Goal: Task Accomplishment & Management: Complete application form

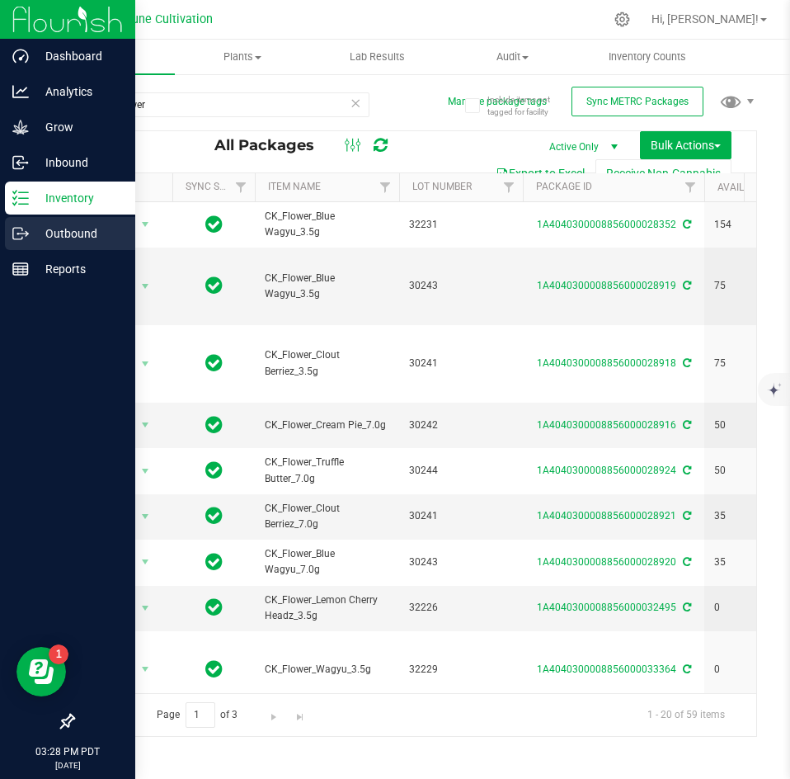
scroll to position [0, 562]
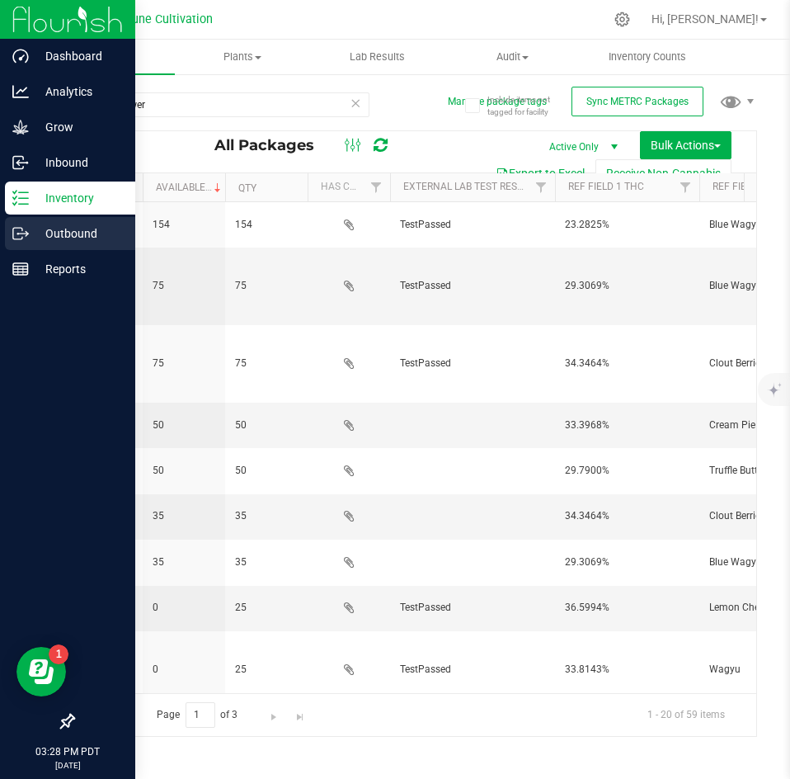
click at [31, 235] on p "Outbound" at bounding box center [78, 234] width 99 height 20
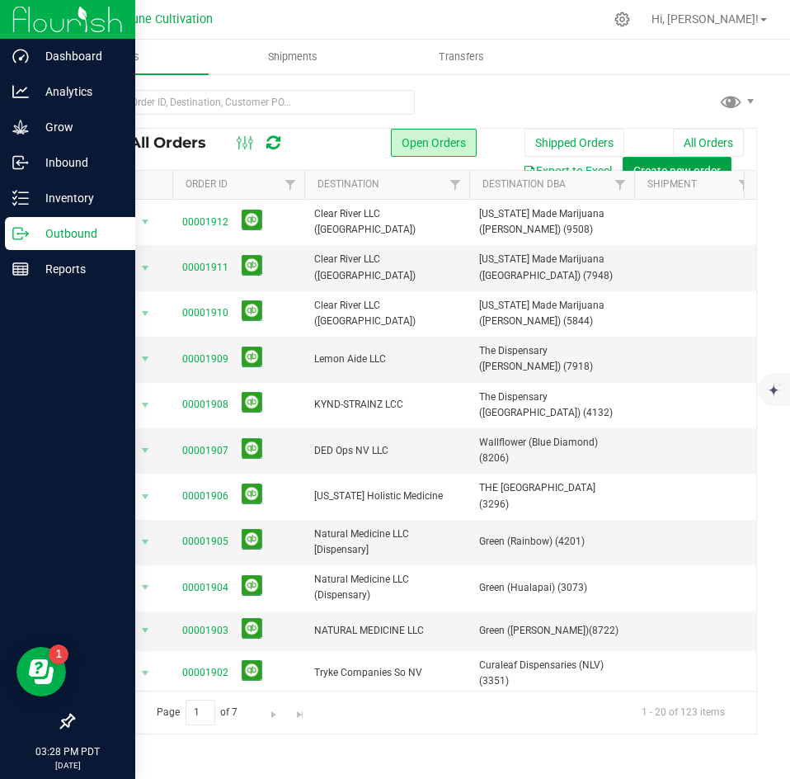
click at [660, 164] on span "Create new order" at bounding box center [677, 170] width 87 height 13
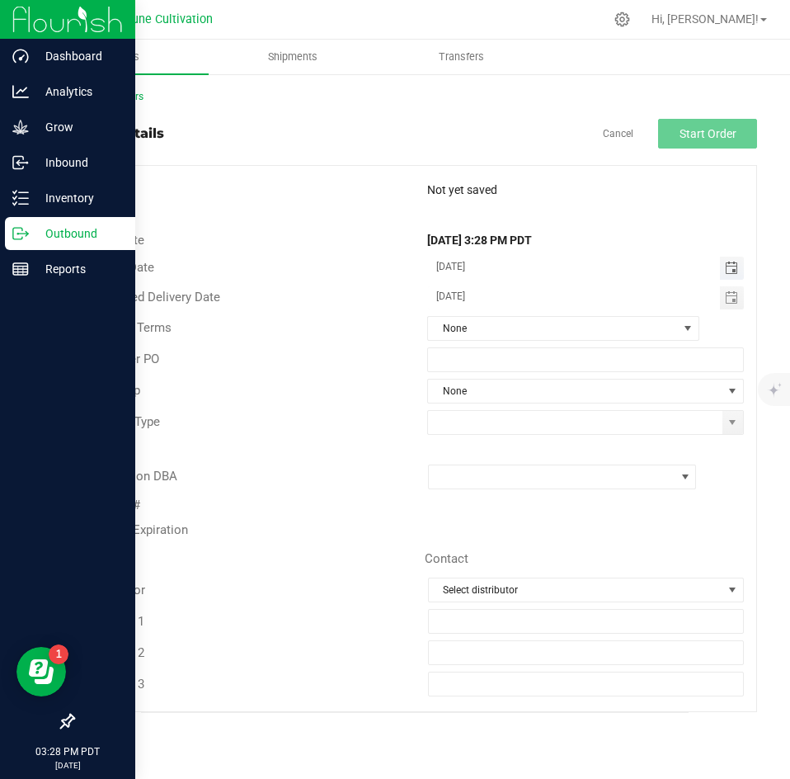
click at [733, 270] on span "Toggle calendar" at bounding box center [731, 268] width 13 height 13
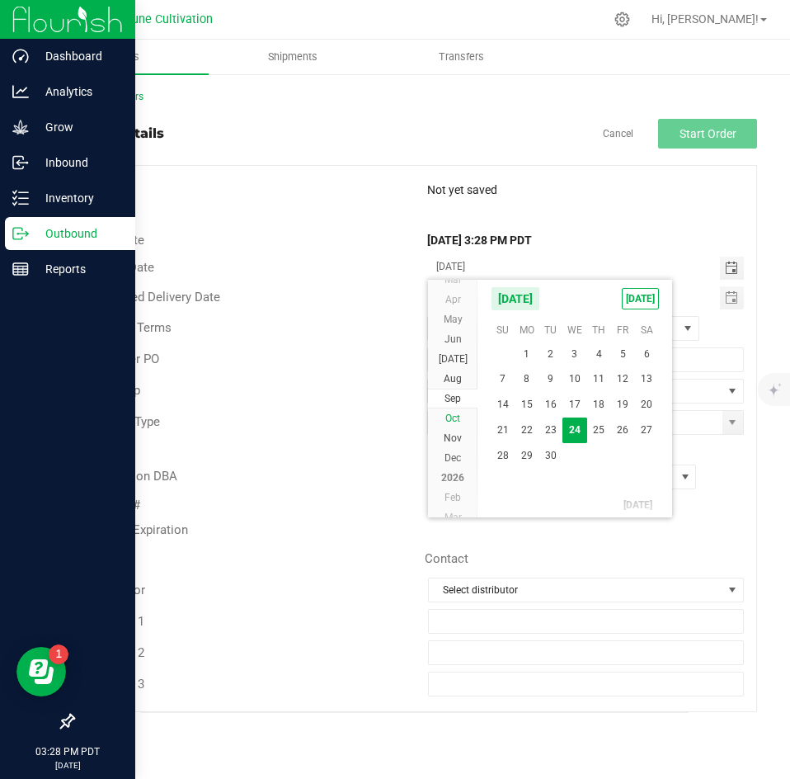
click at [463, 413] on li "Oct" at bounding box center [452, 418] width 49 height 20
click at [602, 356] on span "2" at bounding box center [599, 353] width 24 height 26
type input "[DATE]"
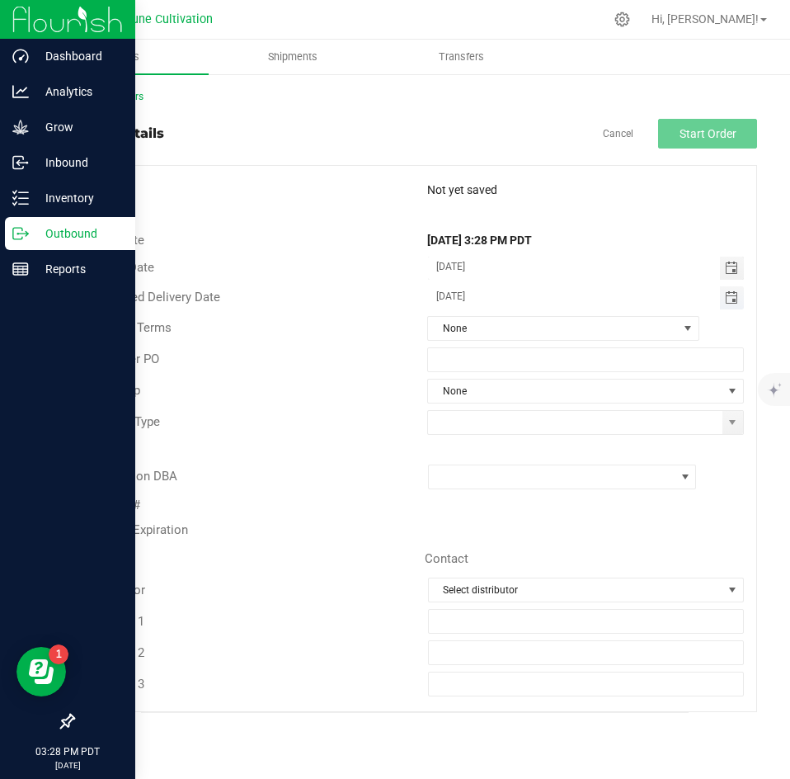
click at [729, 297] on span "Toggle calendar" at bounding box center [731, 297] width 13 height 13
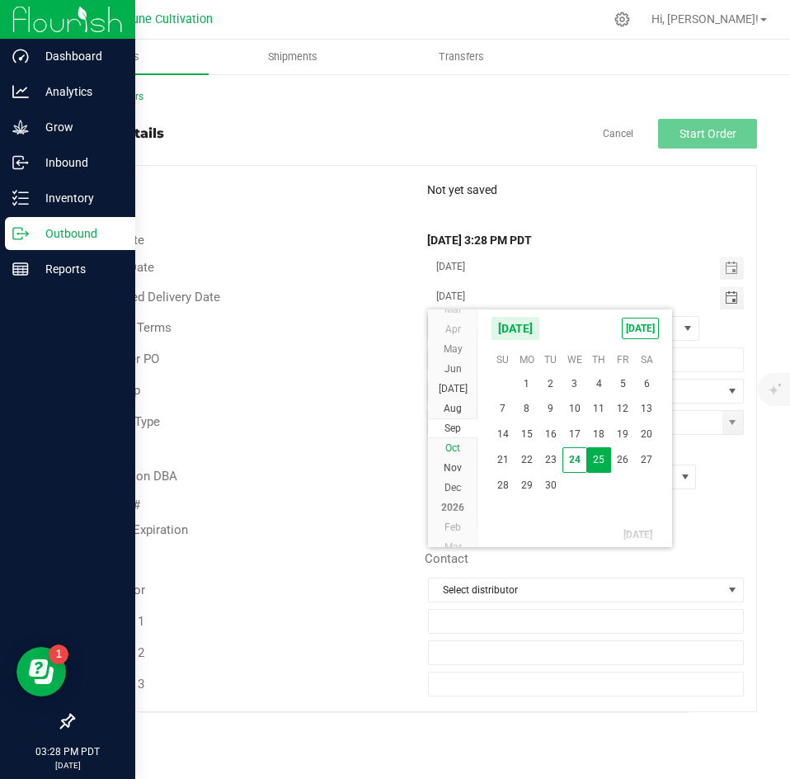
click at [457, 442] on span "Oct" at bounding box center [452, 448] width 15 height 12
click at [595, 384] on span "2" at bounding box center [599, 383] width 24 height 26
type input "[DATE]"
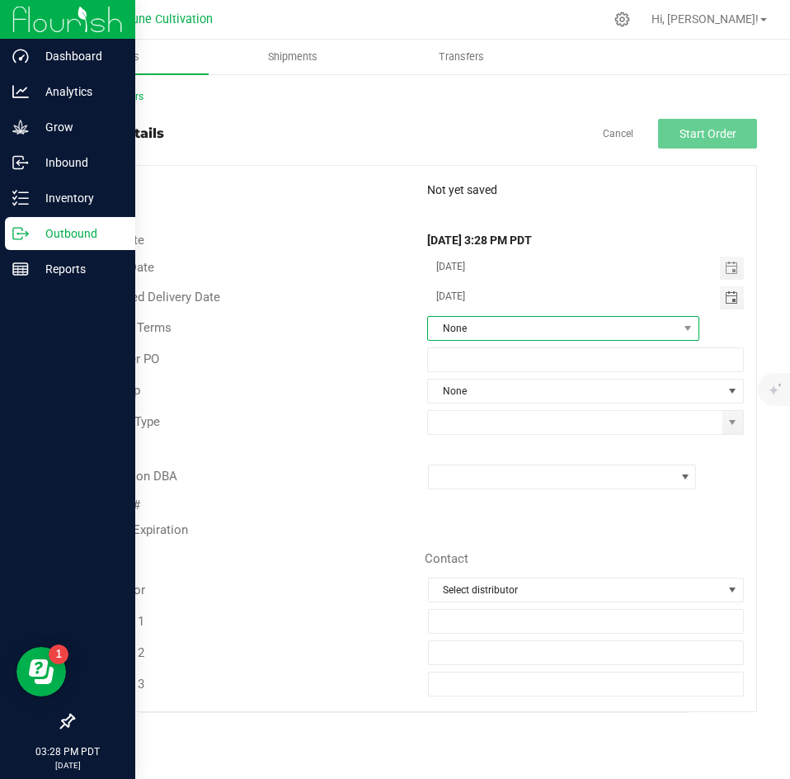
click at [511, 322] on span "None" at bounding box center [553, 328] width 250 height 23
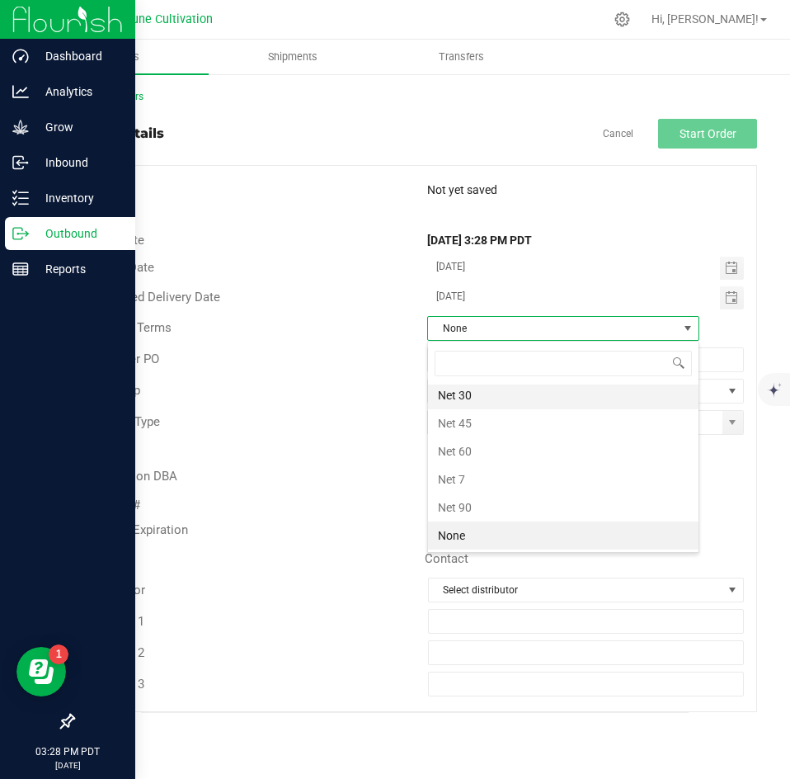
click at [494, 395] on li "Net 30" at bounding box center [563, 395] width 271 height 28
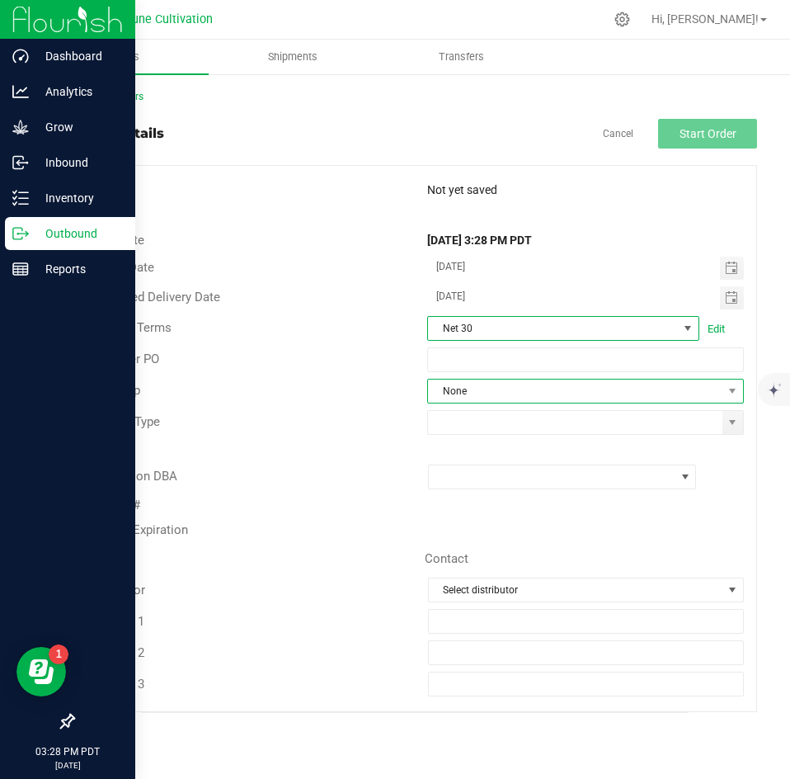
click at [494, 382] on span "None" at bounding box center [575, 390] width 295 height 23
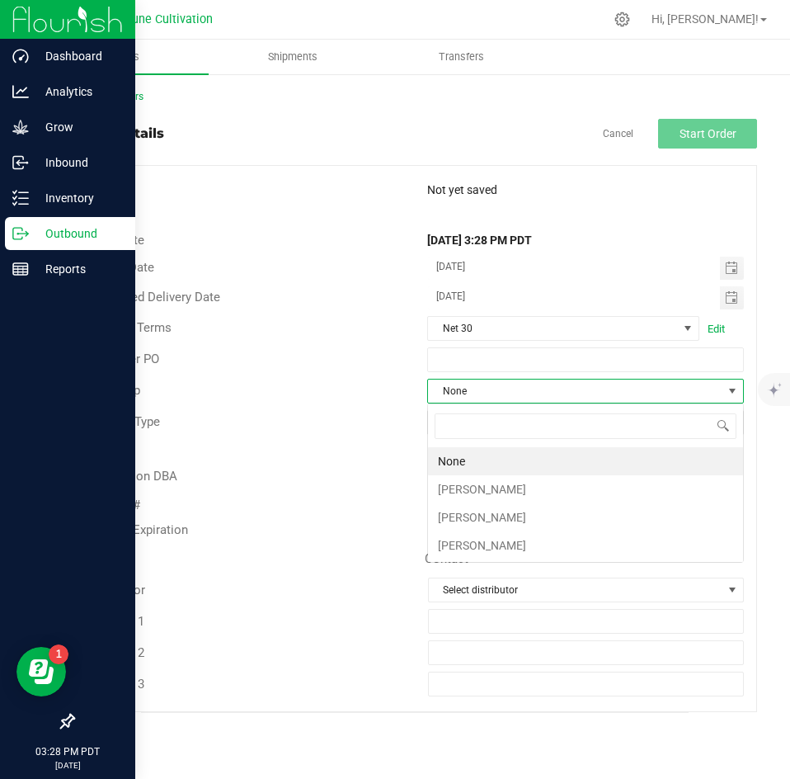
scroll to position [25, 317]
click at [478, 476] on li "[PERSON_NAME]" at bounding box center [585, 489] width 315 height 28
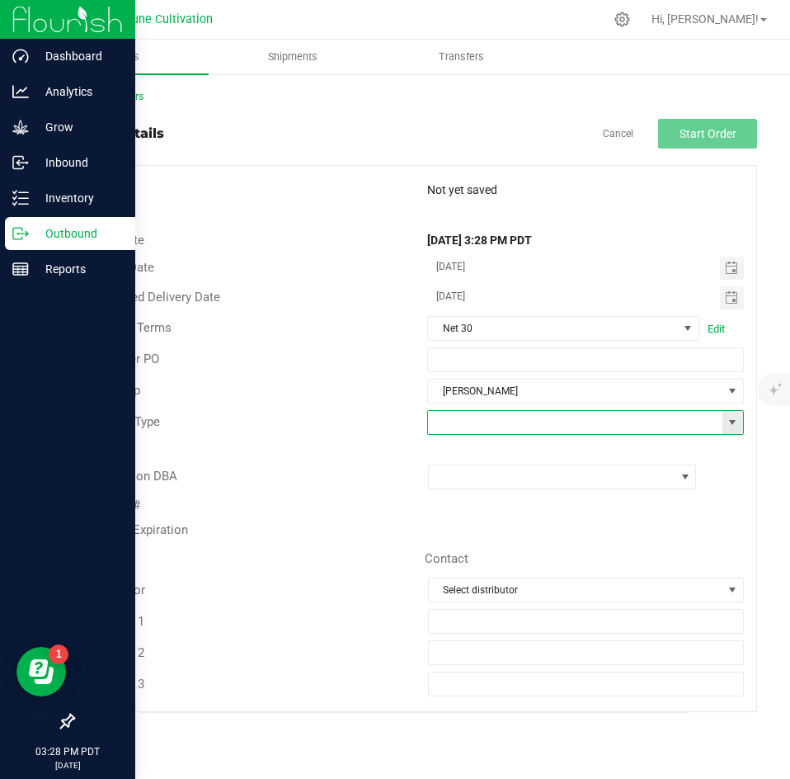
click at [487, 426] on input at bounding box center [575, 422] width 295 height 23
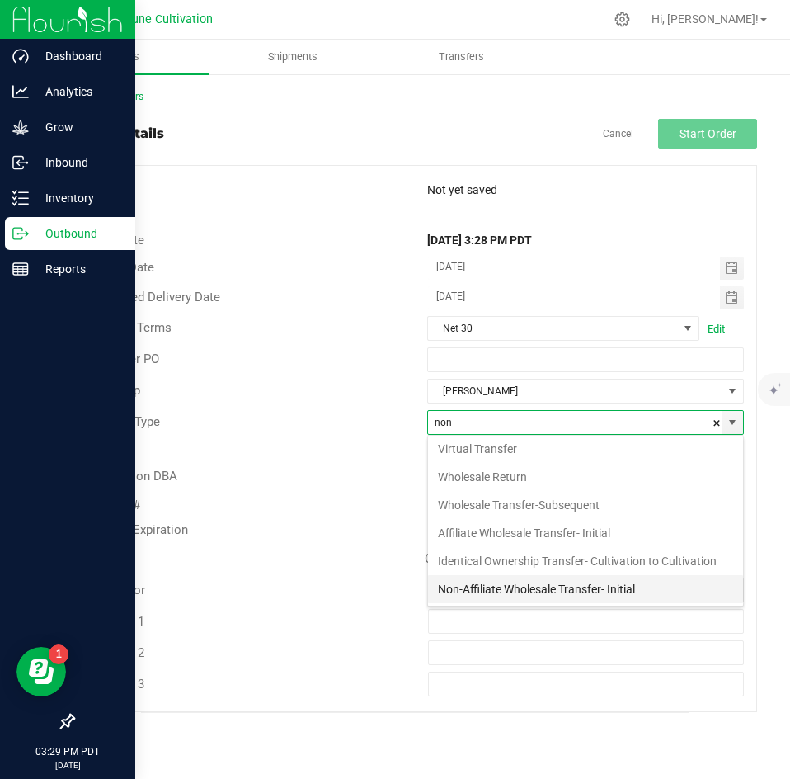
click at [479, 585] on li "Non-Affiliate Wholesale Transfer- Initial" at bounding box center [585, 589] width 315 height 28
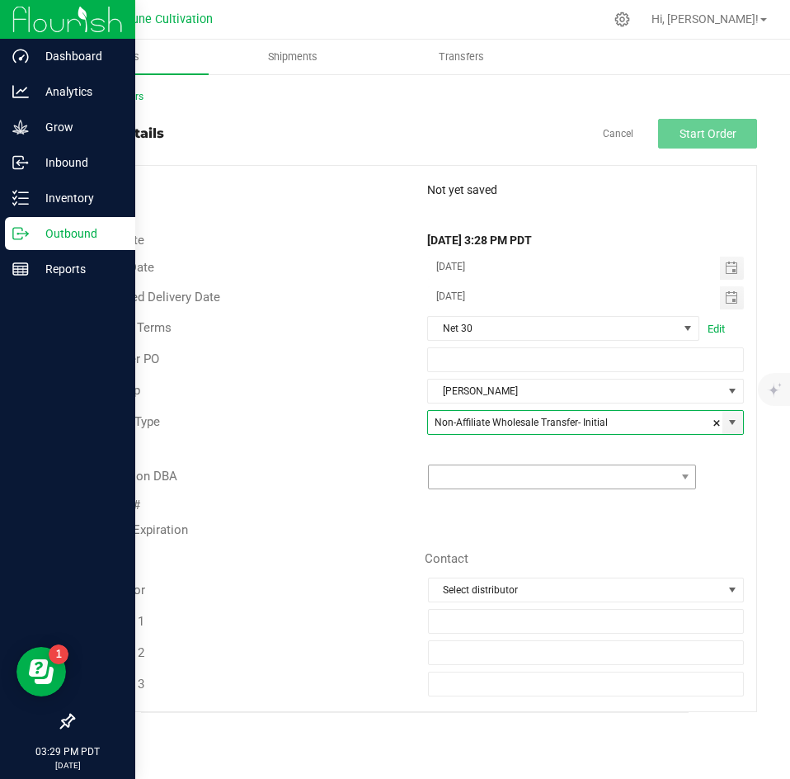
type input "Non-Affiliate Wholesale Transfer- Initial"
click at [493, 474] on span at bounding box center [552, 476] width 247 height 23
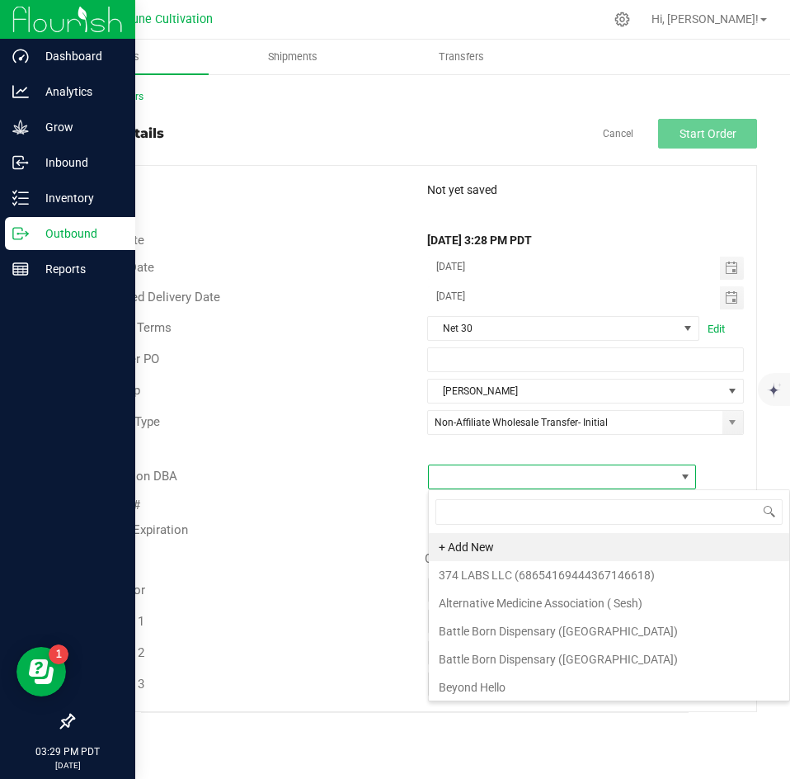
scroll to position [25, 269]
type input "the dis"
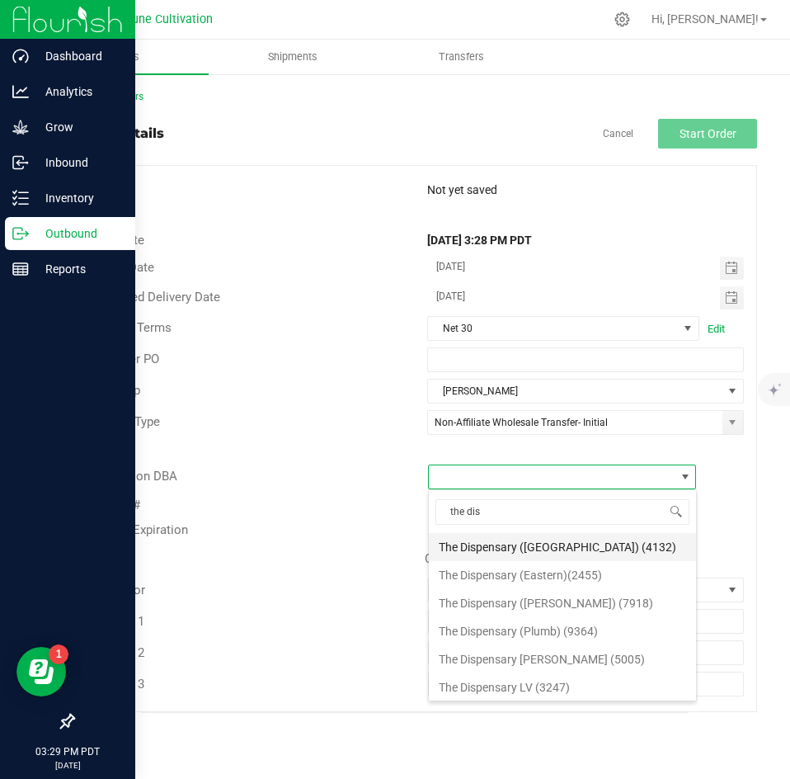
click at [499, 537] on li "The Dispensary ([GEOGRAPHIC_DATA]) (4132)" at bounding box center [562, 547] width 267 height 28
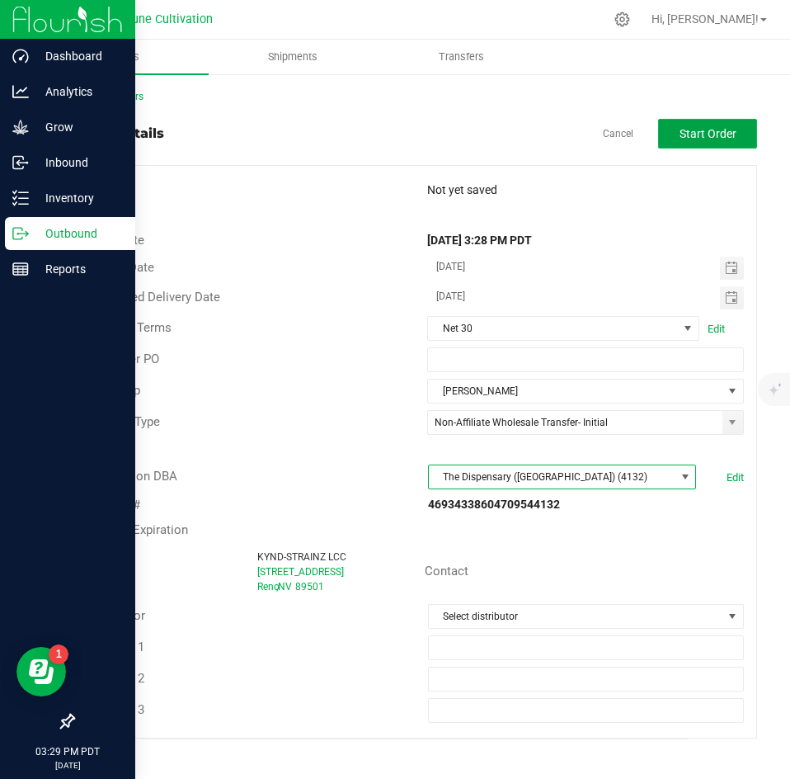
click at [687, 144] on button "Start Order" at bounding box center [707, 134] width 99 height 30
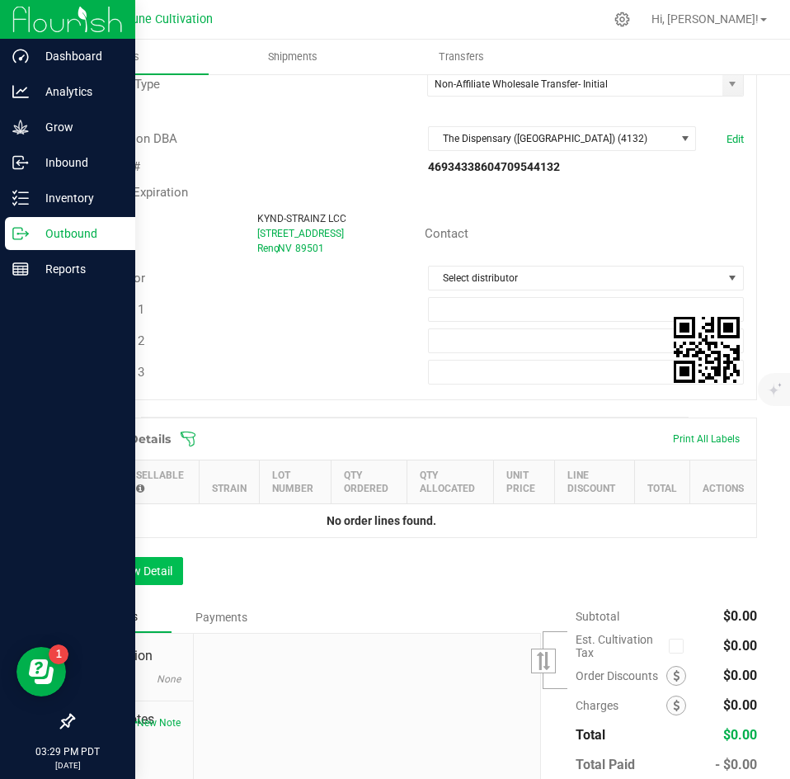
scroll to position [364, 0]
click at [148, 566] on button "Add New Detail" at bounding box center [128, 570] width 111 height 28
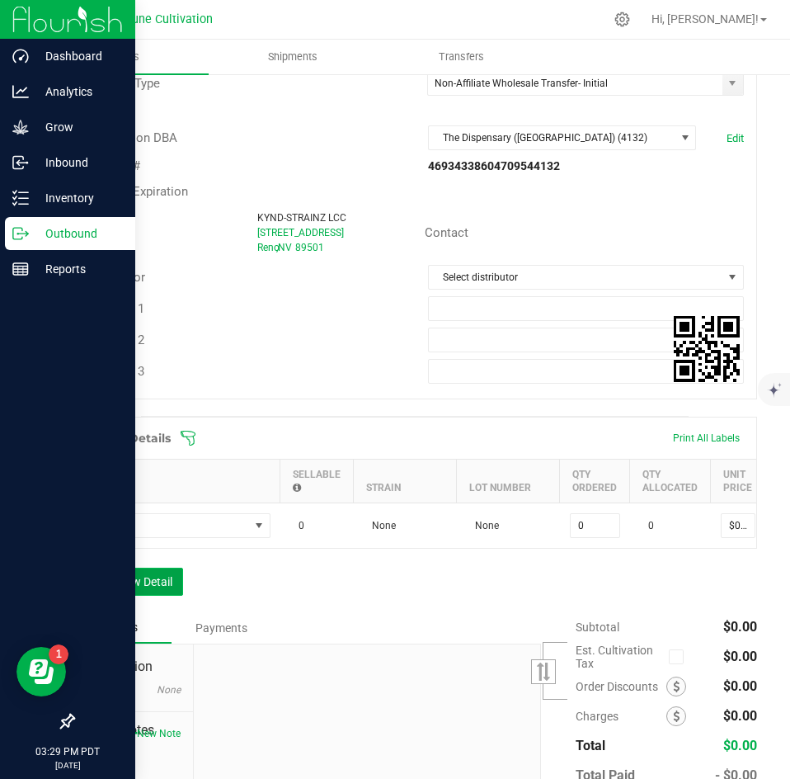
click at [141, 591] on button "Add New Detail" at bounding box center [128, 582] width 111 height 28
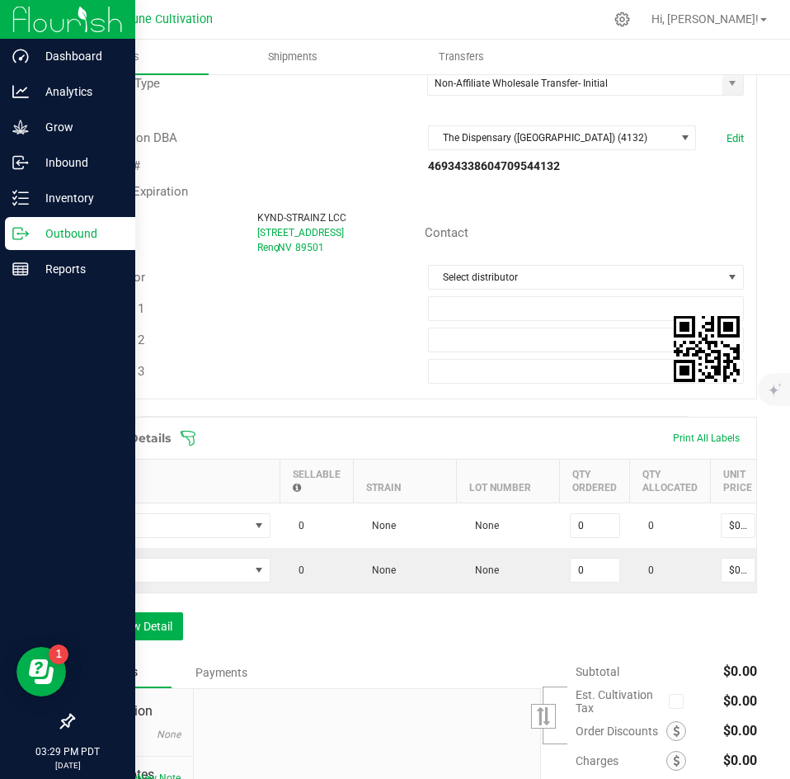
click at [133, 624] on div "Order Details Print All Labels Item Sellable Strain Lot Number Qty Ordered Qty …" at bounding box center [415, 537] width 685 height 240
click at [132, 633] on button "Add New Detail" at bounding box center [128, 626] width 111 height 28
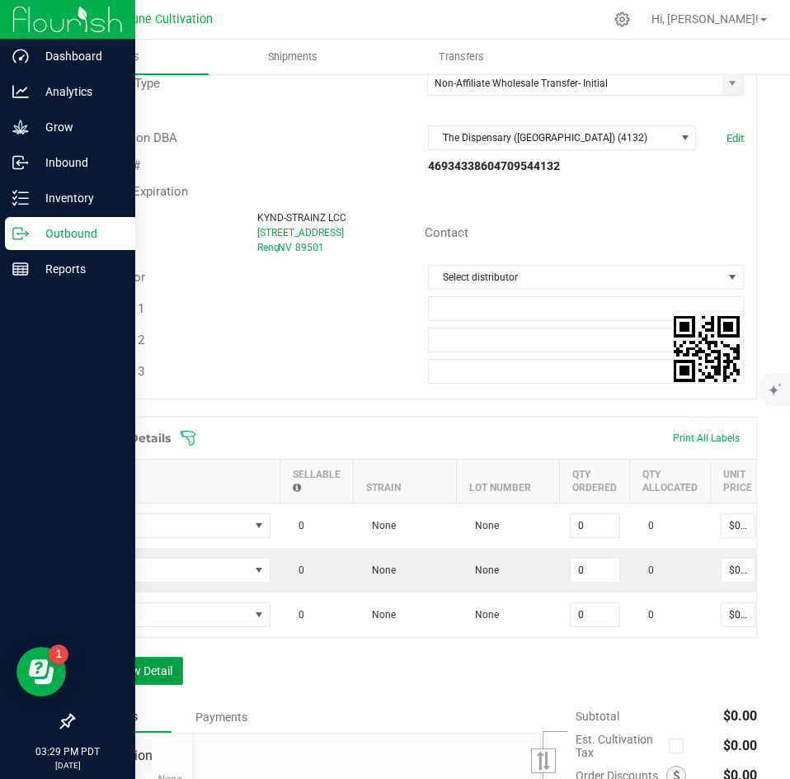
click at [122, 676] on button "Add New Detail" at bounding box center [128, 671] width 111 height 28
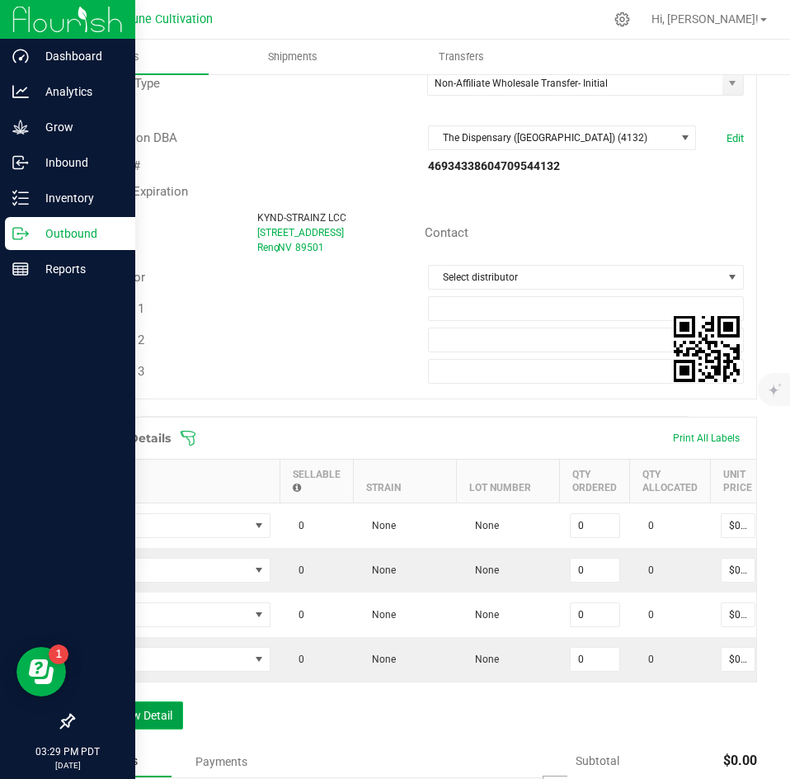
click at [119, 726] on button "Add New Detail" at bounding box center [128, 715] width 111 height 28
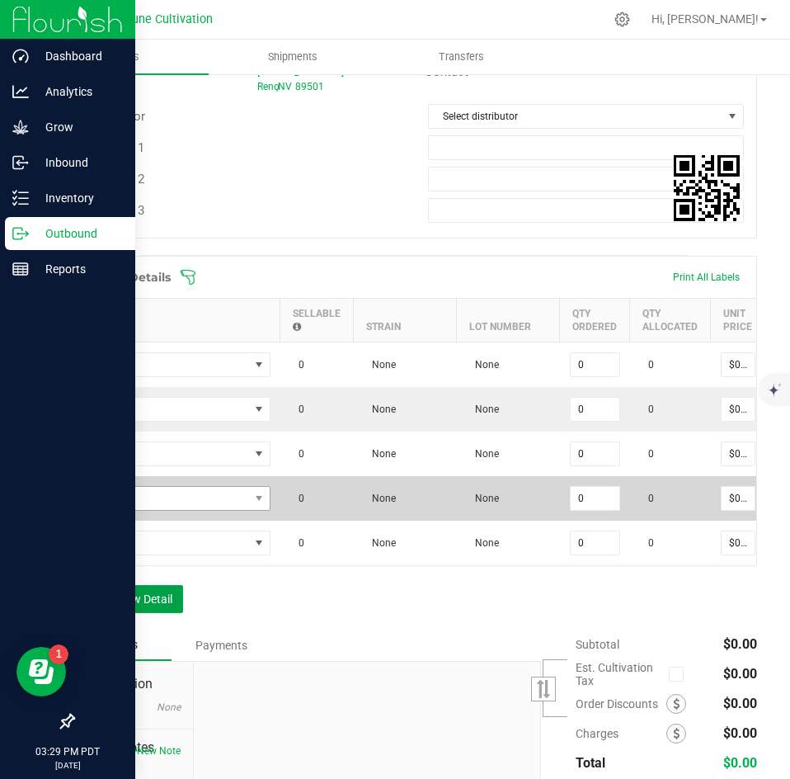
scroll to position [527, 0]
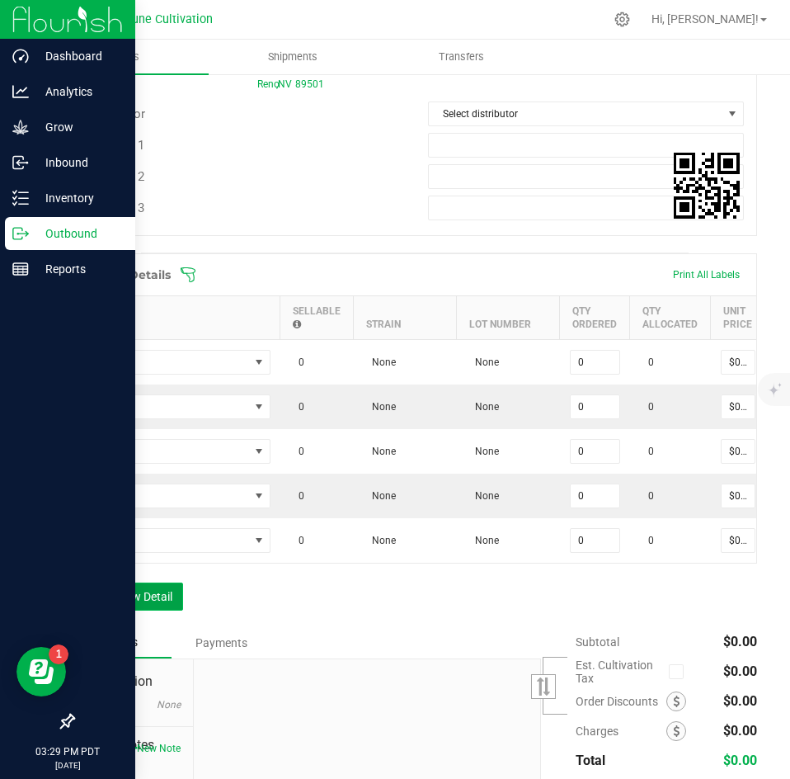
click at [162, 610] on button "Add New Detail" at bounding box center [128, 596] width 111 height 28
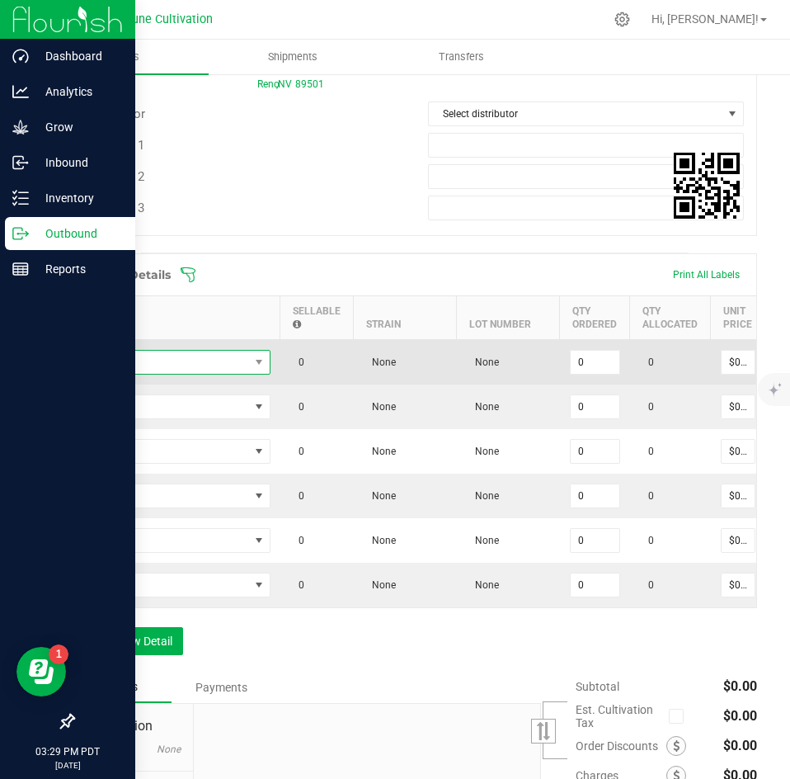
click at [173, 370] on span "NO DATA FOUND" at bounding box center [167, 362] width 164 height 23
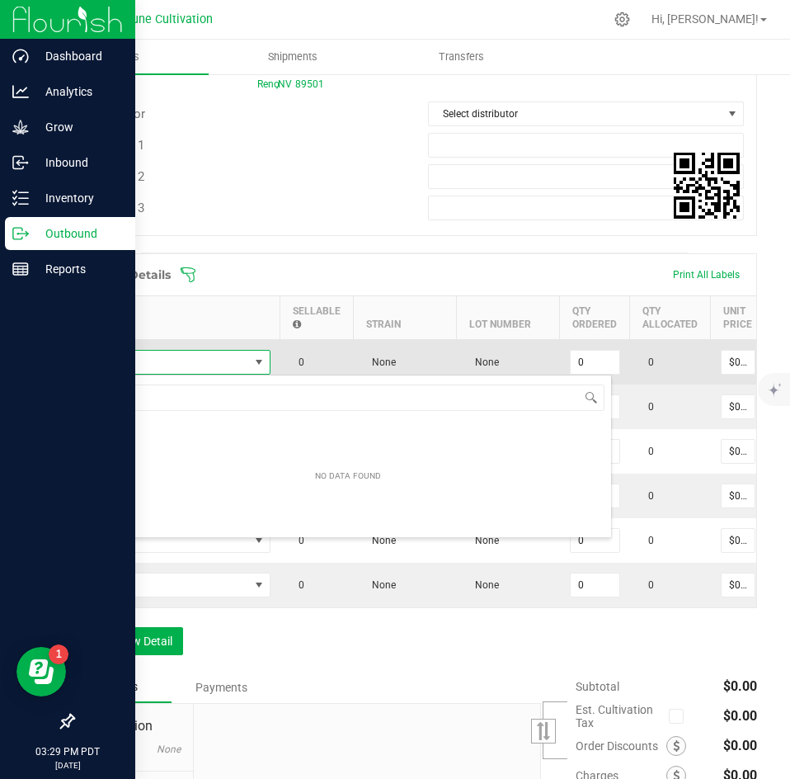
scroll to position [25, 186]
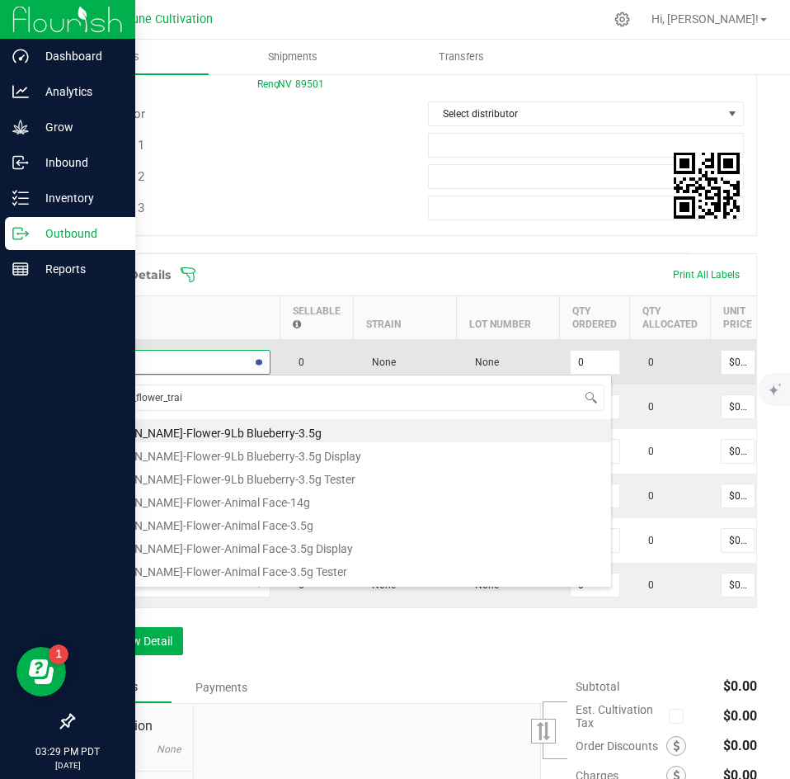
type input "HUST_flower_train"
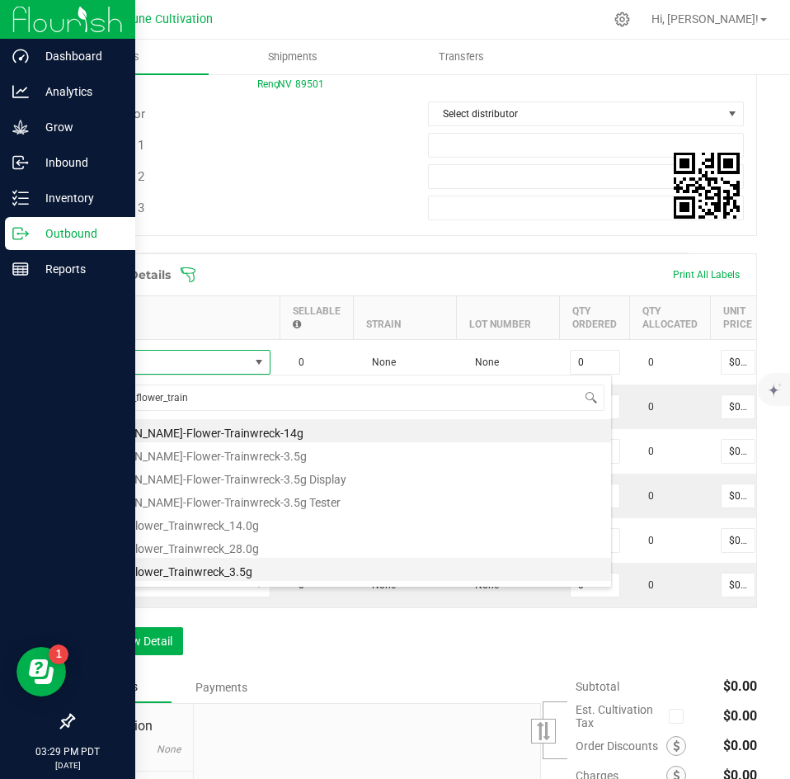
click at [179, 568] on li "HUST_Flower_Trainwreck_3.5g" at bounding box center [348, 569] width 526 height 23
type input "0 ea"
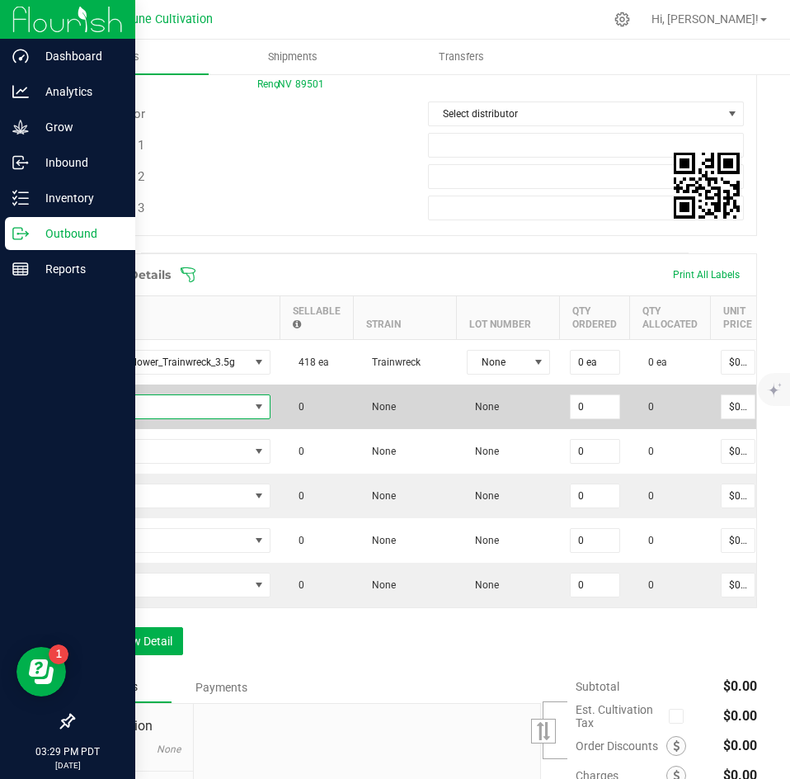
click at [197, 408] on span "NO DATA FOUND" at bounding box center [167, 406] width 164 height 23
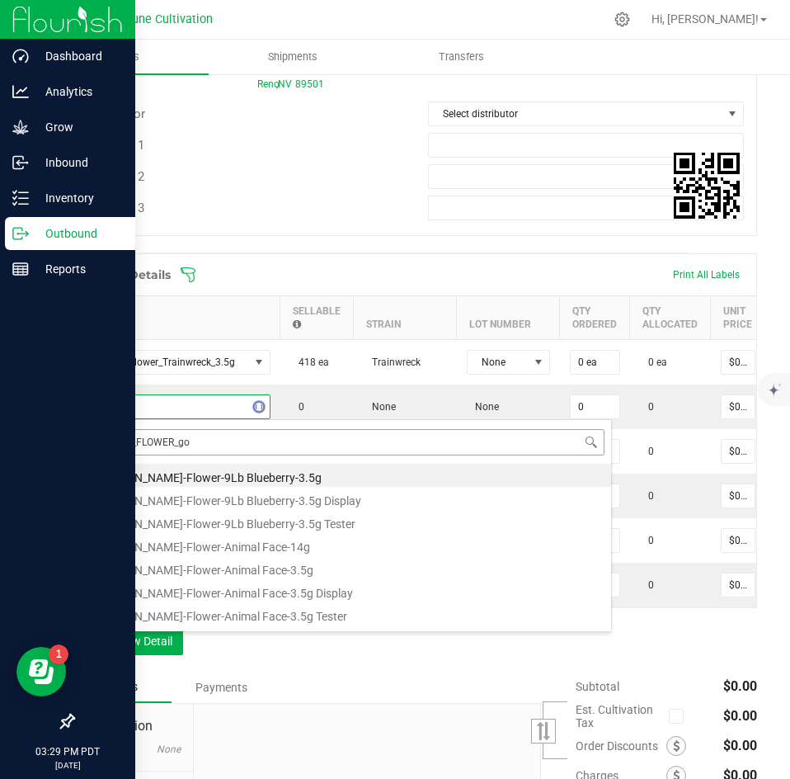
type input "HUST_FLOWER_gor"
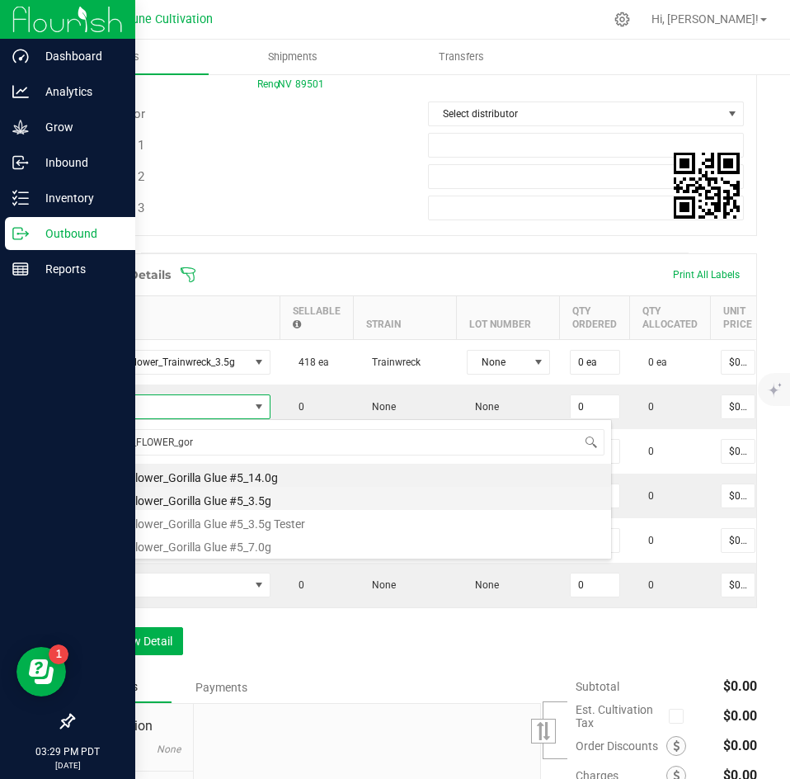
click at [205, 504] on li "HUST_Flower_Gorilla Glue #5_3.5g" at bounding box center [348, 498] width 526 height 23
type input "0 ea"
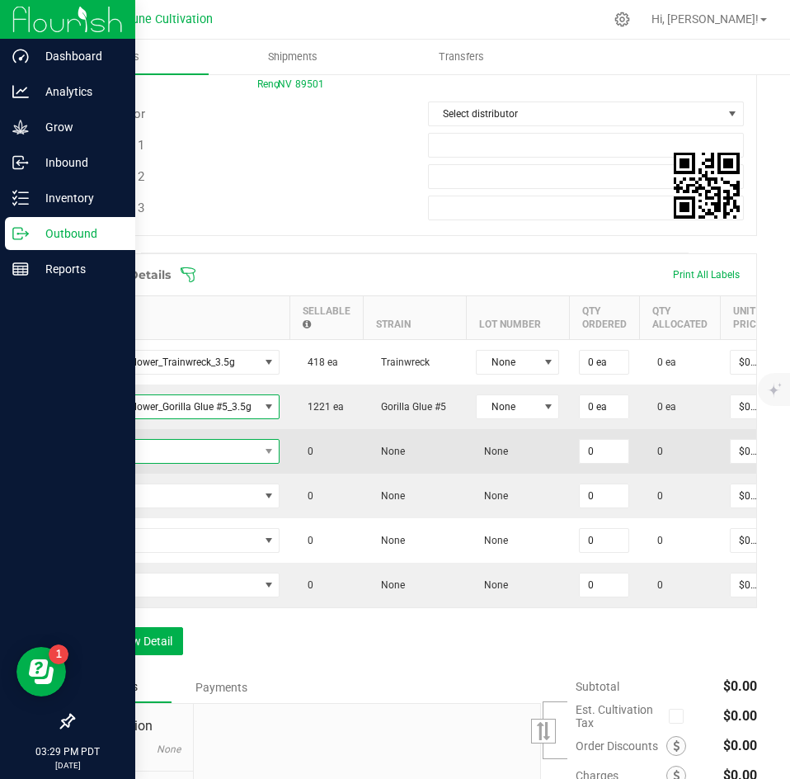
click at [198, 453] on span "NO DATA FOUND" at bounding box center [172, 451] width 174 height 23
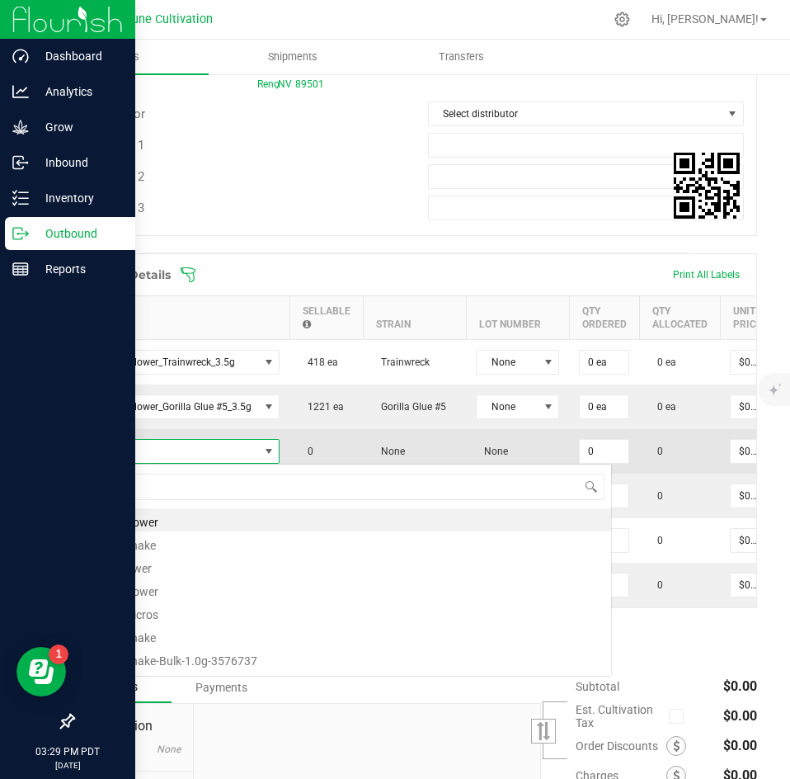
scroll to position [25, 196]
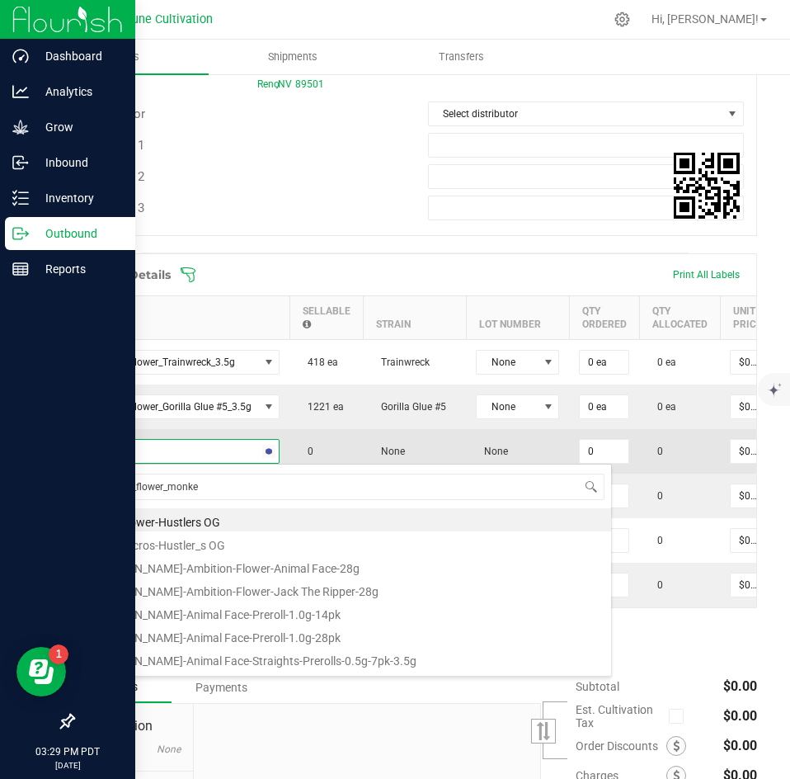
type input "HUST_flower_monk"
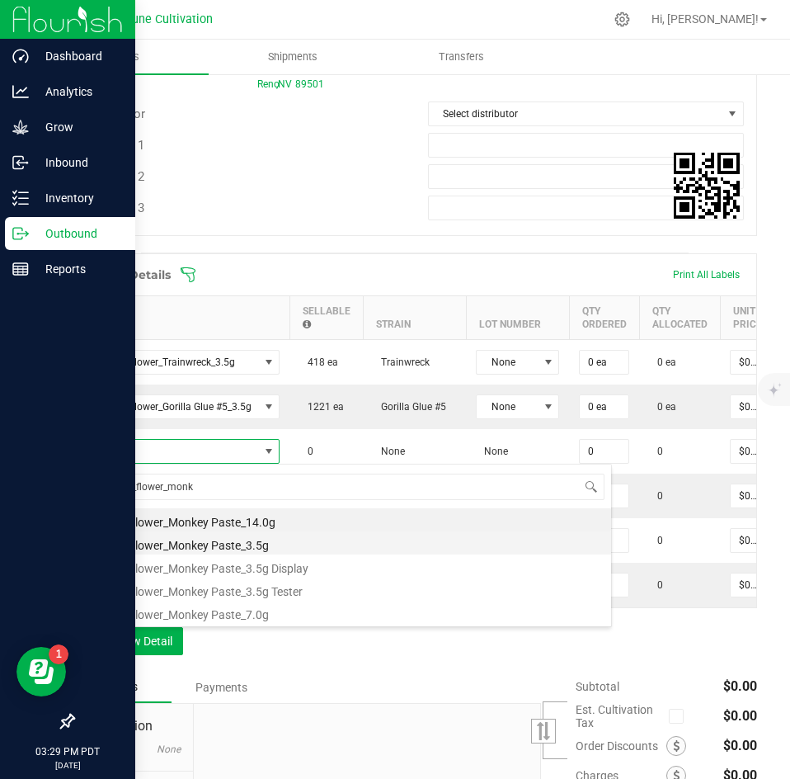
click at [199, 537] on li "HUST_Flower_Monkey Paste_3.5g" at bounding box center [348, 542] width 526 height 23
type input "0 ea"
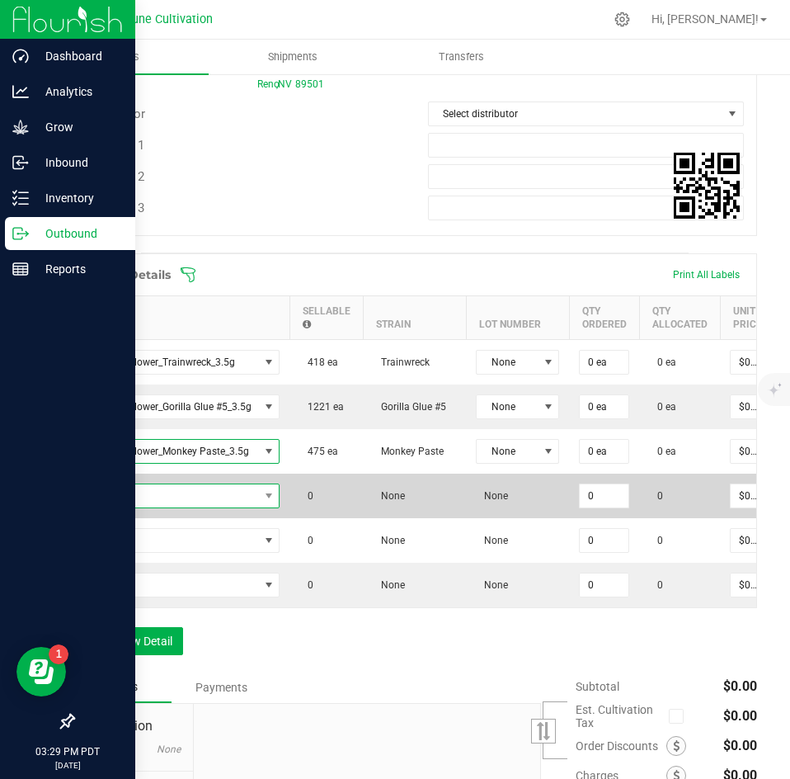
click at [210, 503] on span "NO DATA FOUND" at bounding box center [172, 495] width 174 height 23
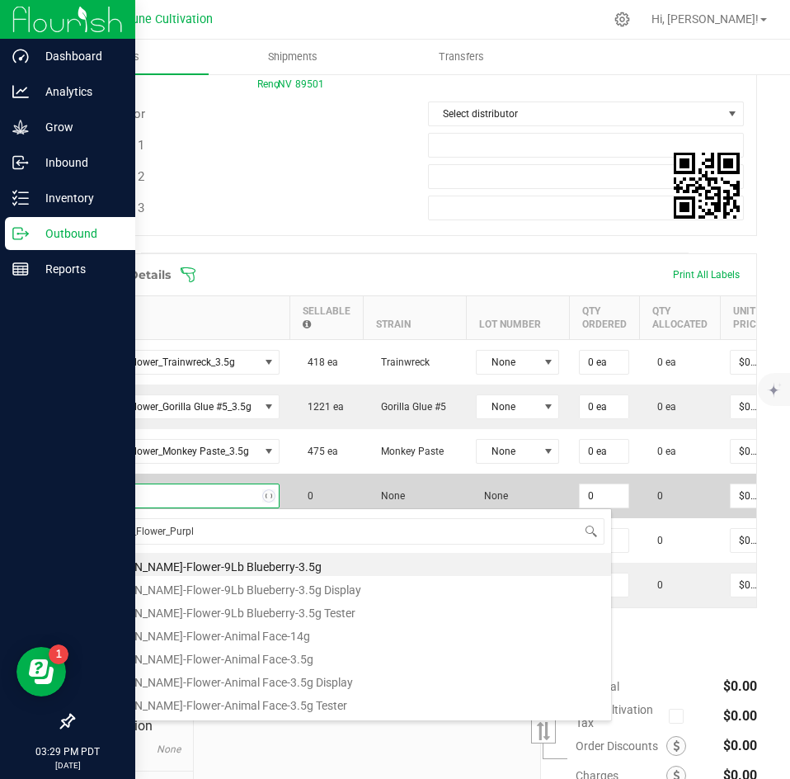
type input "HUST_Flower_Purple"
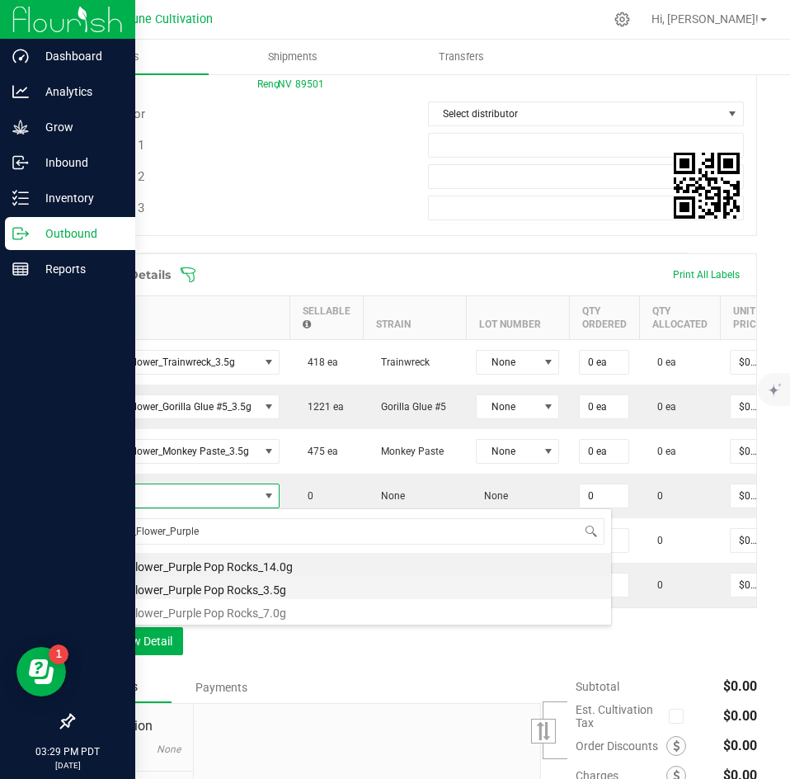
click at [205, 583] on li "HUST_Flower_Purple Pop Rocks_3.5g" at bounding box center [348, 587] width 526 height 23
type input "0 ea"
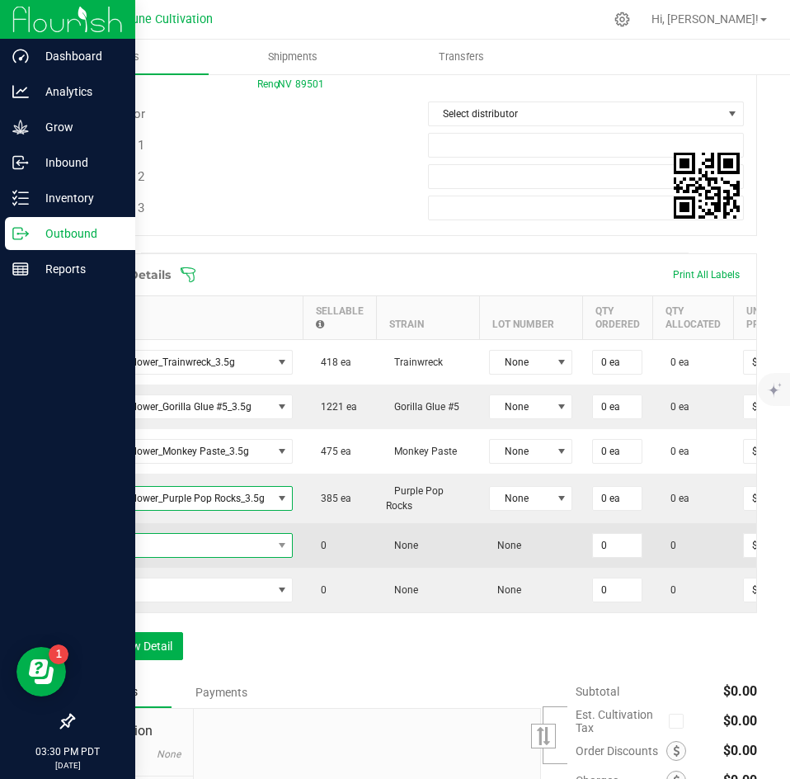
click at [208, 549] on span "NO DATA FOUND" at bounding box center [178, 545] width 187 height 23
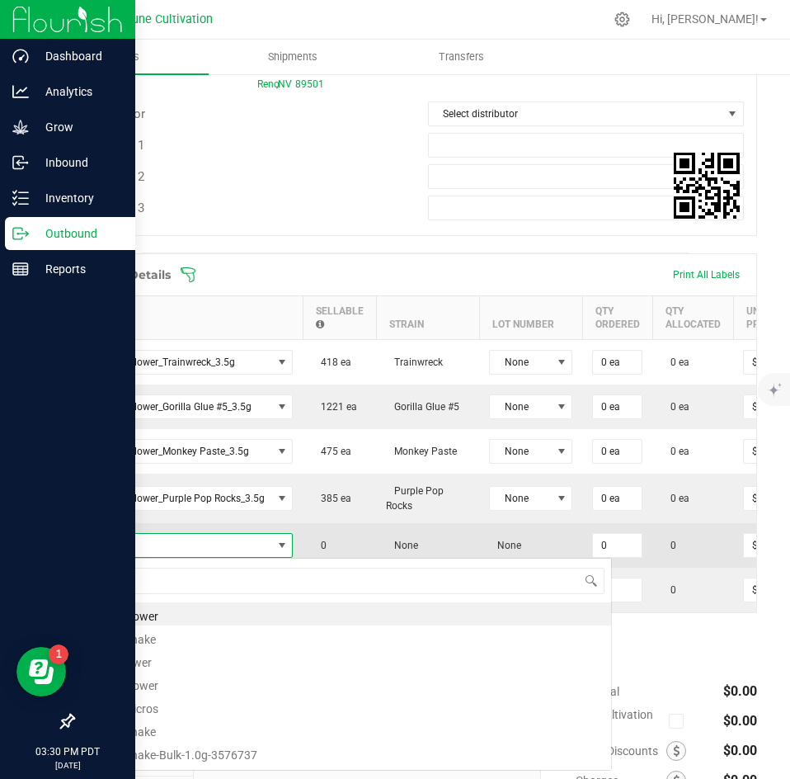
scroll to position [25, 209]
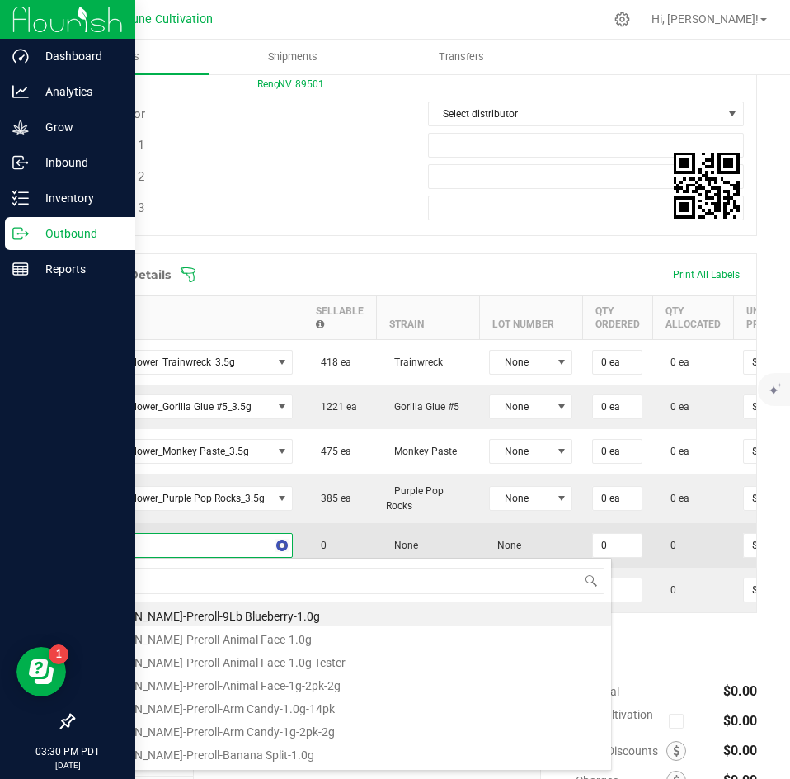
type input "H"
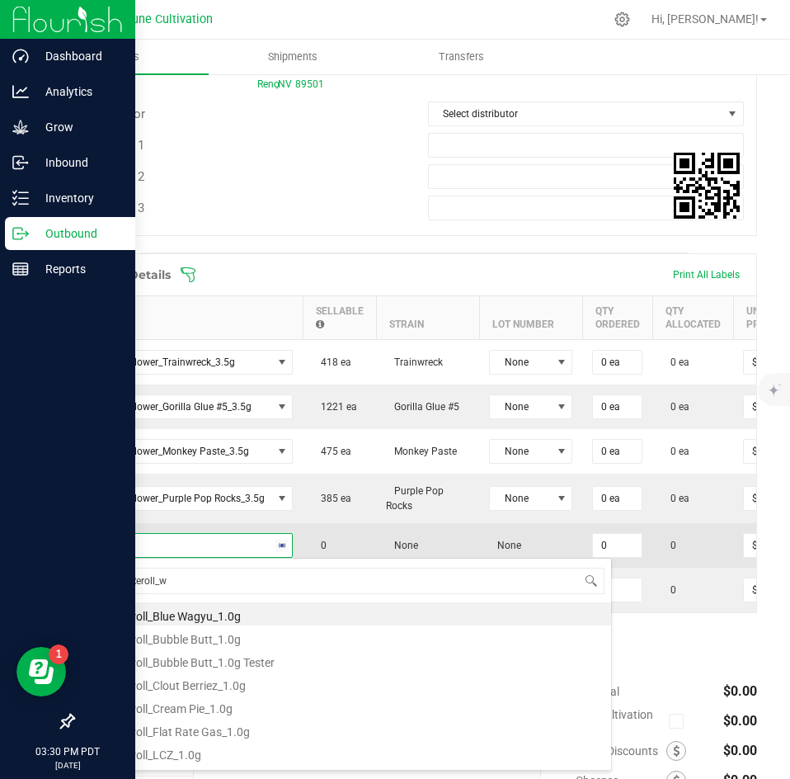
type input "CK_PReroll_wa"
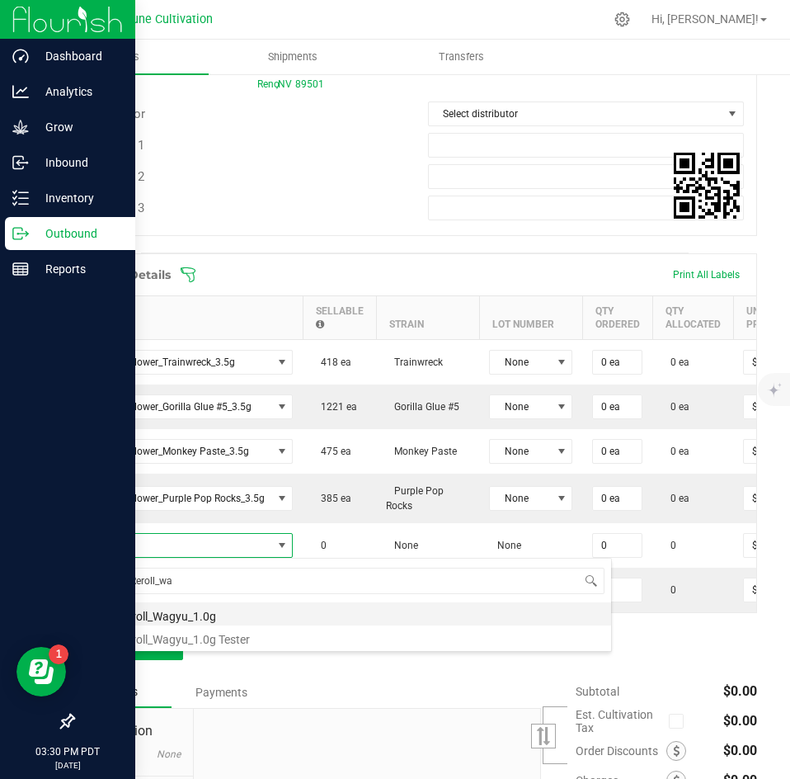
click at [210, 612] on li "CK_Preroll_Wagyu_1.0g" at bounding box center [348, 613] width 526 height 23
type input "0 ea"
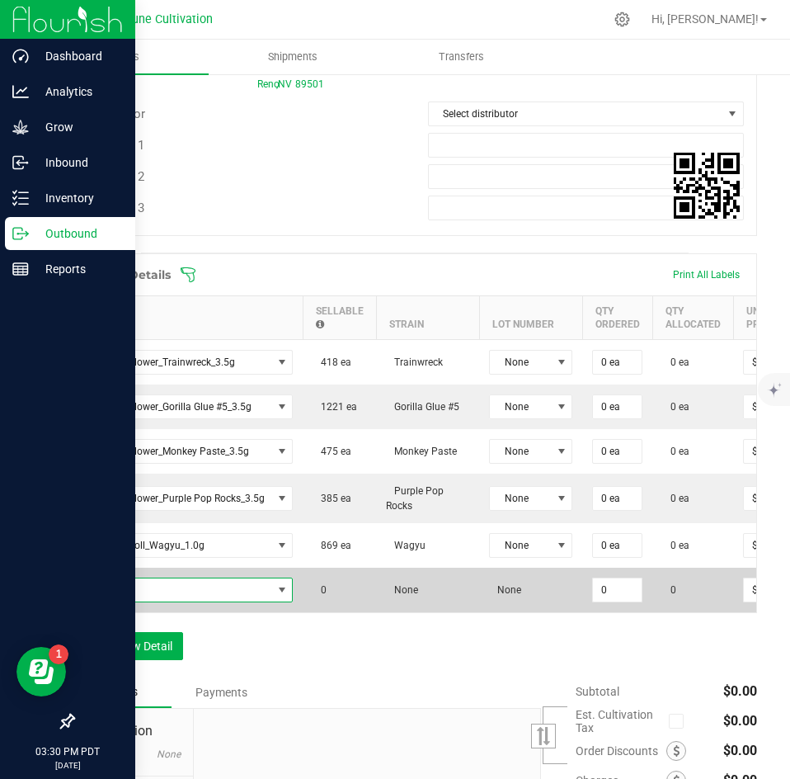
click at [222, 583] on span "NO DATA FOUND" at bounding box center [178, 589] width 187 height 23
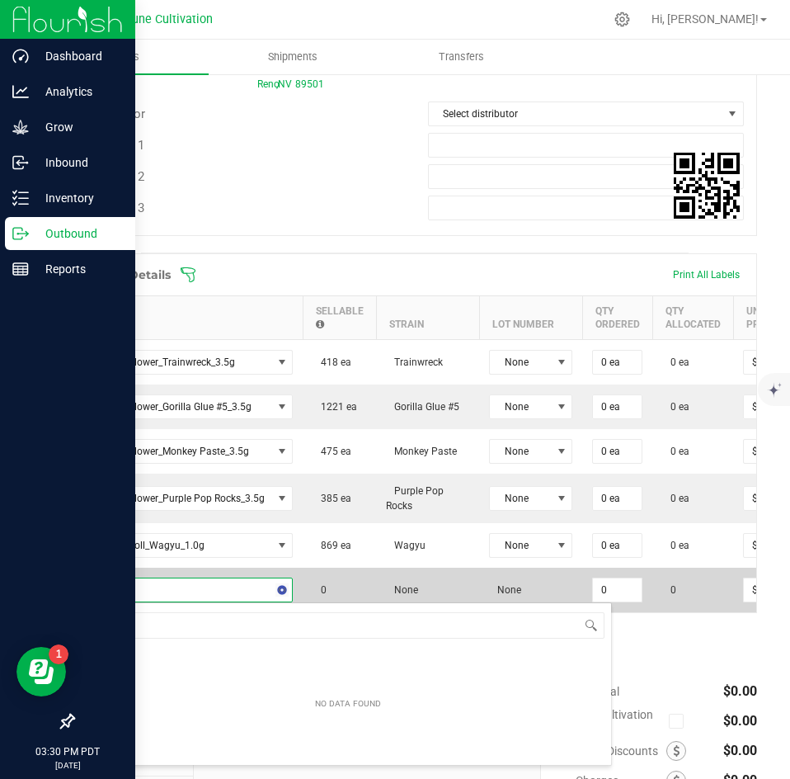
type input "CK_PR"
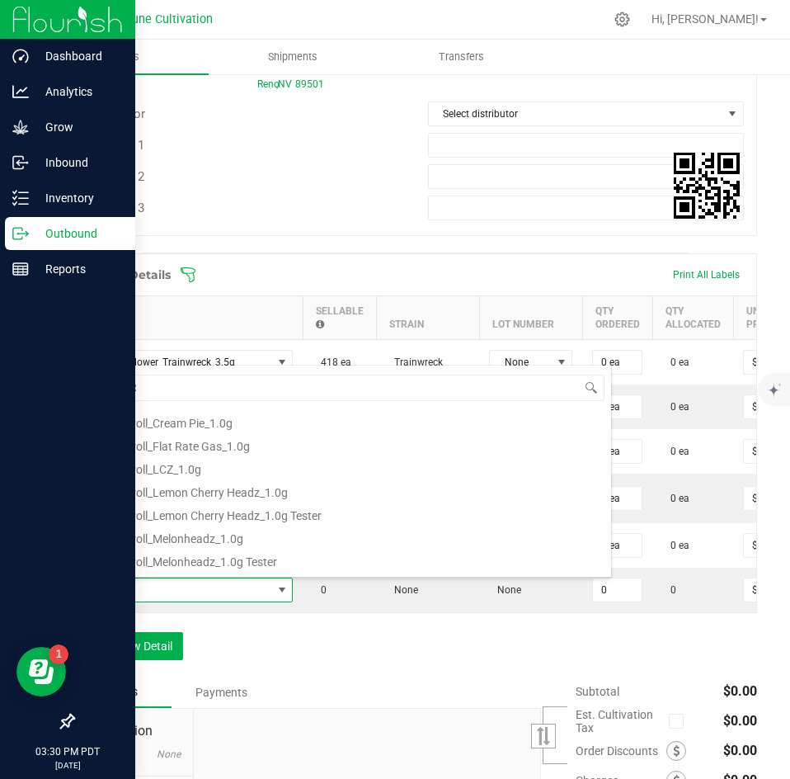
scroll to position [93, 0]
click at [242, 494] on li "CK_Preroll_Lemon Cherry Headz_1.0g" at bounding box center [348, 489] width 526 height 23
type input "0 ea"
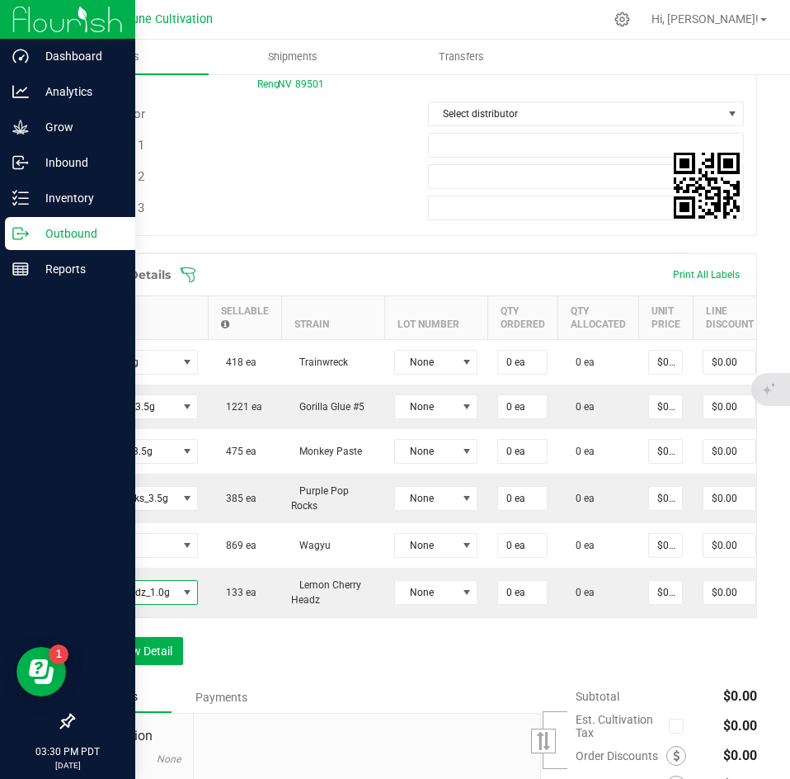
scroll to position [0, 97]
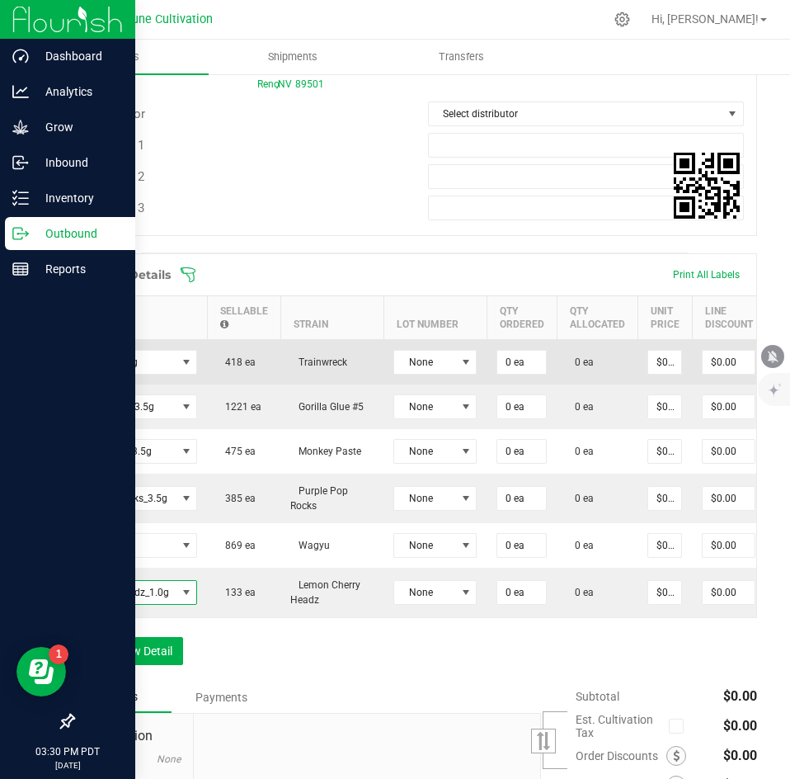
click at [507, 348] on td "0 ea" at bounding box center [522, 362] width 70 height 45
click at [507, 356] on input "0" at bounding box center [521, 362] width 49 height 23
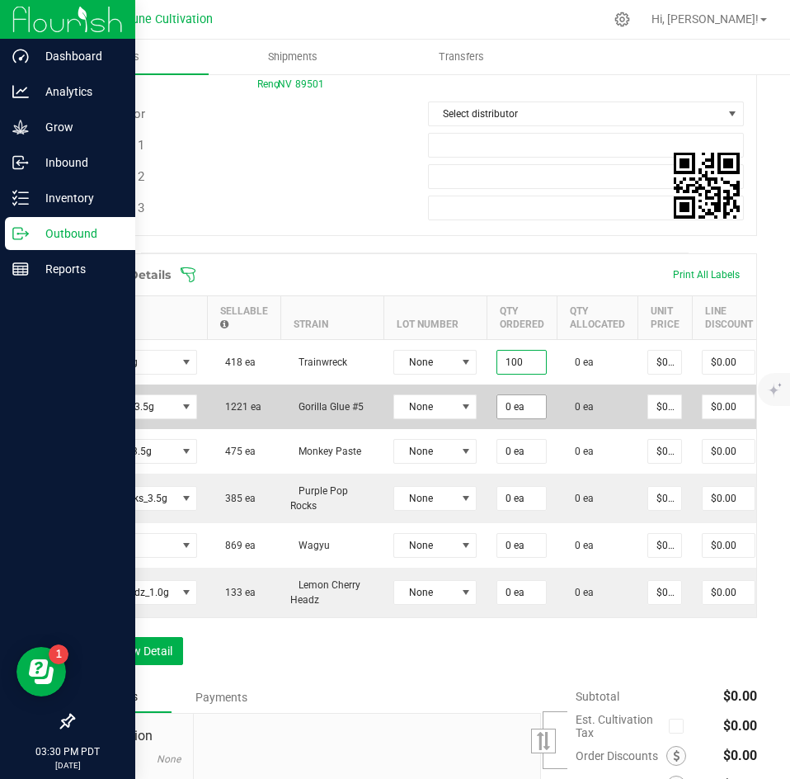
type input "100 ea"
click at [510, 416] on input "0" at bounding box center [521, 406] width 49 height 23
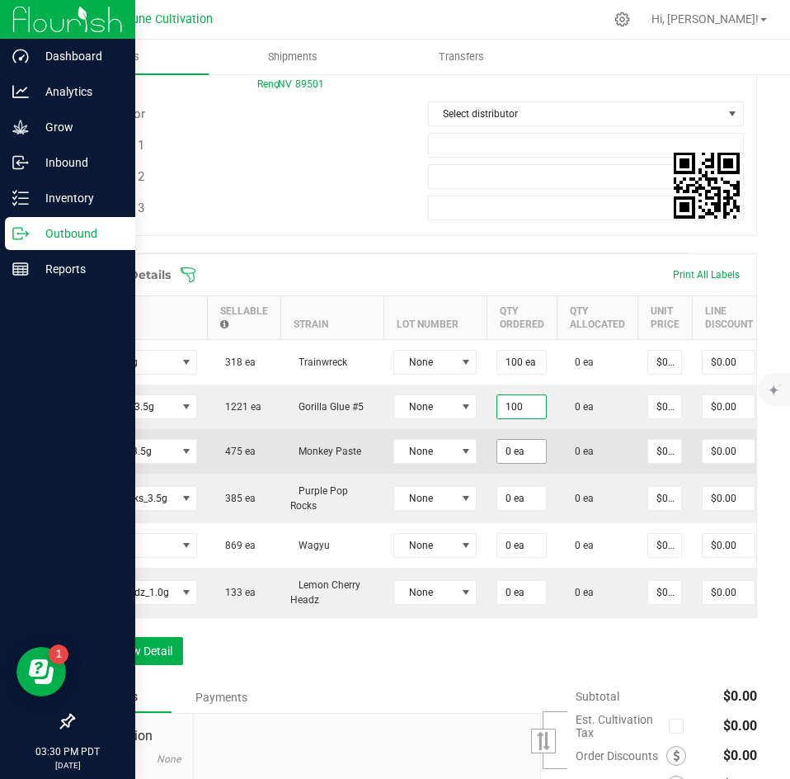
type input "100 ea"
click at [511, 456] on input "0" at bounding box center [521, 451] width 49 height 23
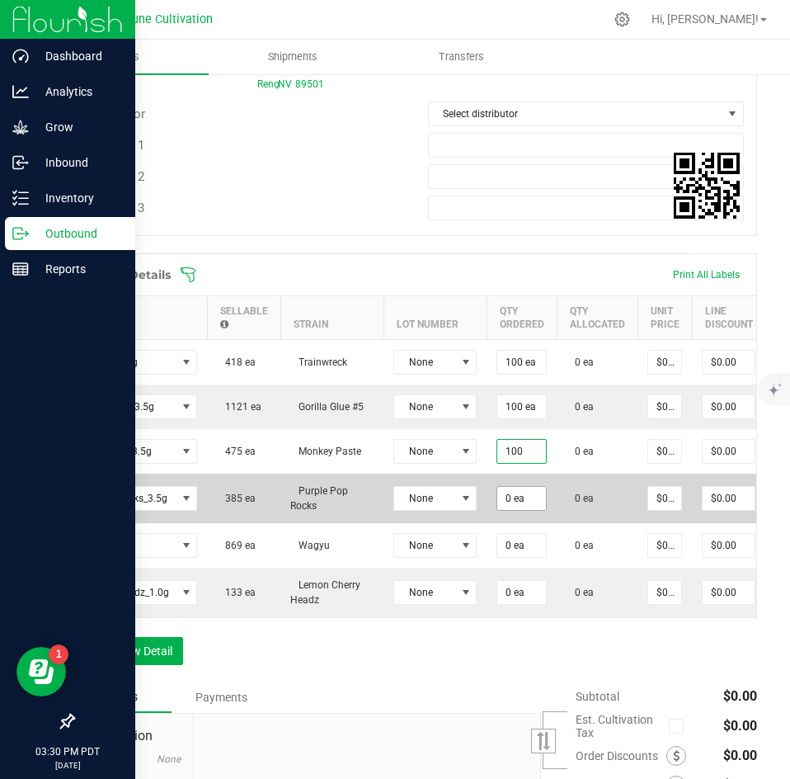
type input "100 ea"
click at [518, 500] on input "0" at bounding box center [521, 498] width 49 height 23
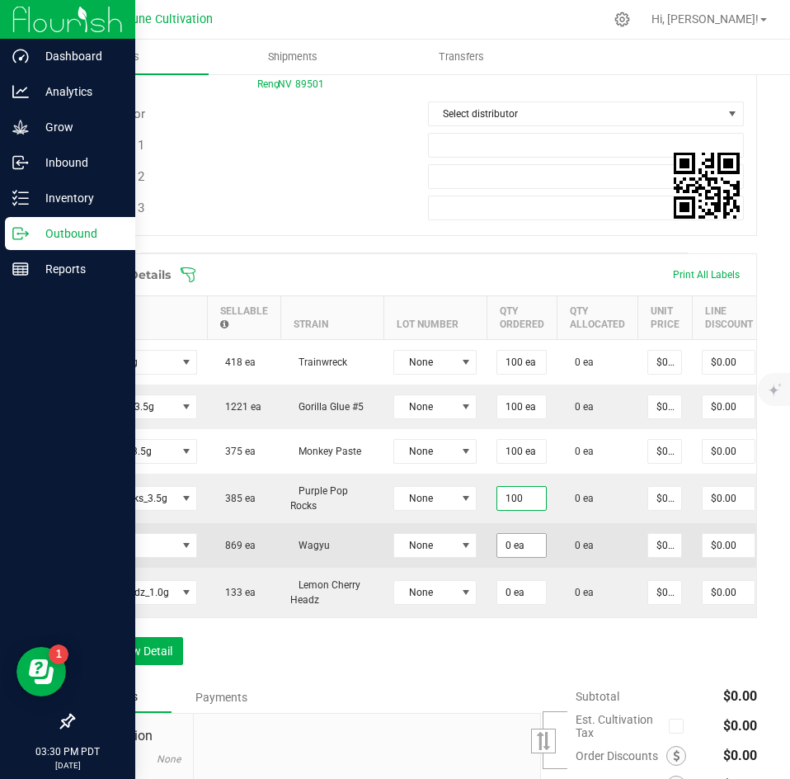
type input "100 ea"
click at [520, 535] on input "0" at bounding box center [521, 545] width 49 height 23
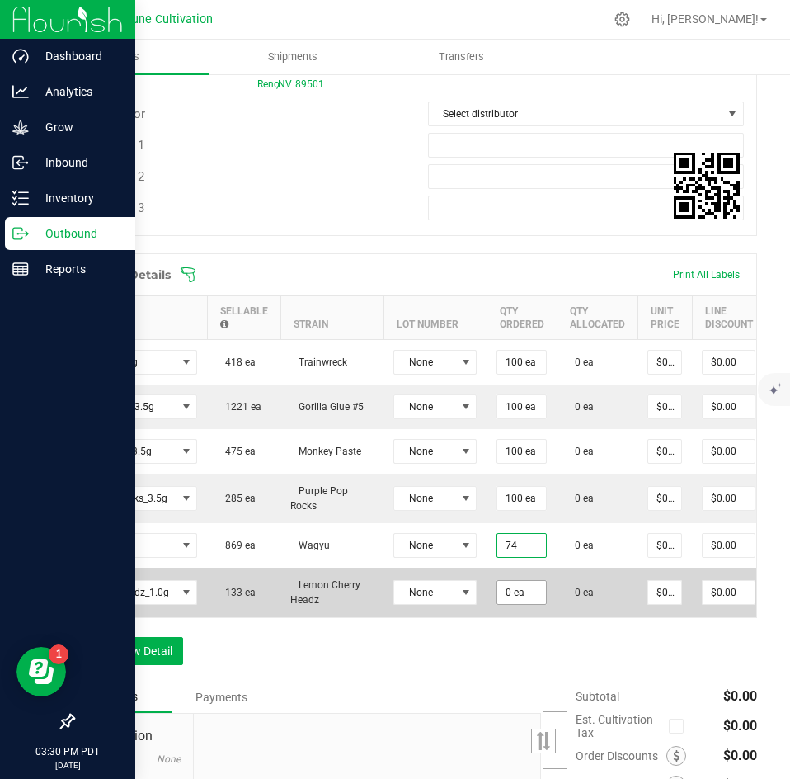
type input "74 ea"
click at [519, 591] on input "0" at bounding box center [521, 592] width 49 height 23
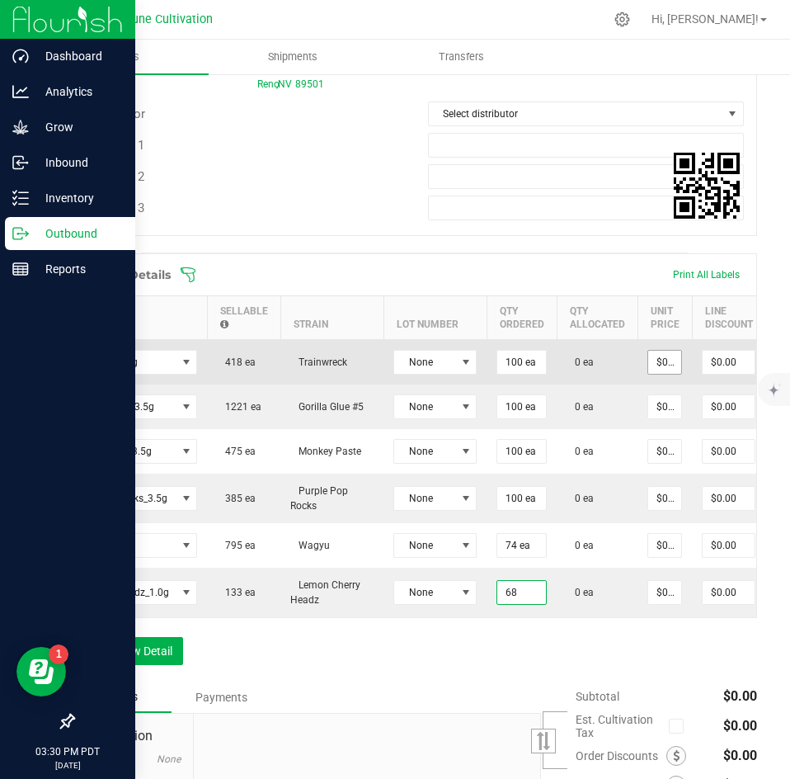
type input "68 ea"
click at [658, 368] on input "0" at bounding box center [664, 362] width 33 height 23
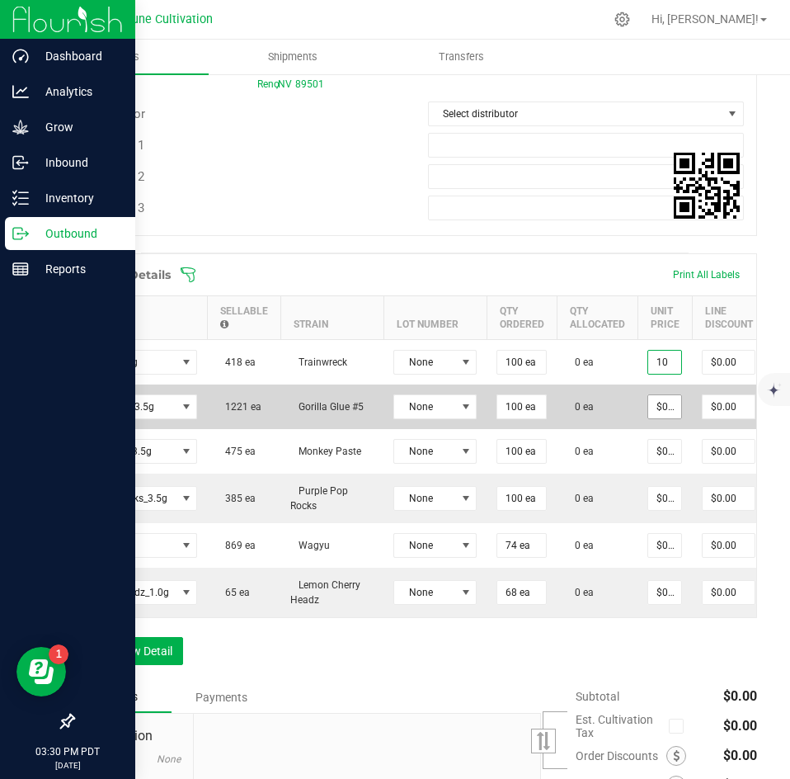
type input "$10.00000"
type input "$1,000.00"
click at [650, 406] on input "0" at bounding box center [664, 406] width 33 height 23
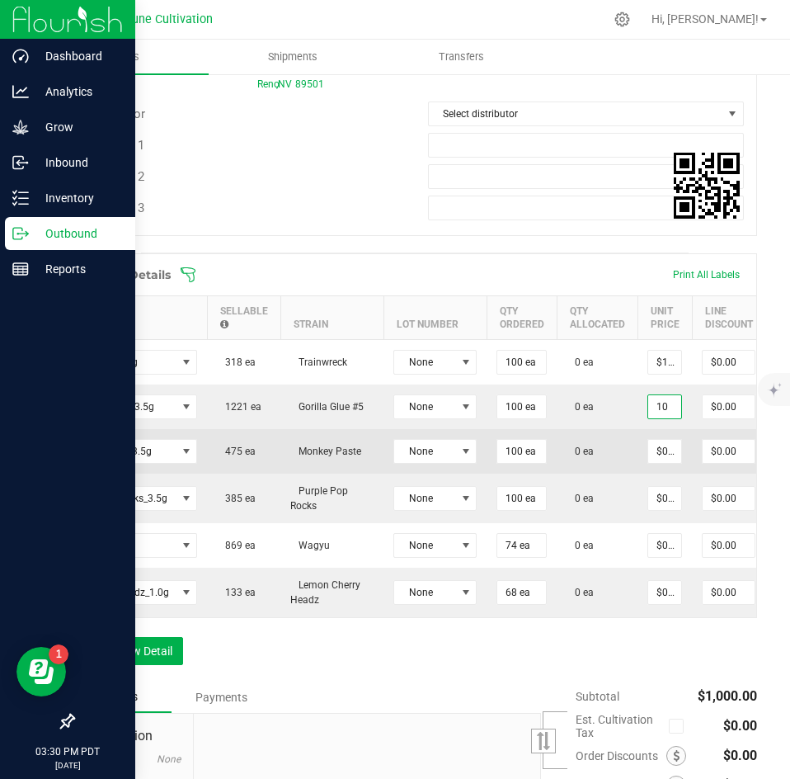
type input "$10.00000"
type input "$1,000.00"
click at [653, 436] on td "$0.00000" at bounding box center [665, 451] width 54 height 45
click at [653, 438] on td "$0.00000" at bounding box center [665, 451] width 54 height 45
click at [653, 449] on input "0" at bounding box center [664, 451] width 33 height 23
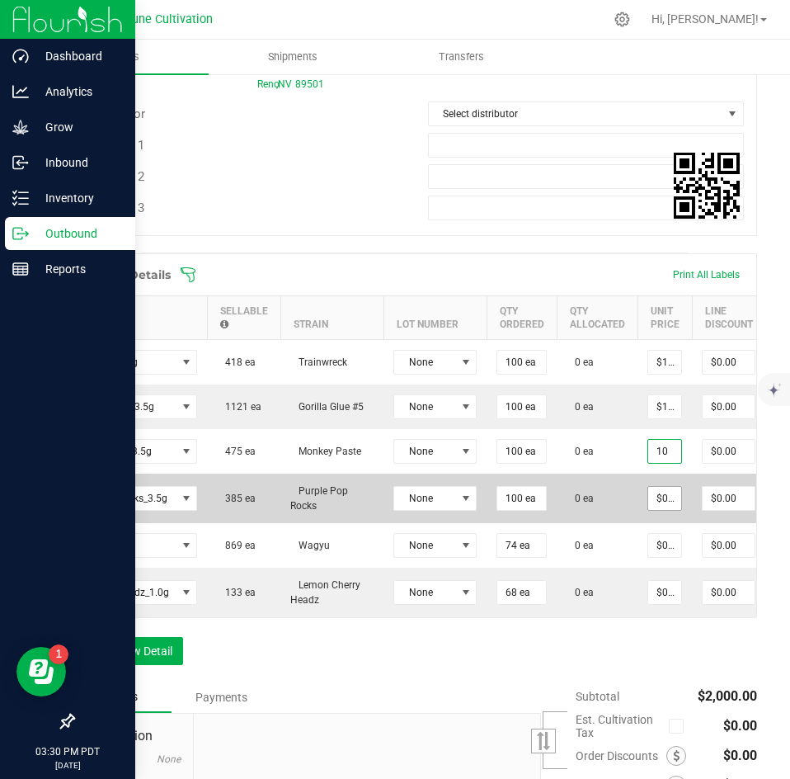
type input "$10.00000"
type input "$1,000.00"
click at [653, 493] on input "0" at bounding box center [664, 498] width 33 height 23
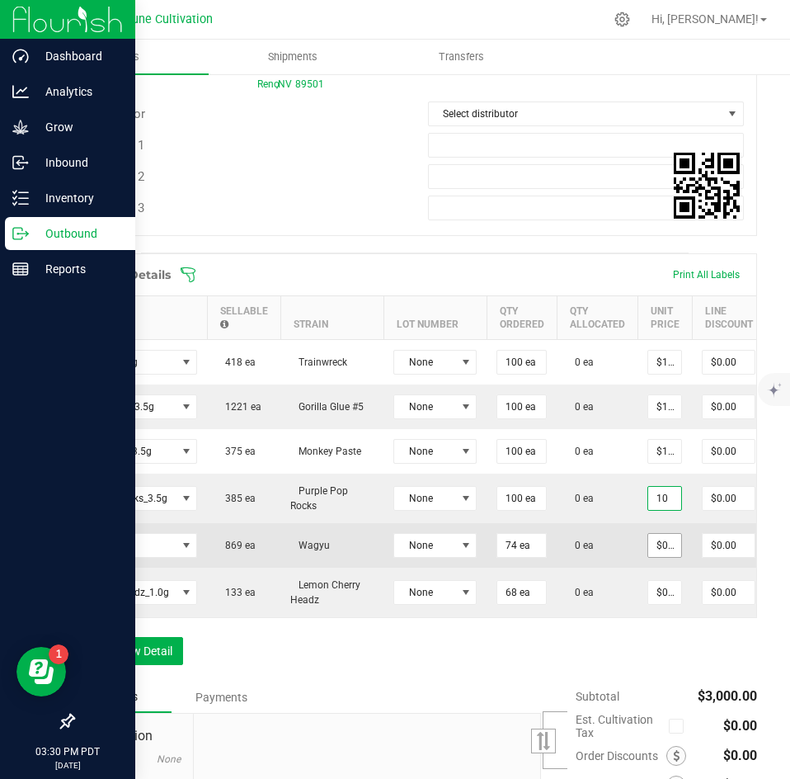
type input "$10.00000"
type input "$1,000.00"
click at [655, 541] on input "0" at bounding box center [664, 545] width 33 height 23
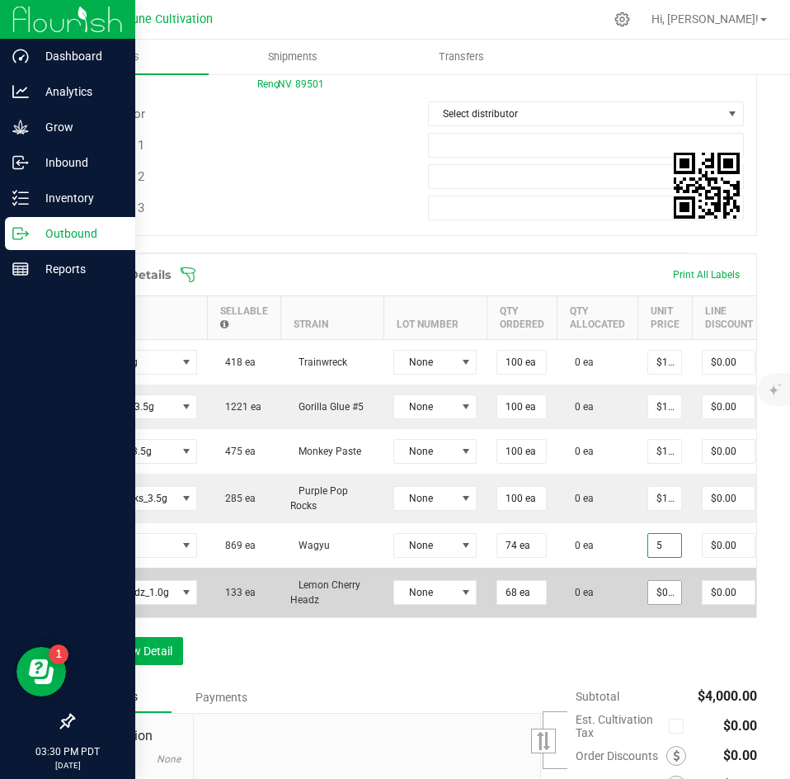
type input "$5.00000"
type input "$370.00"
click at [658, 602] on input "0" at bounding box center [664, 592] width 33 height 23
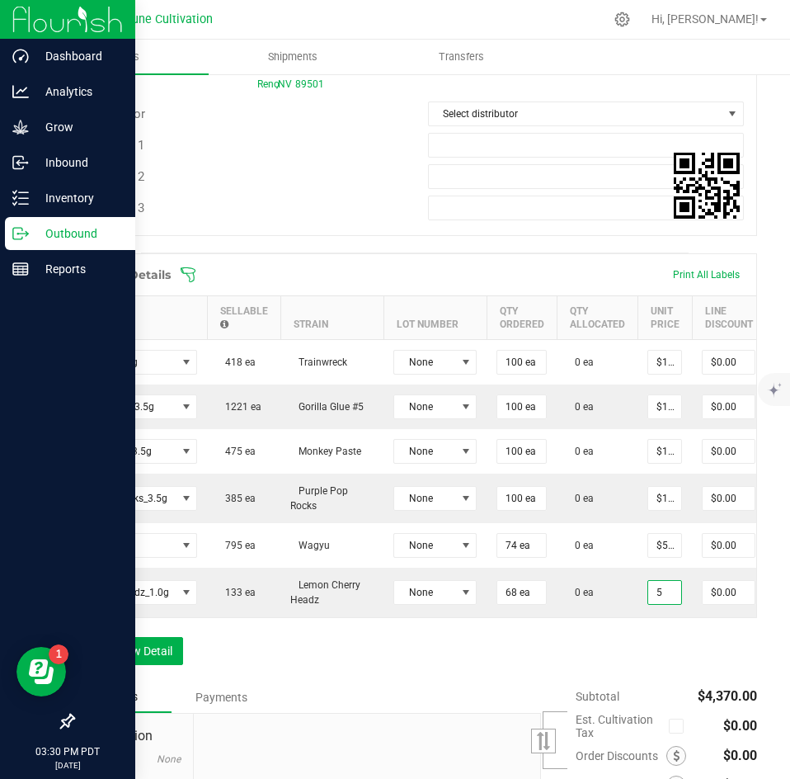
type input "$5.00000"
type input "$340.00"
click at [658, 677] on div "Order Details Print All Labels Item Sellable Strain Lot Number Qty Ordered Qty …" at bounding box center [415, 467] width 685 height 428
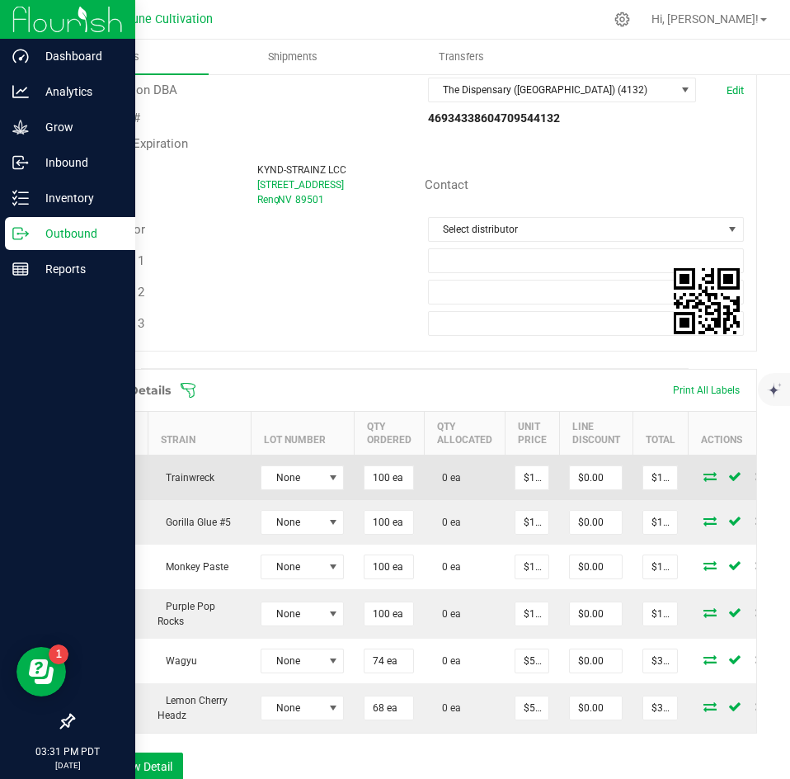
scroll to position [0, 232]
click at [702, 474] on icon at bounding box center [708, 476] width 13 height 10
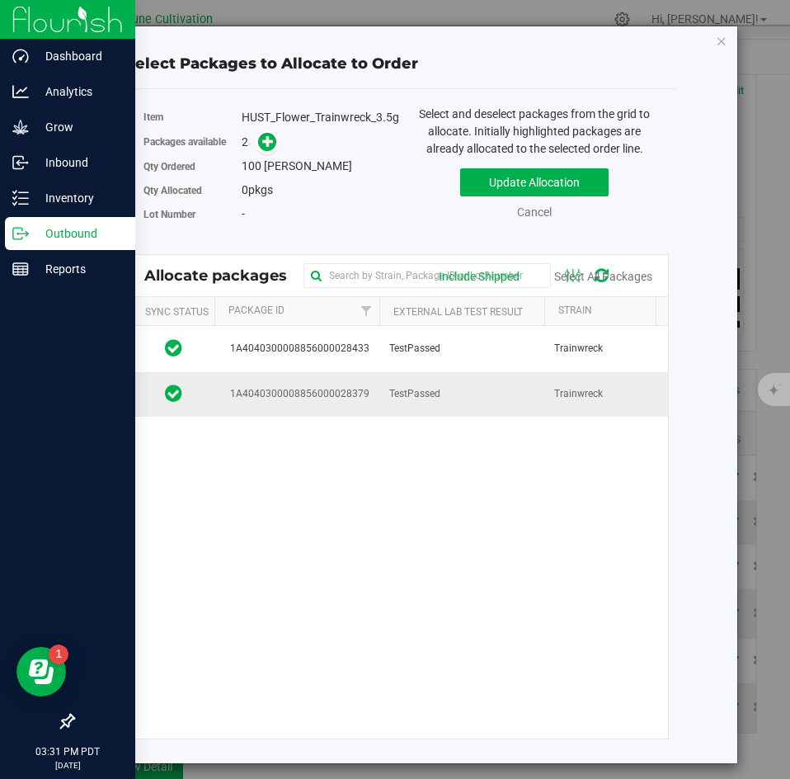
click at [461, 384] on td "TestPassed" at bounding box center [461, 394] width 165 height 45
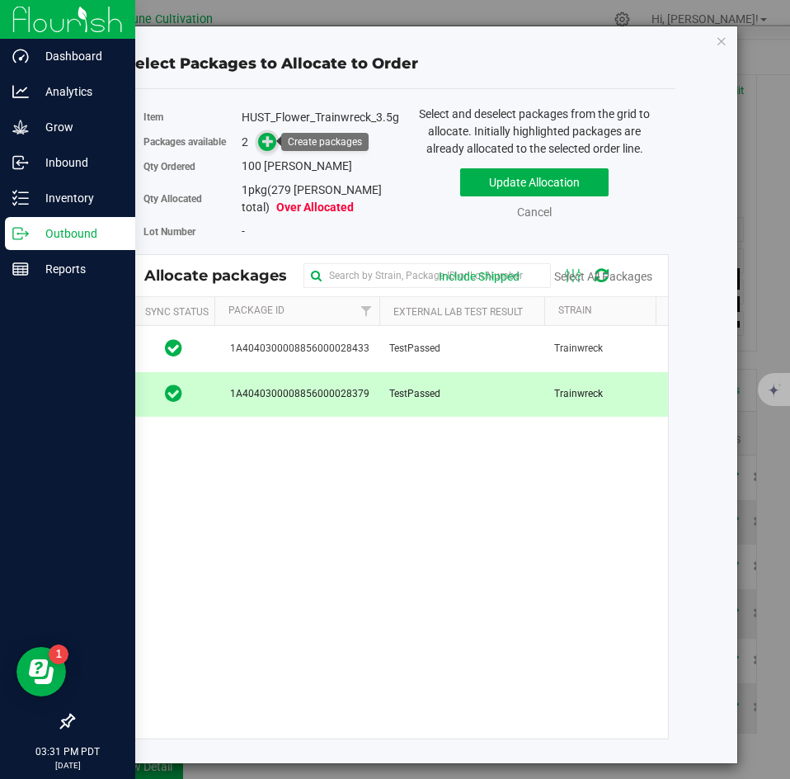
click at [271, 139] on icon at bounding box center [268, 141] width 12 height 12
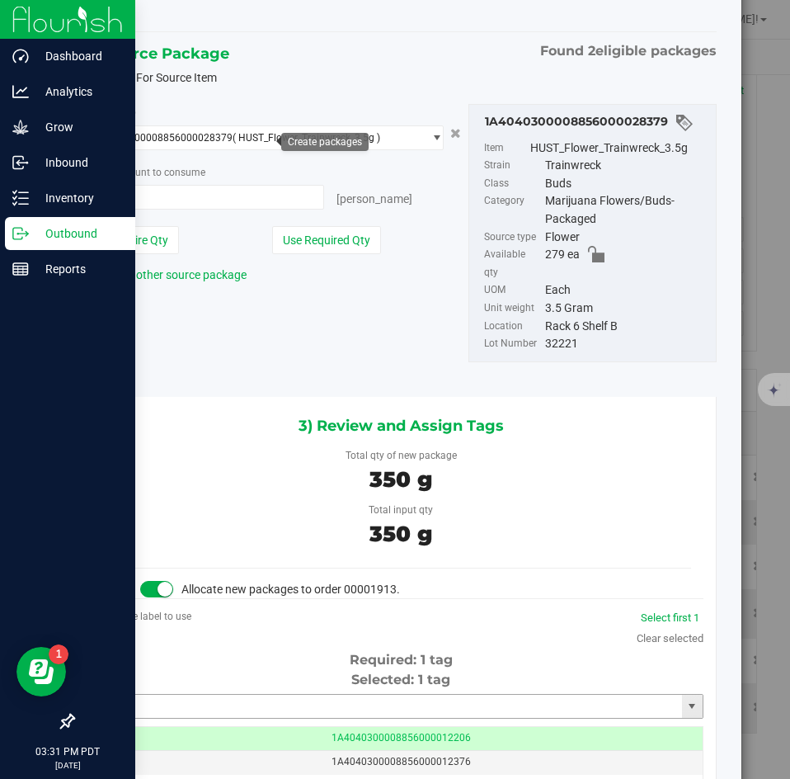
click at [367, 695] on input "text" at bounding box center [391, 706] width 582 height 23
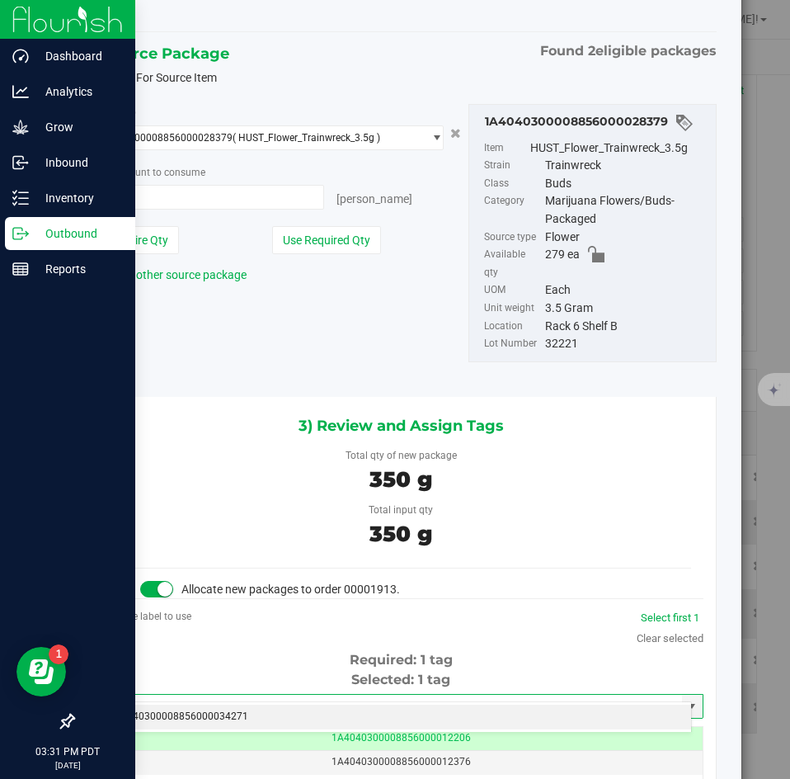
click at [354, 712] on li "1A4040300008856000034271" at bounding box center [395, 717] width 592 height 25
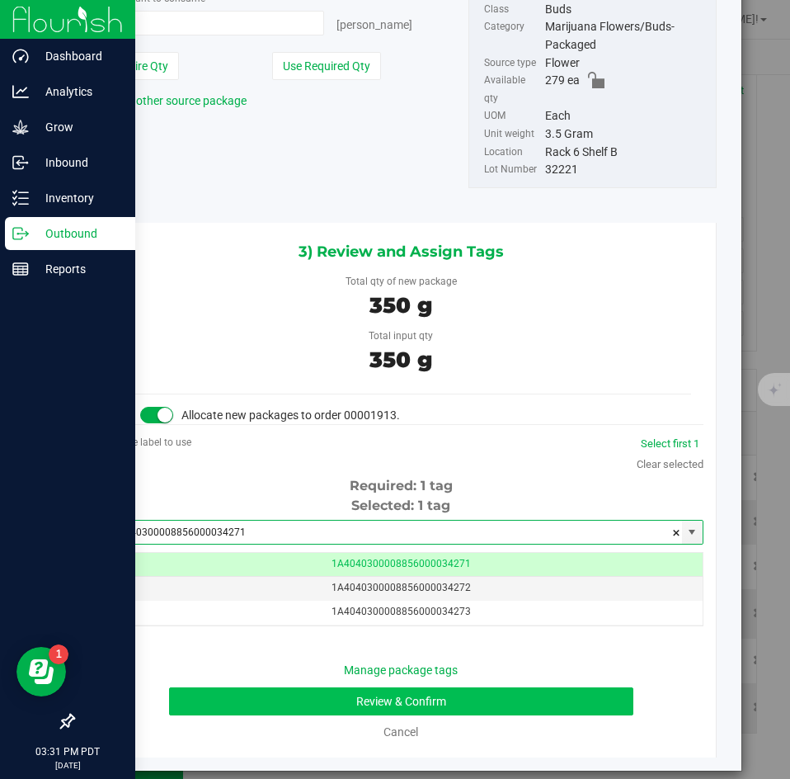
type input "1A4040300008856000034271"
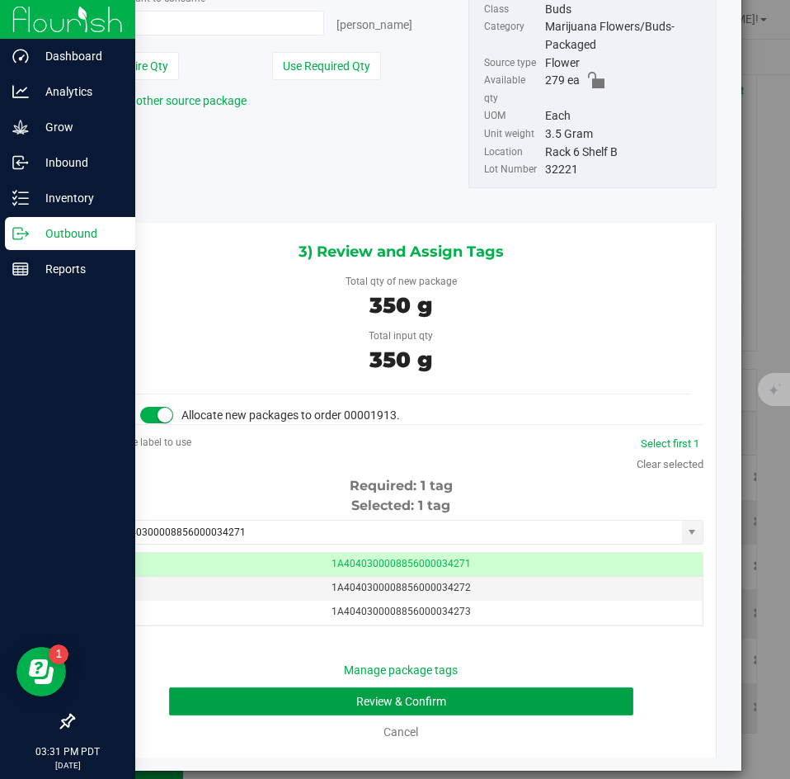
click at [401, 687] on button "Review & Confirm" at bounding box center [401, 701] width 464 height 28
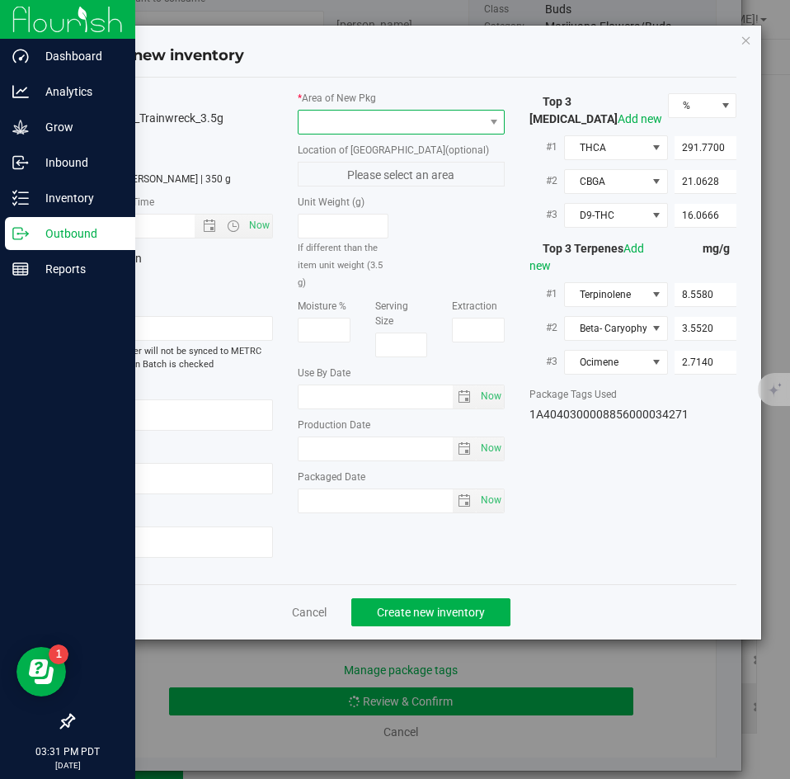
click at [404, 126] on span at bounding box center [391, 122] width 185 height 23
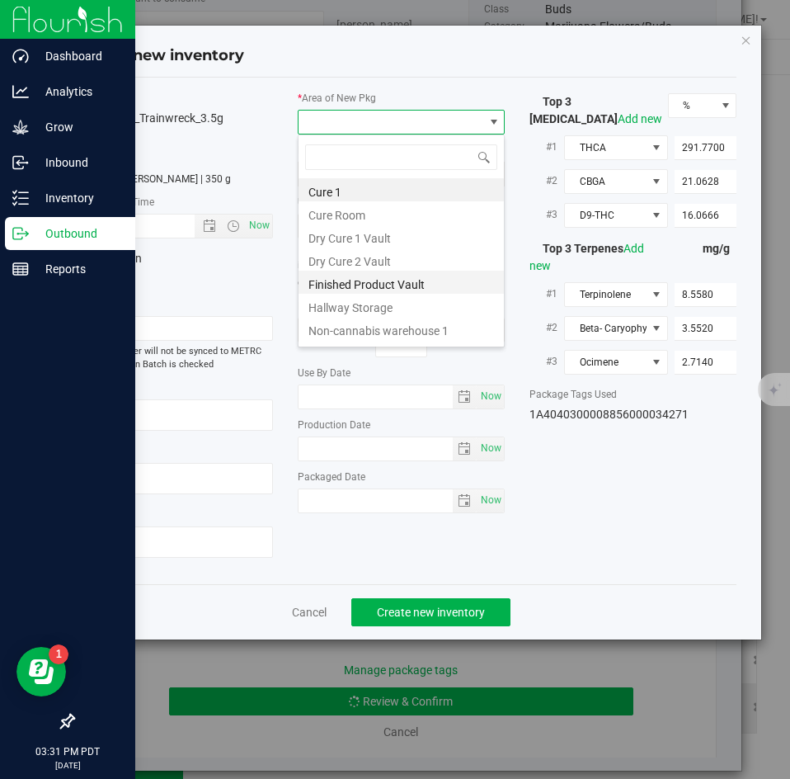
click at [365, 278] on li "Finished Product Vault" at bounding box center [401, 282] width 205 height 23
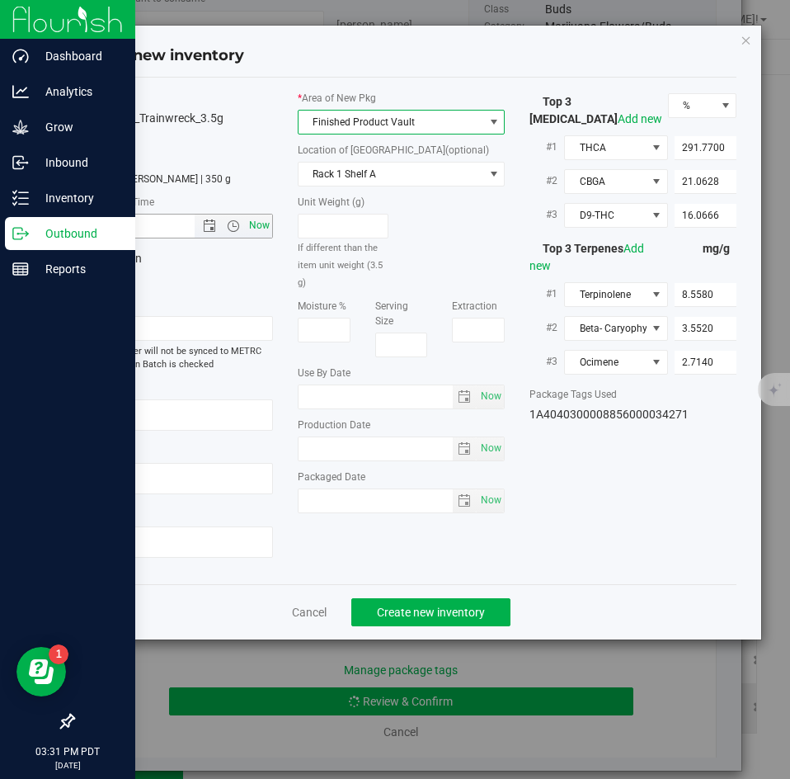
click at [265, 229] on span "Now" at bounding box center [260, 226] width 28 height 24
type input "[DATE] 3:31 PM"
click at [436, 603] on button "Create new inventory" at bounding box center [430, 612] width 159 height 28
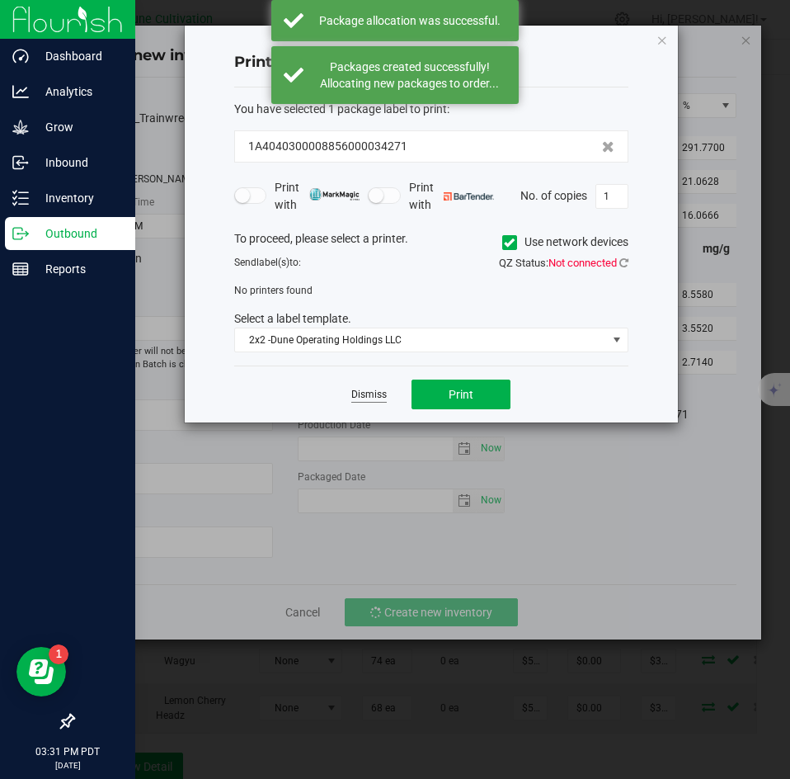
click at [370, 402] on link "Dismiss" at bounding box center [368, 395] width 35 height 14
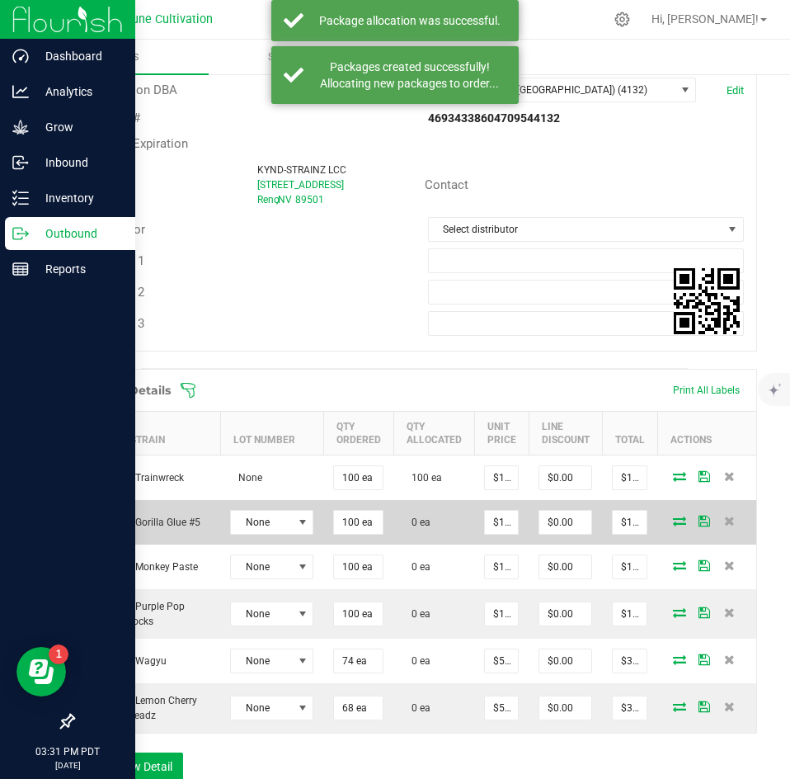
click at [673, 519] on icon at bounding box center [679, 521] width 13 height 10
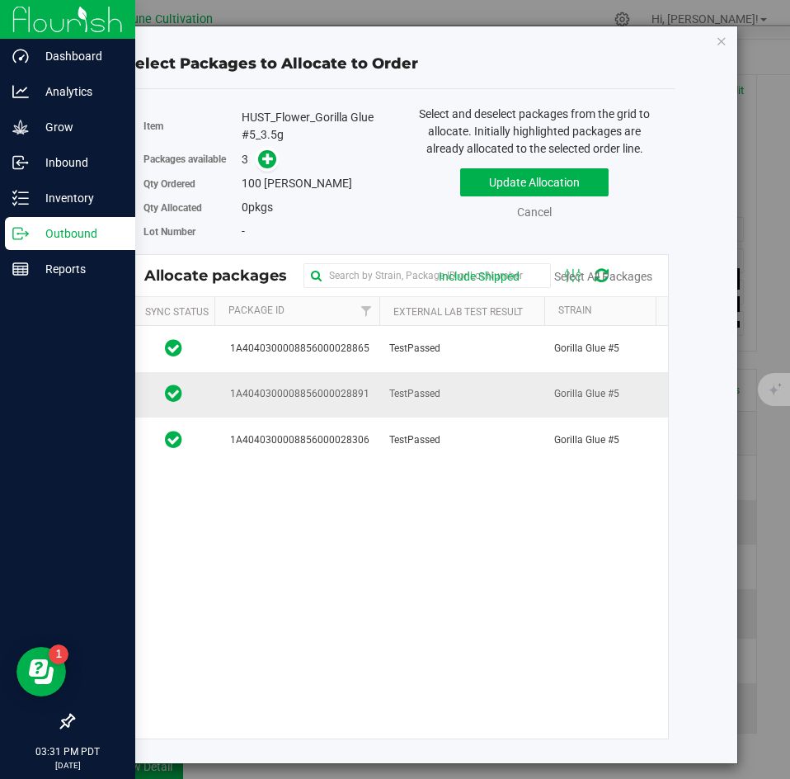
click at [481, 393] on td "TestPassed" at bounding box center [461, 394] width 165 height 45
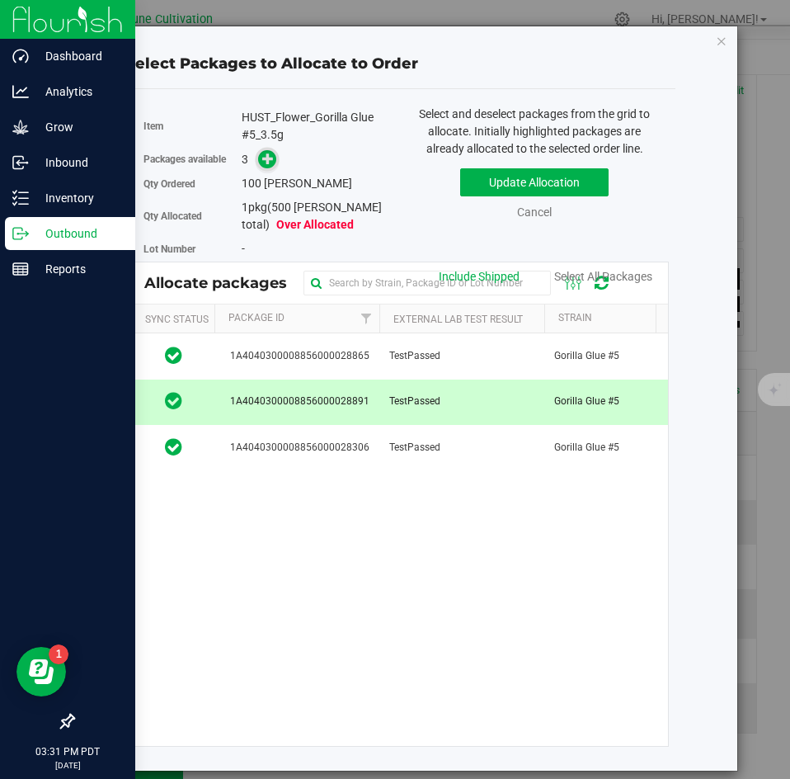
click at [271, 159] on icon at bounding box center [268, 159] width 12 height 12
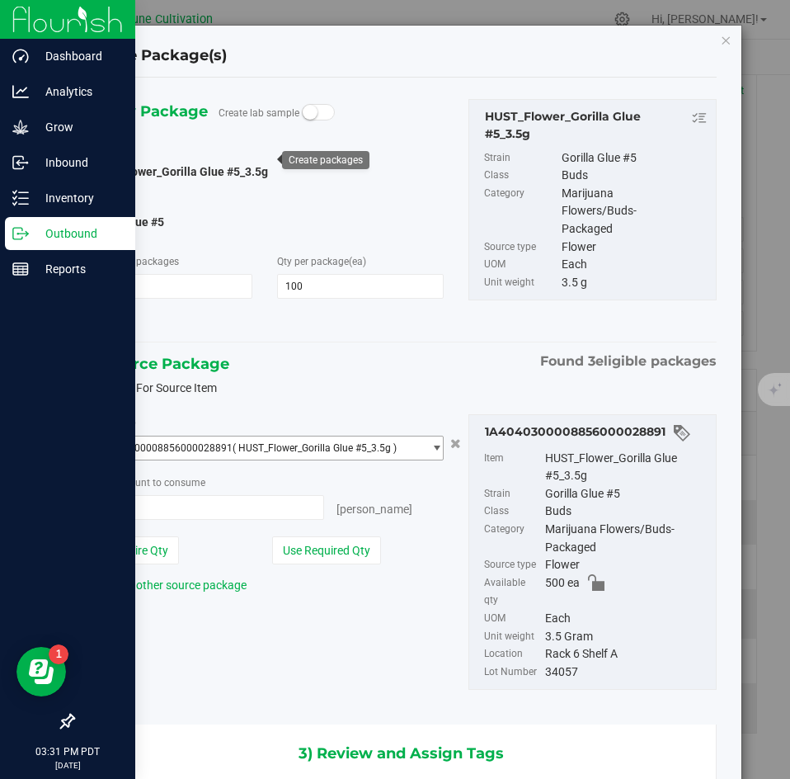
type input "100 ea"
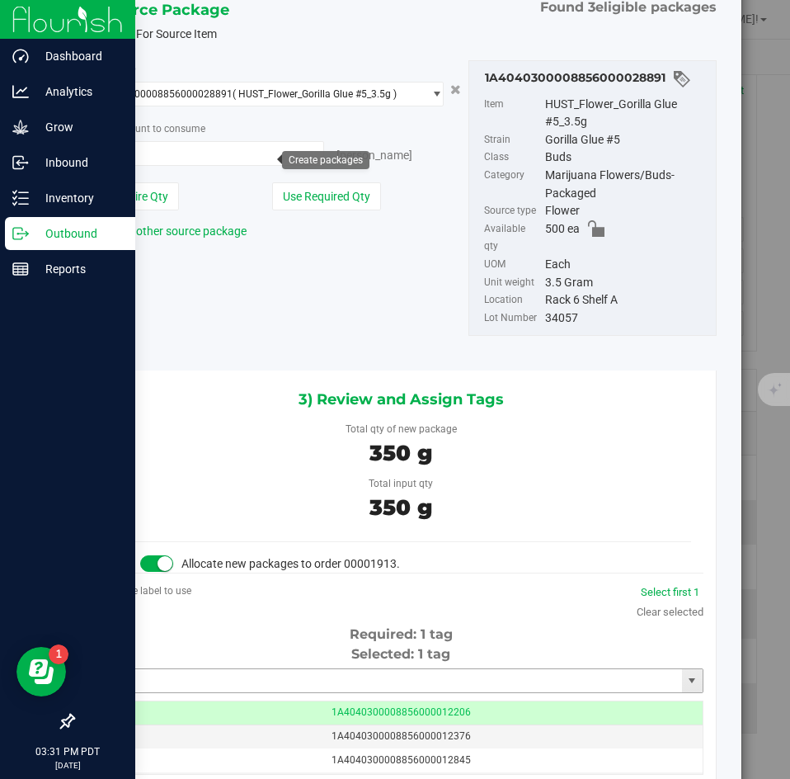
click at [396, 669] on input "text" at bounding box center [391, 680] width 582 height 23
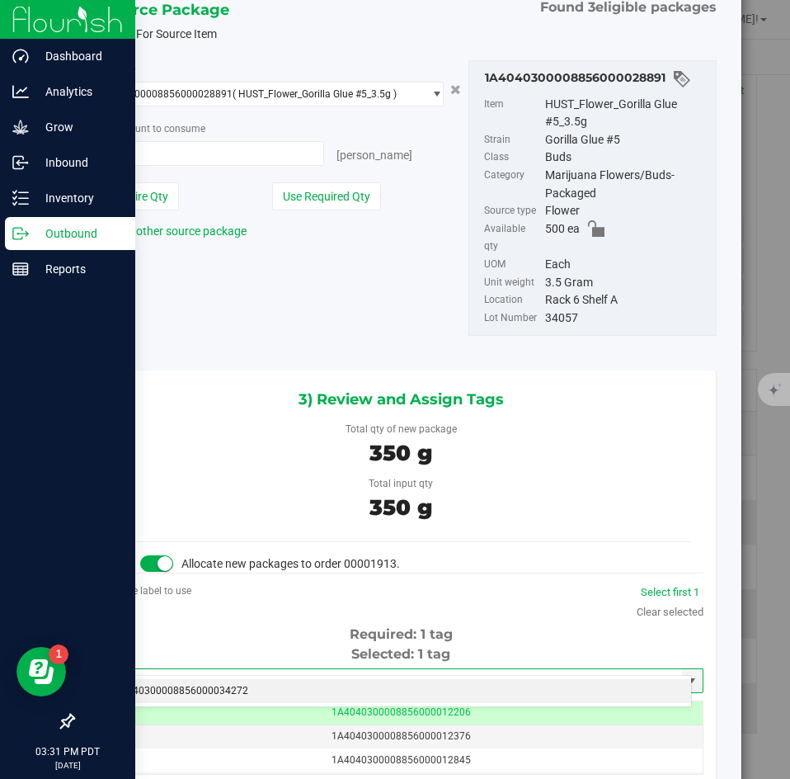
click at [380, 680] on li "1A4040300008856000034272" at bounding box center [395, 691] width 592 height 25
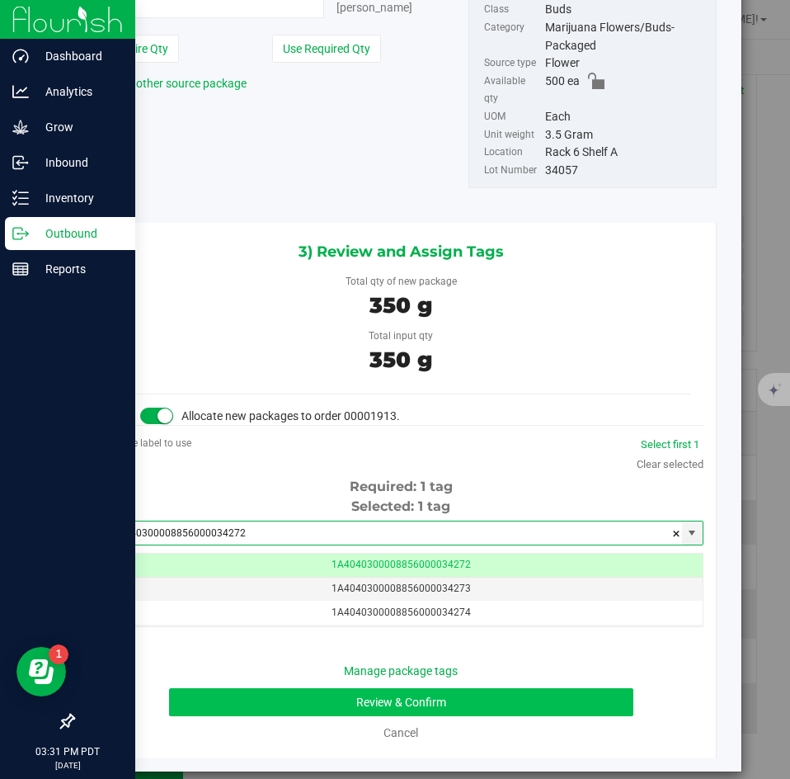
type input "1A4040300008856000034272"
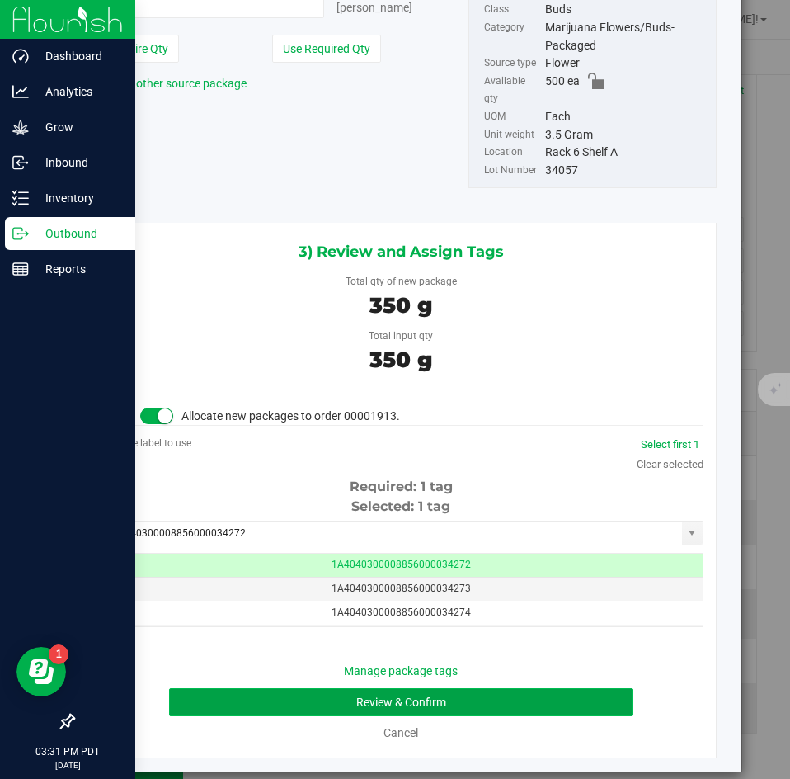
click at [361, 688] on button "Review & Confirm" at bounding box center [401, 702] width 464 height 28
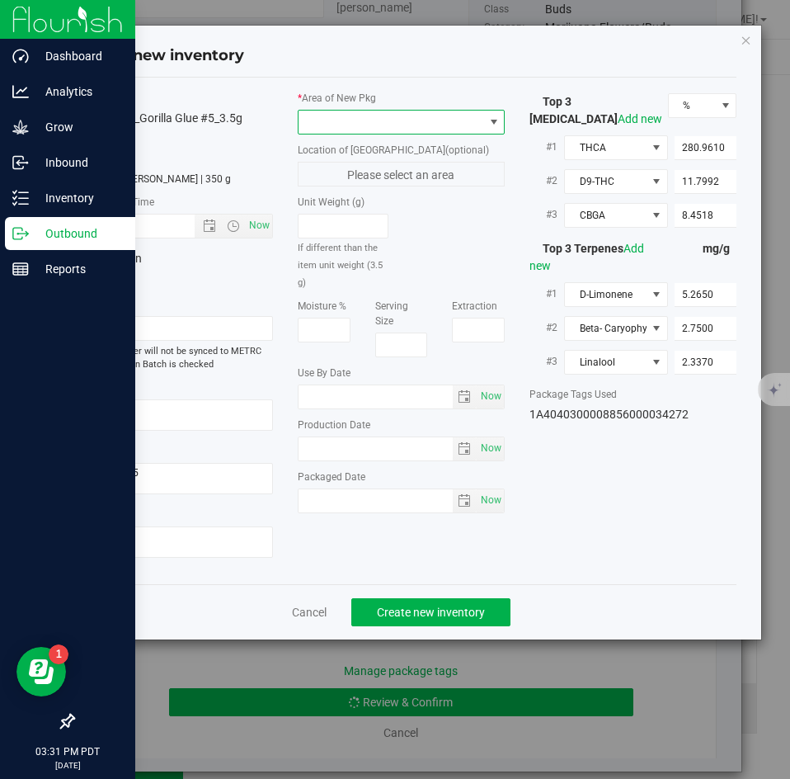
click at [407, 130] on span at bounding box center [391, 122] width 185 height 23
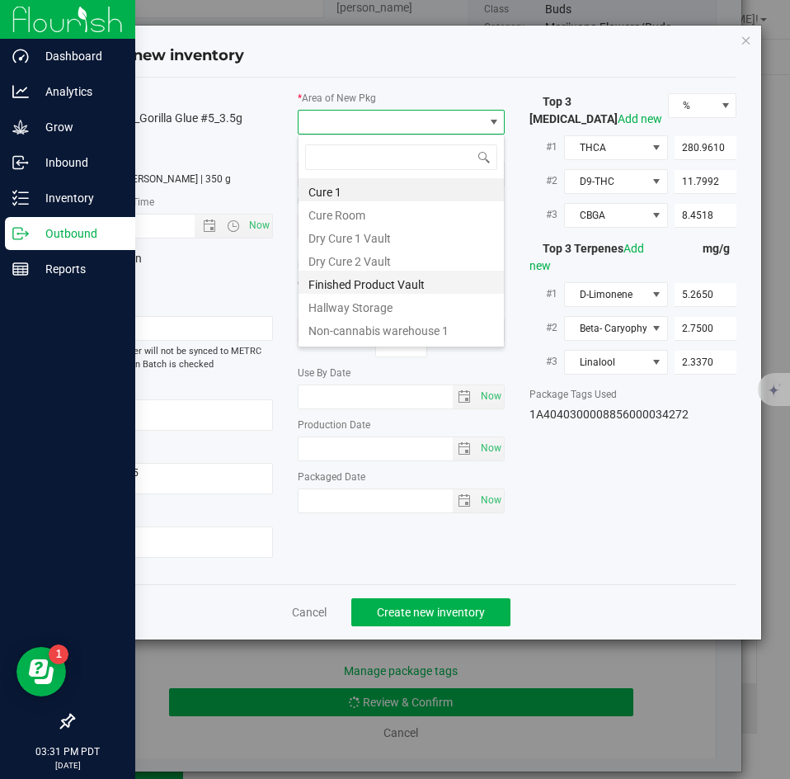
click at [370, 282] on li "Finished Product Vault" at bounding box center [401, 282] width 205 height 23
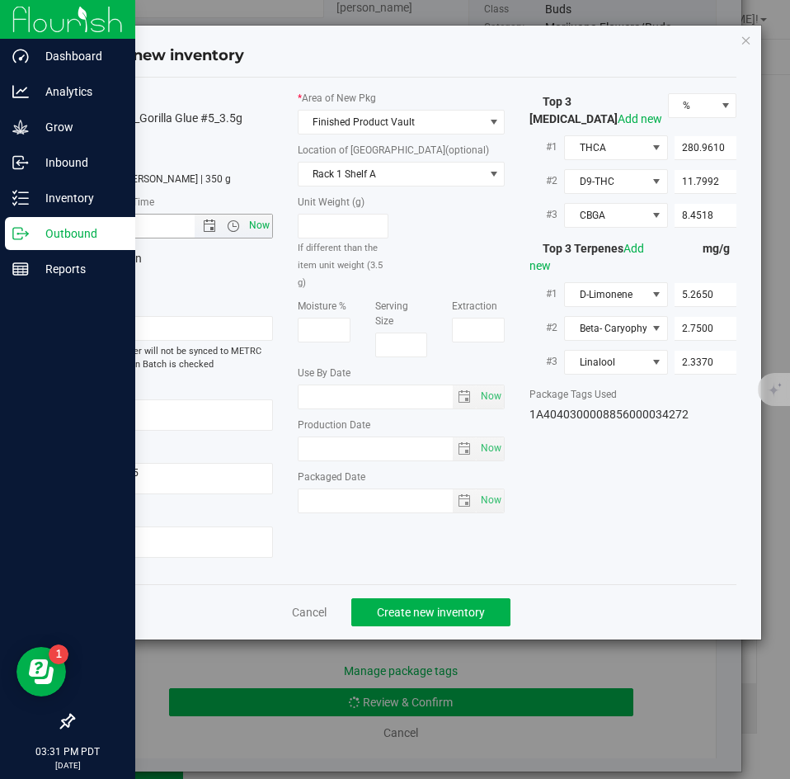
click at [257, 226] on span "Now" at bounding box center [260, 226] width 28 height 24
type input "[DATE] 3:31 PM"
click at [405, 596] on div "Cancel Create new inventory" at bounding box center [402, 611] width 672 height 55
click at [403, 607] on span "Create new inventory" at bounding box center [431, 612] width 108 height 13
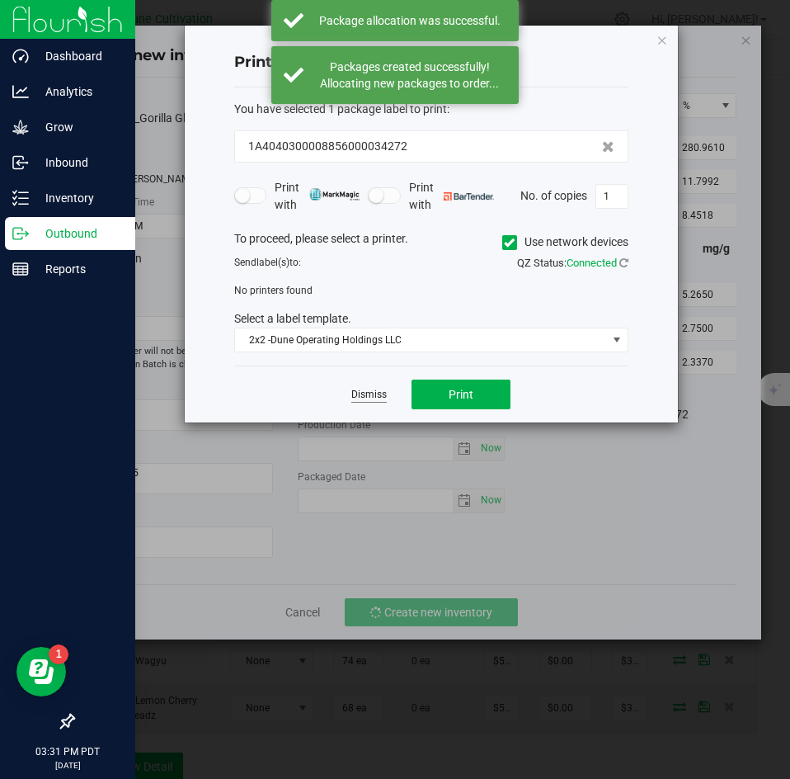
click at [370, 390] on link "Dismiss" at bounding box center [368, 395] width 35 height 14
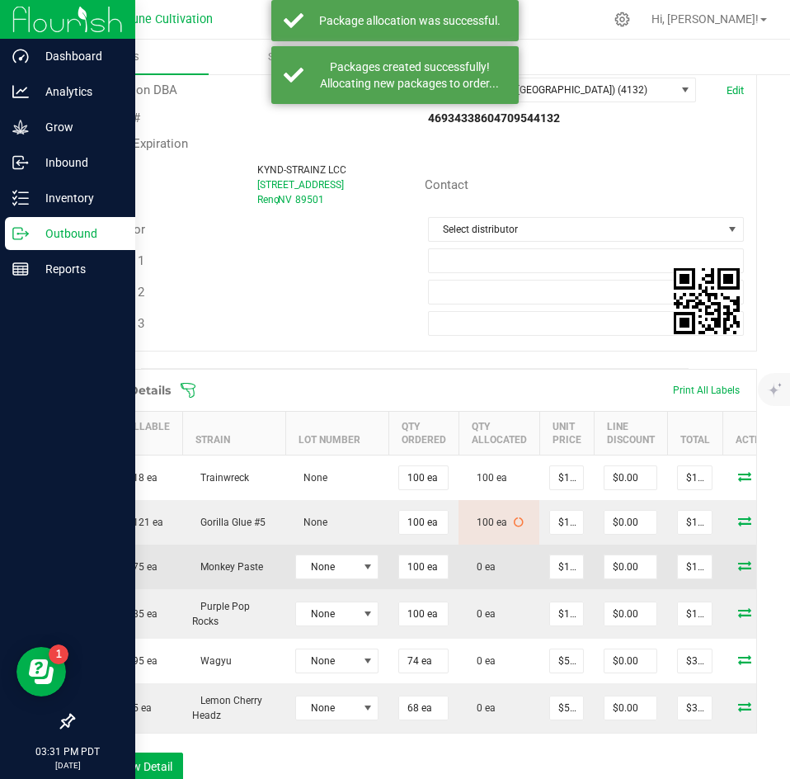
click at [738, 567] on icon at bounding box center [744, 565] width 13 height 10
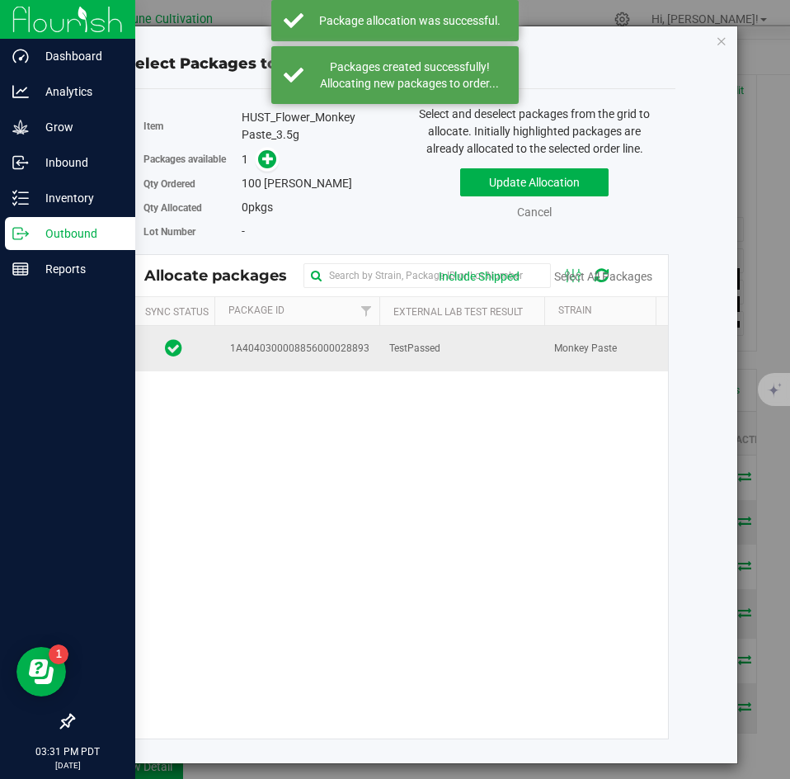
click at [383, 365] on td "TestPassed" at bounding box center [461, 348] width 165 height 45
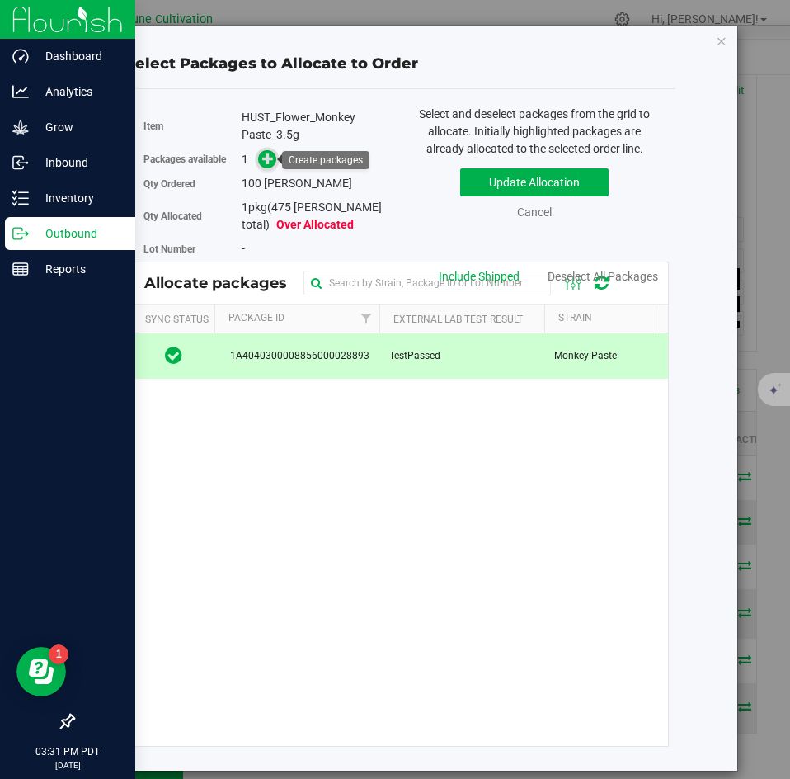
click at [267, 157] on icon at bounding box center [268, 158] width 12 height 12
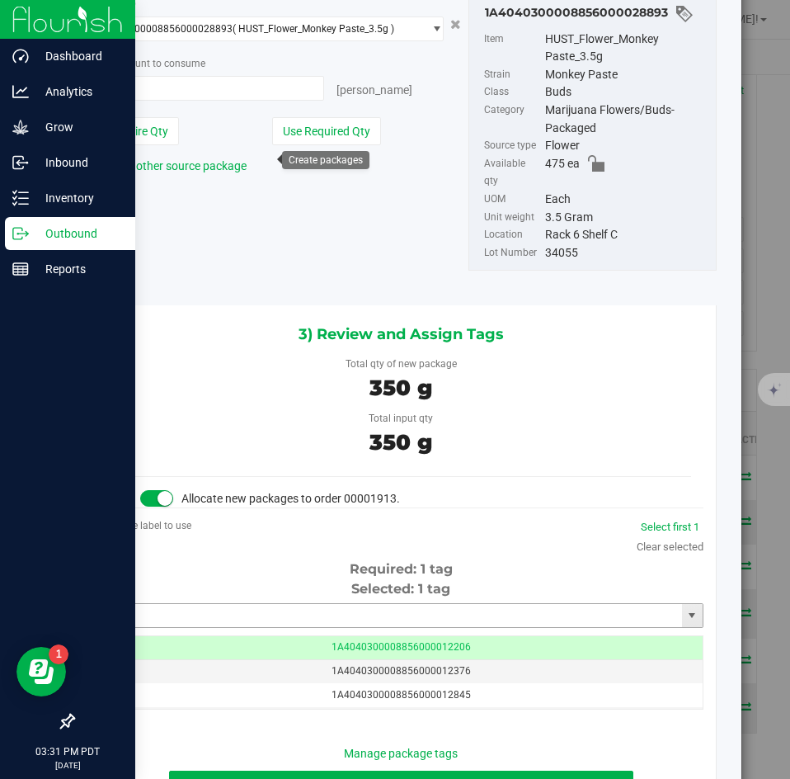
click at [382, 604] on input "text" at bounding box center [391, 615] width 582 height 23
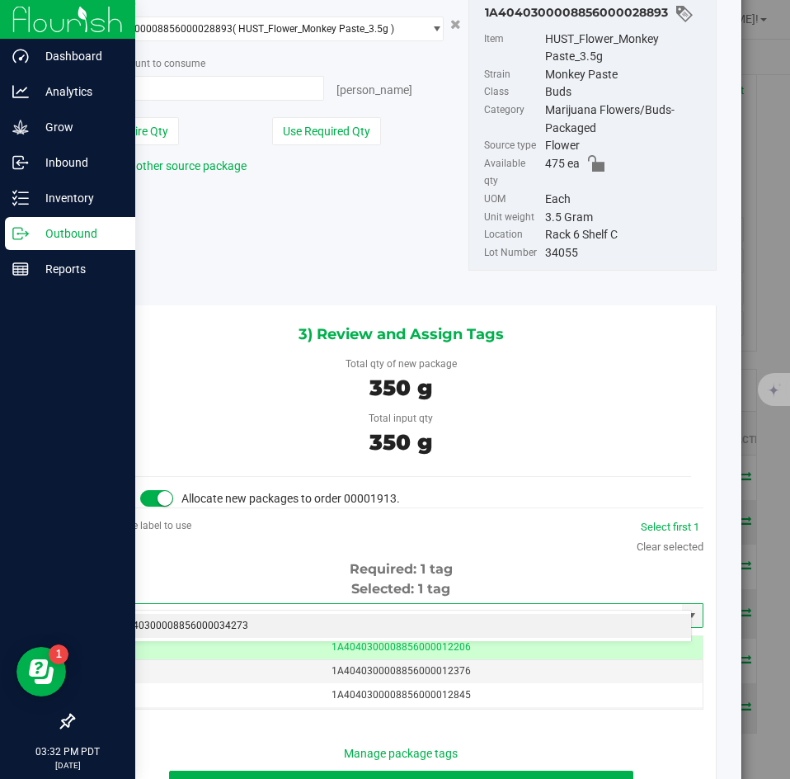
click at [356, 619] on li "1A4040300008856000034273" at bounding box center [395, 626] width 592 height 25
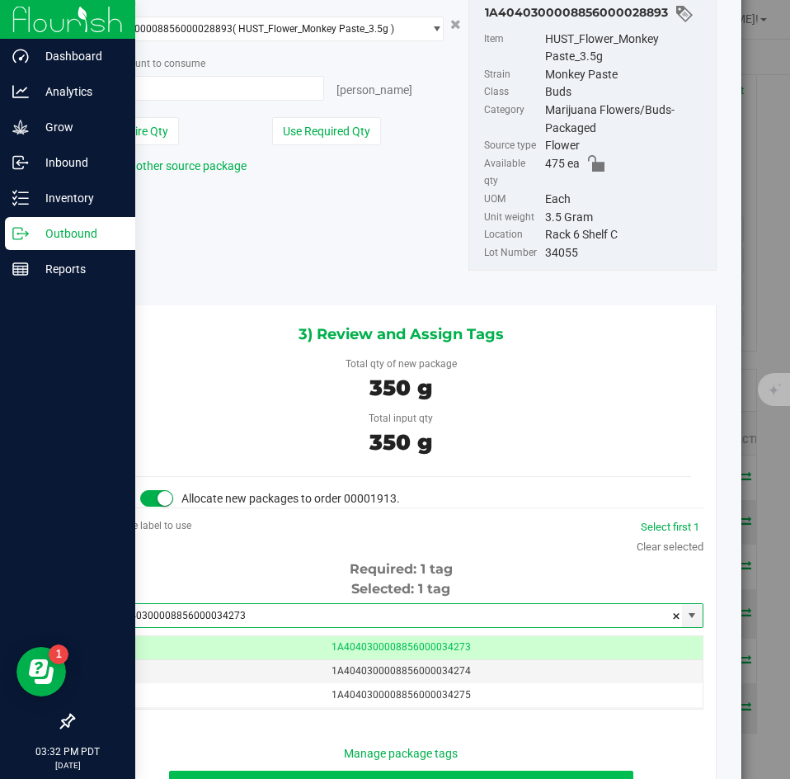
type input "1A4040300008856000034273"
click at [282, 771] on button "Review & Confirm" at bounding box center [401, 785] width 464 height 28
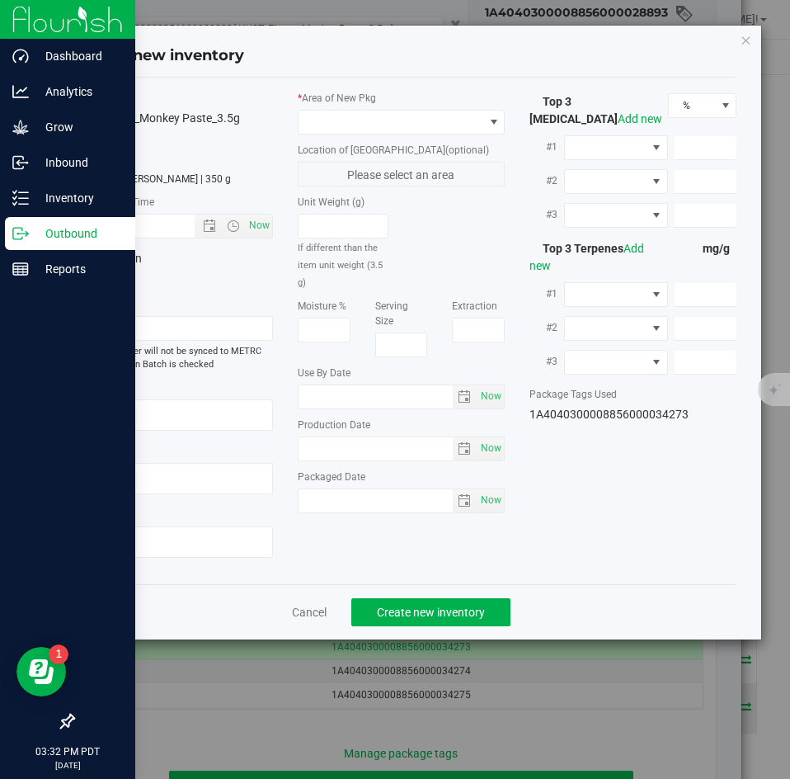
type textarea "24.1123%"
type textarea "Monkey Paste"
type textarea "0.0349%"
type input "258.5488"
type input "14.3758"
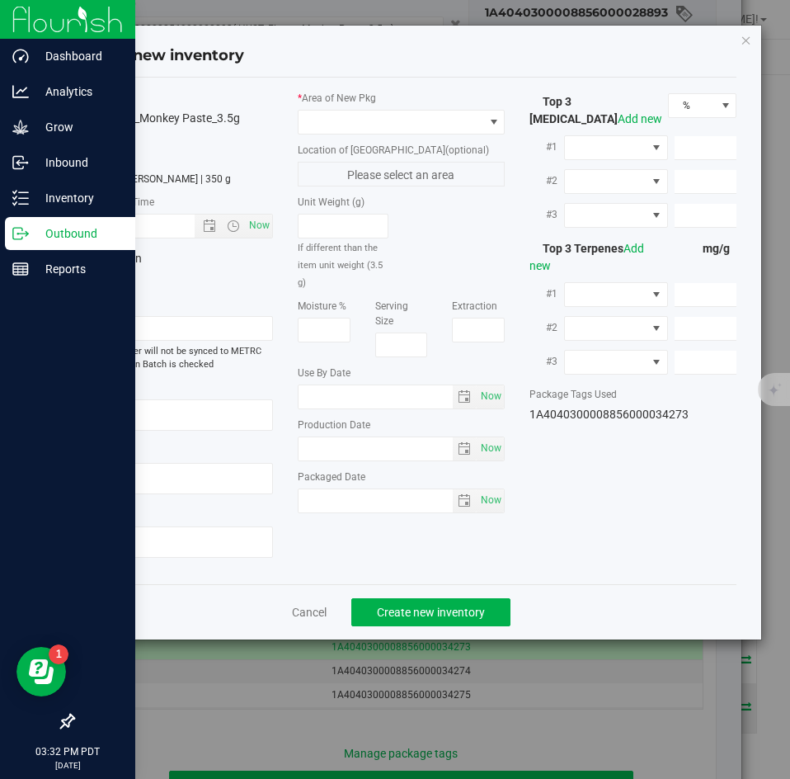
type input "9.9510"
type input "3.8670"
type input "2.6710"
type input "2.5870"
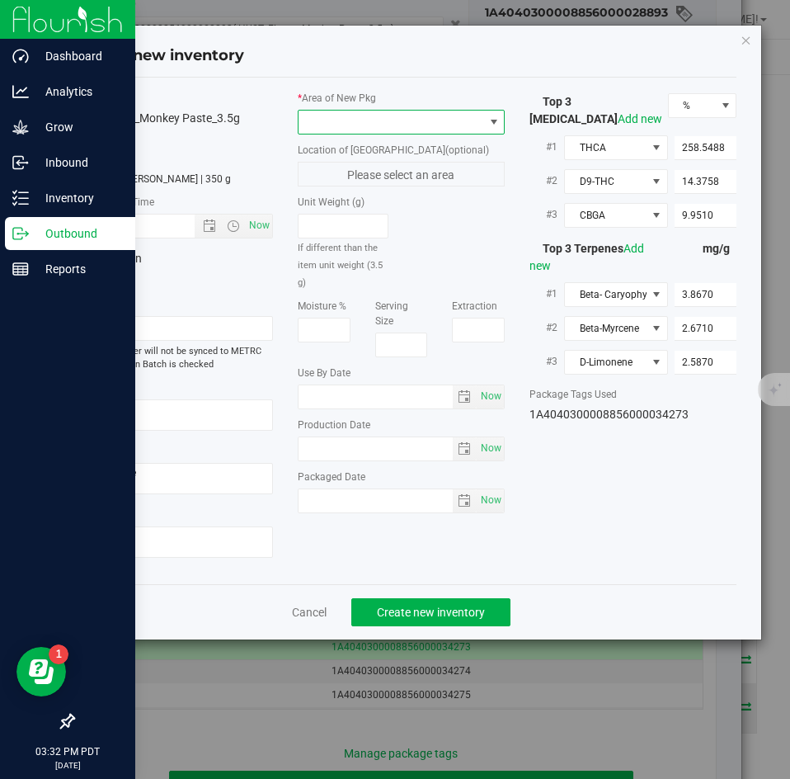
click at [346, 124] on span at bounding box center [391, 122] width 185 height 23
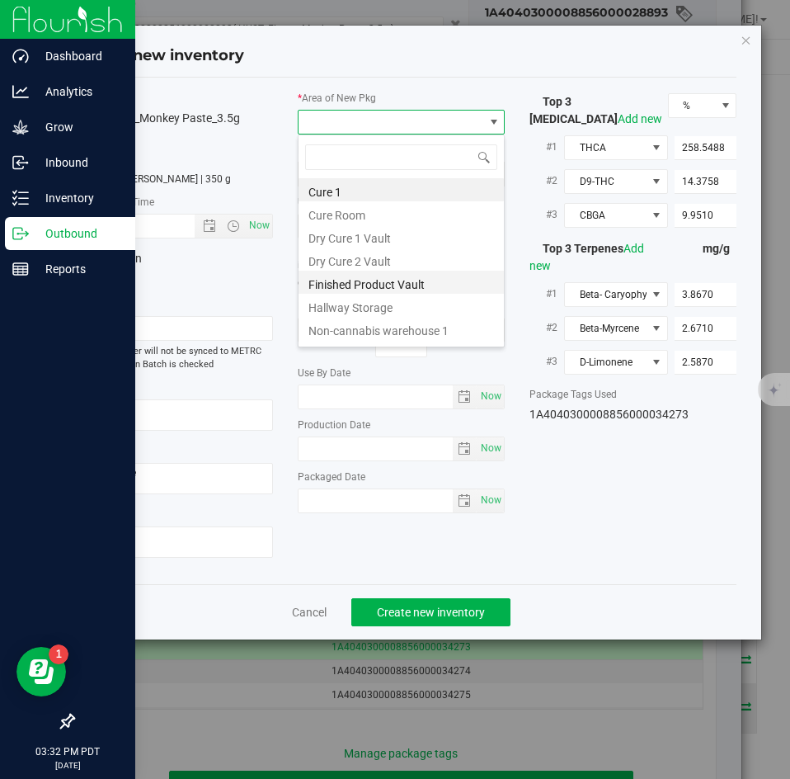
click at [342, 271] on li "Finished Product Vault" at bounding box center [401, 282] width 205 height 23
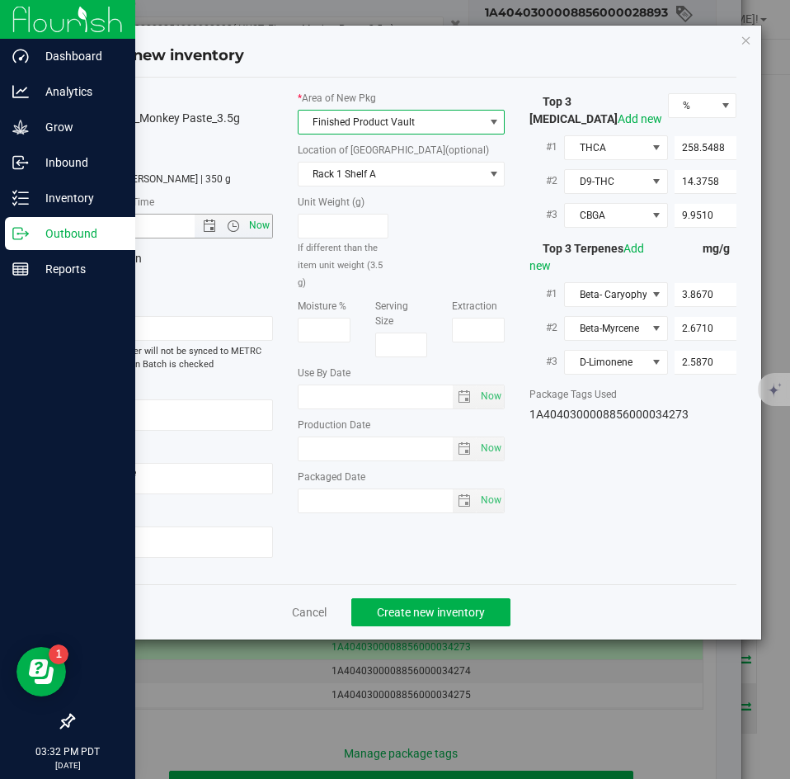
click at [266, 227] on span "Now" at bounding box center [260, 226] width 28 height 24
type input "[DATE] 3:32 PM"
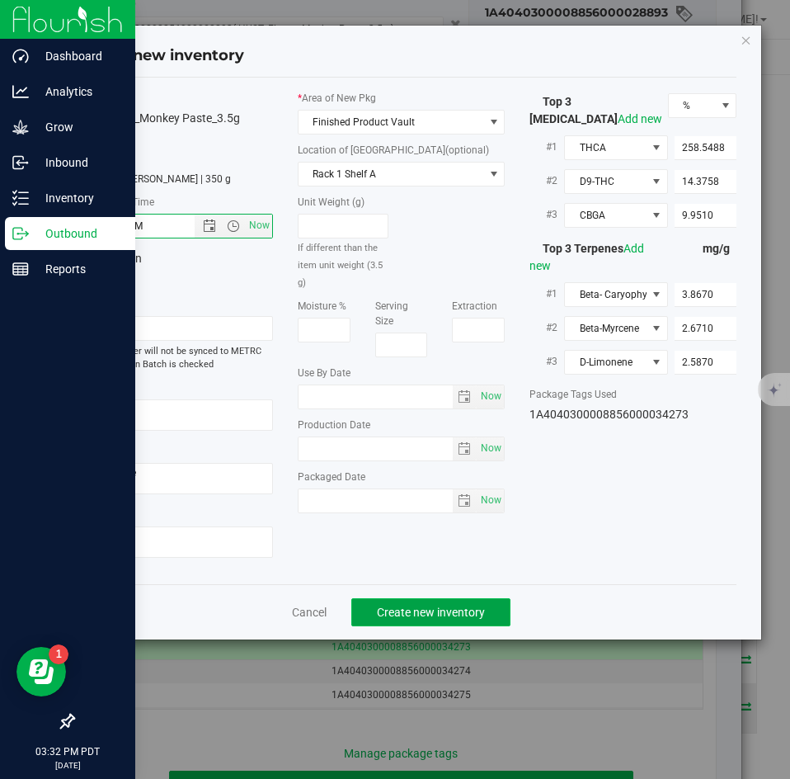
click at [418, 616] on span "Create new inventory" at bounding box center [431, 612] width 108 height 13
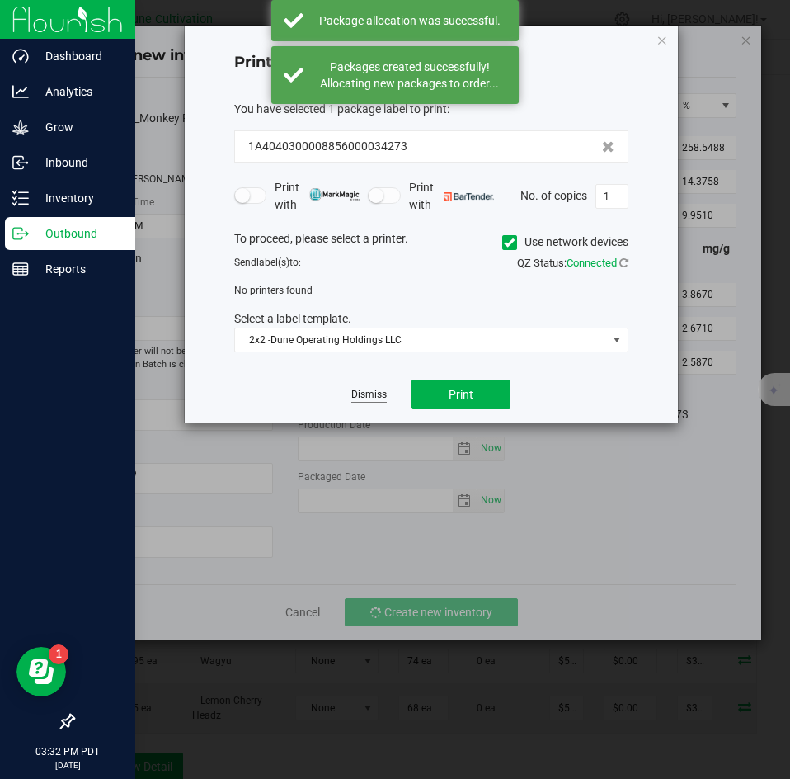
click at [373, 397] on link "Dismiss" at bounding box center [368, 395] width 35 height 14
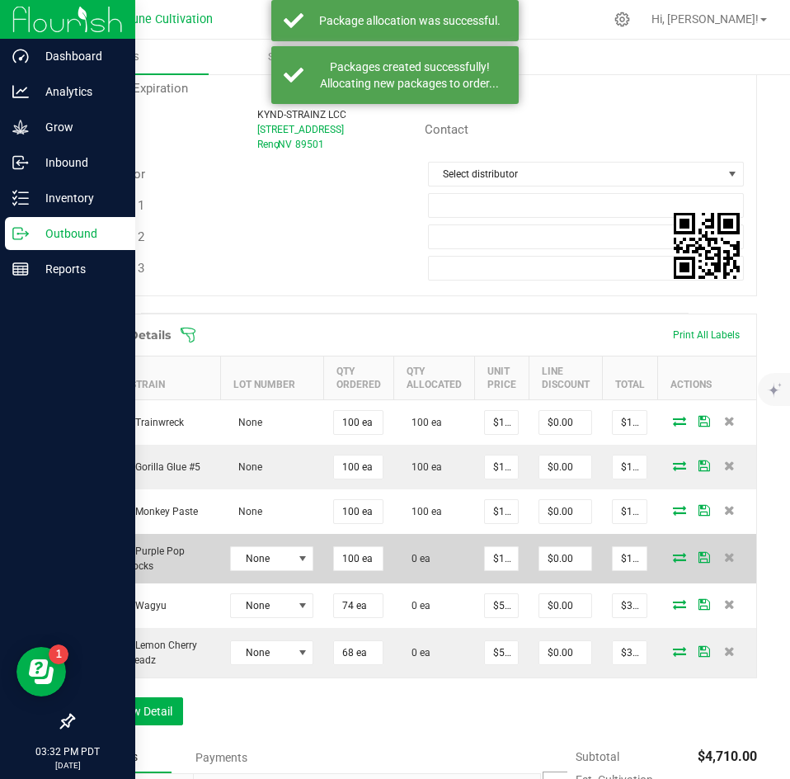
click at [673, 552] on icon at bounding box center [679, 557] width 13 height 10
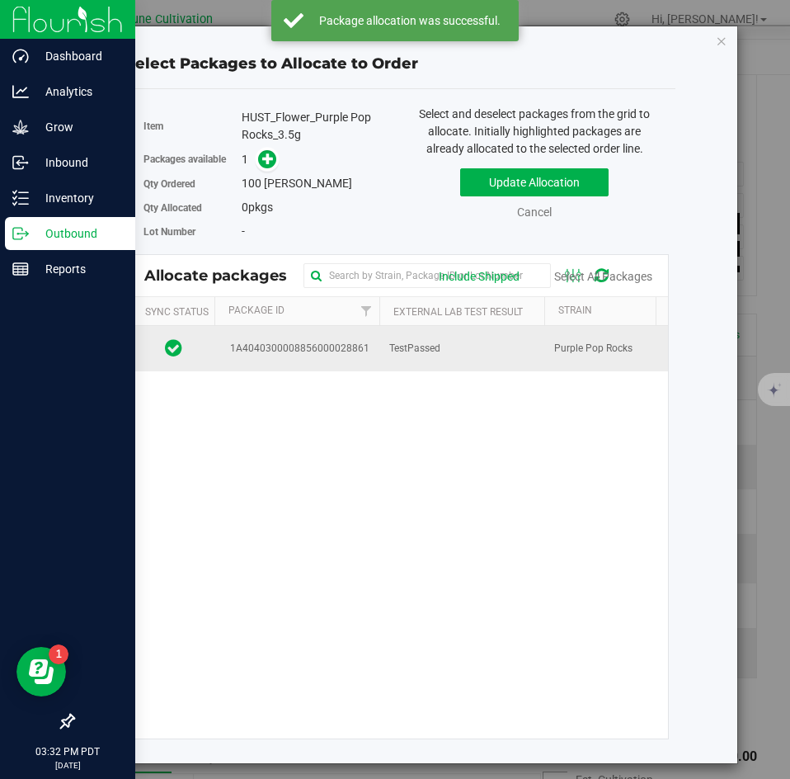
click at [438, 360] on td "TestPassed" at bounding box center [461, 348] width 165 height 45
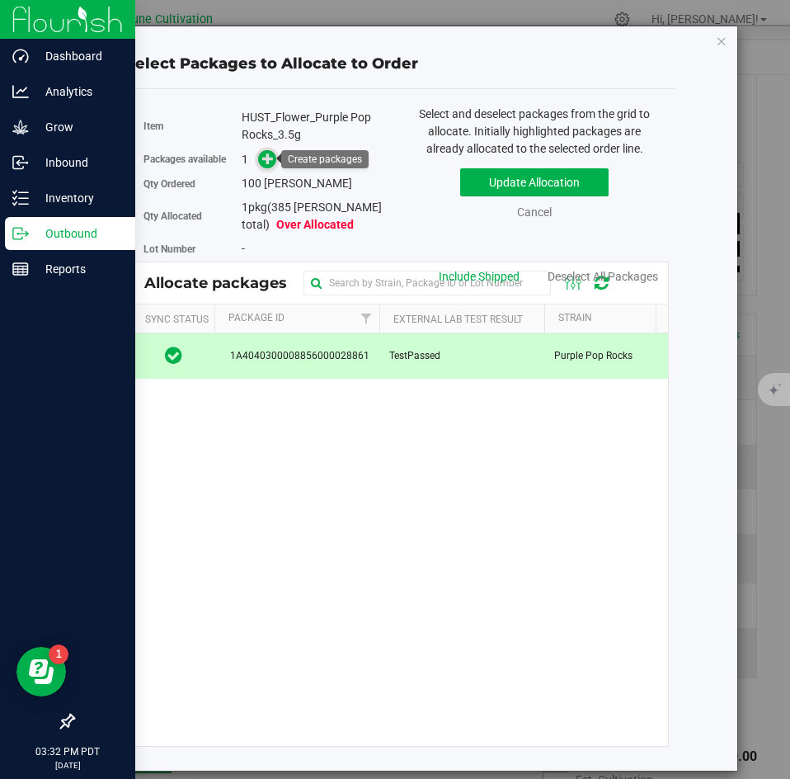
click at [267, 153] on icon at bounding box center [268, 158] width 12 height 12
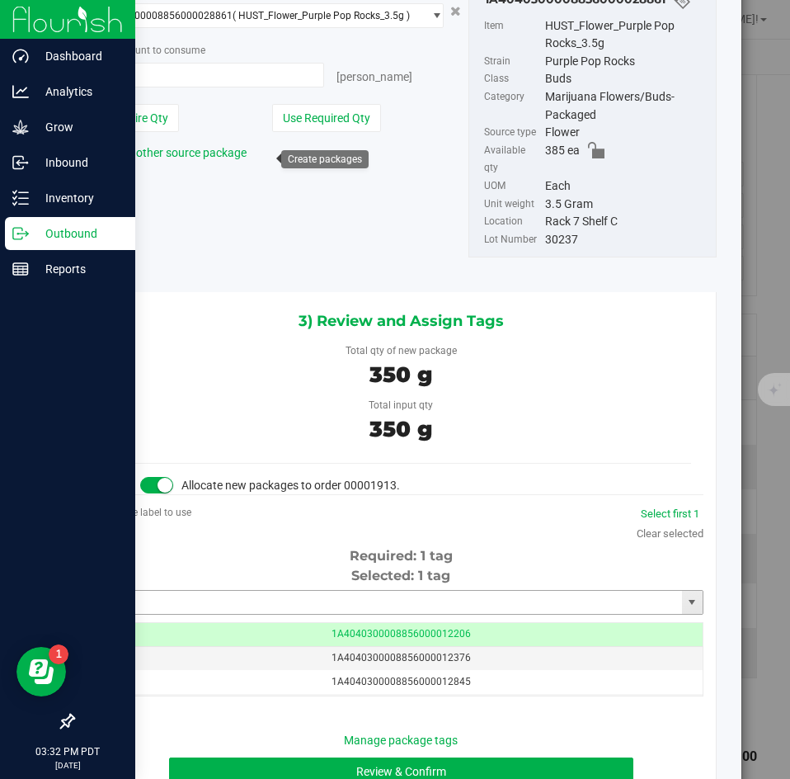
click at [411, 591] on input "text" at bounding box center [391, 602] width 582 height 23
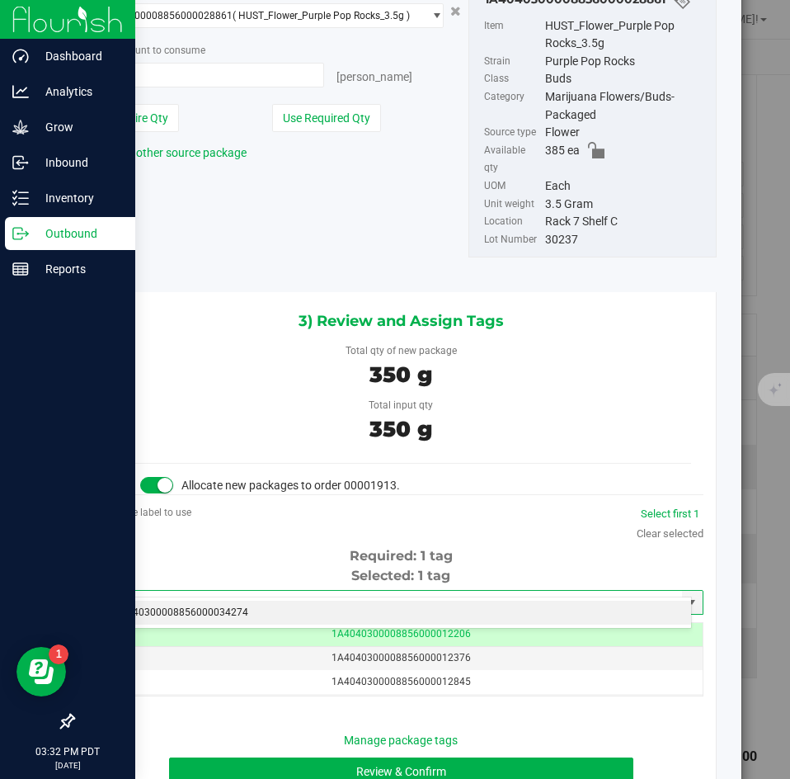
click at [398, 607] on li "1A4040300008856000034274" at bounding box center [395, 613] width 592 height 25
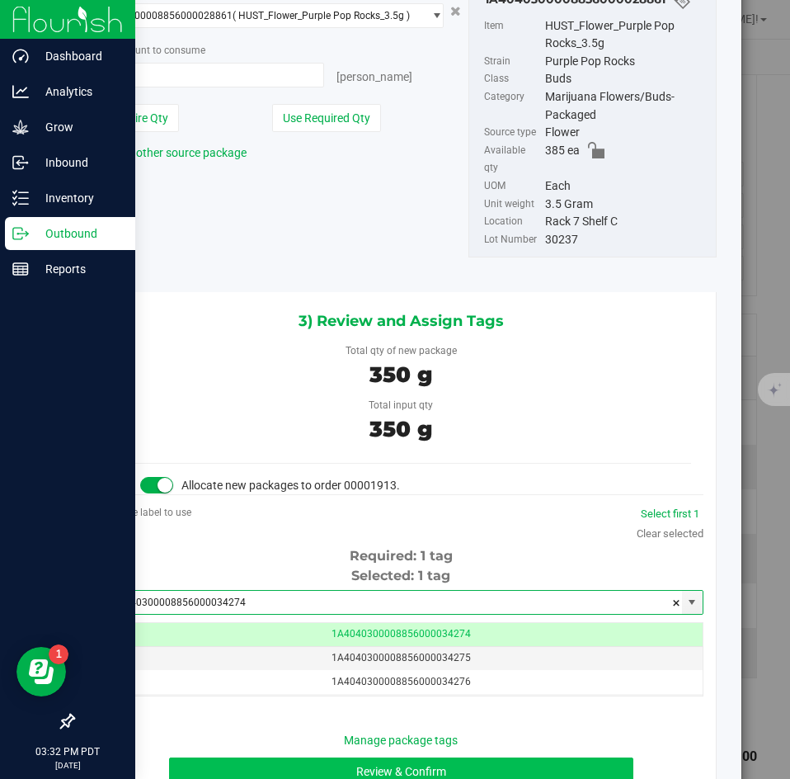
type input "1A4040300008856000034274"
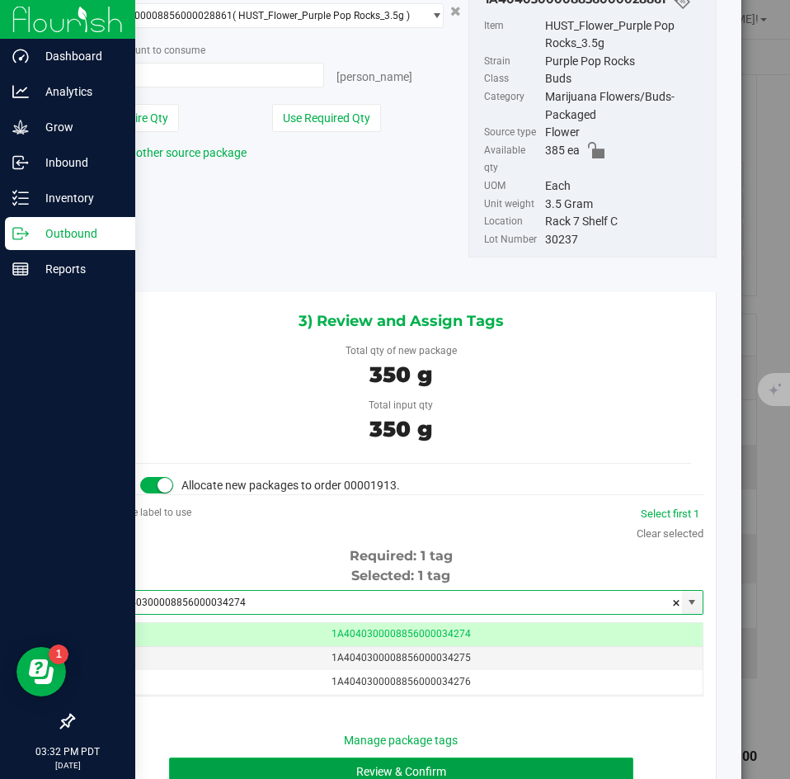
click at [324, 757] on button "Review & Confirm" at bounding box center [401, 771] width 464 height 28
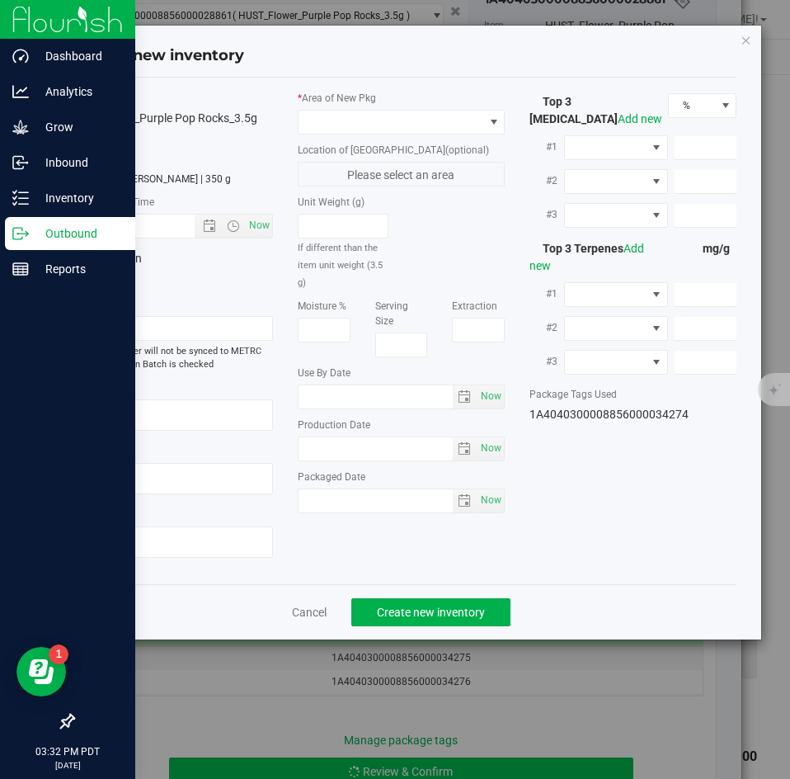
type textarea "23.3789%"
type textarea "Purple Pop Rocks"
type textarea "0.0445%"
type input "259.8425"
type input "13.0980"
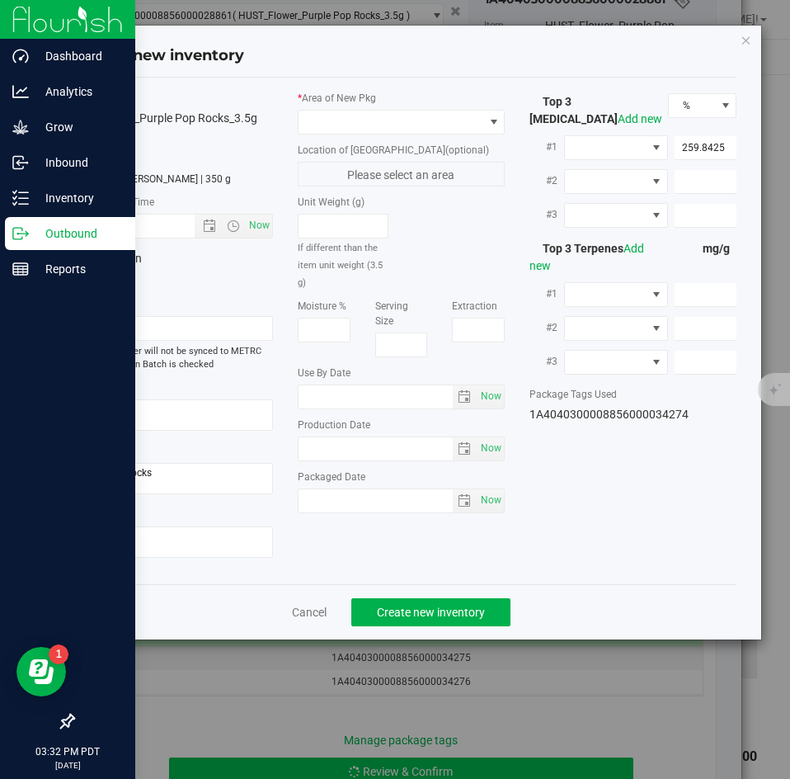
type input "5.9072"
type input "6.6340"
type input "2.7790"
type input "2.5470"
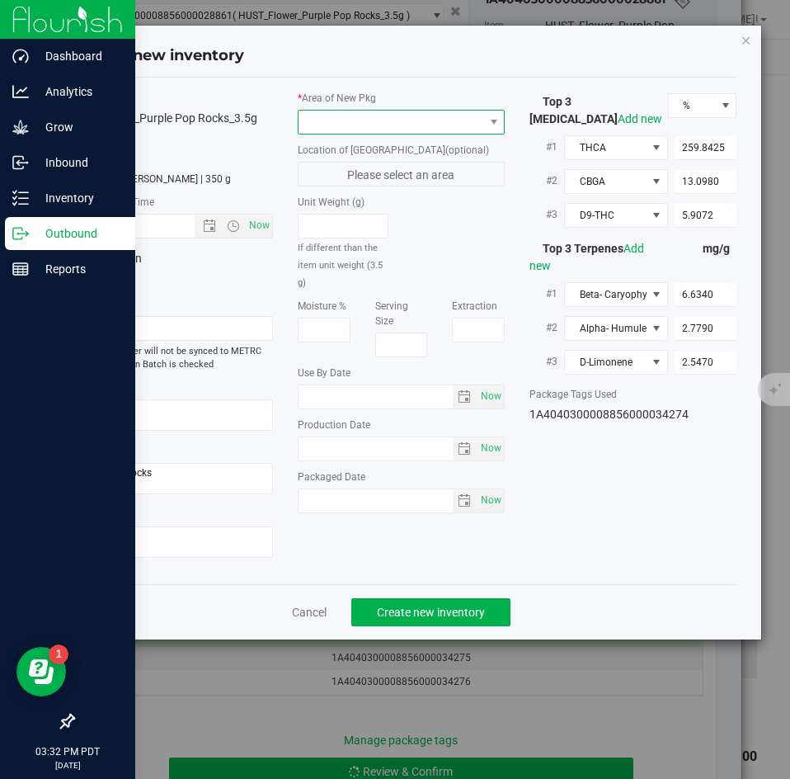
click at [385, 127] on span at bounding box center [391, 122] width 185 height 23
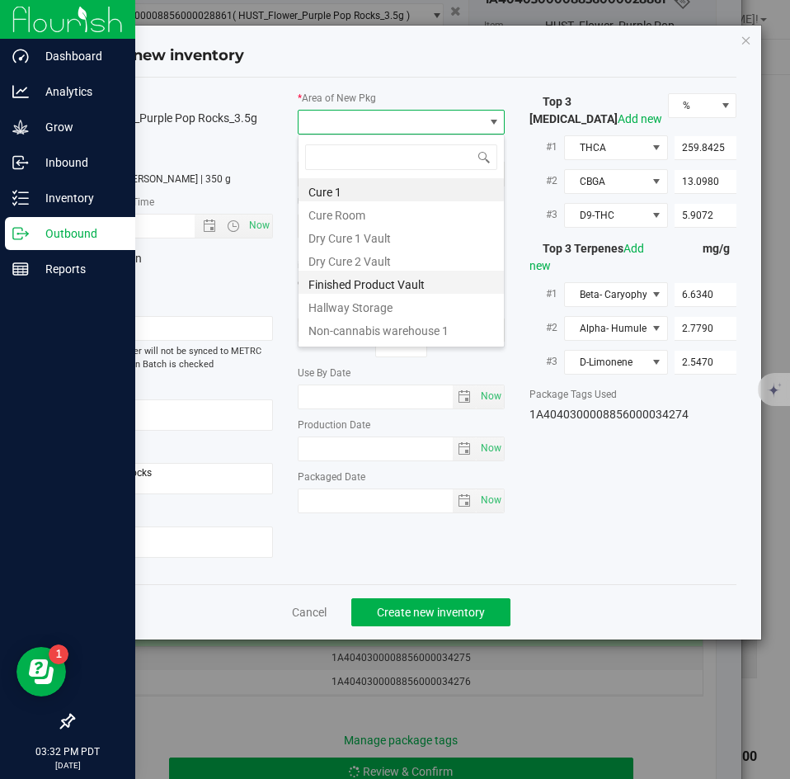
click at [361, 280] on li "Finished Product Vault" at bounding box center [401, 282] width 205 height 23
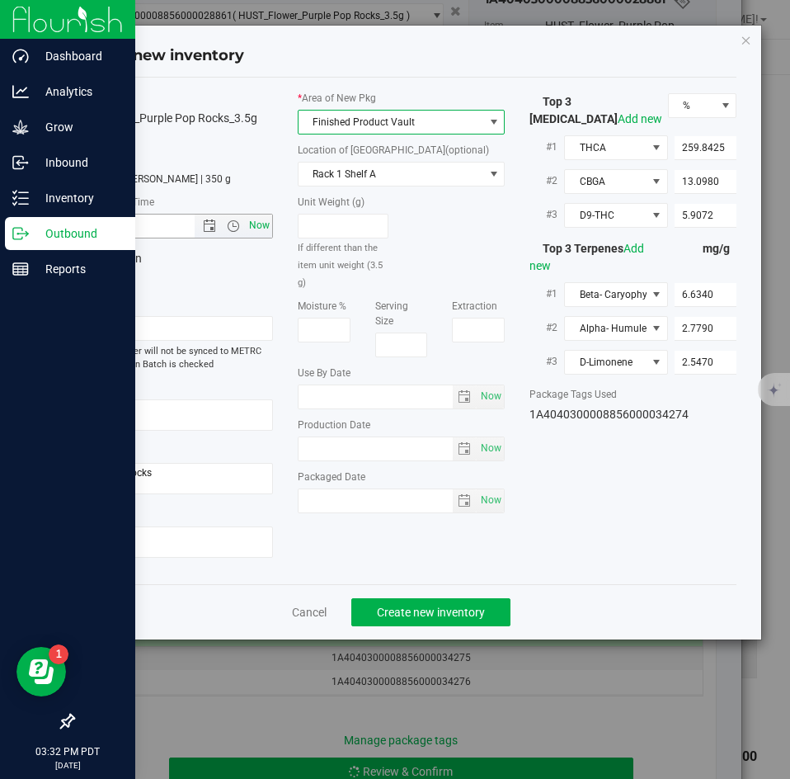
click at [257, 224] on span "Now" at bounding box center [260, 226] width 28 height 24
type input "[DATE] 3:32 PM"
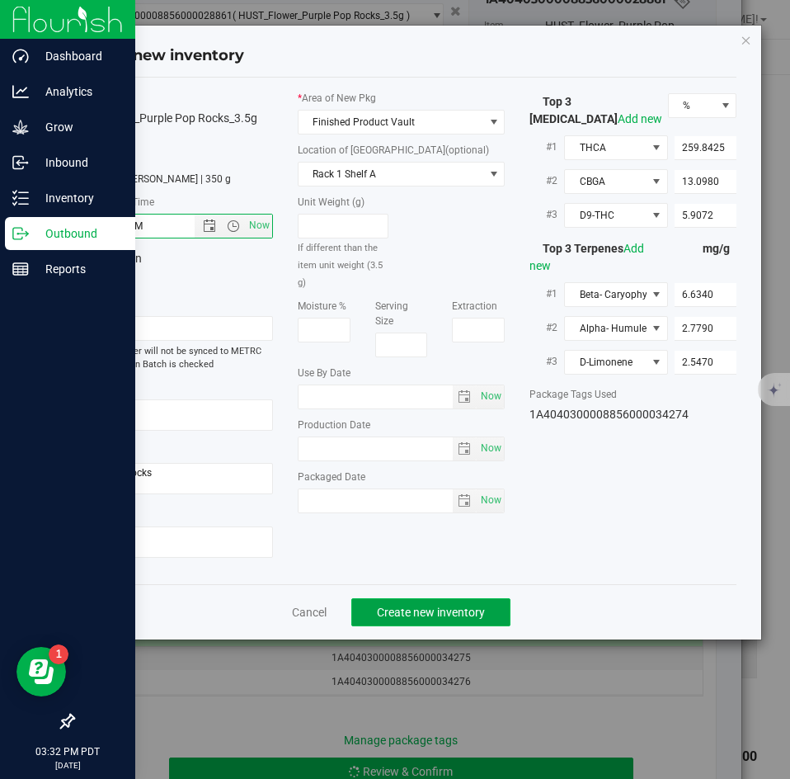
click at [419, 601] on button "Create new inventory" at bounding box center [430, 612] width 159 height 28
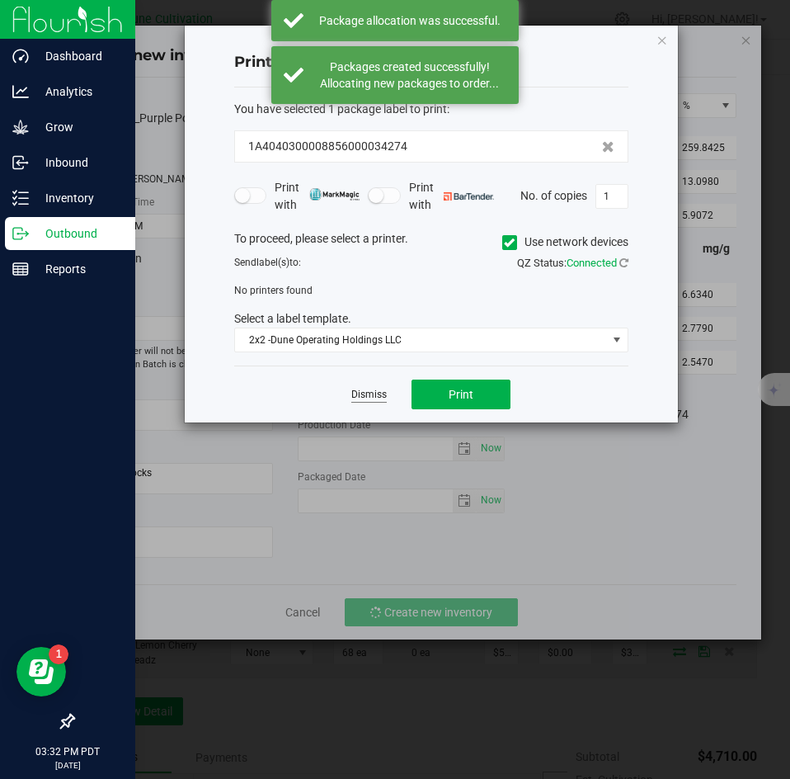
click at [378, 395] on link "Dismiss" at bounding box center [368, 395] width 35 height 14
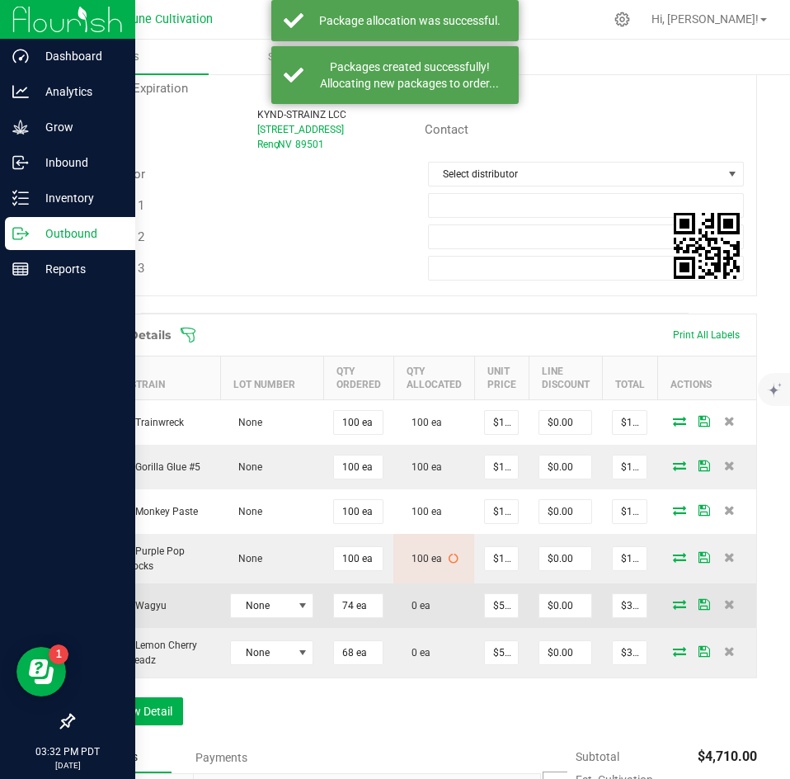
click at [673, 609] on icon at bounding box center [679, 604] width 13 height 10
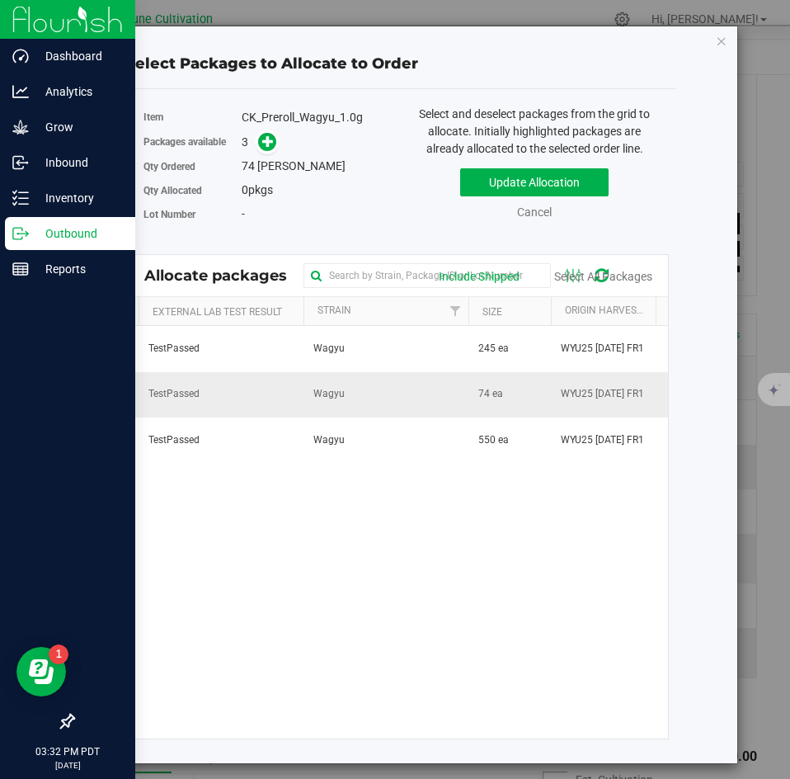
click at [455, 403] on td "Wagyu" at bounding box center [386, 394] width 165 height 45
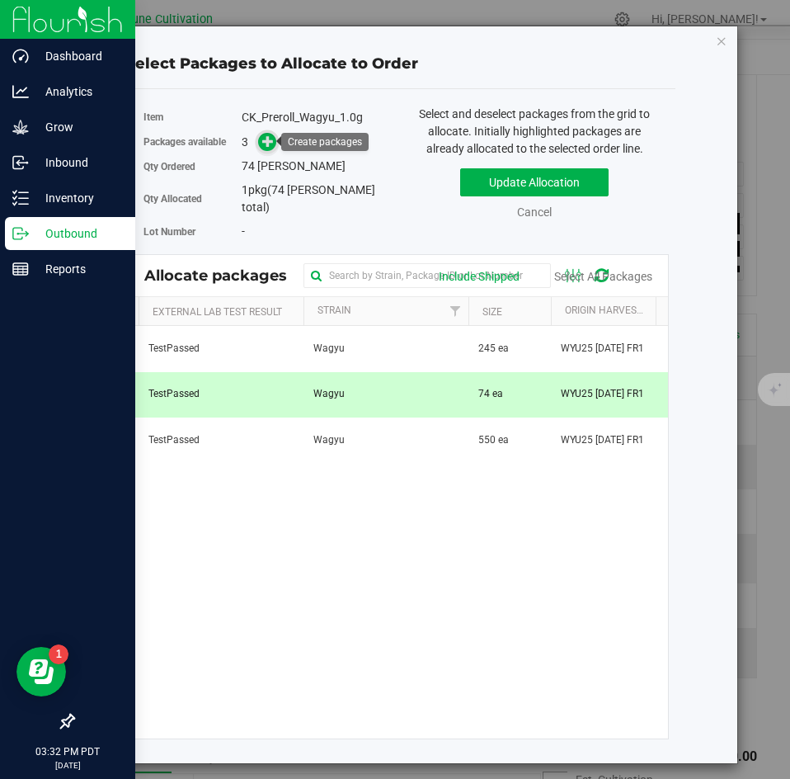
click at [273, 148] on span at bounding box center [267, 142] width 19 height 19
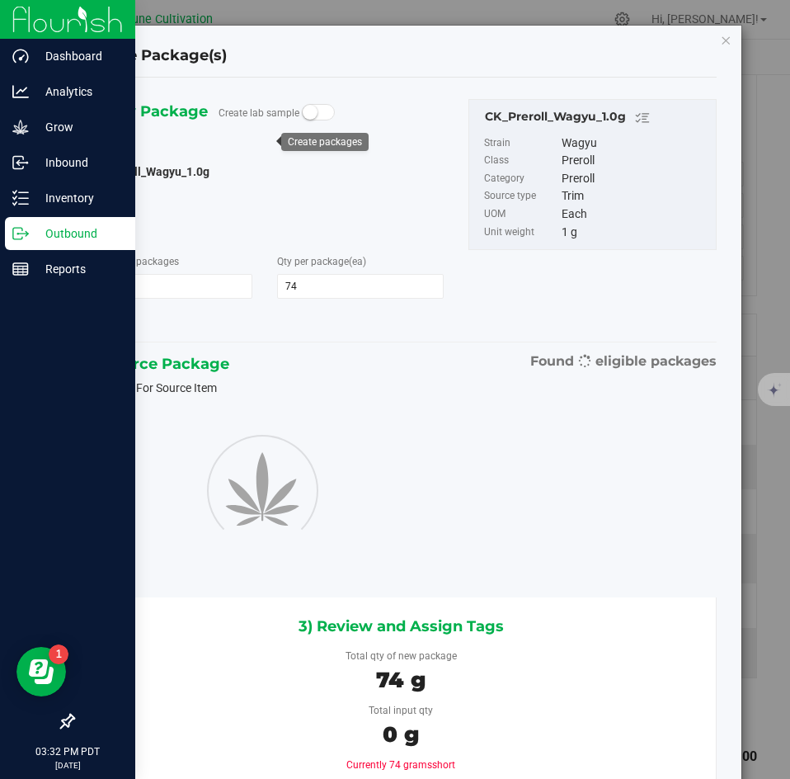
type input "74"
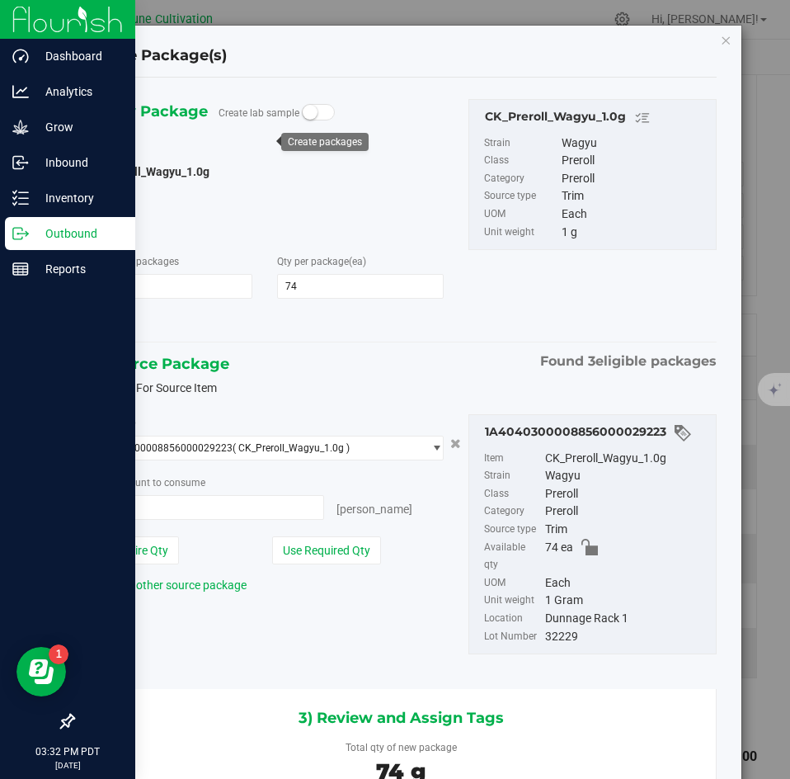
type input "74 ea"
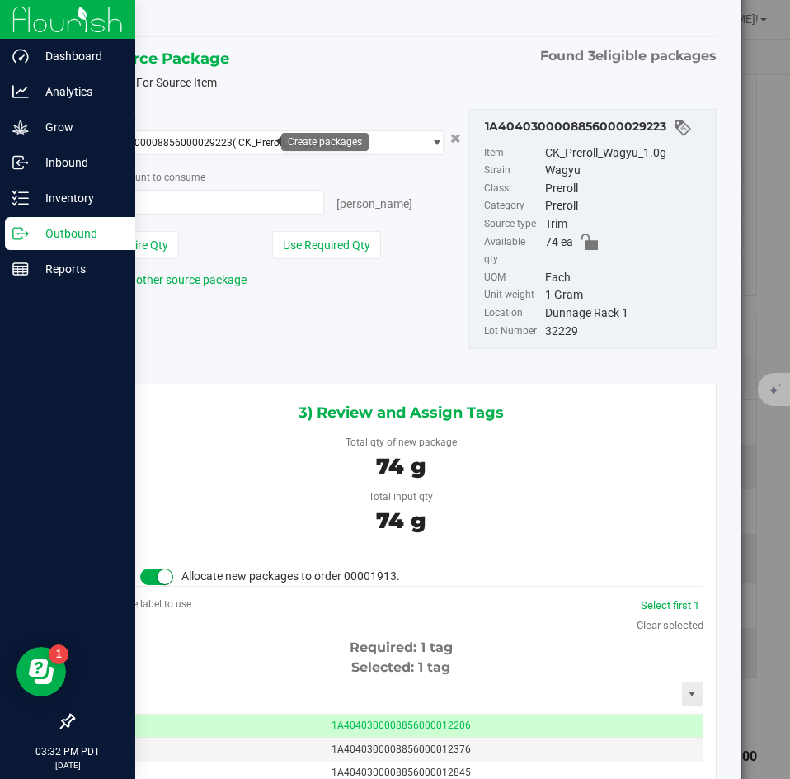
click at [387, 682] on input "text" at bounding box center [391, 693] width 582 height 23
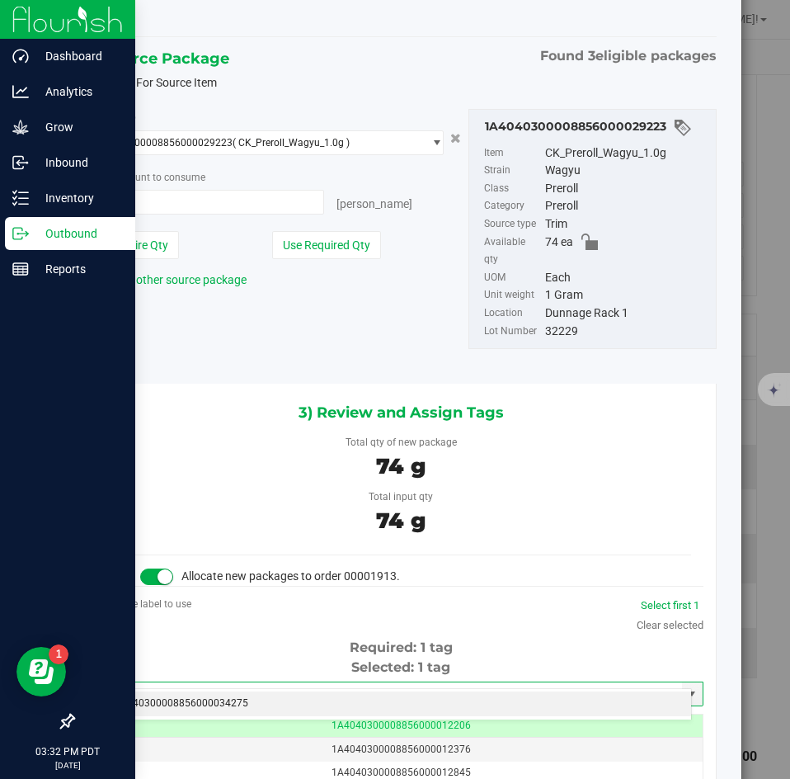
click at [365, 704] on li "1A4040300008856000034275" at bounding box center [395, 703] width 592 height 25
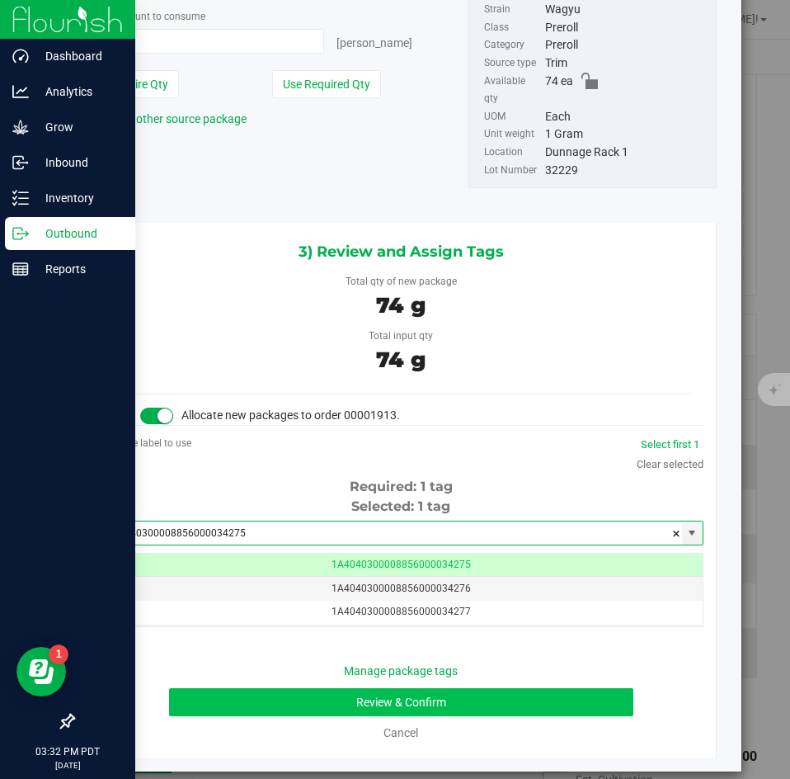
type input "1A4040300008856000034275"
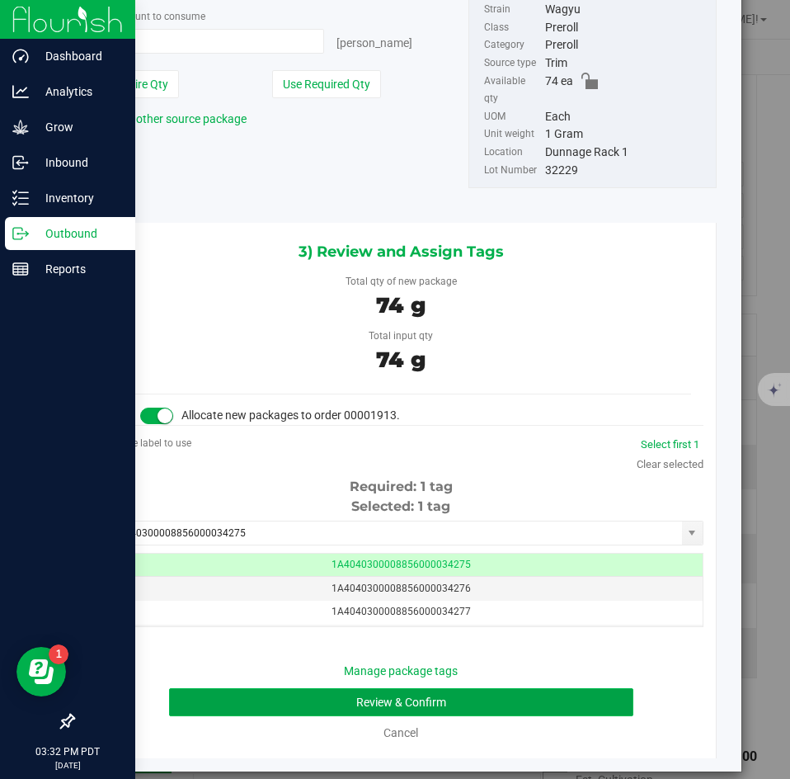
click at [379, 688] on button "Review & Confirm" at bounding box center [401, 702] width 464 height 28
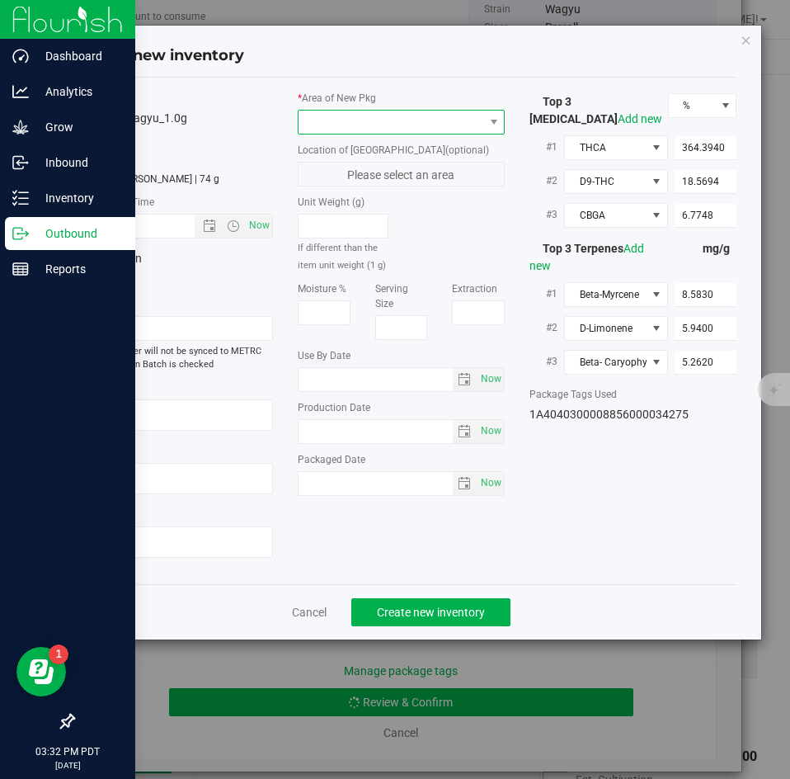
click at [384, 124] on span at bounding box center [391, 122] width 185 height 23
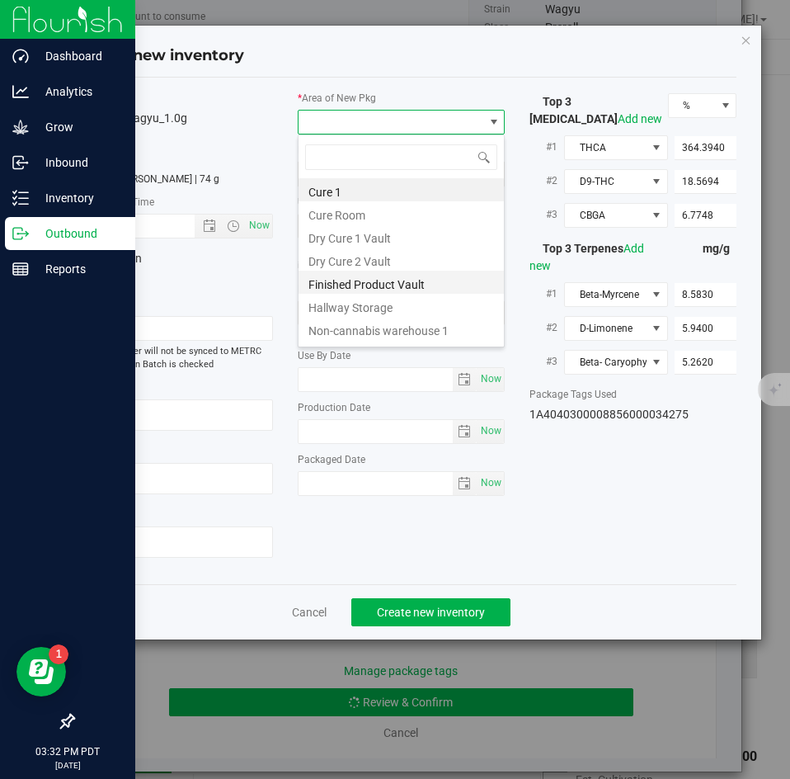
click at [369, 290] on li "Finished Product Vault" at bounding box center [401, 282] width 205 height 23
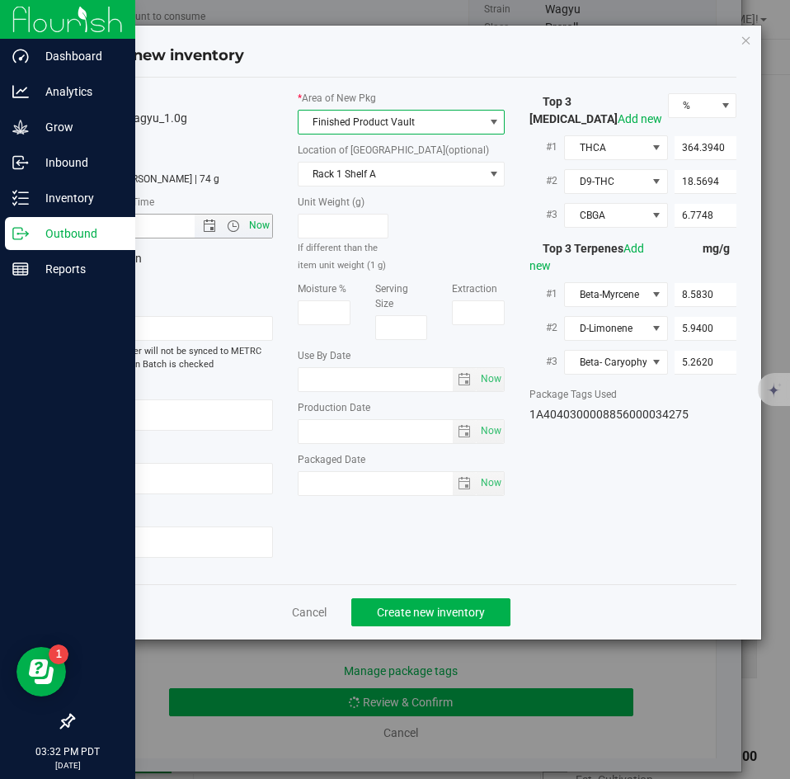
click at [258, 229] on span "Now" at bounding box center [260, 226] width 28 height 24
type input "[DATE] 3:32 PM"
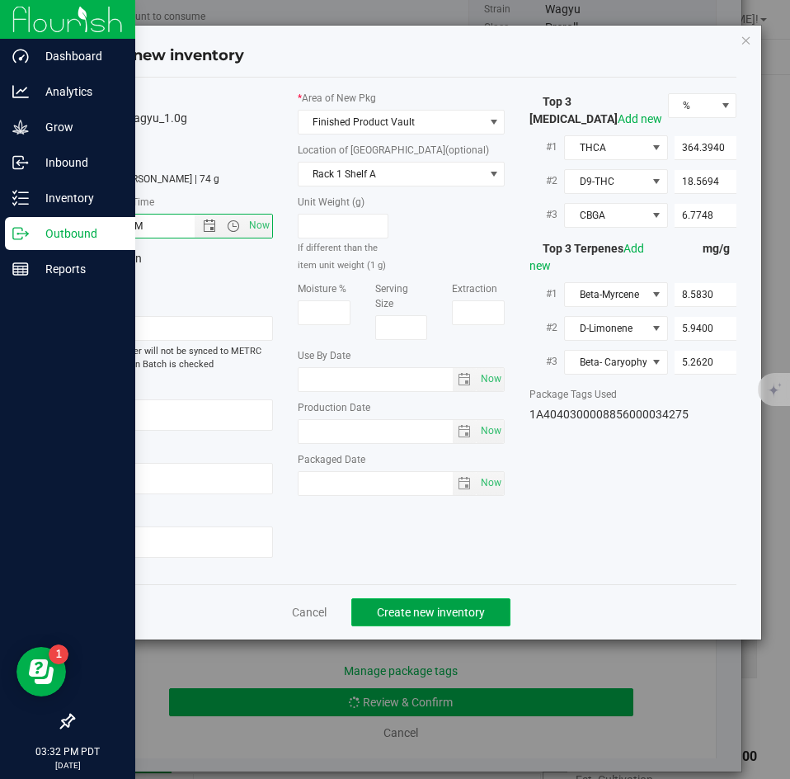
click at [415, 615] on span "Create new inventory" at bounding box center [431, 612] width 108 height 13
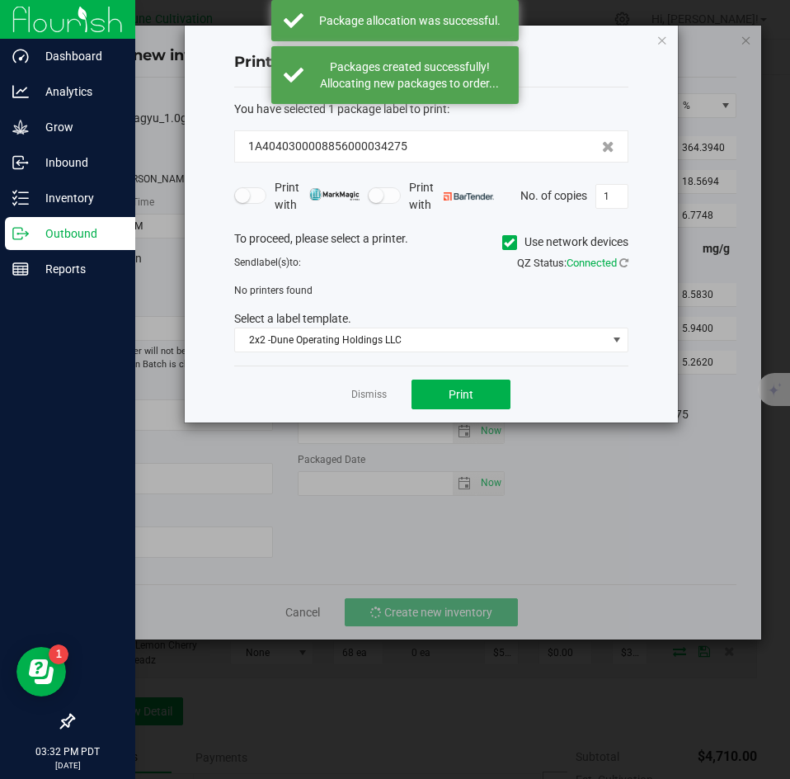
click at [375, 403] on app-cancel-button "Dismiss" at bounding box center [368, 394] width 35 height 17
click at [370, 395] on link "Dismiss" at bounding box center [368, 395] width 35 height 14
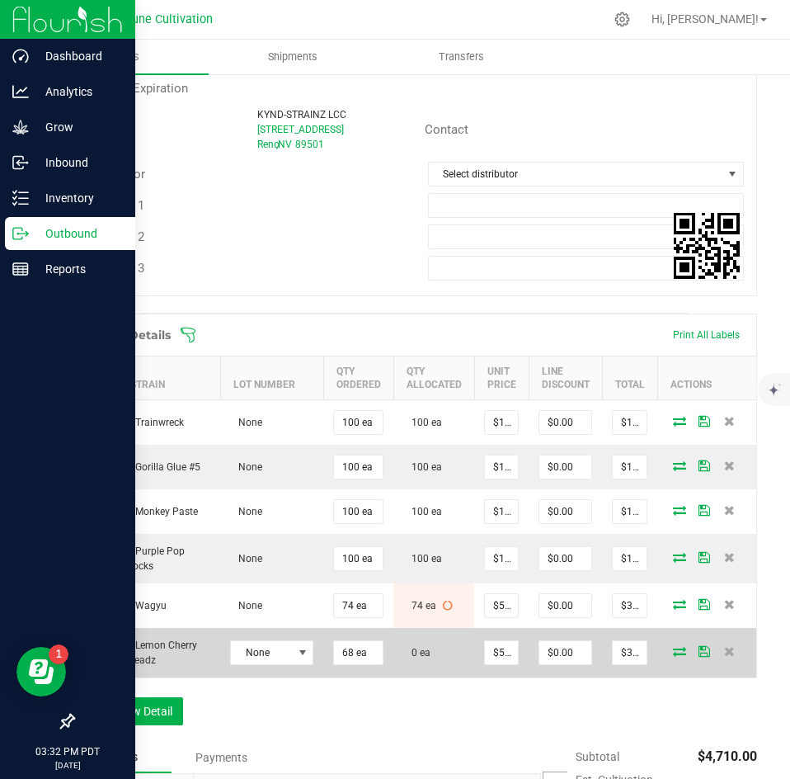
click at [673, 649] on icon at bounding box center [679, 651] width 13 height 10
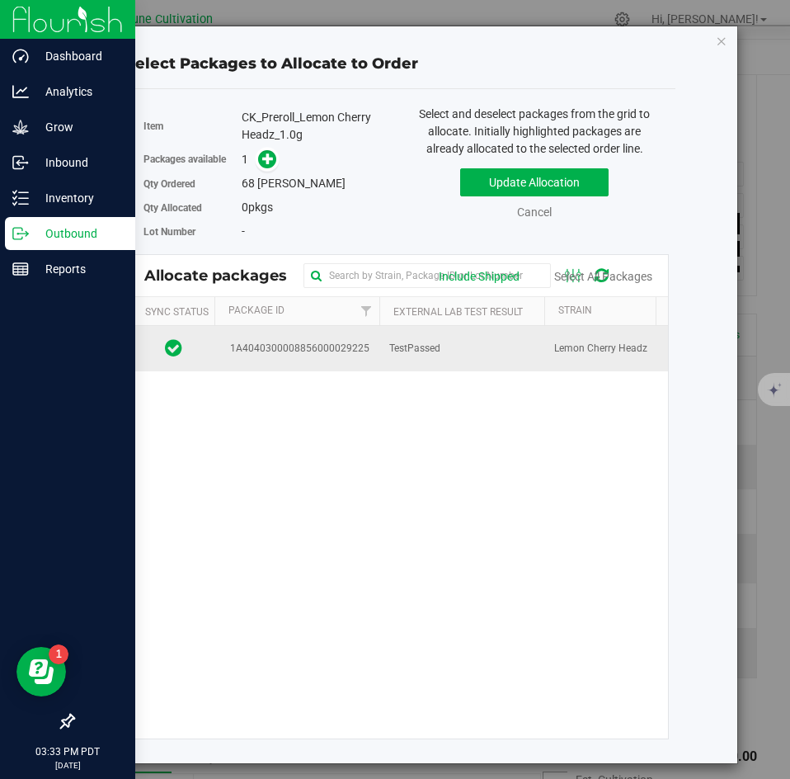
click at [460, 338] on td "TestPassed" at bounding box center [461, 348] width 165 height 45
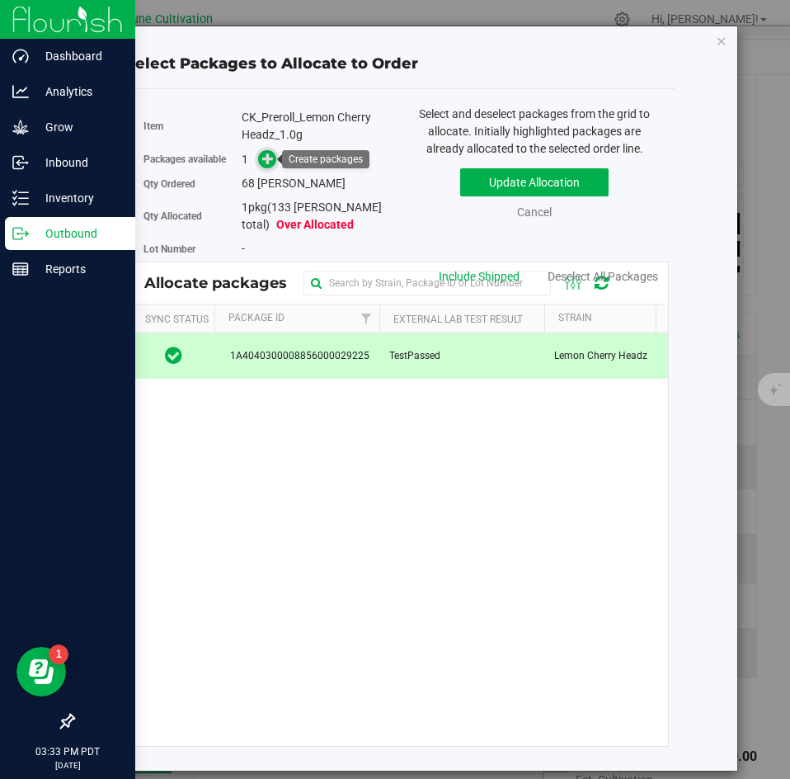
click at [269, 163] on icon at bounding box center [268, 159] width 12 height 12
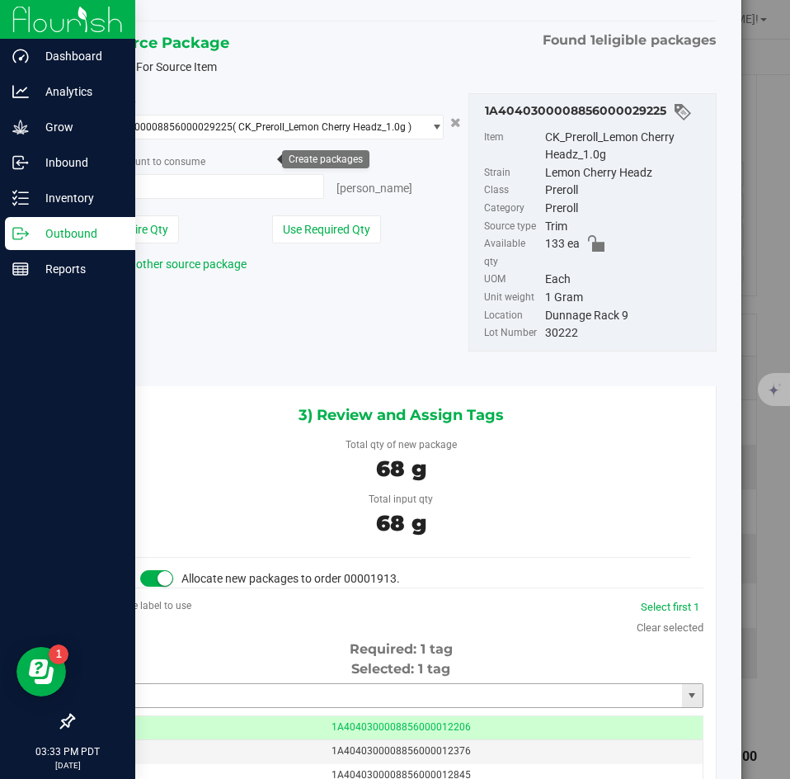
click at [446, 688] on input "text" at bounding box center [391, 695] width 582 height 23
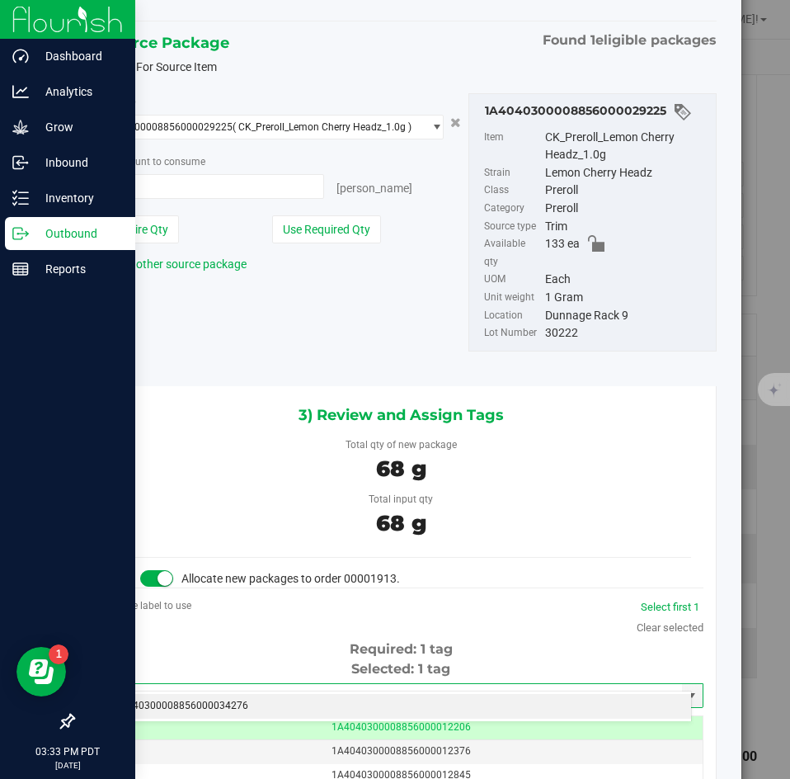
click at [422, 708] on li "1A4040300008856000034276" at bounding box center [395, 706] width 592 height 25
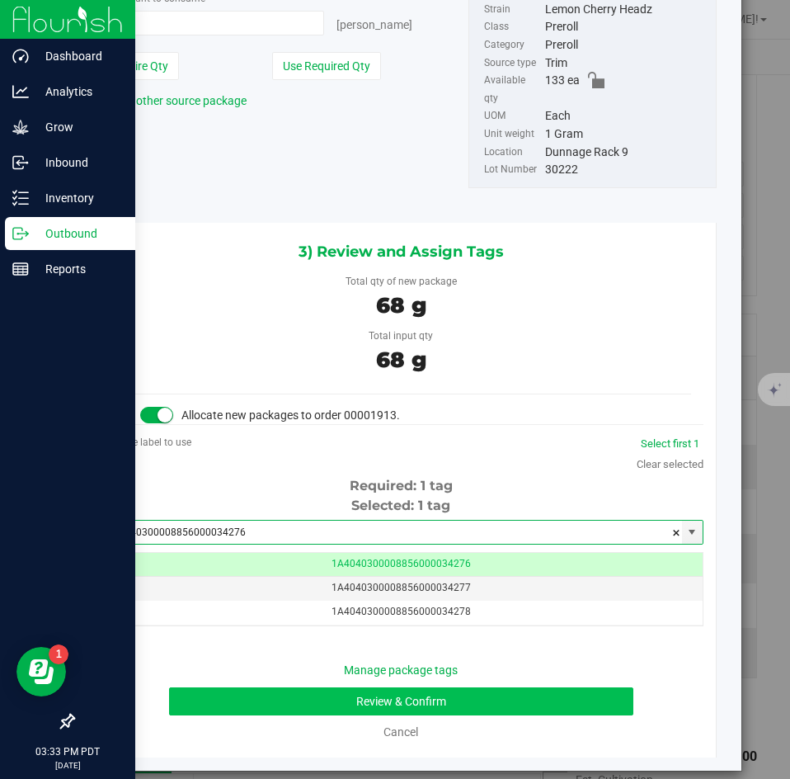
type input "1A4040300008856000034276"
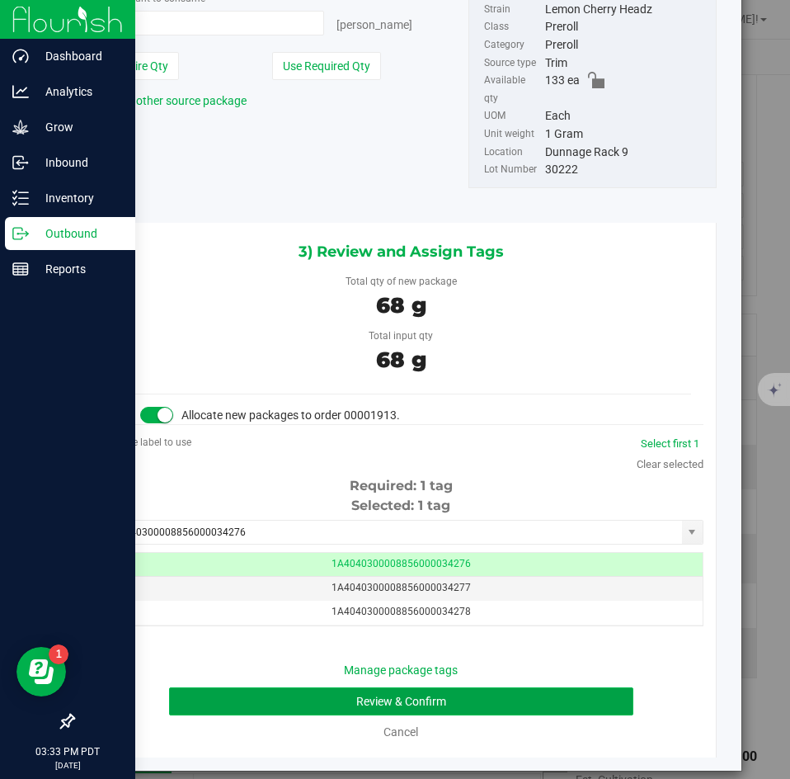
click at [393, 687] on button "Review & Confirm" at bounding box center [401, 701] width 464 height 28
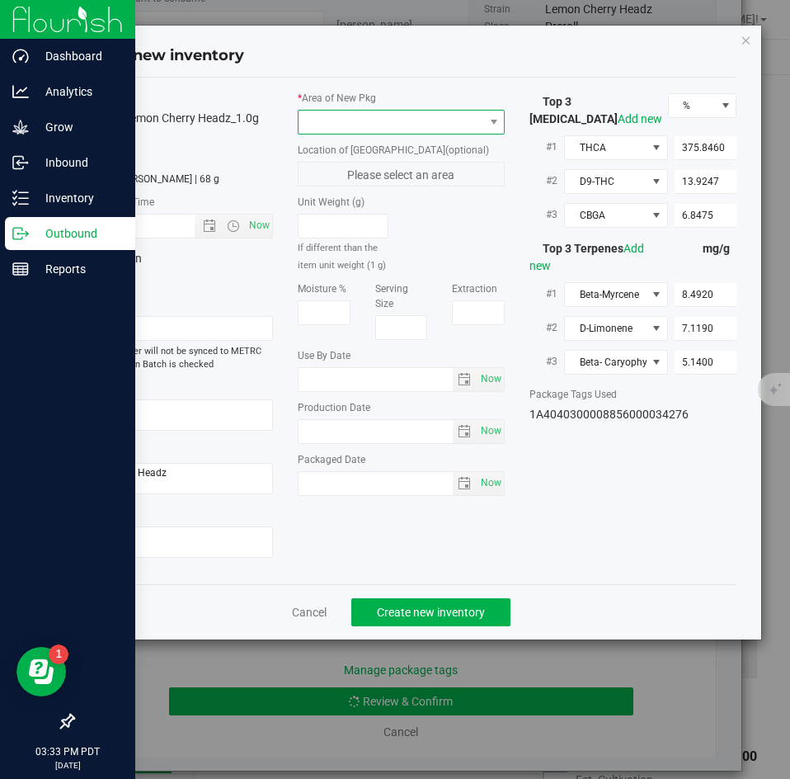
click at [388, 121] on span at bounding box center [391, 122] width 185 height 23
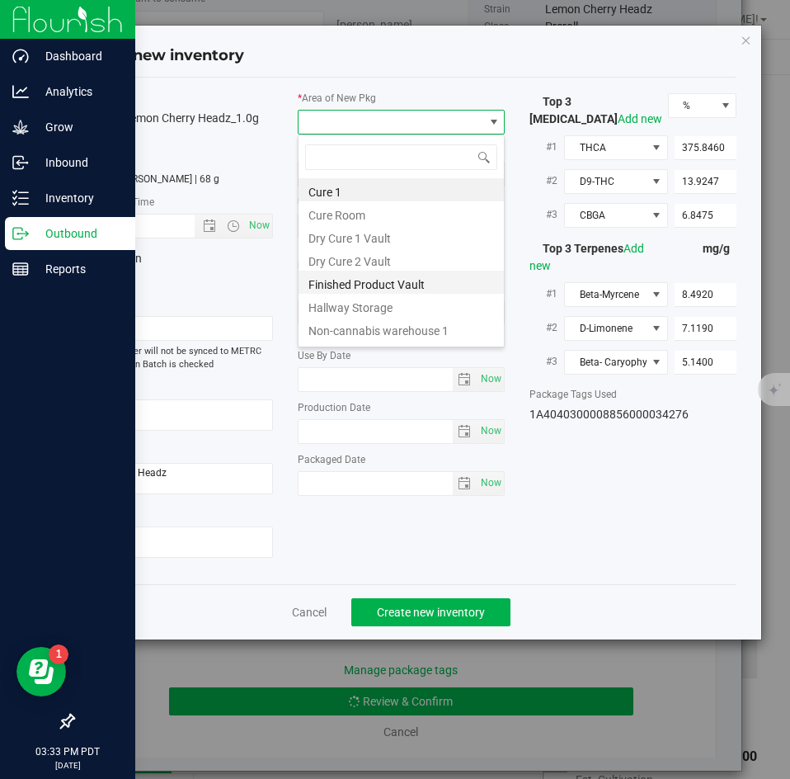
click at [366, 279] on li "Finished Product Vault" at bounding box center [401, 282] width 205 height 23
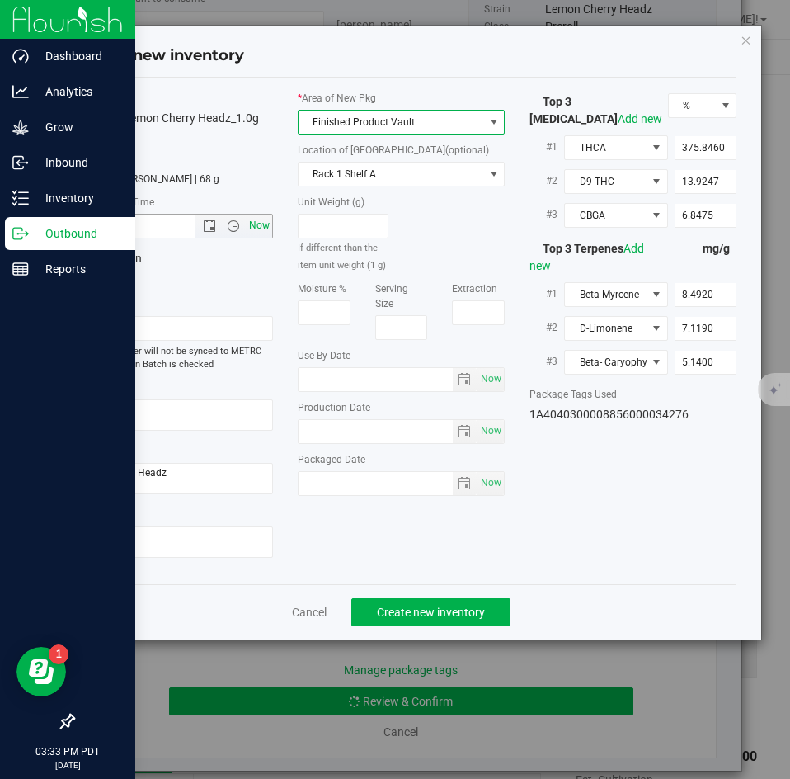
click at [260, 226] on span "Now" at bounding box center [260, 226] width 28 height 24
type input "[DATE] 3:33 PM"
click at [392, 606] on span "Create new inventory" at bounding box center [431, 612] width 108 height 13
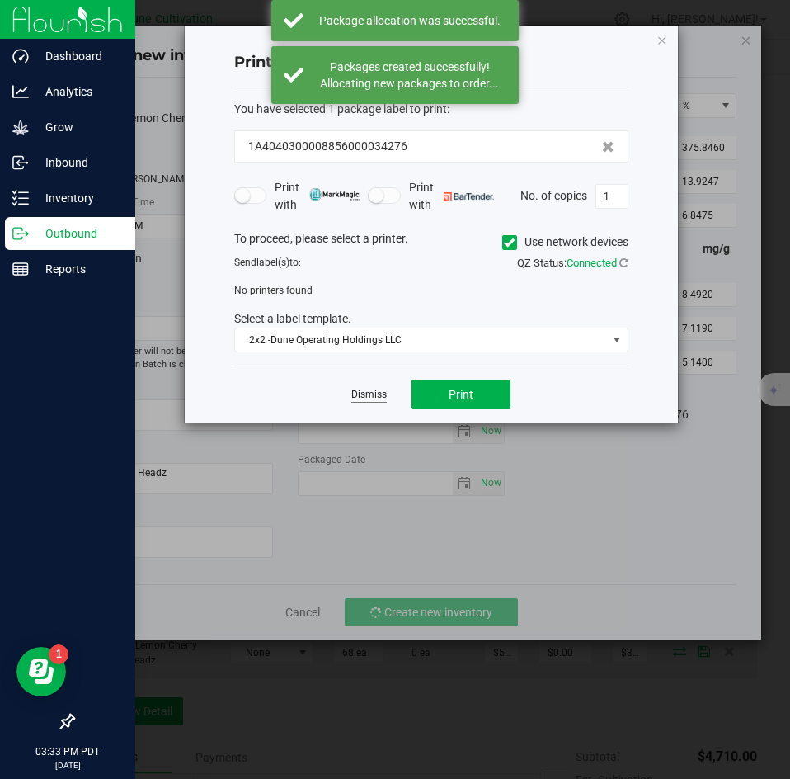
click at [369, 398] on link "Dismiss" at bounding box center [368, 395] width 35 height 14
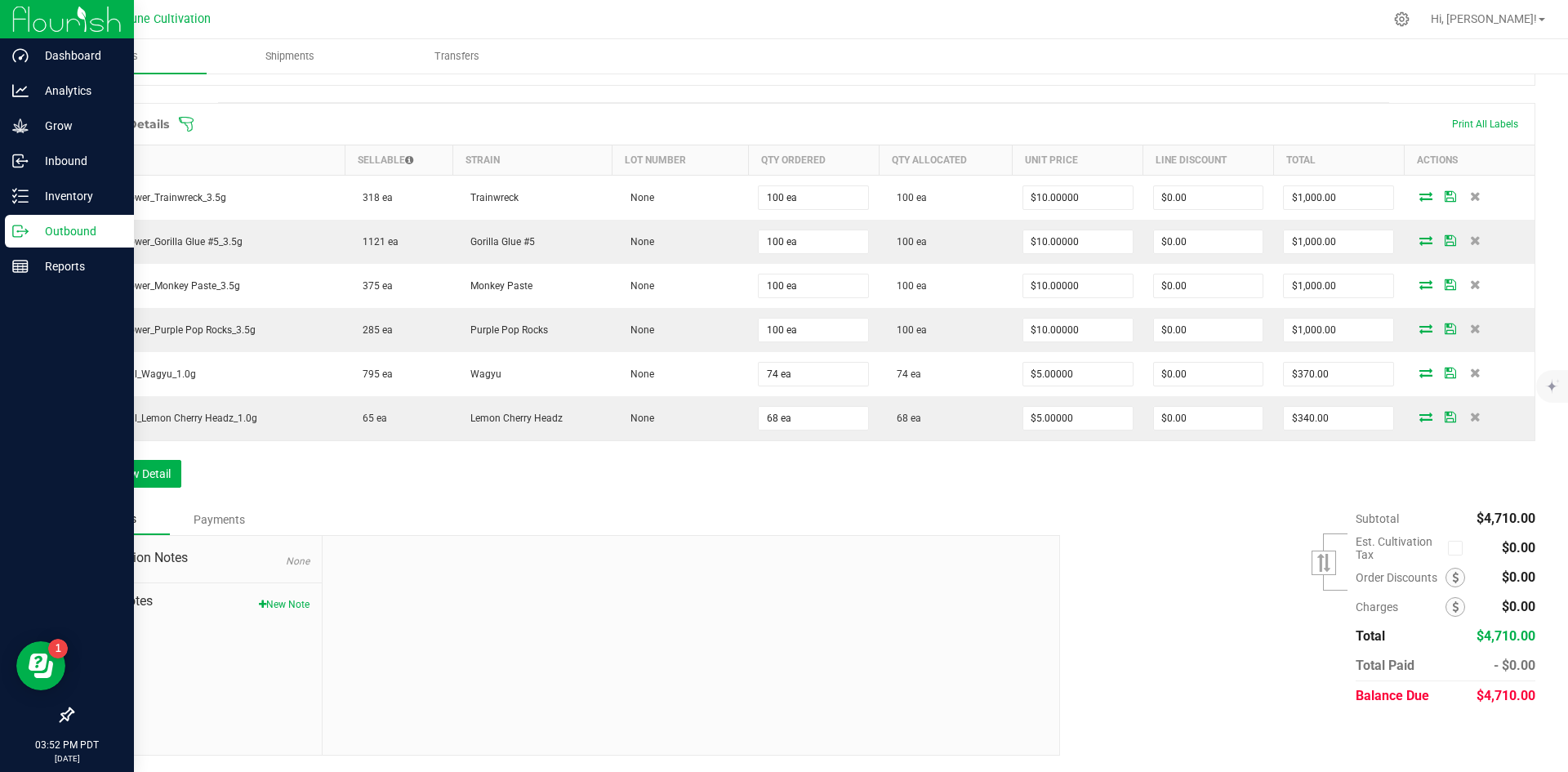
scroll to position [399, 0]
click at [29, 199] on p "Inventory" at bounding box center [77, 196] width 98 height 20
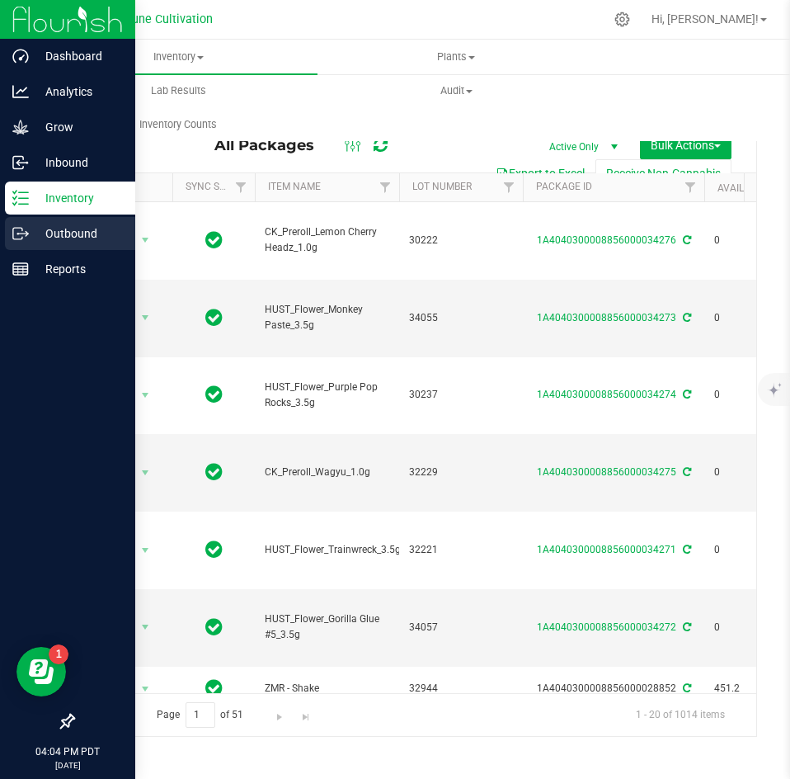
click at [16, 232] on icon at bounding box center [20, 233] width 16 height 16
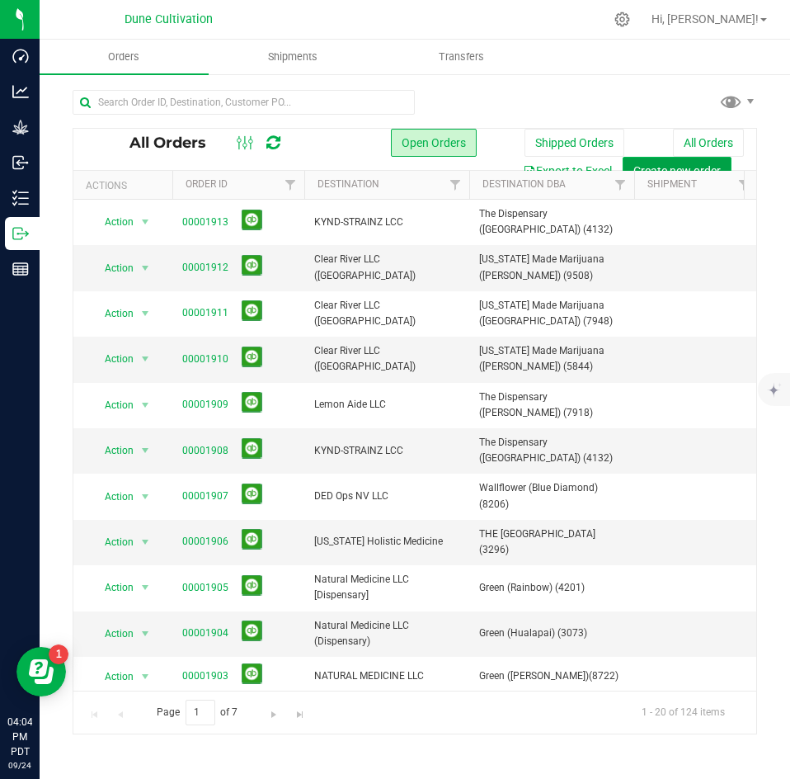
click at [655, 164] on span "Create new order" at bounding box center [677, 170] width 87 height 13
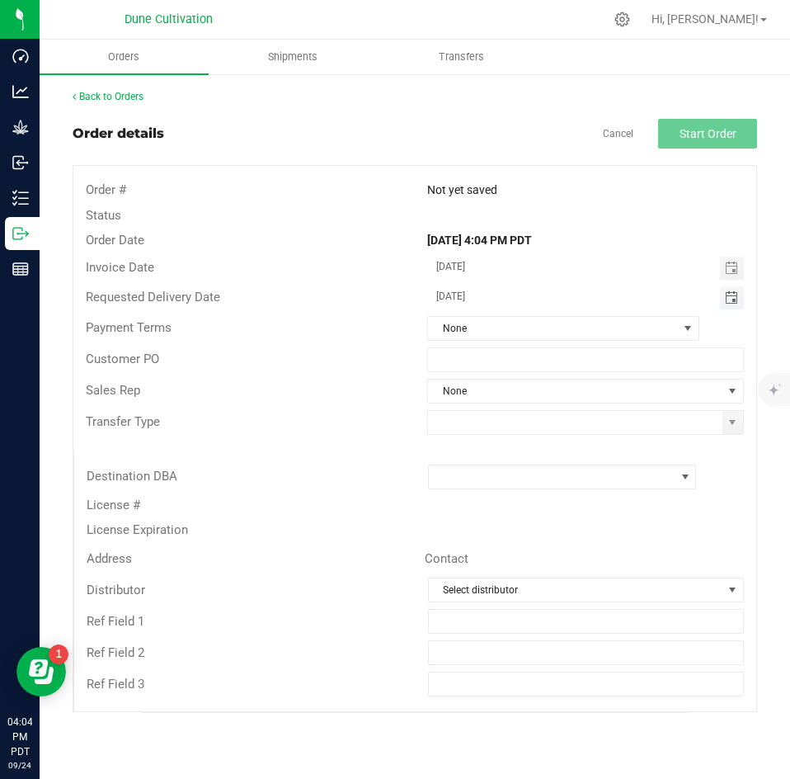
click at [732, 302] on span "Toggle calendar" at bounding box center [731, 297] width 13 height 13
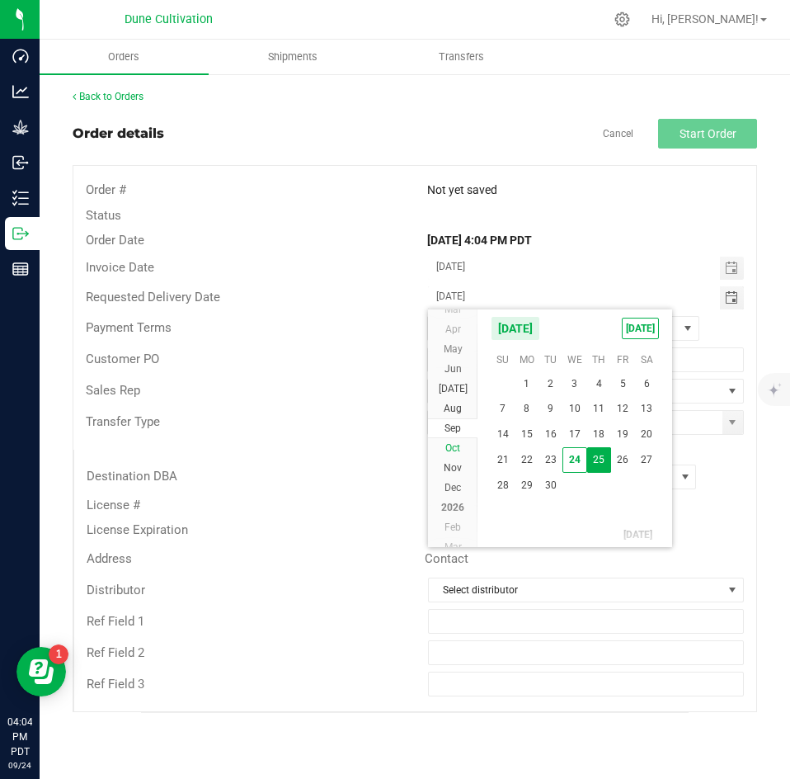
click at [457, 442] on span "Oct" at bounding box center [452, 448] width 15 height 12
click at [601, 377] on span "2" at bounding box center [599, 383] width 24 height 26
type input "[DATE]"
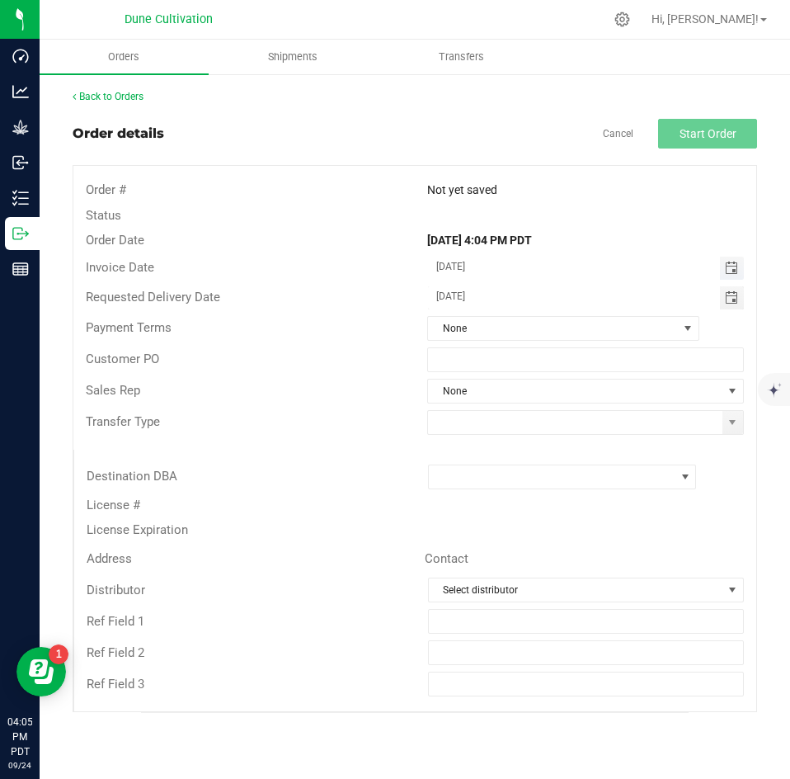
click at [728, 266] on span "Toggle calendar" at bounding box center [731, 268] width 13 height 13
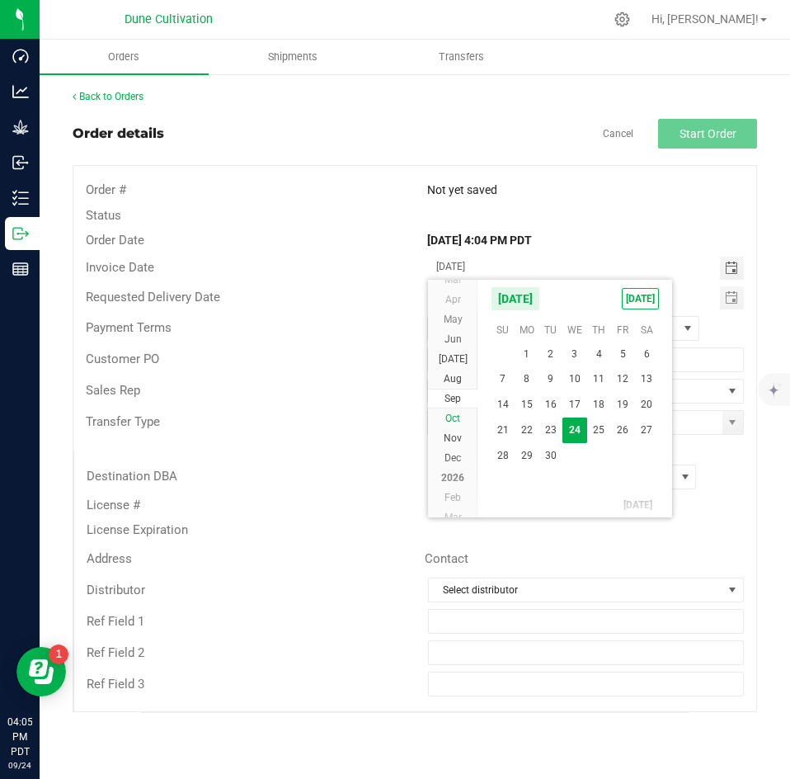
click at [447, 411] on li "Oct" at bounding box center [452, 418] width 49 height 20
click at [604, 346] on span "2" at bounding box center [599, 353] width 24 height 26
type input "[DATE]"
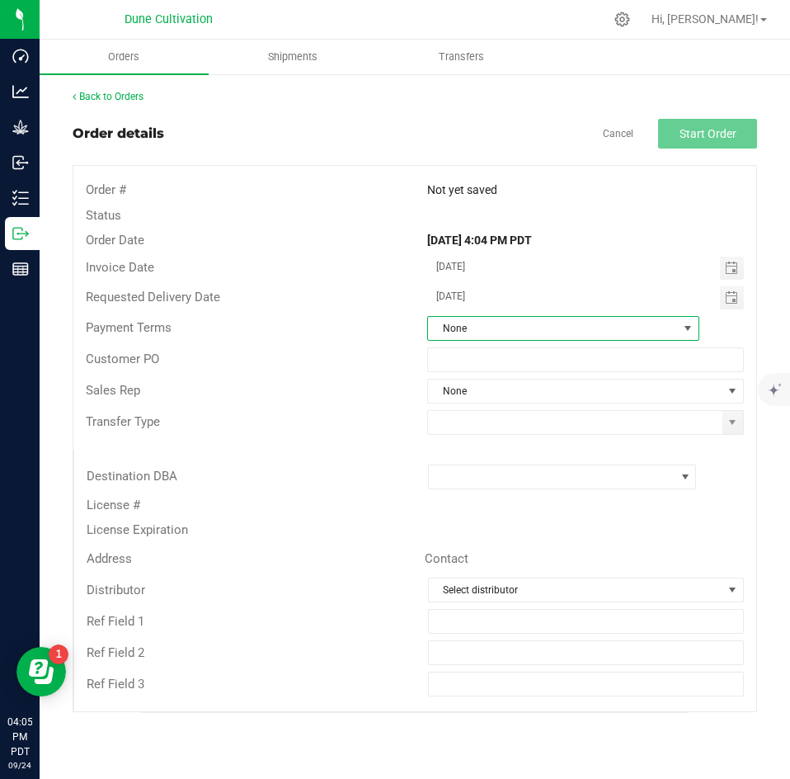
click at [450, 326] on span "None" at bounding box center [553, 328] width 250 height 23
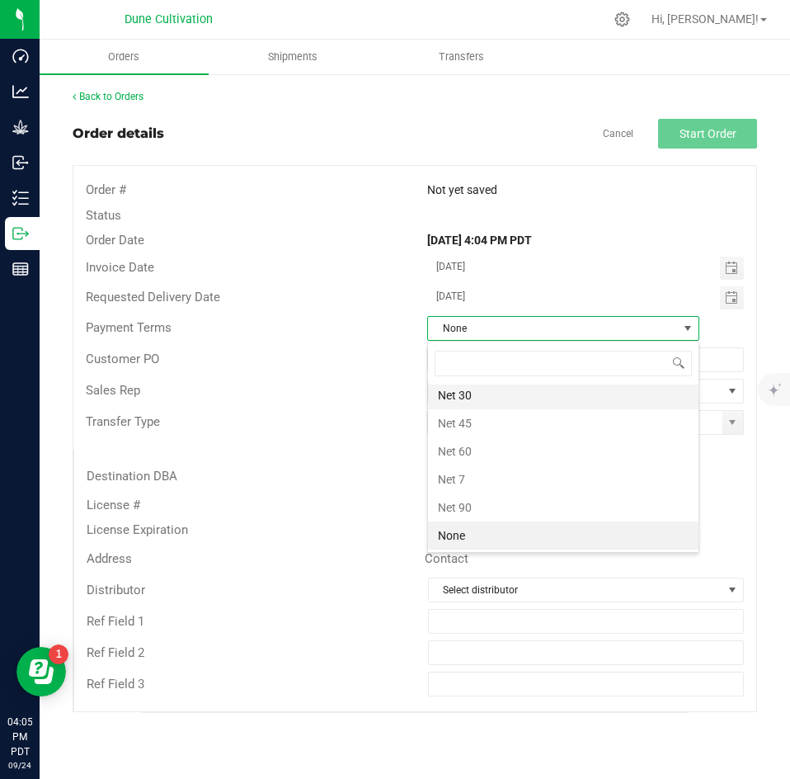
click at [455, 394] on li "Net 30" at bounding box center [563, 395] width 271 height 28
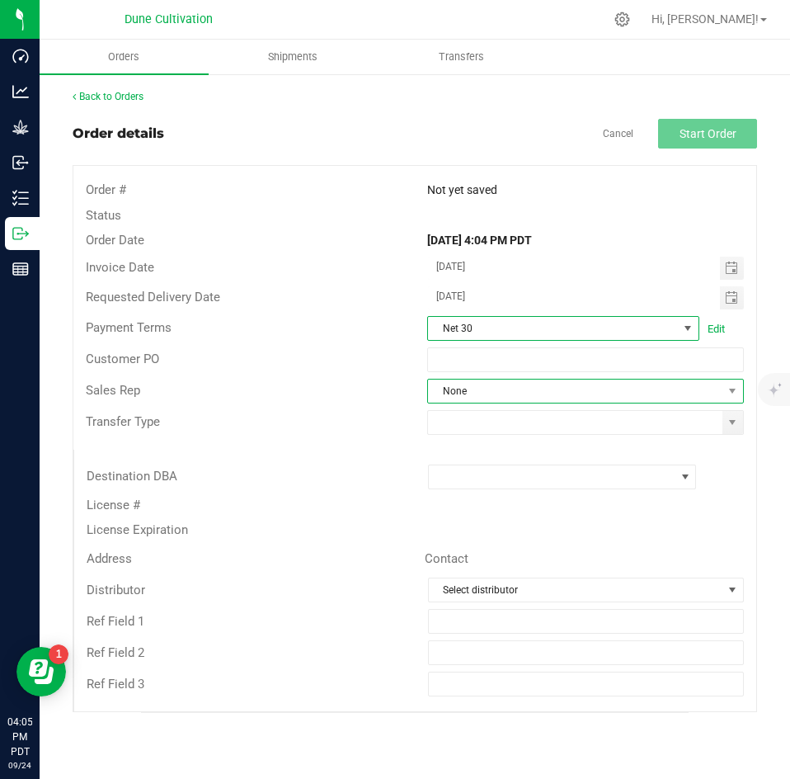
click at [469, 387] on span "None" at bounding box center [575, 390] width 295 height 23
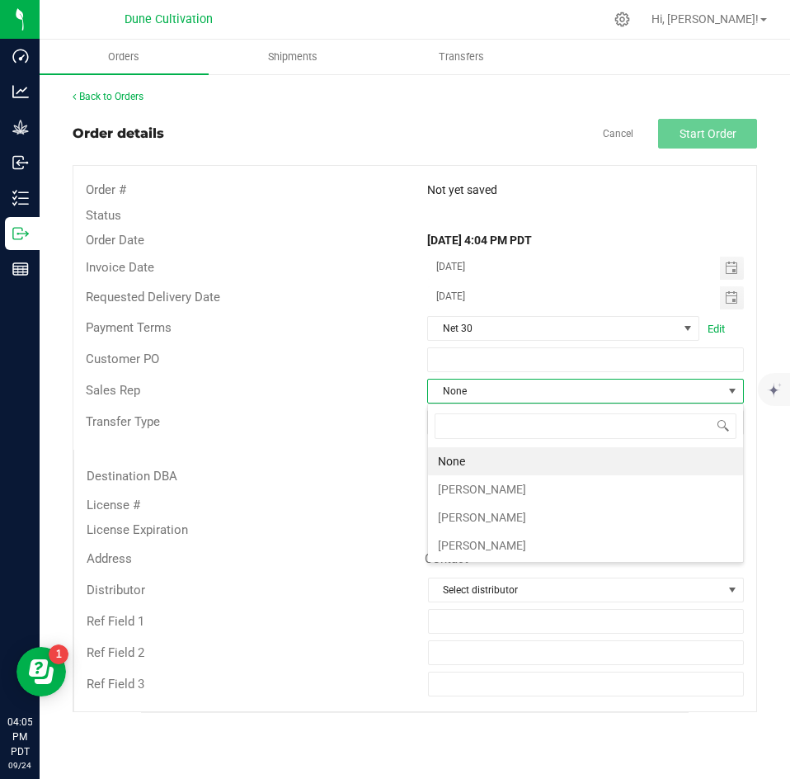
scroll to position [25, 317]
click at [463, 486] on li "[PERSON_NAME]" at bounding box center [585, 489] width 315 height 28
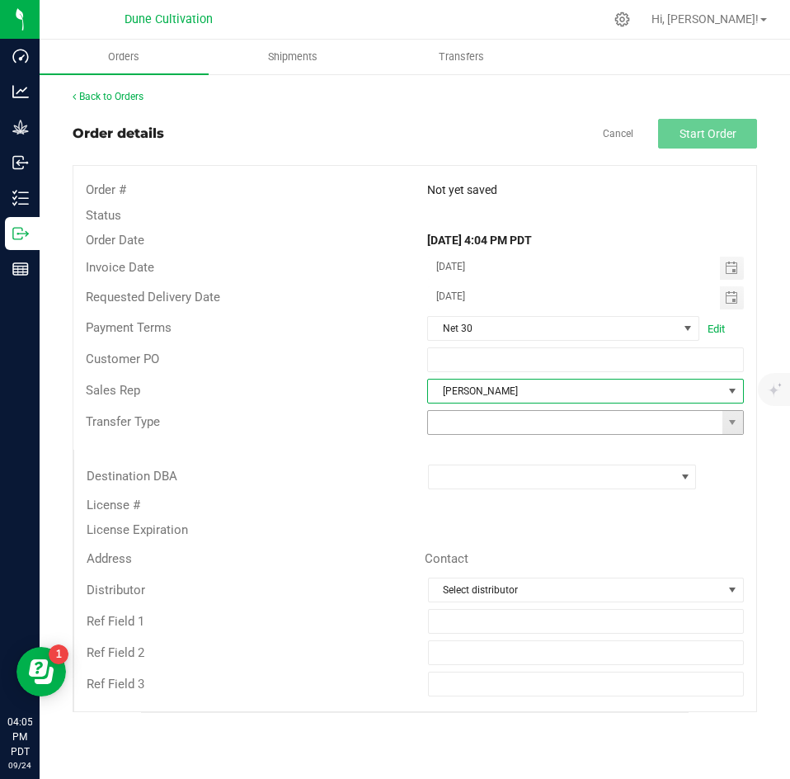
click at [470, 431] on input at bounding box center [575, 422] width 295 height 23
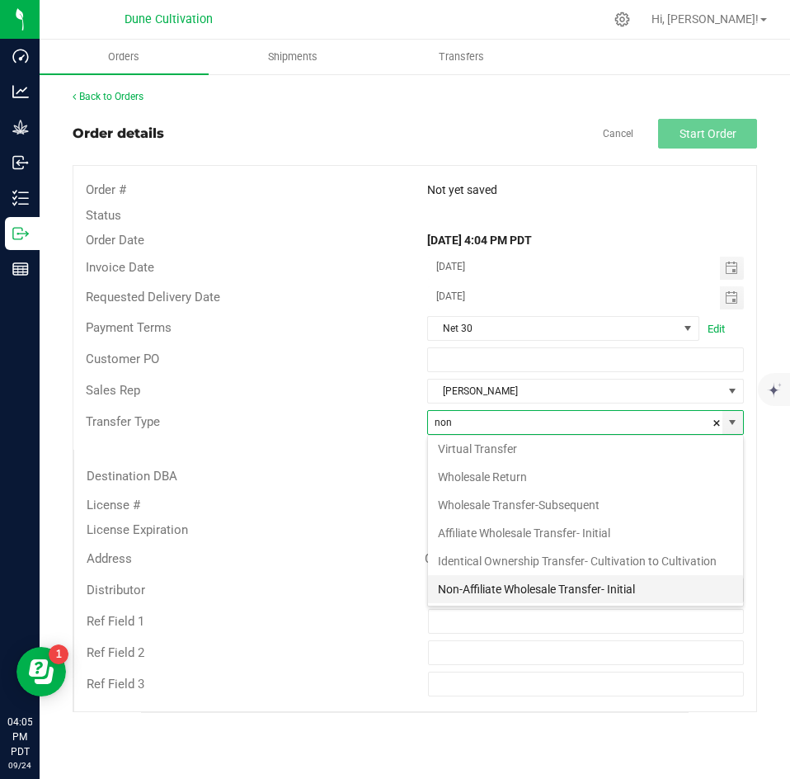
click at [469, 589] on li "Non-Affiliate Wholesale Transfer- Initial" at bounding box center [585, 589] width 315 height 28
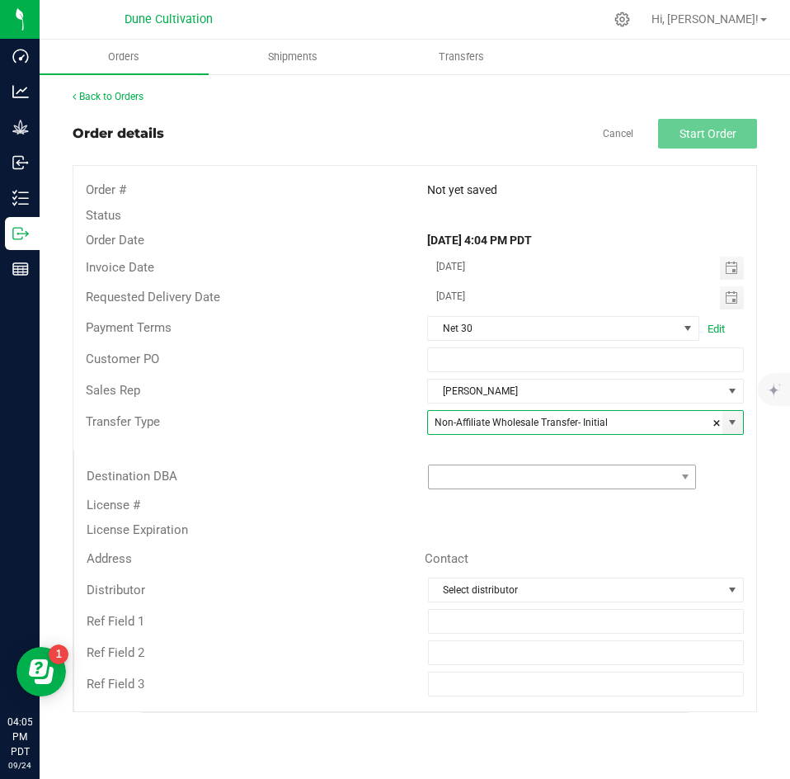
type input "Non-Affiliate Wholesale Transfer- Initial"
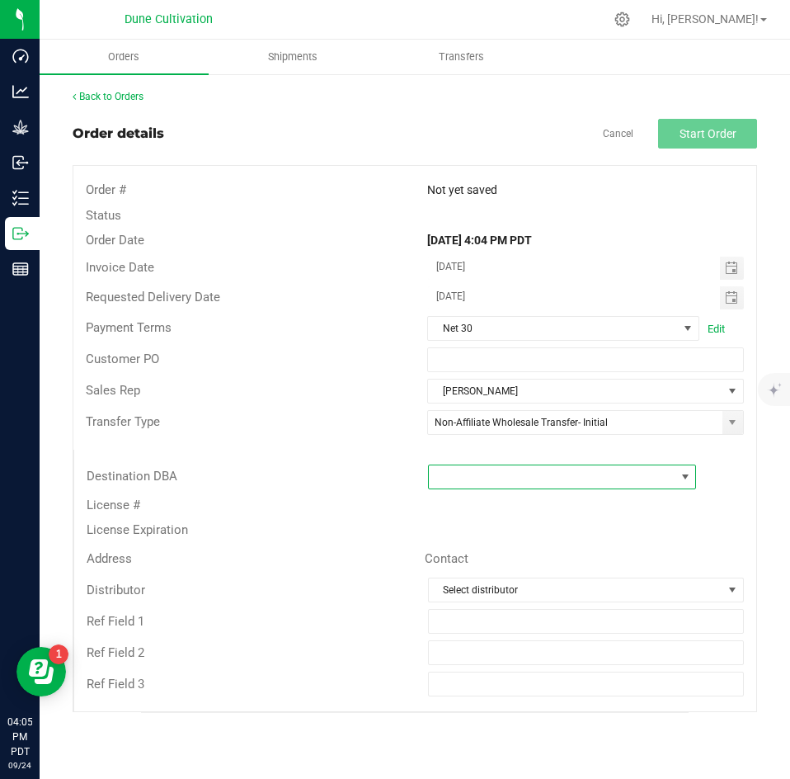
click at [441, 483] on span at bounding box center [552, 476] width 247 height 23
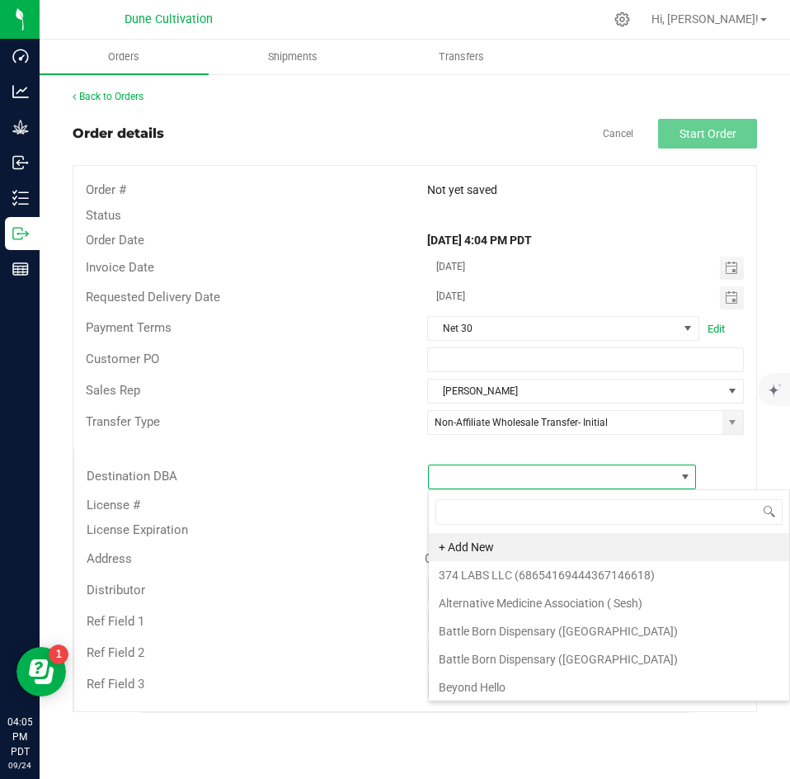
scroll to position [25, 269]
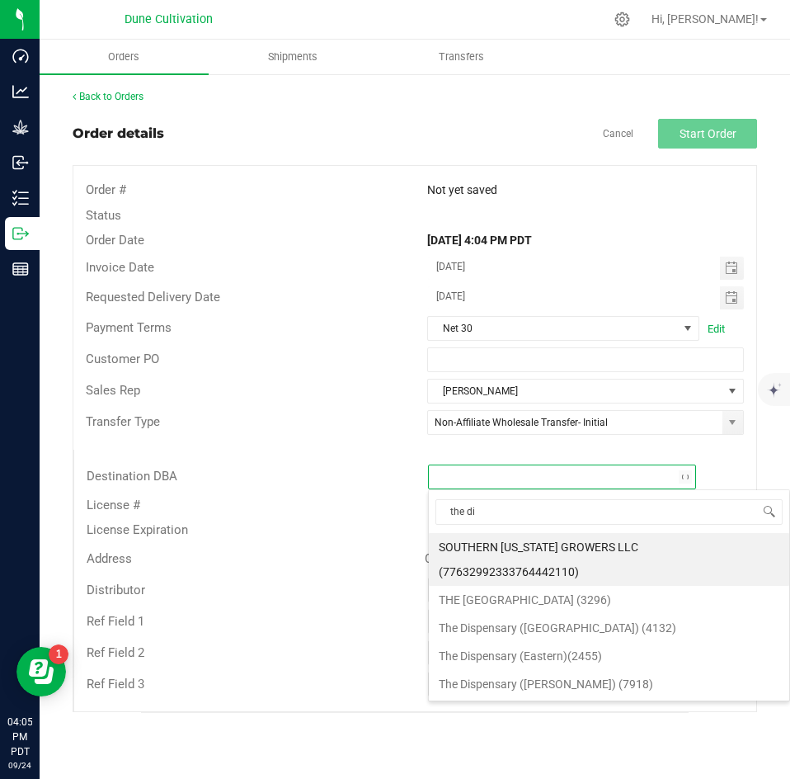
type input "the dis"
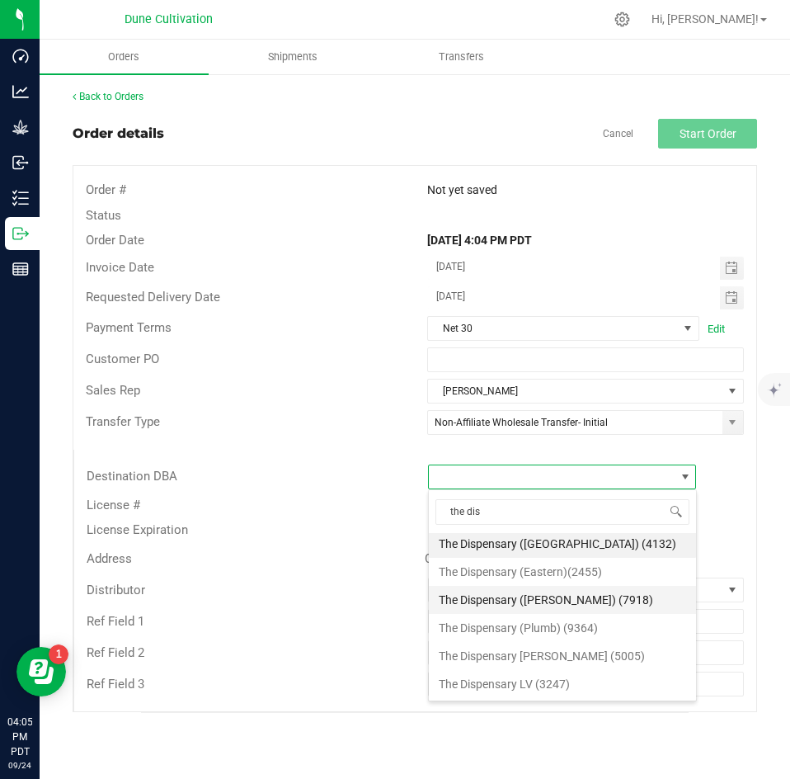
scroll to position [0, 0]
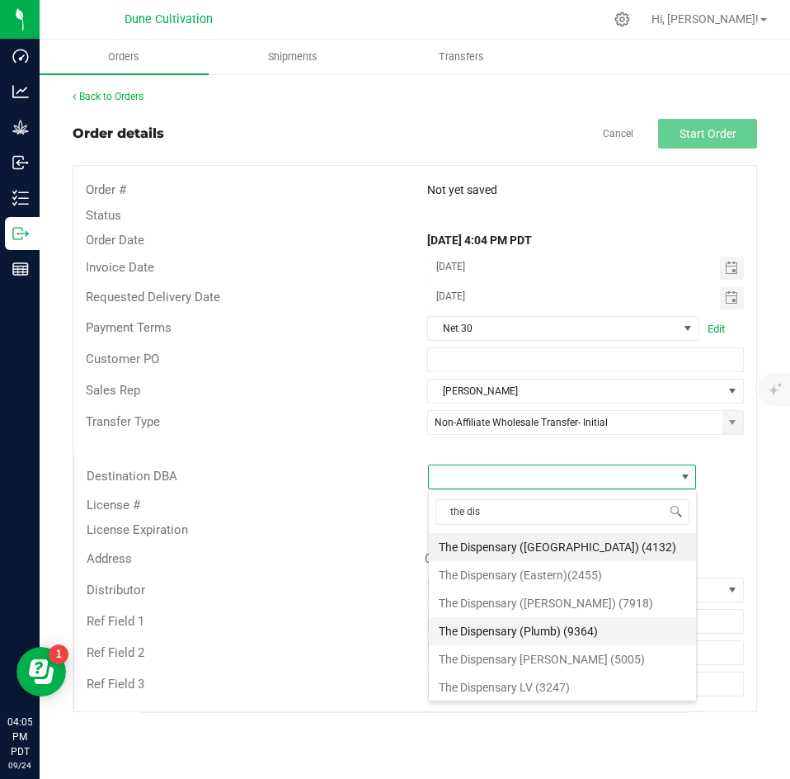
click at [560, 618] on li "The Dispensary (Plumb) (9364)" at bounding box center [562, 631] width 267 height 28
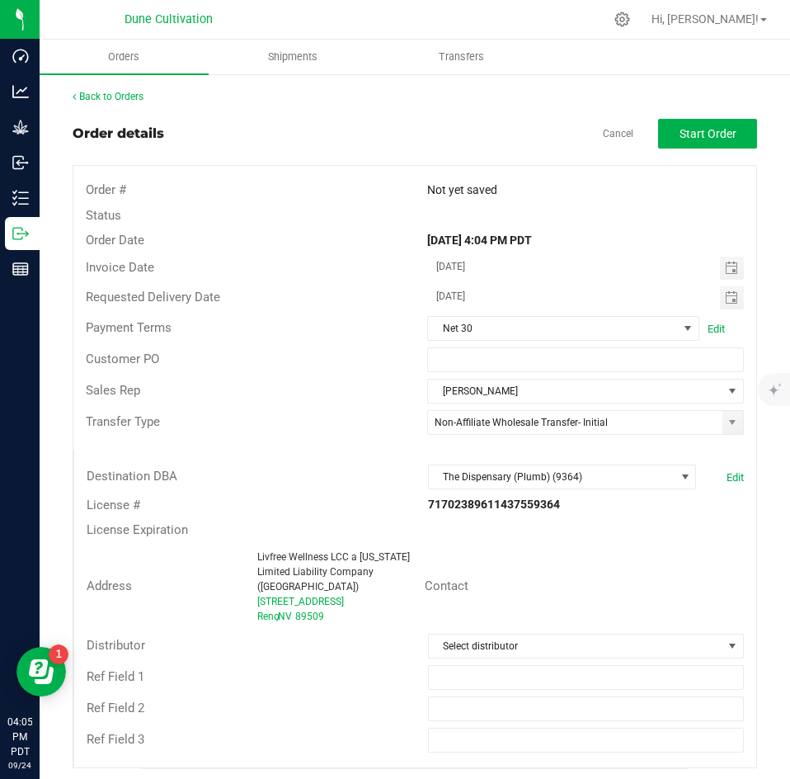
click at [561, 548] on div "Address Livfree Wellness LCC a [US_STATE] Limited Liability Company ([GEOGRAPHI…" at bounding box center [415, 586] width 682 height 87
click at [710, 139] on span "Start Order" at bounding box center [708, 133] width 57 height 13
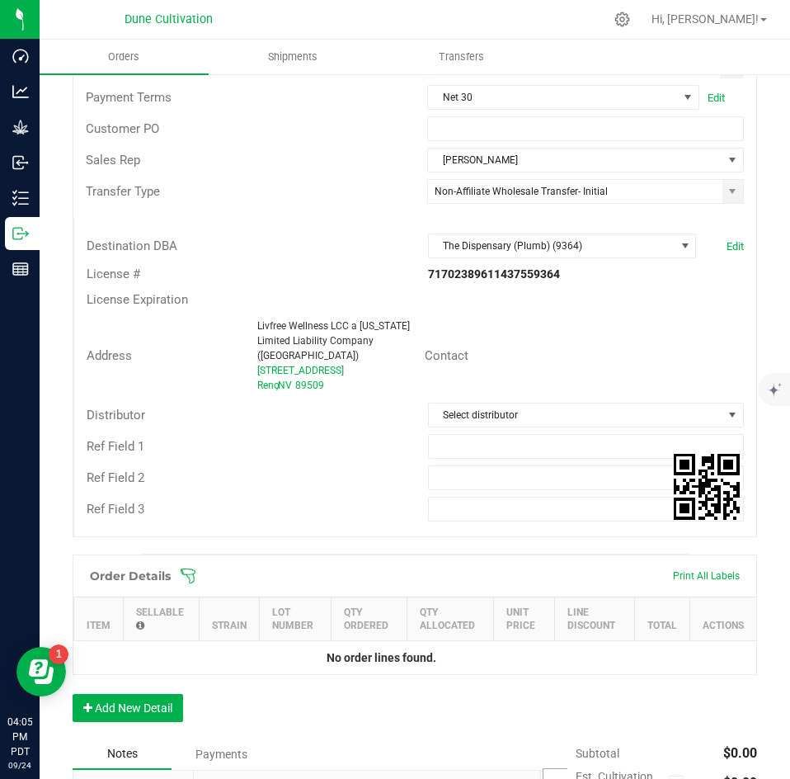
scroll to position [263, 0]
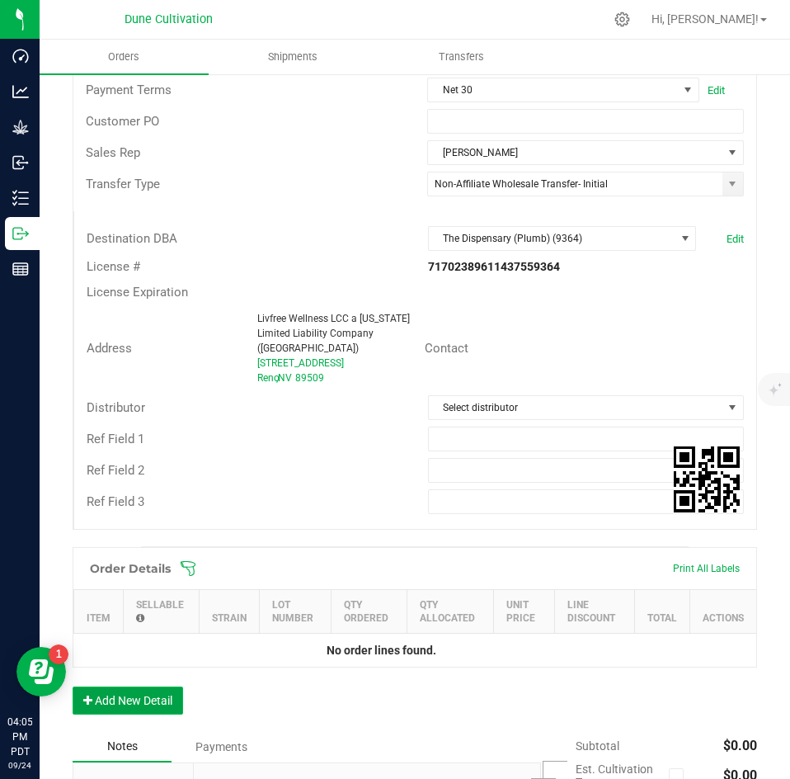
click at [154, 686] on button "Add New Detail" at bounding box center [128, 700] width 111 height 28
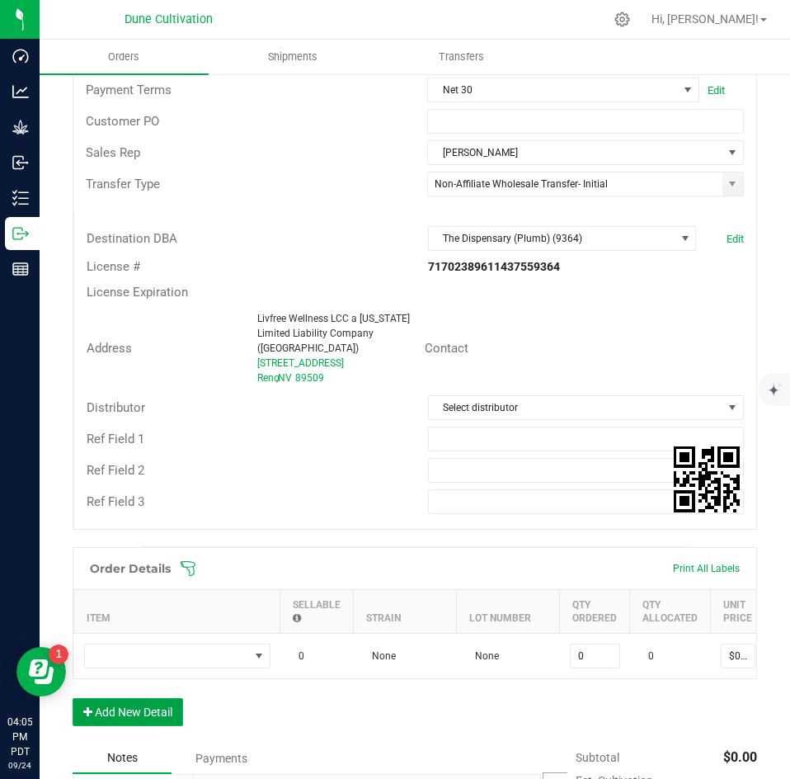
click at [143, 713] on button "Add New Detail" at bounding box center [128, 712] width 111 height 28
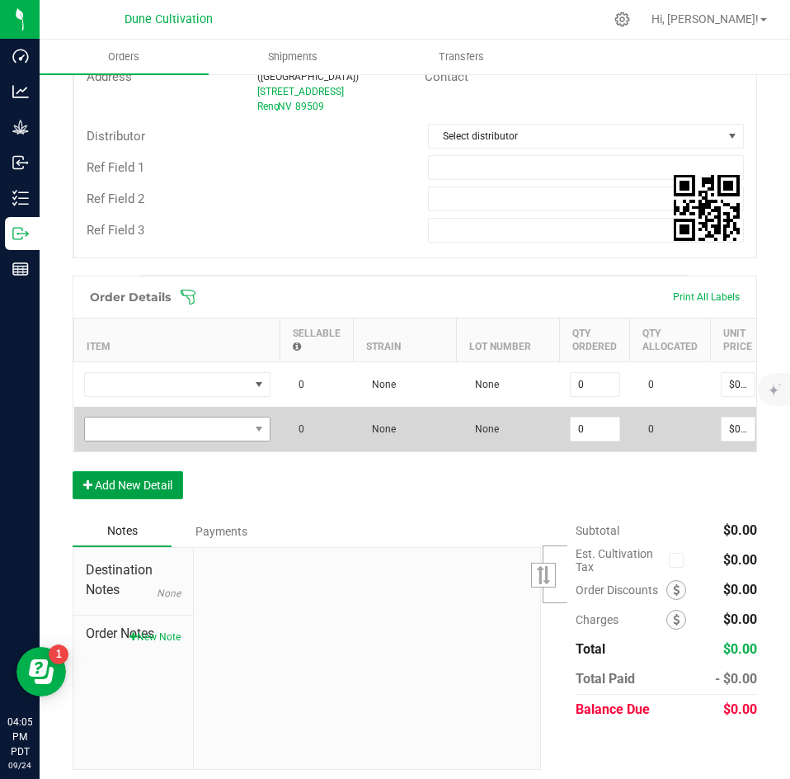
scroll to position [540, 0]
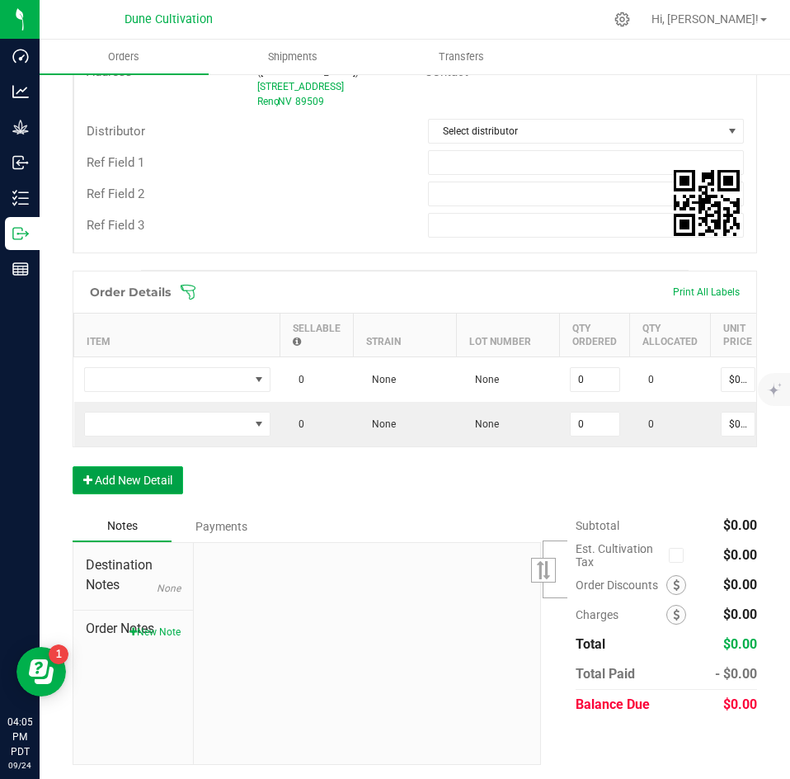
click at [121, 486] on button "Add New Detail" at bounding box center [128, 480] width 111 height 28
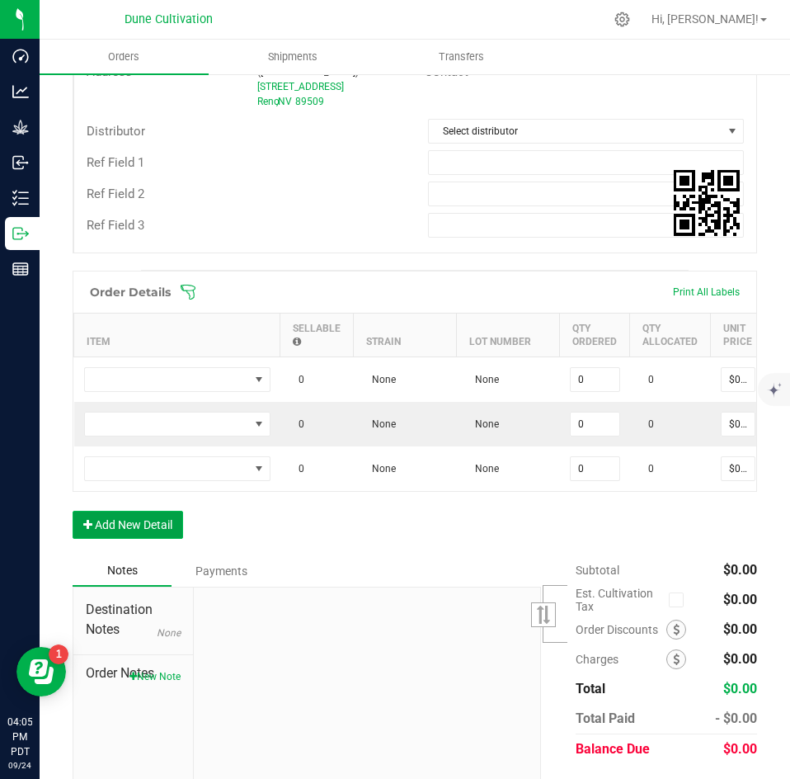
click at [114, 516] on button "Add New Detail" at bounding box center [128, 525] width 111 height 28
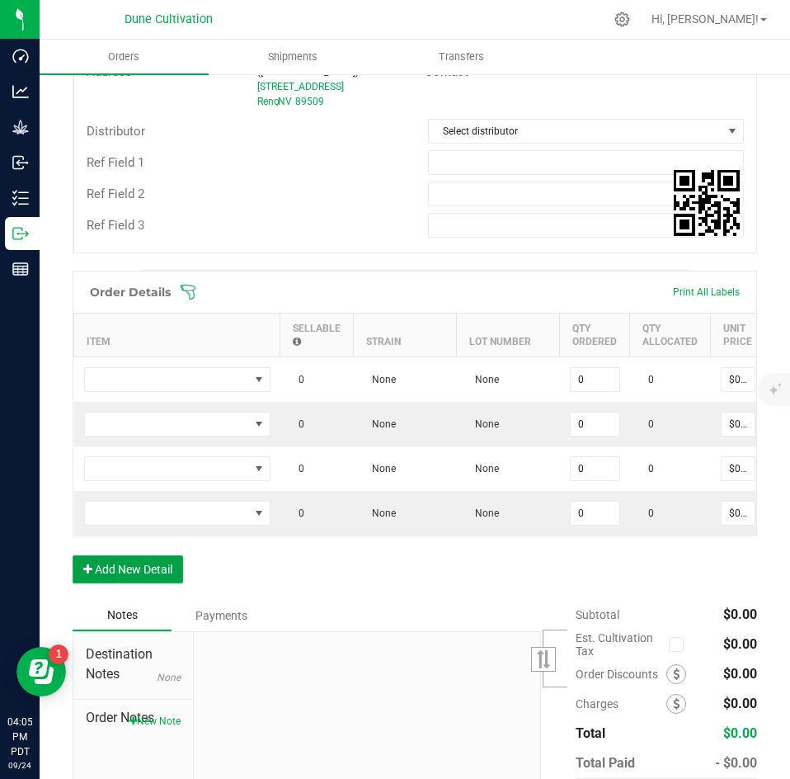
click at [116, 580] on button "Add New Detail" at bounding box center [128, 569] width 111 height 28
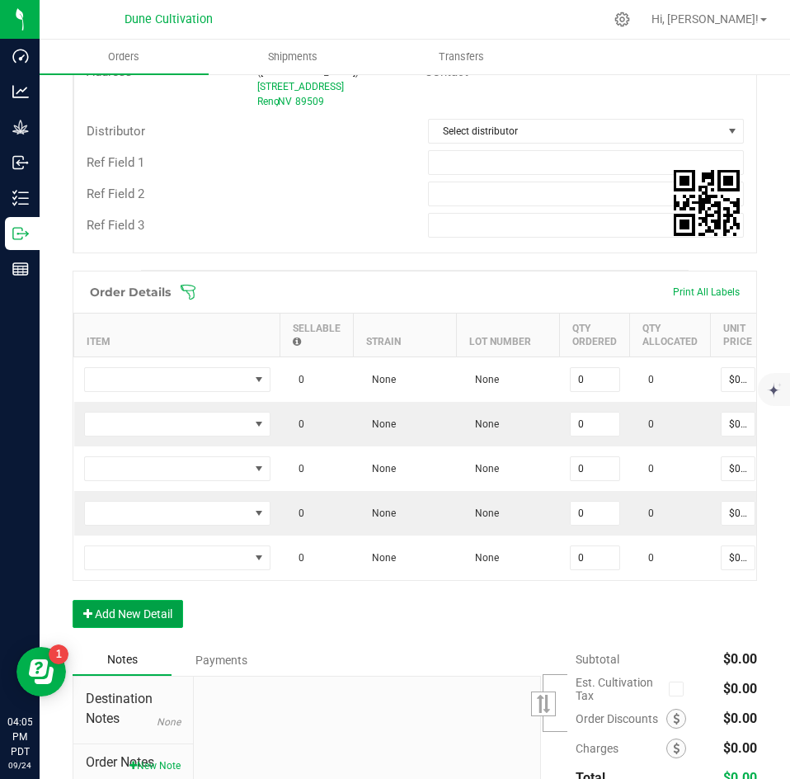
click at [117, 610] on button "Add New Detail" at bounding box center [128, 614] width 111 height 28
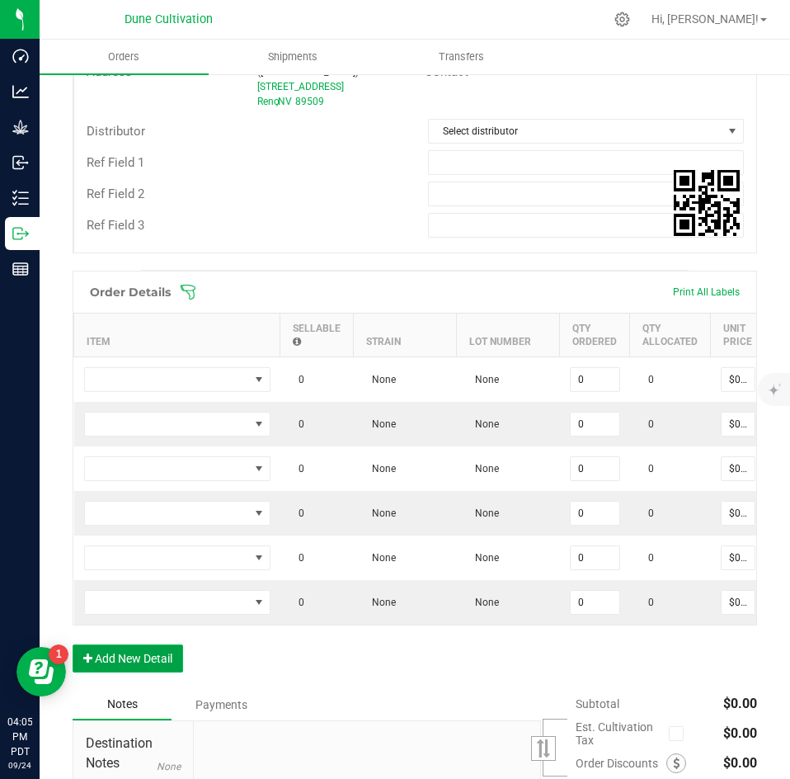
scroll to position [718, 0]
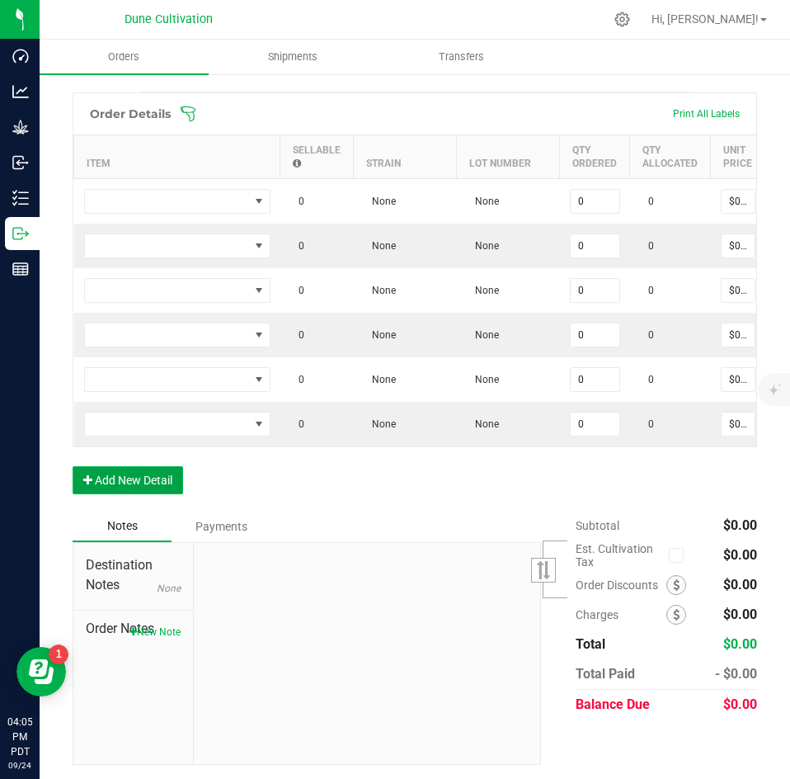
click at [130, 484] on button "Add New Detail" at bounding box center [128, 480] width 111 height 28
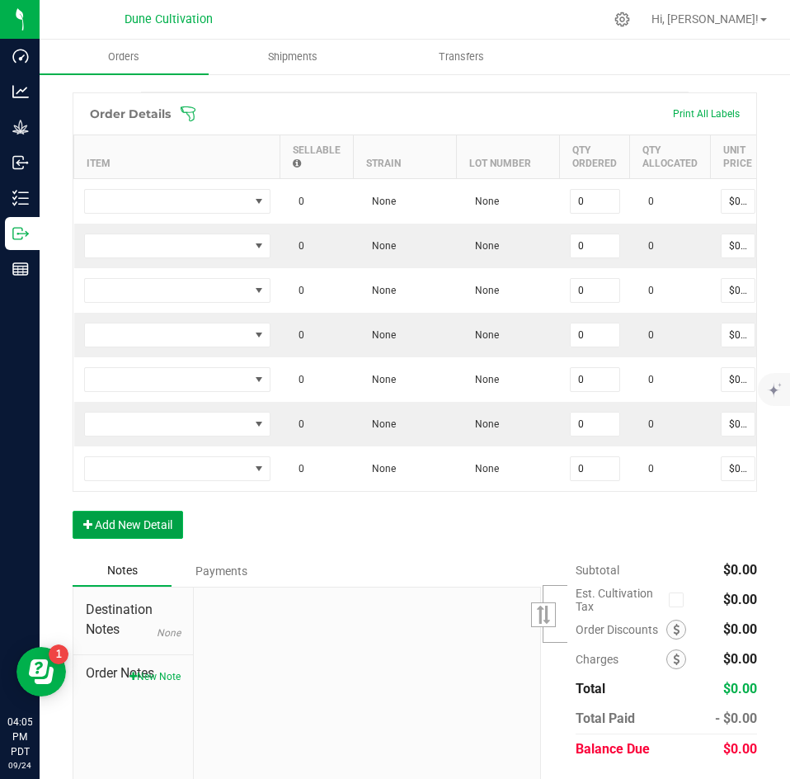
click at [124, 529] on button "Add New Detail" at bounding box center [128, 525] width 111 height 28
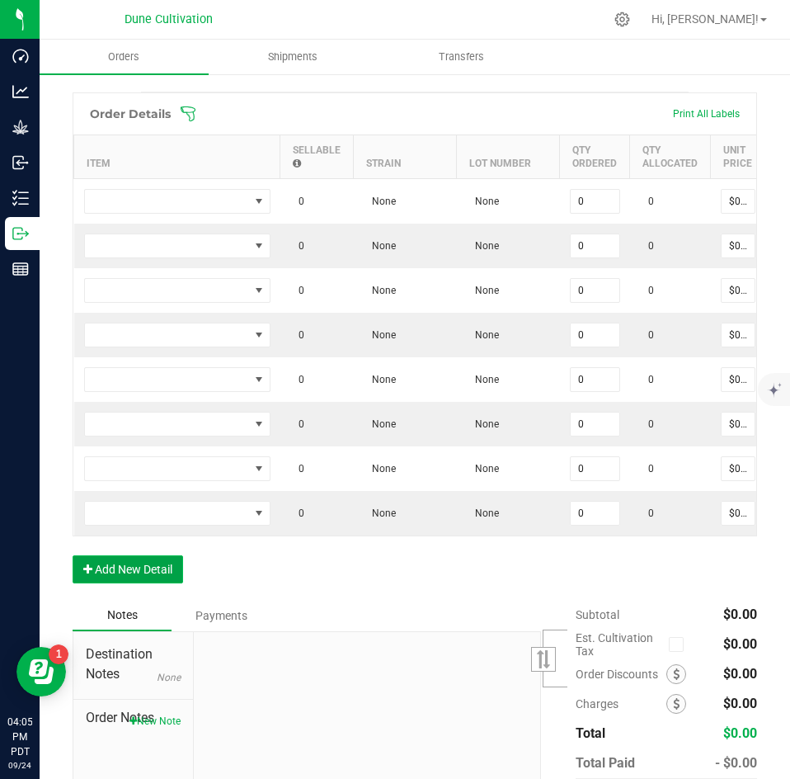
click at [125, 555] on button "Add New Detail" at bounding box center [128, 569] width 111 height 28
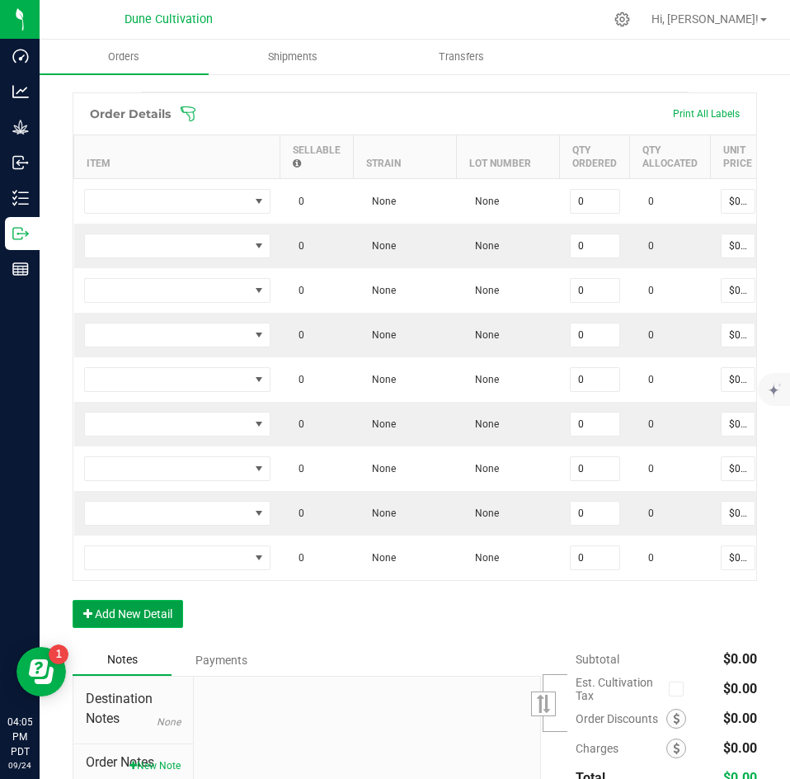
click at [112, 600] on button "Add New Detail" at bounding box center [128, 614] width 111 height 28
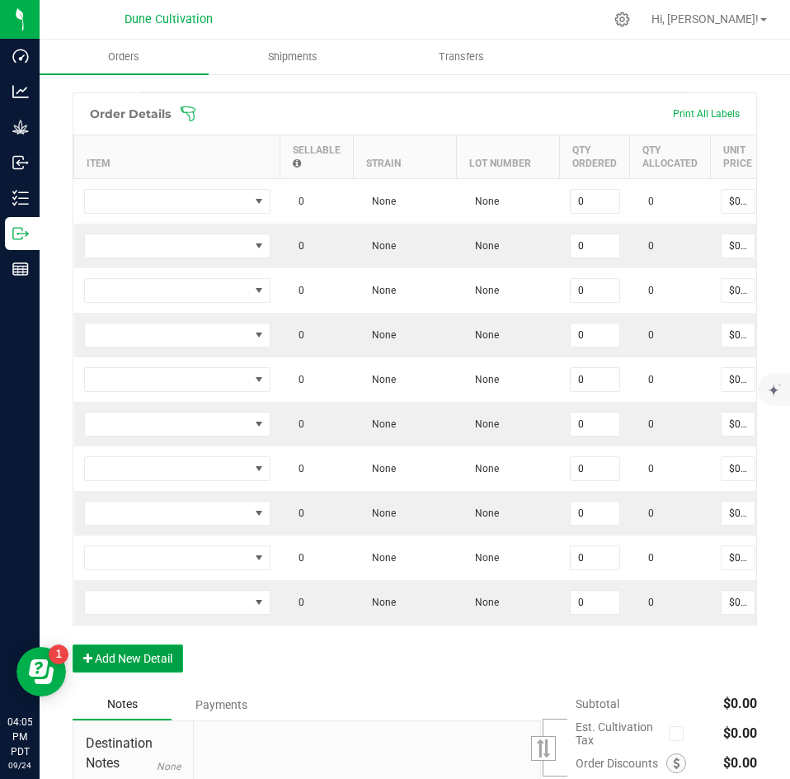
click at [112, 647] on button "Add New Detail" at bounding box center [128, 658] width 111 height 28
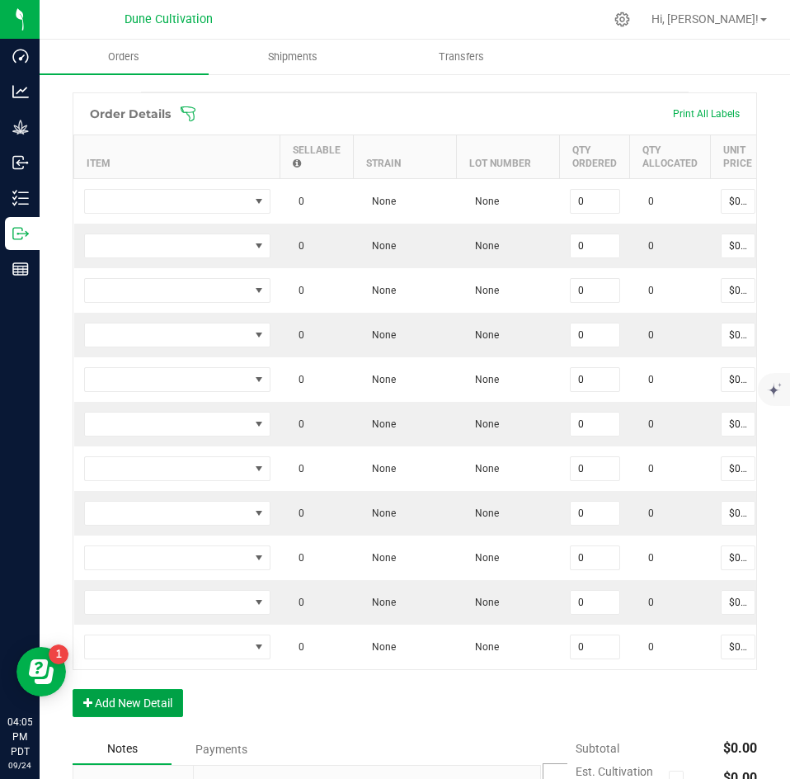
scroll to position [940, 0]
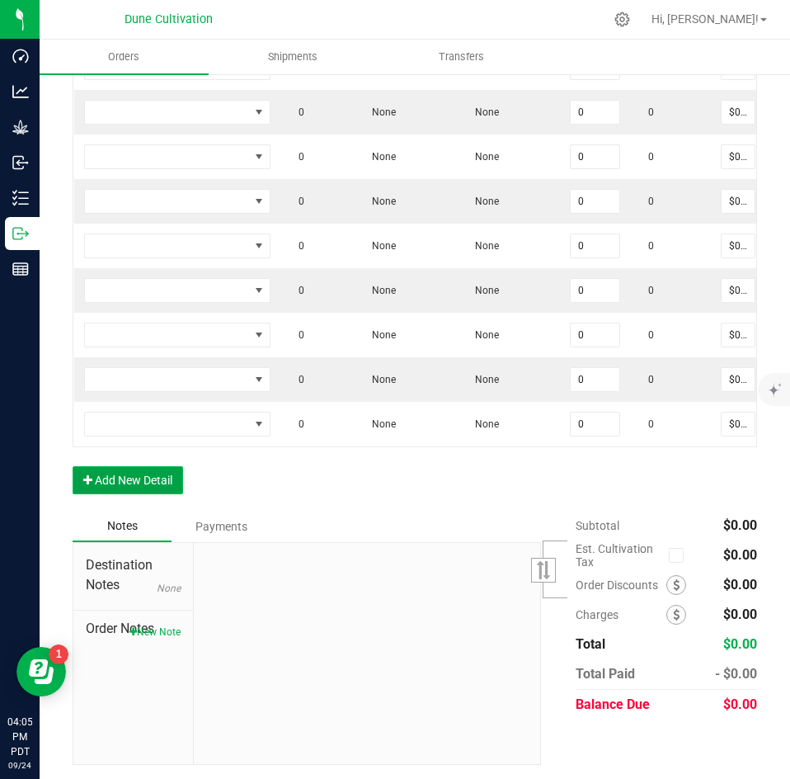
click at [127, 484] on button "Add New Detail" at bounding box center [128, 480] width 111 height 28
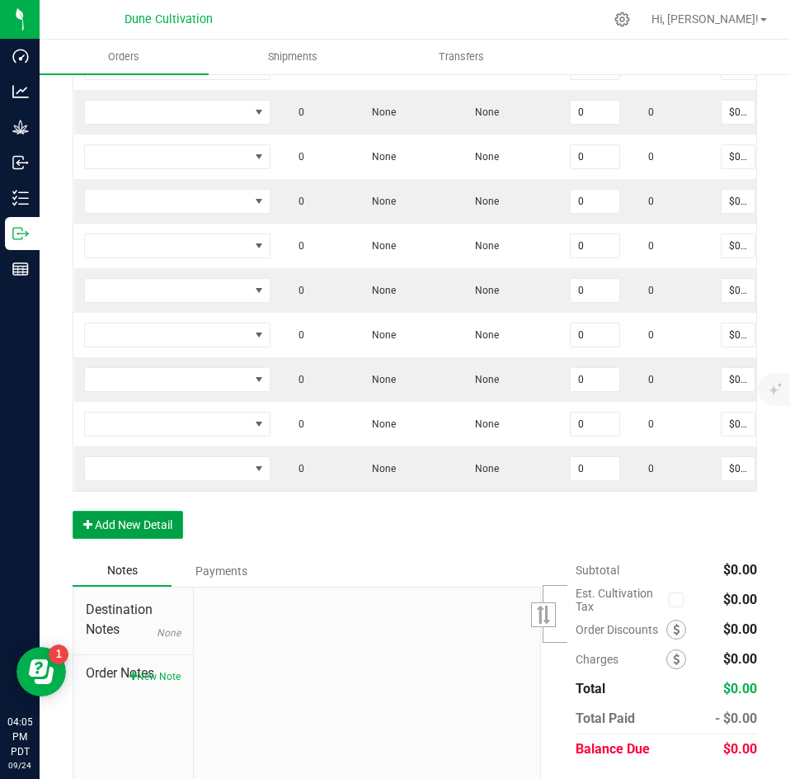
click at [117, 522] on button "Add New Detail" at bounding box center [128, 525] width 111 height 28
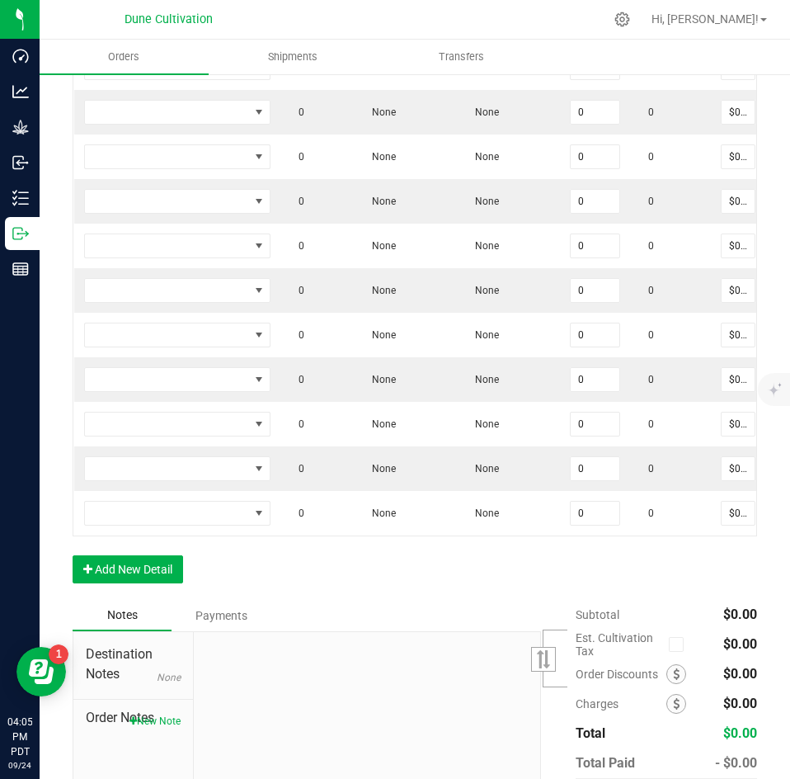
click at [120, 585] on div "Order Details Print All Labels Item Sellable Strain Lot Number Qty Ordered Qty …" at bounding box center [415, 235] width 685 height 730
click at [125, 570] on button "Add New Detail" at bounding box center [128, 569] width 111 height 28
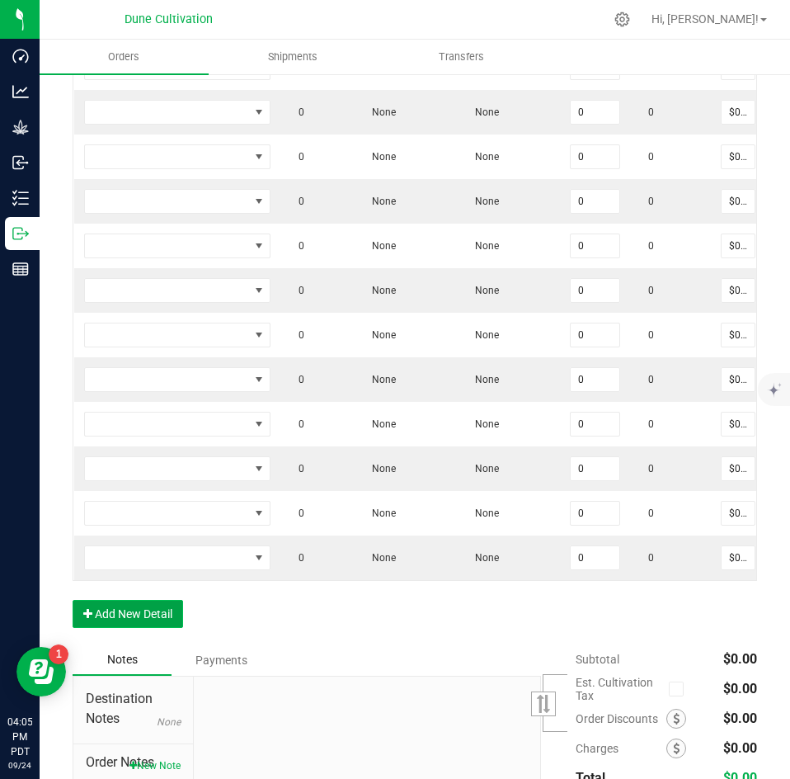
click at [117, 609] on button "Add New Detail" at bounding box center [128, 614] width 111 height 28
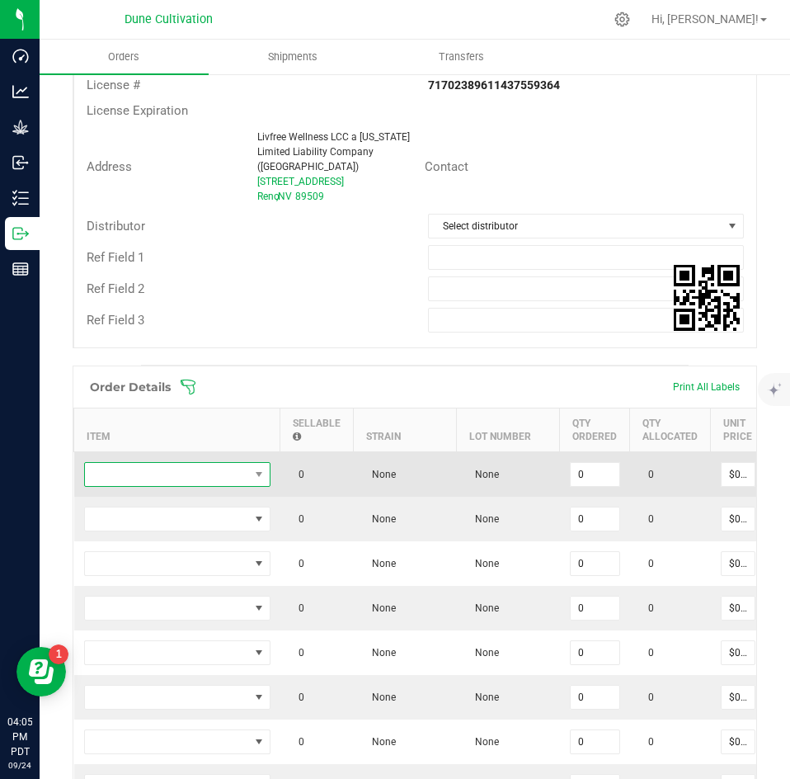
click at [161, 463] on span "NO DATA FOUND" at bounding box center [167, 474] width 164 height 23
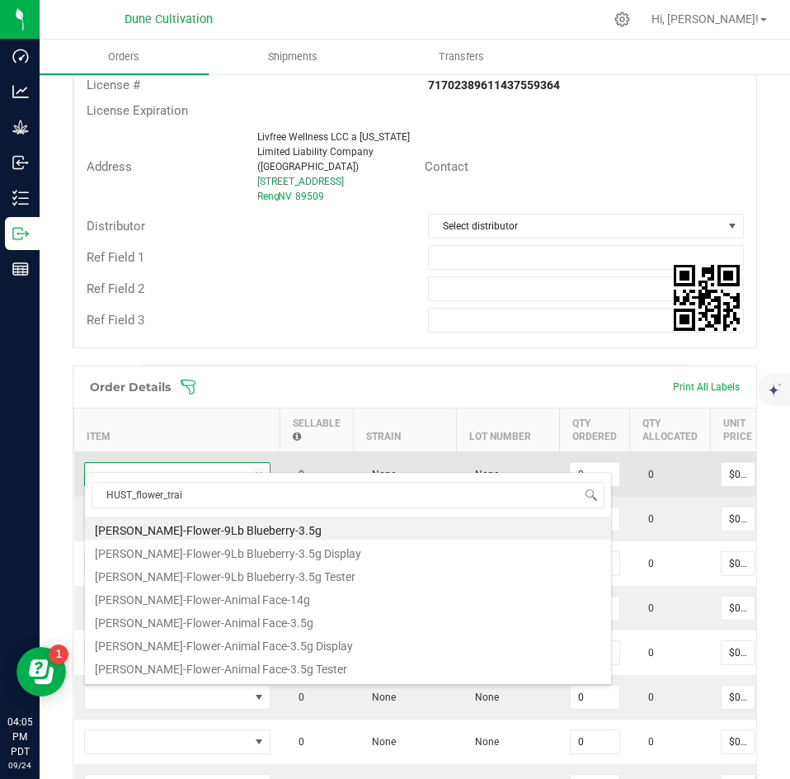
type input "HUST_flower_train"
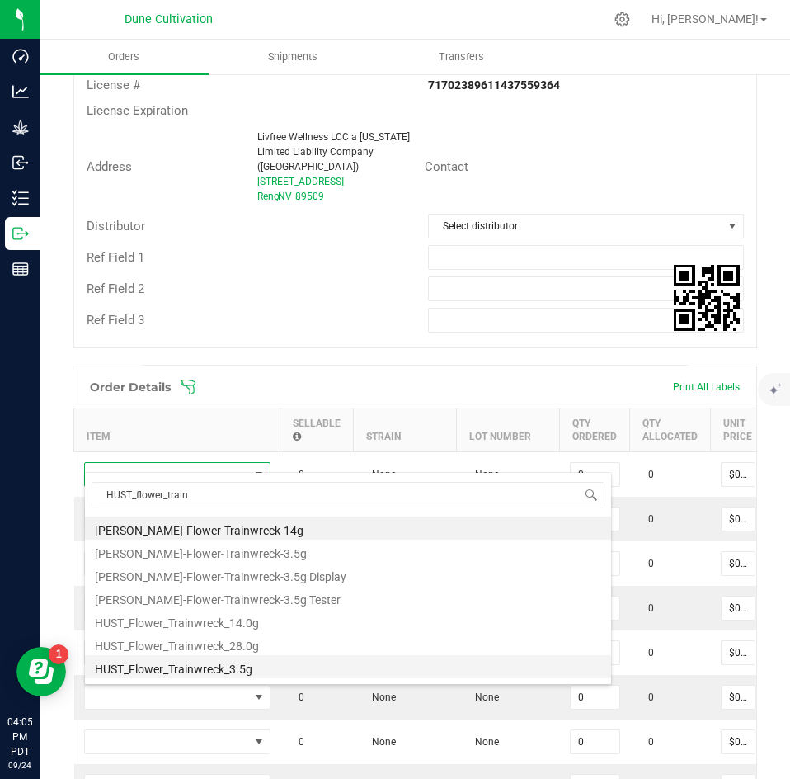
click at [187, 659] on li "HUST_Flower_Trainwreck_3.5g" at bounding box center [348, 666] width 526 height 23
type input "0 ea"
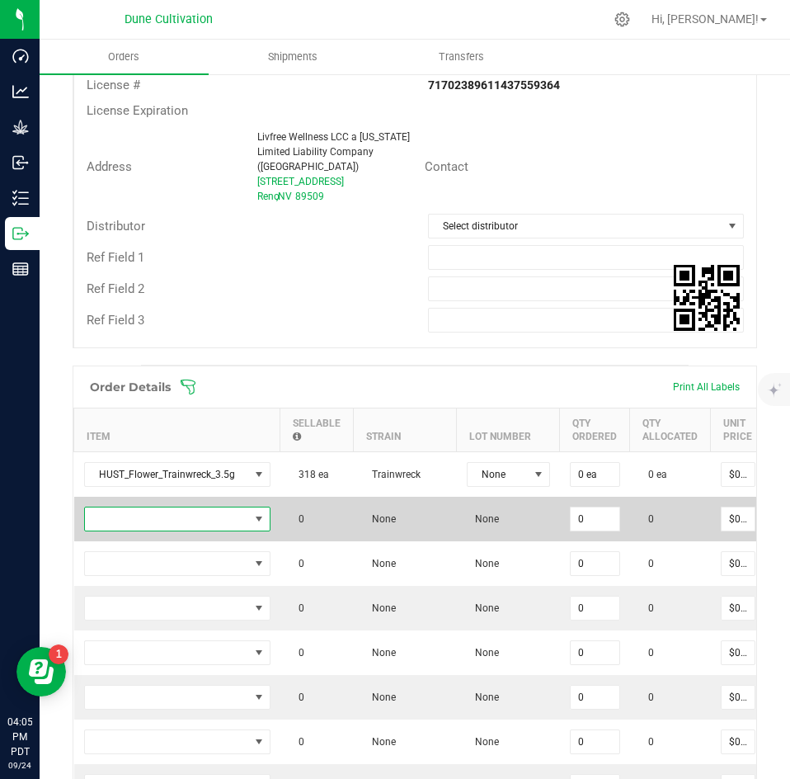
click at [193, 507] on span "NO DATA FOUND" at bounding box center [167, 518] width 164 height 23
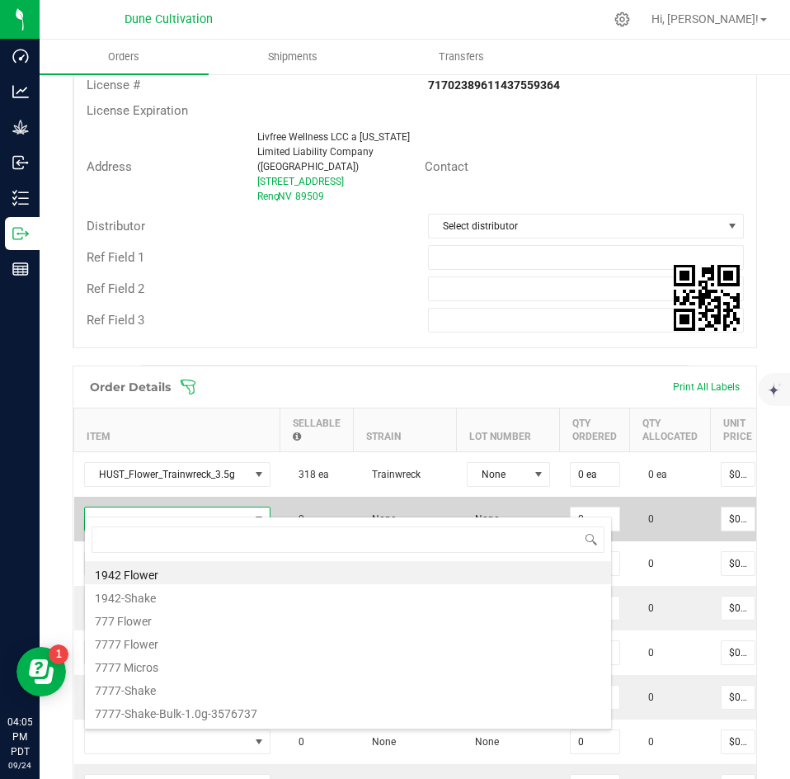
scroll to position [25, 186]
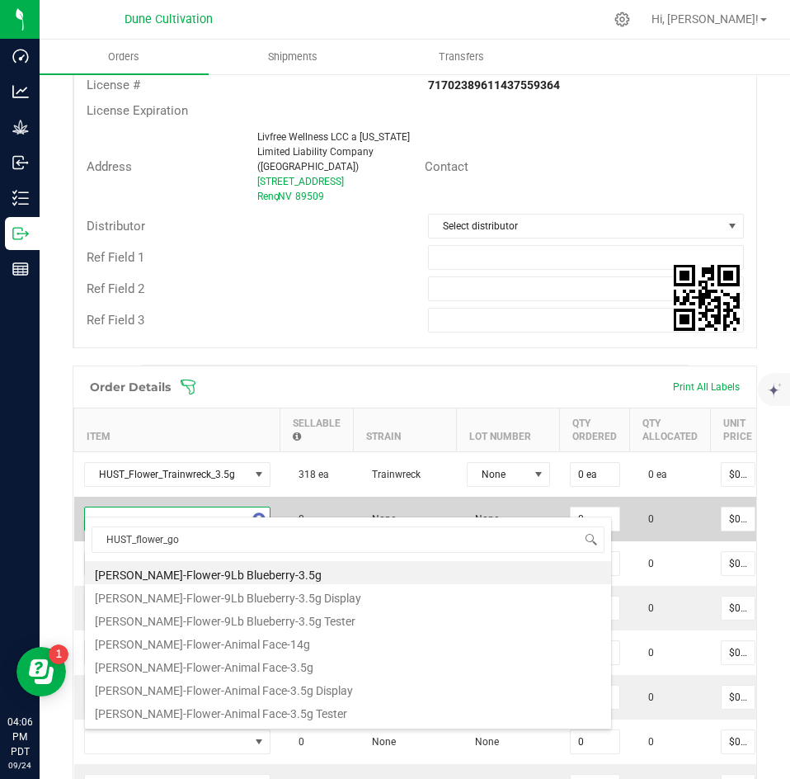
type input "HUST_flower_gor"
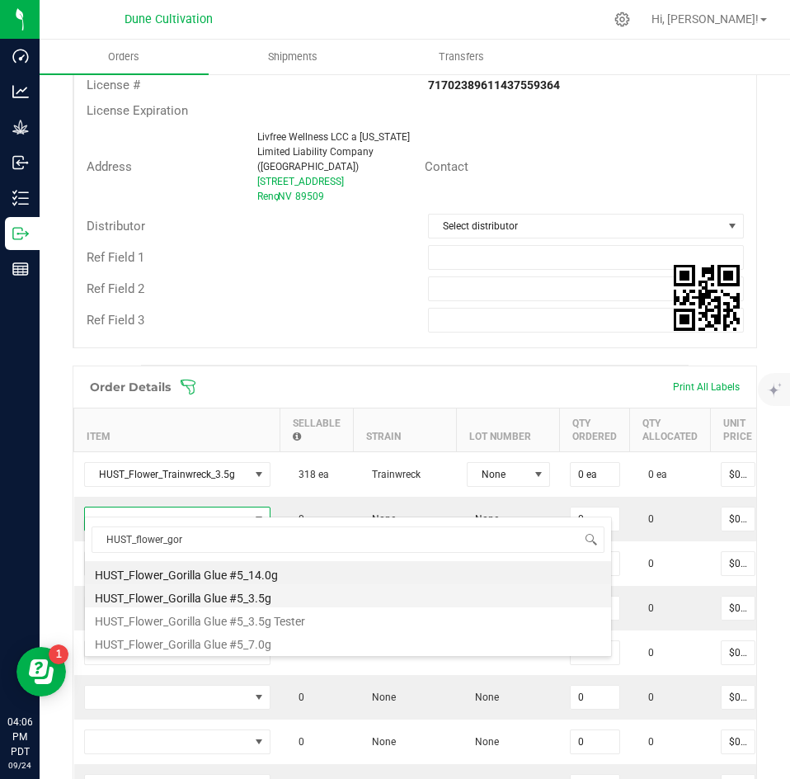
click at [223, 598] on li "HUST_Flower_Gorilla Glue #5_3.5g" at bounding box center [348, 595] width 526 height 23
type input "0 ea"
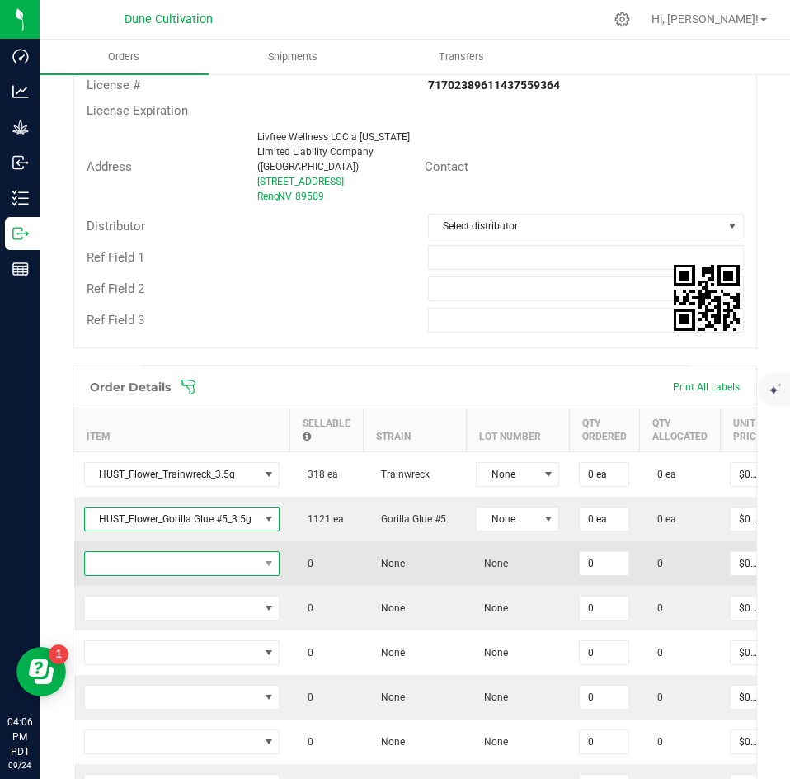
click at [220, 552] on span "NO DATA FOUND" at bounding box center [172, 563] width 174 height 23
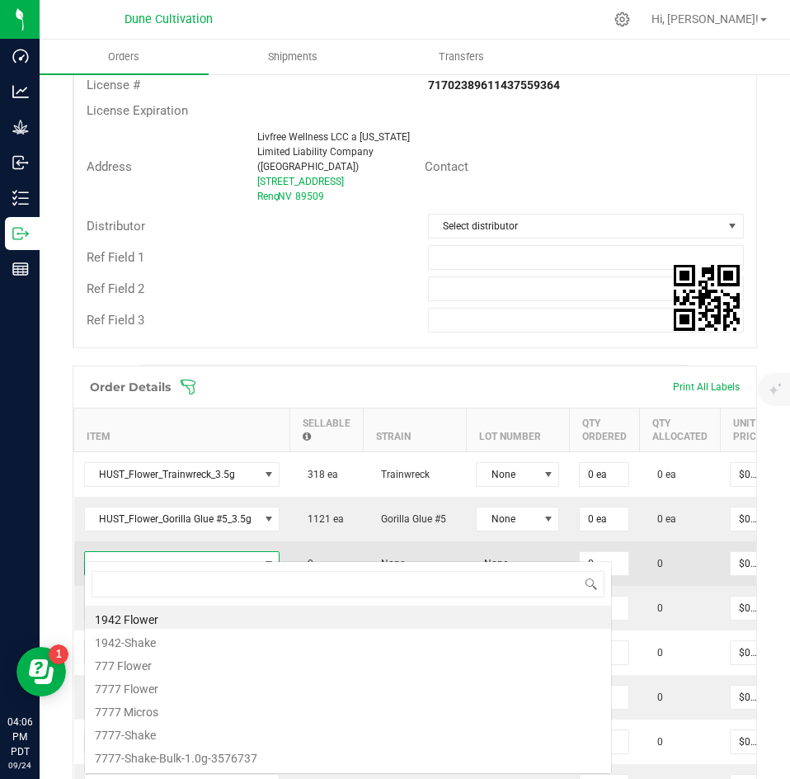
scroll to position [25, 196]
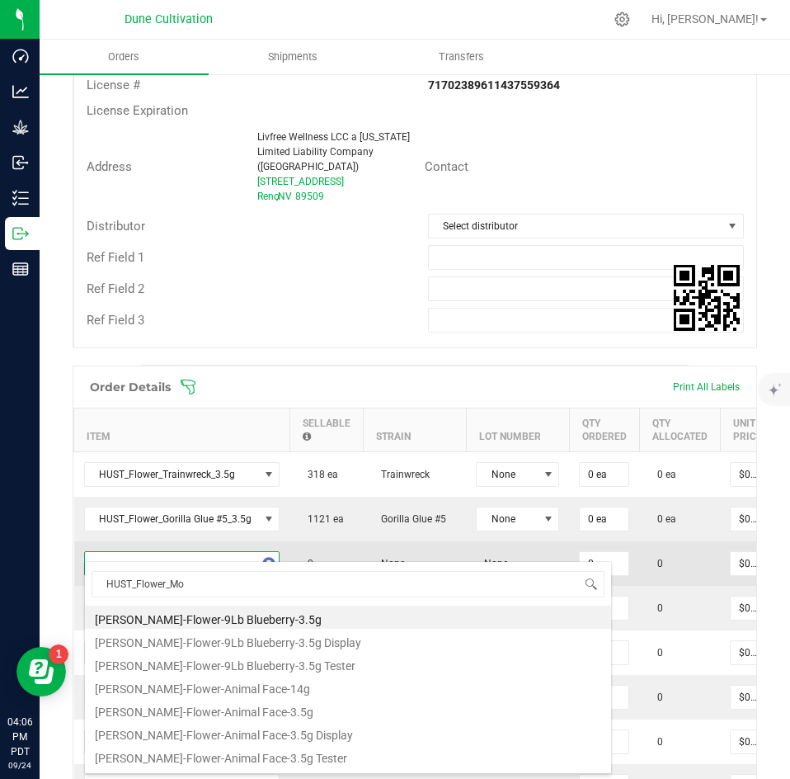
type input "HUST_Flower_Mon"
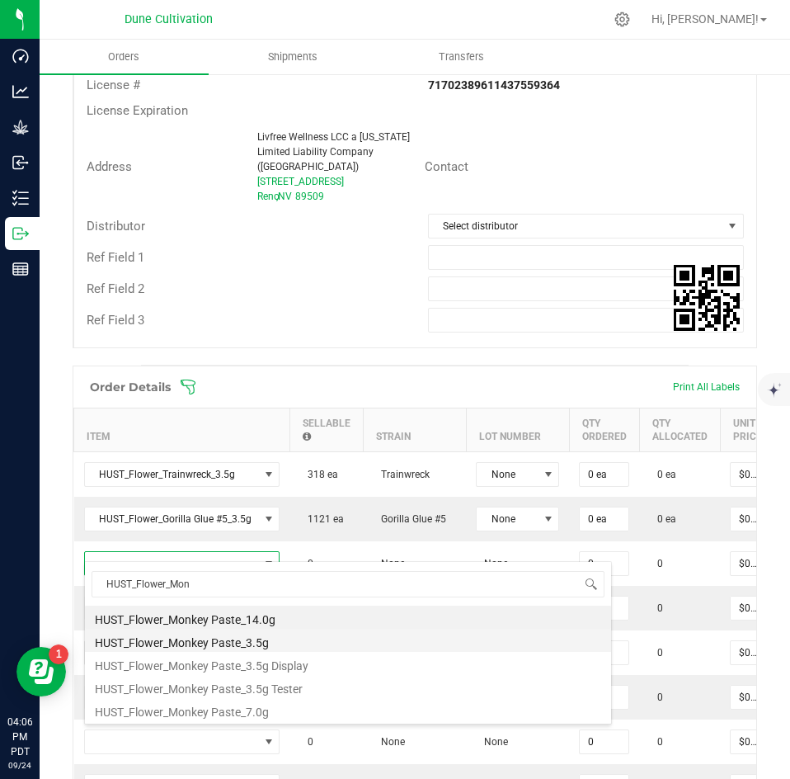
click at [224, 632] on li "HUST_Flower_Monkey Paste_3.5g" at bounding box center [348, 640] width 526 height 23
type input "0 ea"
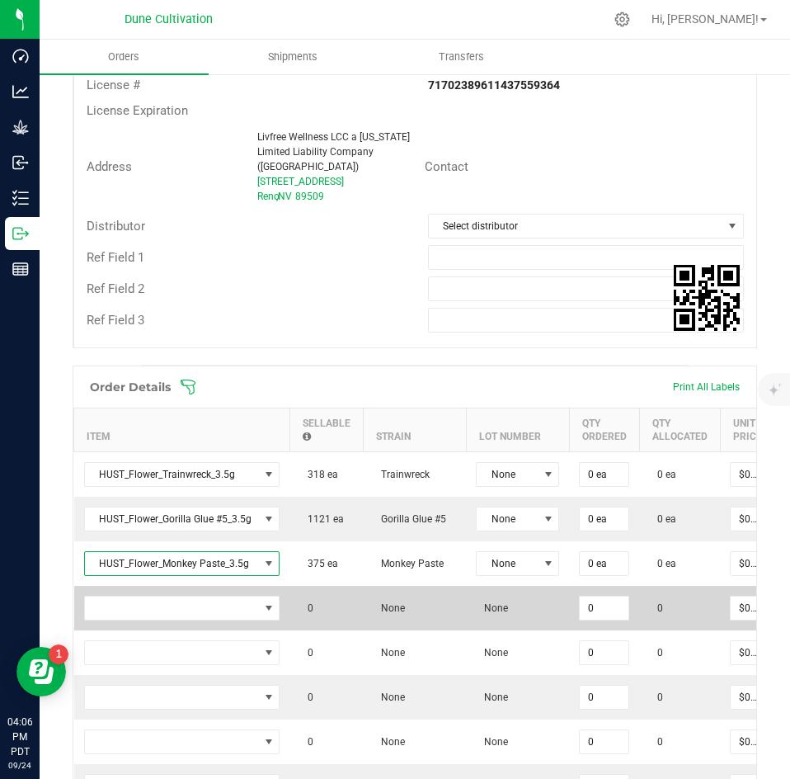
click at [210, 586] on td at bounding box center [182, 608] width 216 height 45
click at [208, 596] on span "NO DATA FOUND" at bounding box center [172, 607] width 174 height 23
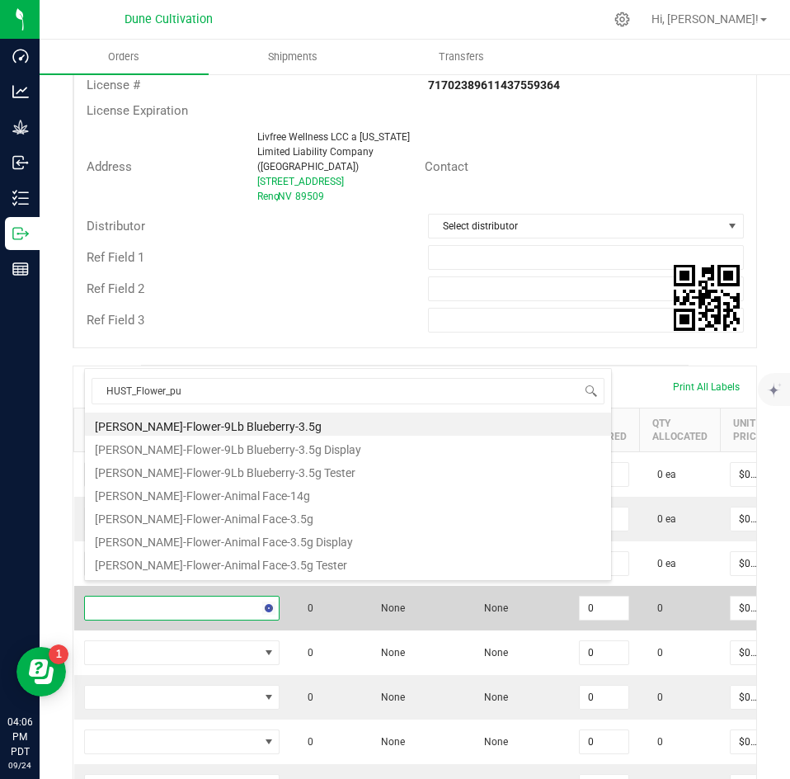
type input "HUST_Flower_pur"
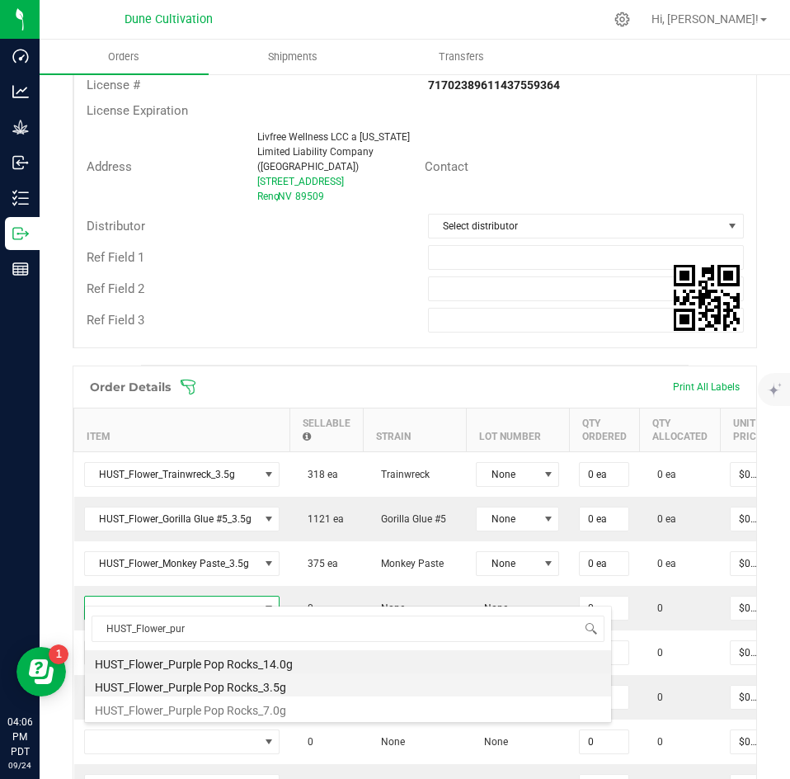
click at [202, 692] on li "HUST_Flower_Purple Pop Rocks_3.5g" at bounding box center [348, 684] width 526 height 23
type input "0 ea"
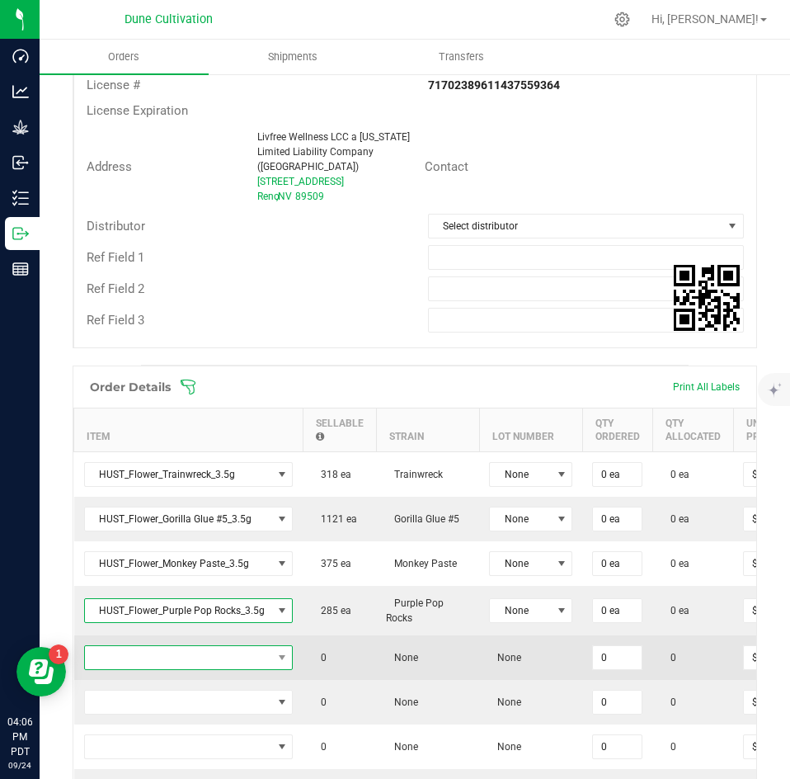
click at [194, 646] on span "NO DATA FOUND" at bounding box center [178, 657] width 187 height 23
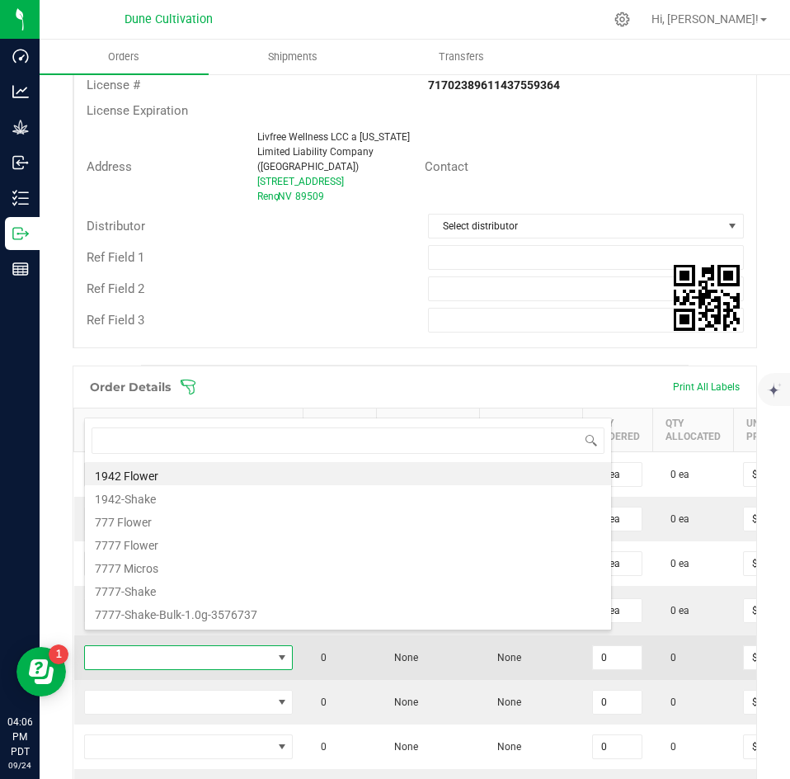
scroll to position [25, 209]
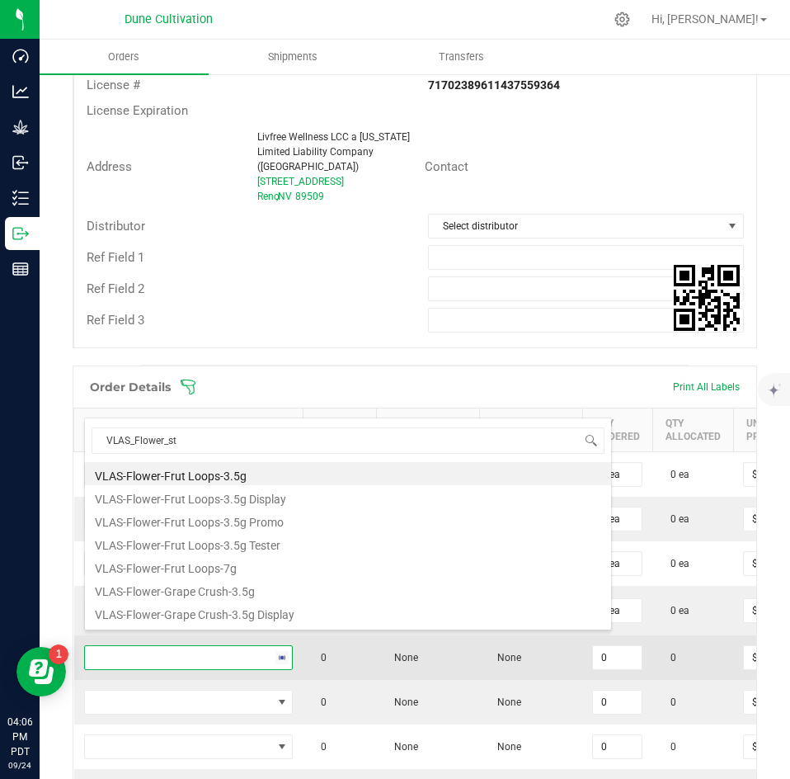
type input "VLAS_Flower_sta"
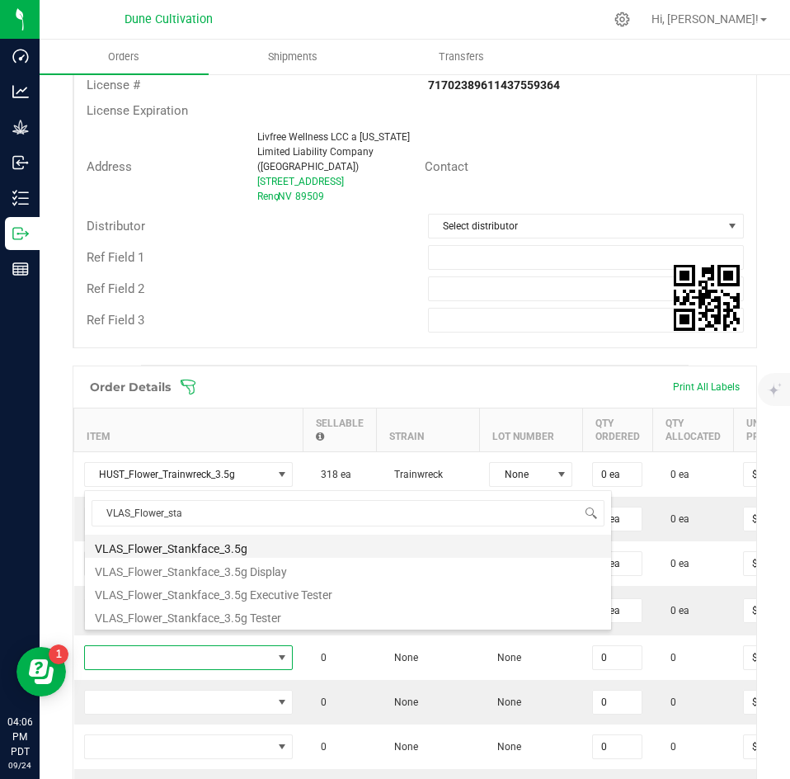
click at [230, 552] on li "VLAS_Flower_Stankface_3.5g" at bounding box center [348, 546] width 526 height 23
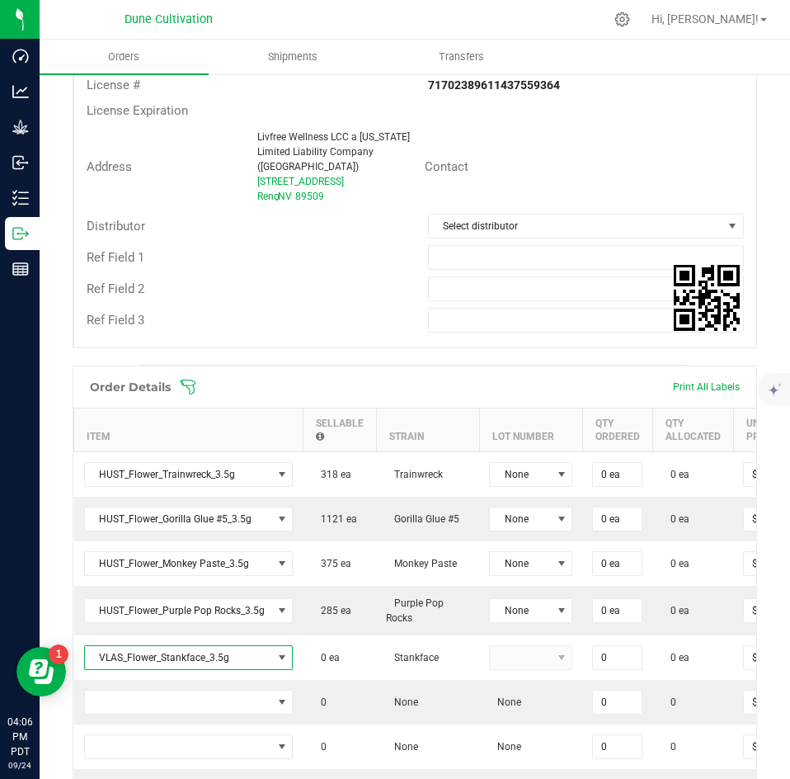
type input "0 ea"
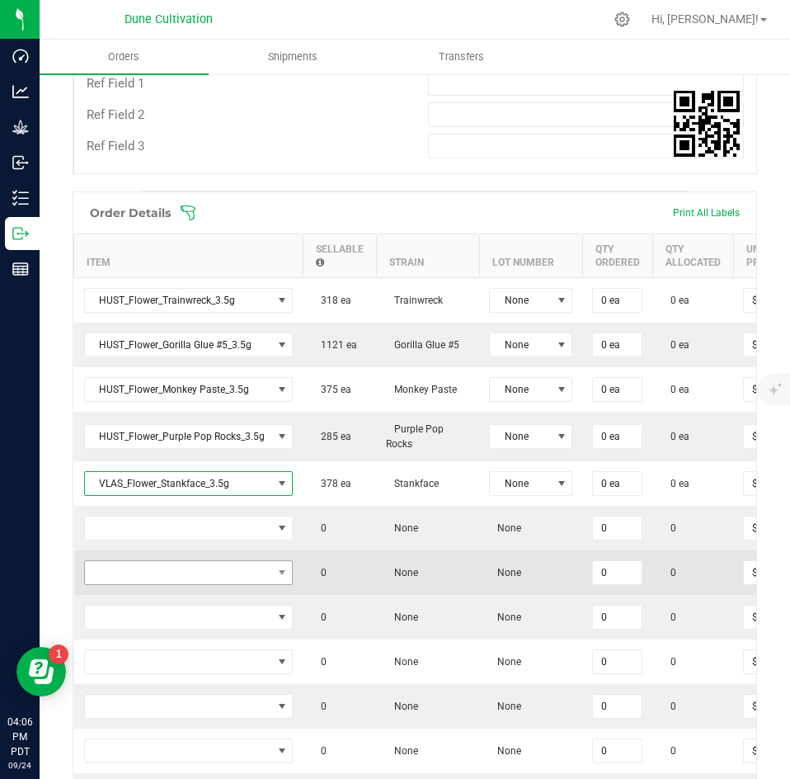
scroll to position [623, 0]
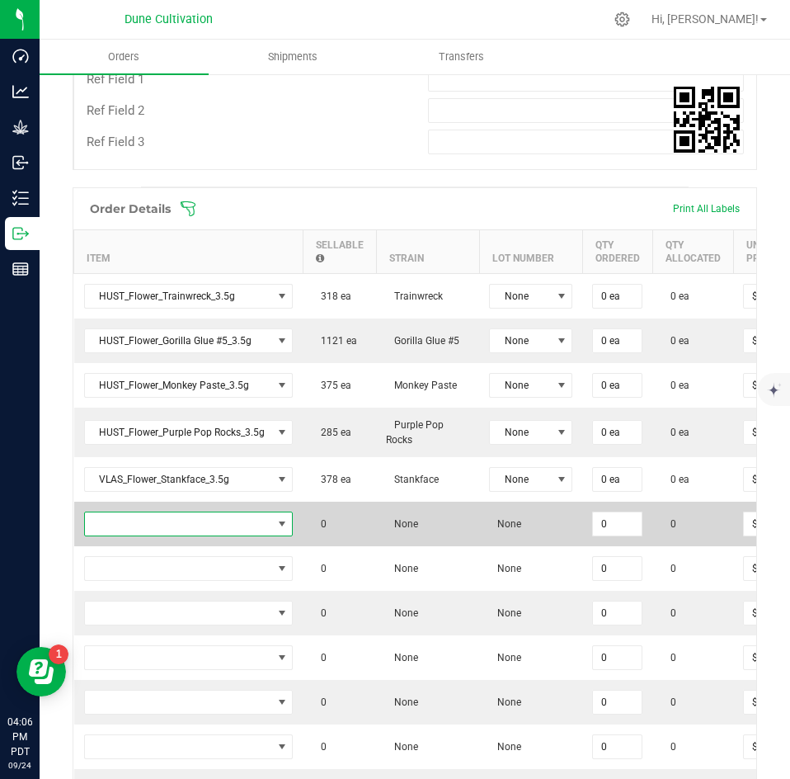
click at [200, 512] on span "NO DATA FOUND" at bounding box center [178, 523] width 187 height 23
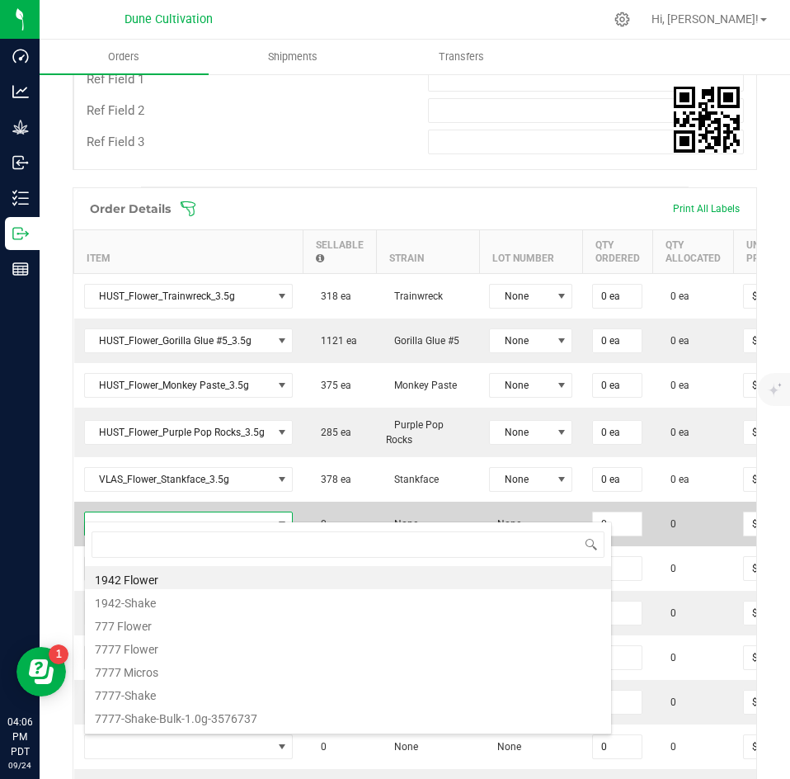
scroll to position [25, 209]
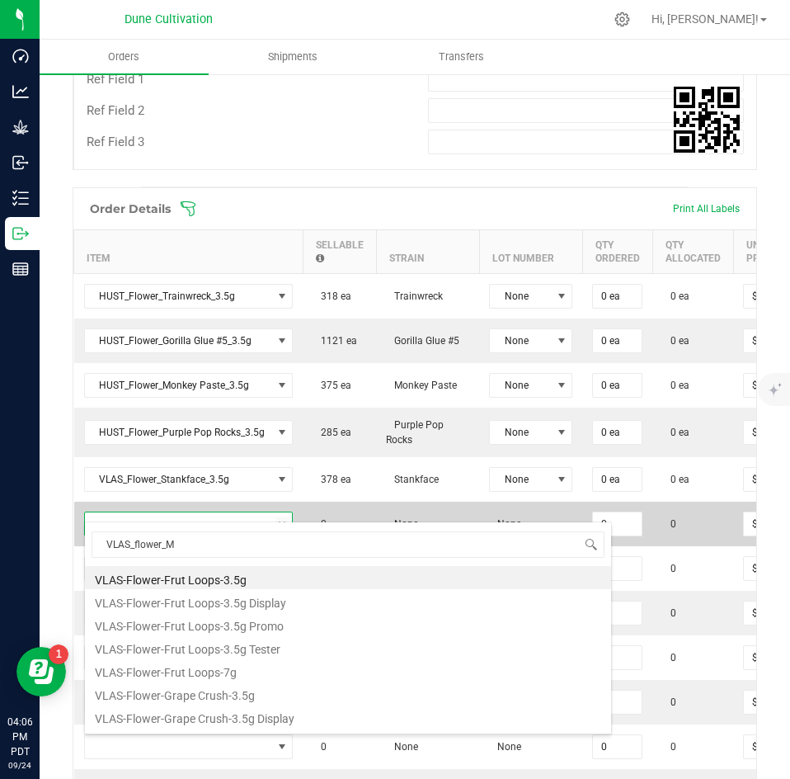
type input "VLAS_flower_Mu"
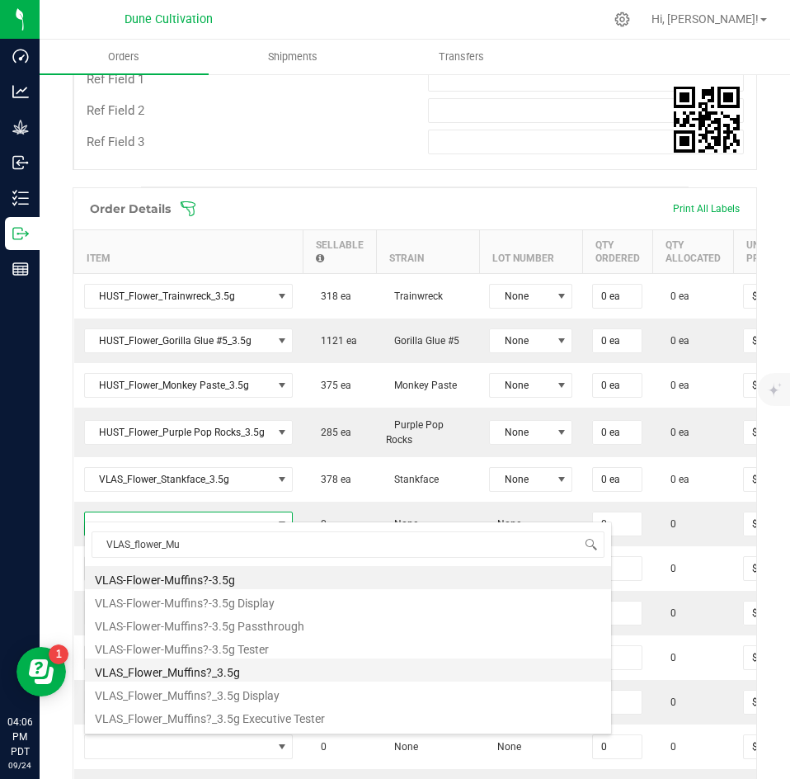
click at [202, 662] on li "VLAS_Flower_Muffins?_3.5g" at bounding box center [348, 669] width 526 height 23
type input "0 ea"
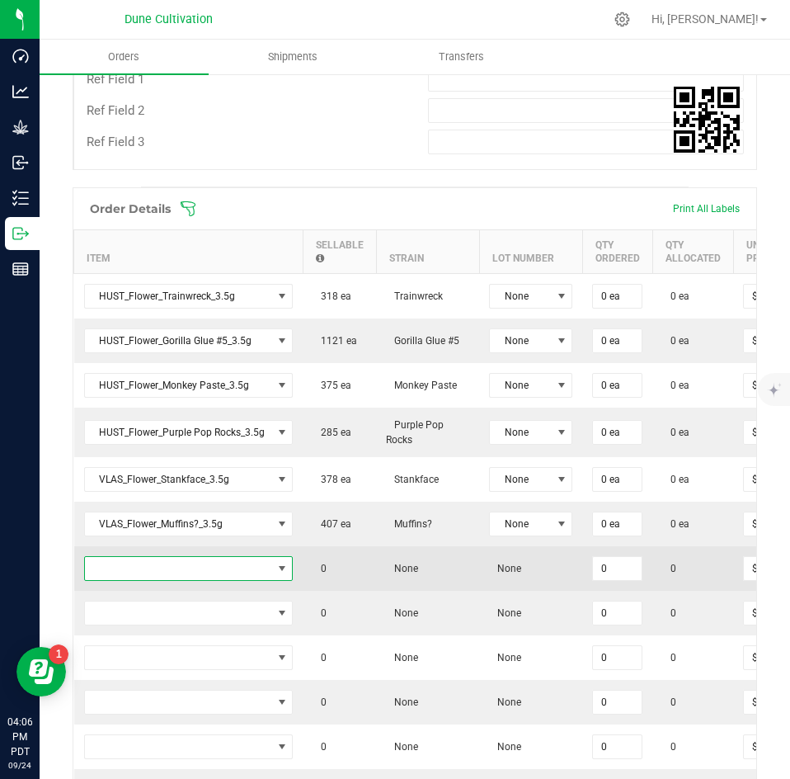
click at [196, 557] on span "NO DATA FOUND" at bounding box center [178, 568] width 187 height 23
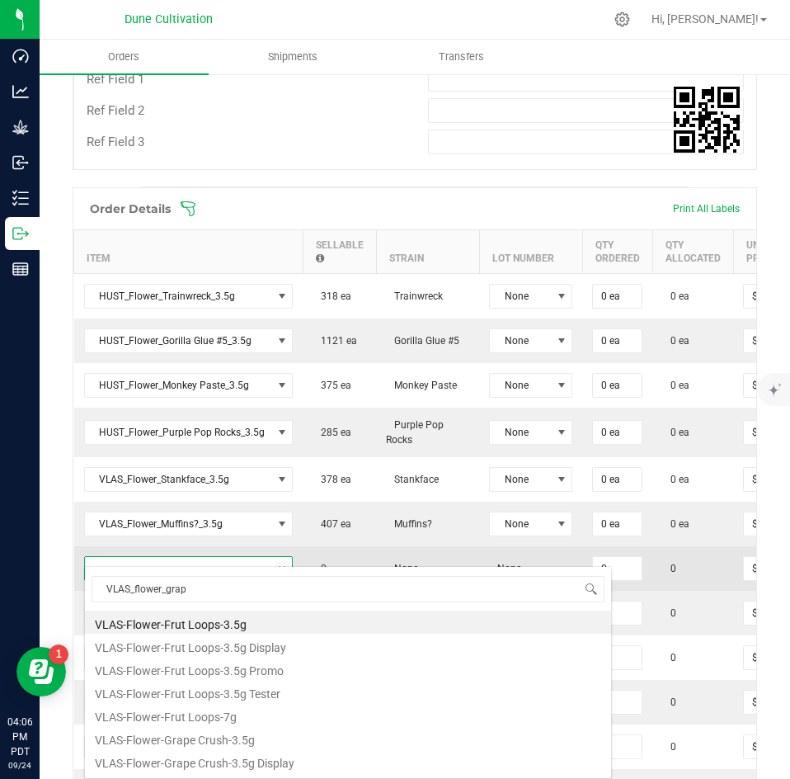
type input "VLAS_flower_grape"
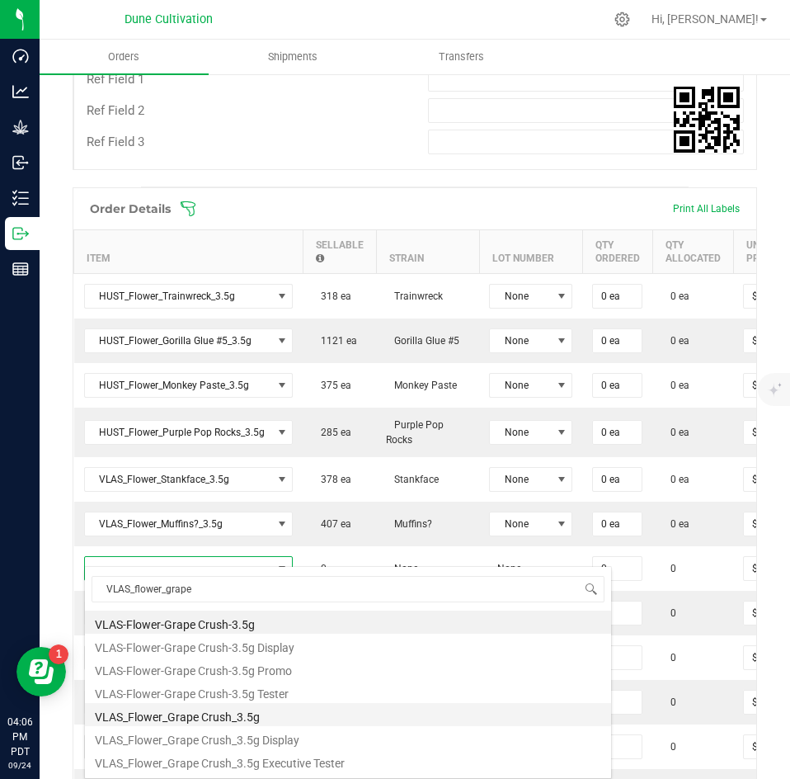
click at [209, 711] on li "VLAS_Flower_Grape Crush_3.5g" at bounding box center [348, 714] width 526 height 23
type input "0 ea"
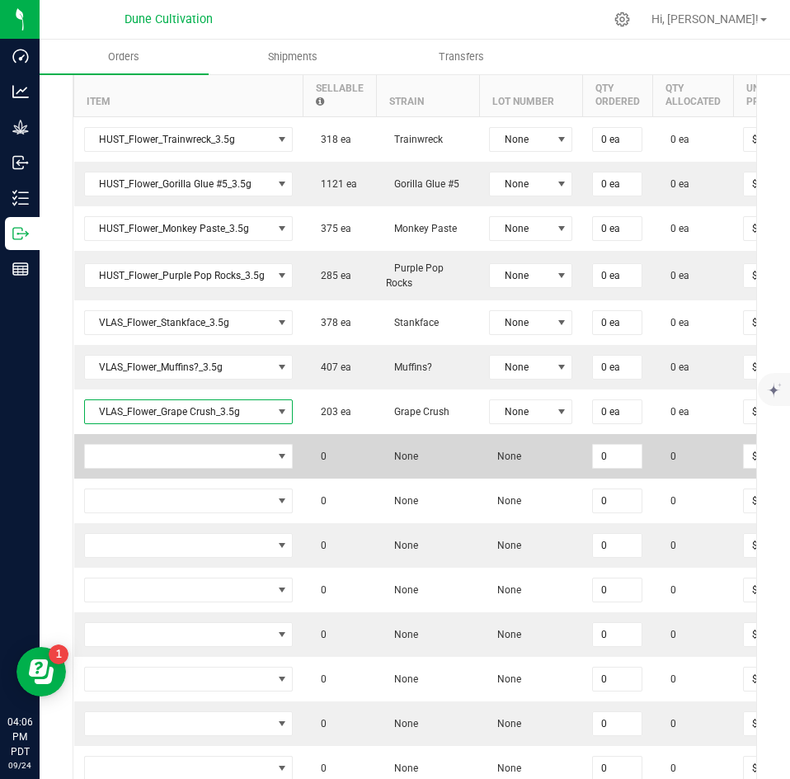
scroll to position [784, 0]
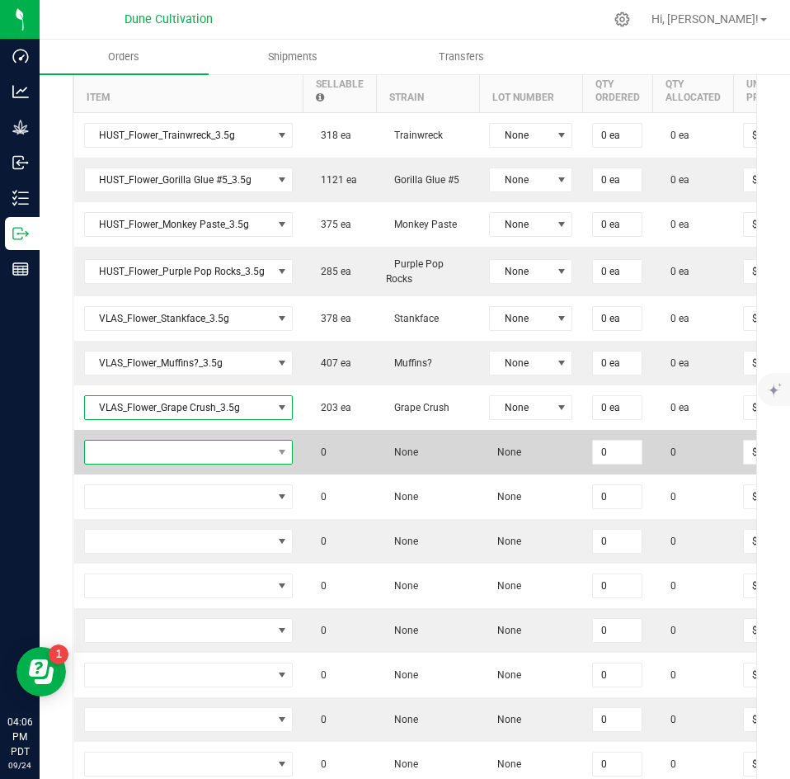
click at [214, 445] on span "NO DATA FOUND" at bounding box center [178, 452] width 187 height 23
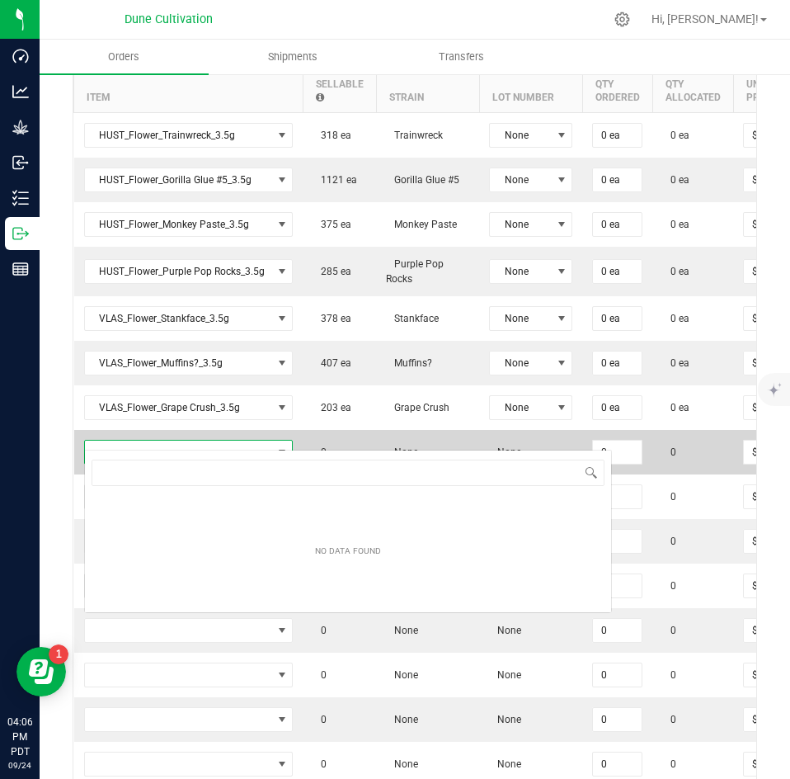
scroll to position [25, 209]
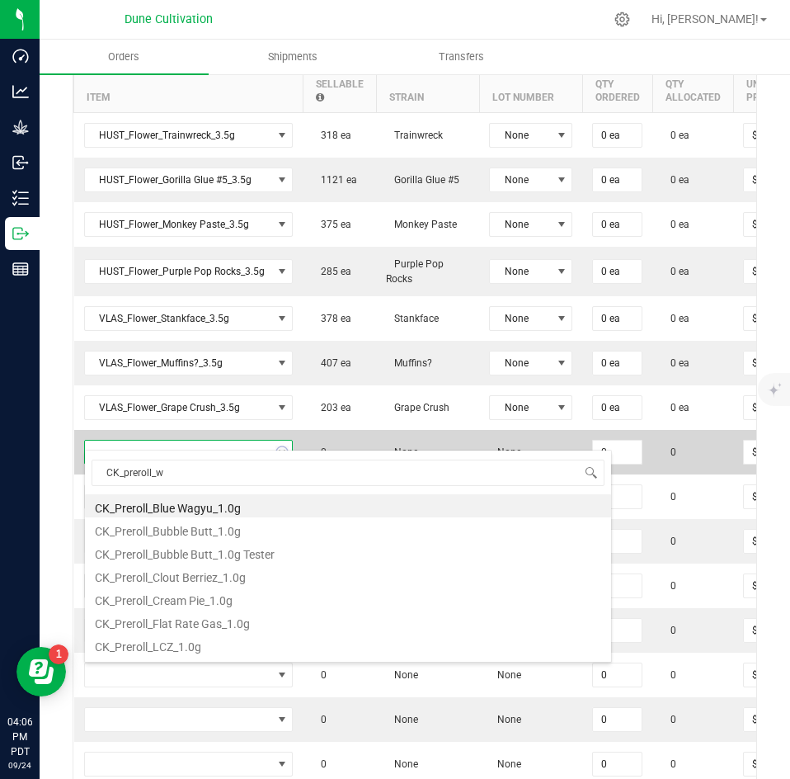
type input "CK_preroll_wa"
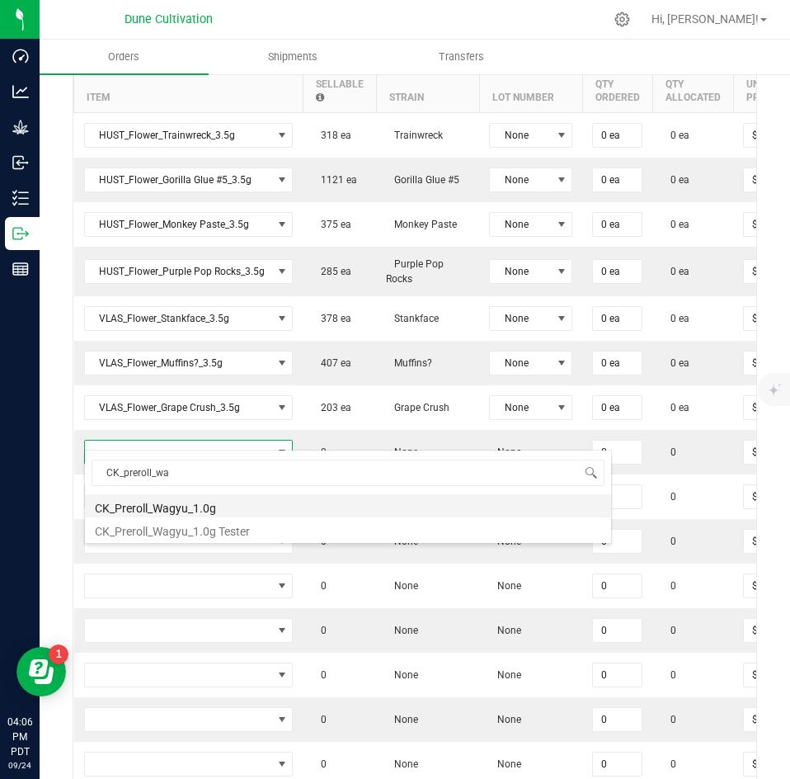
click at [210, 508] on li "CK_Preroll_Wagyu_1.0g" at bounding box center [348, 505] width 526 height 23
type input "0 ea"
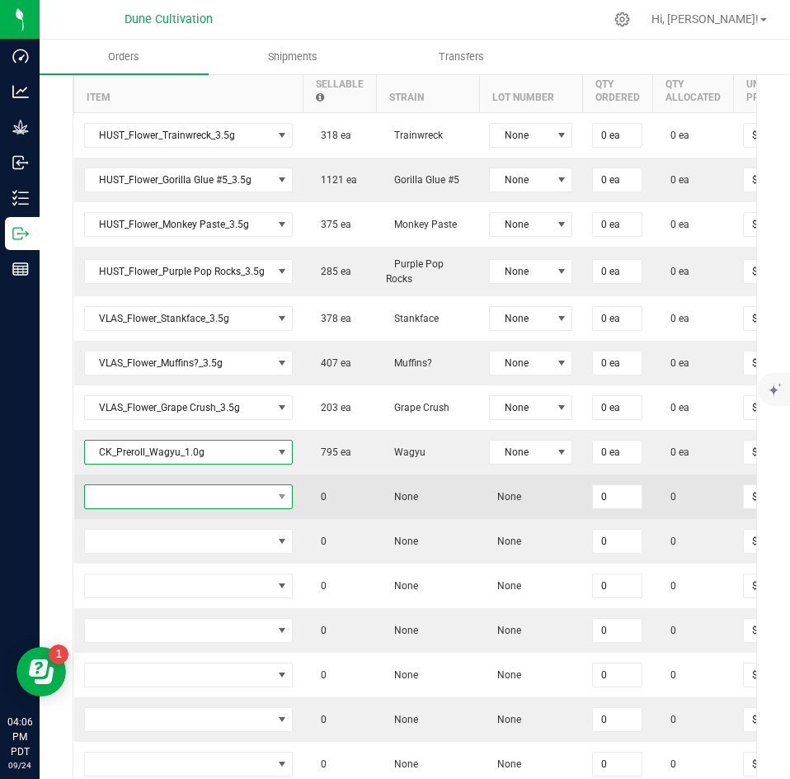
click at [188, 485] on span "NO DATA FOUND" at bounding box center [178, 496] width 187 height 23
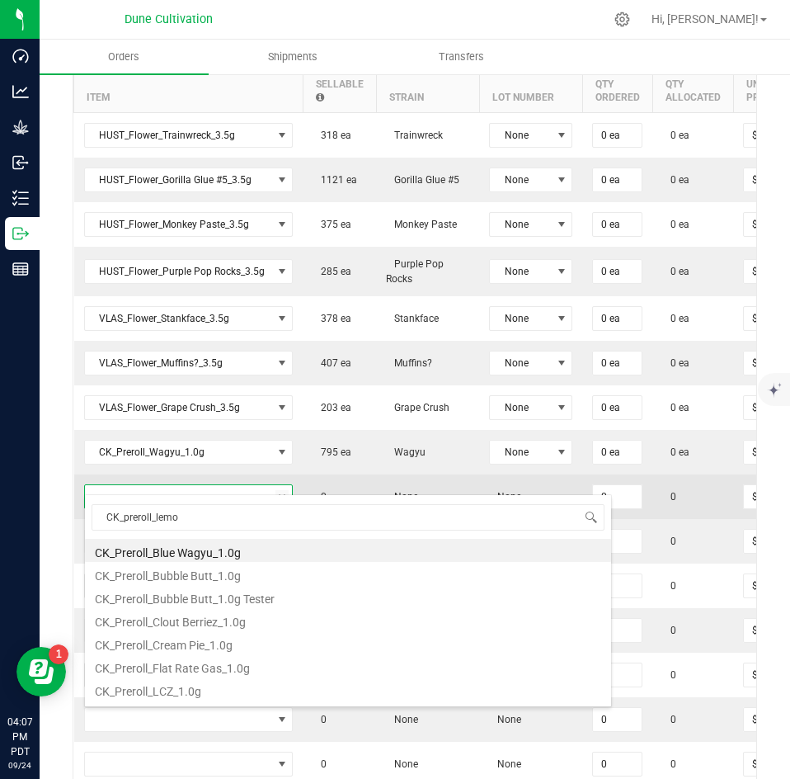
type input "CK_preroll_lemon"
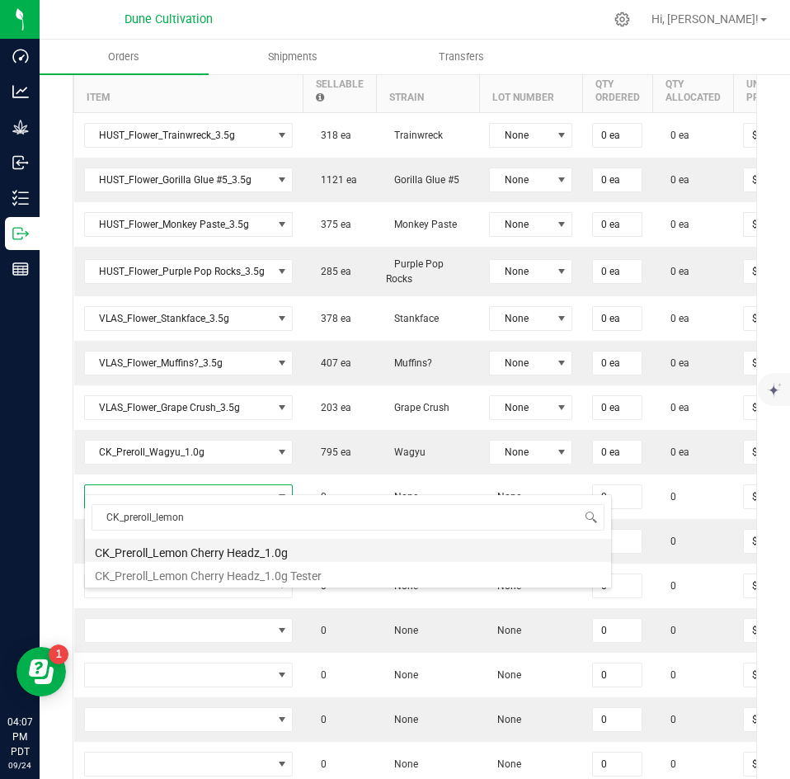
click at [196, 552] on li "CK_Preroll_Lemon Cherry Headz_1.0g" at bounding box center [348, 550] width 526 height 23
type input "0 ea"
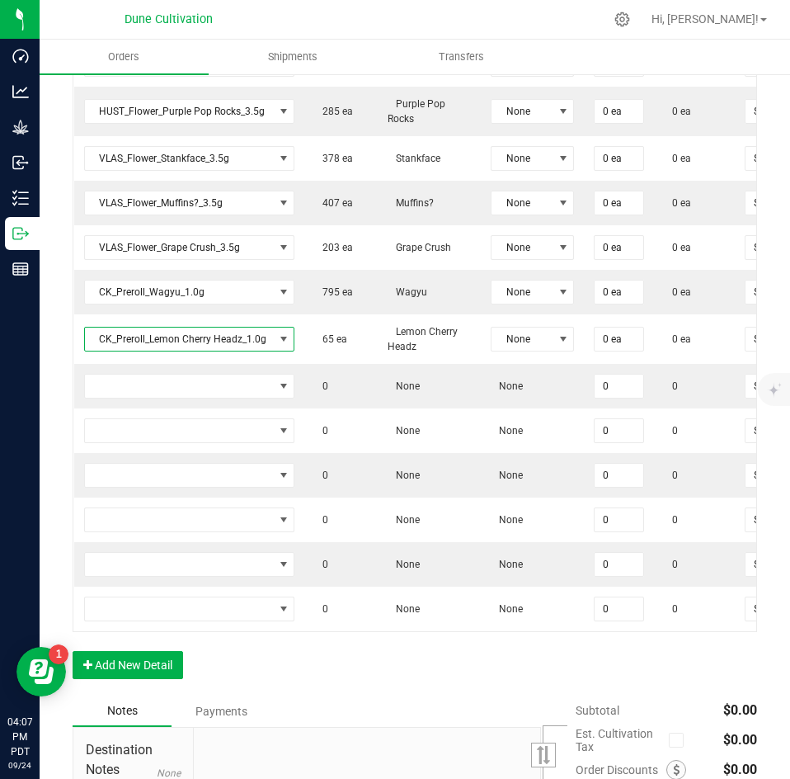
scroll to position [948, 0]
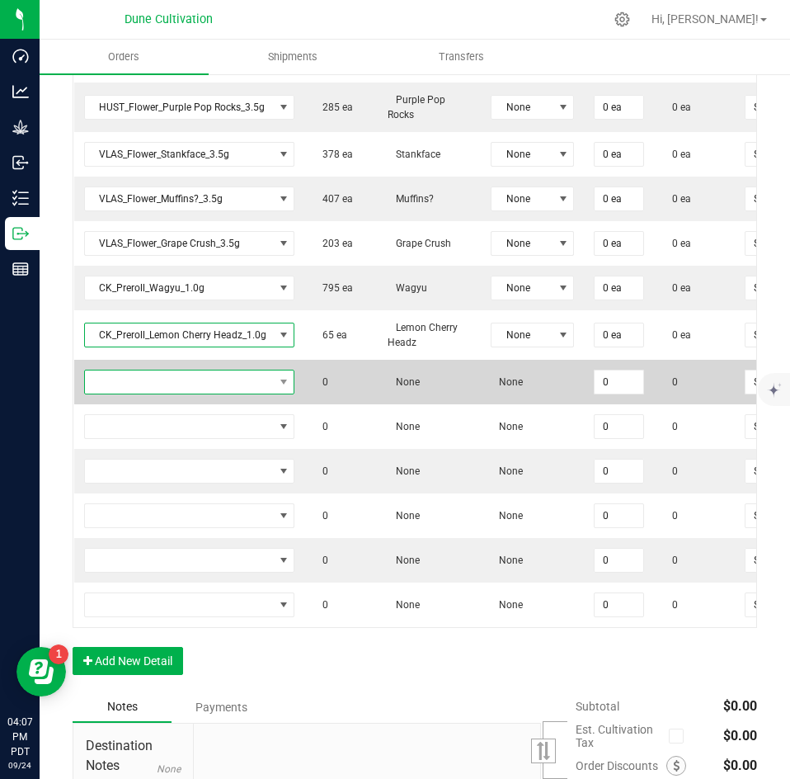
click at [195, 370] on span "NO DATA FOUND" at bounding box center [179, 381] width 189 height 23
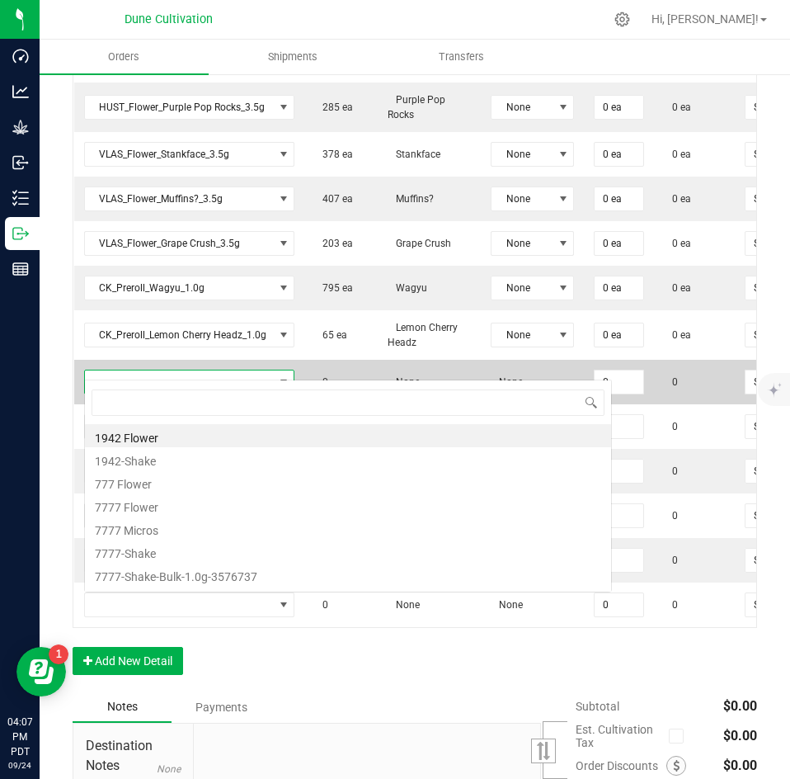
scroll to position [25, 209]
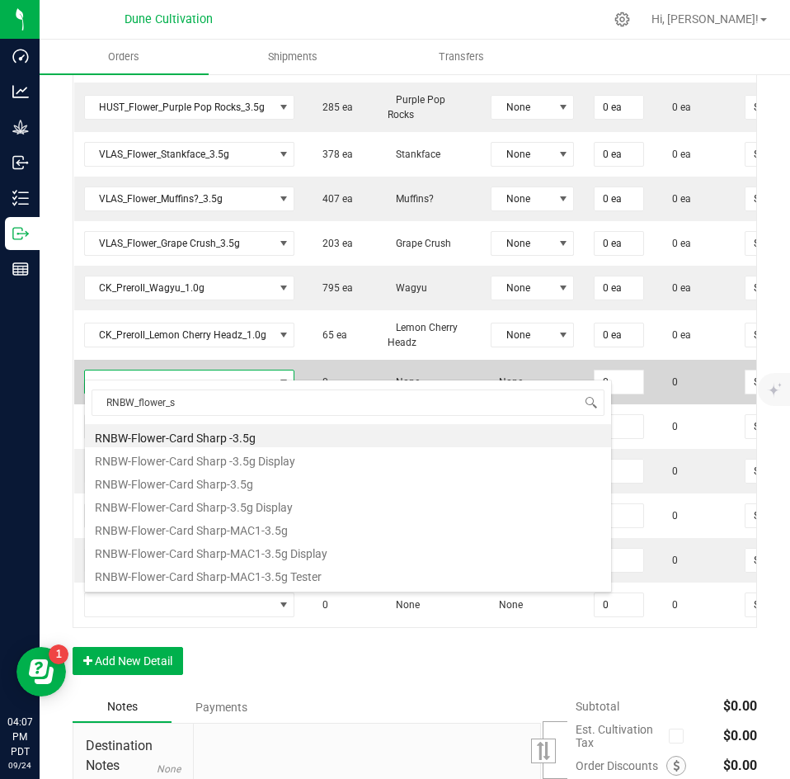
type input "RNBW_flower_so"
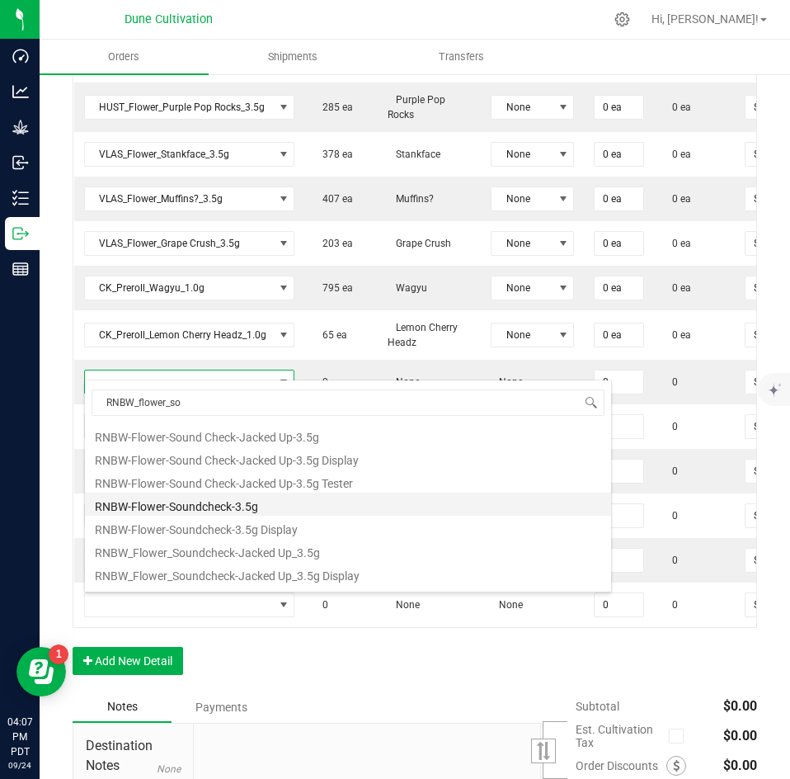
scroll to position [228, 0]
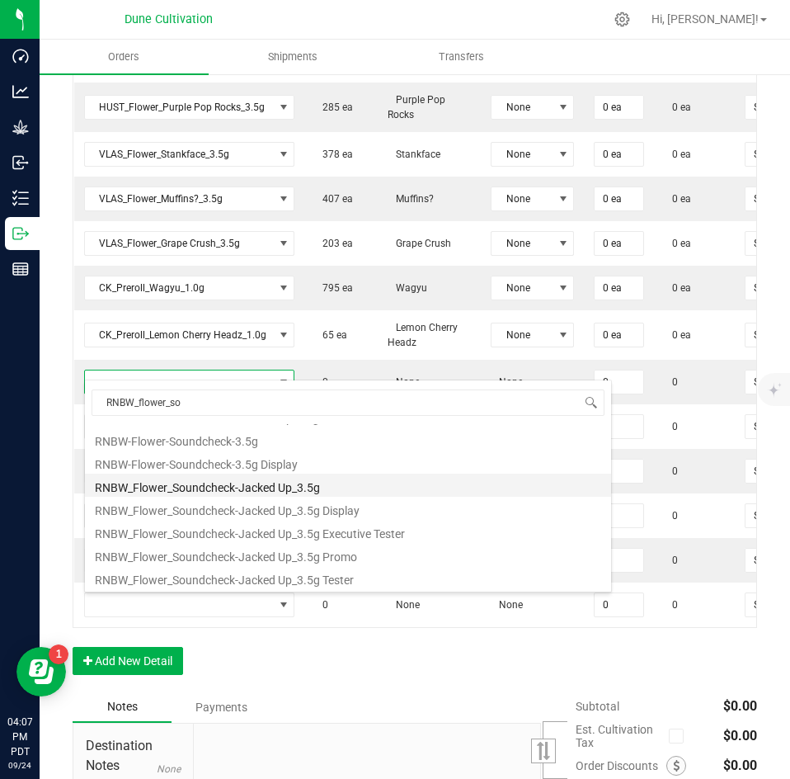
click at [233, 493] on li "RNBW_Flower_Soundcheck-Jacked Up_3.5g" at bounding box center [348, 485] width 526 height 23
type input "0 ea"
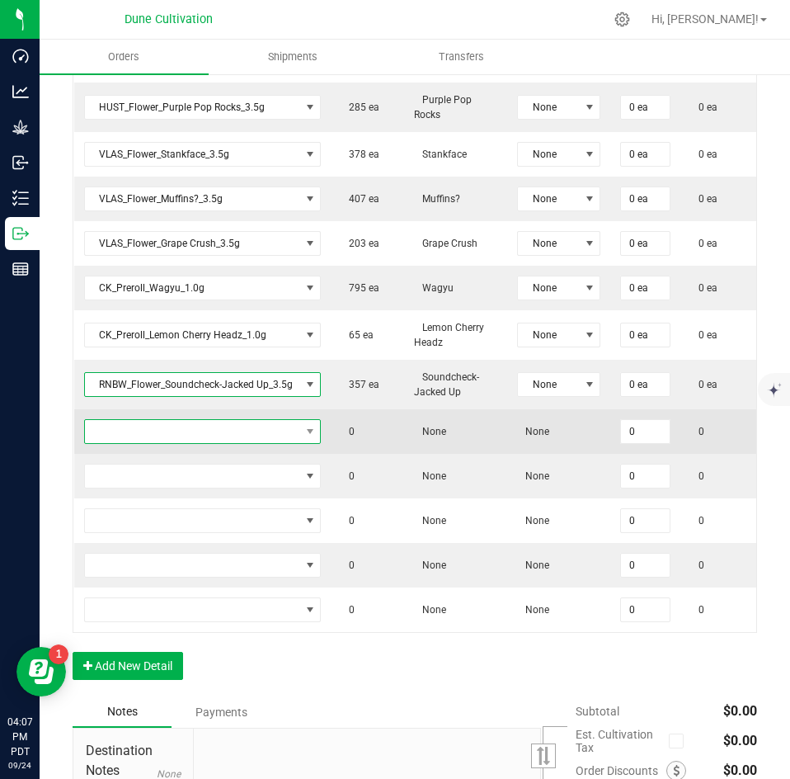
click at [225, 420] on span "NO DATA FOUND" at bounding box center [192, 431] width 215 height 23
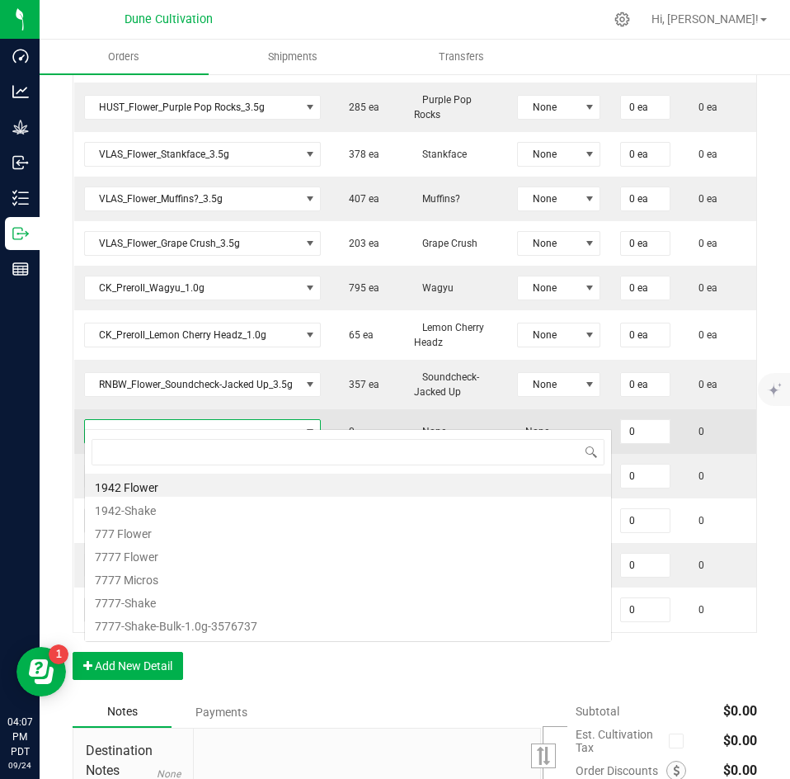
scroll to position [25, 237]
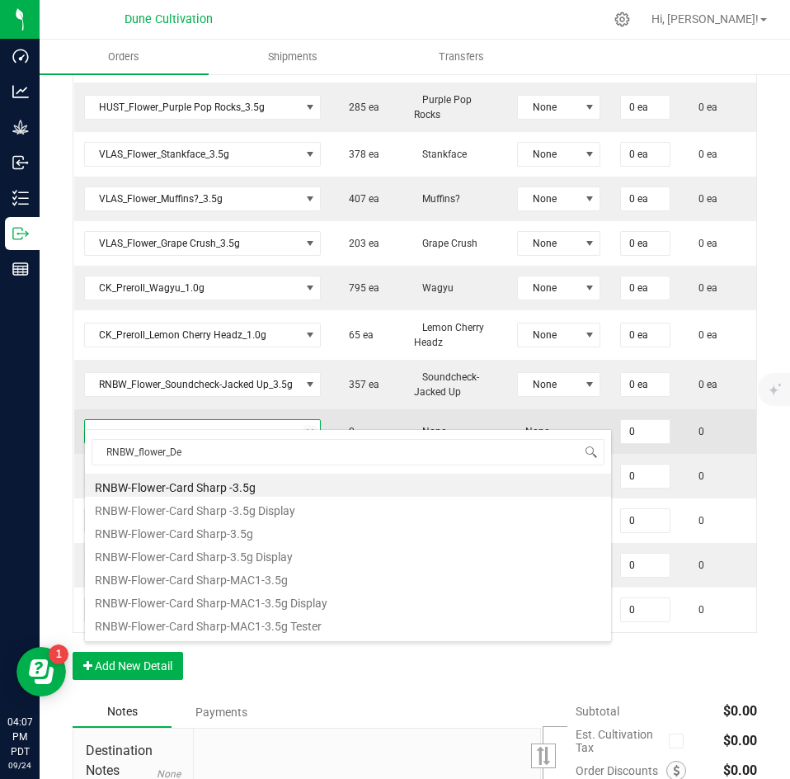
type input "RNBW_flower_Des"
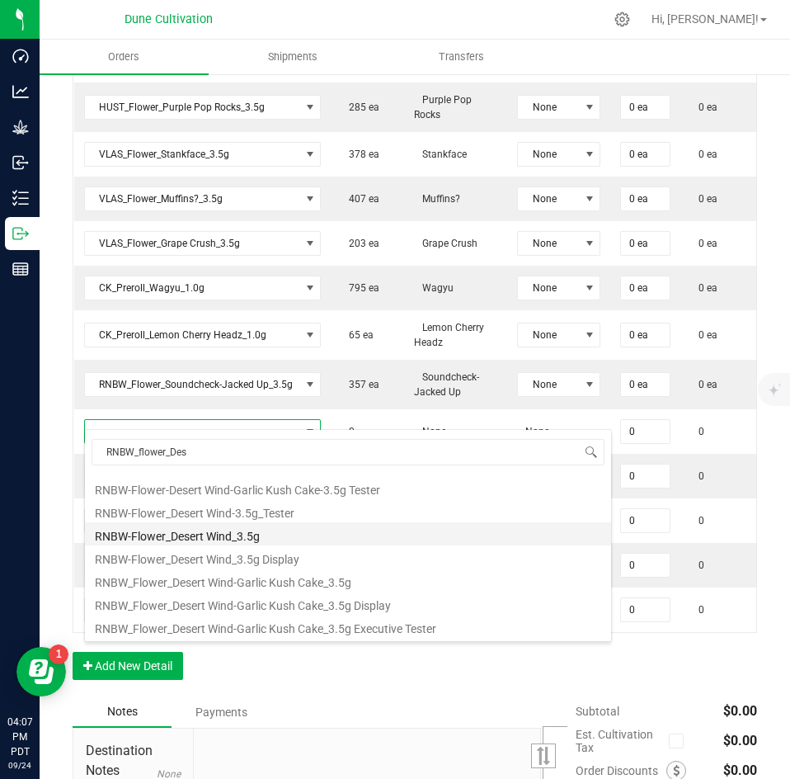
scroll to position [77, 0]
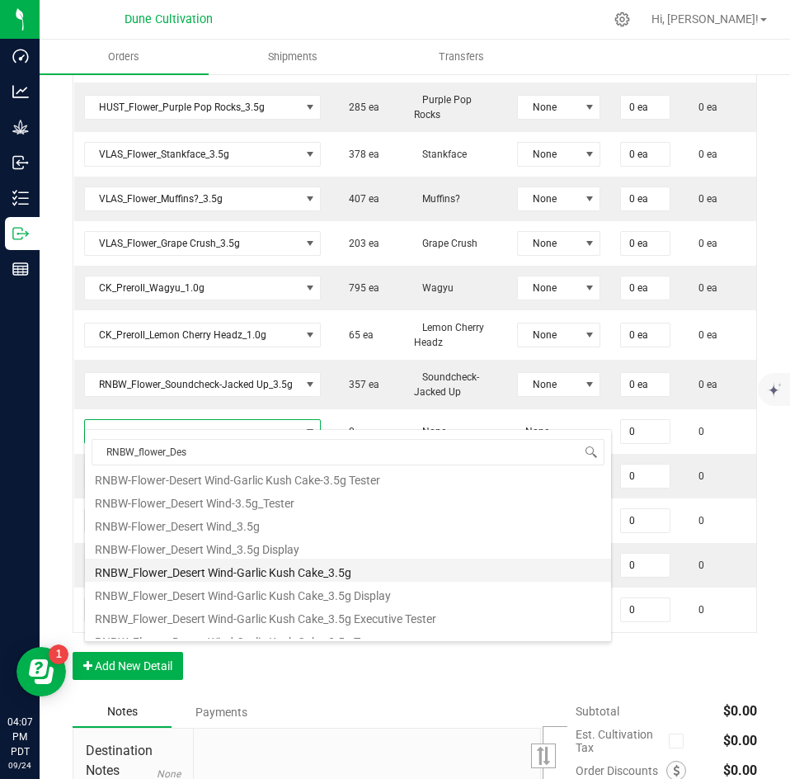
click at [237, 569] on li "RNBW_Flower_Desert Wind-Garlic Kush Cake_3.5g" at bounding box center [348, 569] width 526 height 23
type input "0 ea"
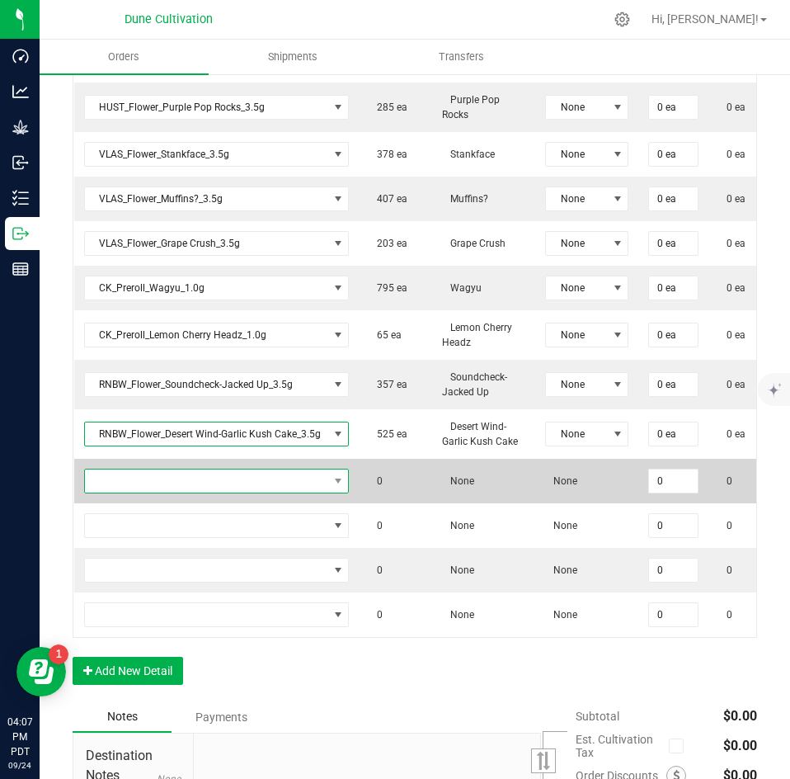
click at [231, 478] on span "NO DATA FOUND" at bounding box center [217, 481] width 266 height 25
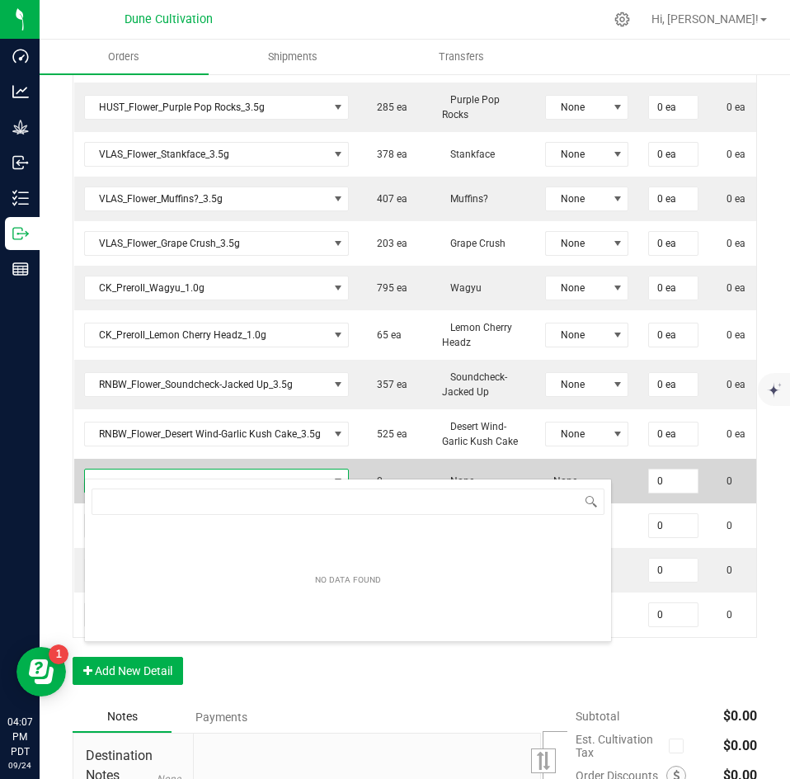
scroll to position [25, 265]
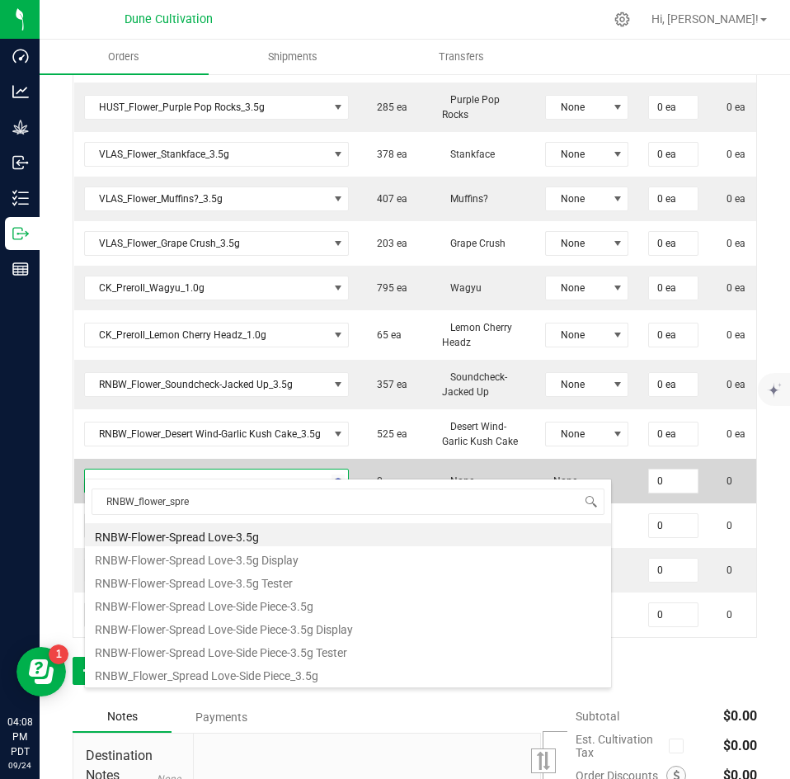
type input "RNBW_flower_sprea"
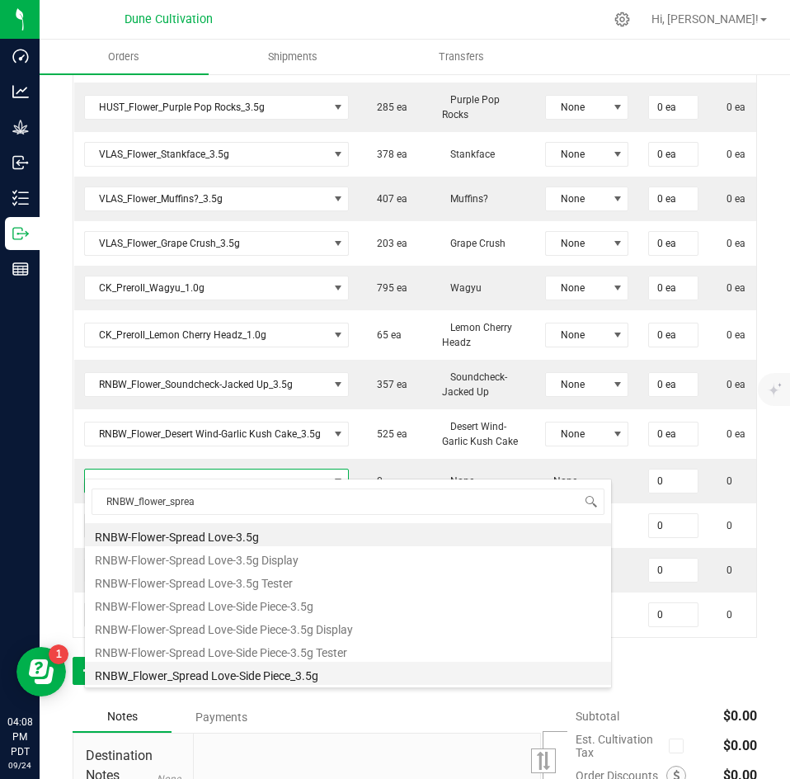
click at [218, 679] on li "RNBW_Flower_Spread Love-Side Piece_3.5g" at bounding box center [348, 673] width 526 height 23
type input "0 ea"
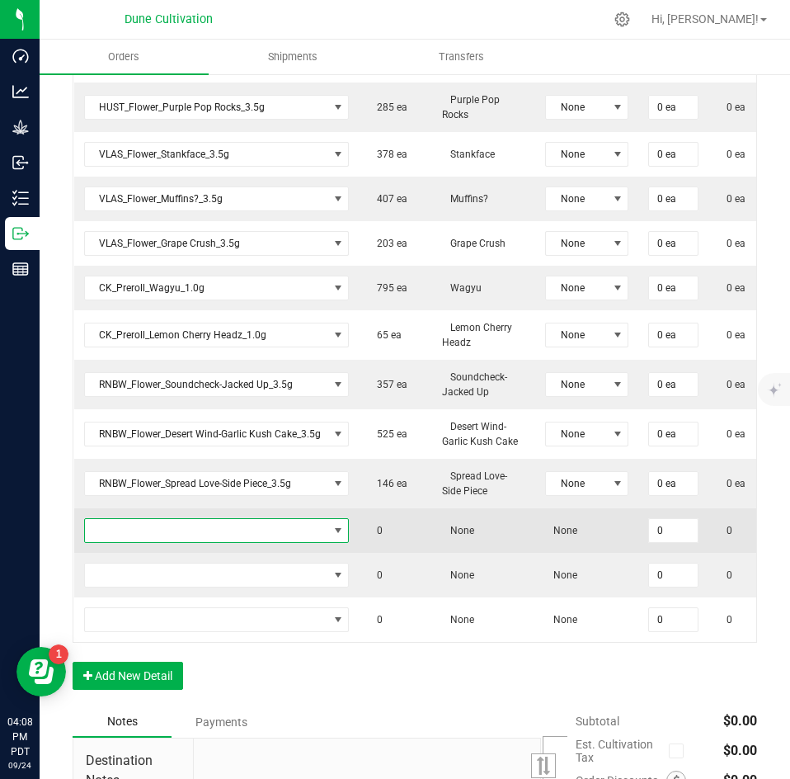
click at [218, 519] on span "NO DATA FOUND" at bounding box center [206, 530] width 243 height 23
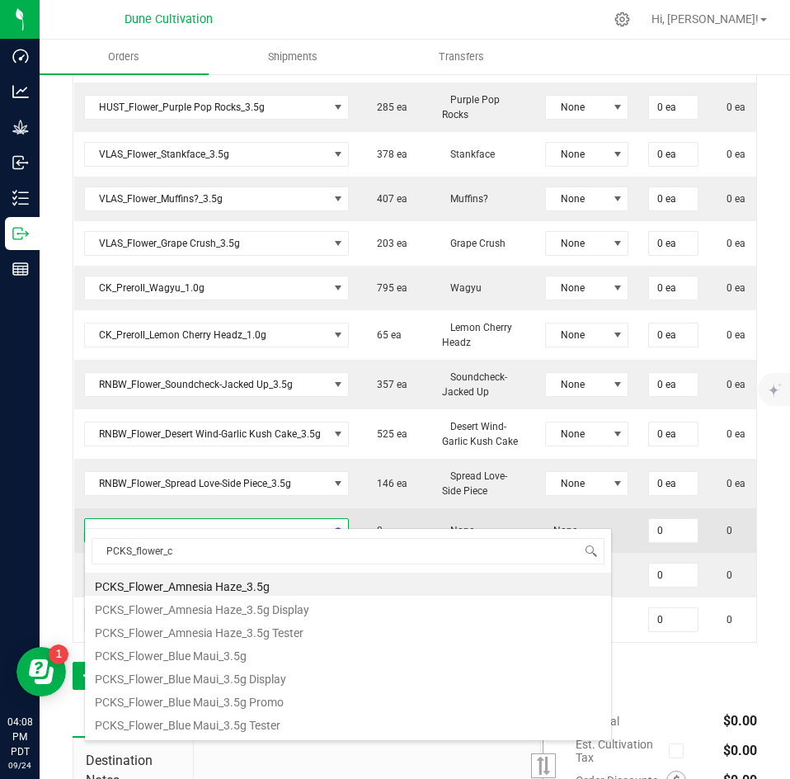
type input "PCKS_flower_ch"
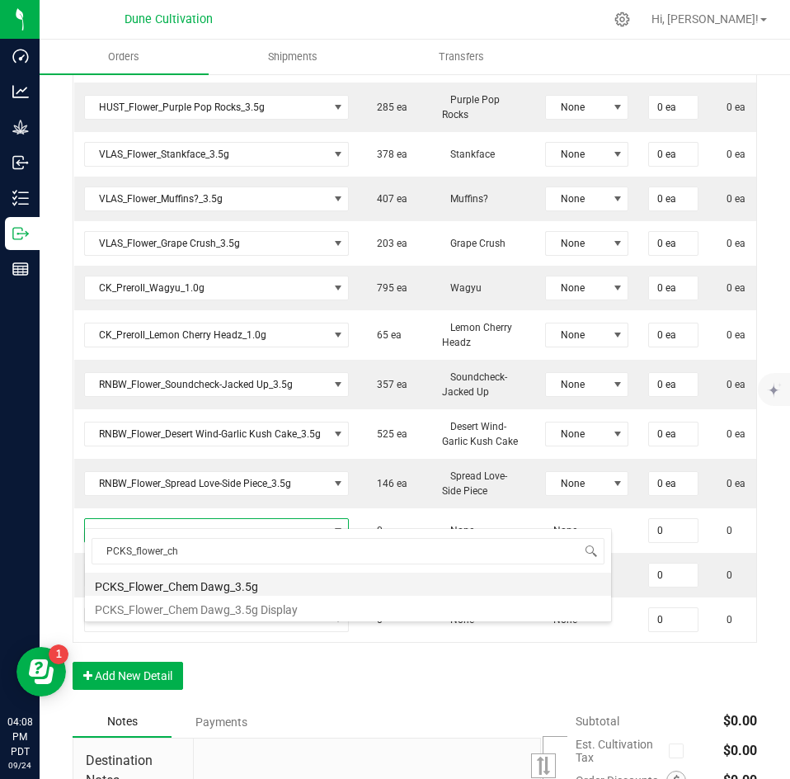
click at [220, 588] on li "PCKS_Flower_Chem Dawg_3.5g" at bounding box center [348, 584] width 526 height 23
type input "0 ea"
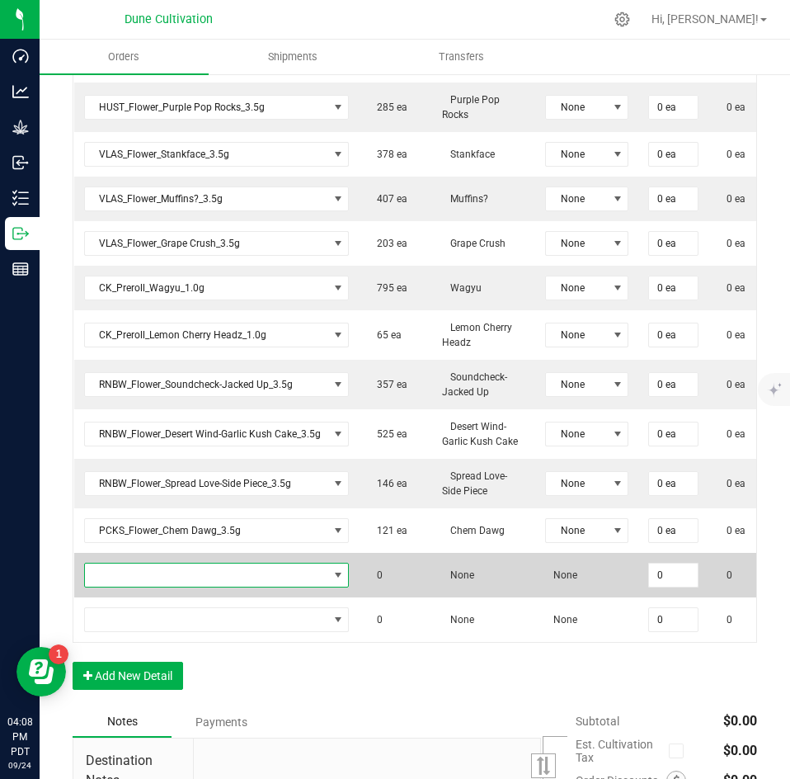
click at [233, 563] on span "NO DATA FOUND" at bounding box center [206, 574] width 243 height 23
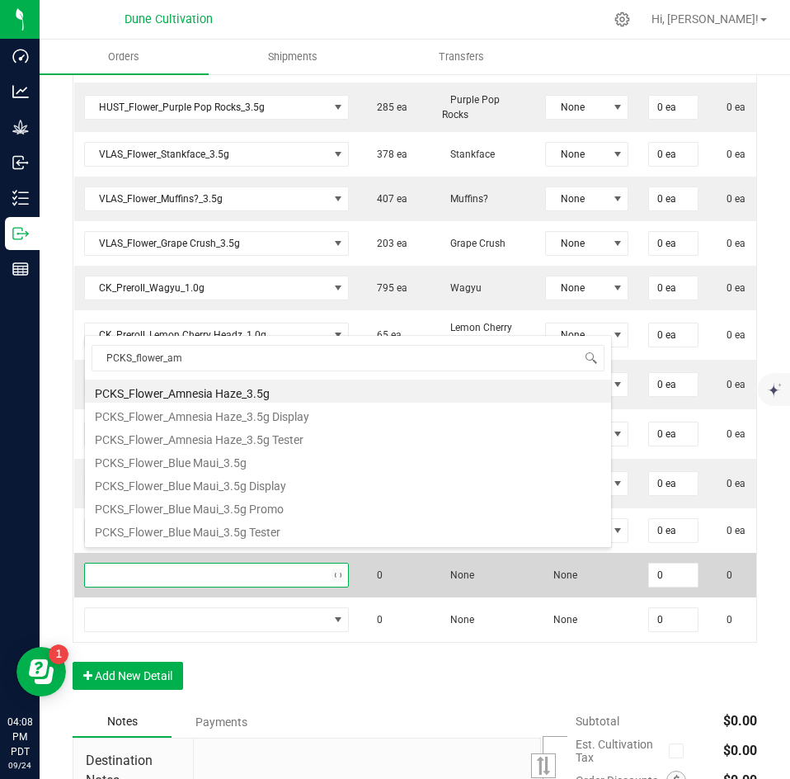
type input "PCKS_flower_amn"
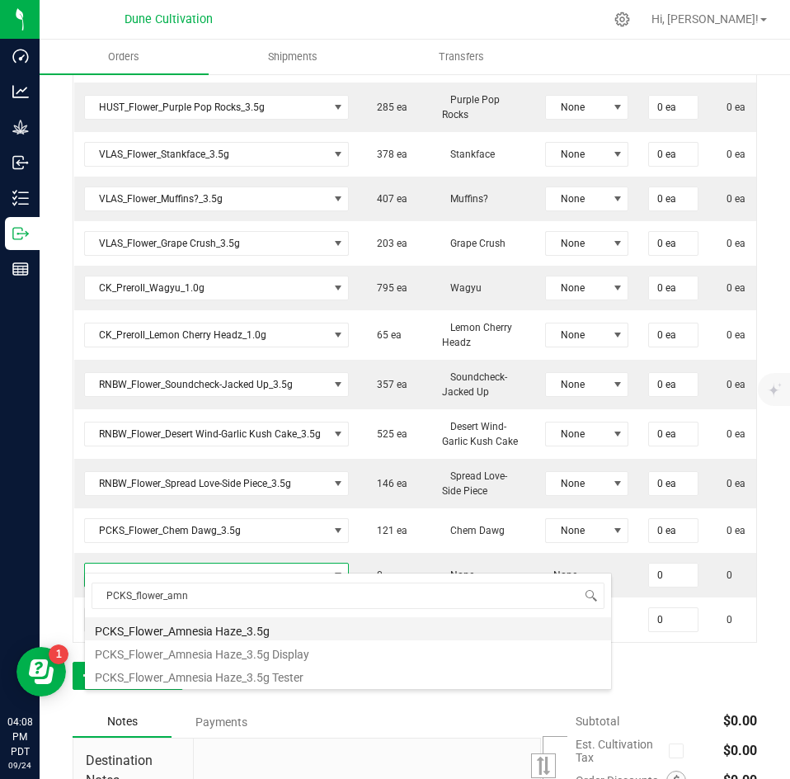
click at [227, 624] on li "PCKS_Flower_Amnesia Haze_3.5g" at bounding box center [348, 628] width 526 height 23
type input "0 ea"
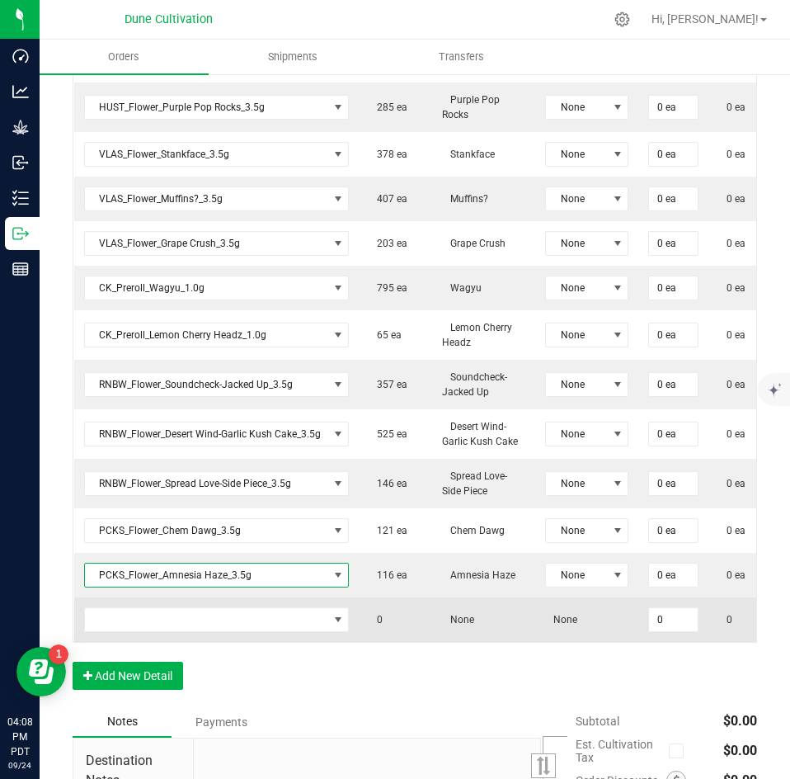
click at [229, 619] on td at bounding box center [216, 619] width 285 height 45
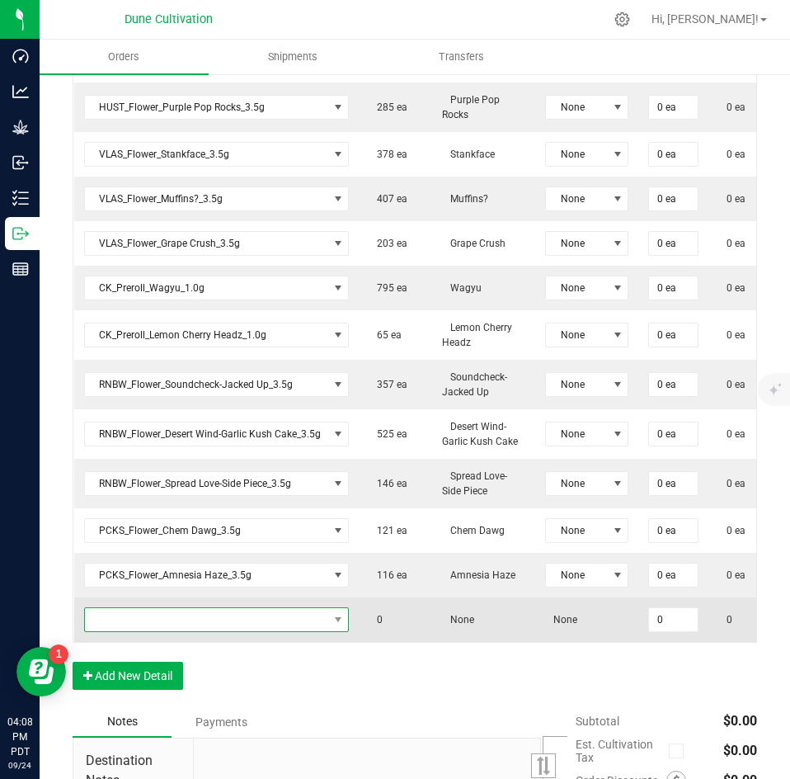
click at [223, 612] on span "NO DATA FOUND" at bounding box center [206, 619] width 243 height 23
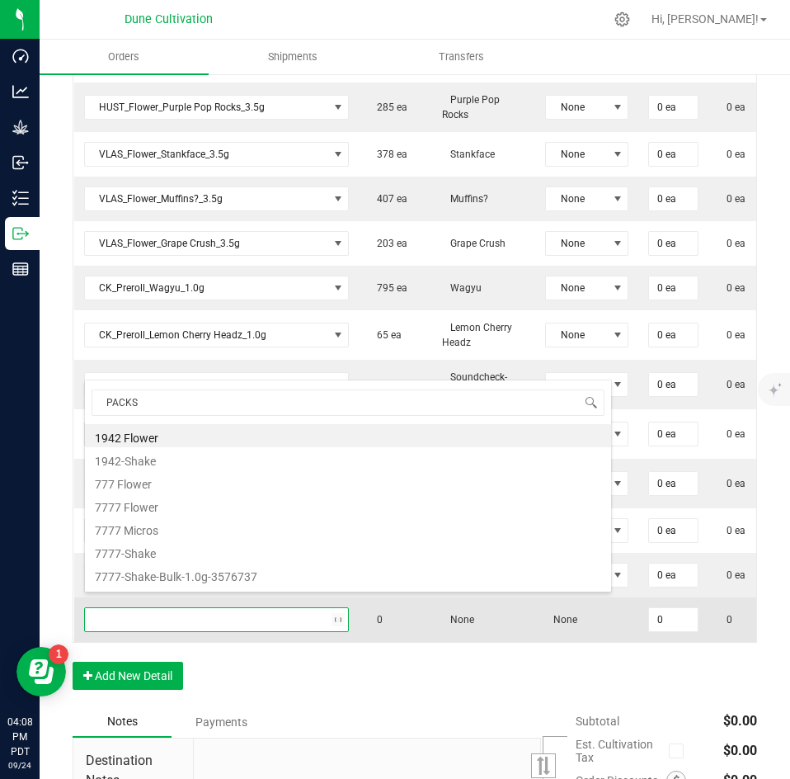
type input "PACKS_"
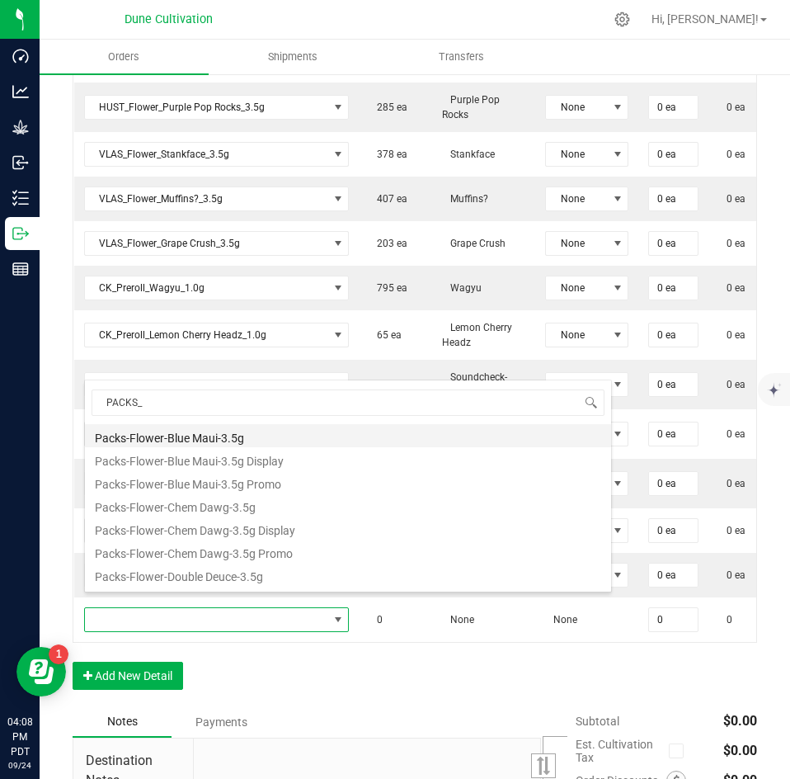
click at [226, 432] on li "Packs-Flower-Blue Maui-3.5g" at bounding box center [348, 435] width 526 height 23
type input "0 ea"
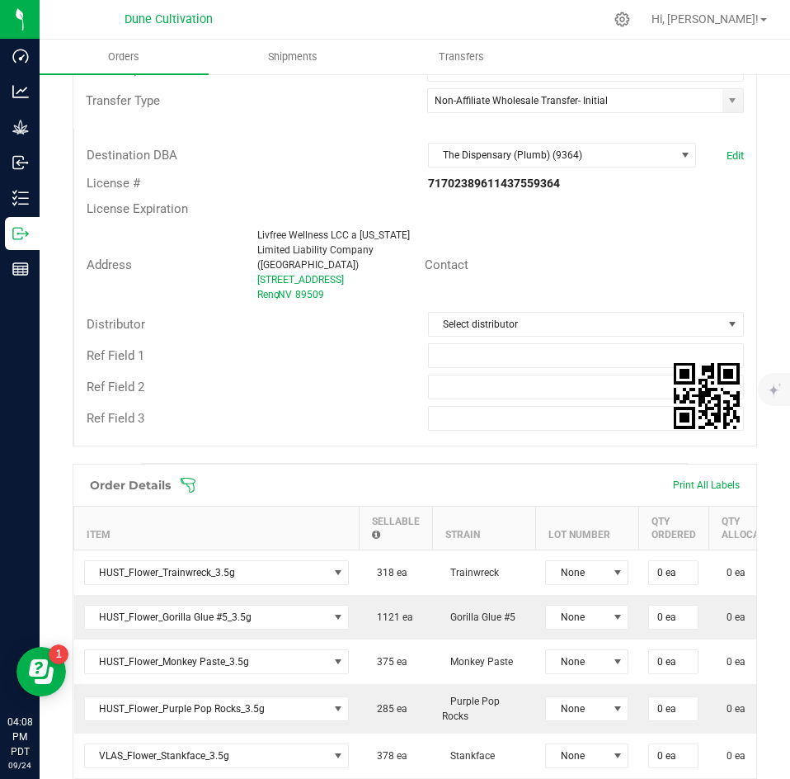
scroll to position [346, 0]
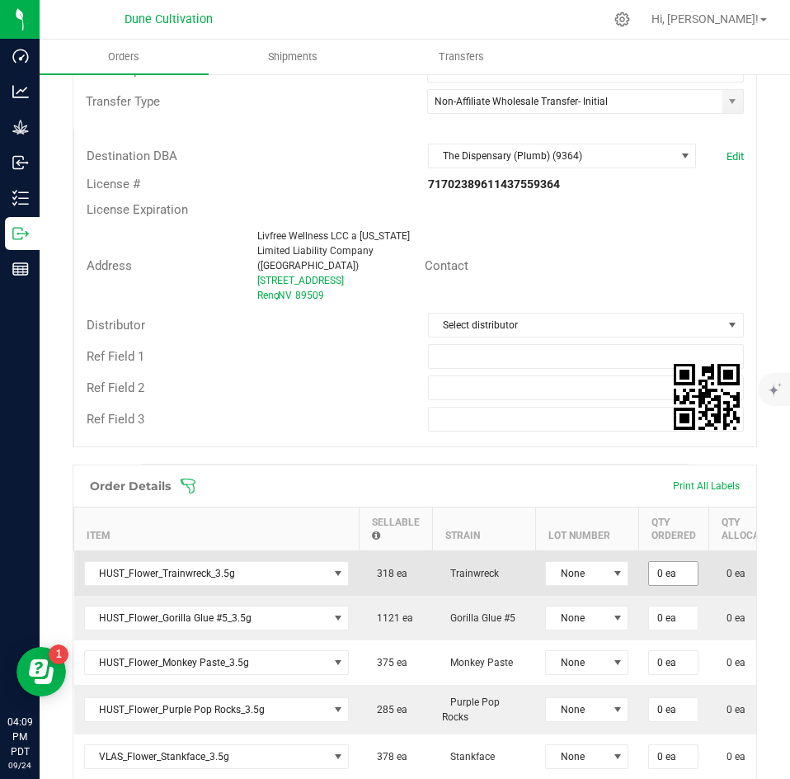
click at [662, 562] on input "0 ea" at bounding box center [673, 573] width 49 height 23
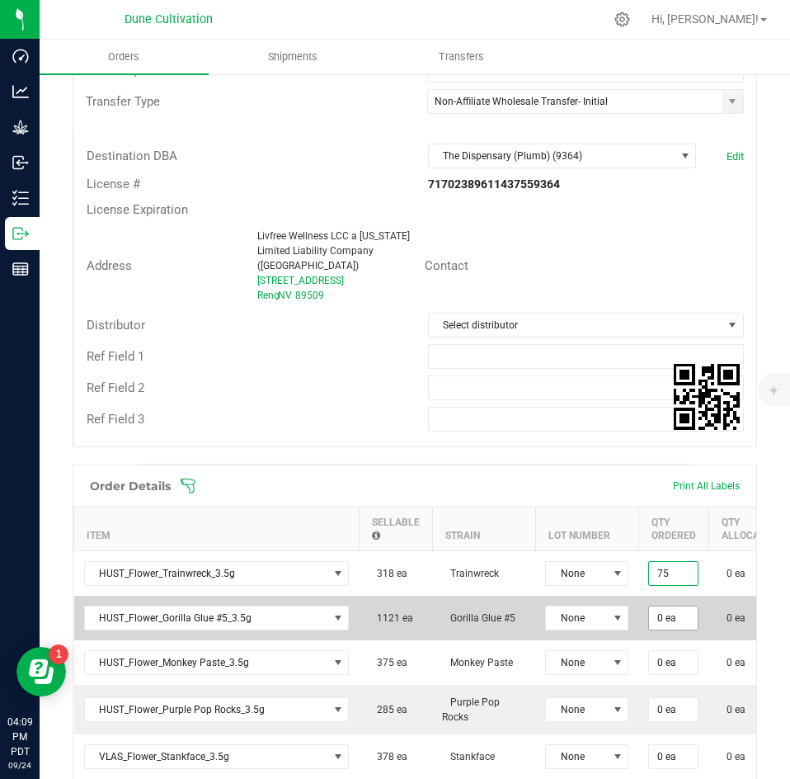
type input "75 ea"
click at [663, 606] on input "0" at bounding box center [673, 617] width 49 height 23
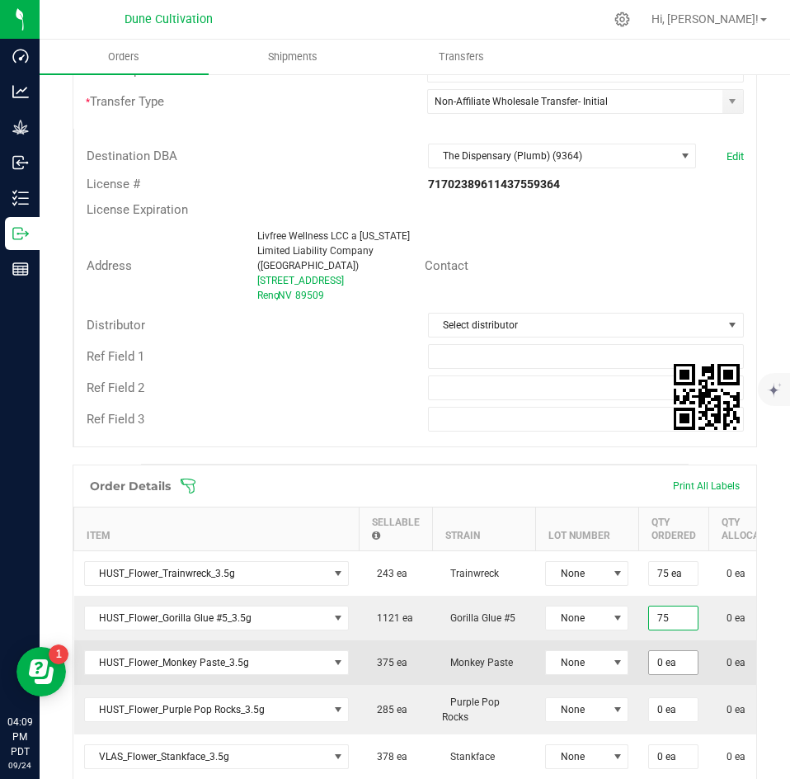
type input "75 ea"
click at [671, 651] on input "0" at bounding box center [673, 662] width 49 height 23
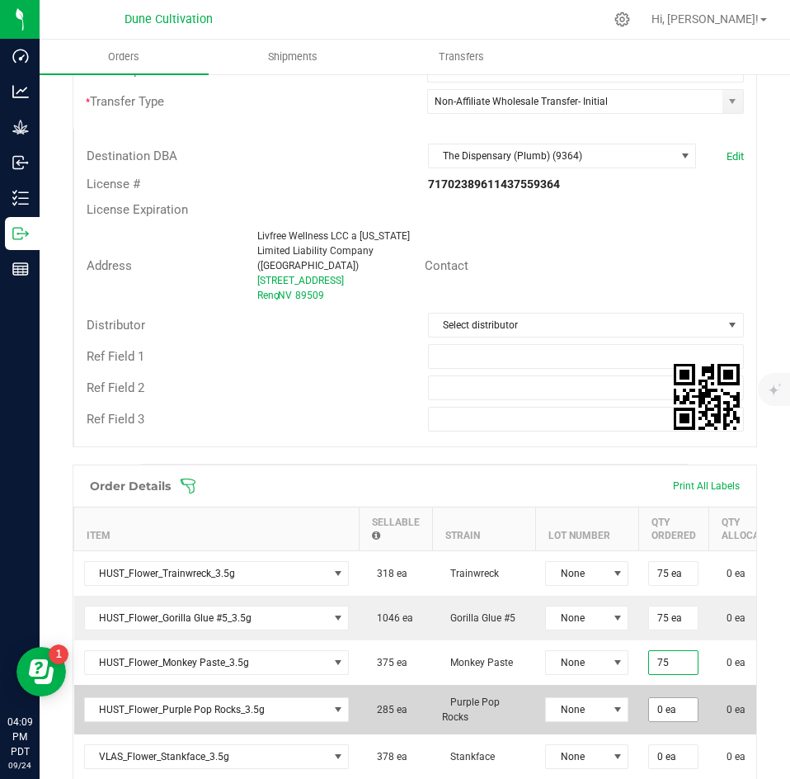
type input "75 ea"
click at [667, 698] on input "0" at bounding box center [673, 709] width 49 height 23
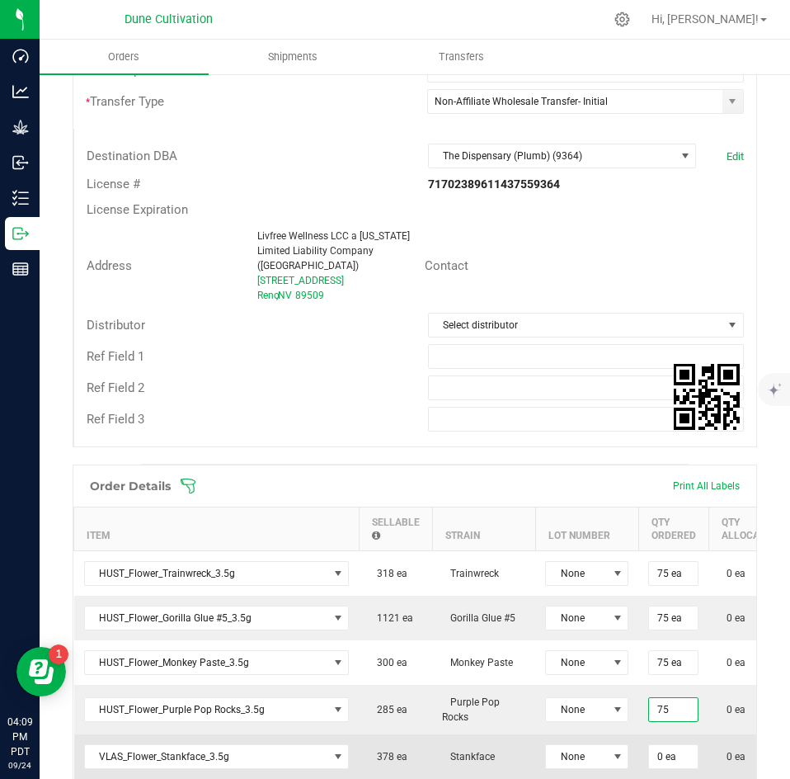
type input "75 ea"
click at [662, 734] on td "0 ea" at bounding box center [674, 756] width 70 height 45
click at [662, 745] on input "0" at bounding box center [673, 756] width 49 height 23
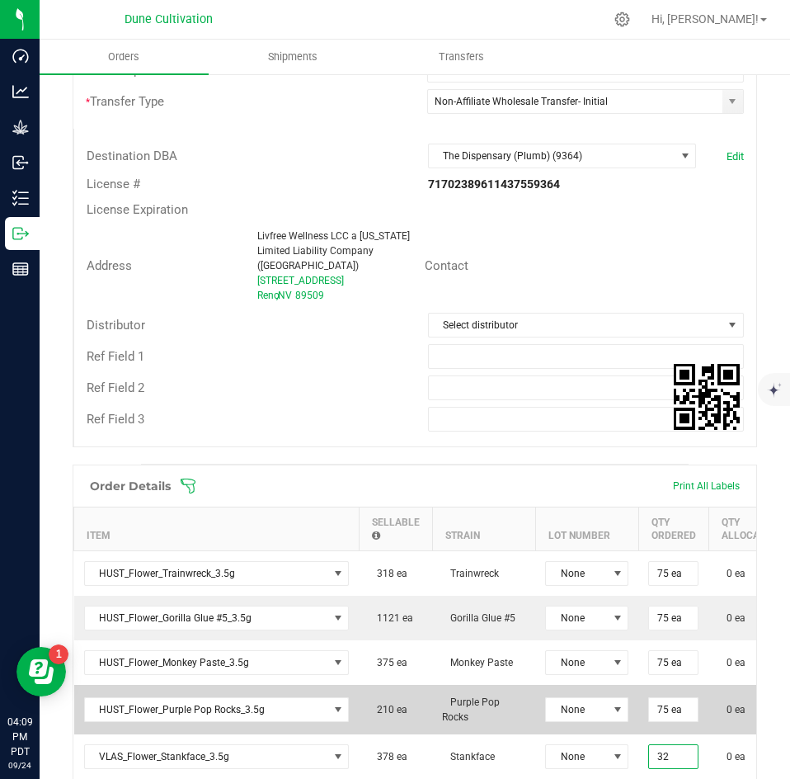
type input "32 ea"
click at [627, 706] on td "None" at bounding box center [586, 709] width 103 height 49
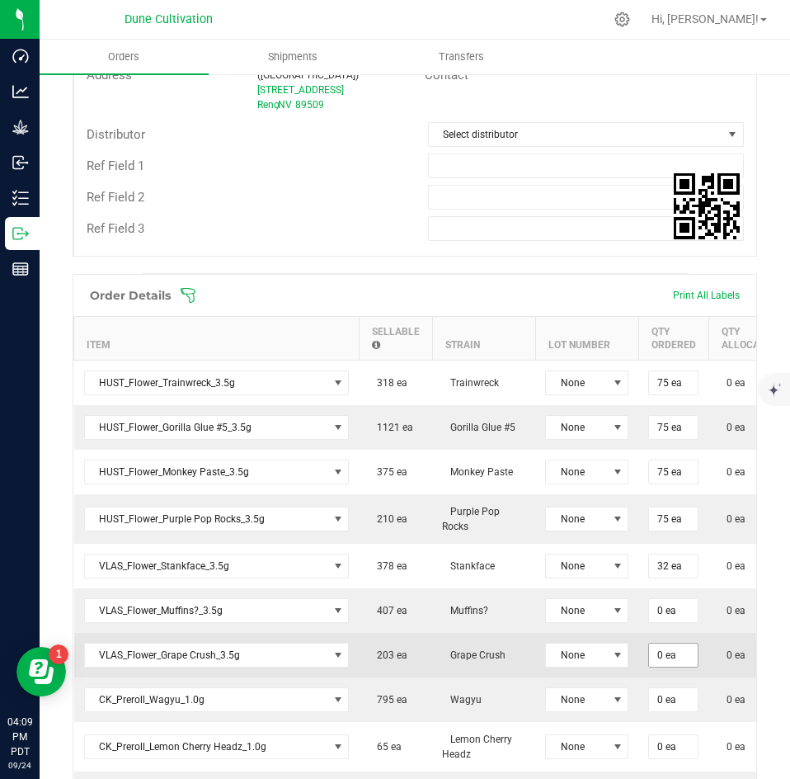
scroll to position [540, 0]
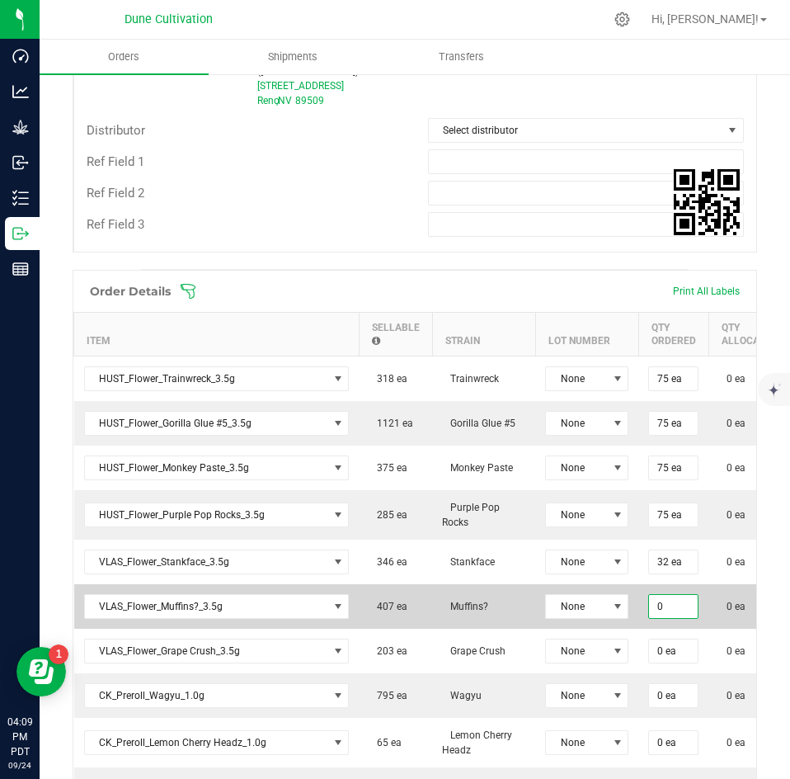
click at [677, 595] on input "0" at bounding box center [673, 606] width 49 height 23
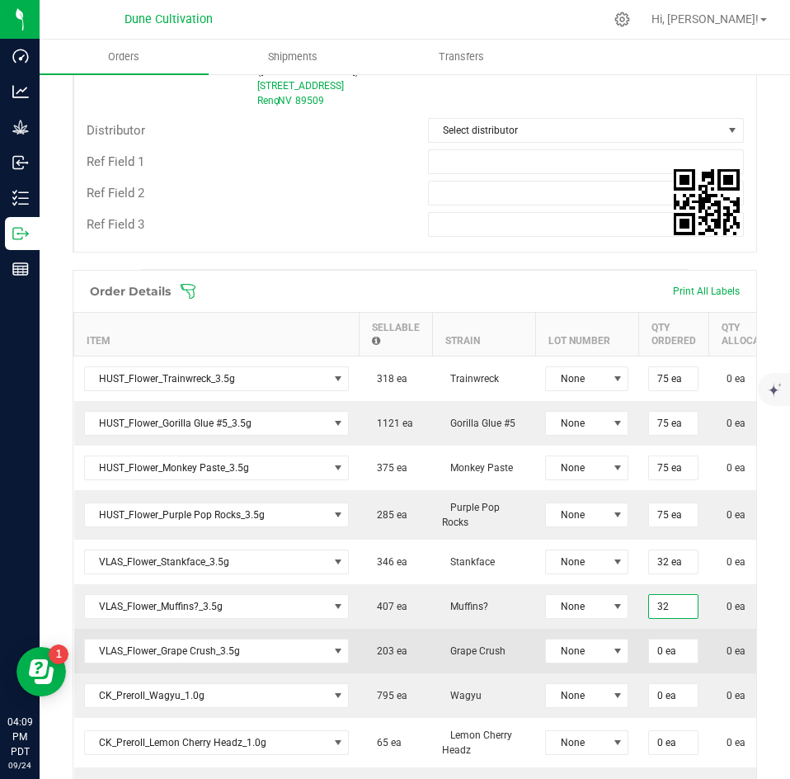
type input "32 ea"
click at [677, 629] on td "0 ea" at bounding box center [674, 651] width 70 height 45
click at [675, 639] on input "0" at bounding box center [673, 650] width 49 height 23
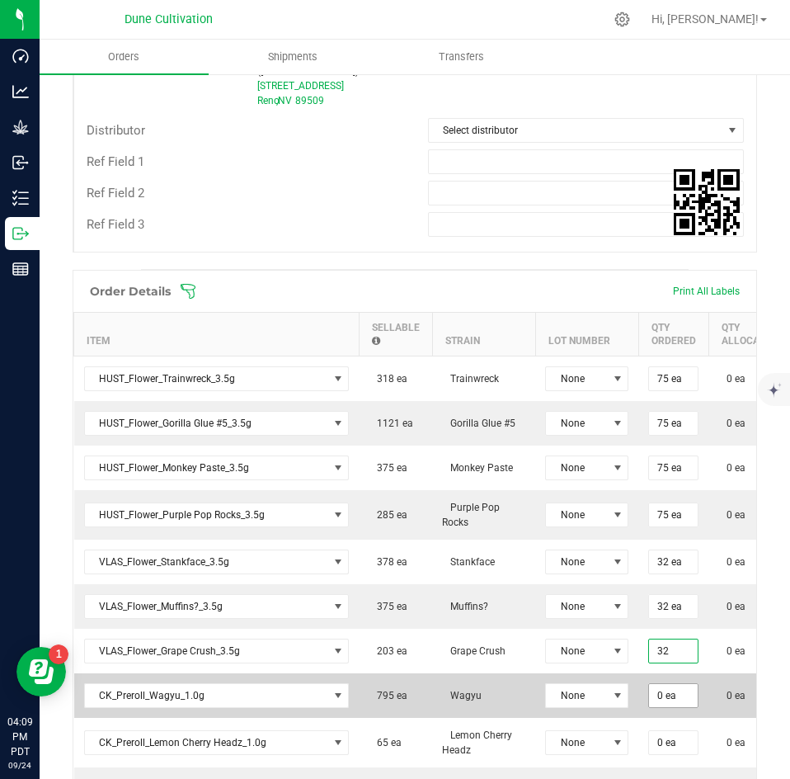
type input "32 ea"
click at [663, 689] on input "0" at bounding box center [673, 695] width 49 height 23
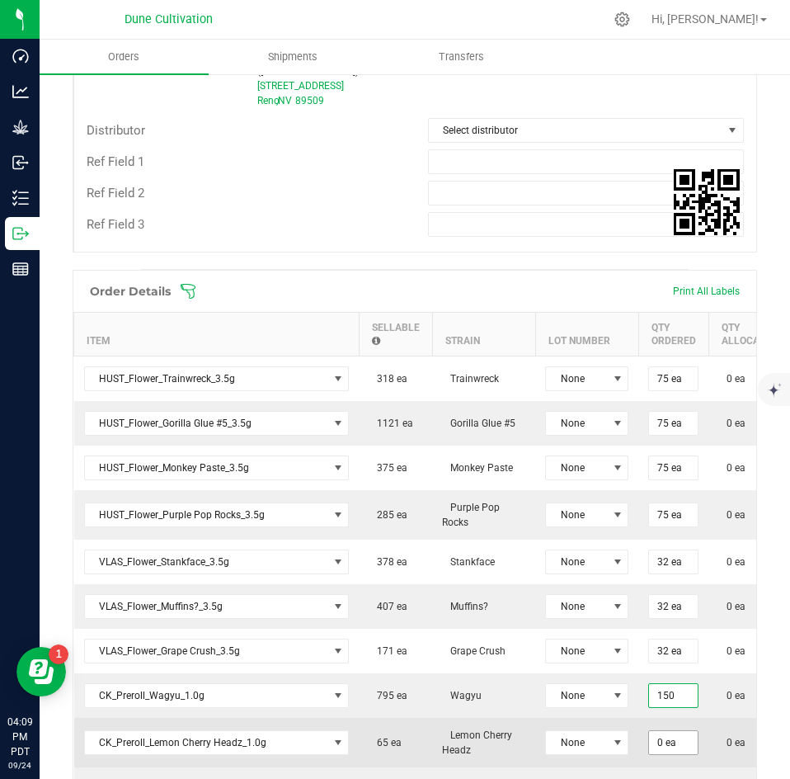
type input "150 ea"
click at [667, 731] on input "0" at bounding box center [673, 742] width 49 height 23
type input "65 ea"
click at [709, 718] on td "0 ea" at bounding box center [749, 742] width 81 height 49
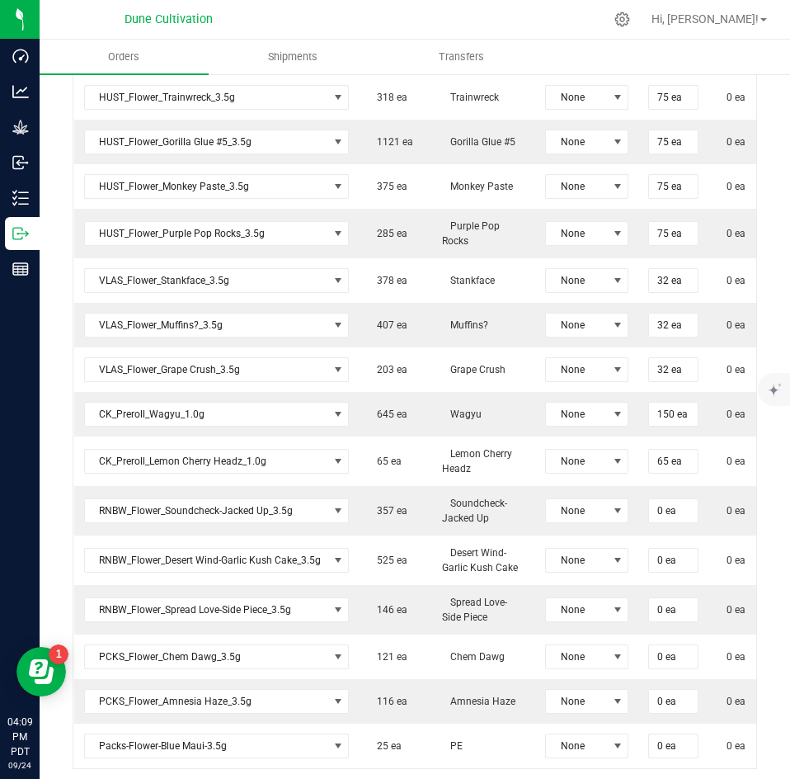
scroll to position [822, 0]
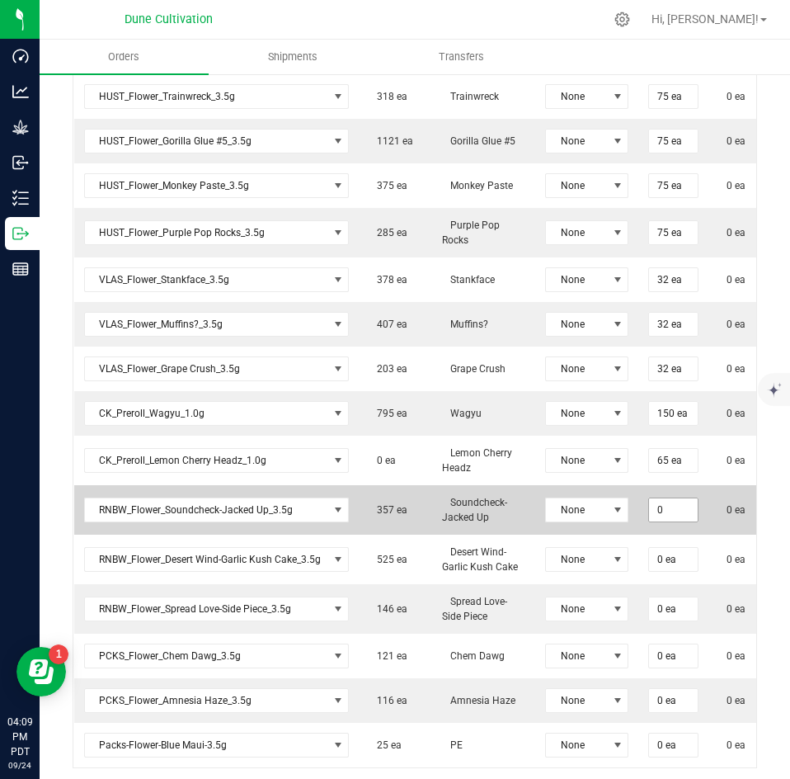
click at [672, 498] on input "0" at bounding box center [673, 509] width 49 height 23
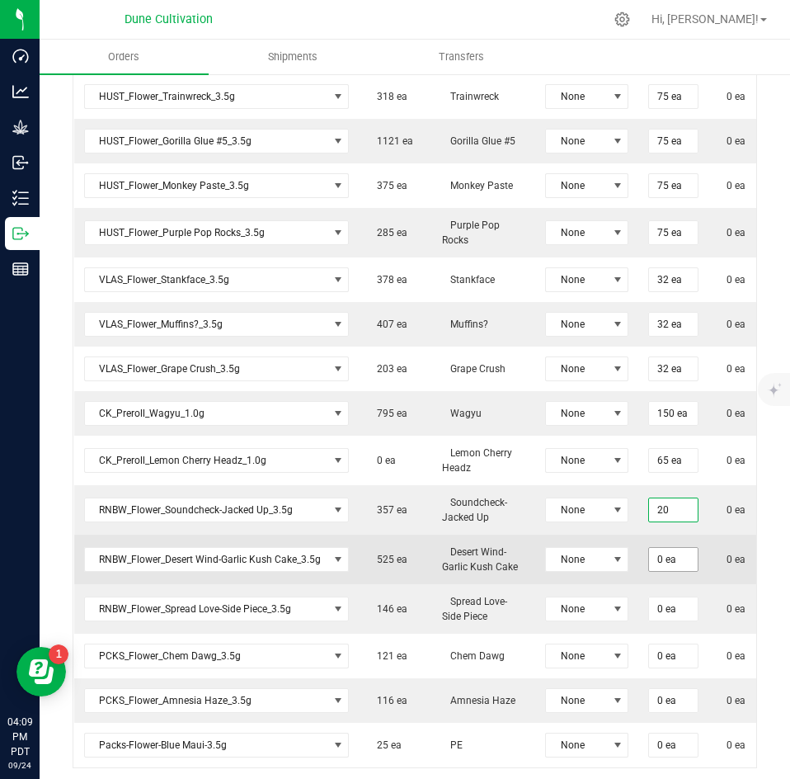
type input "20 ea"
click at [667, 548] on input "0" at bounding box center [673, 559] width 49 height 23
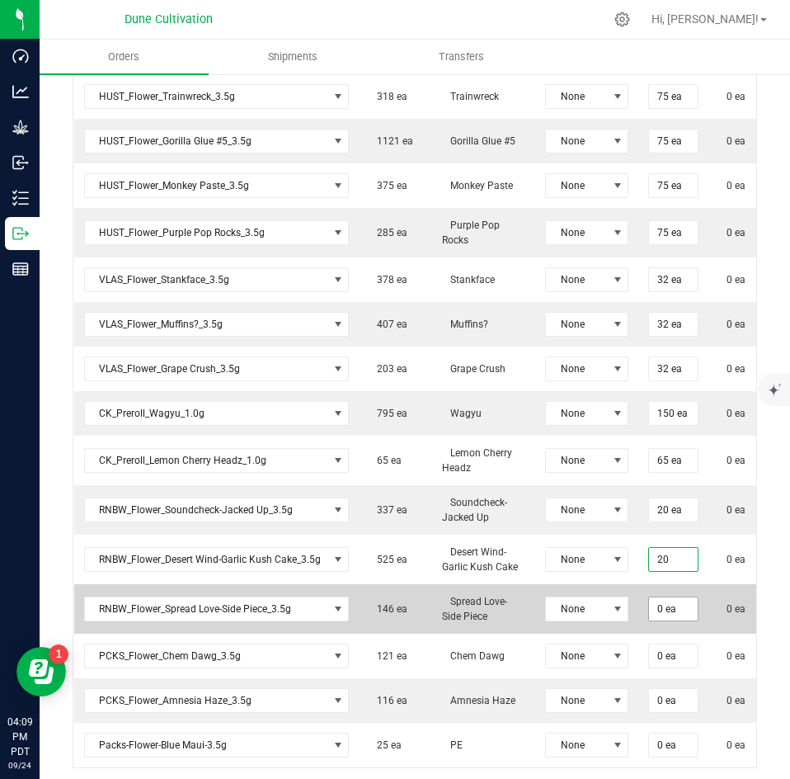
type input "20 ea"
click at [662, 597] on input "0" at bounding box center [673, 608] width 49 height 23
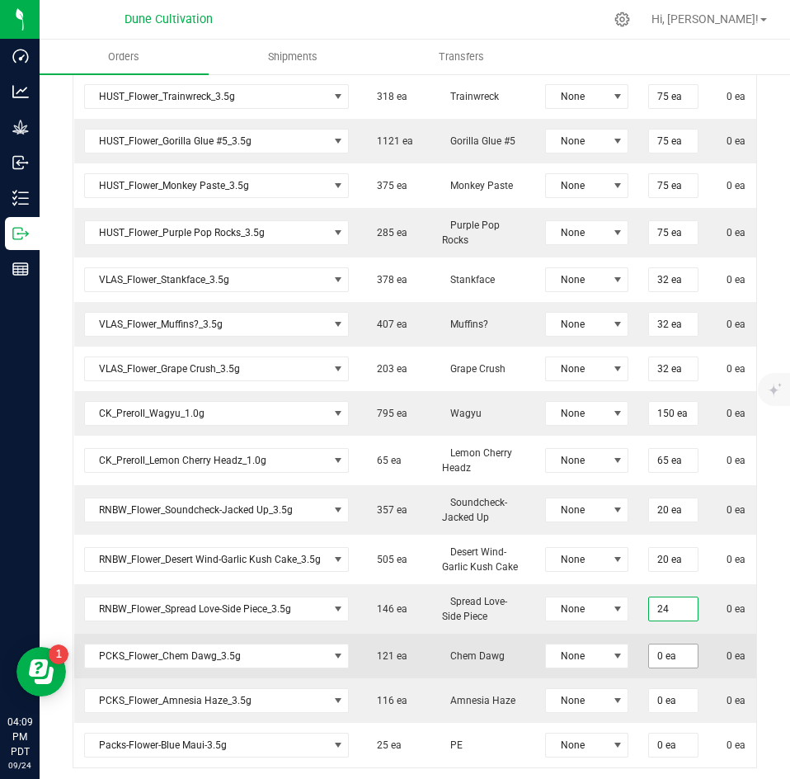
type input "24 ea"
click at [661, 647] on input "0" at bounding box center [673, 655] width 49 height 23
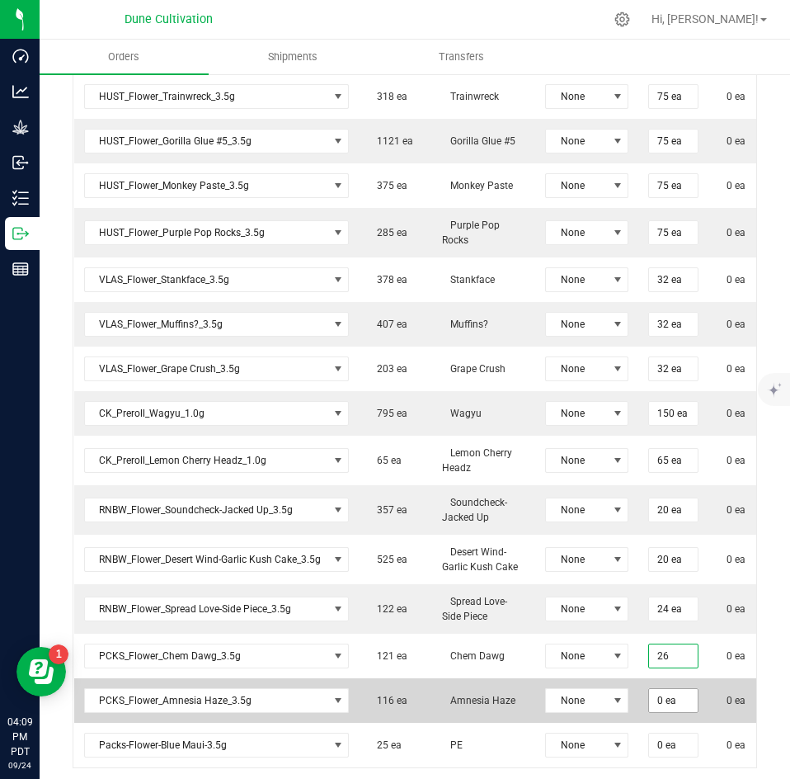
type input "26 ea"
click at [662, 689] on input "0" at bounding box center [673, 700] width 49 height 23
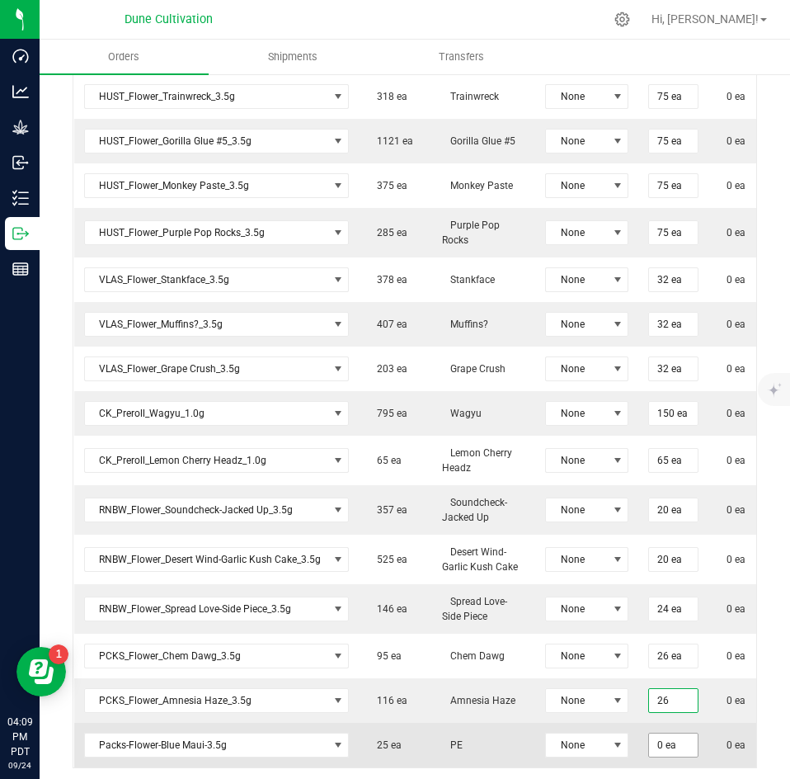
type input "26 ea"
click at [662, 733] on input "0" at bounding box center [673, 744] width 49 height 23
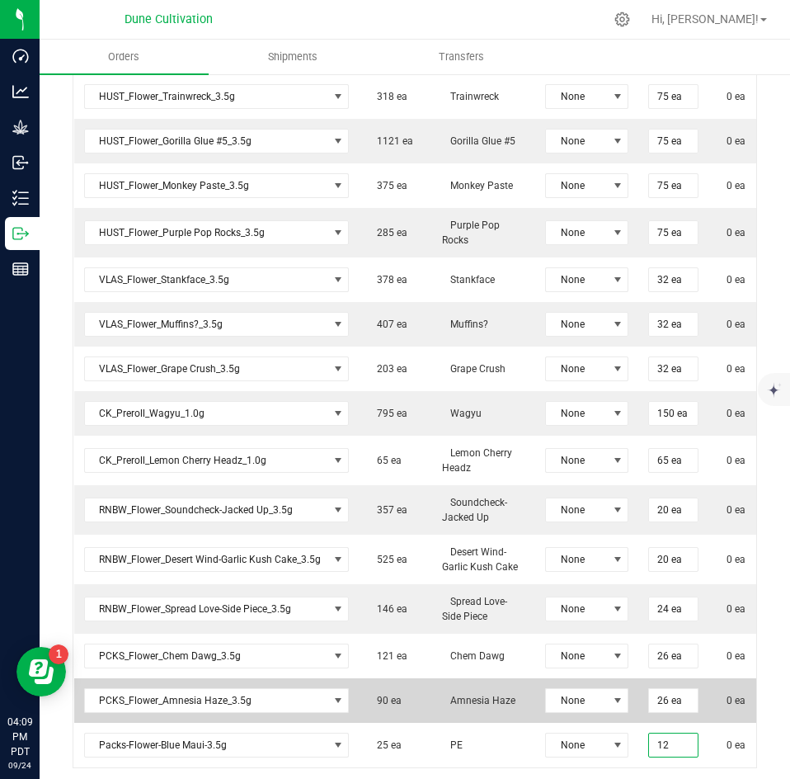
type input "12 ea"
click at [715, 703] on td "0 ea" at bounding box center [749, 700] width 81 height 45
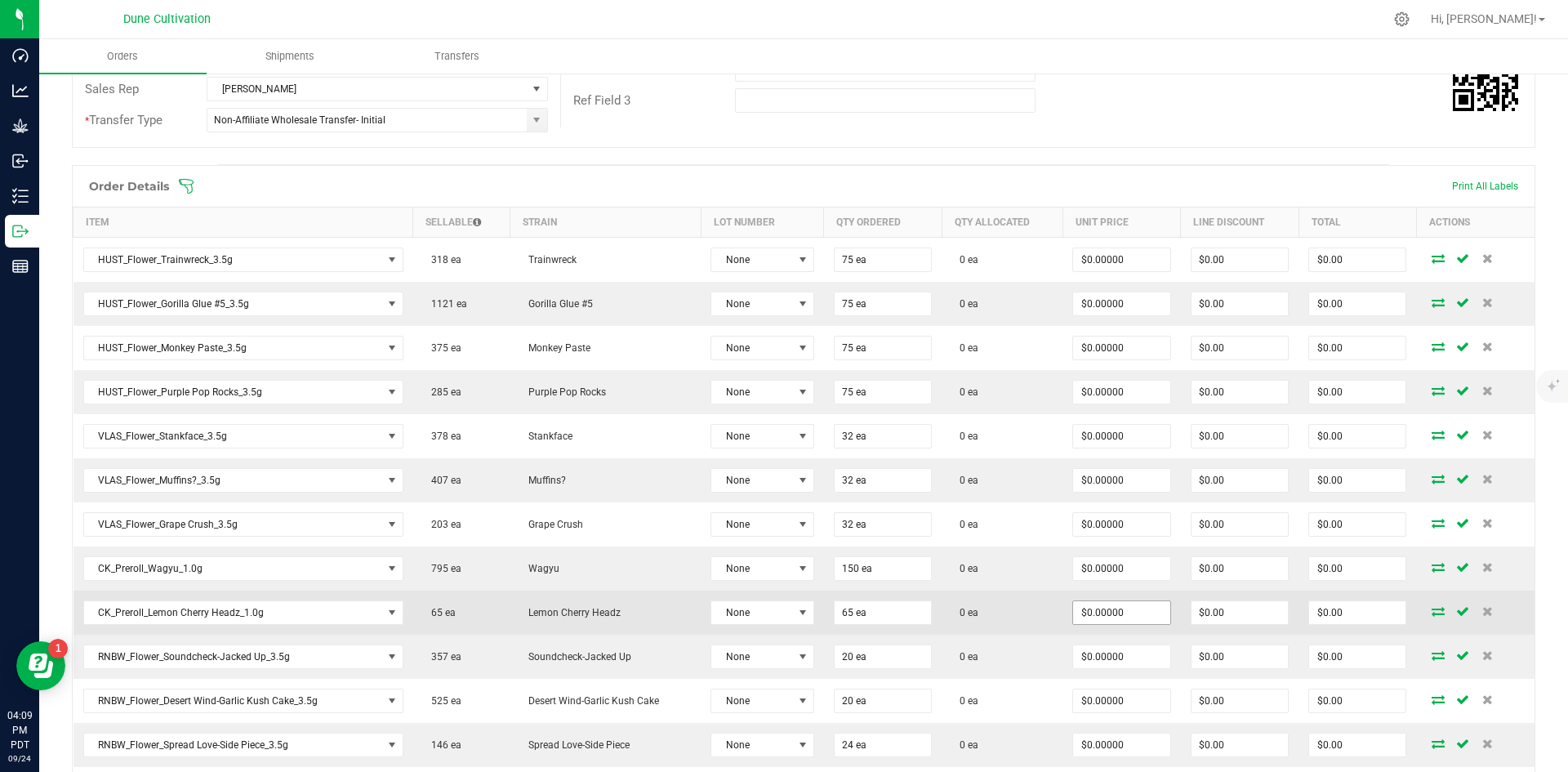
scroll to position [328, 0]
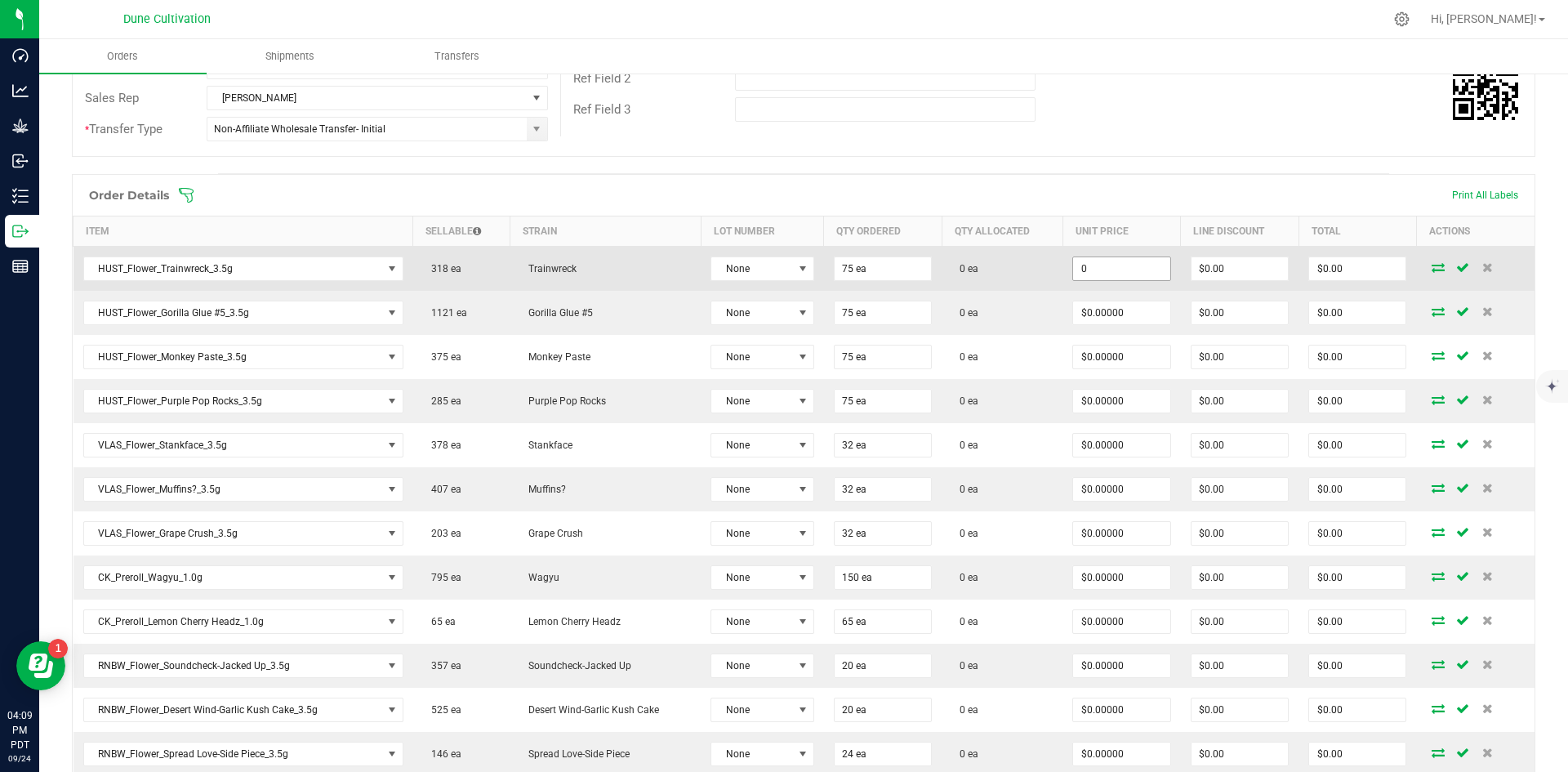
click at [781, 270] on input "0" at bounding box center [1121, 268] width 96 height 23
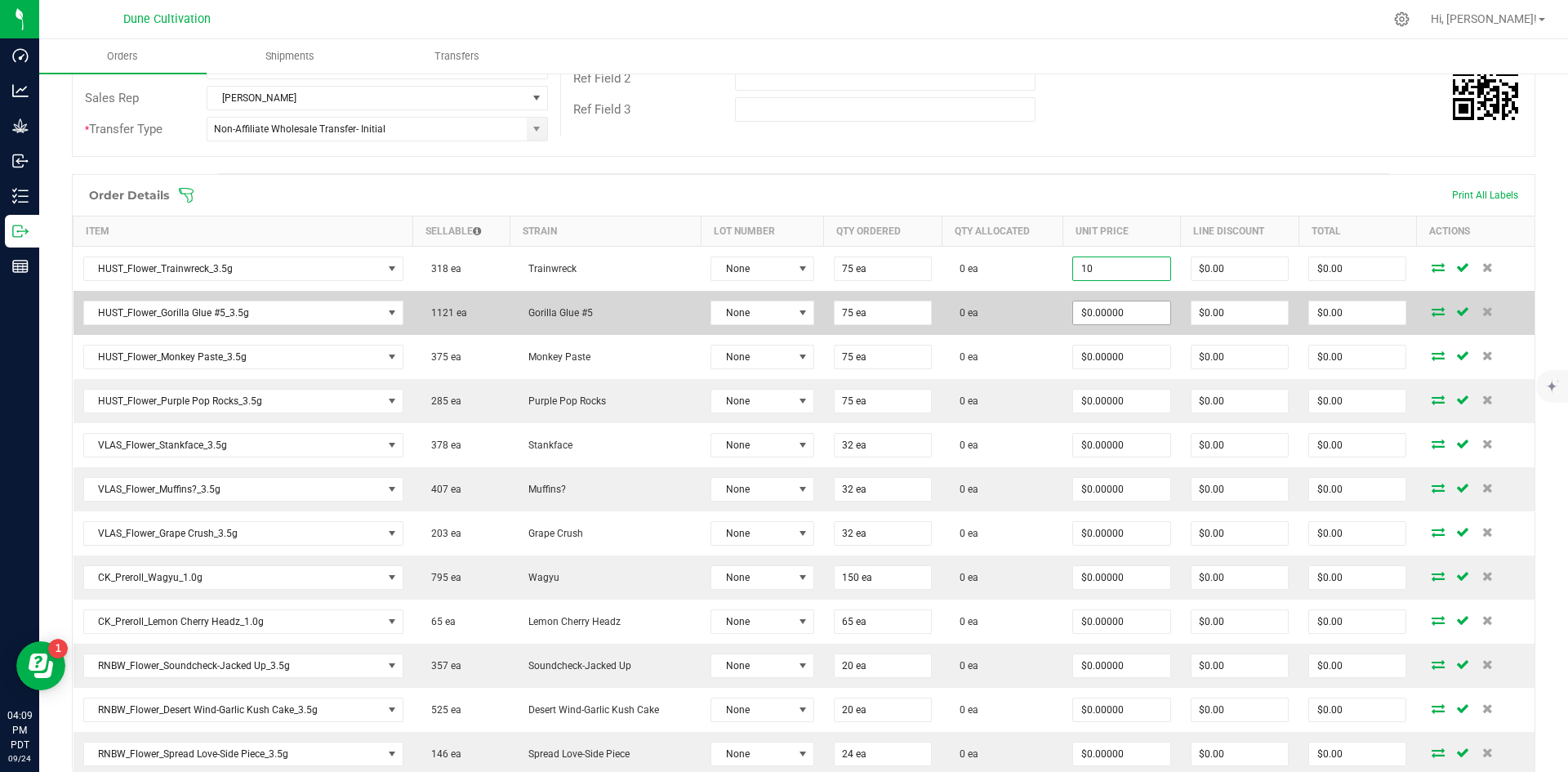
type input "$10.00000"
type input "$750.00"
click at [781, 316] on input "0" at bounding box center [1121, 312] width 96 height 23
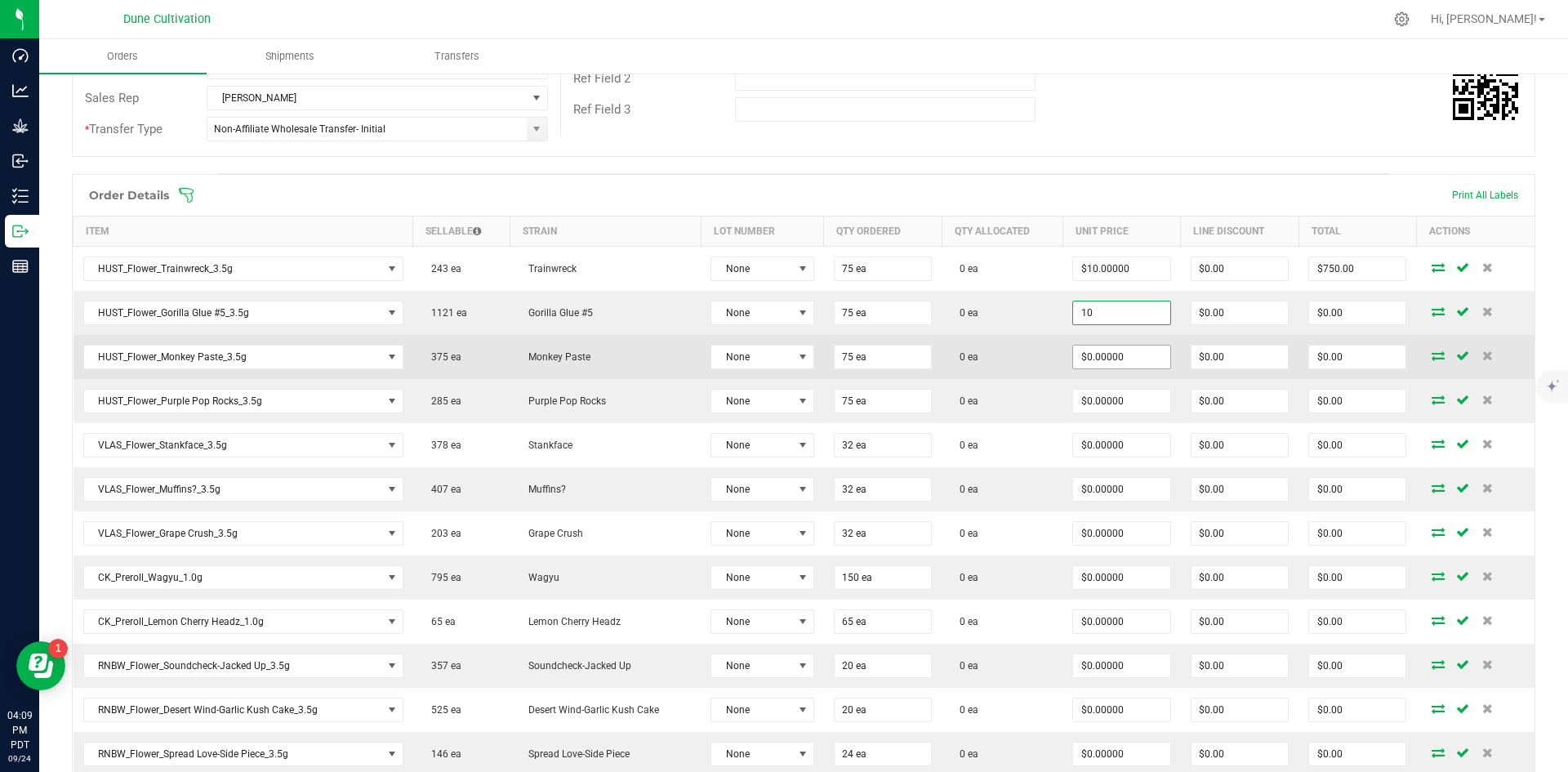
type input "$10.00000"
type input "$750.00"
click at [781, 360] on input "0" at bounding box center [1121, 356] width 96 height 23
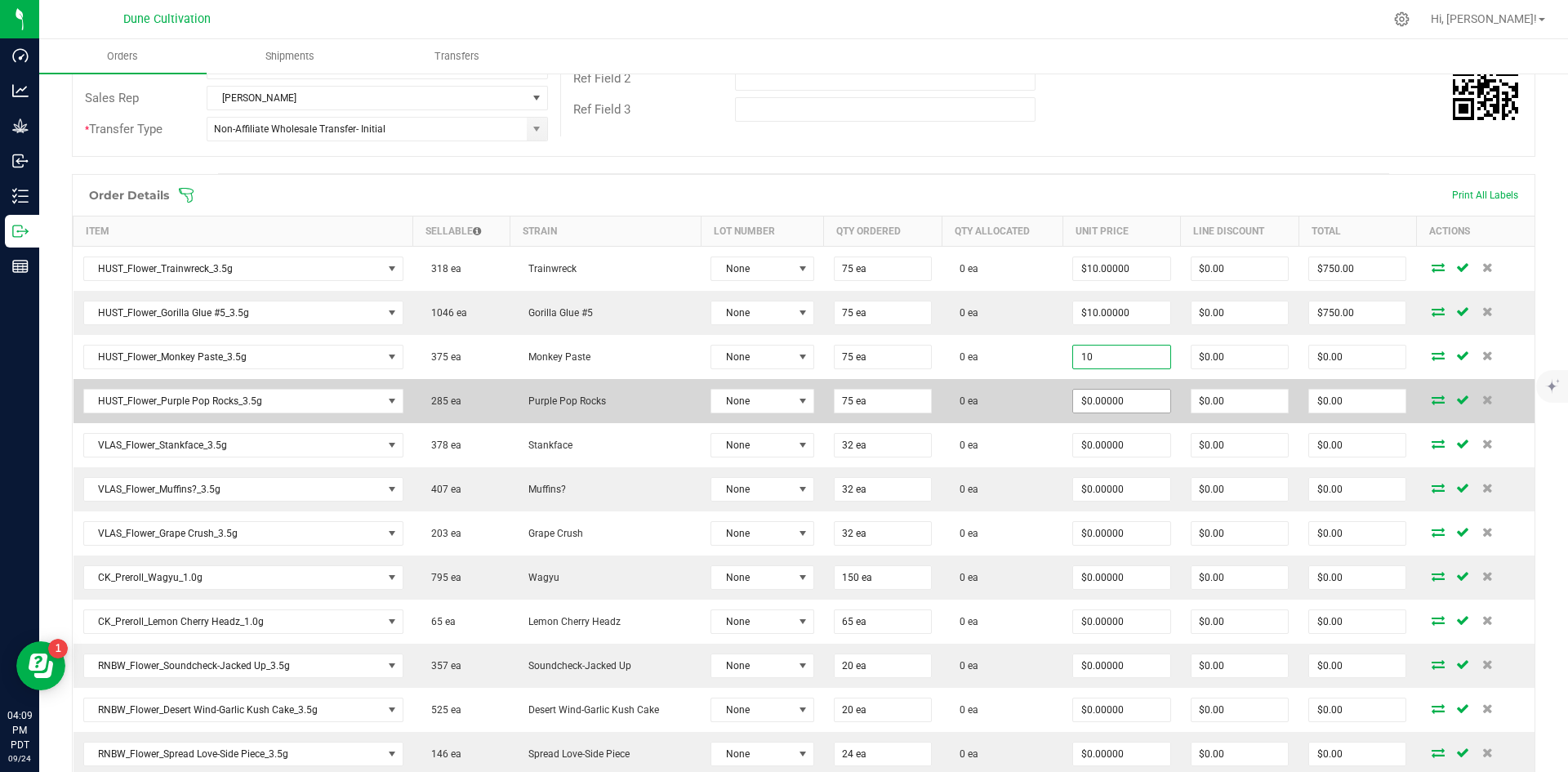
type input "$10.00000"
type input "$750.00"
click at [781, 408] on input "0" at bounding box center [1121, 401] width 96 height 23
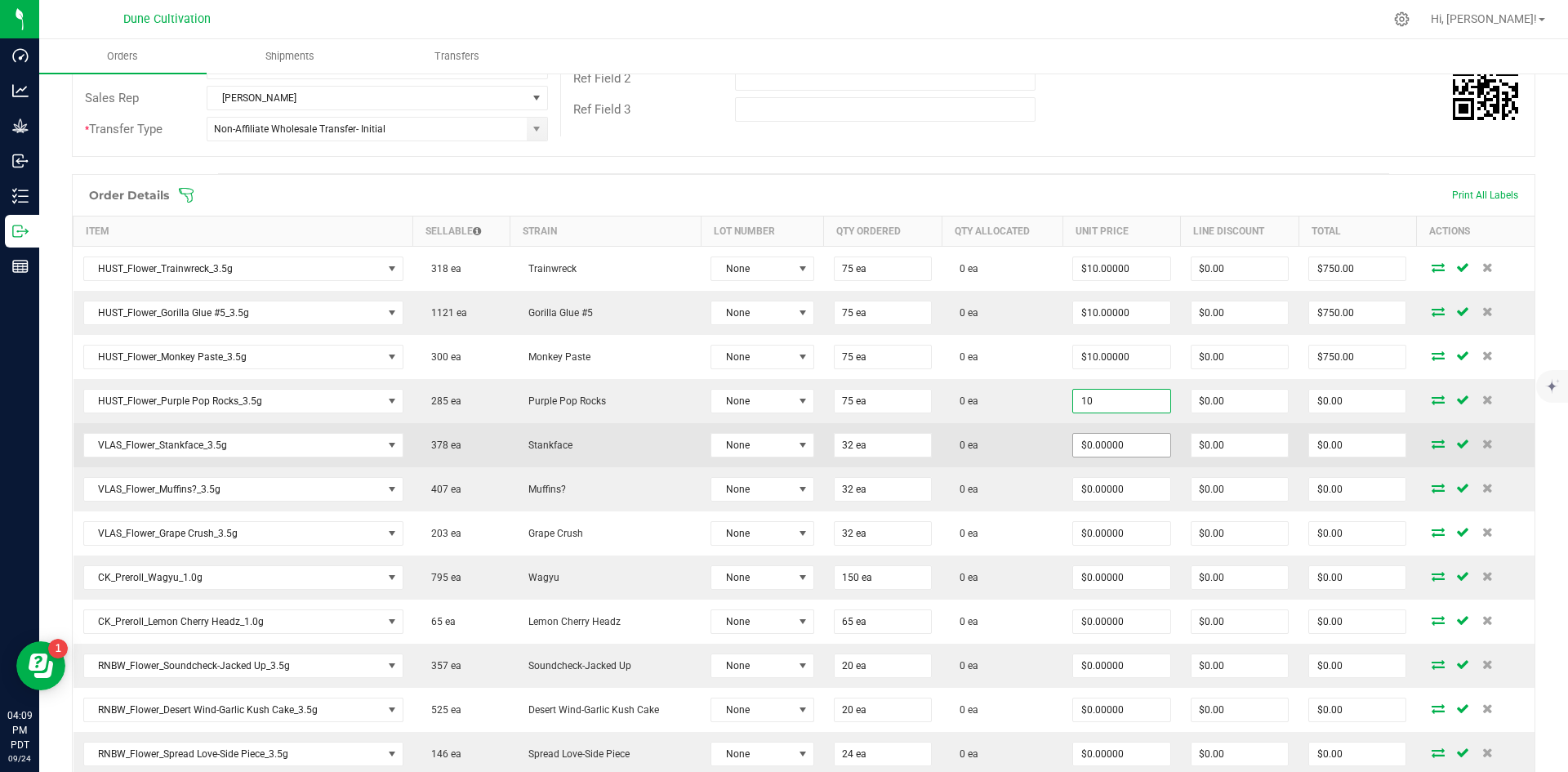
type input "$10.00000"
type input "$750.00"
click at [781, 438] on input "0" at bounding box center [1121, 444] width 96 height 23
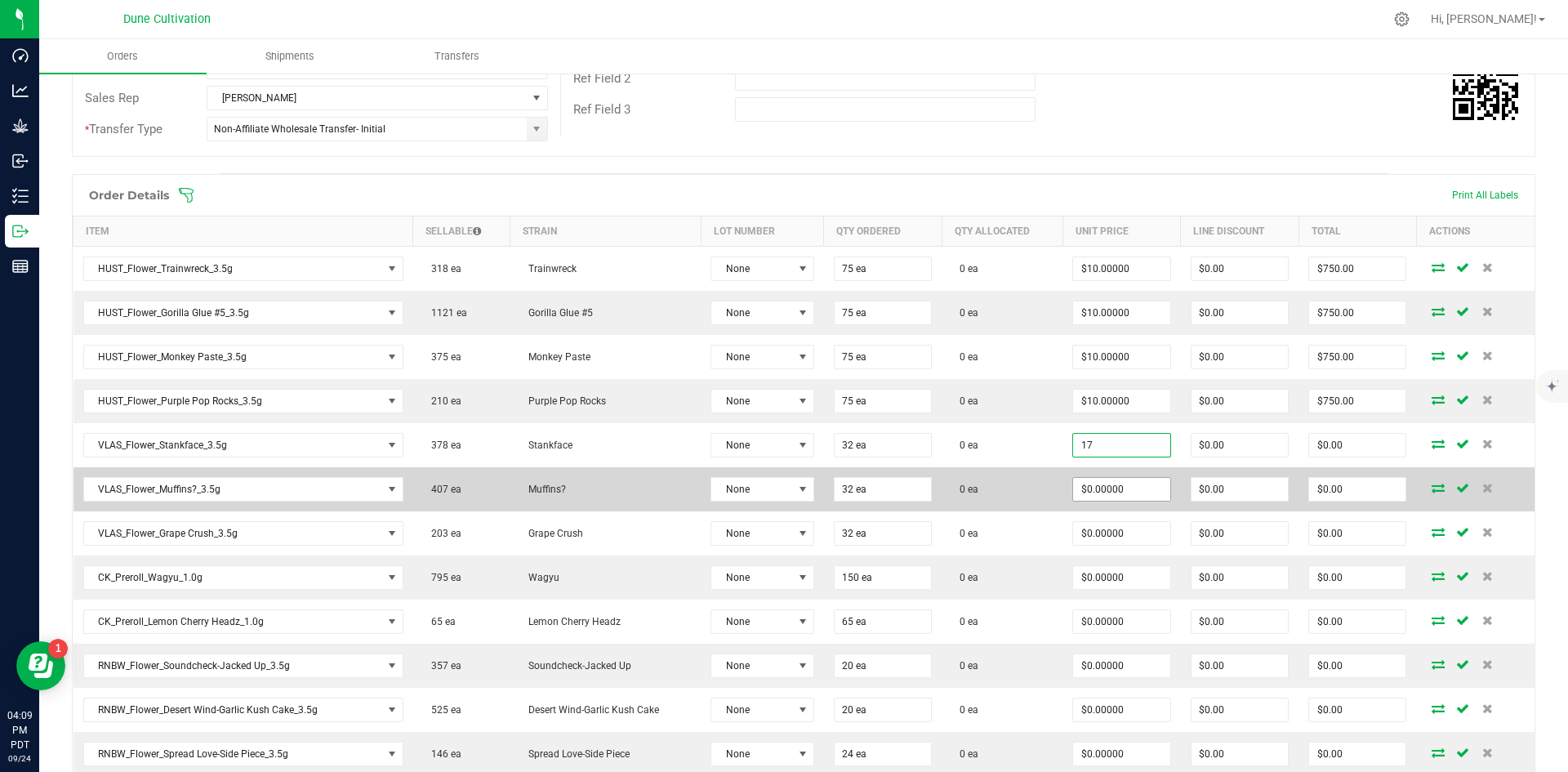
type input "$17.00000"
type input "$544.00"
click at [781, 485] on input "0" at bounding box center [1121, 489] width 96 height 23
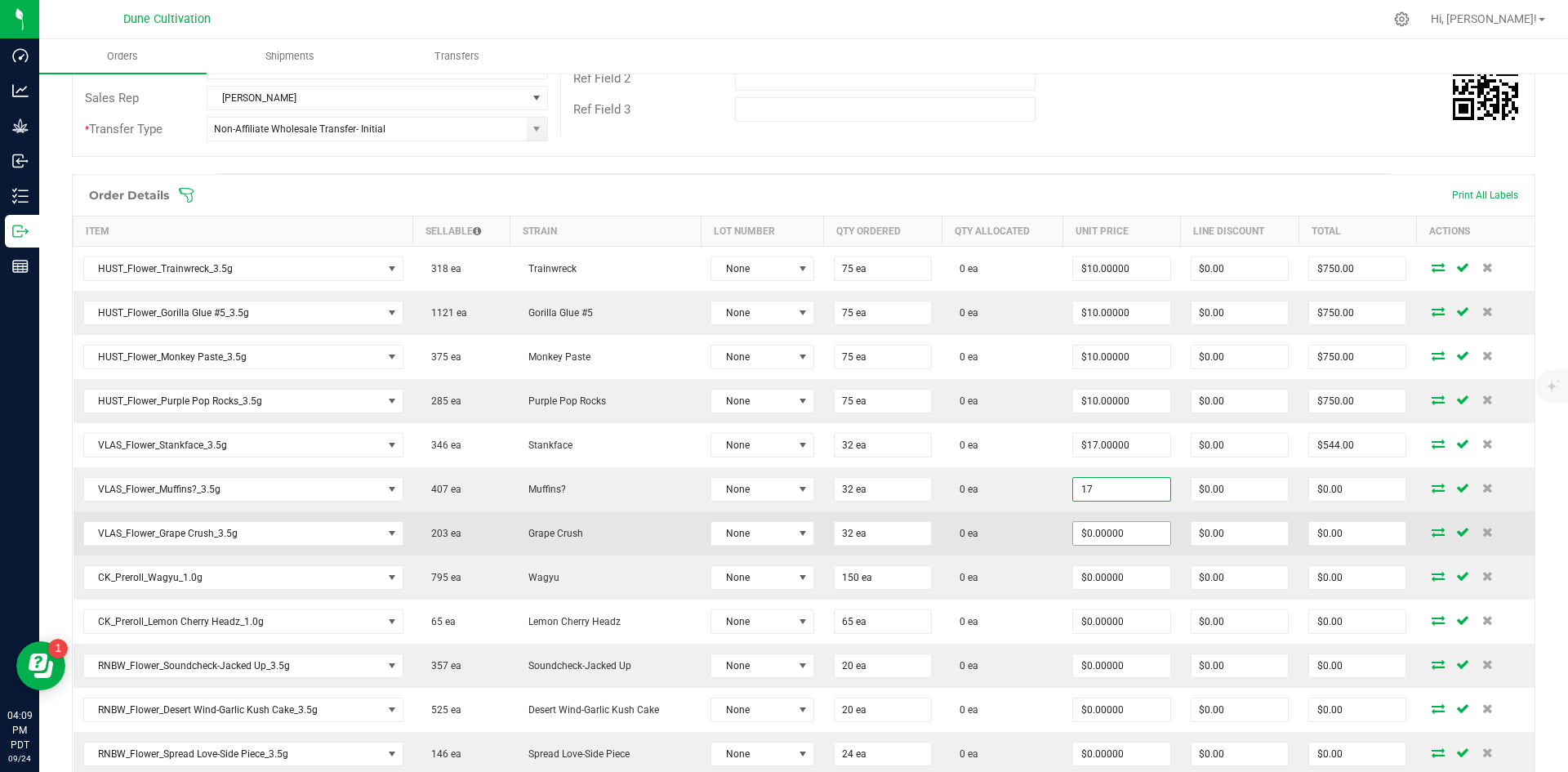
type input "$17.00000"
type input "$544.00"
click at [781, 524] on input "0" at bounding box center [1121, 532] width 96 height 23
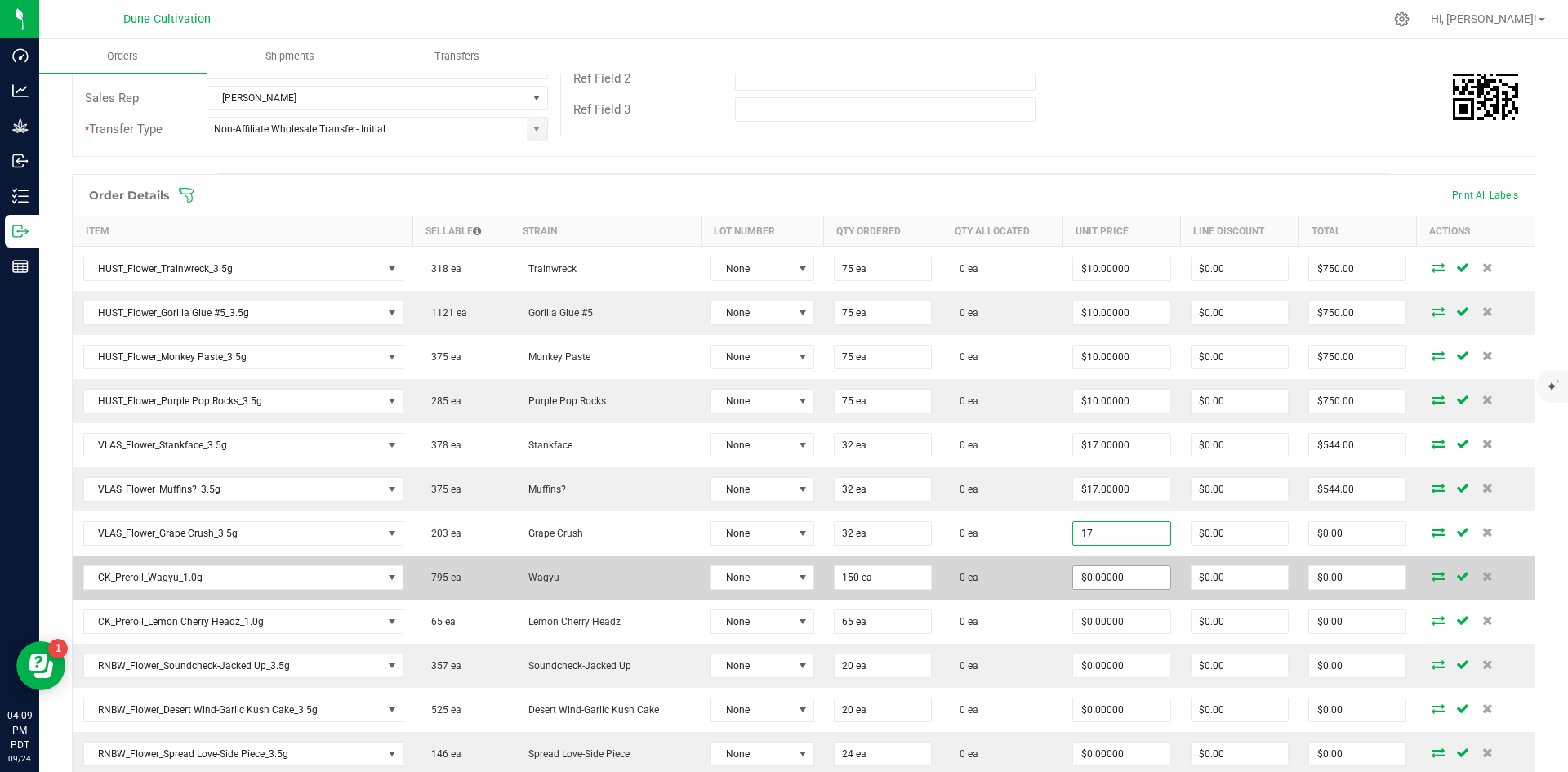
type input "$17.00000"
type input "$544.00"
click at [781, 567] on input "0" at bounding box center [1121, 577] width 96 height 23
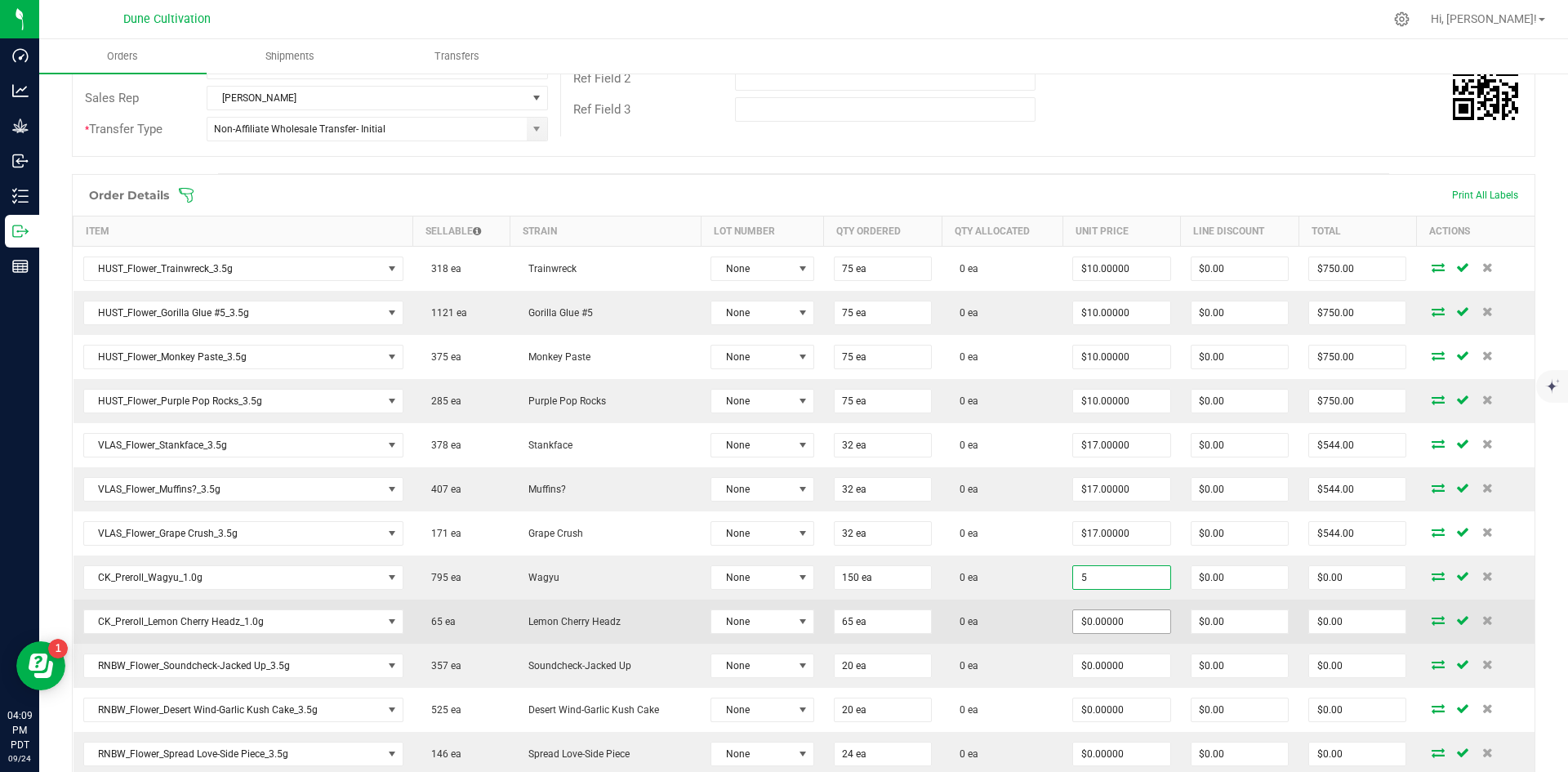
type input "$5.00000"
type input "$750.00"
click at [781, 612] on input "0" at bounding box center [1121, 621] width 96 height 23
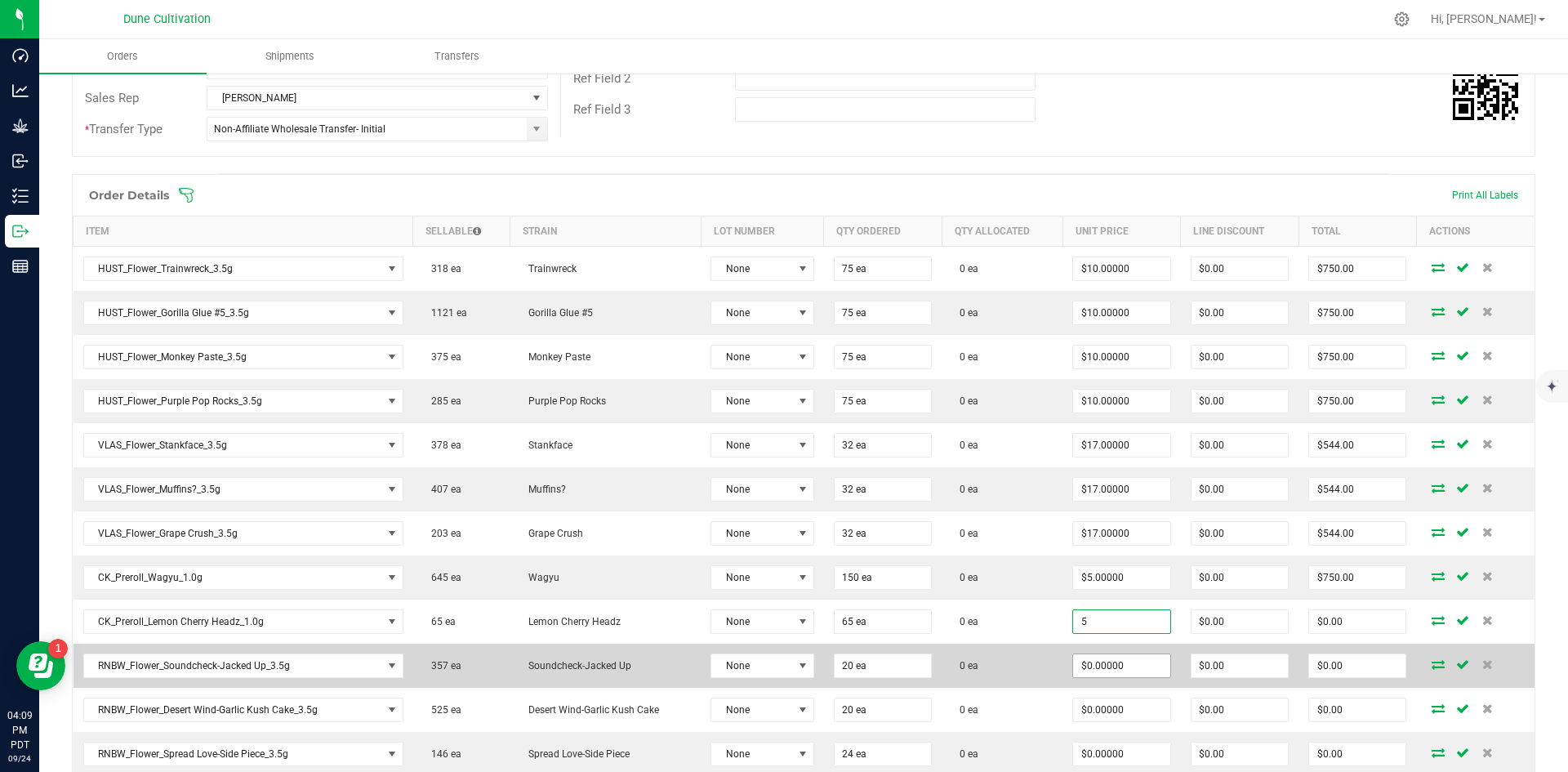
type input "$5.00000"
type input "$325.00"
click at [781, 655] on input "0" at bounding box center [1121, 665] width 96 height 23
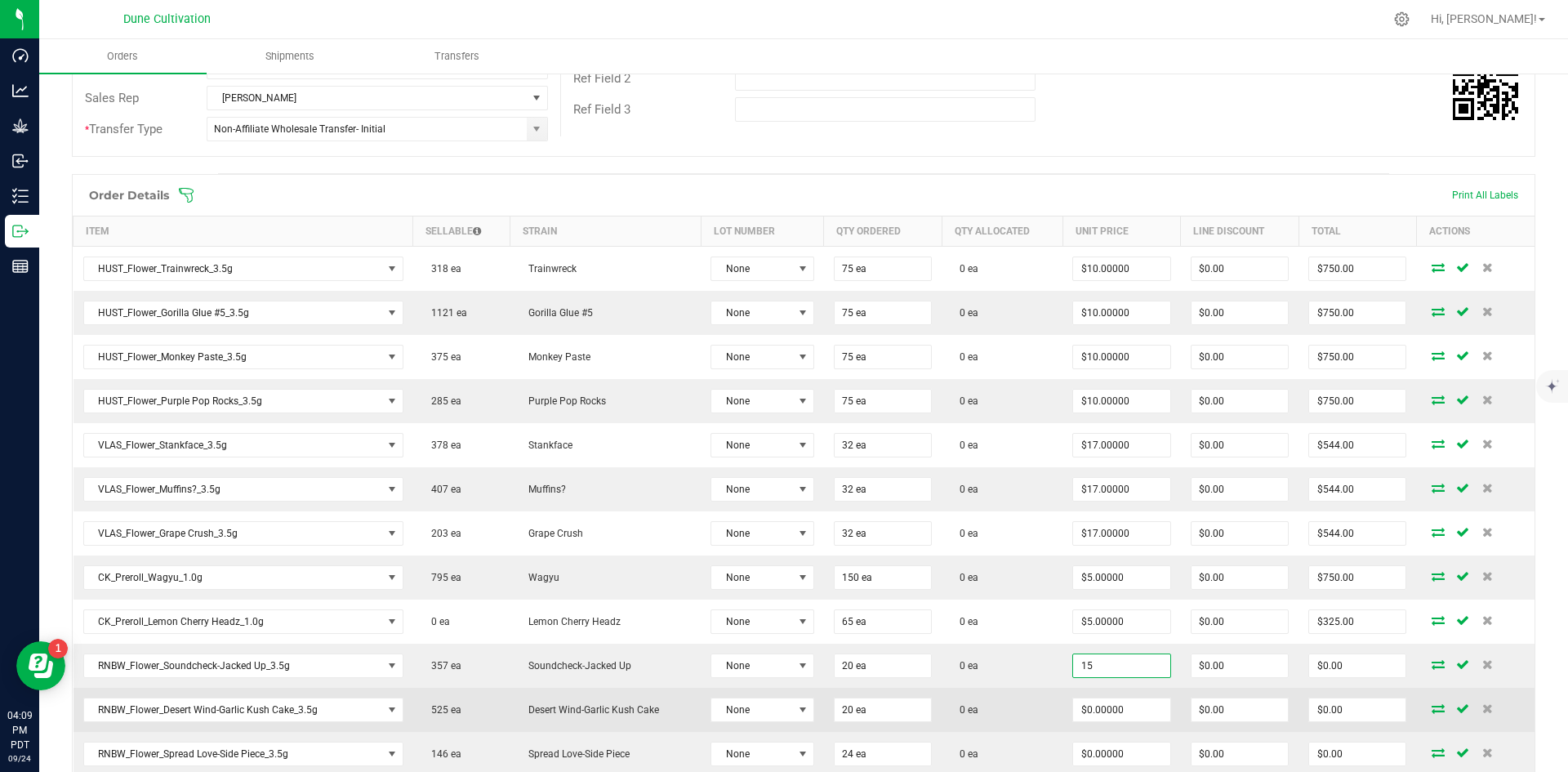
type input "$15.00000"
type input "$300.00"
click at [781, 695] on td "$0.00000" at bounding box center [1121, 710] width 118 height 45
click at [781, 706] on input "0" at bounding box center [1121, 709] width 96 height 23
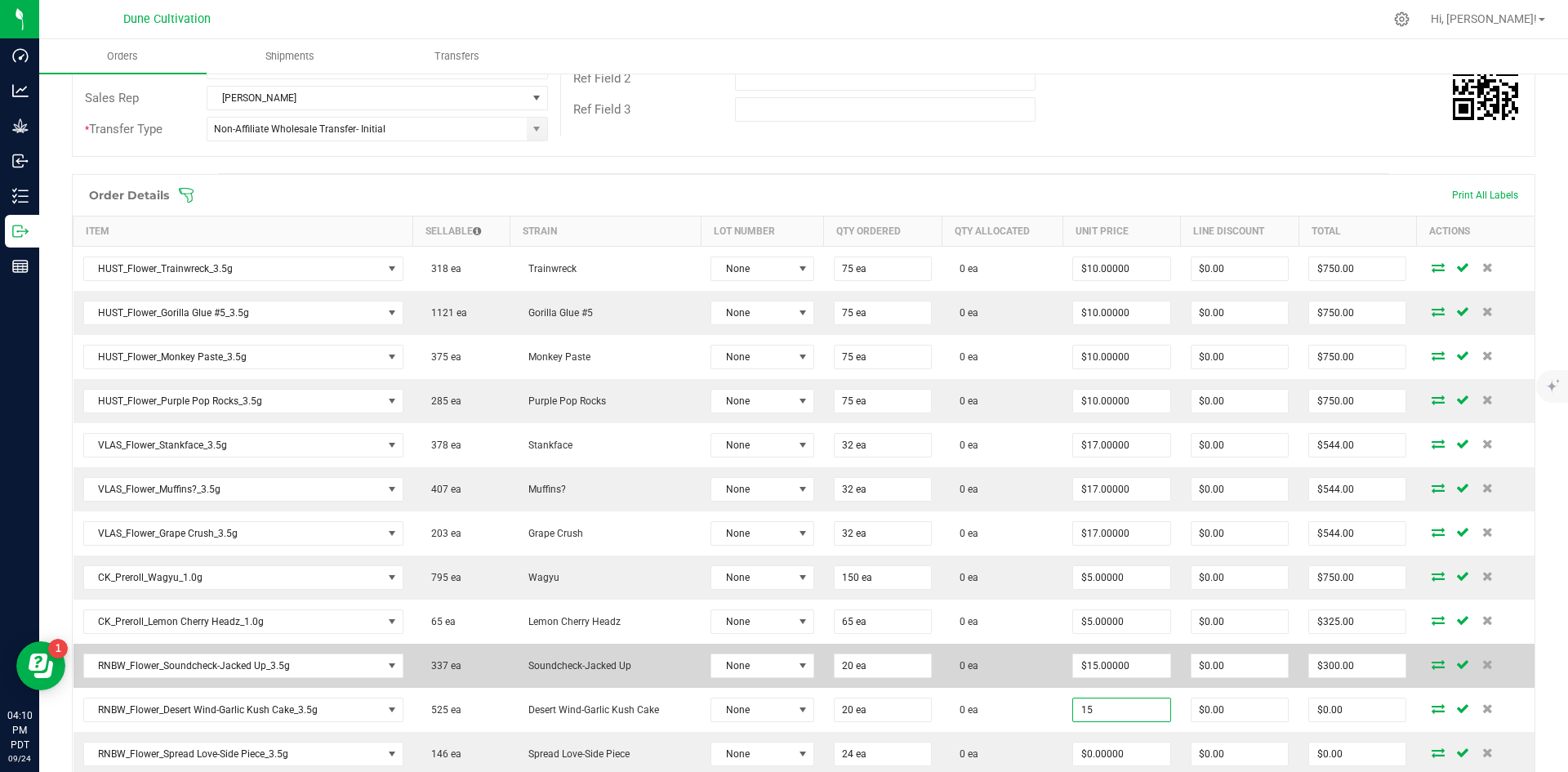
type input "$15.00000"
type input "$300.00"
click at [781, 670] on td "0 ea" at bounding box center [1002, 665] width 121 height 45
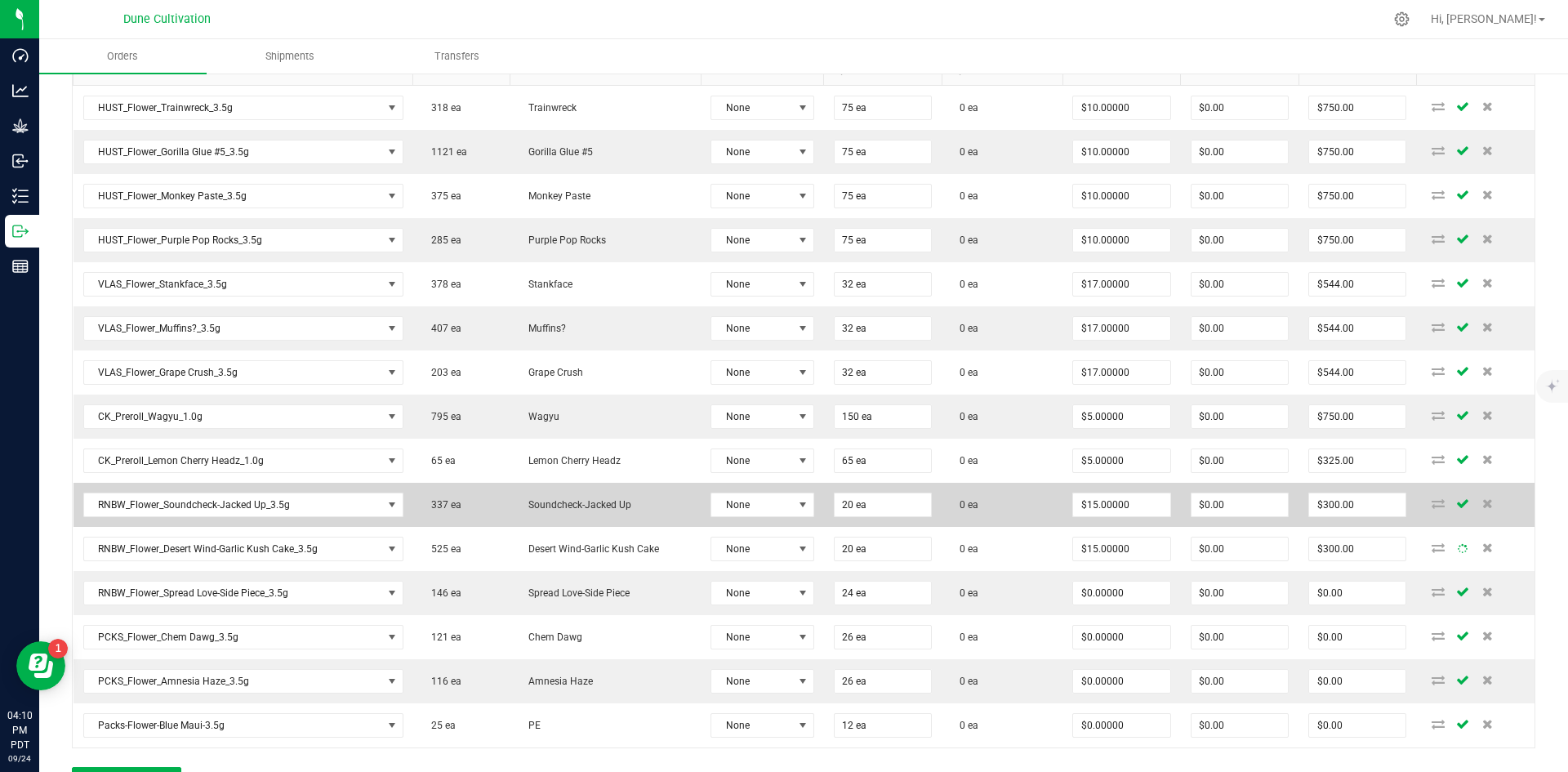
scroll to position [489, 0]
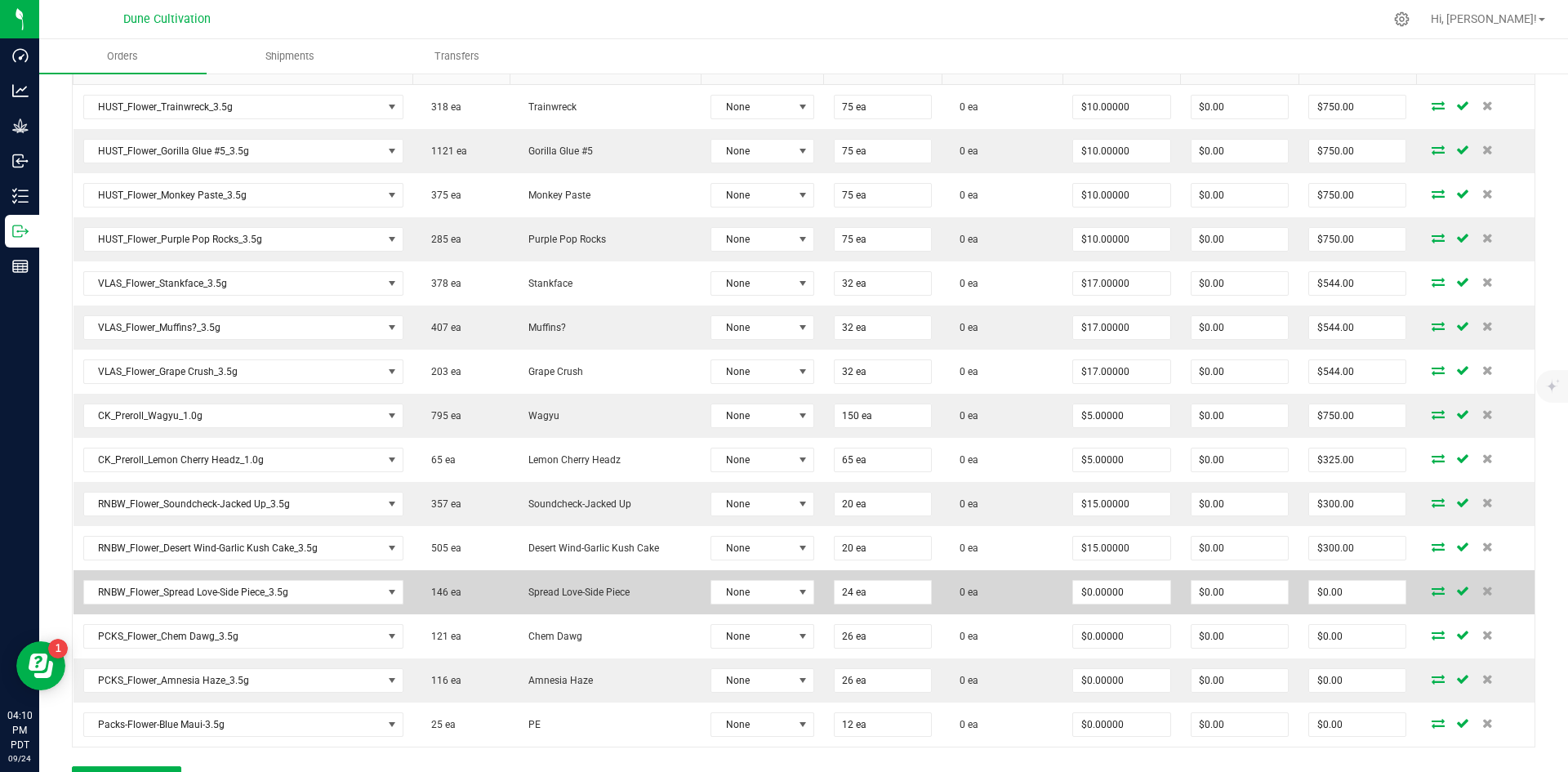
click at [781, 571] on td "$0.00000" at bounding box center [1121, 592] width 118 height 45
click at [781, 584] on input "0" at bounding box center [1121, 592] width 96 height 23
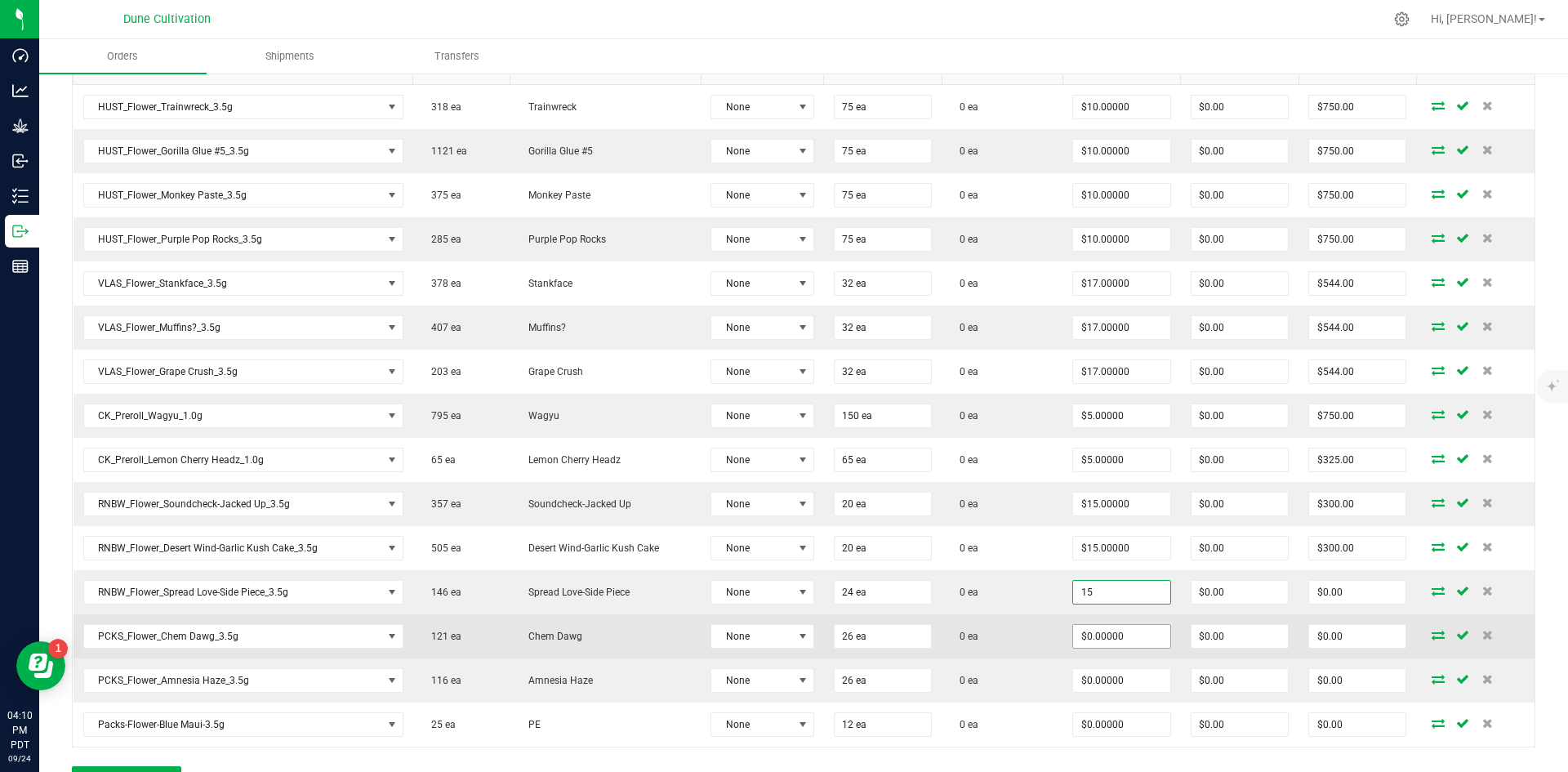
type input "$15.00000"
type input "$360.00"
click at [781, 636] on input "0" at bounding box center [1121, 635] width 96 height 23
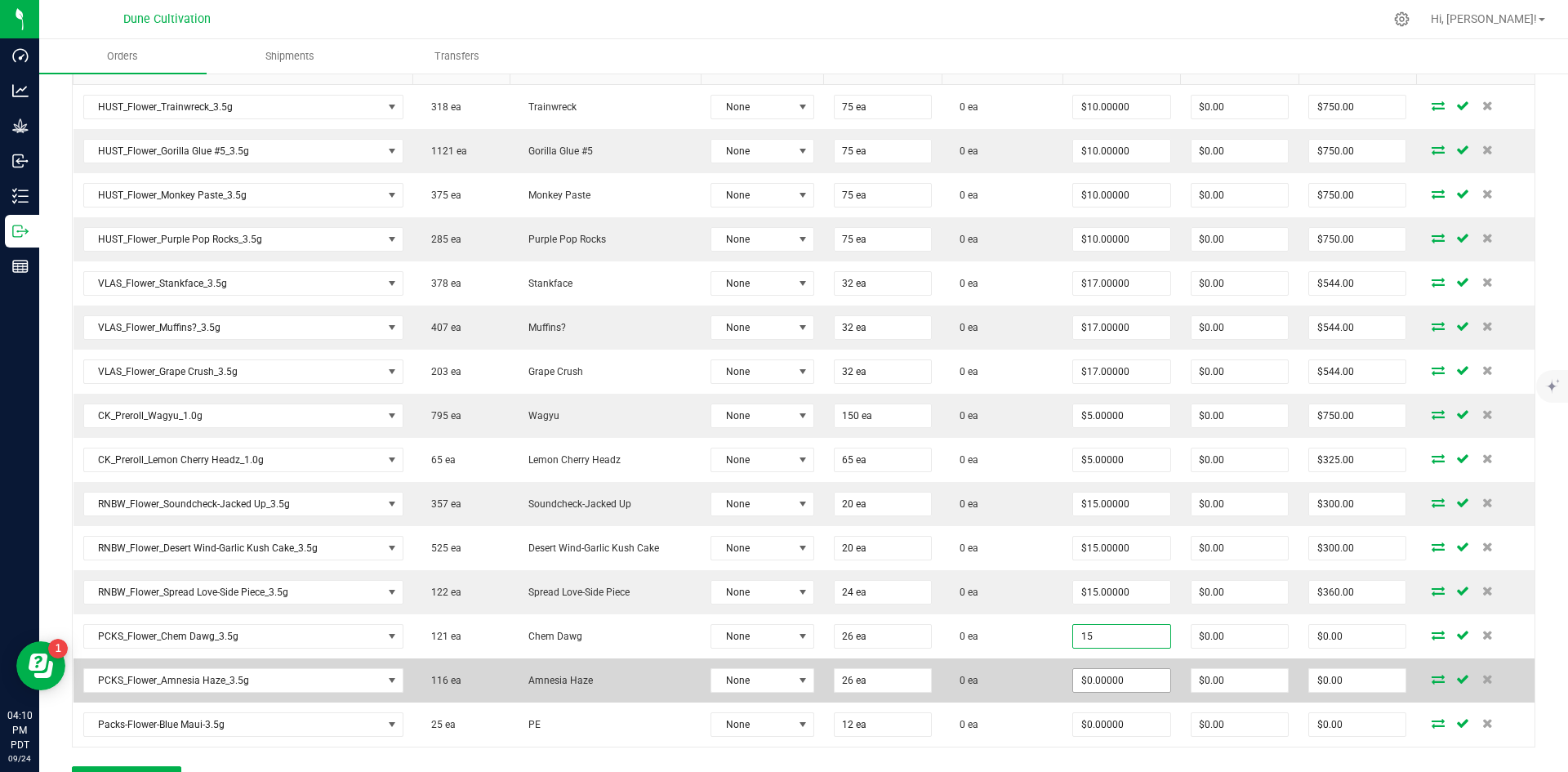
type input "$15.00000"
type input "$390.00"
click at [781, 669] on input "0" at bounding box center [1121, 680] width 96 height 23
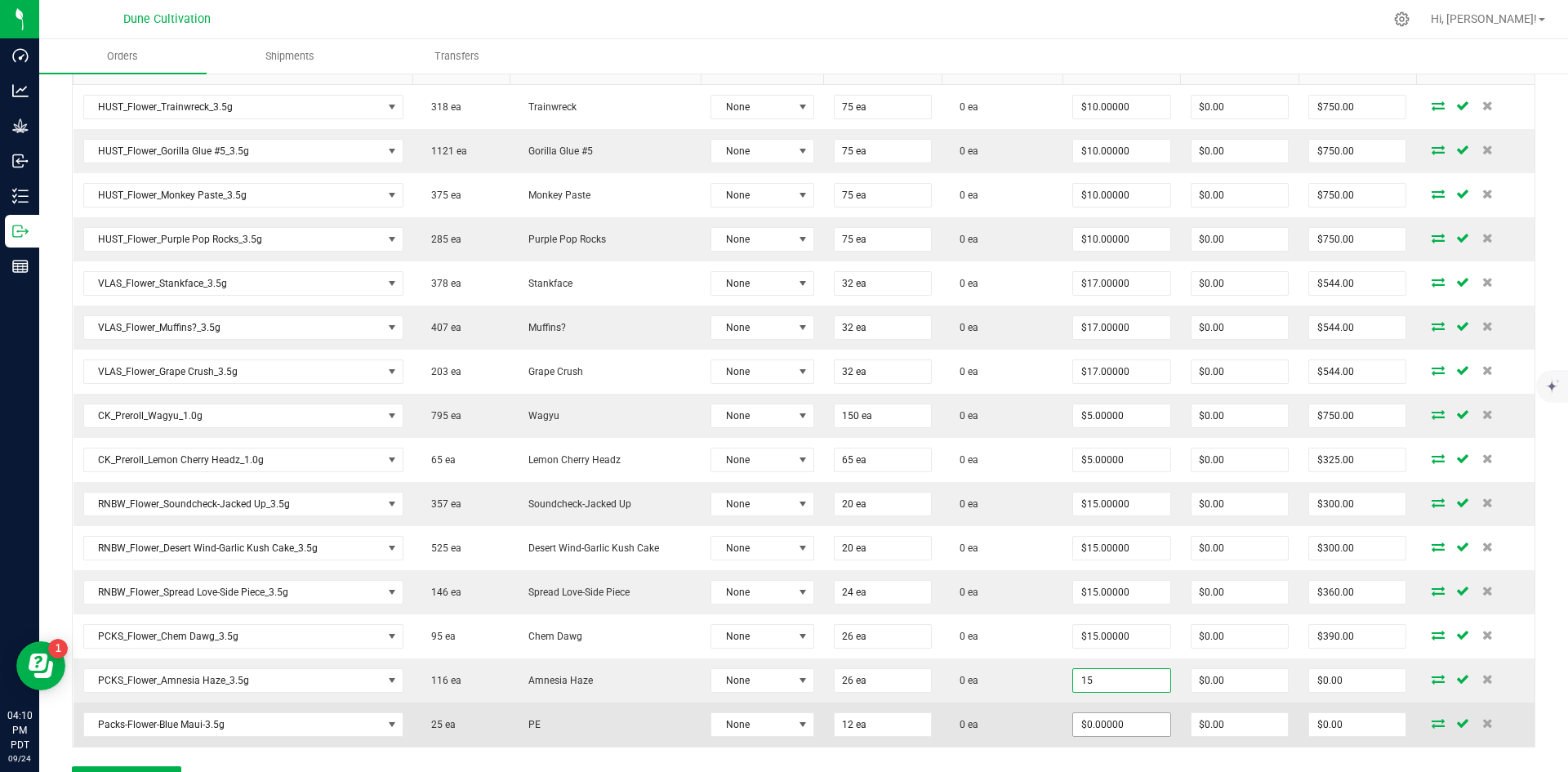
type input "$15.00000"
type input "$390.00"
click at [781, 716] on input "0" at bounding box center [1121, 724] width 96 height 23
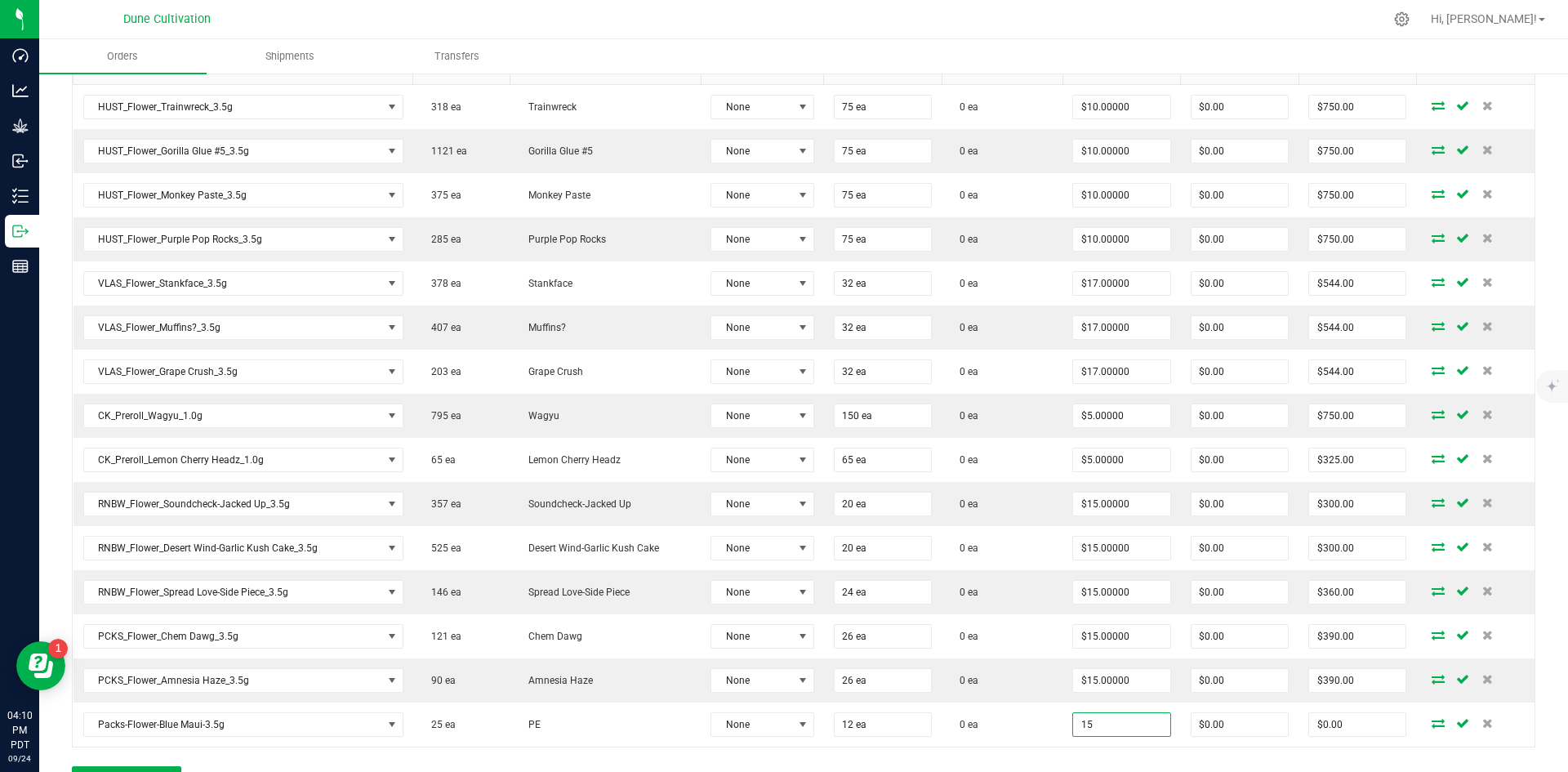
type input "$15.00000"
type input "$180.00"
click at [781, 758] on div "Order Details Print All Labels Item Sellable Strain Lot Number Qty Ordered Qty …" at bounding box center [804, 411] width 1463 height 798
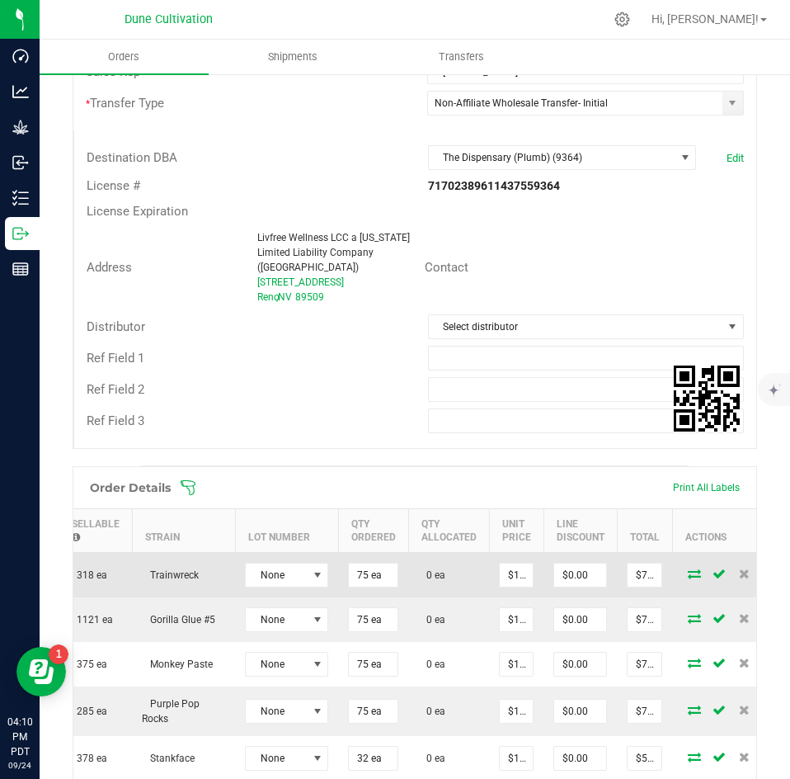
scroll to position [0, 307]
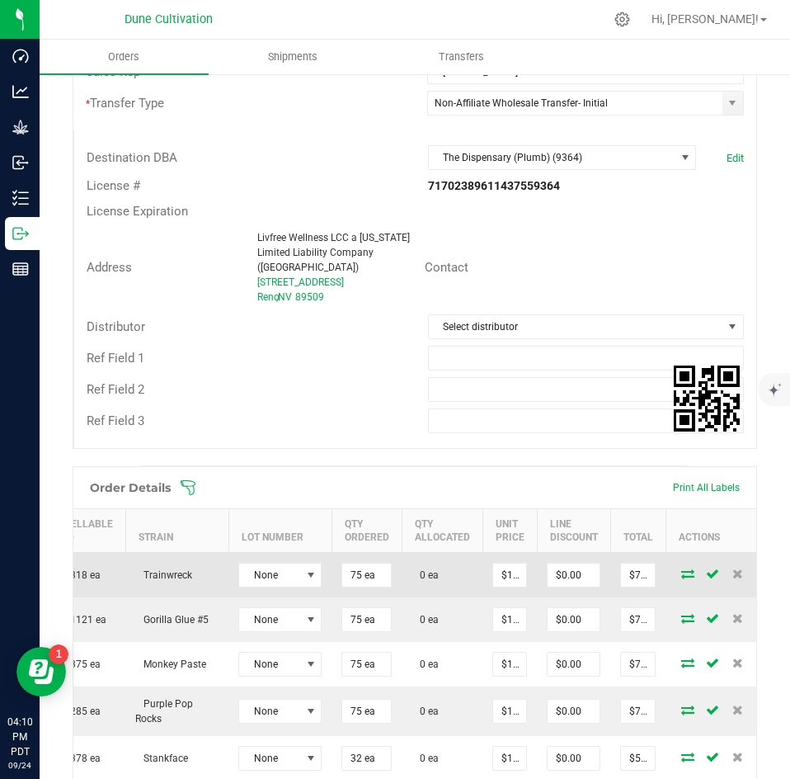
click at [686, 568] on icon at bounding box center [687, 573] width 13 height 10
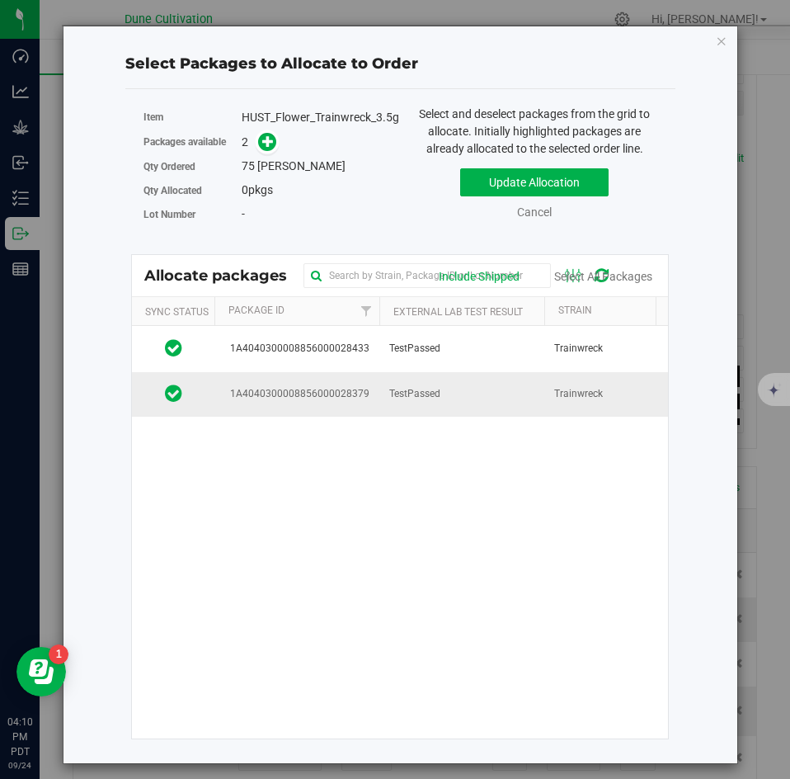
click at [490, 408] on td "TestPassed" at bounding box center [461, 394] width 165 height 45
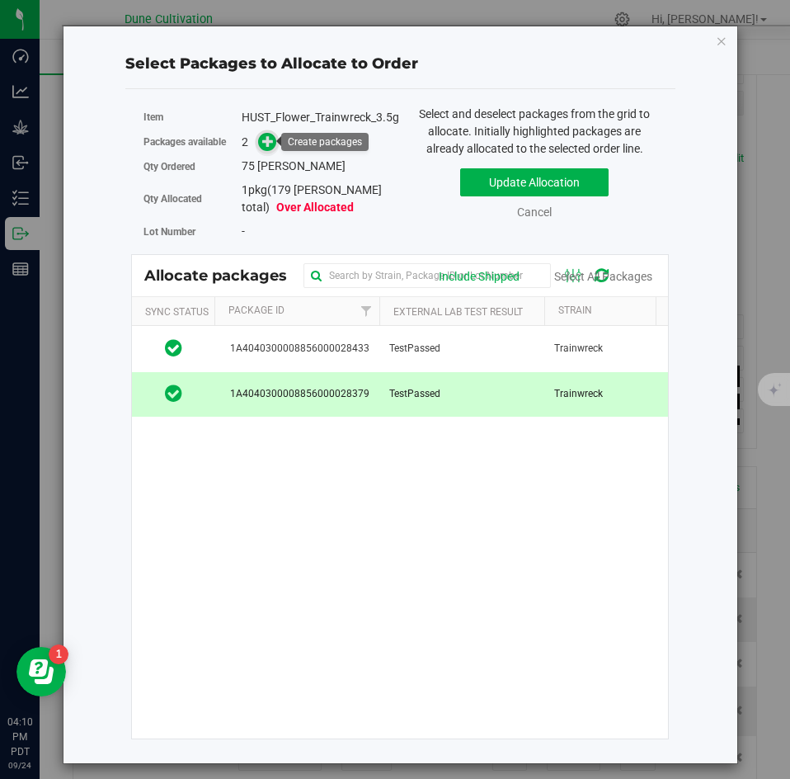
click at [271, 139] on icon at bounding box center [268, 140] width 12 height 12
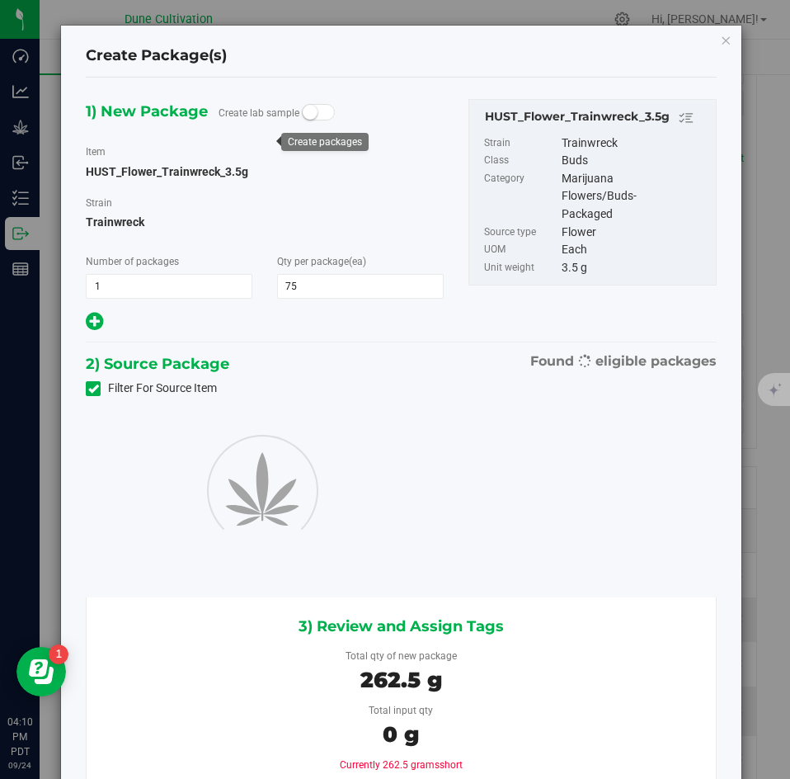
type input "75"
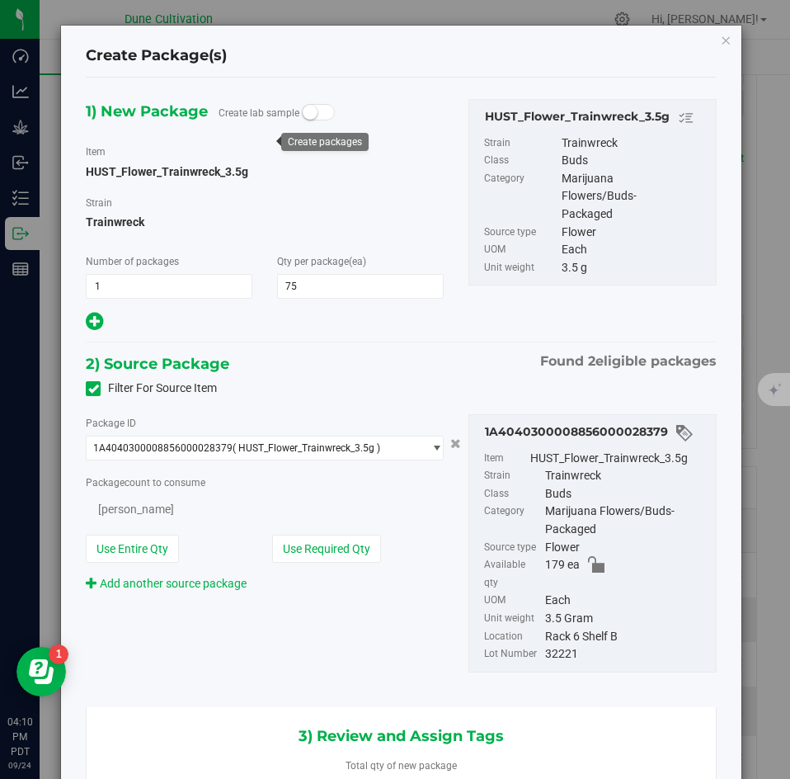
scroll to position [0, -1]
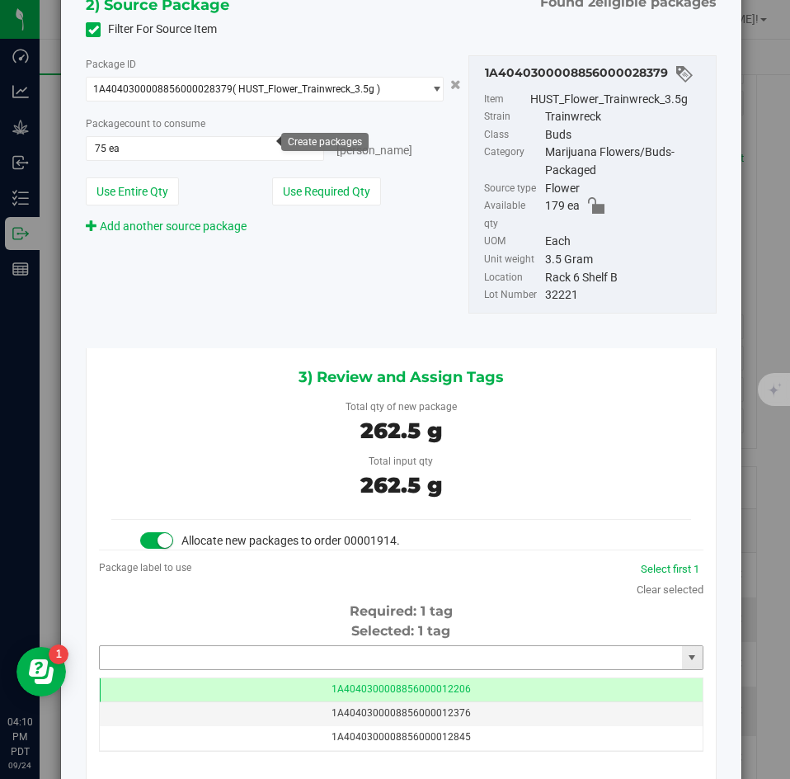
click at [372, 646] on input "text" at bounding box center [391, 657] width 582 height 23
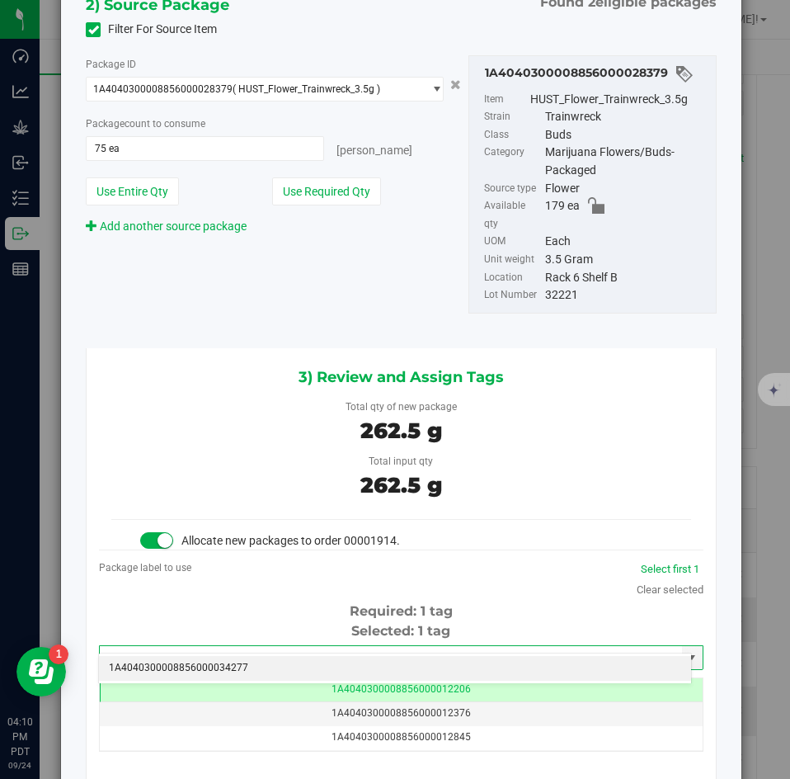
click at [365, 658] on li "1A4040300008856000034277" at bounding box center [395, 668] width 592 height 25
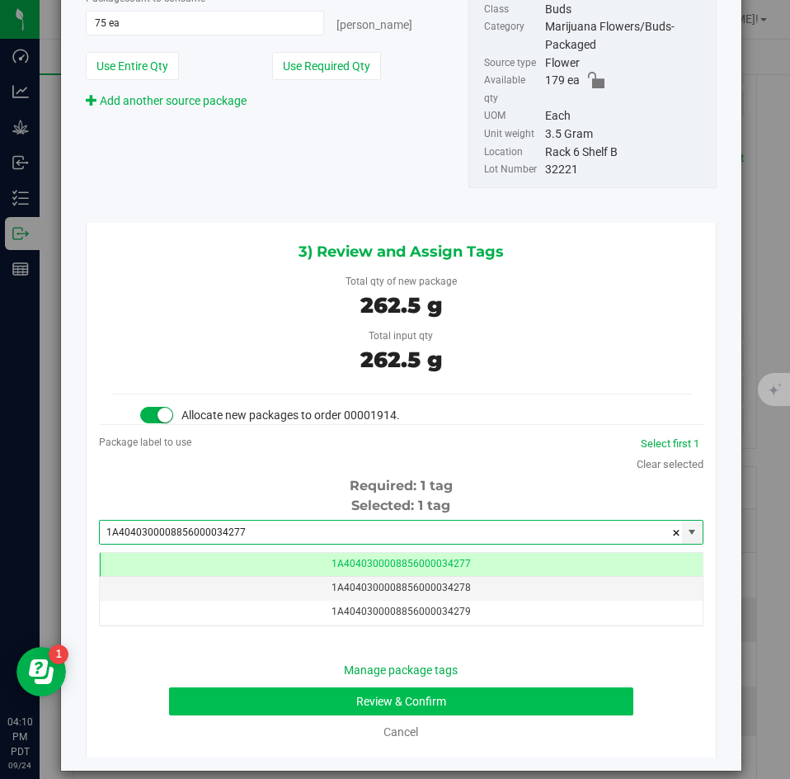
type input "1A4040300008856000034277"
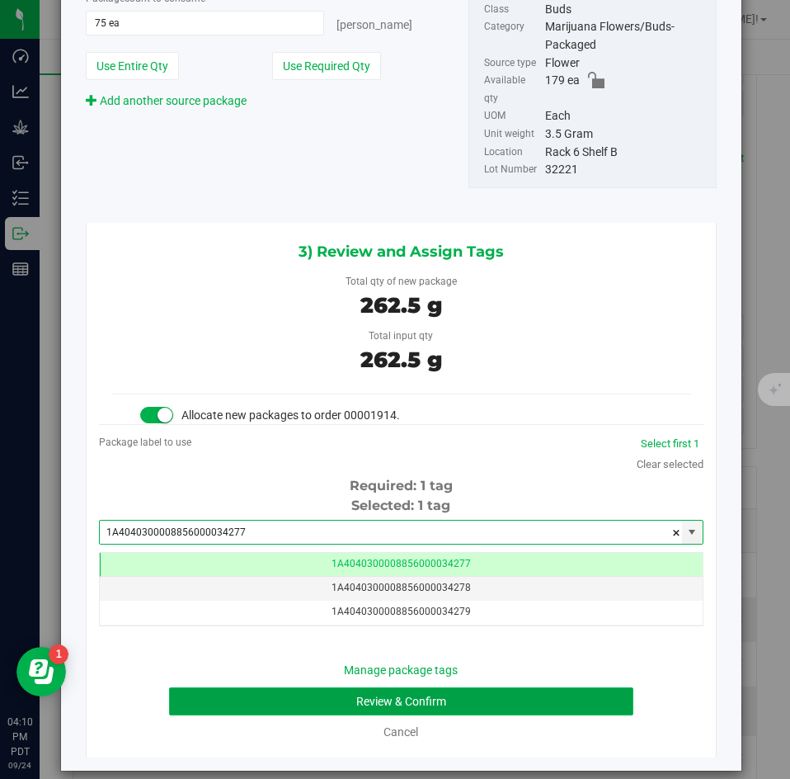
click at [348, 687] on button "Review & Confirm" at bounding box center [401, 701] width 464 height 28
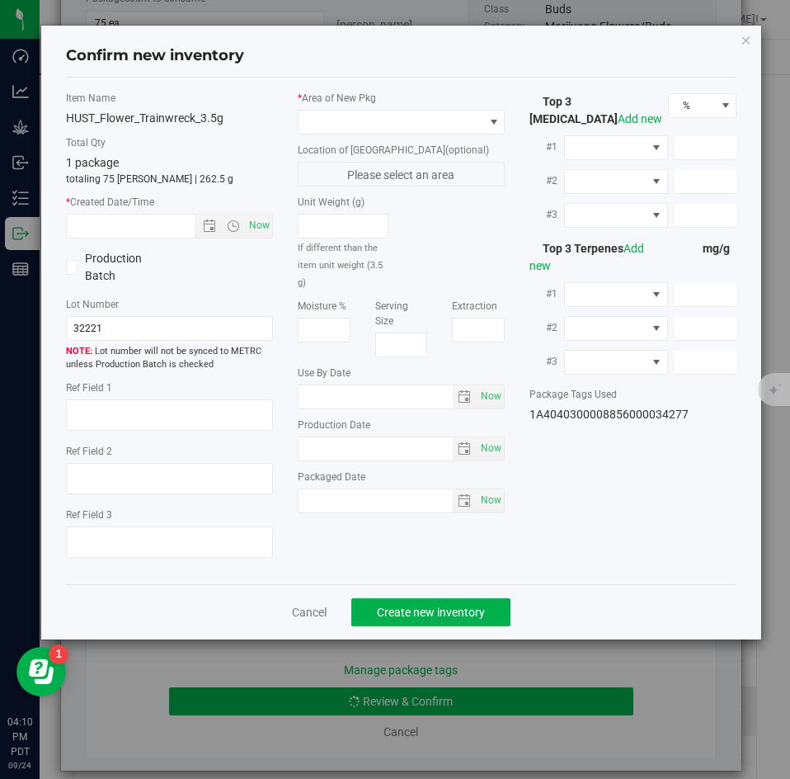
type textarea "27.1949%"
type textarea "Trainwreck"
type textarea "<LOQ"
type input "291.7700"
type input "21.0628"
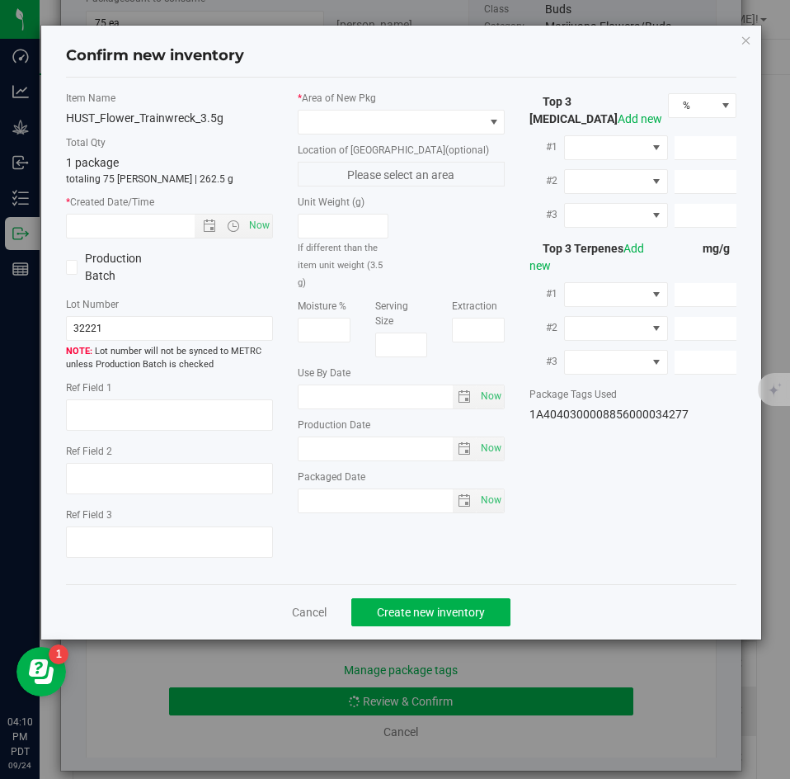
type input "16.0666"
type input "8.5580"
type input "3.5520"
type input "2.7140"
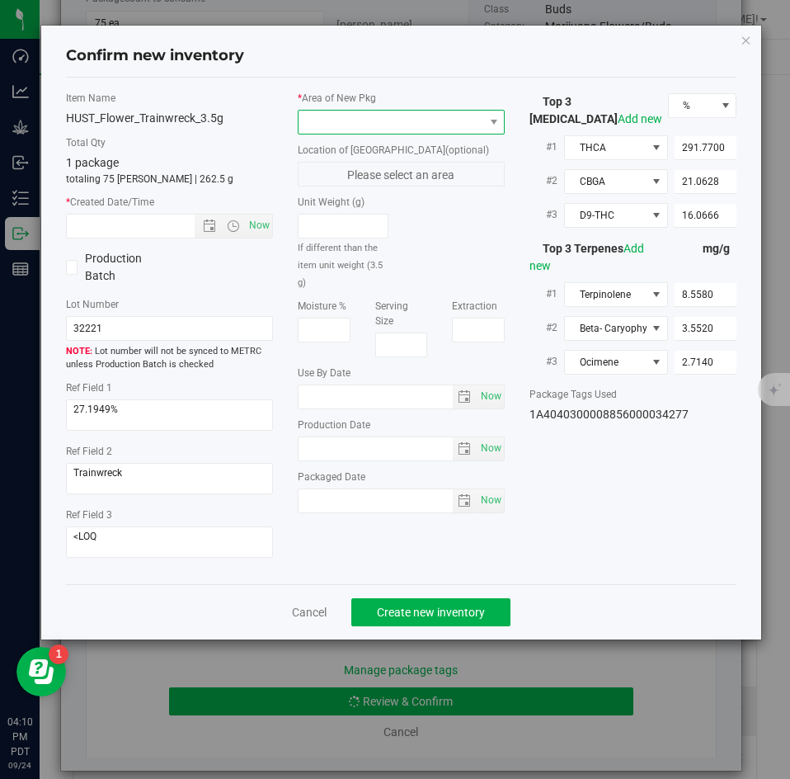
click at [399, 127] on span at bounding box center [391, 122] width 185 height 23
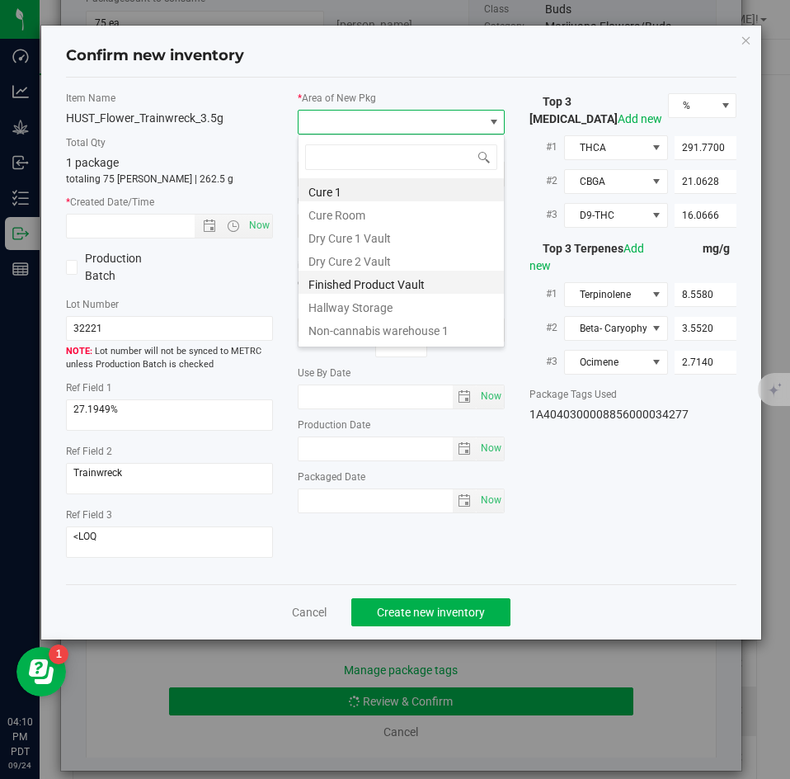
click at [350, 282] on li "Finished Product Vault" at bounding box center [401, 282] width 205 height 23
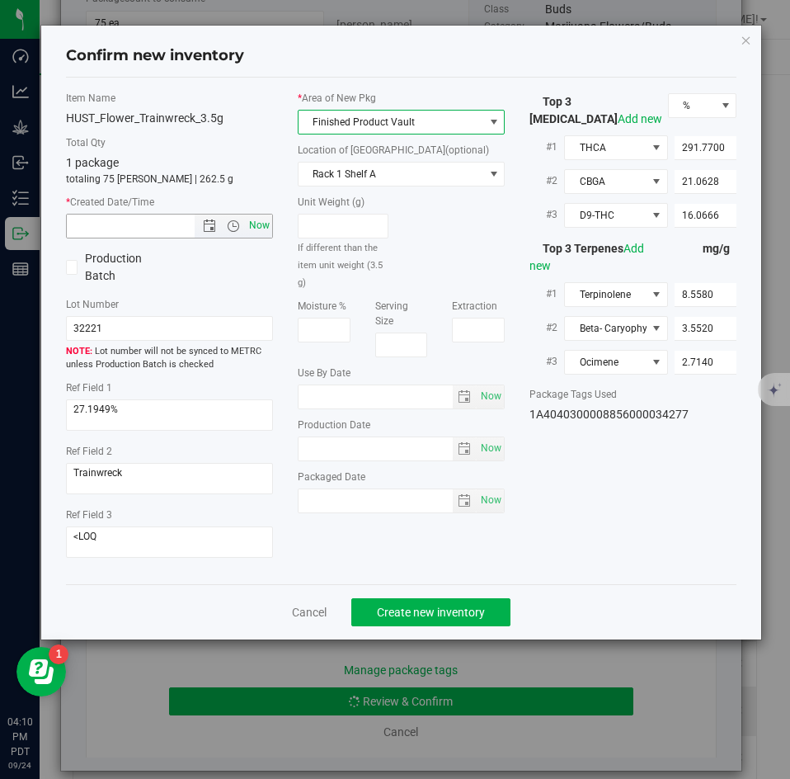
click at [271, 229] on span "Now" at bounding box center [260, 226] width 28 height 24
type input "[DATE] 4:10 PM"
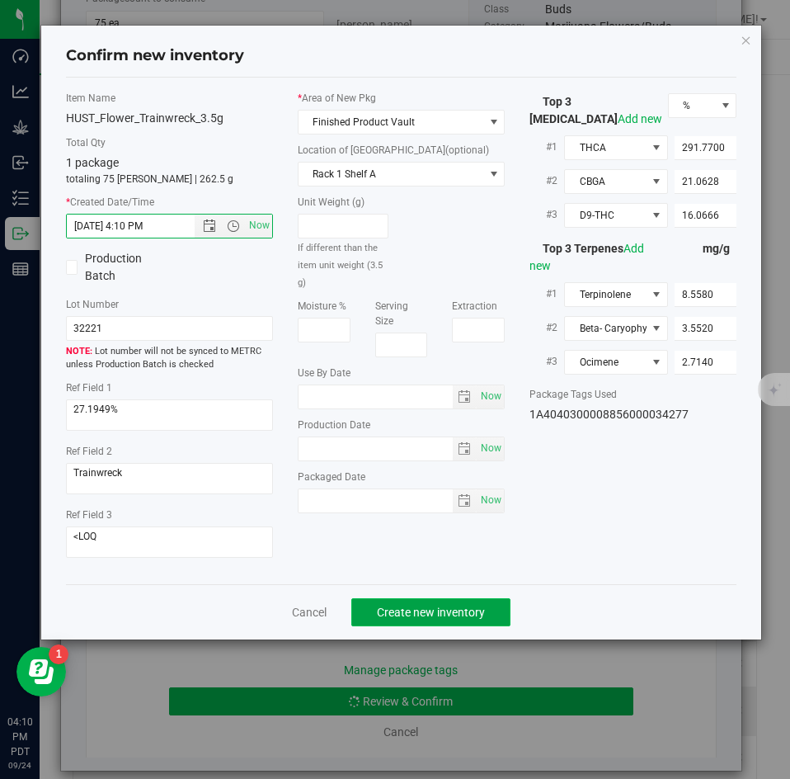
click at [410, 601] on button "Create new inventory" at bounding box center [430, 612] width 159 height 28
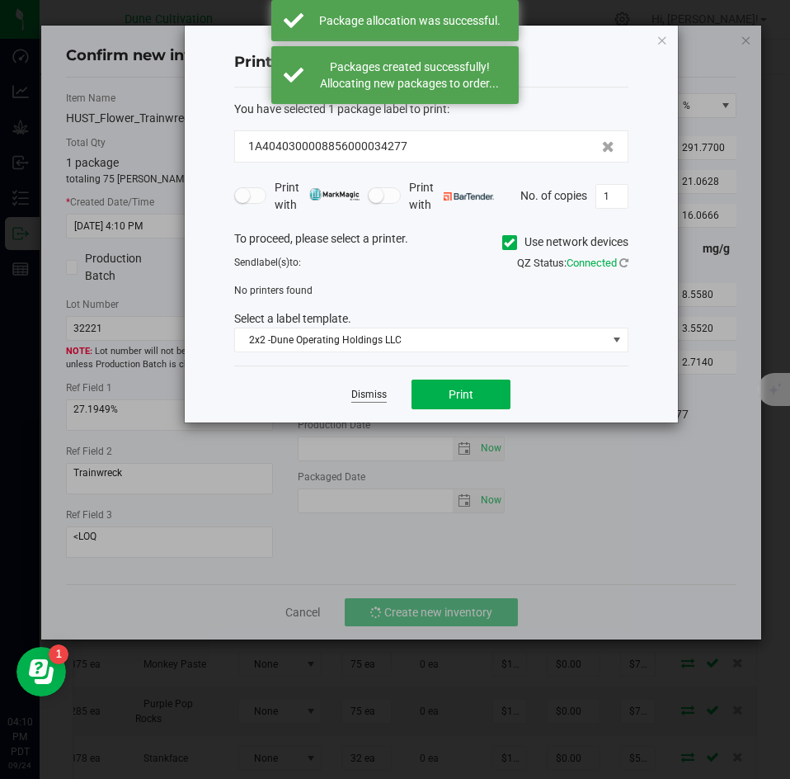
click at [365, 395] on link "Dismiss" at bounding box center [368, 395] width 35 height 14
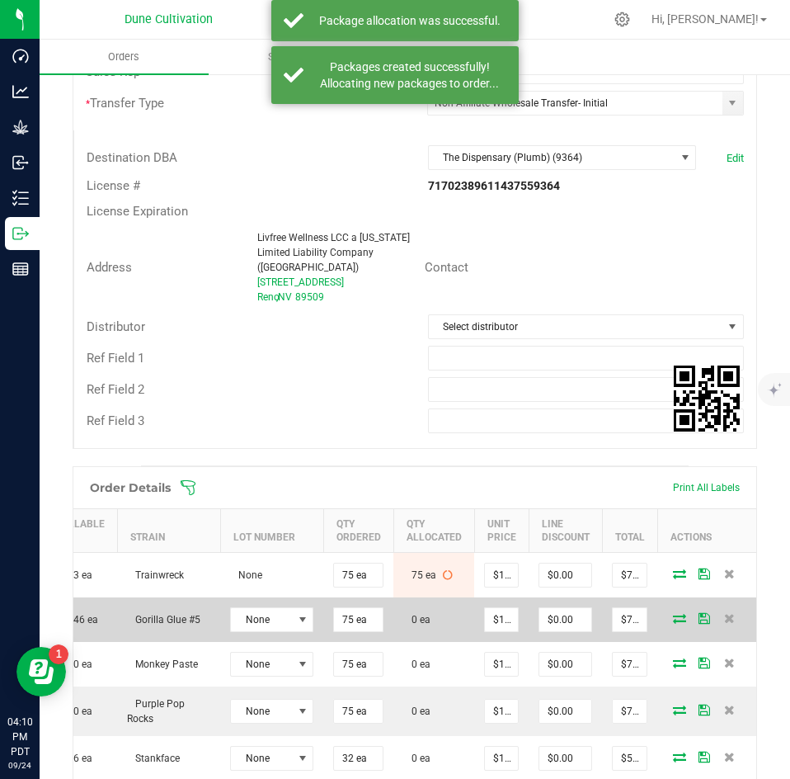
click at [673, 613] on icon at bounding box center [679, 618] width 13 height 10
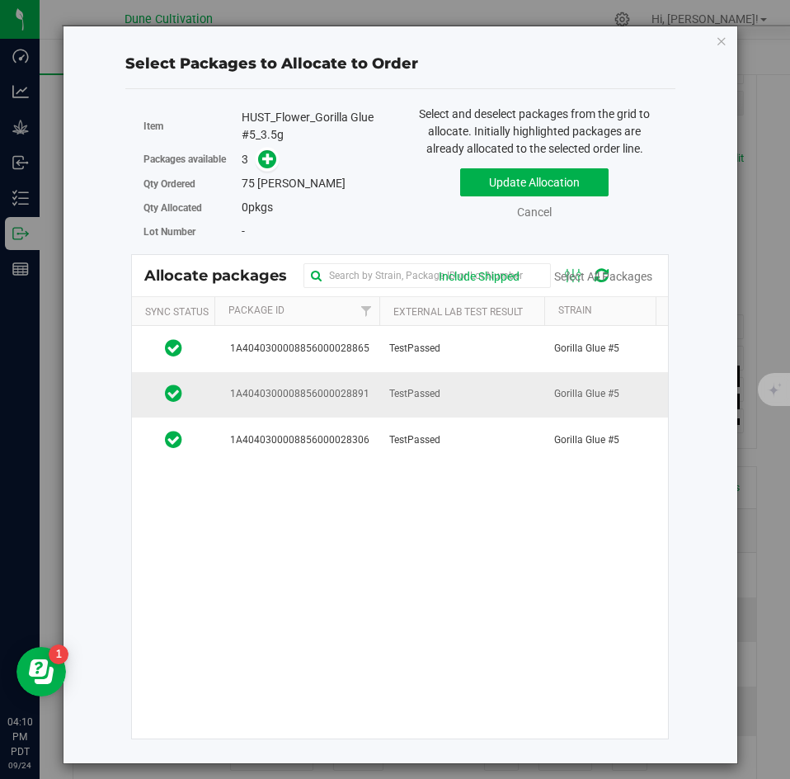
click at [455, 384] on td "TestPassed" at bounding box center [461, 394] width 165 height 45
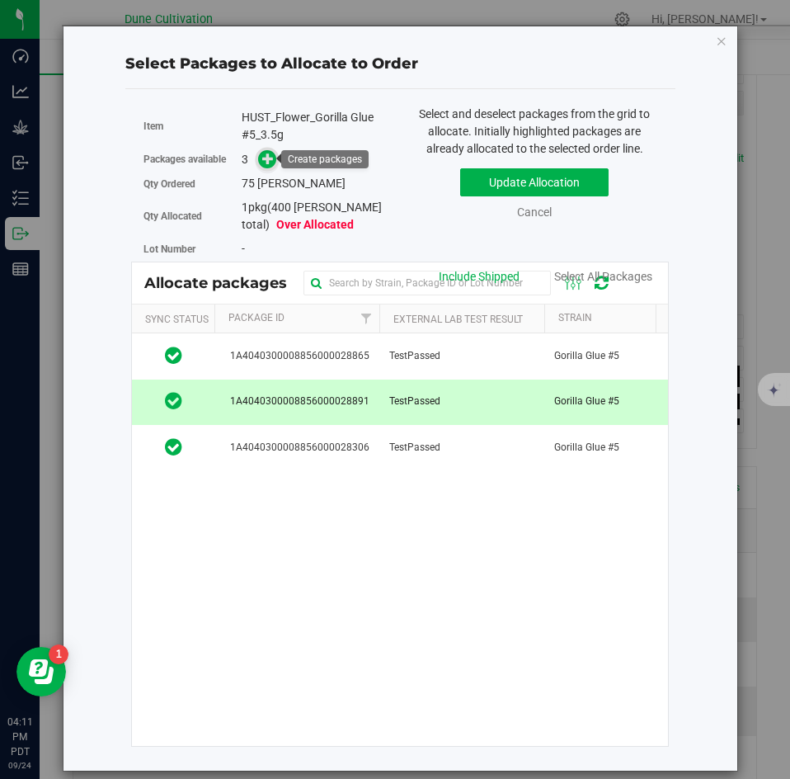
click at [275, 161] on icon at bounding box center [268, 158] width 12 height 12
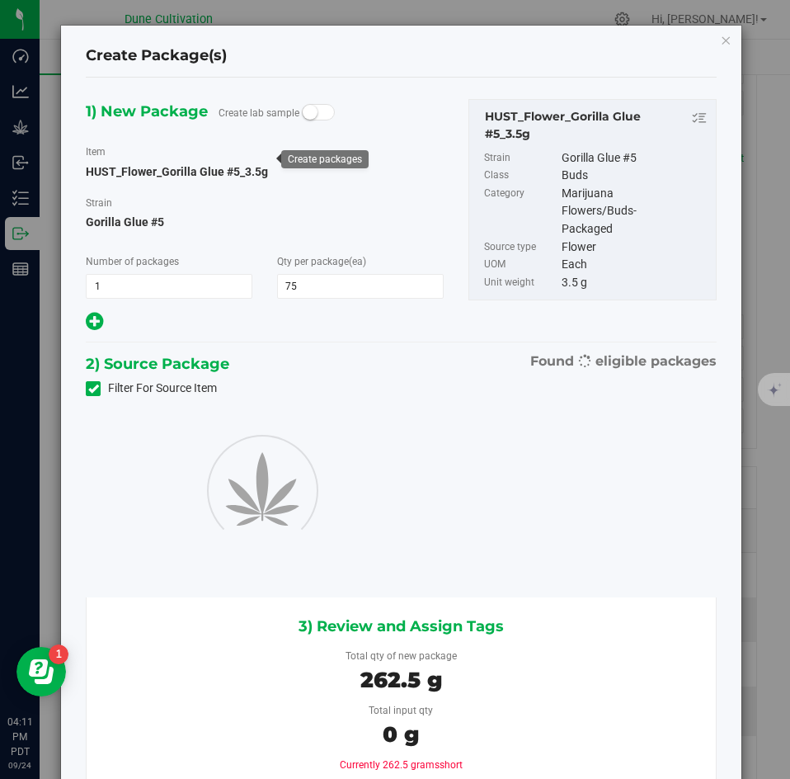
type input "75"
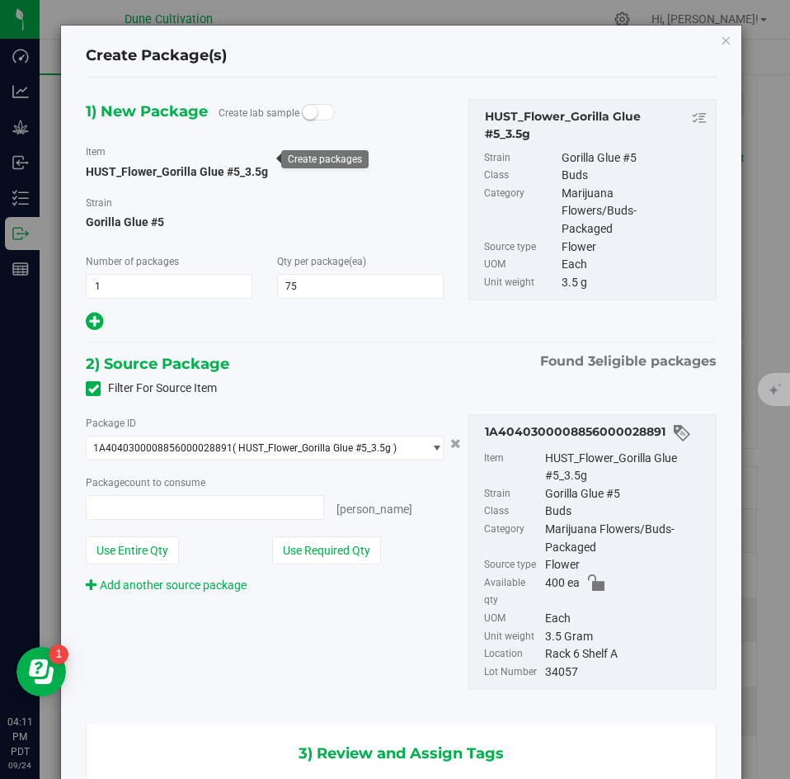
type input "75 ea"
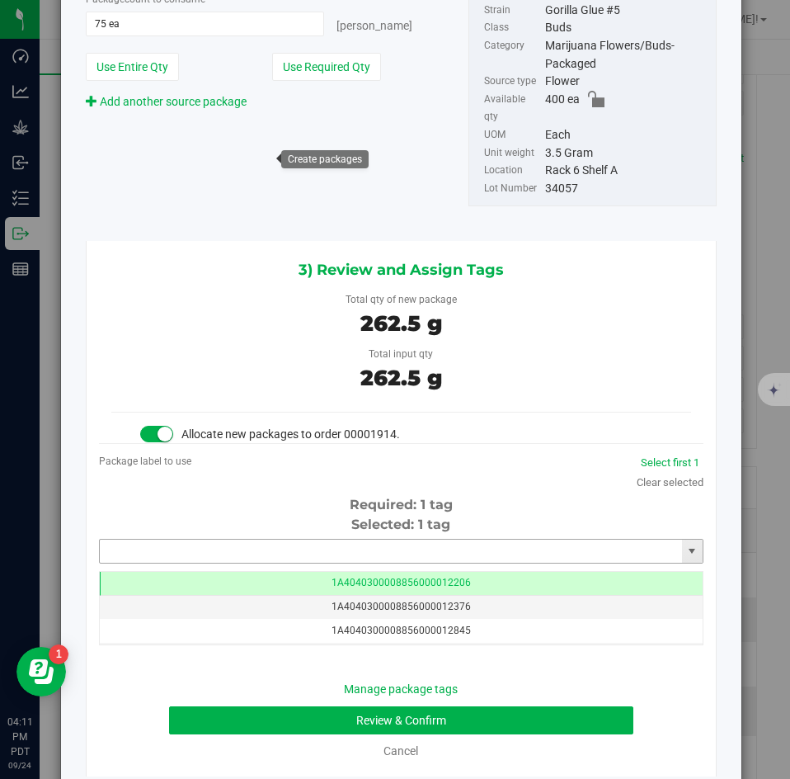
click at [410, 540] on input "text" at bounding box center [391, 551] width 582 height 23
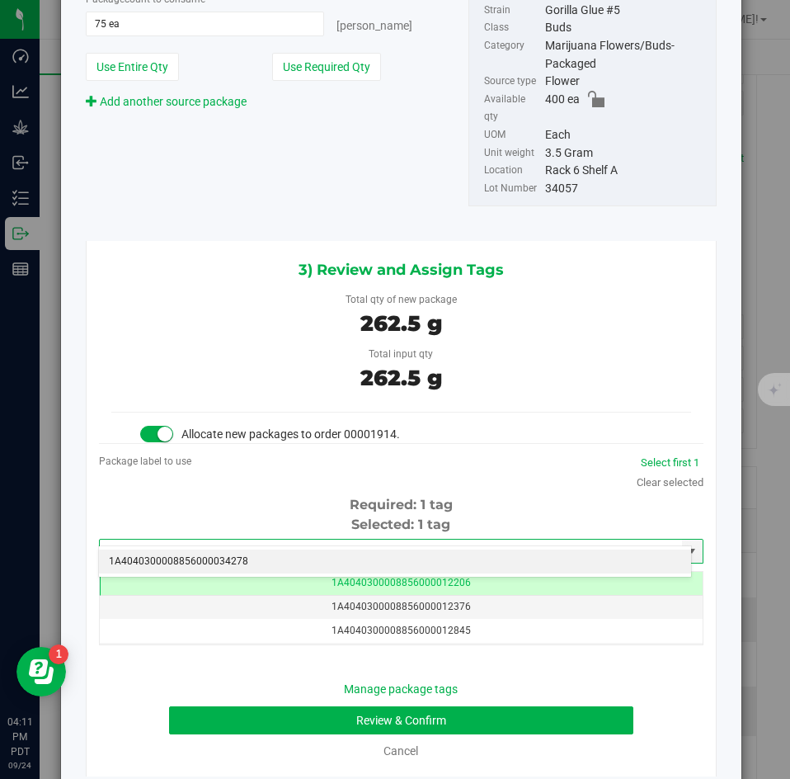
click at [401, 555] on li "1A4040300008856000034278" at bounding box center [395, 561] width 592 height 25
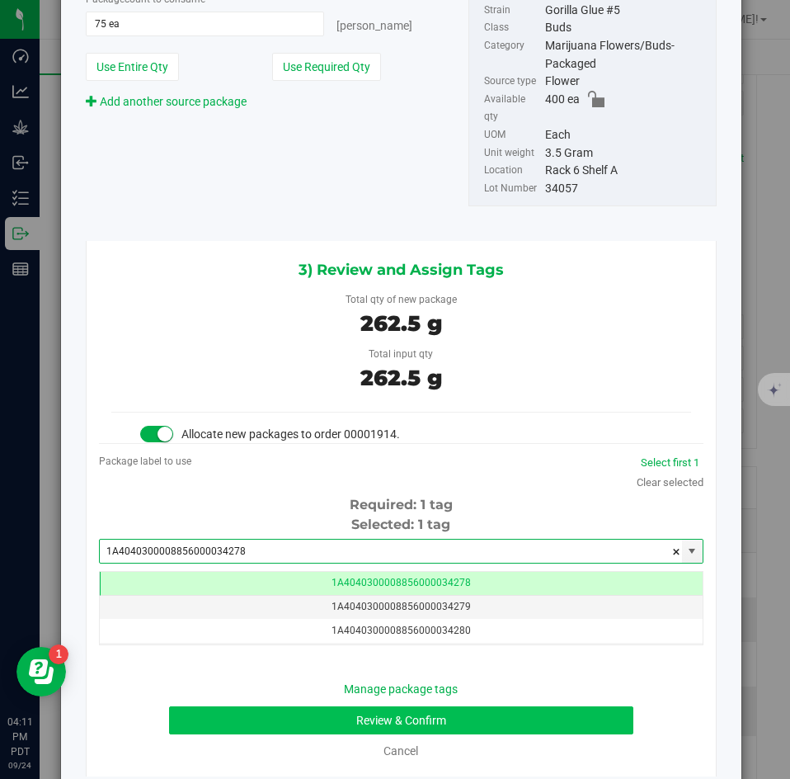
type input "1A4040300008856000034278"
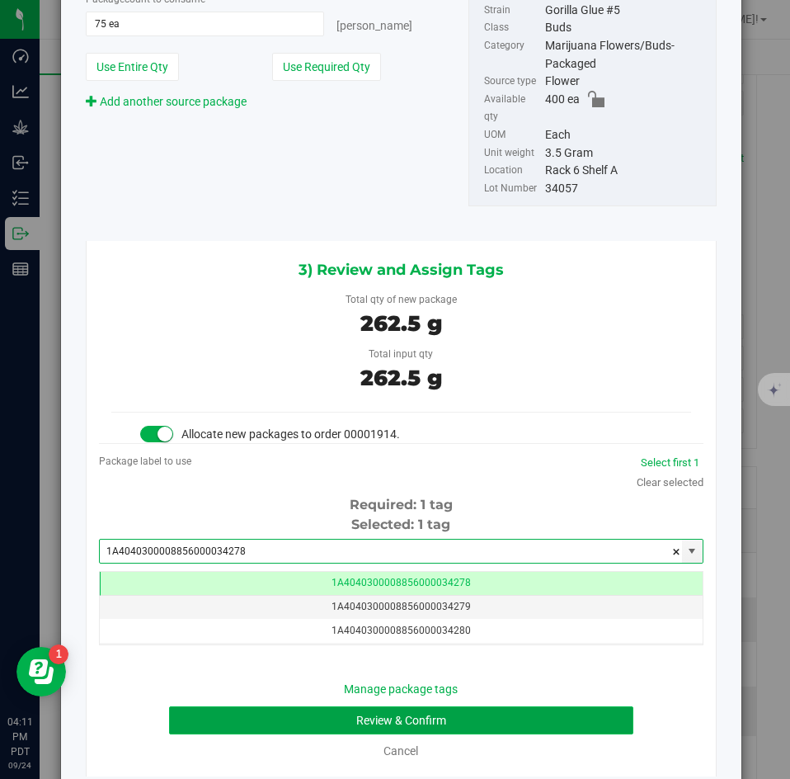
click at [321, 706] on button "Review & Confirm" at bounding box center [401, 720] width 464 height 28
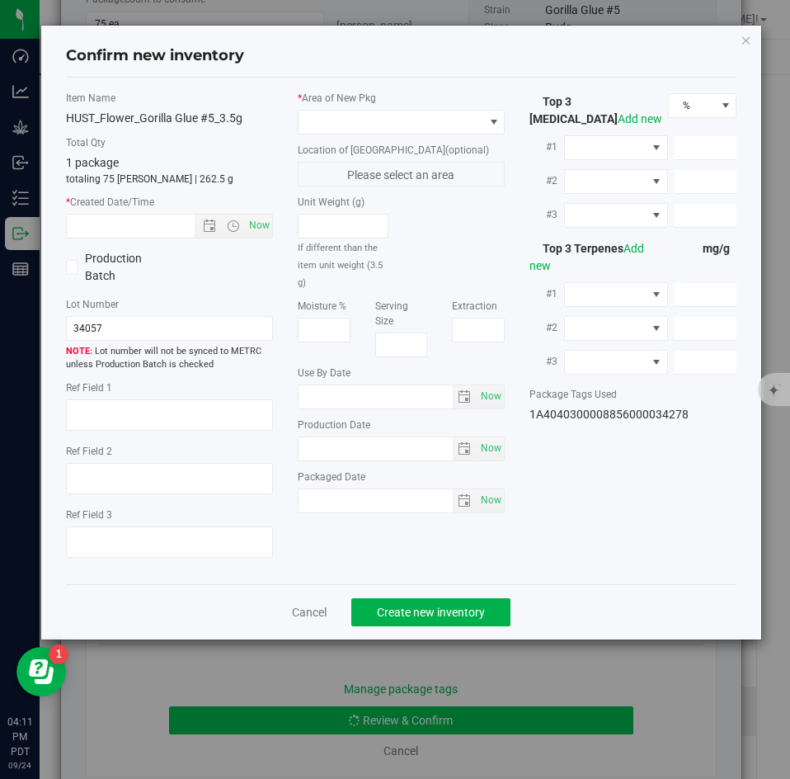
type textarea "25.8202%"
type textarea "Gorilla Glue #5"
type textarea "0.0437%"
type input "280.9610"
type input "11.7992"
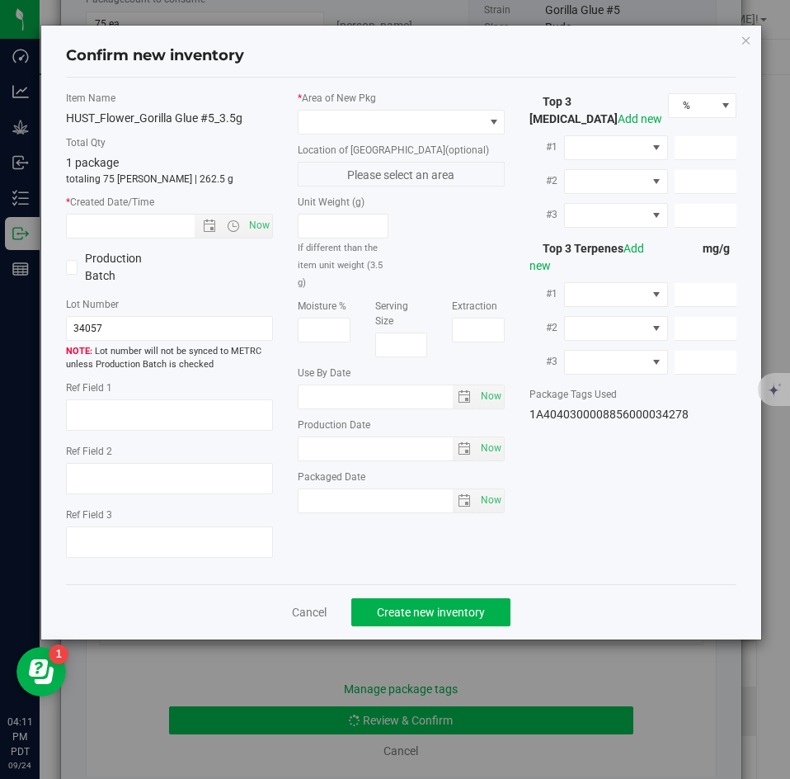
type input "8.4518"
type input "5.2650"
type input "2.7500"
type input "2.3370"
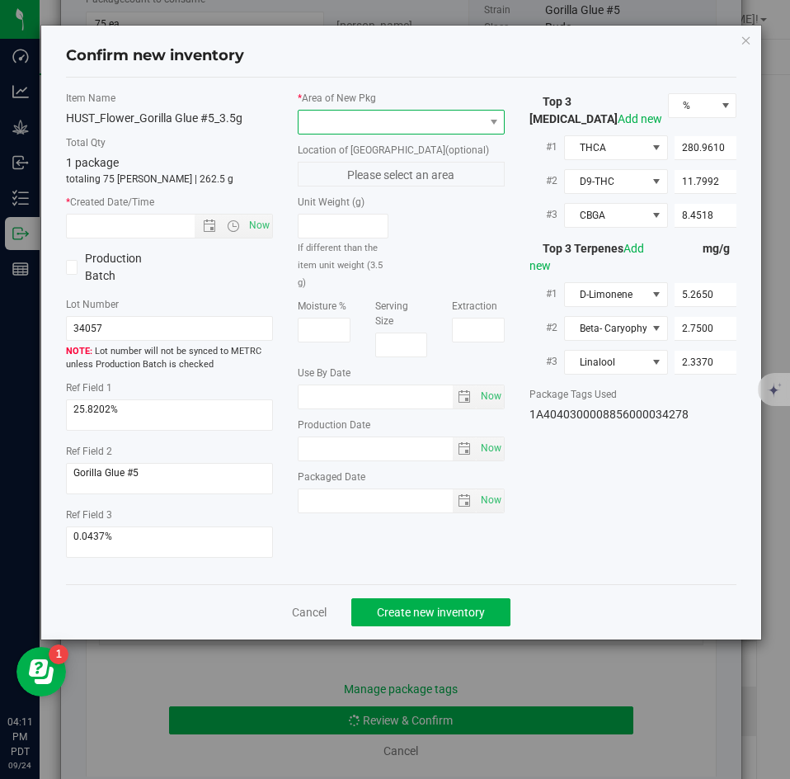
click at [356, 111] on span at bounding box center [391, 122] width 185 height 23
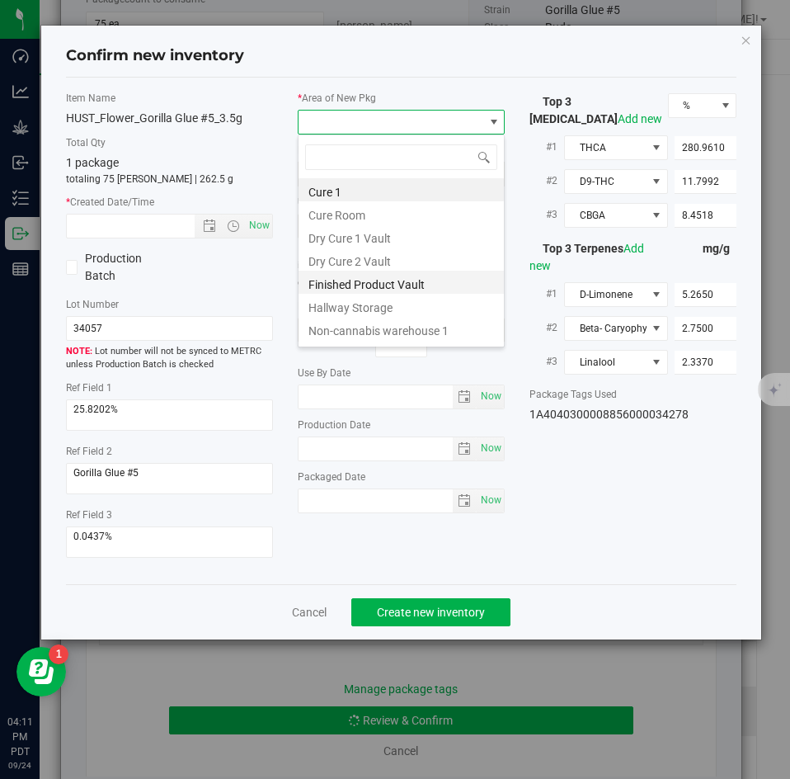
click at [342, 279] on li "Finished Product Vault" at bounding box center [401, 282] width 205 height 23
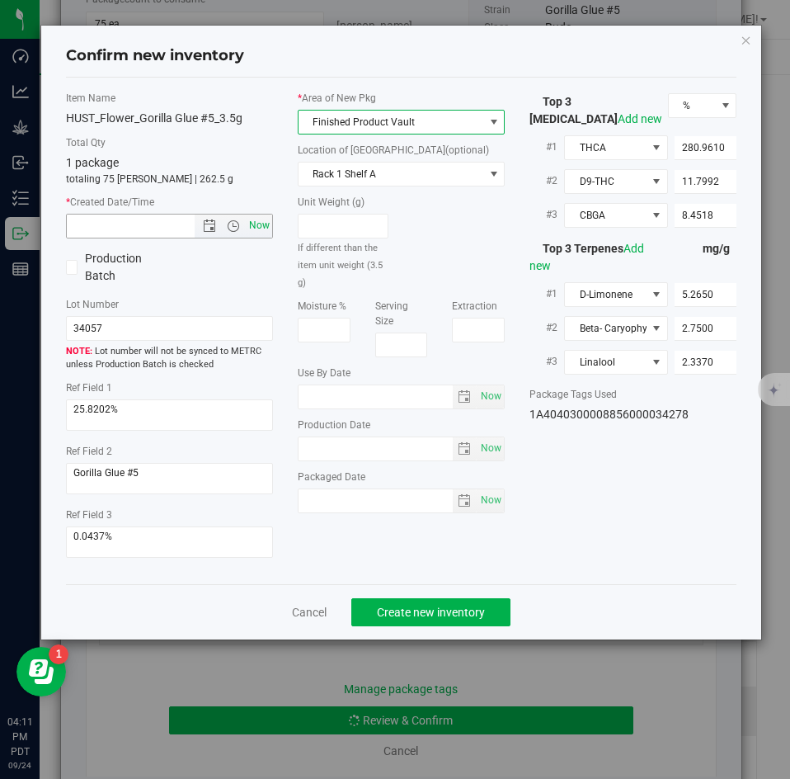
click at [256, 228] on span "Now" at bounding box center [260, 226] width 28 height 24
type input "[DATE] 4:11 PM"
click at [400, 596] on div "Cancel Create new inventory" at bounding box center [402, 611] width 672 height 55
click at [400, 599] on button "Create new inventory" at bounding box center [430, 612] width 159 height 28
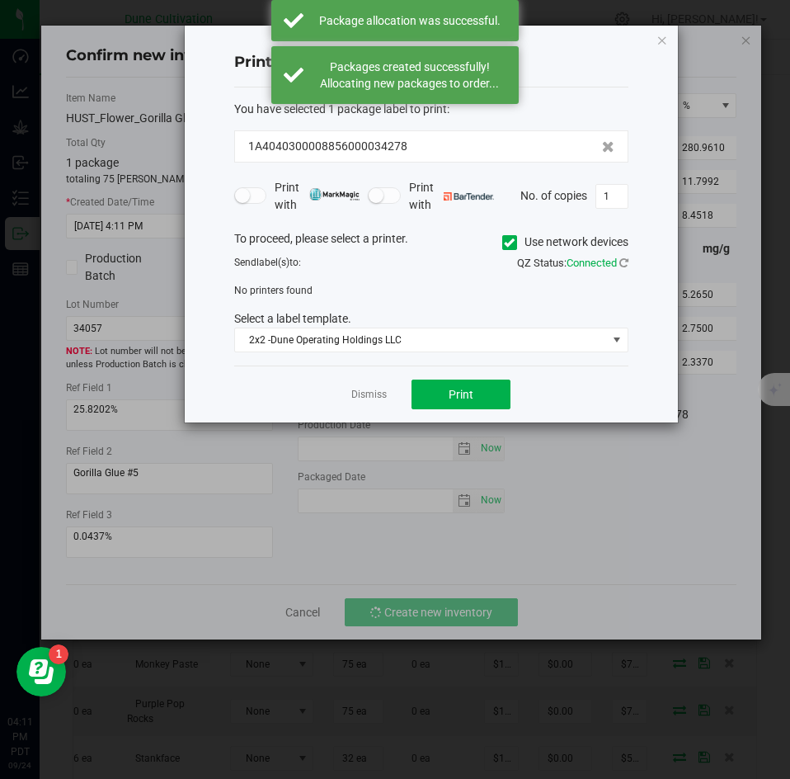
click at [370, 386] on app-cancel-button "Dismiss" at bounding box center [368, 394] width 35 height 17
click at [370, 389] on link "Dismiss" at bounding box center [368, 395] width 35 height 14
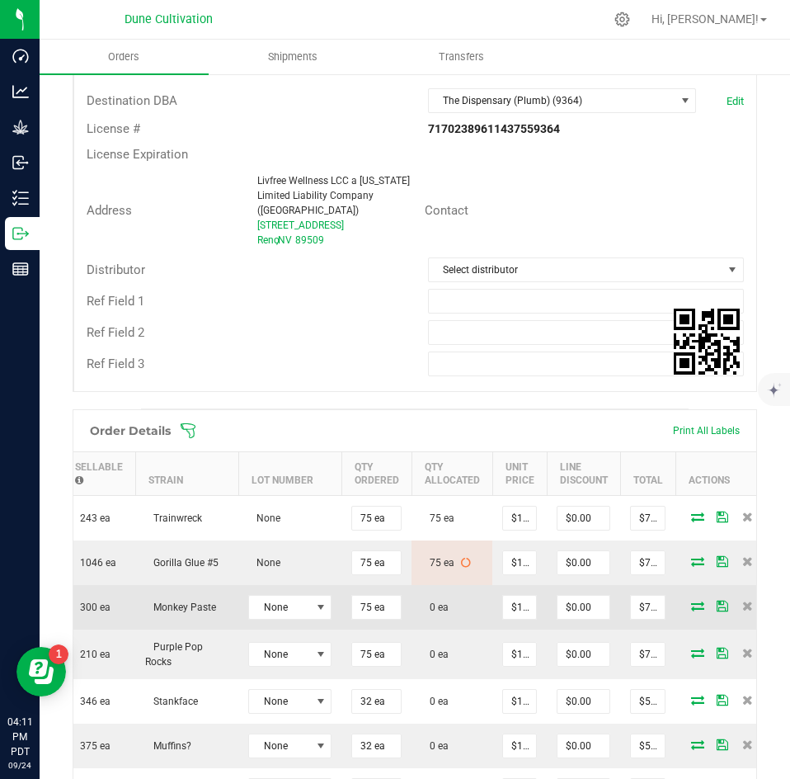
click at [688, 597] on td at bounding box center [725, 607] width 99 height 45
click at [691, 601] on icon at bounding box center [697, 606] width 13 height 10
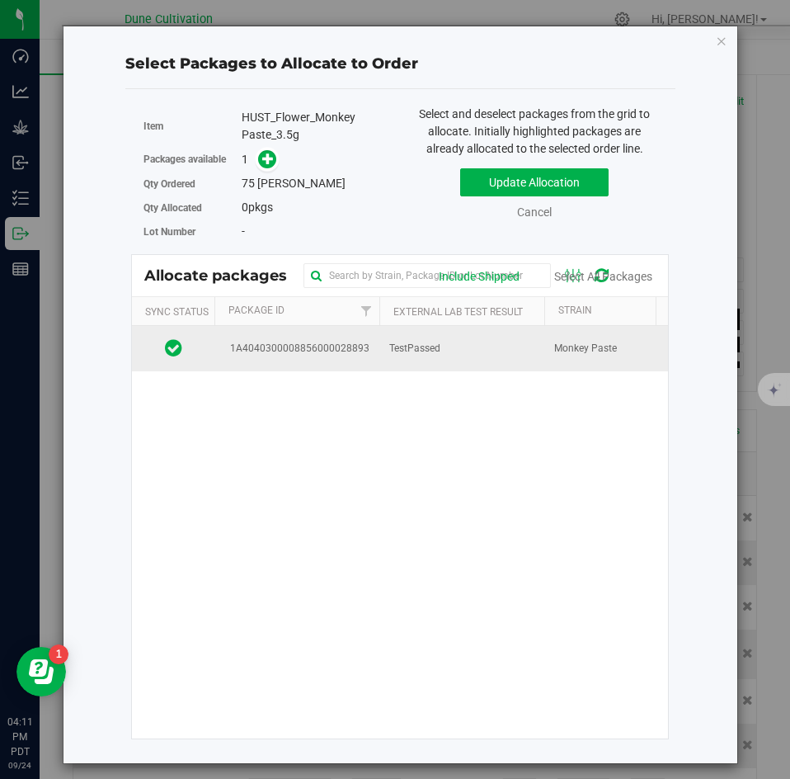
click at [356, 365] on td "1A4040300008856000028893" at bounding box center [296, 348] width 165 height 45
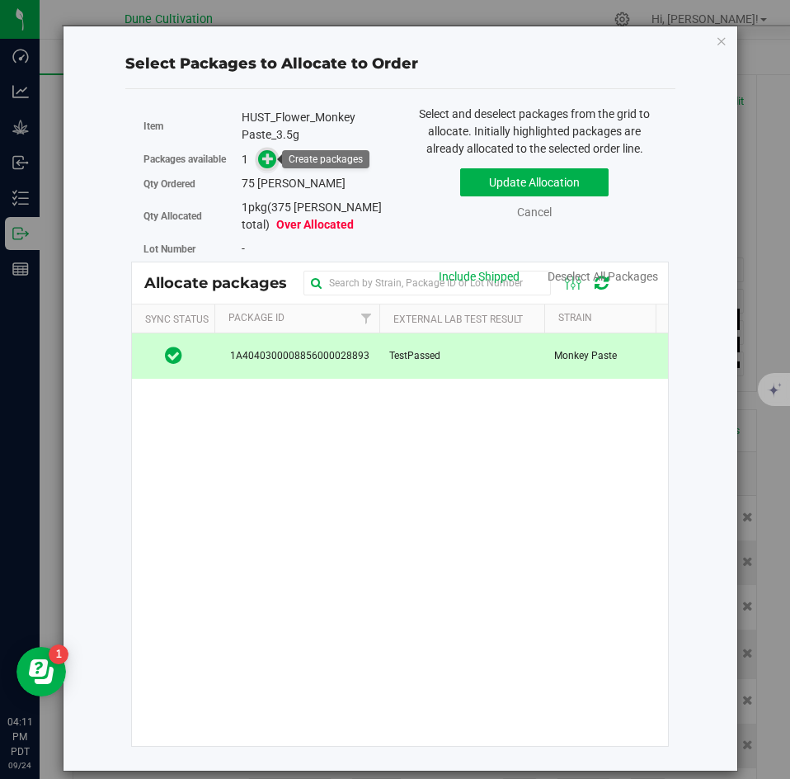
click at [271, 157] on icon at bounding box center [268, 158] width 12 height 12
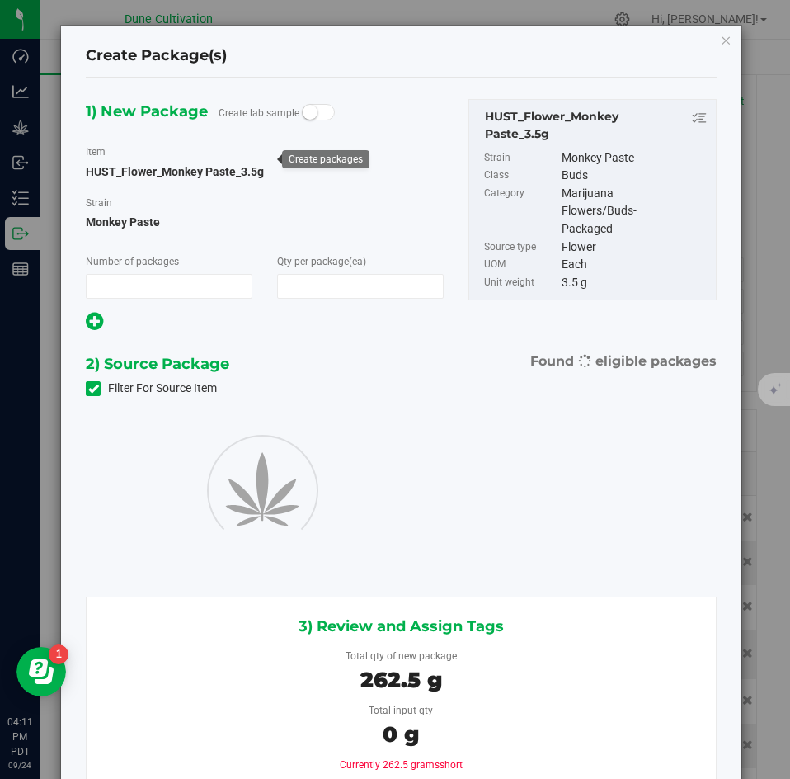
type input "1"
type input "75"
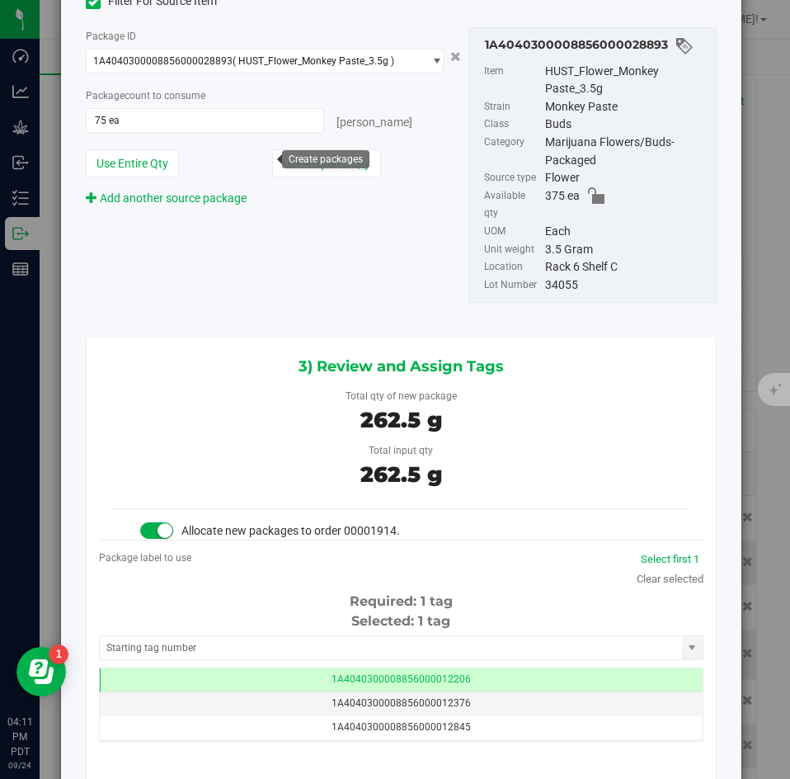
click at [310, 616] on div "Selected: 1 tag Tag 1A4040300008856000012206 1A4040300008856000012376 1A4040300…" at bounding box center [401, 676] width 605 height 130
click at [304, 636] on input "text" at bounding box center [391, 647] width 582 height 23
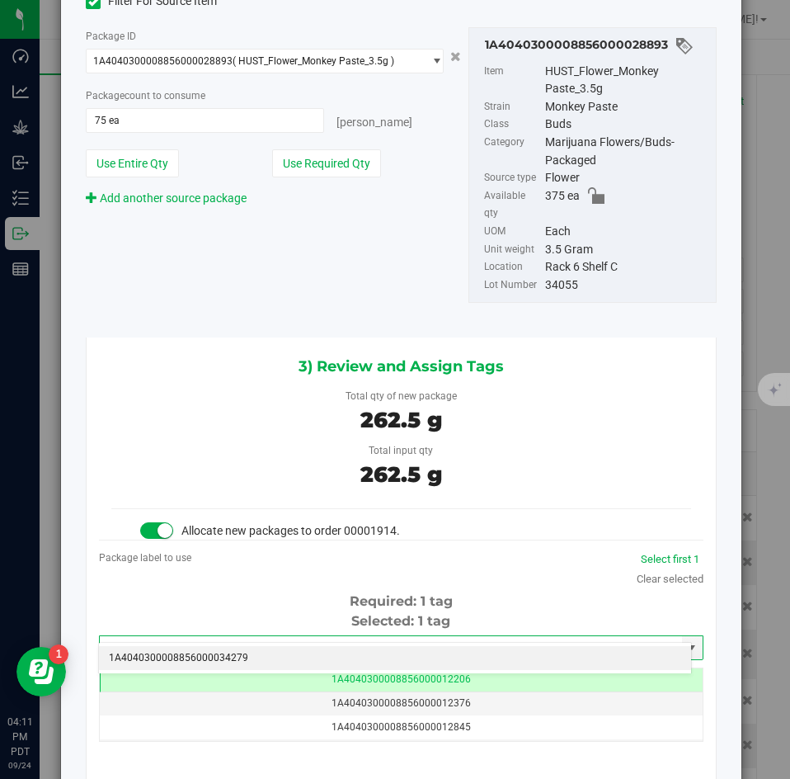
click at [300, 649] on li "1A4040300008856000034279" at bounding box center [395, 658] width 592 height 25
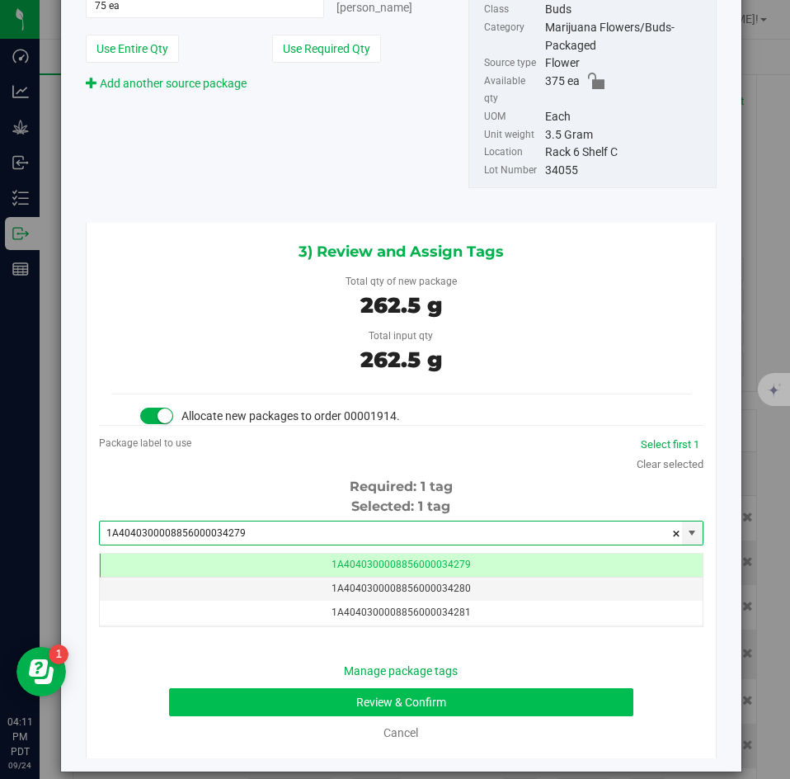
type input "1A4040300008856000034279"
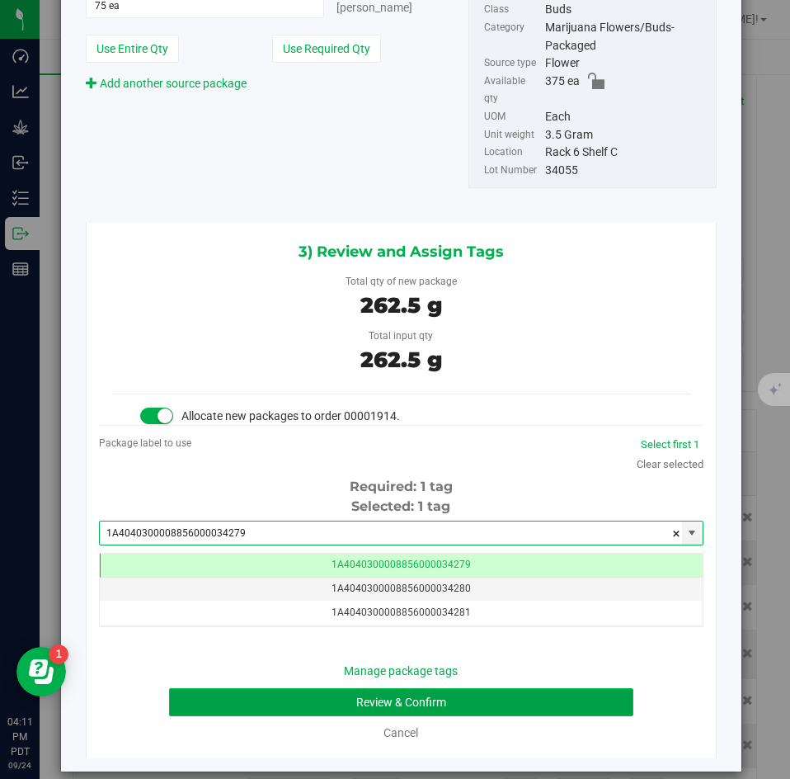
click at [275, 688] on button "Review & Confirm" at bounding box center [401, 702] width 464 height 28
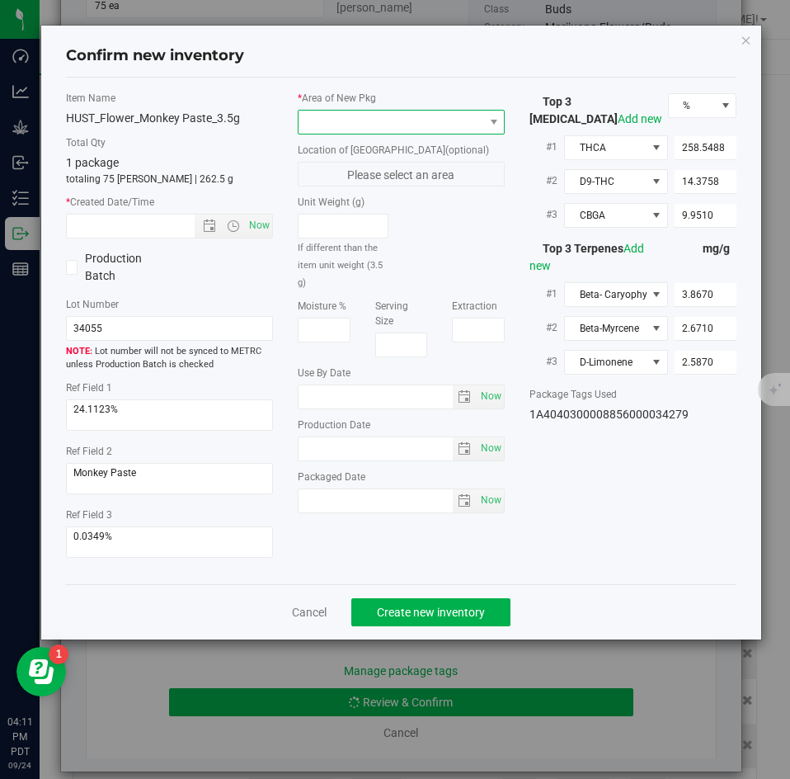
click at [400, 133] on span at bounding box center [391, 122] width 185 height 23
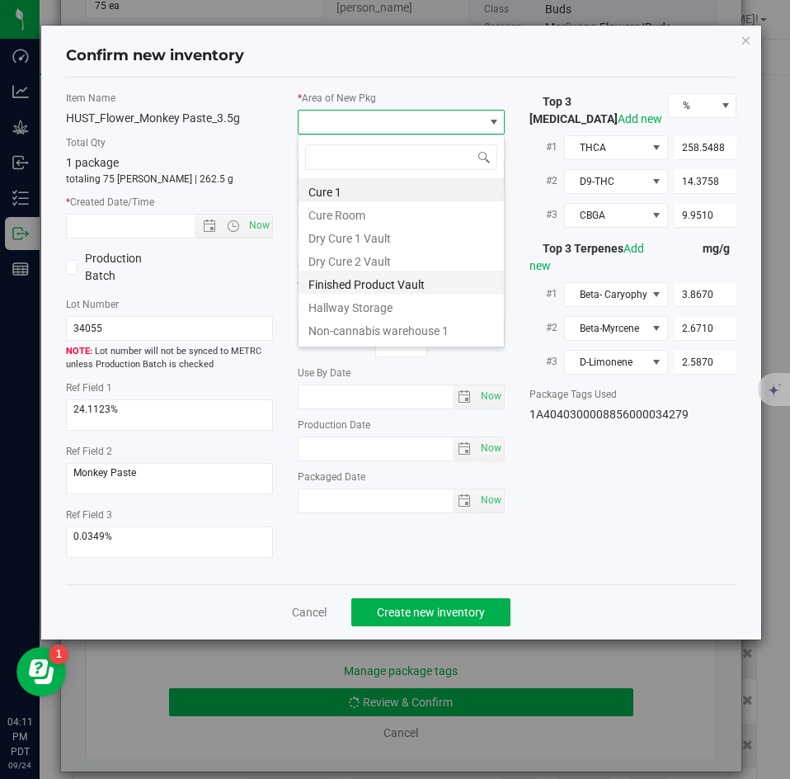
click at [354, 276] on li "Finished Product Vault" at bounding box center [401, 282] width 205 height 23
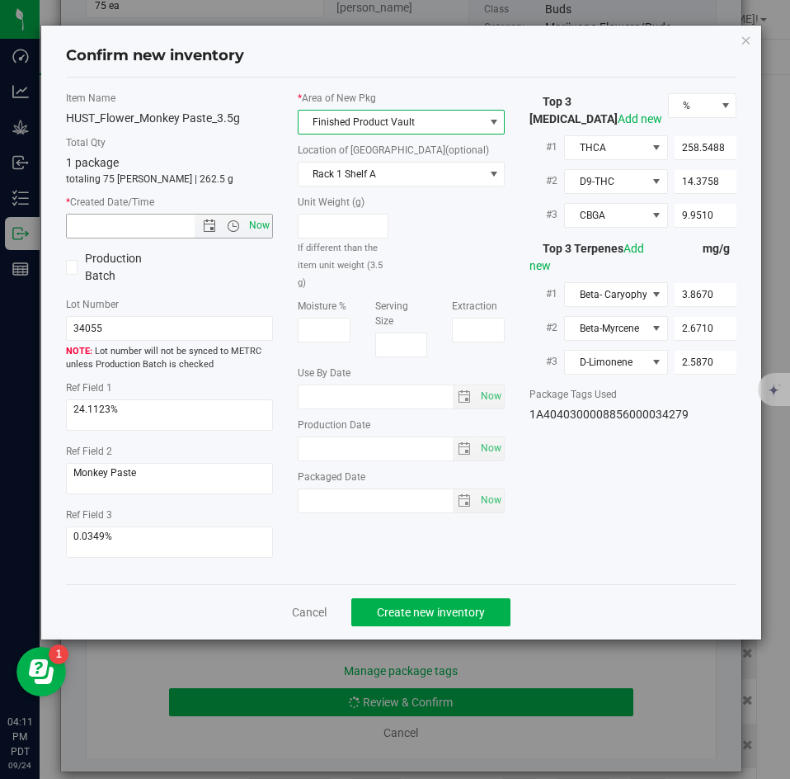
click at [260, 223] on span "Now" at bounding box center [260, 226] width 28 height 24
type input "[DATE] 4:11 PM"
click at [406, 607] on span "Create new inventory" at bounding box center [431, 612] width 108 height 13
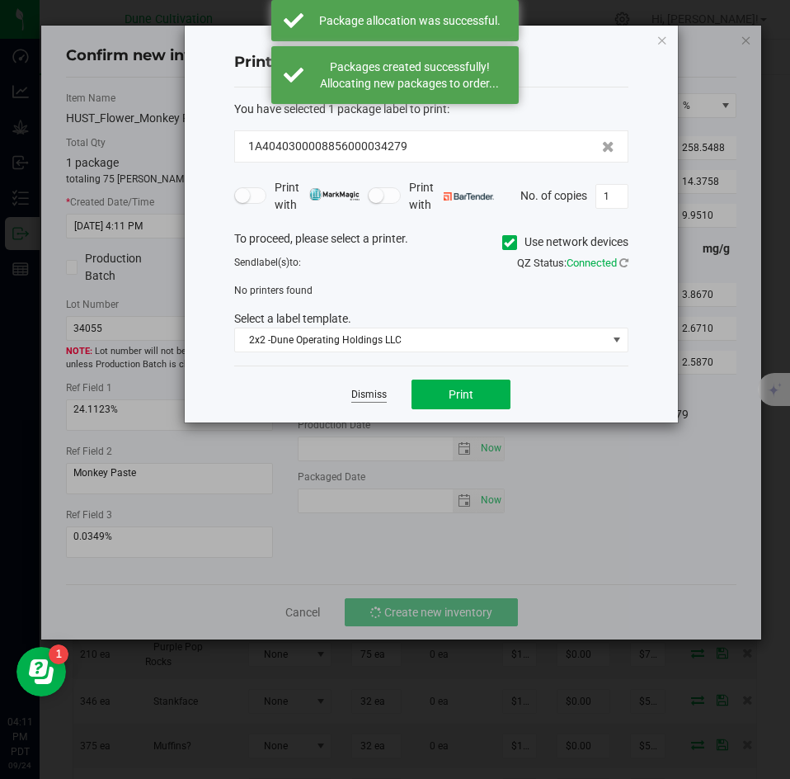
click at [381, 389] on link "Dismiss" at bounding box center [368, 395] width 35 height 14
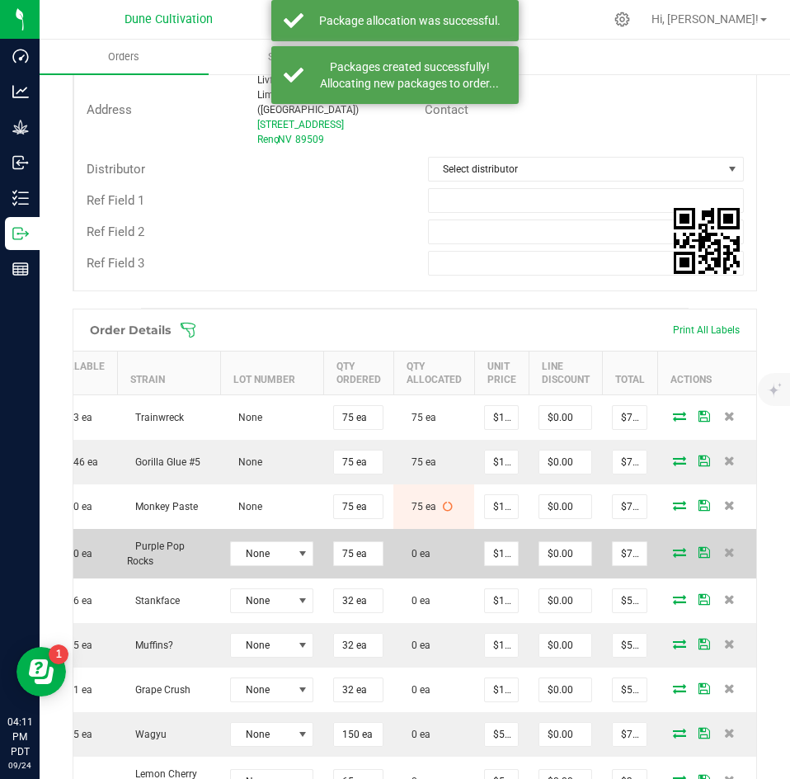
click at [673, 547] on icon at bounding box center [679, 552] width 13 height 10
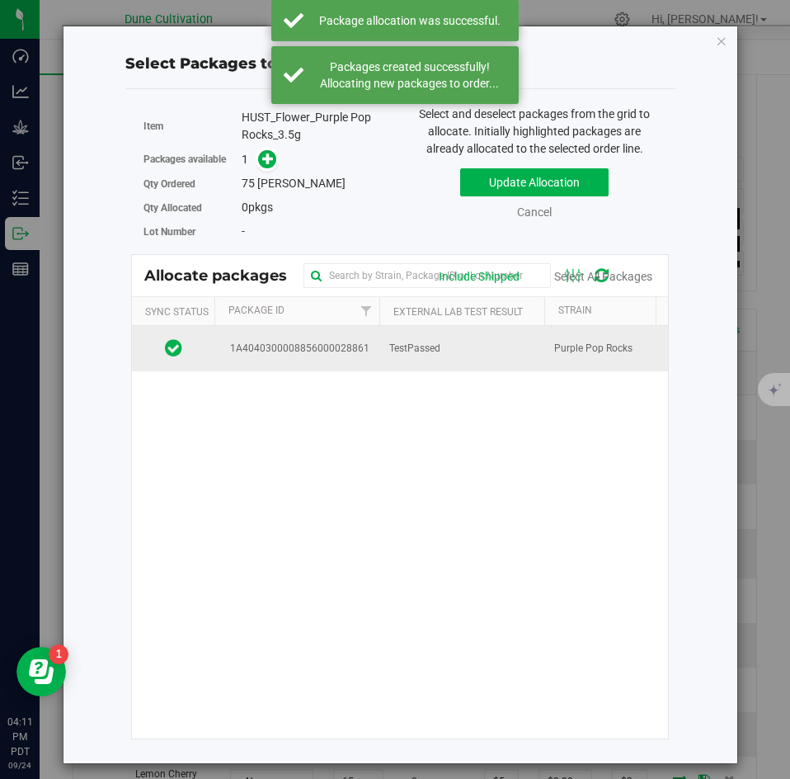
click at [426, 358] on td "TestPassed" at bounding box center [461, 348] width 165 height 45
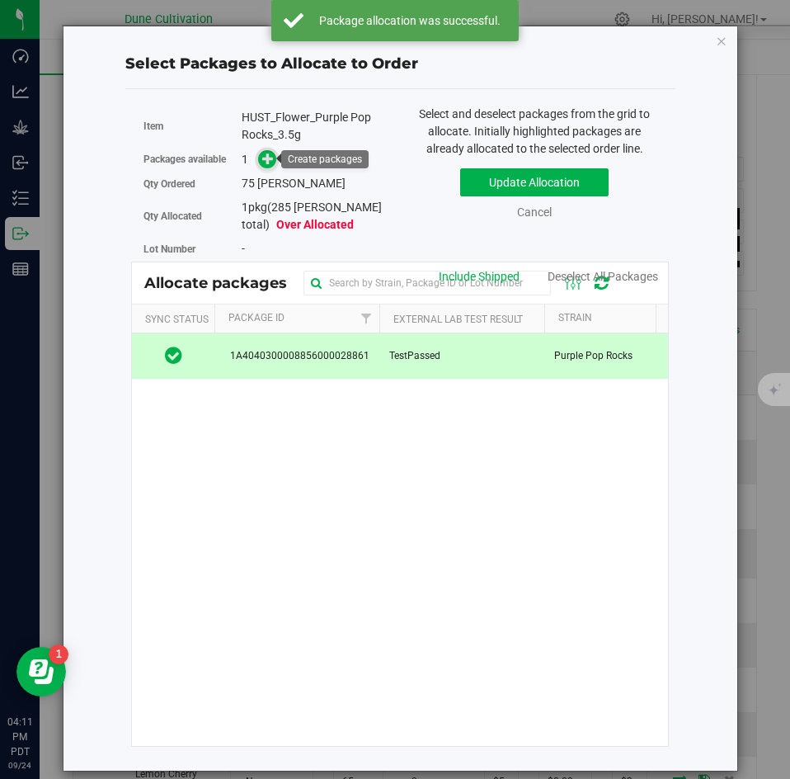
click at [269, 156] on icon at bounding box center [268, 159] width 12 height 12
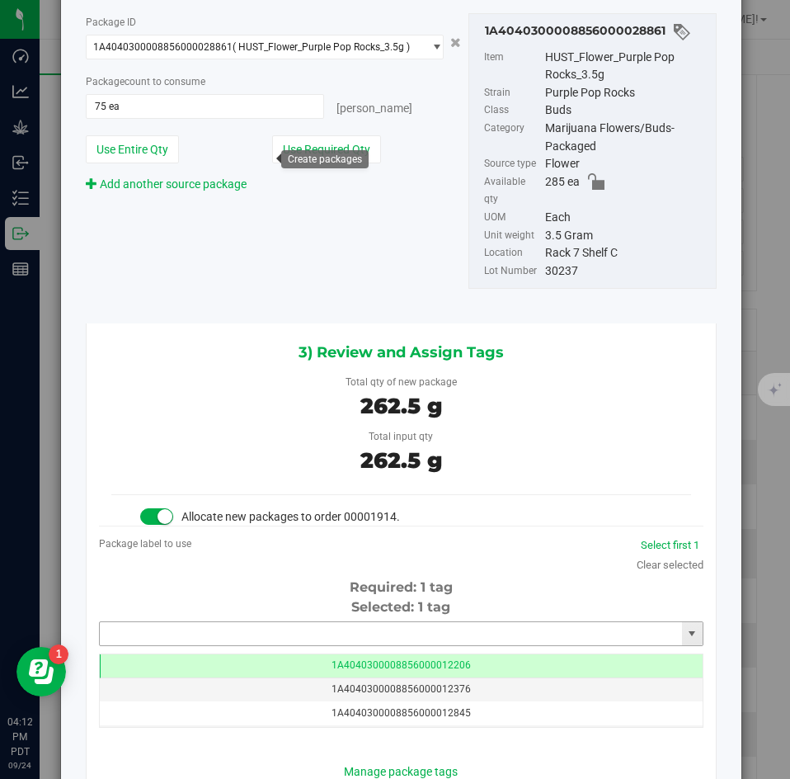
click at [287, 622] on input "text" at bounding box center [391, 633] width 582 height 23
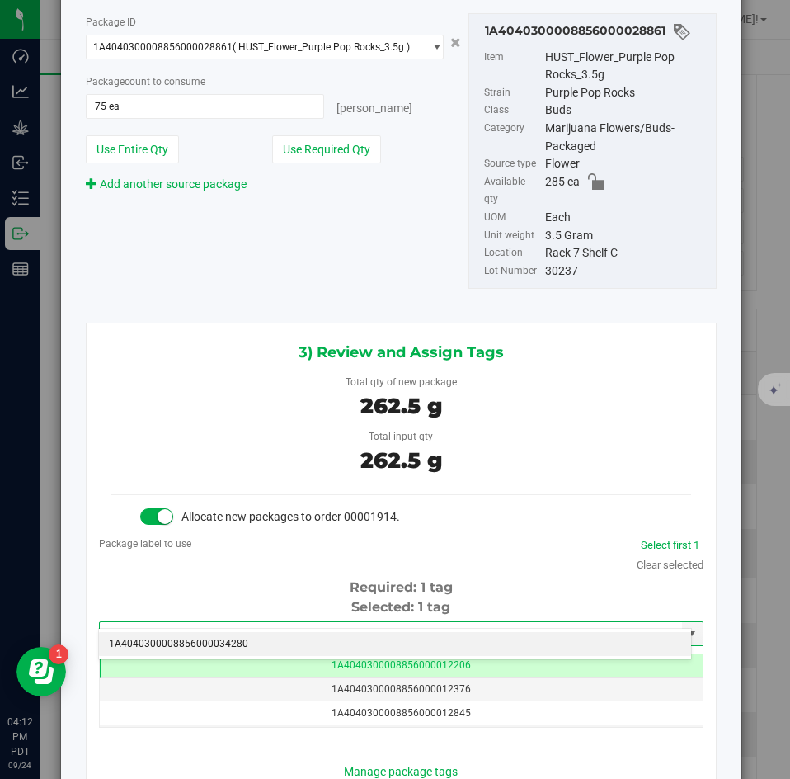
click at [285, 643] on li "1A4040300008856000034280" at bounding box center [395, 644] width 592 height 25
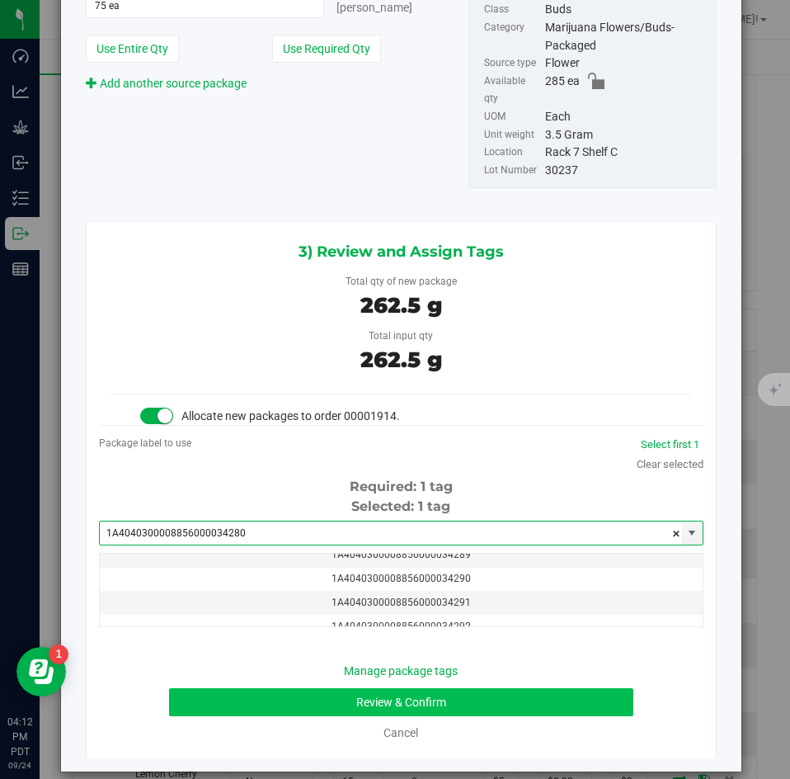
type input "1A4040300008856000034280"
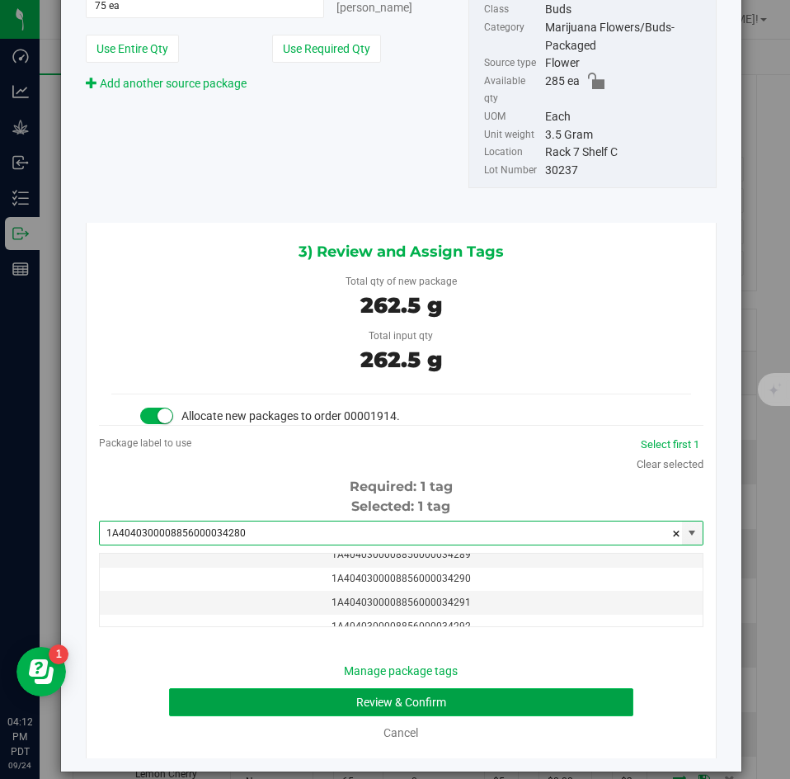
click at [265, 688] on button "Review & Confirm" at bounding box center [401, 702] width 464 height 28
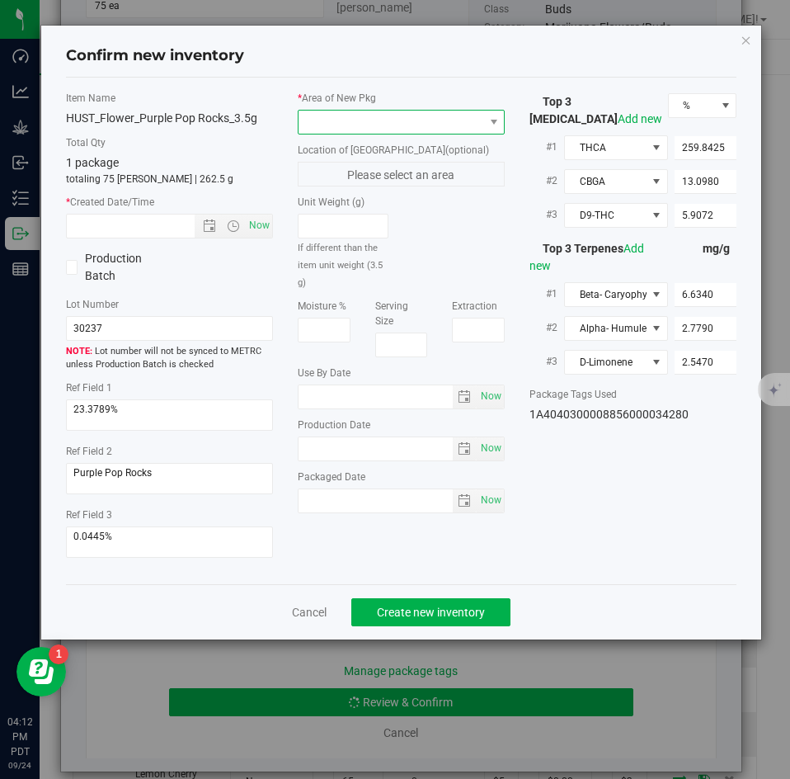
click at [324, 122] on span at bounding box center [391, 122] width 185 height 23
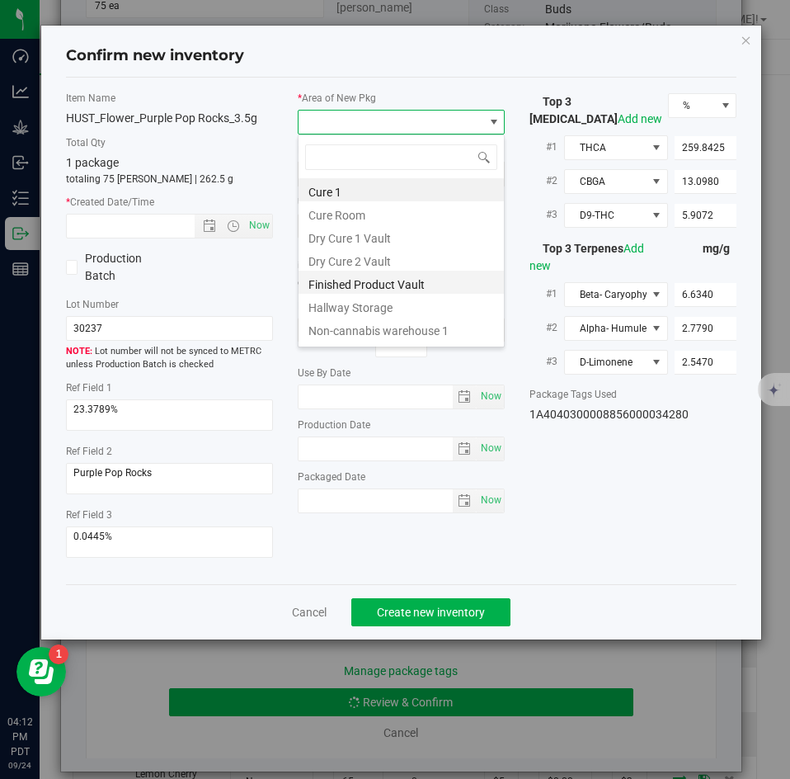
click at [331, 280] on li "Finished Product Vault" at bounding box center [401, 282] width 205 height 23
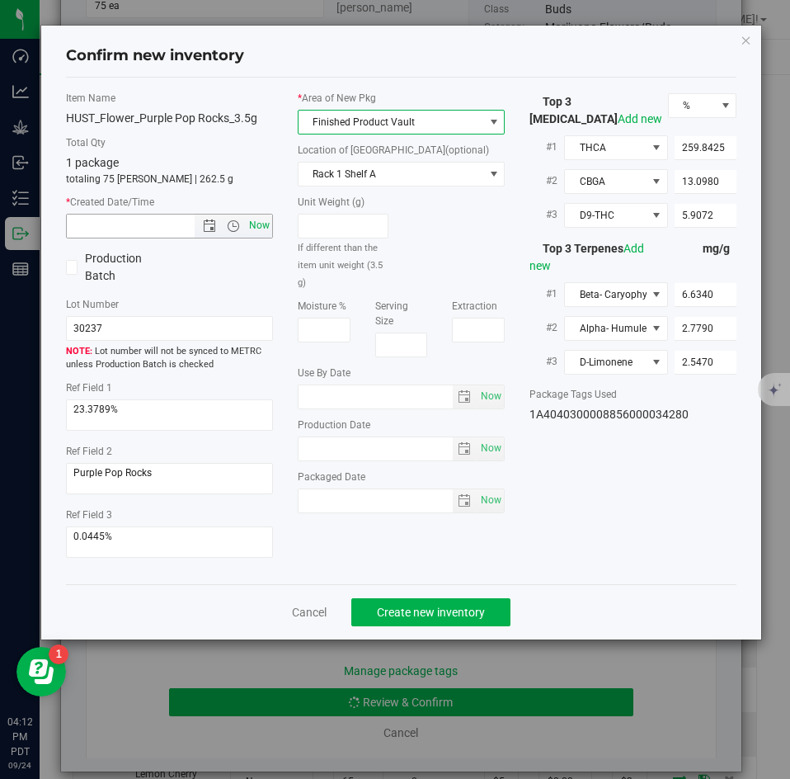
click at [264, 224] on span "Now" at bounding box center [260, 226] width 28 height 24
type input "[DATE] 4:12 PM"
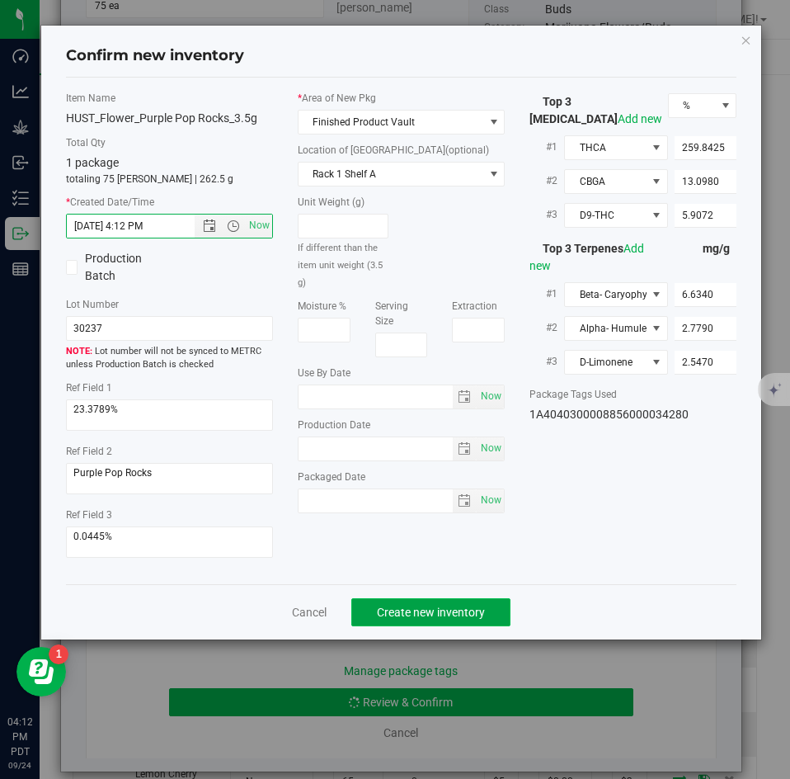
click at [429, 606] on span "Create new inventory" at bounding box center [431, 612] width 108 height 13
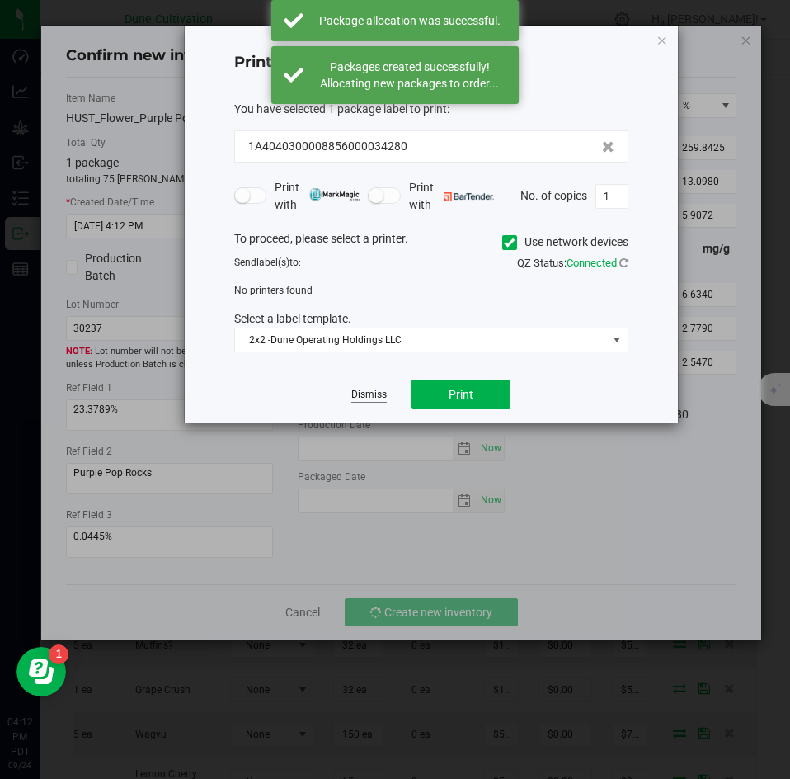
click at [375, 399] on link "Dismiss" at bounding box center [368, 395] width 35 height 14
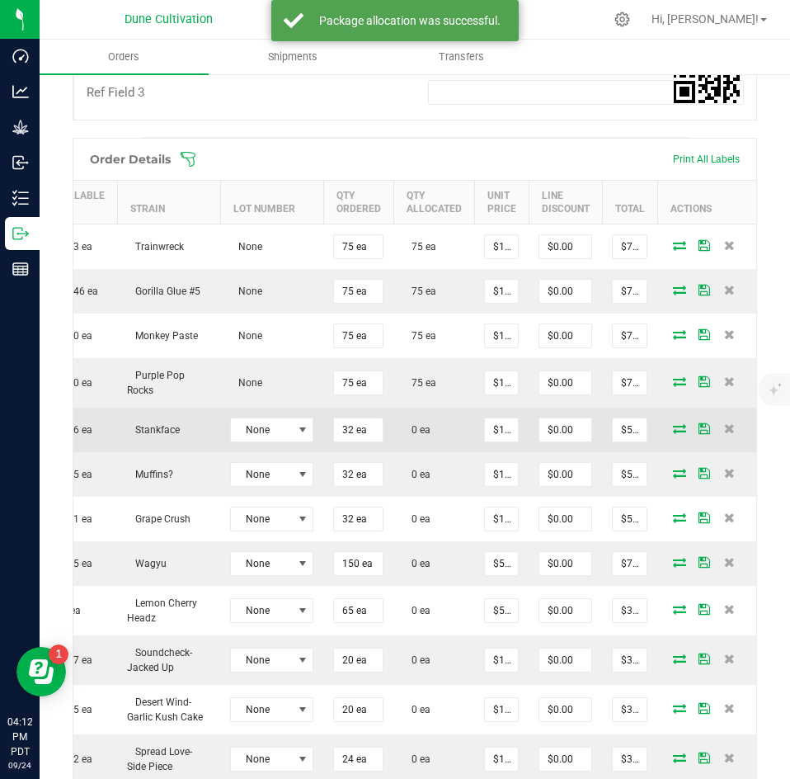
click at [673, 423] on icon at bounding box center [679, 428] width 13 height 10
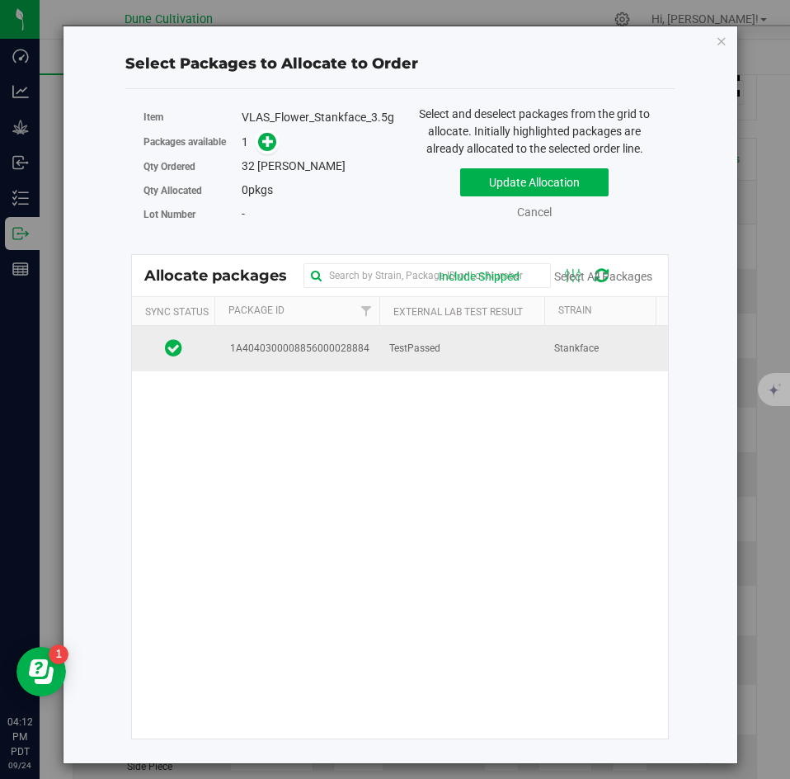
click at [404, 349] on span "TestPassed" at bounding box center [414, 349] width 51 height 16
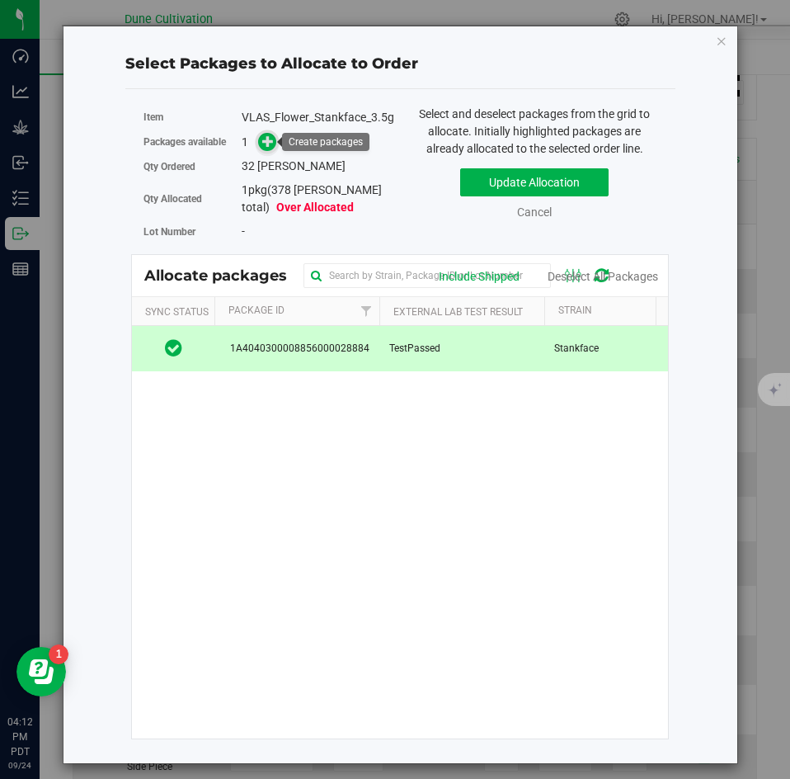
click at [266, 147] on icon at bounding box center [268, 141] width 12 height 12
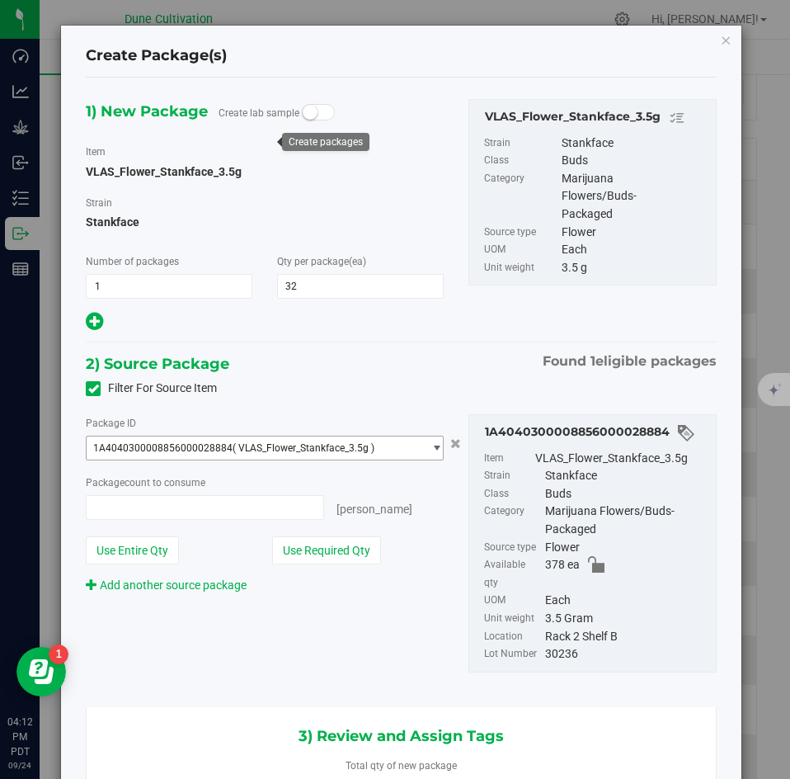
type input "32 ea"
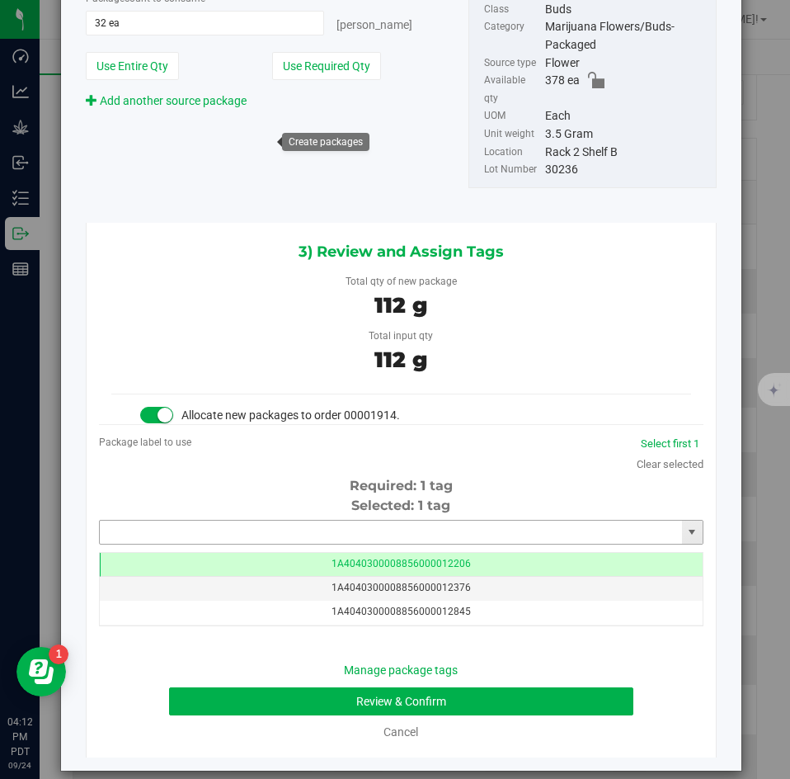
click at [410, 522] on input "text" at bounding box center [391, 532] width 582 height 23
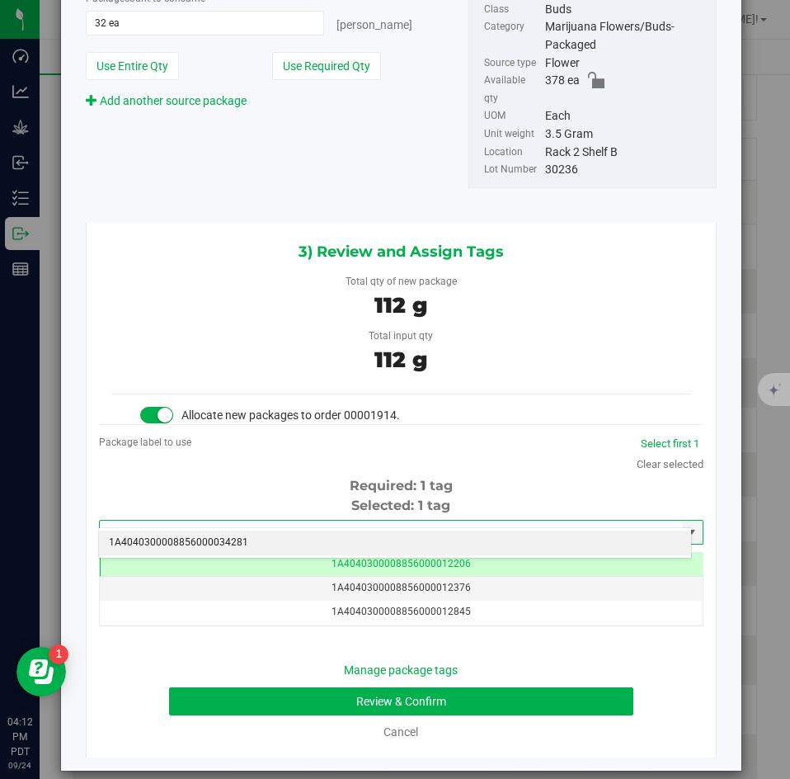
click at [406, 539] on li "1A4040300008856000034281" at bounding box center [395, 542] width 592 height 25
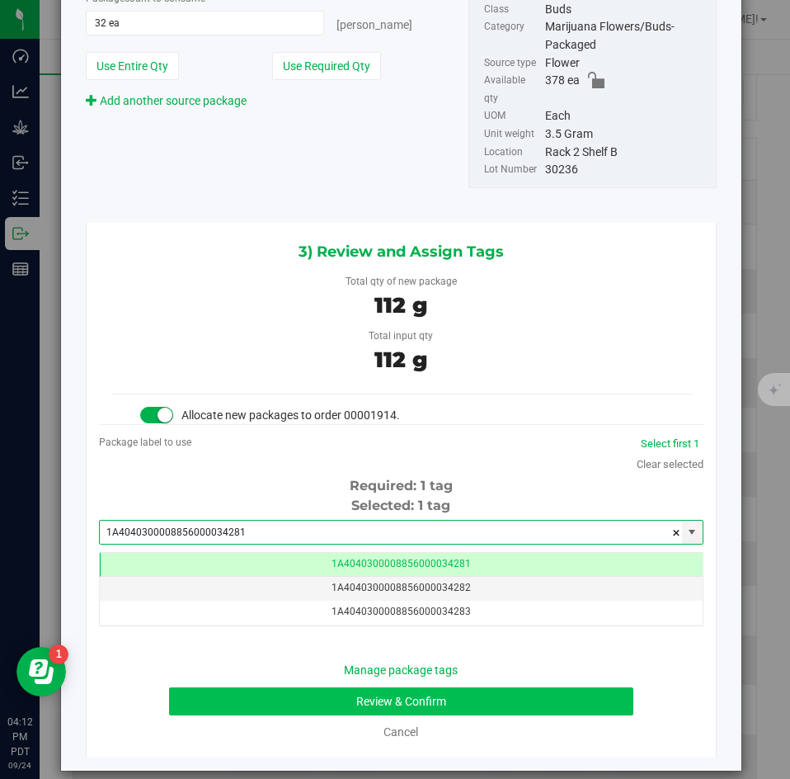
type input "1A4040300008856000034281"
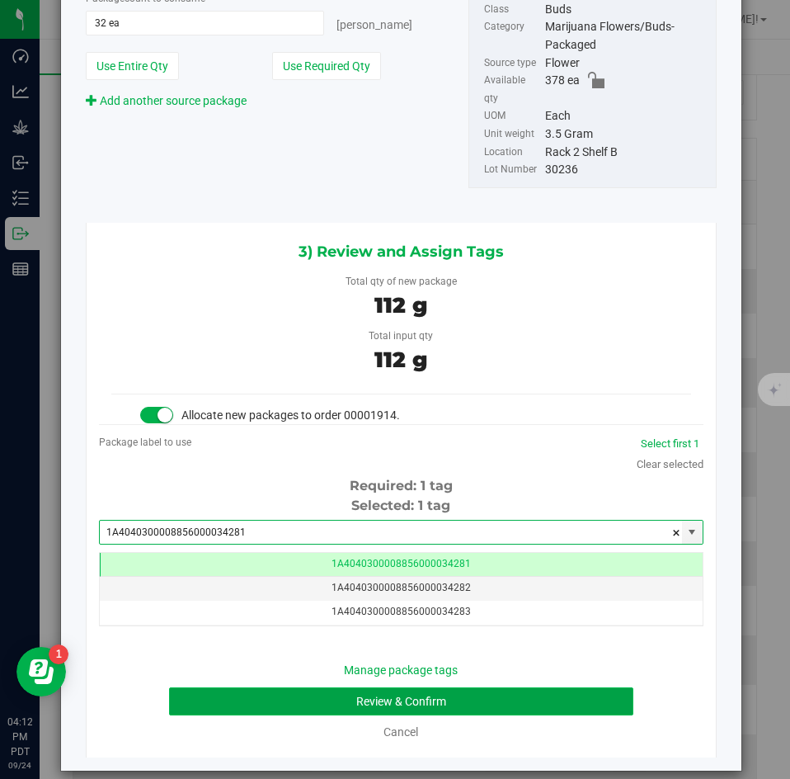
click at [365, 687] on button "Review & Confirm" at bounding box center [401, 701] width 464 height 28
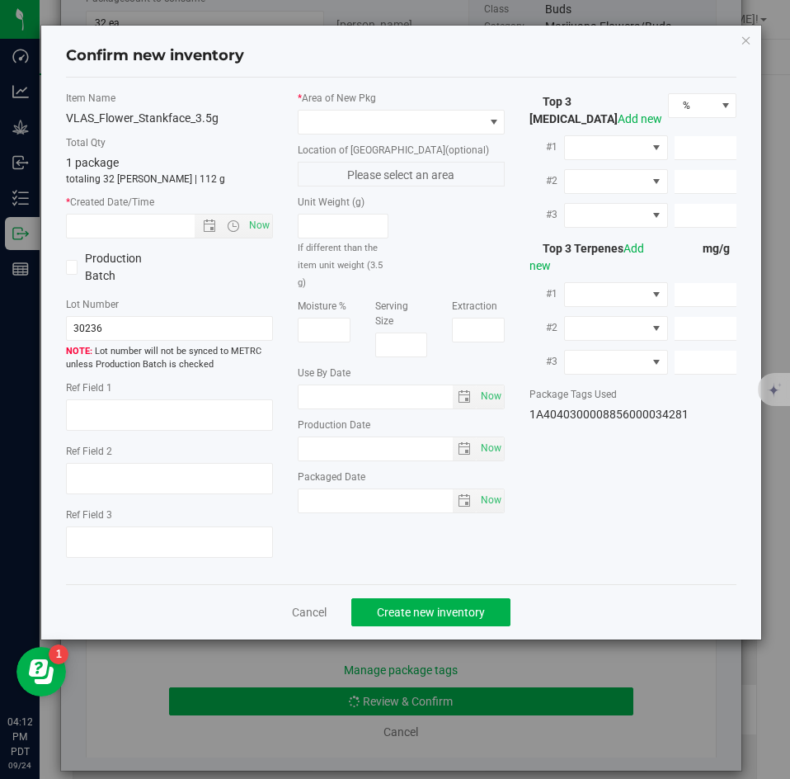
type textarea "34.9408%"
type textarea "Stankface"
type textarea "0.0686%"
type input "385.0984"
type input "20.5026"
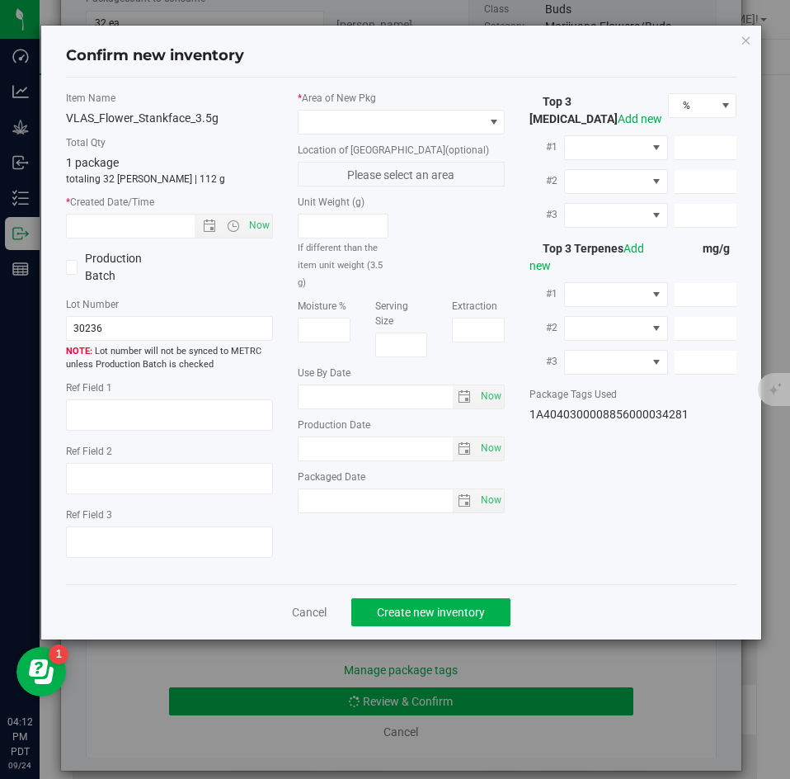
type input "11.6770"
type input "5.4480"
type input "4.1200"
type input "4.0890"
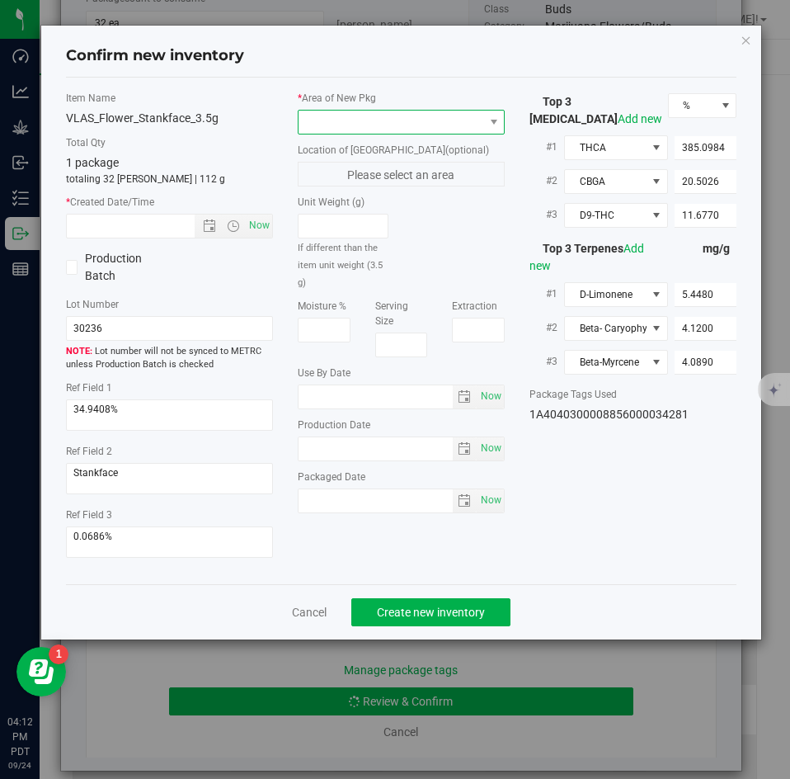
click at [365, 121] on span at bounding box center [391, 122] width 185 height 23
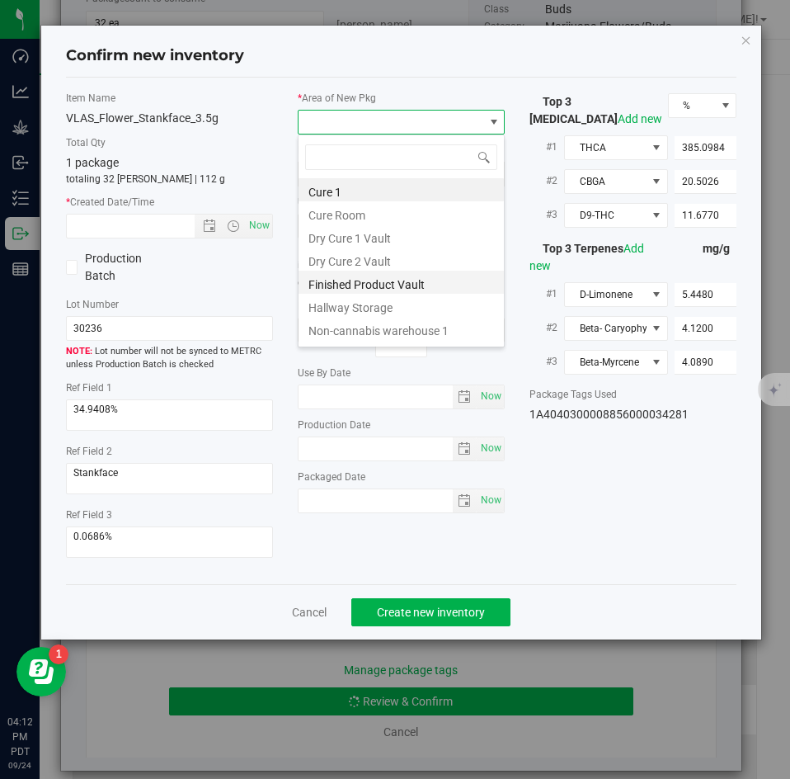
click at [345, 279] on li "Finished Product Vault" at bounding box center [401, 282] width 205 height 23
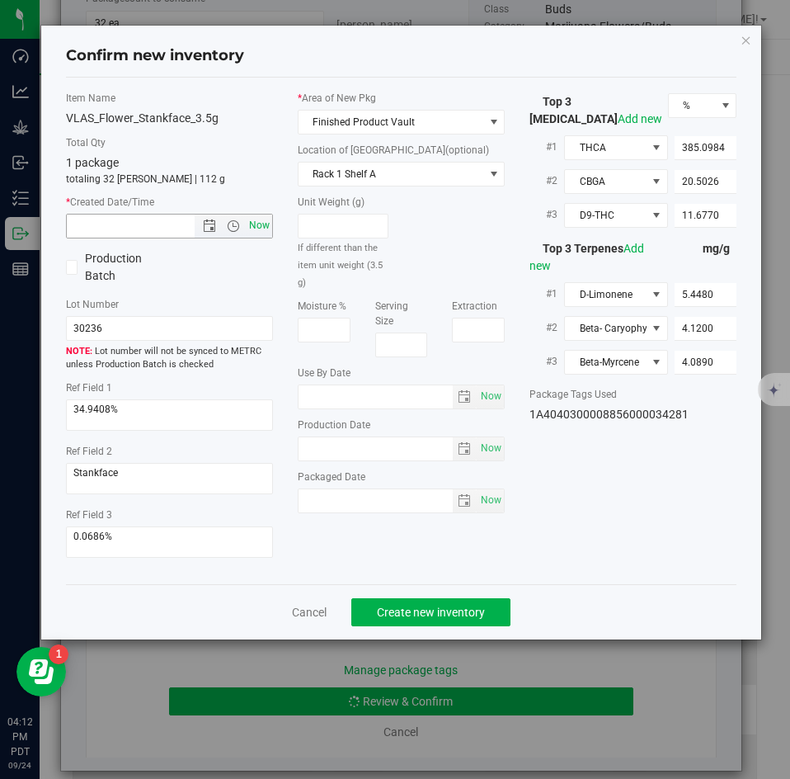
click at [262, 231] on span "Now" at bounding box center [260, 226] width 28 height 24
type input "[DATE] 4:12 PM"
click at [399, 601] on button "Create new inventory" at bounding box center [430, 612] width 159 height 28
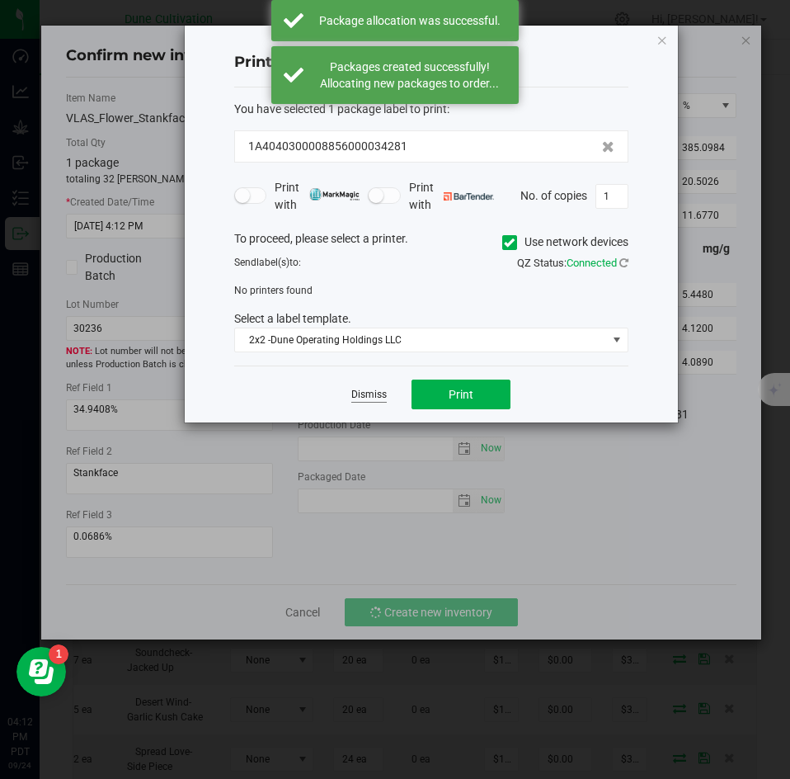
click at [375, 389] on link "Dismiss" at bounding box center [368, 395] width 35 height 14
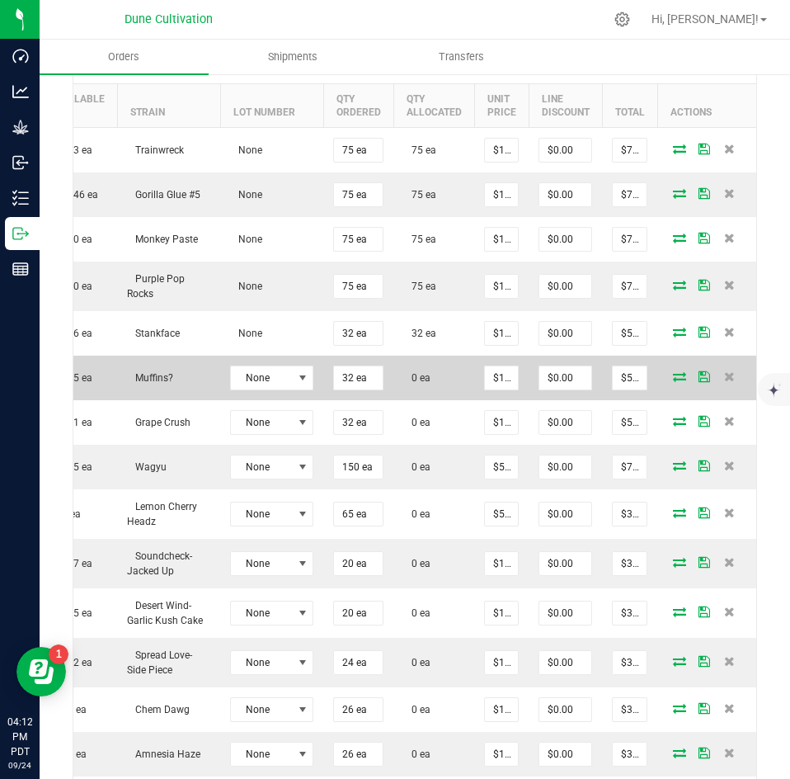
click at [673, 371] on icon at bounding box center [679, 376] width 13 height 10
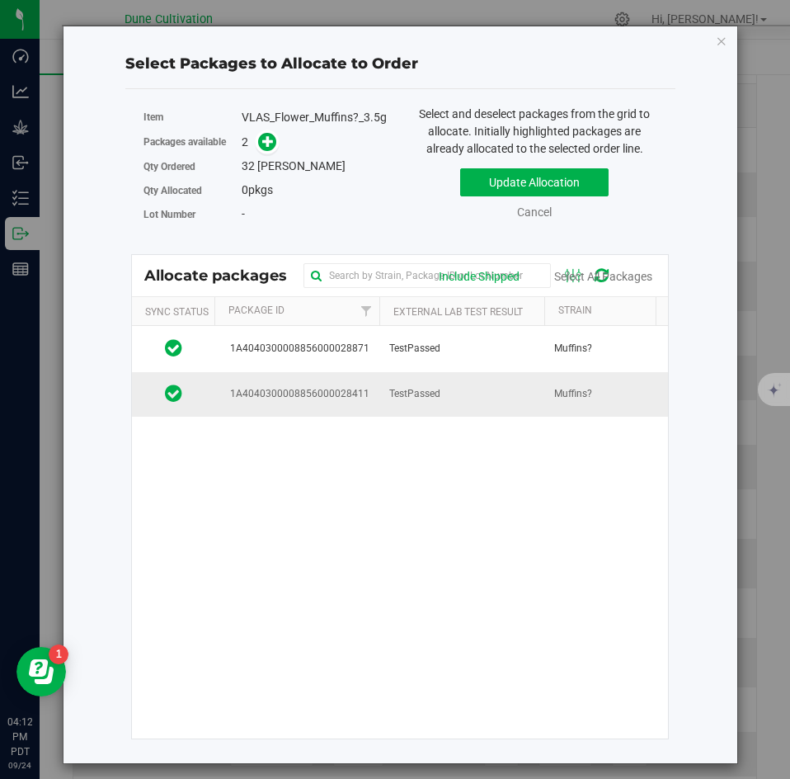
click at [390, 391] on span "TestPassed" at bounding box center [414, 394] width 51 height 16
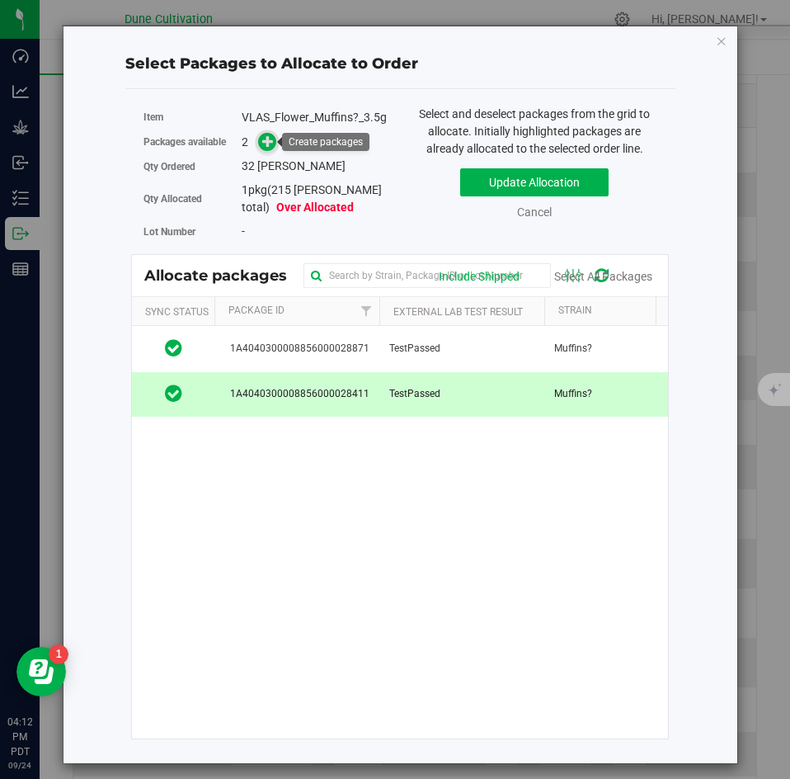
click at [267, 145] on icon at bounding box center [268, 140] width 12 height 12
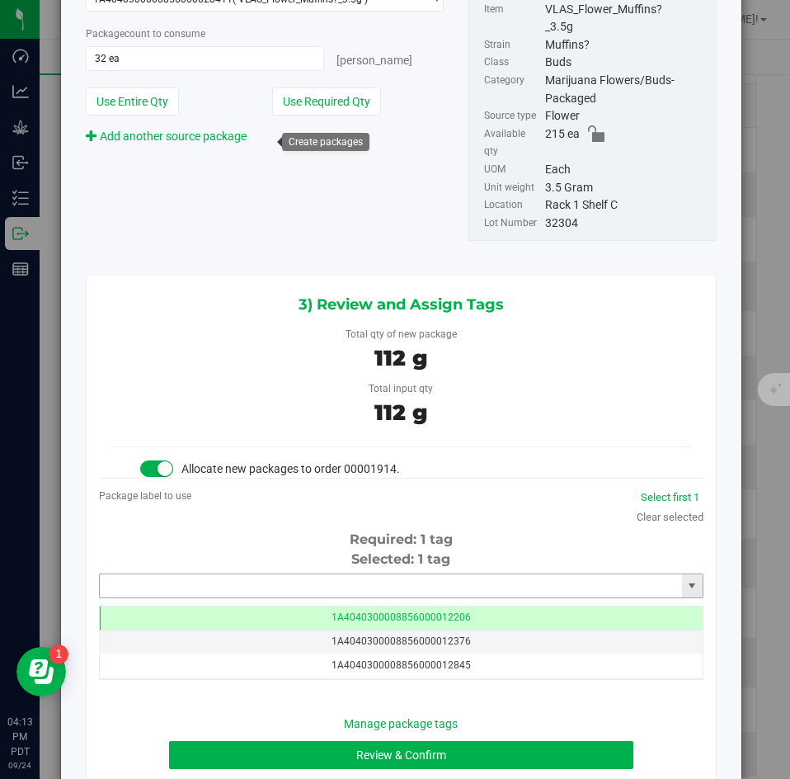
click at [424, 574] on input "text" at bounding box center [391, 585] width 582 height 23
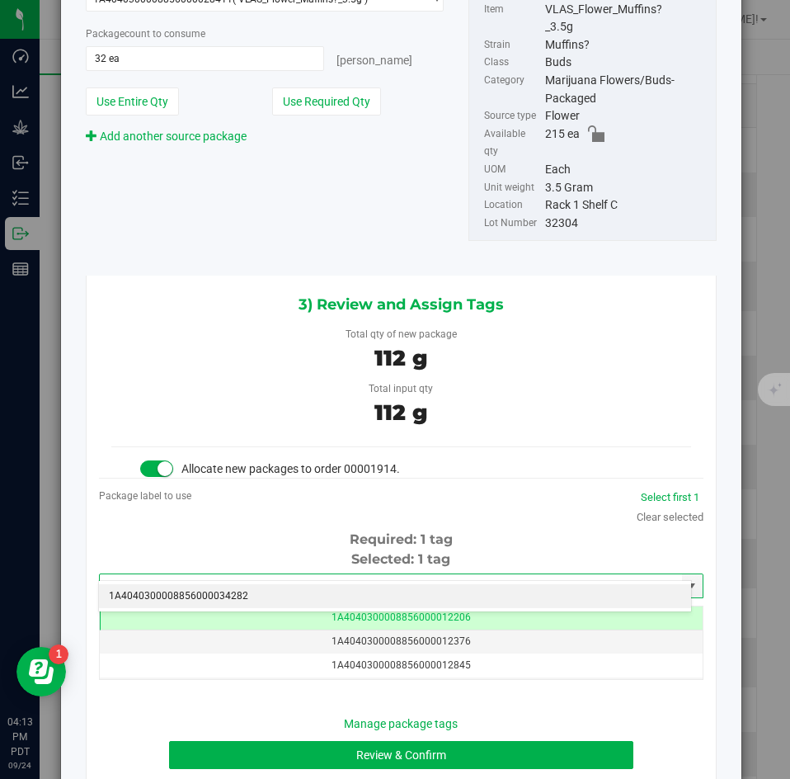
click at [414, 582] on div "1A4040300008856000034282 No matching tags" at bounding box center [395, 596] width 594 height 32
click at [412, 587] on li "1A4040300008856000034282" at bounding box center [395, 596] width 592 height 25
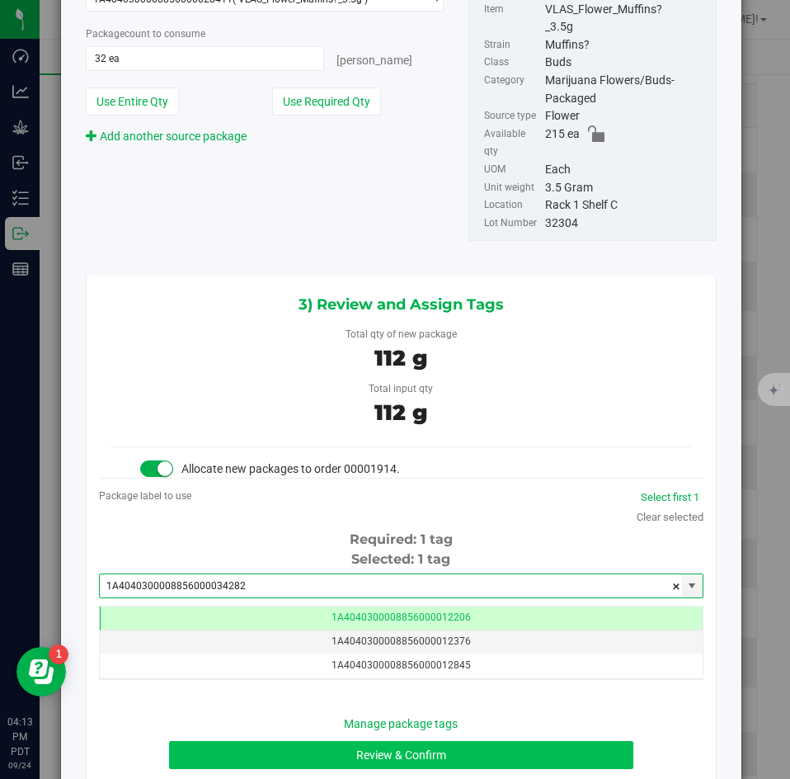
type input "1A4040300008856000034282"
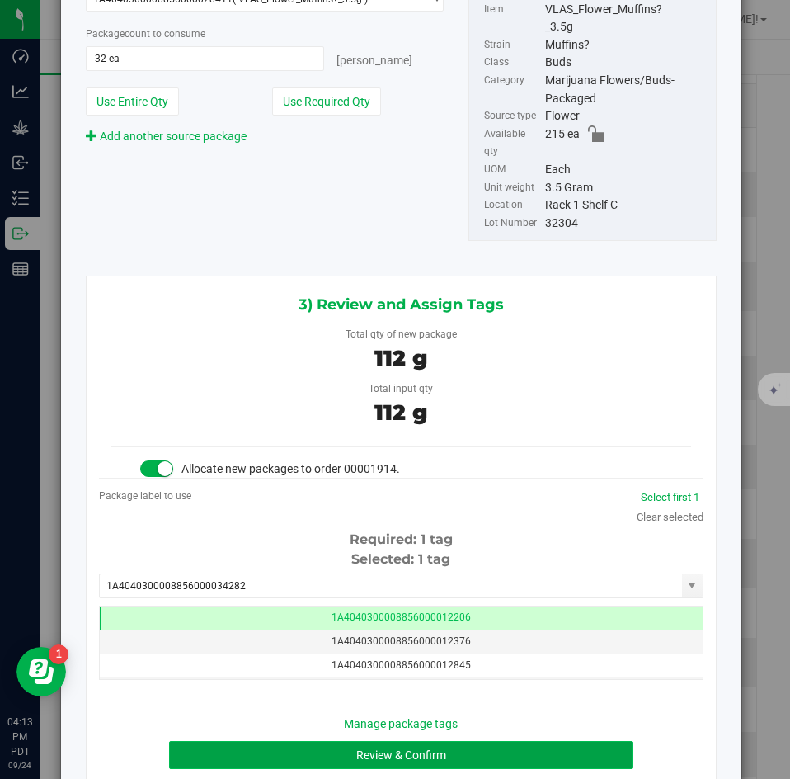
click at [335, 741] on button "Review & Confirm" at bounding box center [401, 755] width 464 height 28
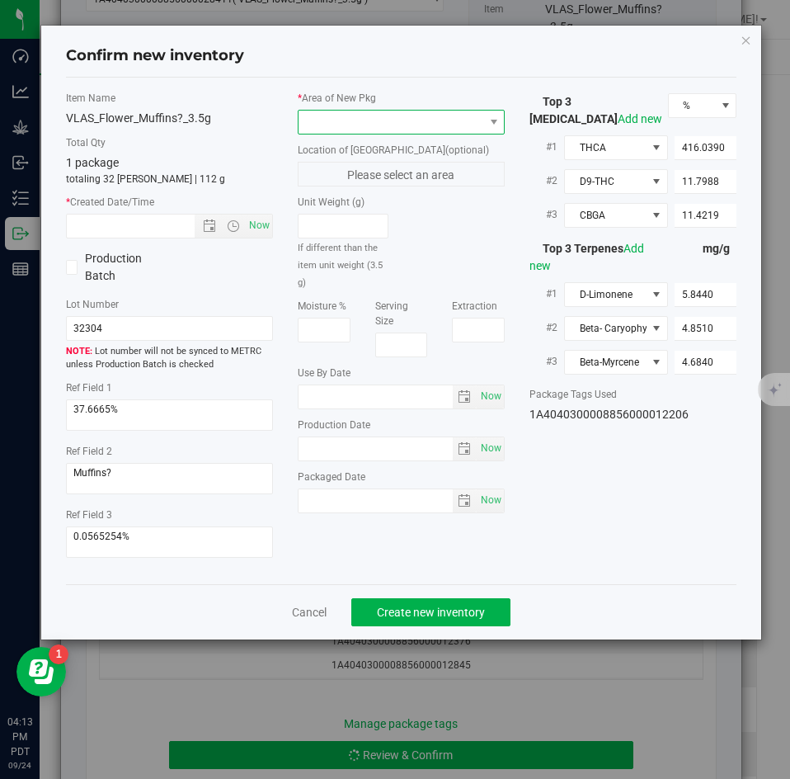
click at [337, 117] on span at bounding box center [391, 122] width 185 height 23
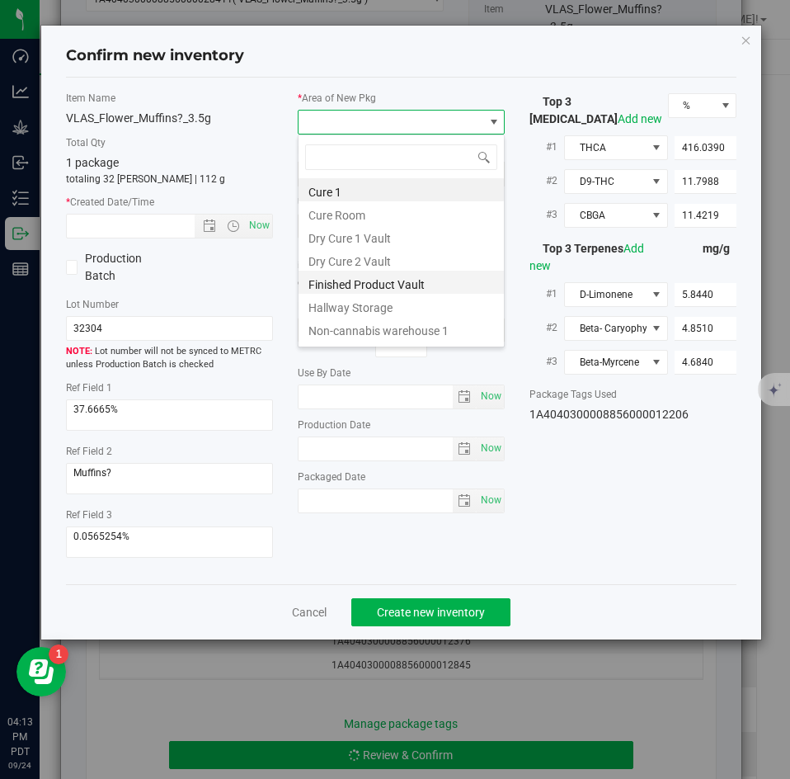
click at [346, 275] on li "Finished Product Vault" at bounding box center [401, 282] width 205 height 23
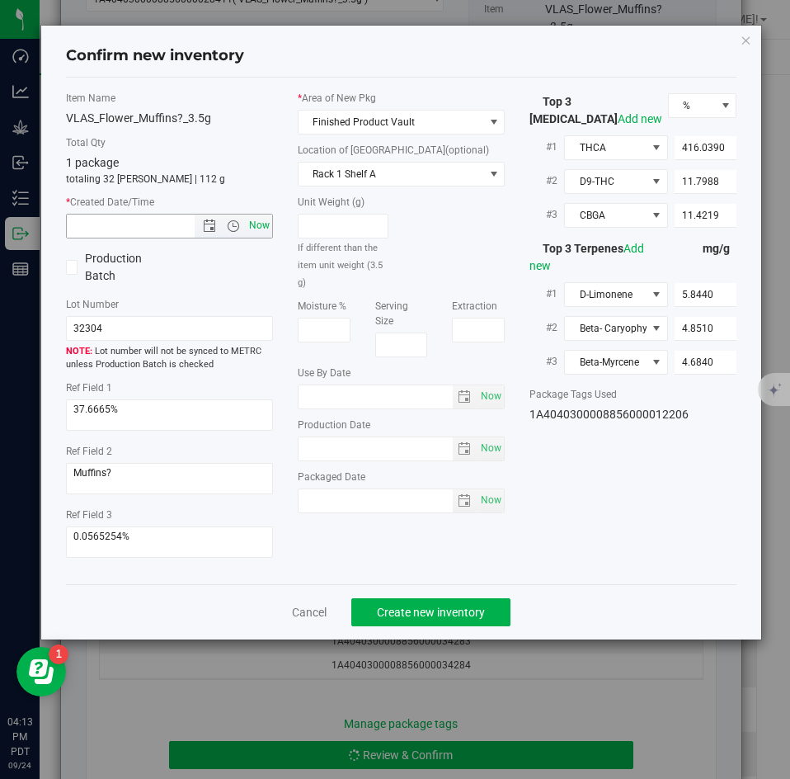
click at [259, 225] on span "Now" at bounding box center [260, 226] width 28 height 24
type input "[DATE] 4:13 PM"
click at [414, 617] on span "Create new inventory" at bounding box center [431, 612] width 108 height 13
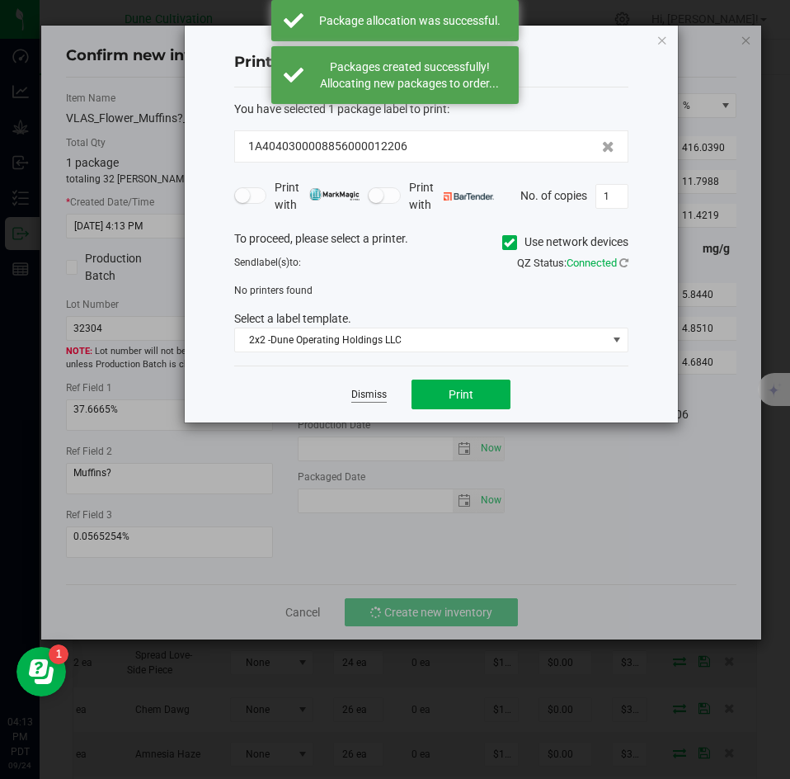
click at [372, 389] on link "Dismiss" at bounding box center [368, 395] width 35 height 14
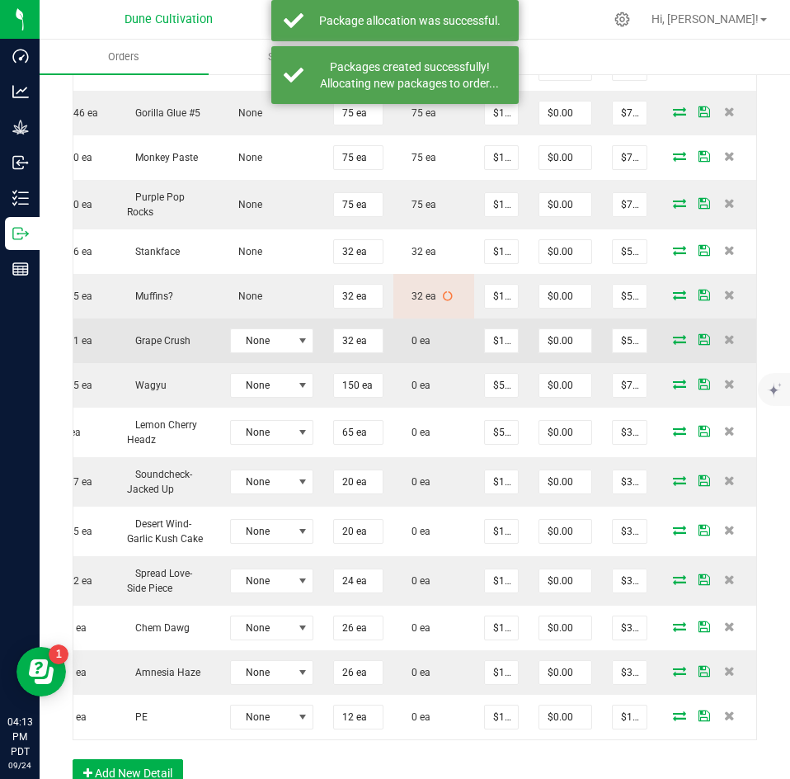
click at [673, 334] on icon at bounding box center [679, 339] width 13 height 10
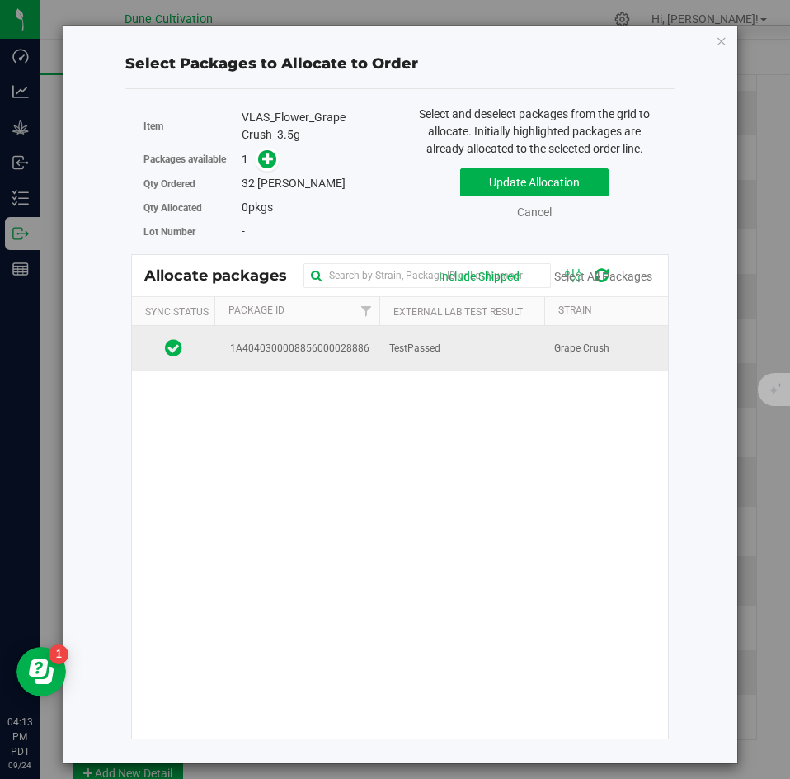
click at [395, 359] on td "TestPassed" at bounding box center [461, 348] width 165 height 45
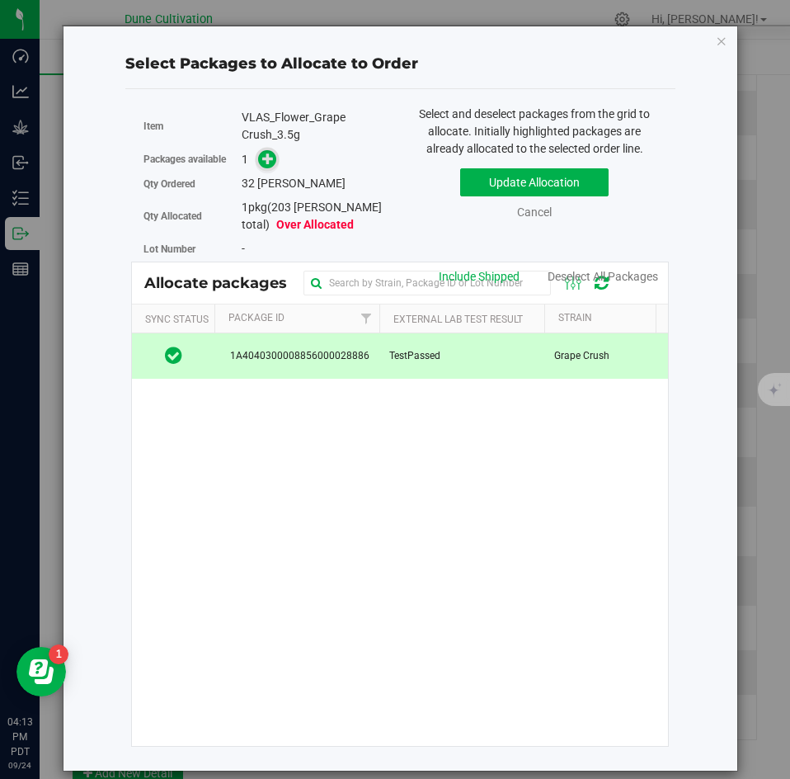
click at [271, 168] on span at bounding box center [267, 158] width 19 height 19
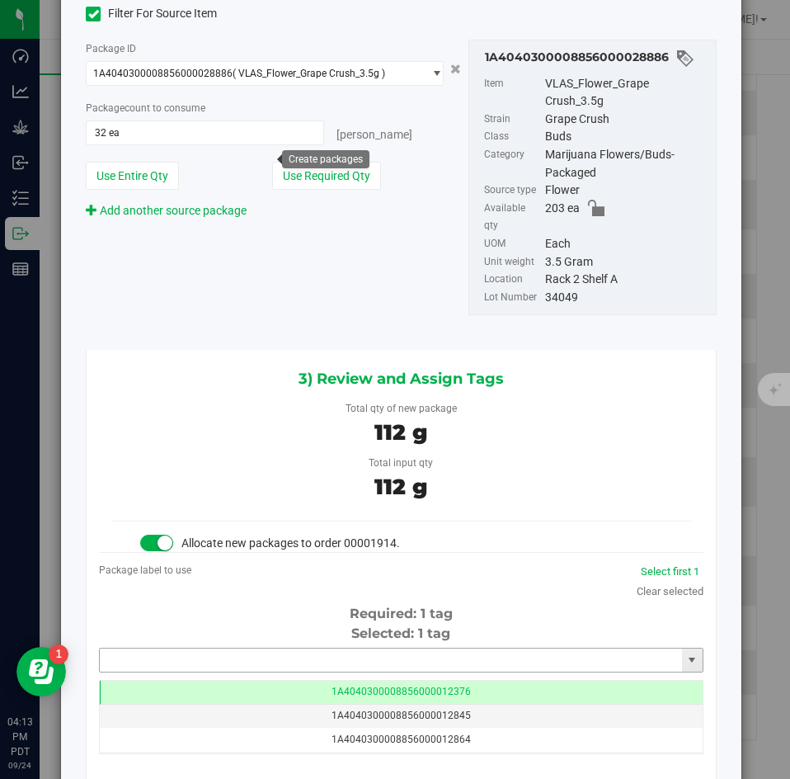
click at [411, 648] on input "text" at bounding box center [391, 659] width 582 height 23
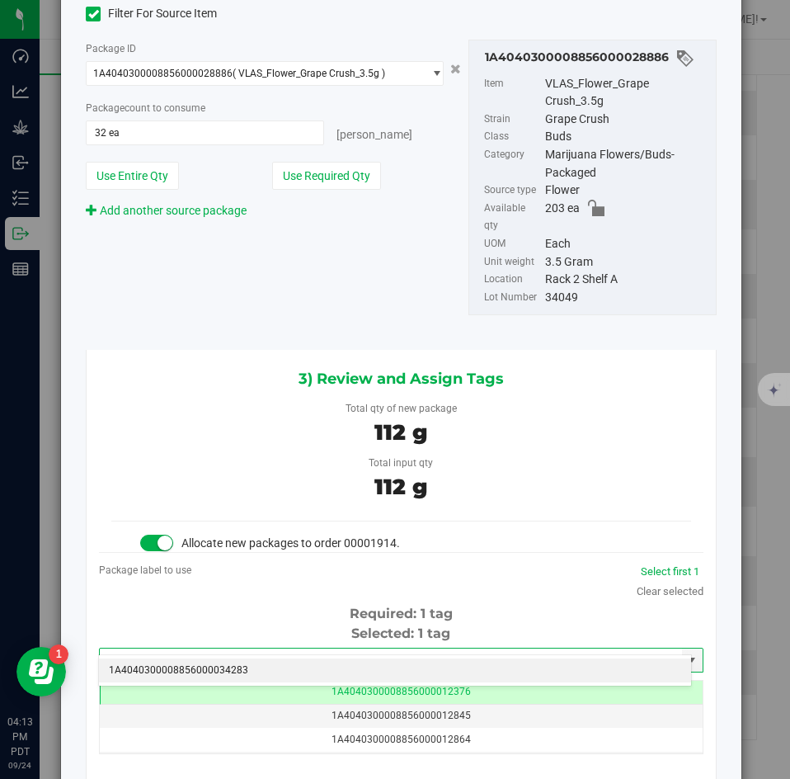
click at [397, 661] on li "1A4040300008856000034283" at bounding box center [395, 670] width 592 height 25
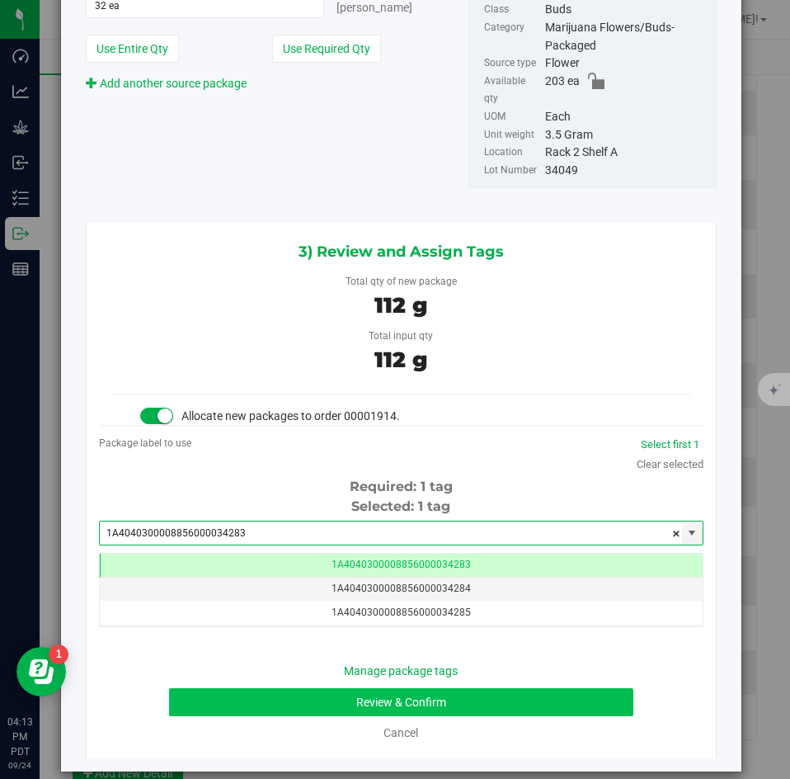
type input "1A4040300008856000034283"
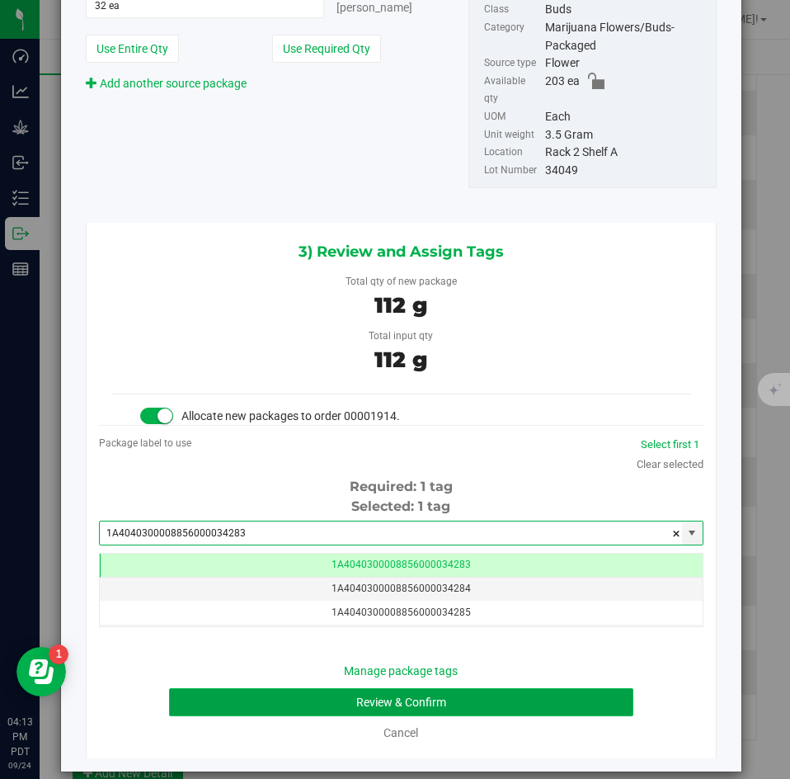
click at [378, 688] on button "Review & Confirm" at bounding box center [401, 702] width 464 height 28
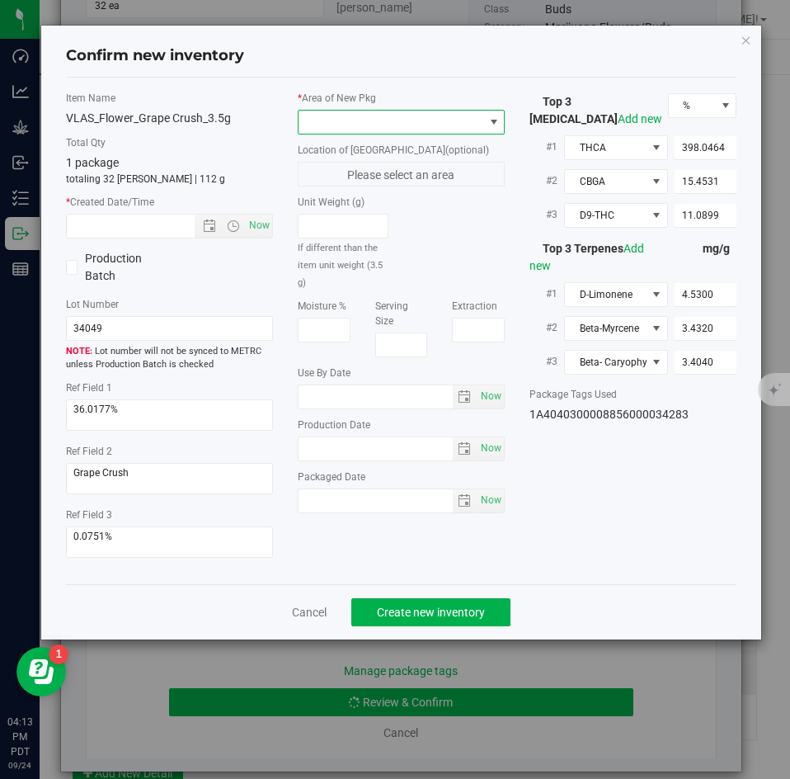
click at [361, 128] on span at bounding box center [391, 122] width 185 height 23
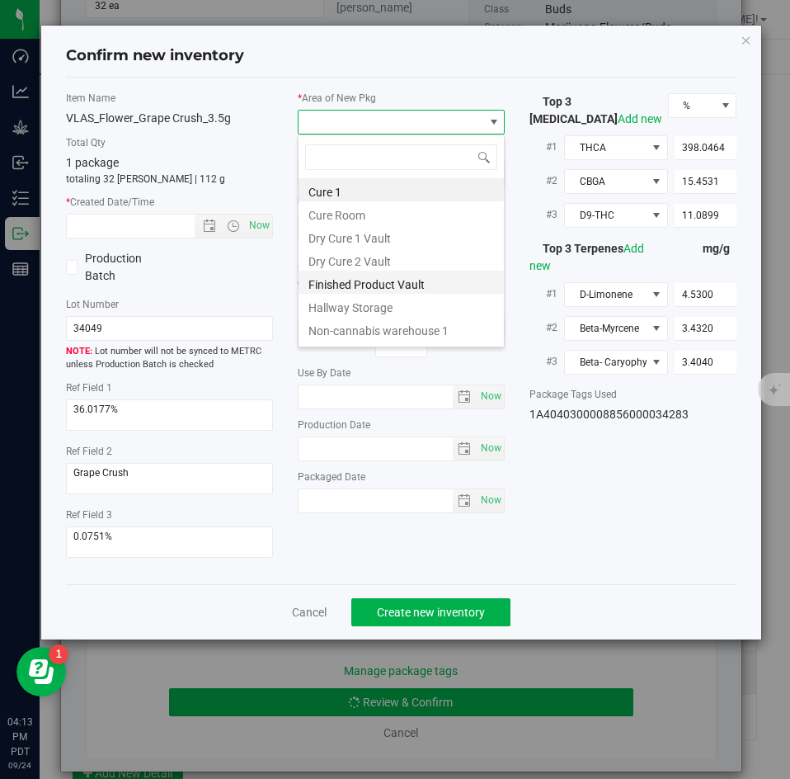
click at [341, 281] on li "Finished Product Vault" at bounding box center [401, 282] width 205 height 23
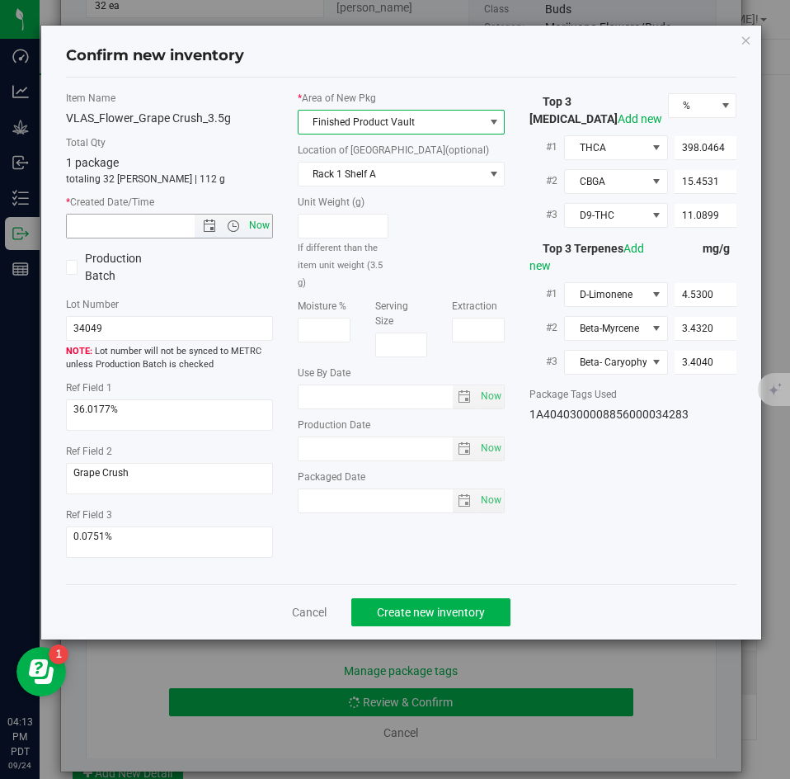
click at [259, 215] on span "Now" at bounding box center [260, 226] width 28 height 24
type input "[DATE] 4:13 PM"
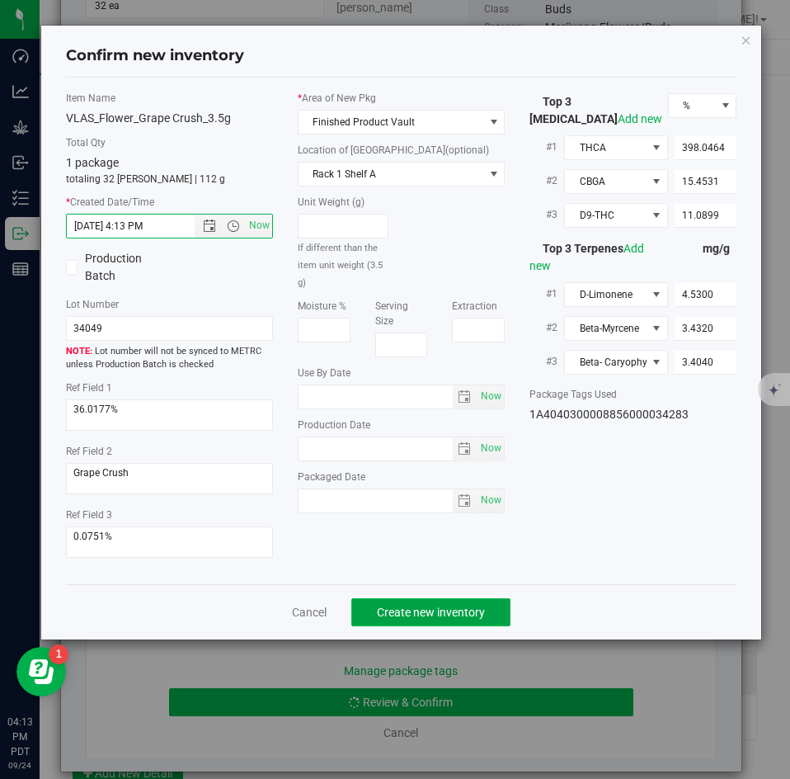
click at [398, 612] on span "Create new inventory" at bounding box center [431, 612] width 108 height 13
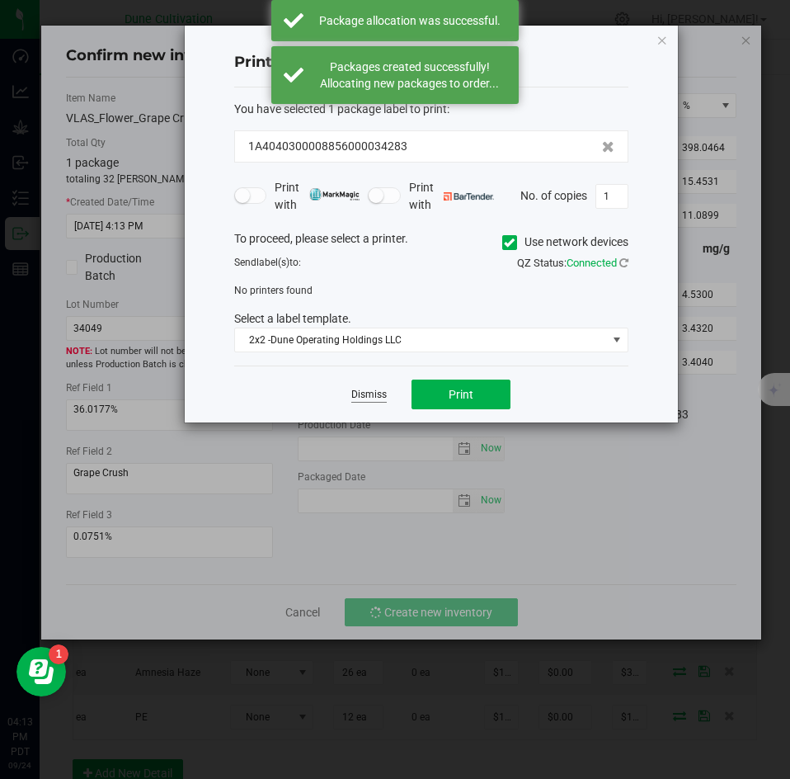
click at [366, 391] on link "Dismiss" at bounding box center [368, 395] width 35 height 14
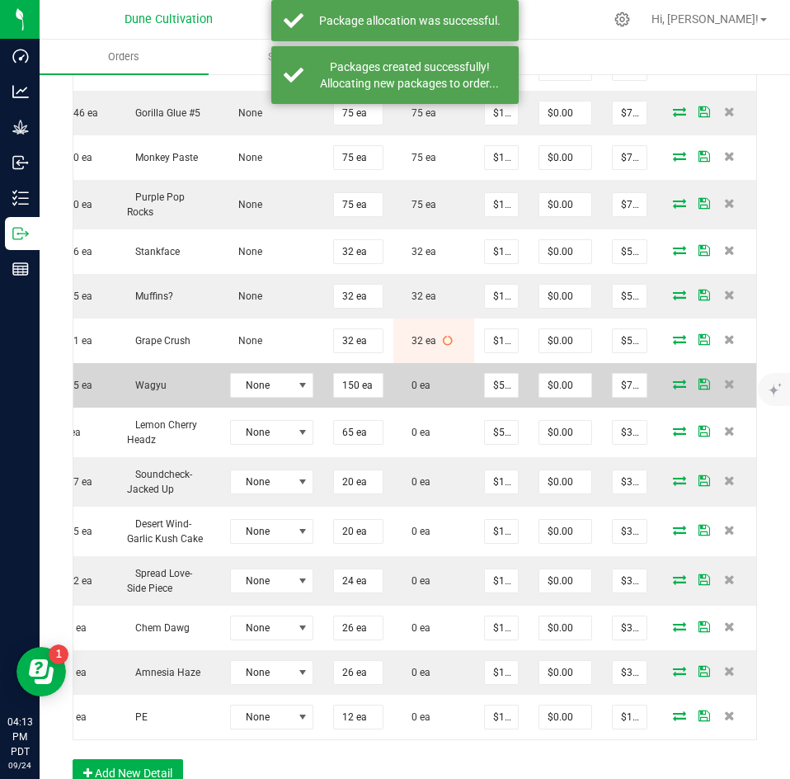
click at [673, 379] on icon at bounding box center [679, 384] width 13 height 10
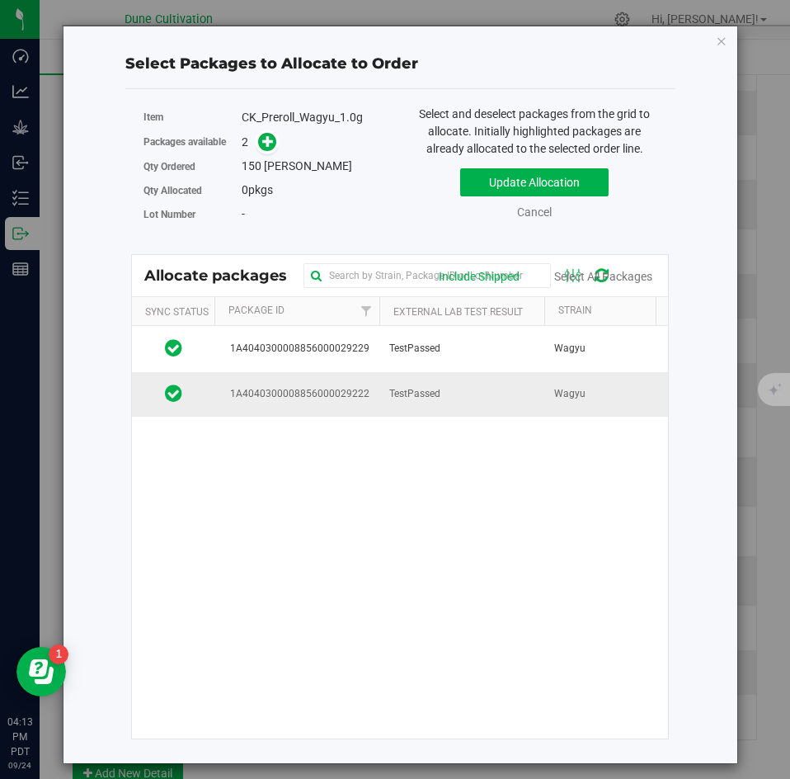
click at [436, 393] on span "TestPassed" at bounding box center [414, 394] width 51 height 16
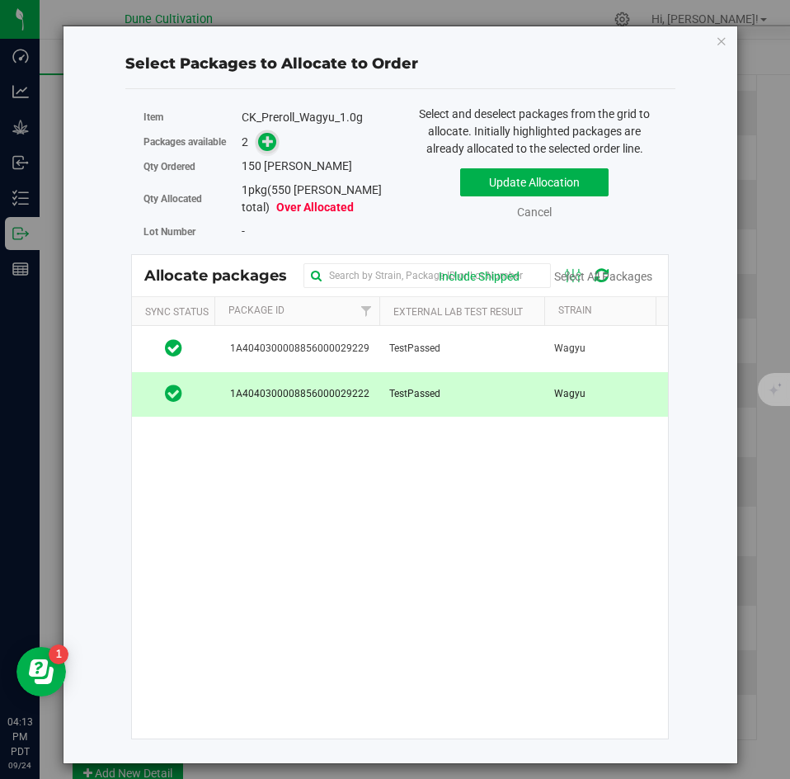
click at [277, 140] on span at bounding box center [267, 142] width 20 height 20
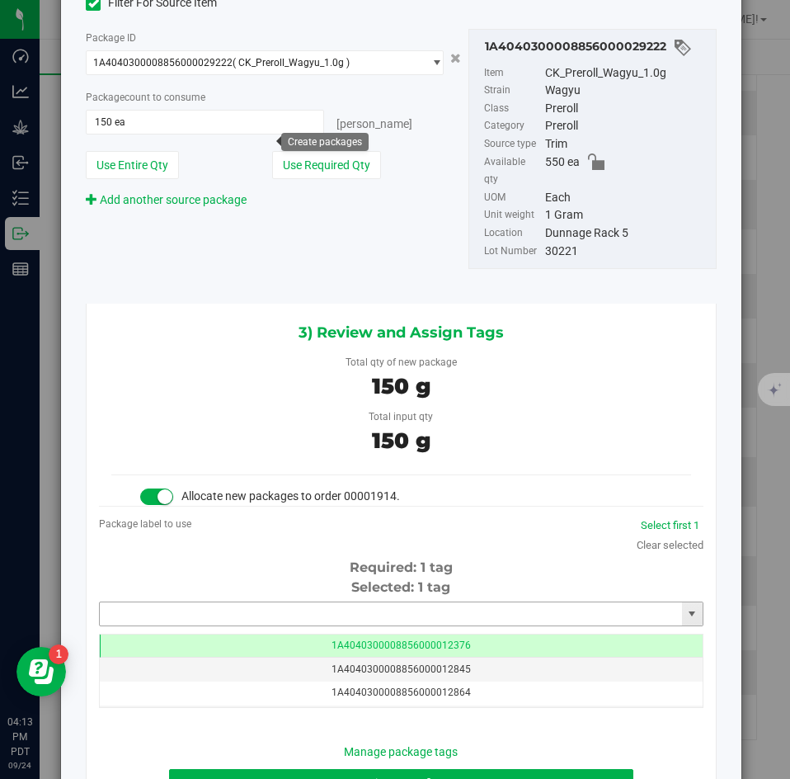
click at [327, 602] on input "text" at bounding box center [391, 613] width 582 height 23
click at [303, 602] on input "text" at bounding box center [391, 613] width 582 height 23
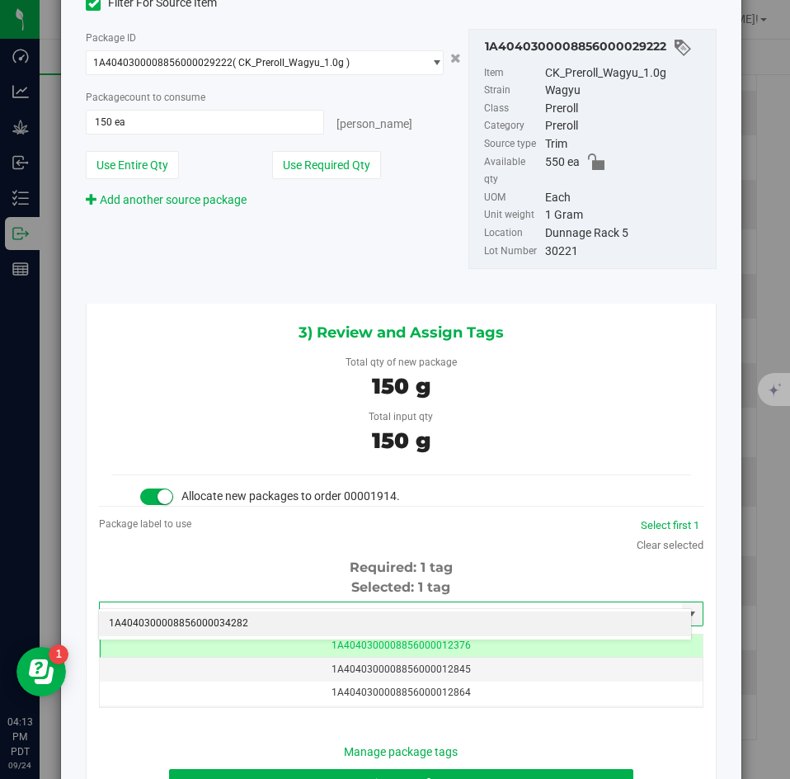
click at [294, 615] on li "1A4040300008856000034282" at bounding box center [395, 623] width 592 height 25
type input "1A4040300008856000034282"
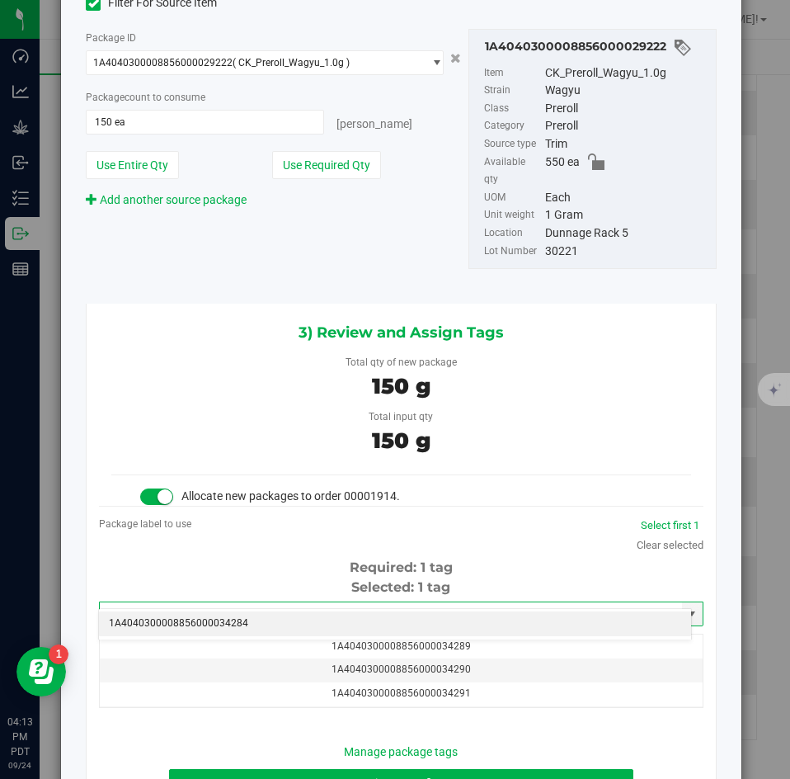
click at [260, 613] on li "1A4040300008856000034284" at bounding box center [395, 623] width 592 height 25
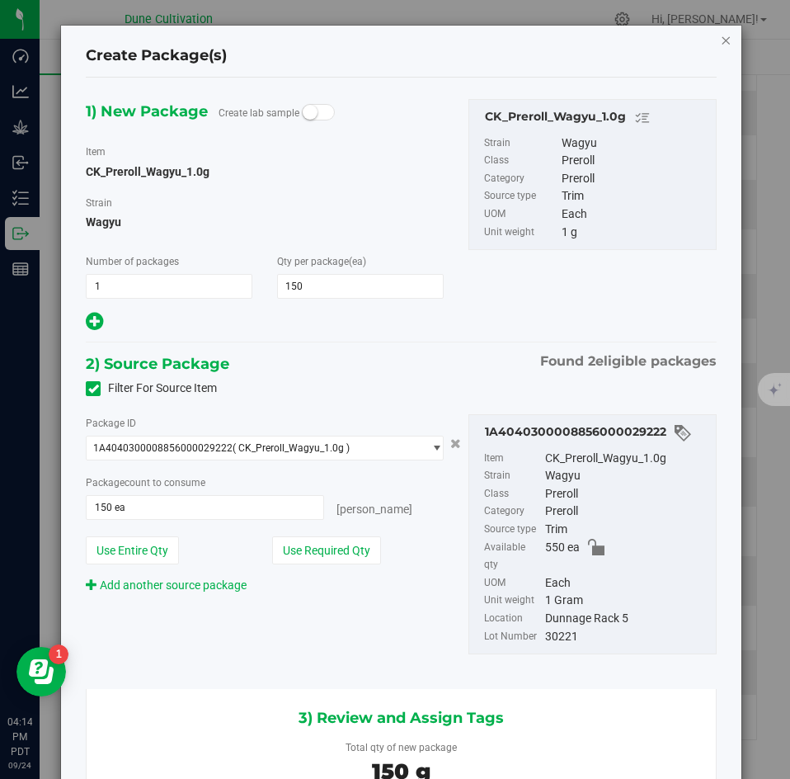
type input "1A4040300008856000034284"
click at [720, 32] on icon "button" at bounding box center [726, 40] width 12 height 20
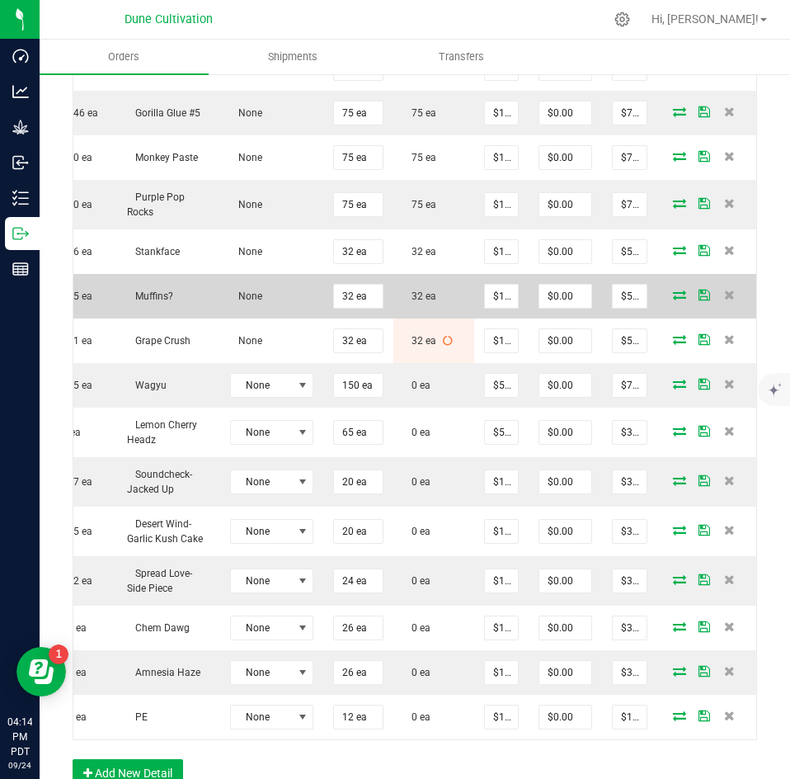
click at [673, 290] on icon at bounding box center [679, 295] width 13 height 10
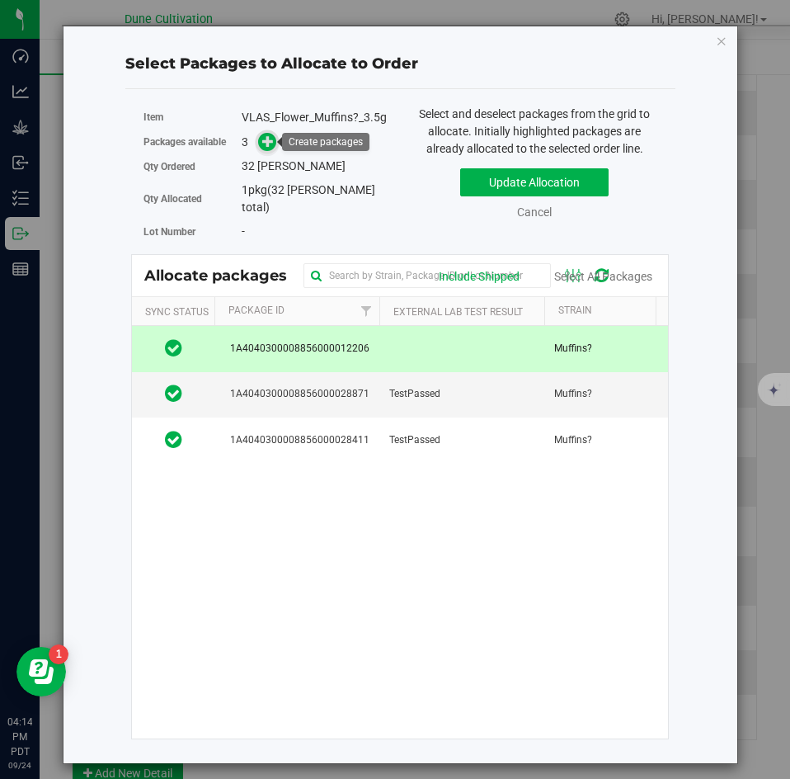
click at [273, 141] on icon at bounding box center [268, 141] width 12 height 12
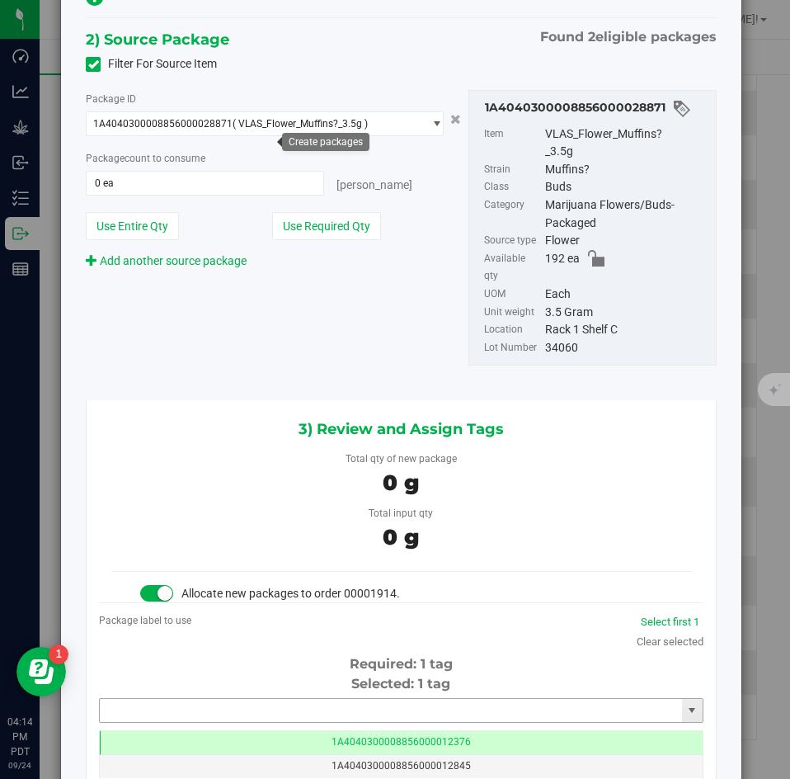
click at [383, 699] on input "text" at bounding box center [391, 710] width 582 height 23
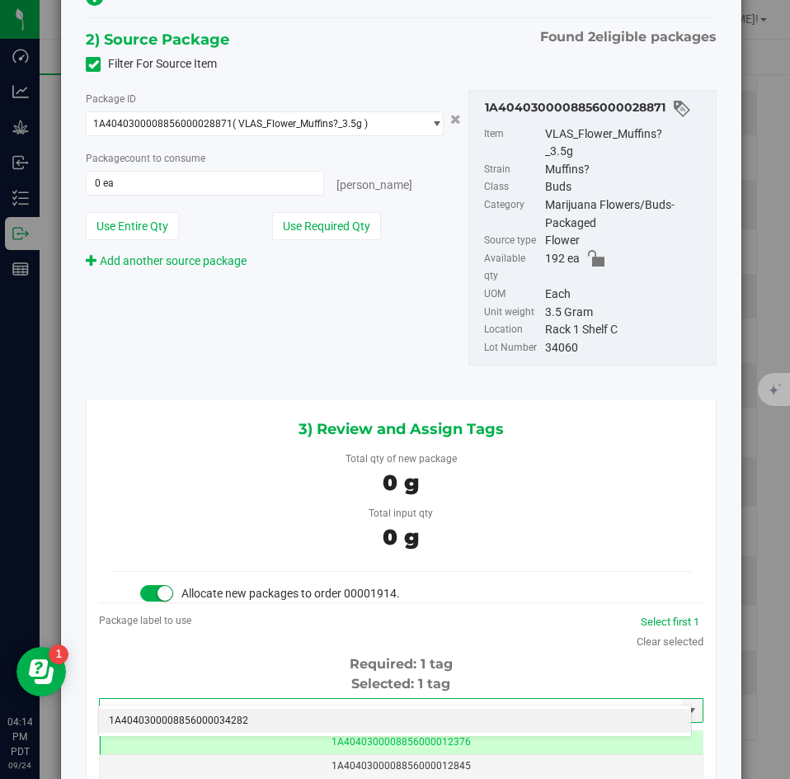
click at [371, 714] on li "1A4040300008856000034282" at bounding box center [395, 721] width 592 height 25
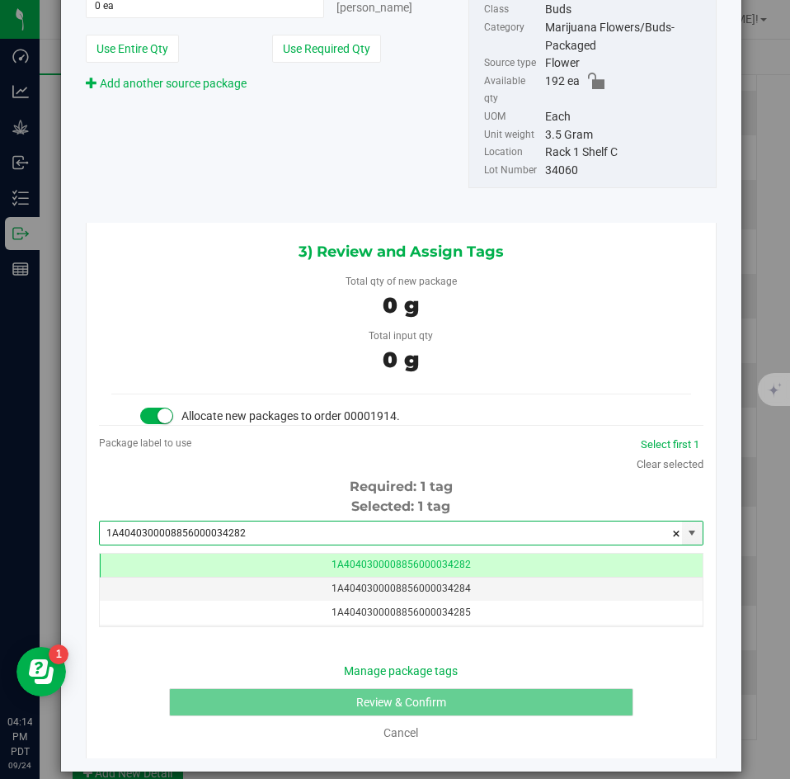
type input "1A4040300008856000034282"
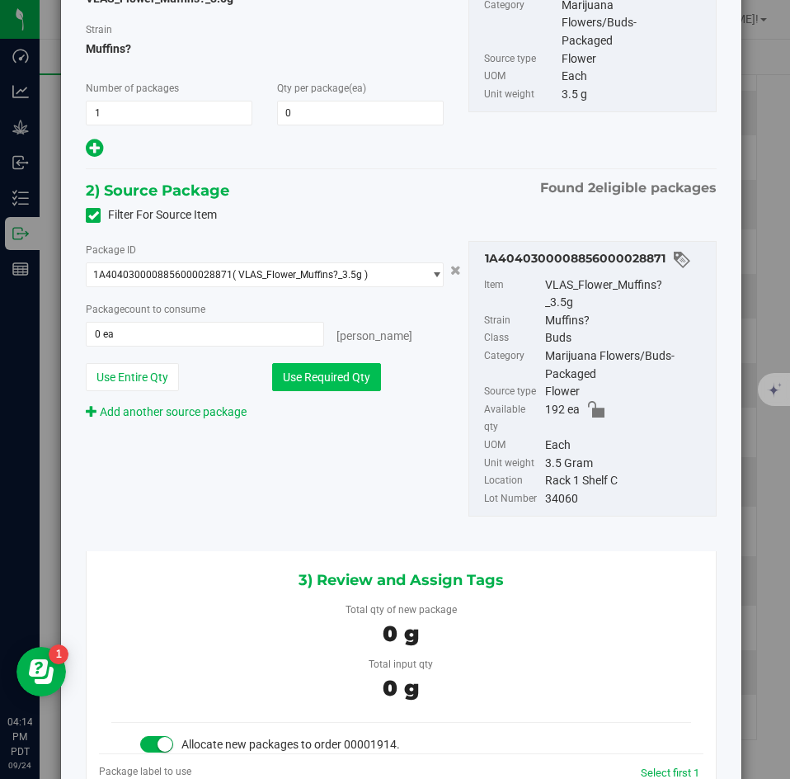
click at [332, 367] on button "Use Required Qty" at bounding box center [326, 377] width 109 height 28
click at [332, 379] on button "Use Required Qty" at bounding box center [326, 377] width 109 height 28
click at [297, 115] on span "0 0" at bounding box center [360, 113] width 167 height 25
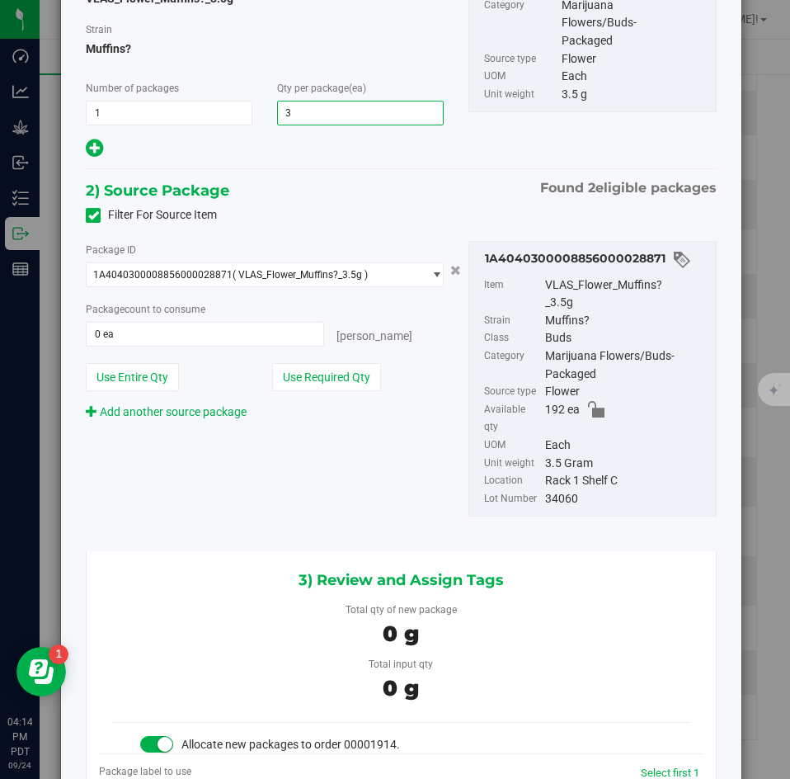
type input "32"
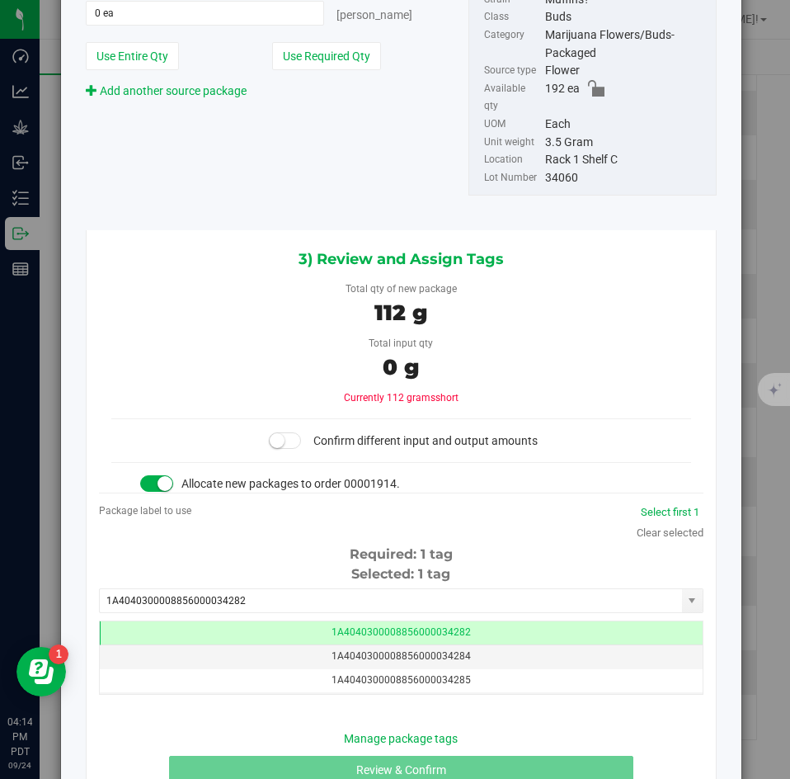
type input "32"
click at [309, 74] on div "Package ID 1A4040300008856000028871 ( VLAS_Flower_Muffins?_3.5g ) 1A40403000088…" at bounding box center [264, 10] width 383 height 180
click at [306, 59] on button "Use Required Qty" at bounding box center [326, 56] width 109 height 28
type input "32 ea"
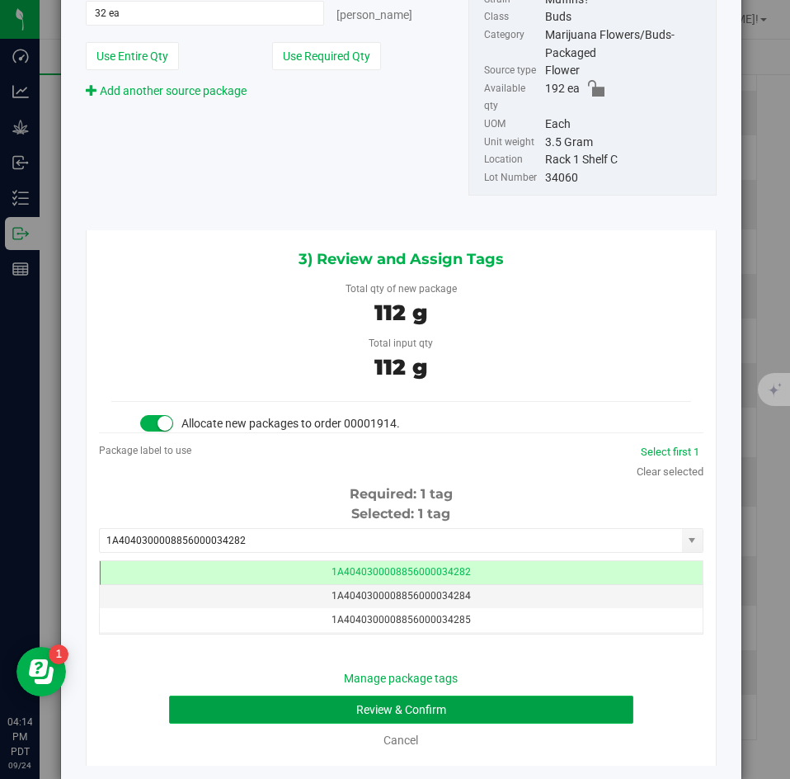
click at [259, 695] on button "Review & Confirm" at bounding box center [401, 709] width 464 height 28
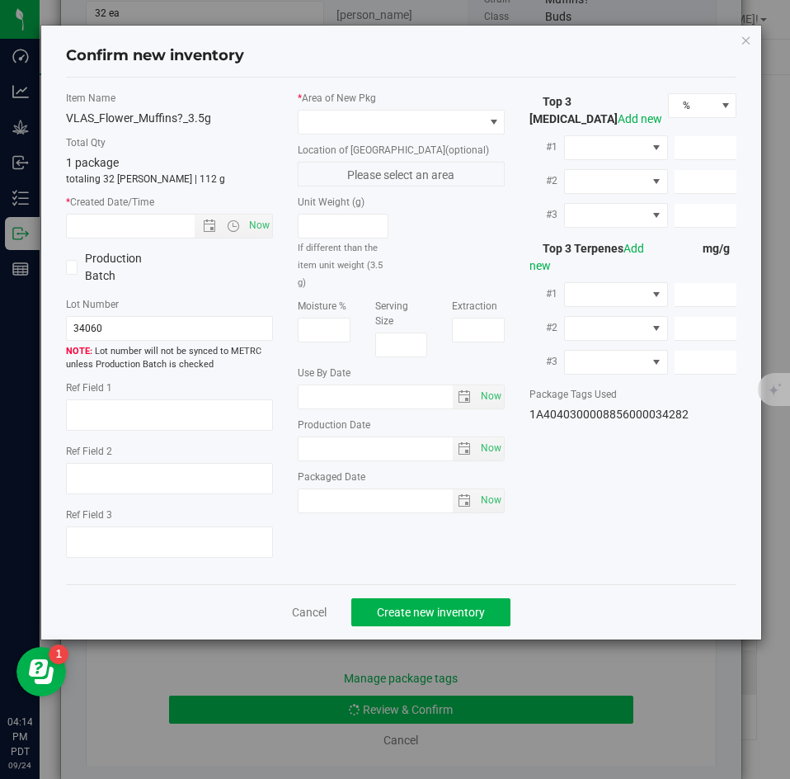
type textarea "36.0214%"
type textarea "Muffins?"
type textarea "0.0516%"
type input "390.8114"
type input "17.4726"
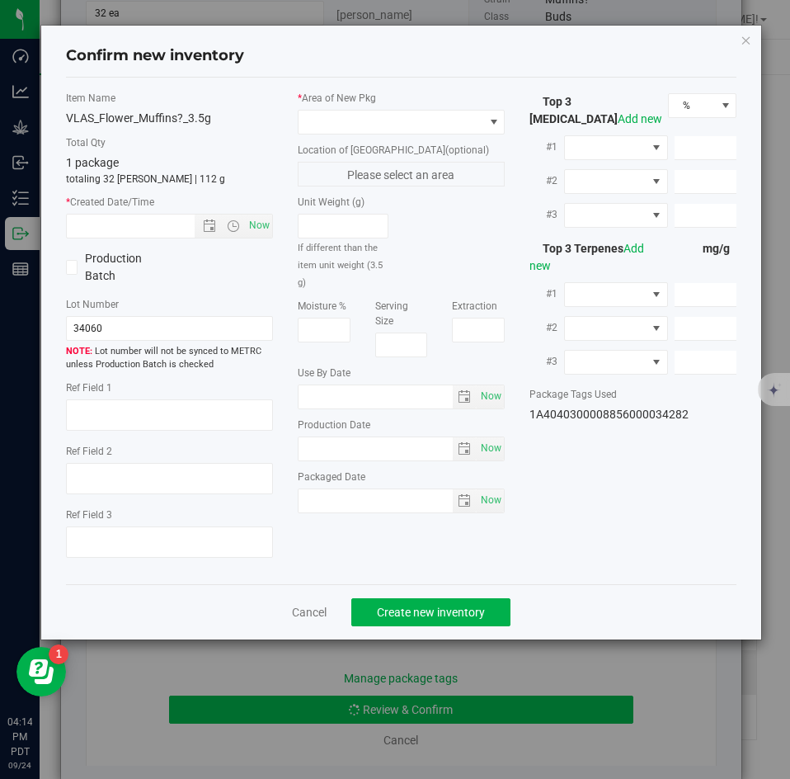
type input "11.3854"
type input "7.9840"
type input "4.5240"
type input "4.1610"
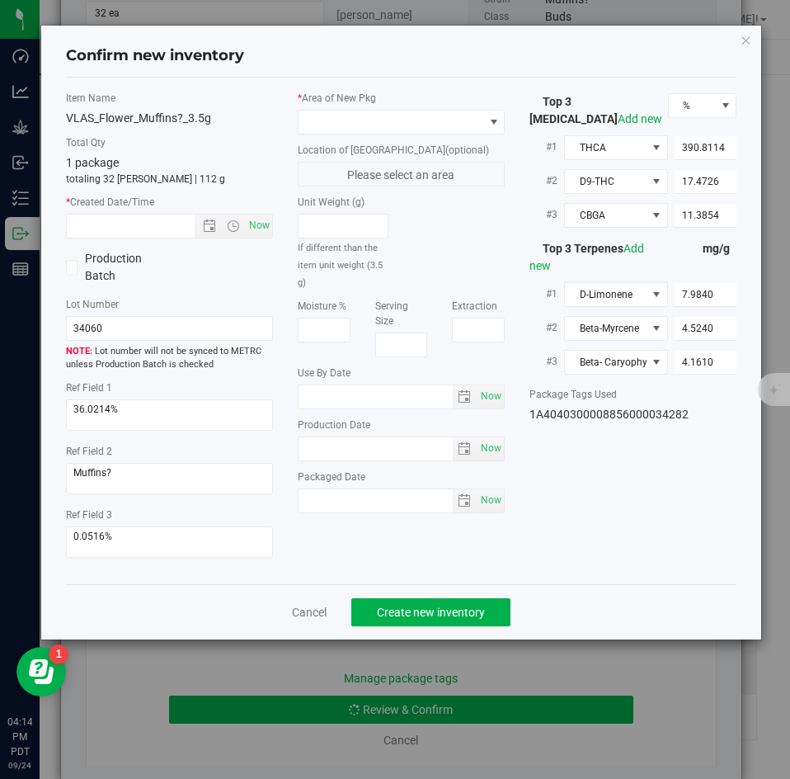
click at [406, 139] on div "* Area of New Pkg Location of New Pkg (optional) Please select an area Unit Wei…" at bounding box center [401, 306] width 232 height 431
click at [398, 132] on span at bounding box center [391, 122] width 185 height 23
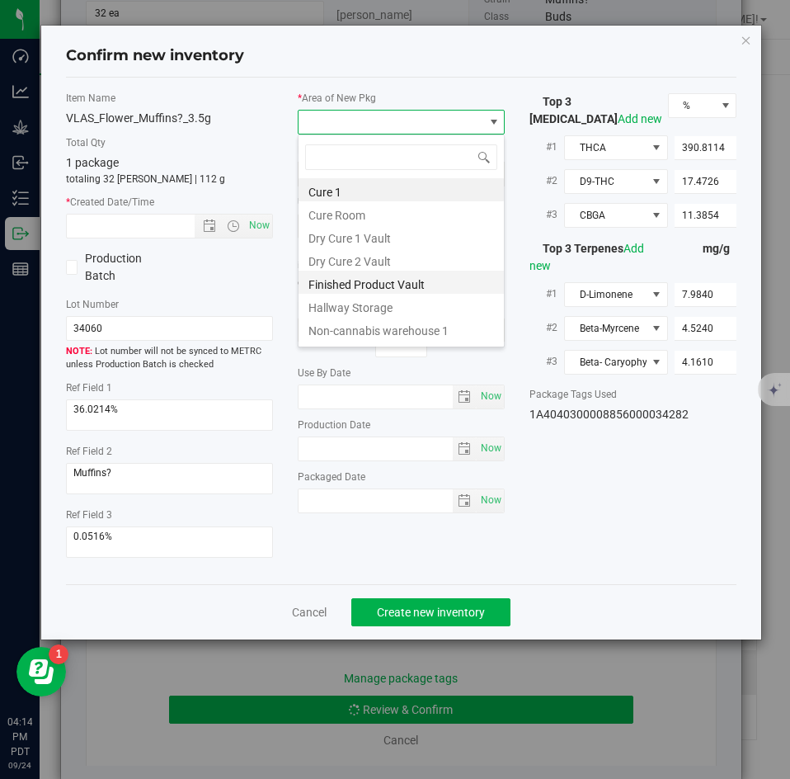
click at [379, 280] on li "Finished Product Vault" at bounding box center [401, 282] width 205 height 23
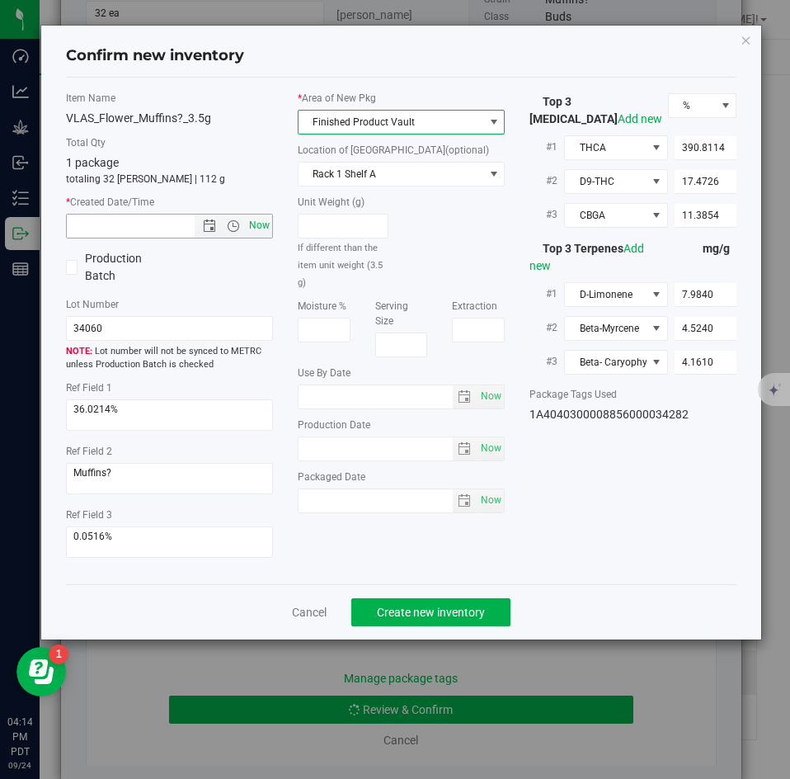
click at [254, 223] on span "Now" at bounding box center [260, 226] width 28 height 24
type input "9/24/2025 4:14 PM"
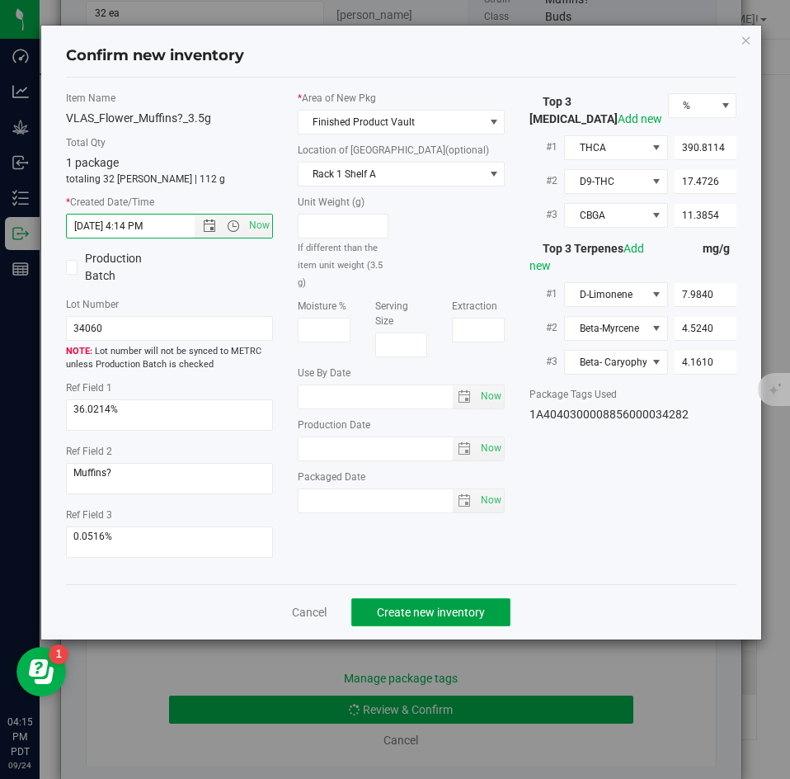
click at [458, 599] on button "Create new inventory" at bounding box center [430, 612] width 159 height 28
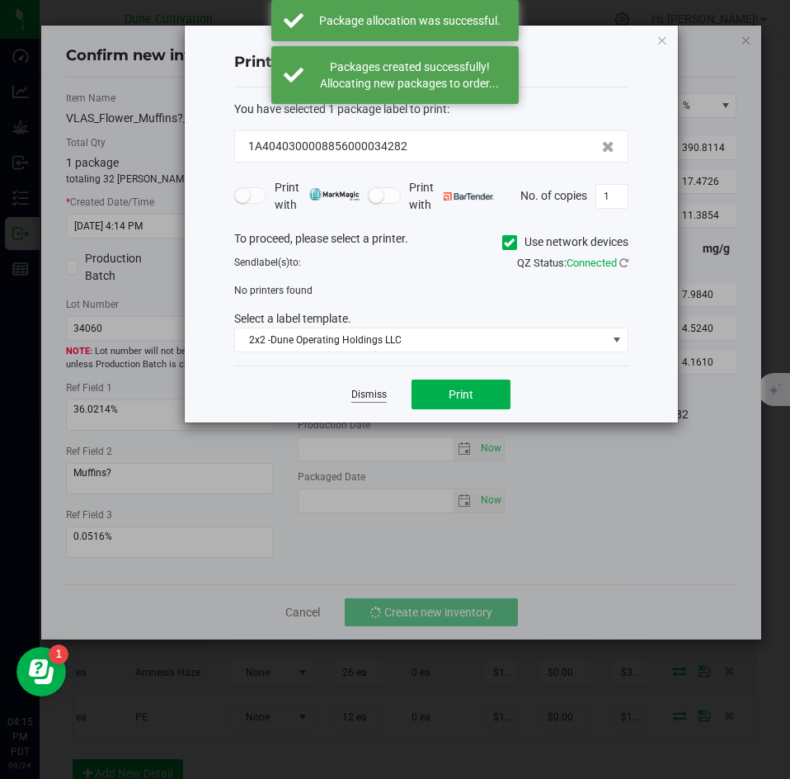
click at [364, 395] on link "Dismiss" at bounding box center [368, 395] width 35 height 14
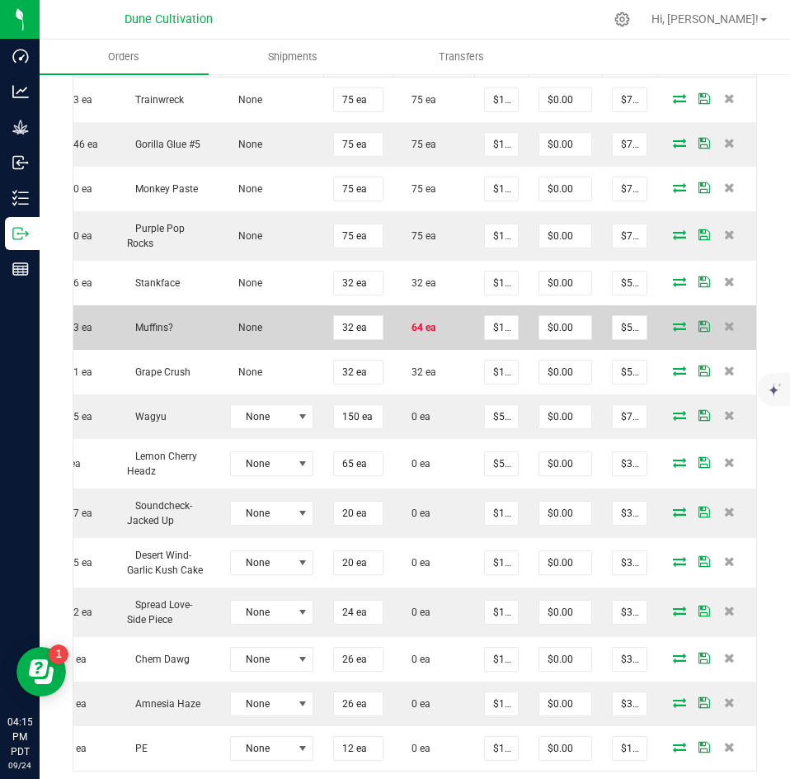
click at [667, 321] on span at bounding box center [679, 326] width 25 height 10
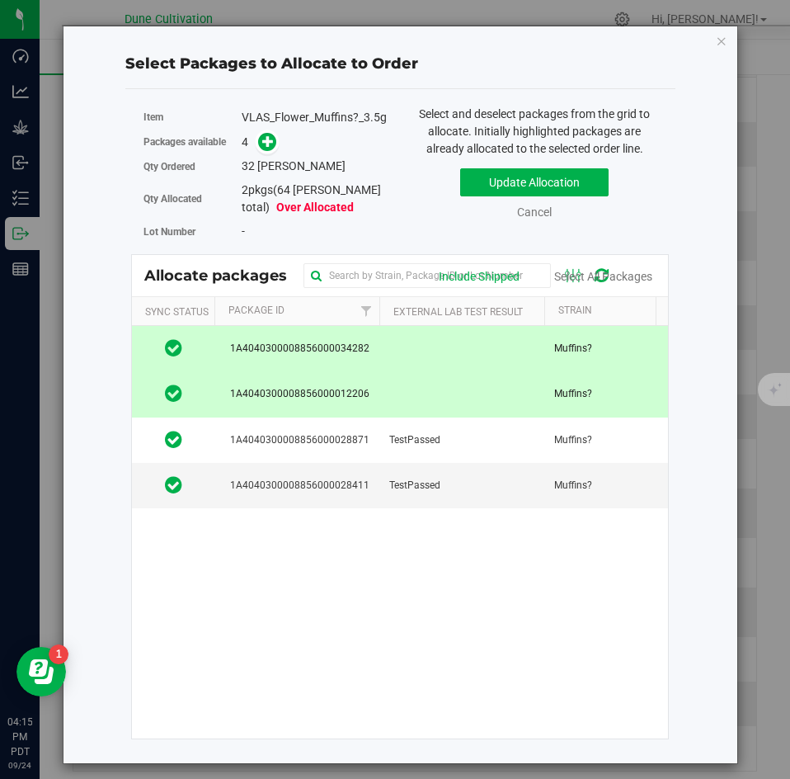
click at [535, 394] on td at bounding box center [461, 394] width 165 height 45
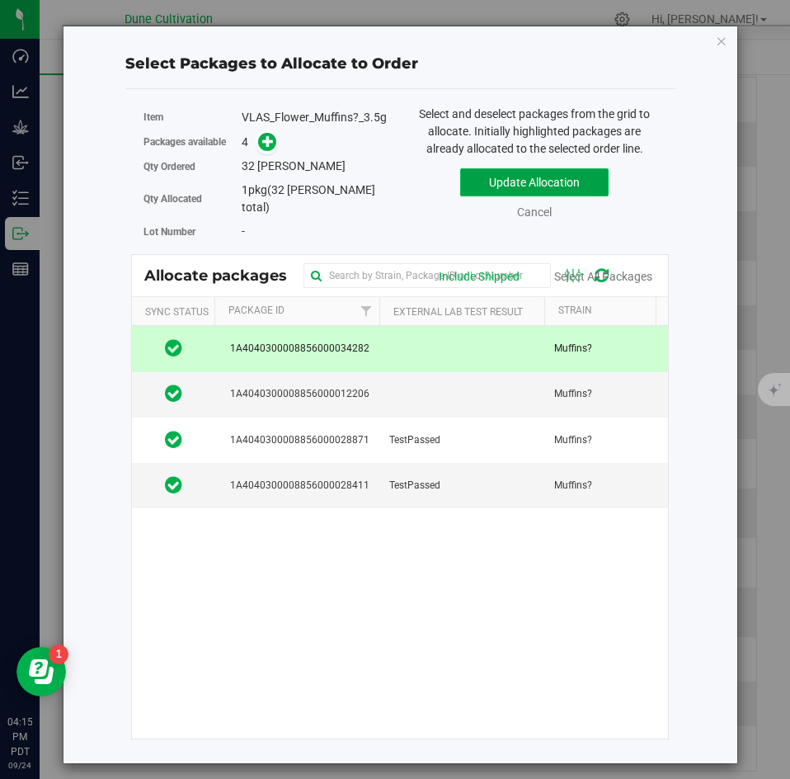
click at [503, 187] on button "Update Allocation" at bounding box center [534, 182] width 148 height 28
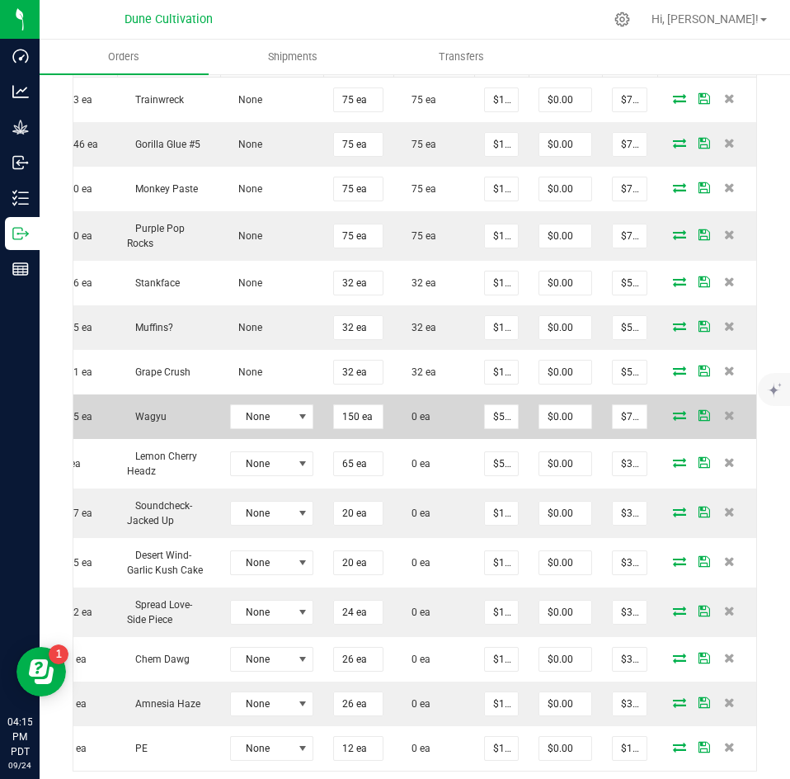
click at [673, 410] on icon at bounding box center [679, 415] width 13 height 10
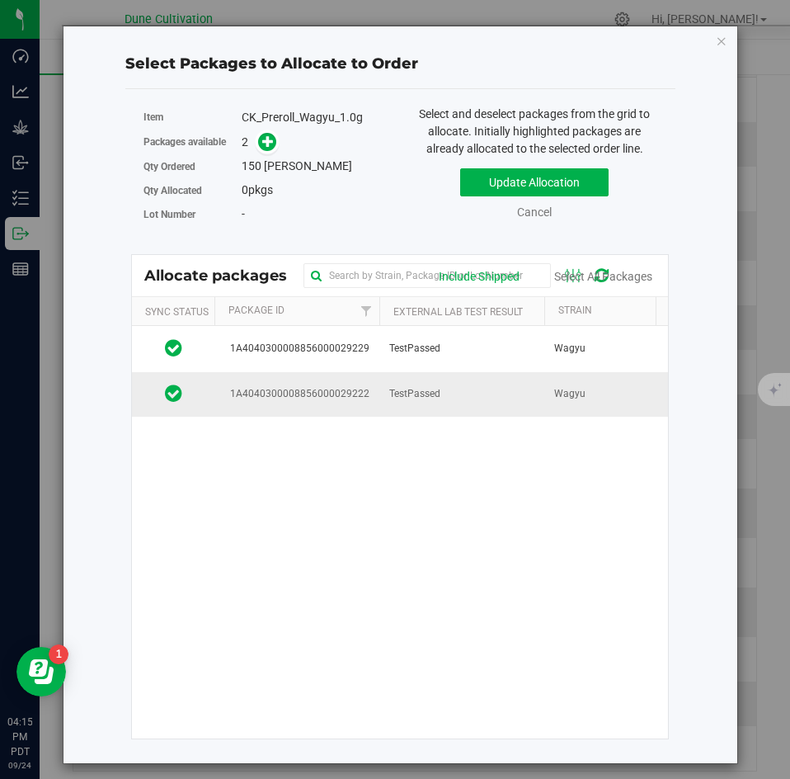
click at [503, 386] on td "TestPassed" at bounding box center [461, 394] width 165 height 45
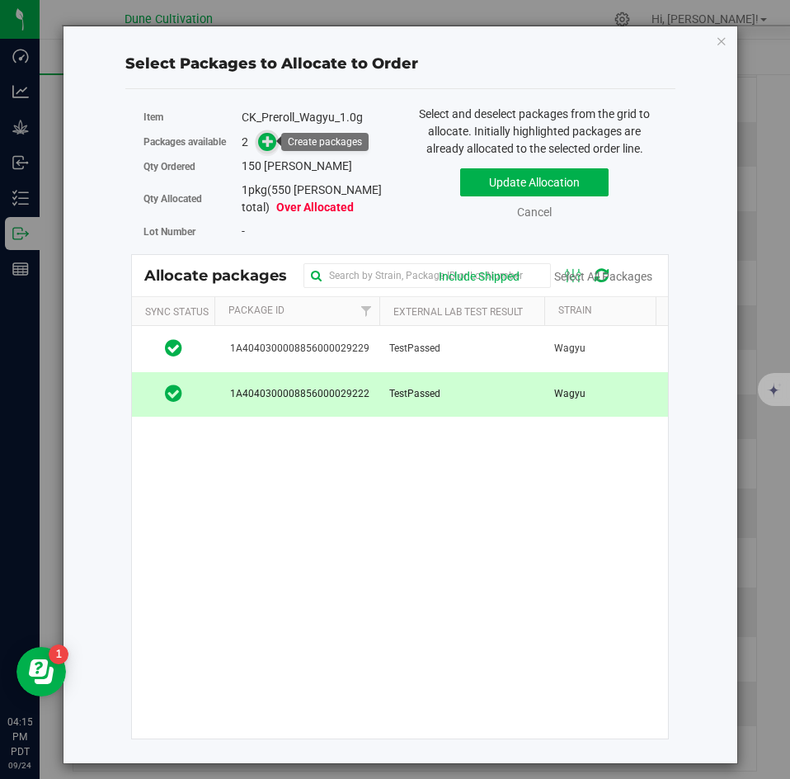
click at [273, 136] on icon at bounding box center [268, 141] width 12 height 12
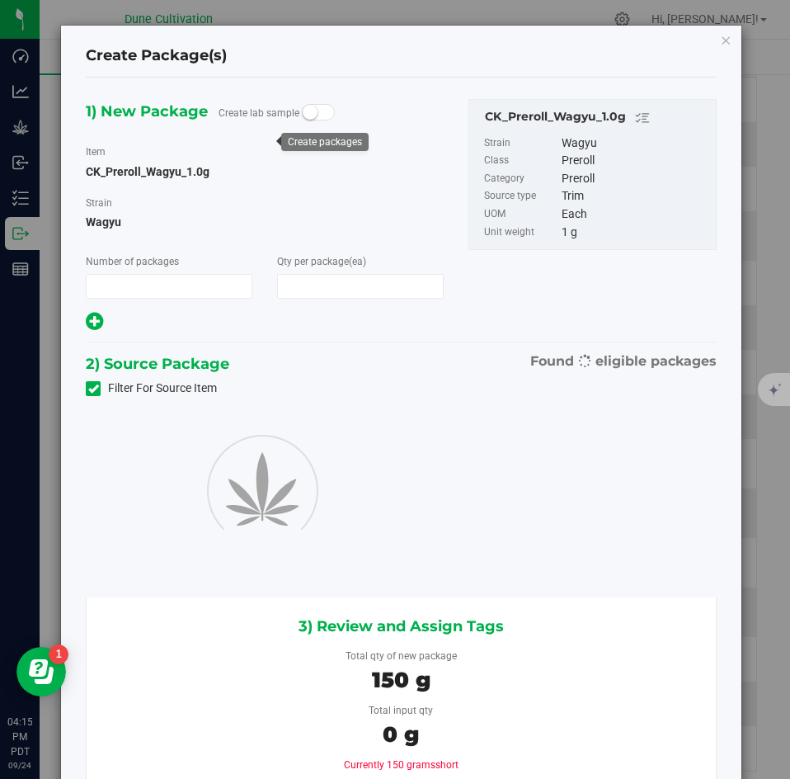
type input "1"
type input "150"
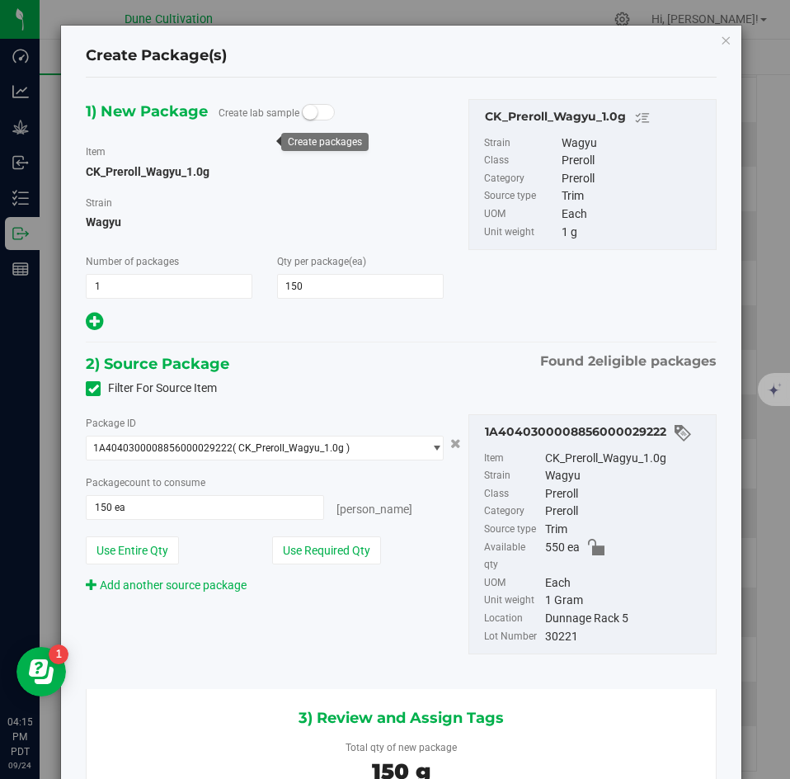
scroll to position [0, -1]
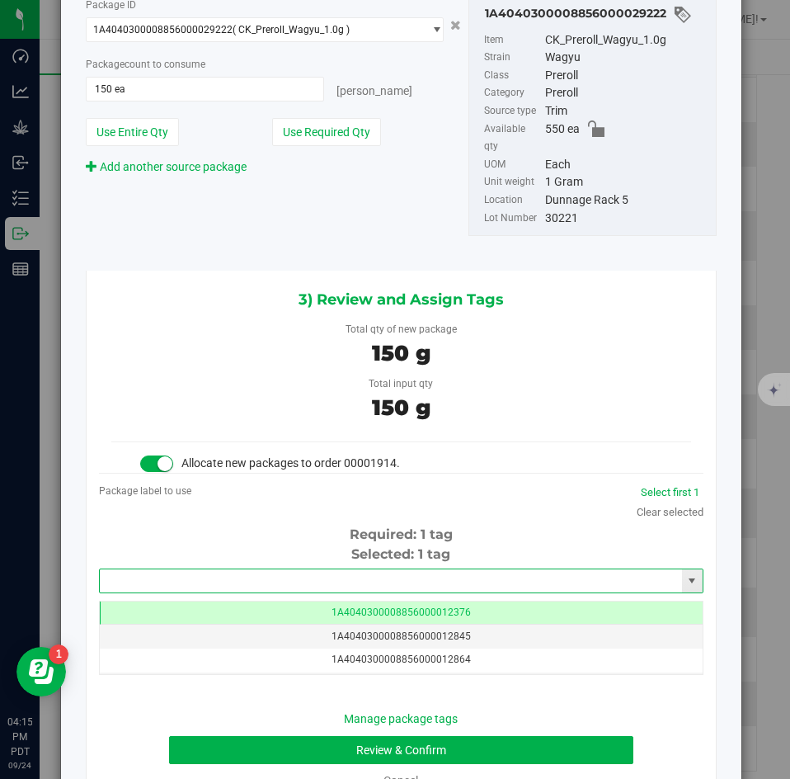
click at [389, 569] on input "text" at bounding box center [391, 580] width 582 height 23
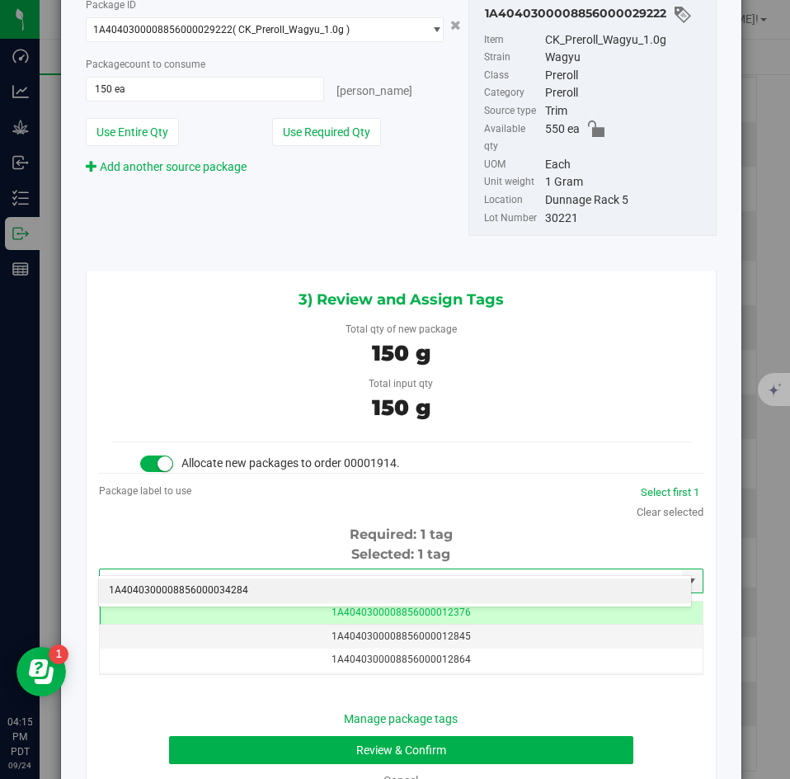
click at [370, 582] on li "1A4040300008856000034284" at bounding box center [395, 590] width 592 height 25
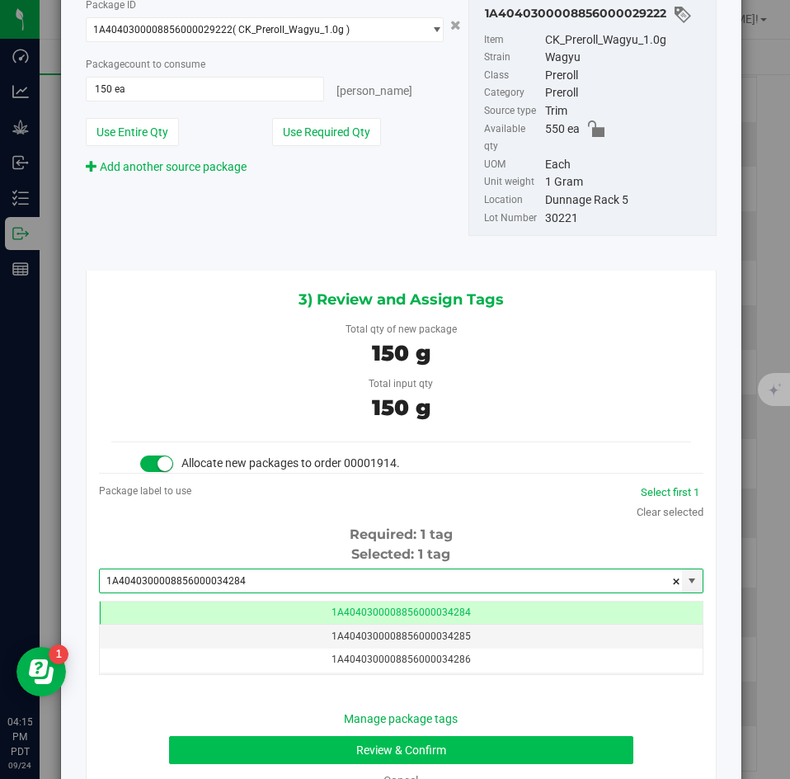
type input "1A4040300008856000034284"
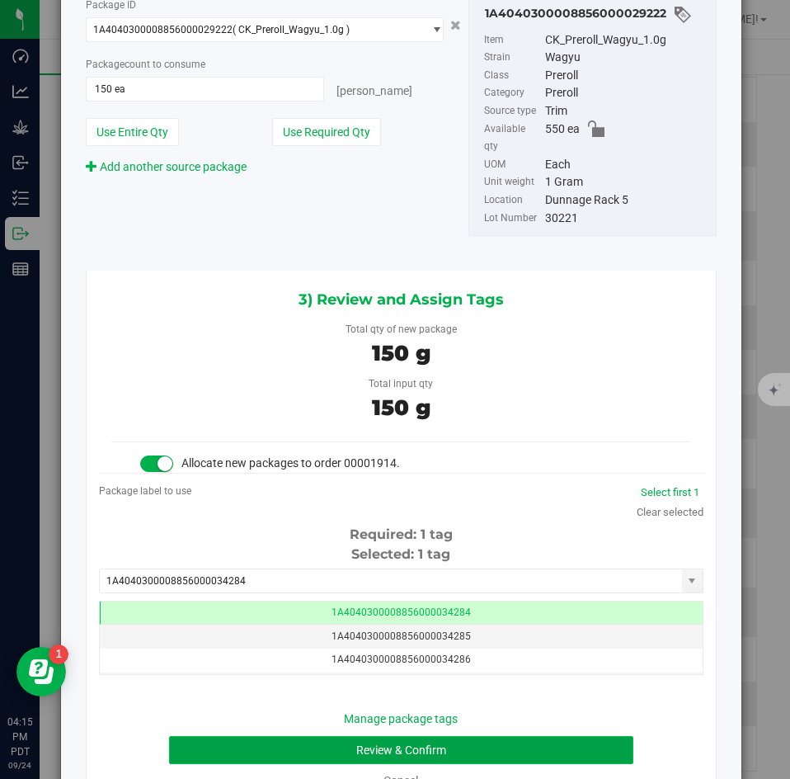
click at [307, 736] on button "Review & Confirm" at bounding box center [401, 750] width 464 height 28
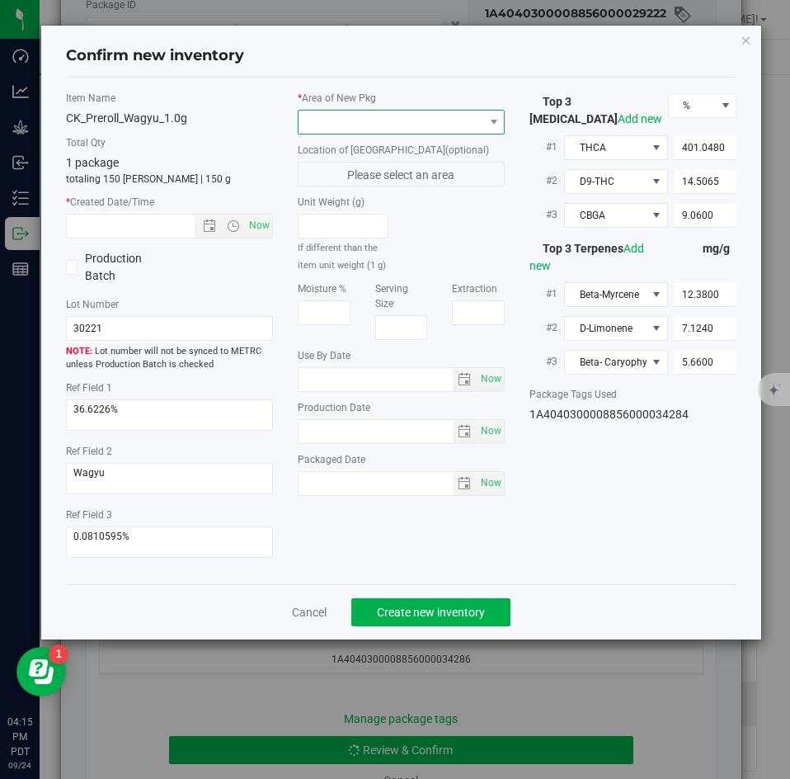
click at [355, 129] on span at bounding box center [391, 122] width 185 height 23
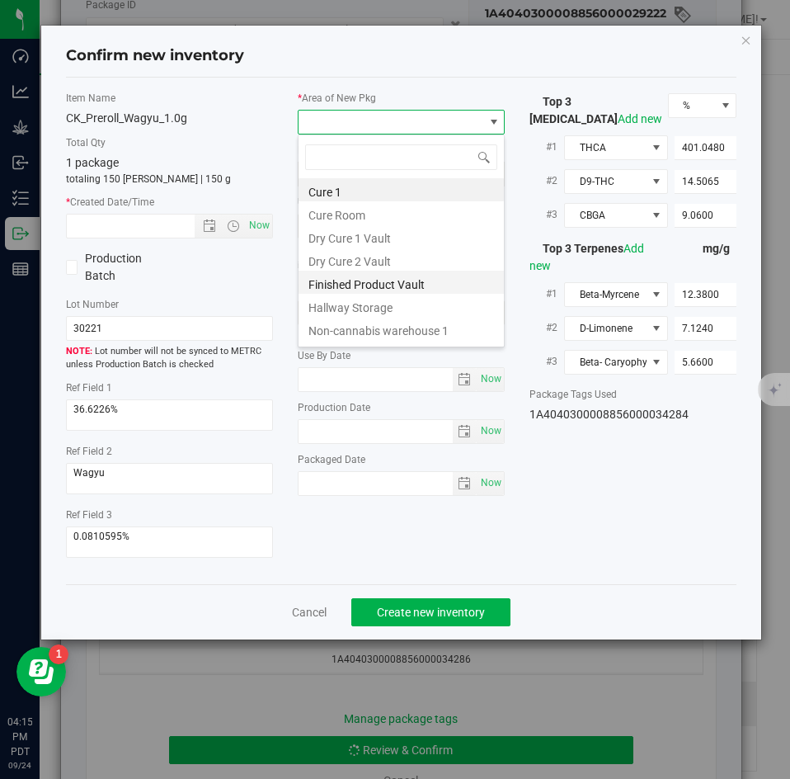
click at [337, 283] on li "Finished Product Vault" at bounding box center [401, 282] width 205 height 23
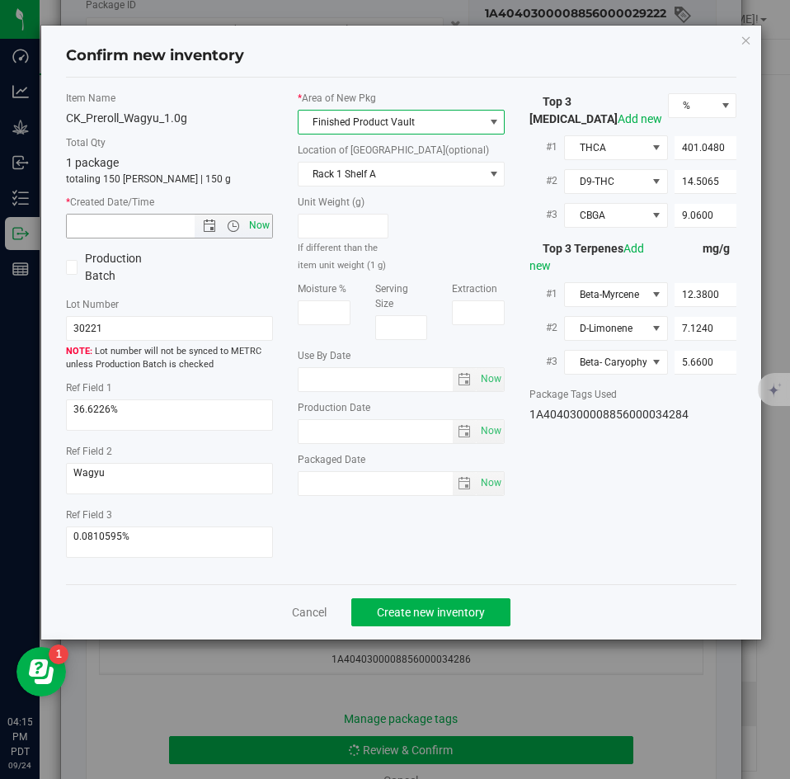
click at [266, 225] on span "Now" at bounding box center [260, 226] width 28 height 24
type input "9/24/2025 4:15 PM"
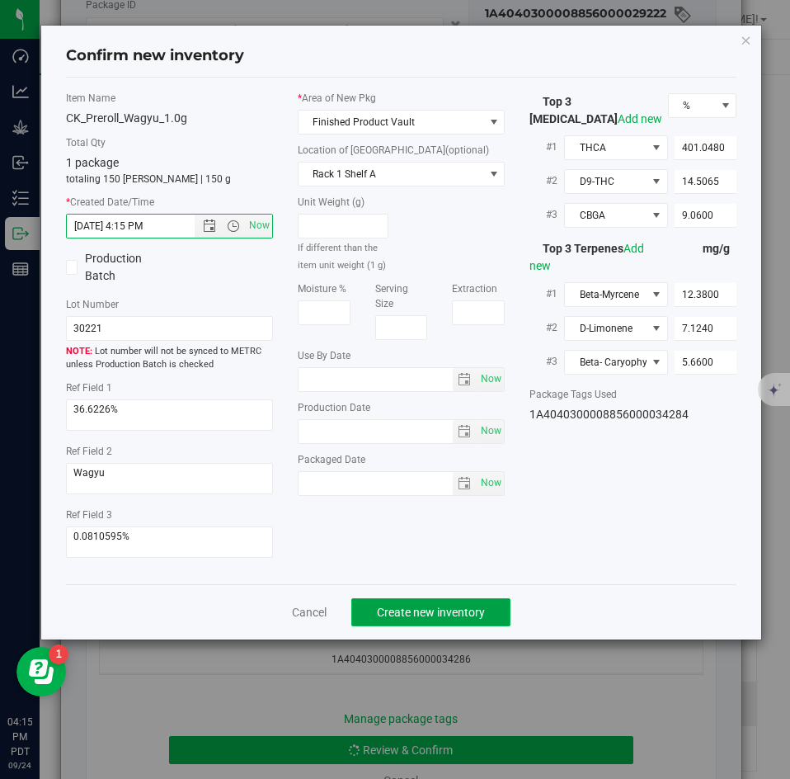
click at [400, 610] on span "Create new inventory" at bounding box center [431, 612] width 108 height 13
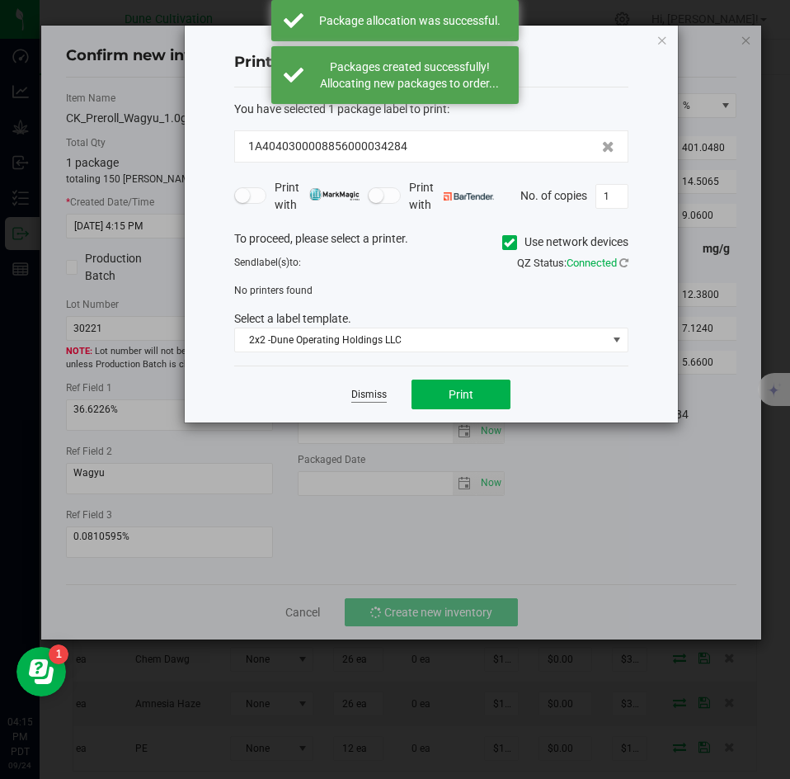
click at [366, 398] on link "Dismiss" at bounding box center [368, 395] width 35 height 14
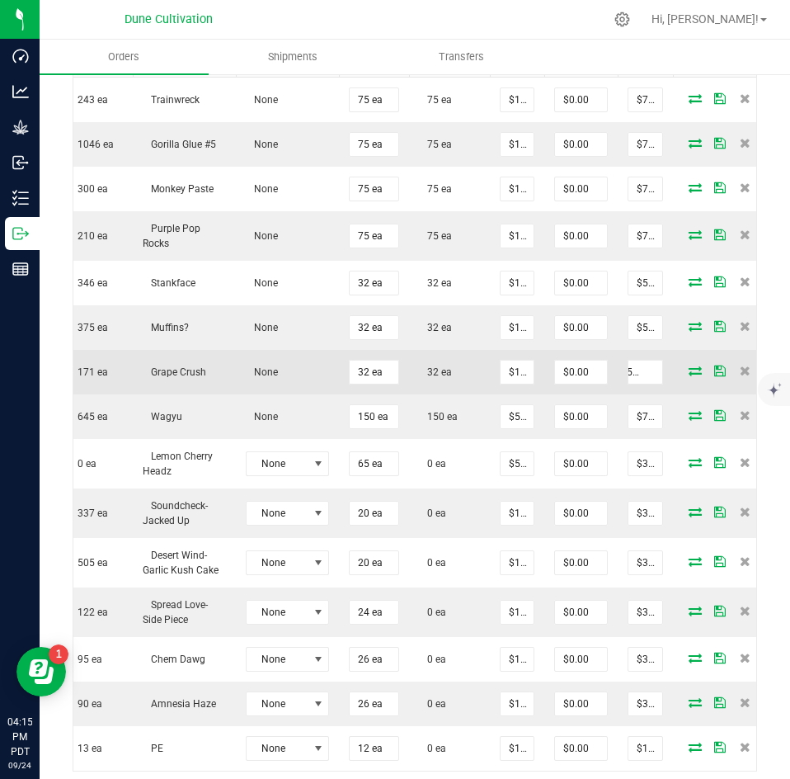
click at [697, 365] on icon at bounding box center [695, 370] width 13 height 10
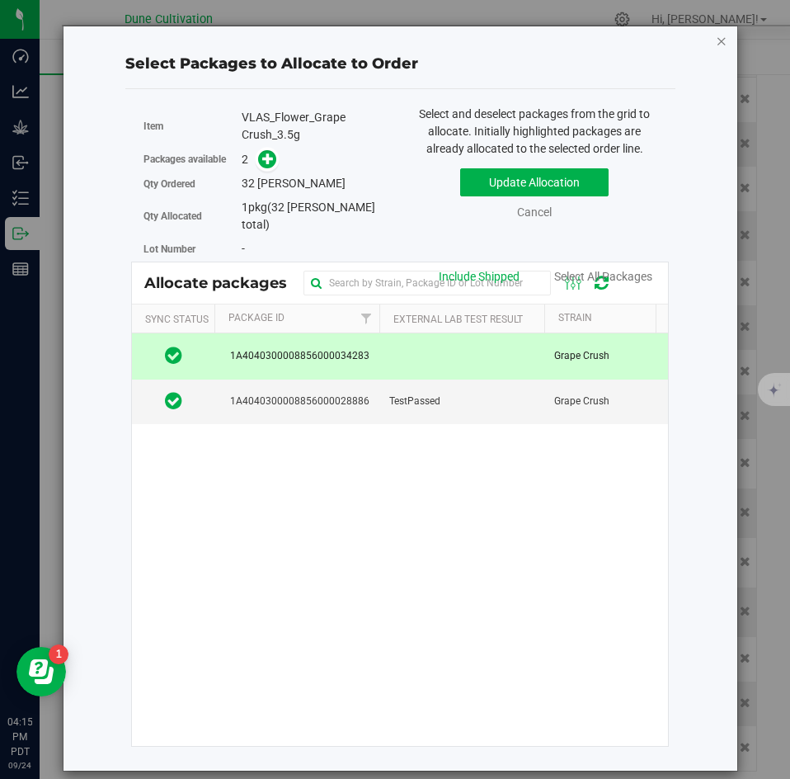
click at [719, 40] on icon "button" at bounding box center [722, 41] width 12 height 20
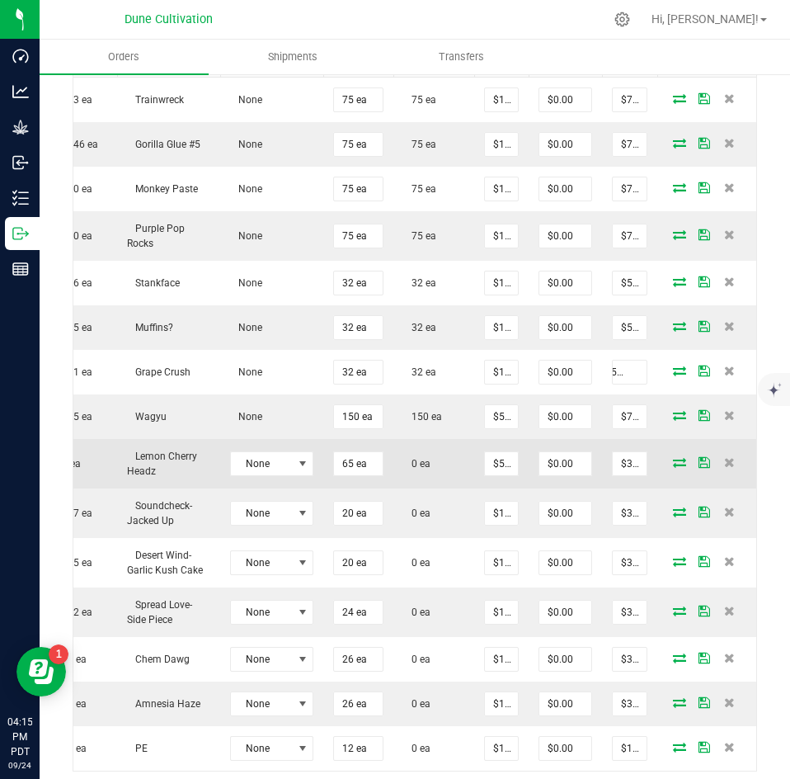
click at [667, 457] on span at bounding box center [679, 462] width 25 height 10
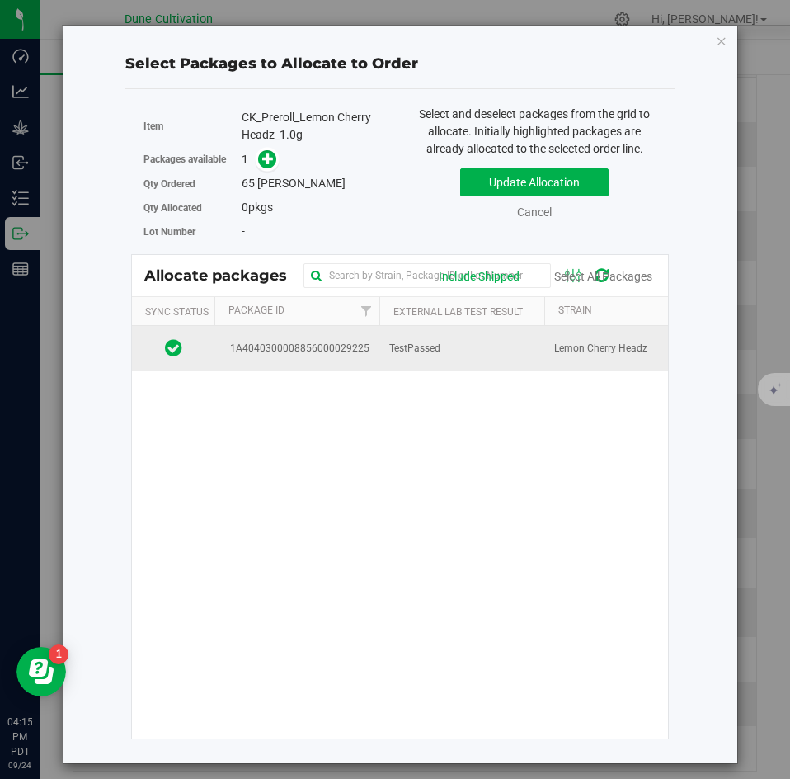
click at [464, 346] on td "TestPassed" at bounding box center [461, 348] width 165 height 45
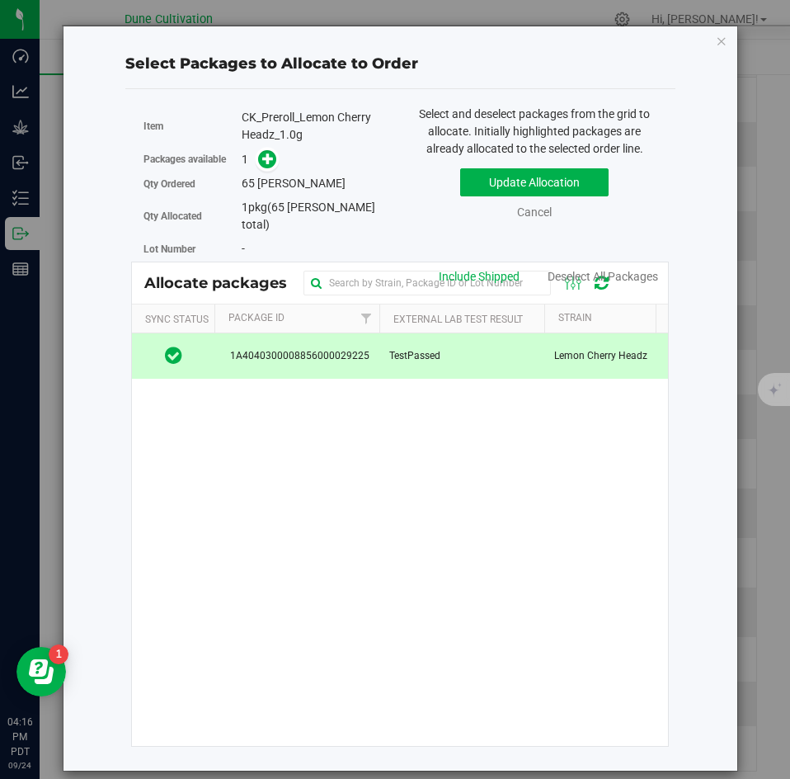
click at [270, 170] on div "Packages available 1" at bounding box center [266, 160] width 244 height 26
click at [270, 166] on span at bounding box center [267, 159] width 19 height 19
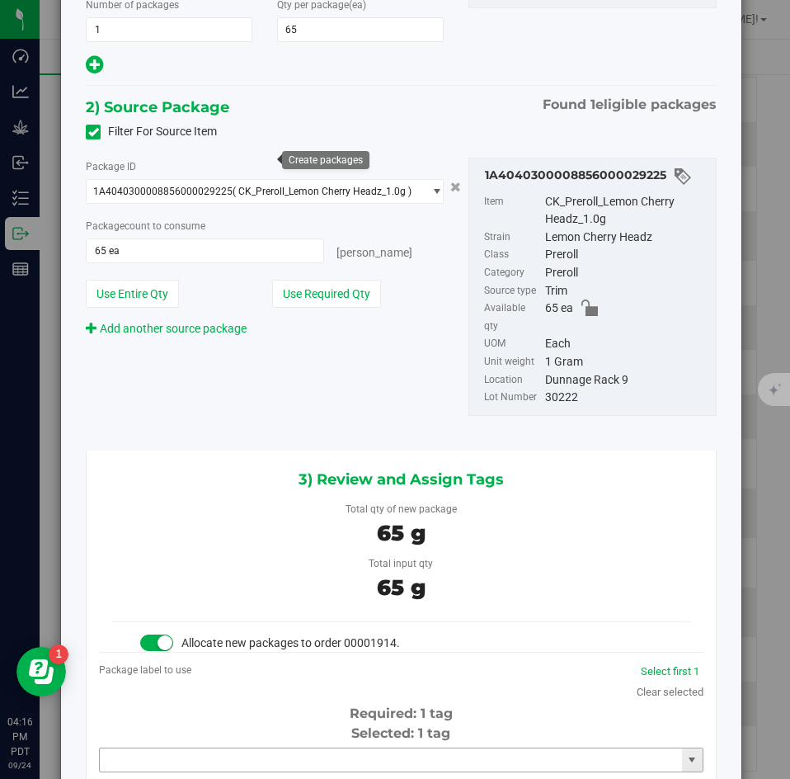
click at [460, 748] on input "text" at bounding box center [391, 759] width 582 height 23
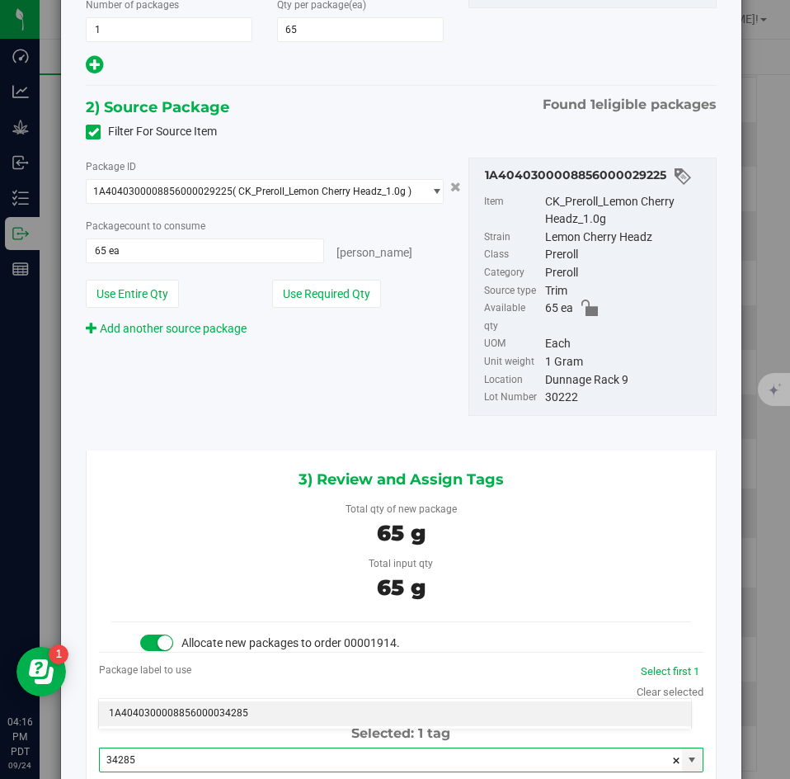
click at [453, 715] on li "1A4040300008856000034285" at bounding box center [395, 713] width 592 height 25
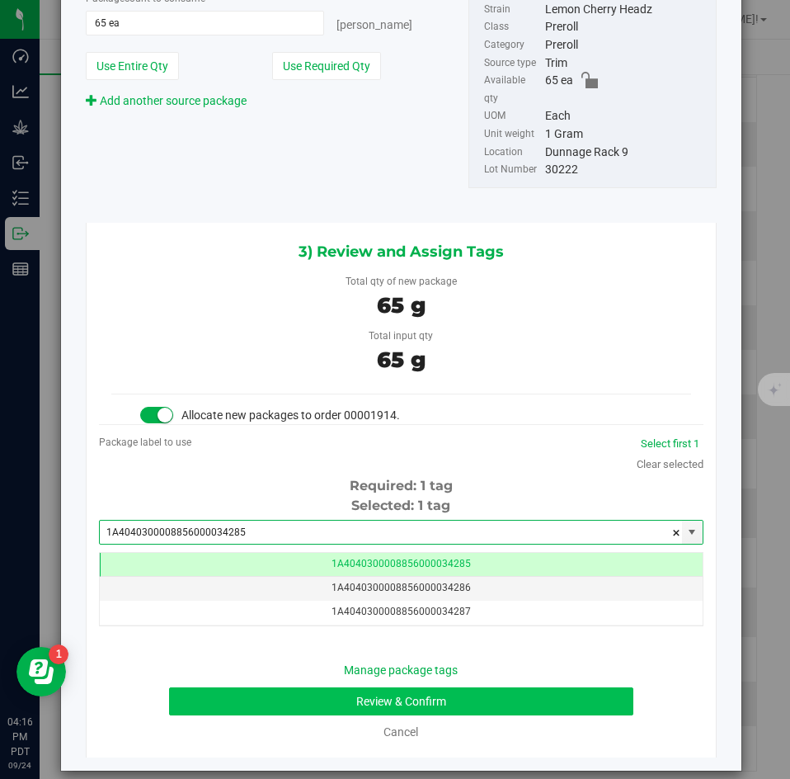
type input "1A4040300008856000034285"
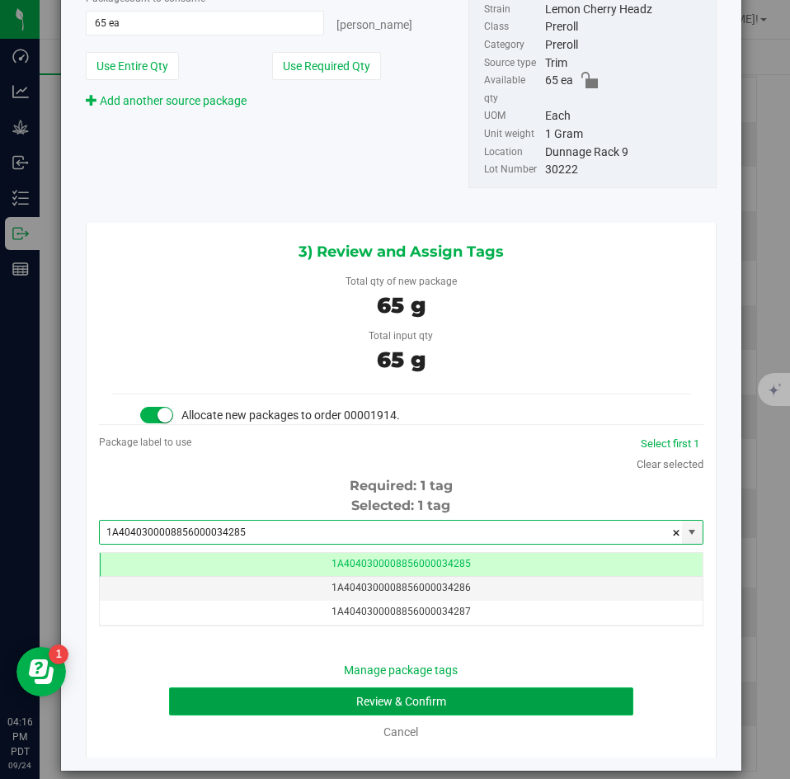
click at [438, 687] on button "Review & Confirm" at bounding box center [401, 701] width 464 height 28
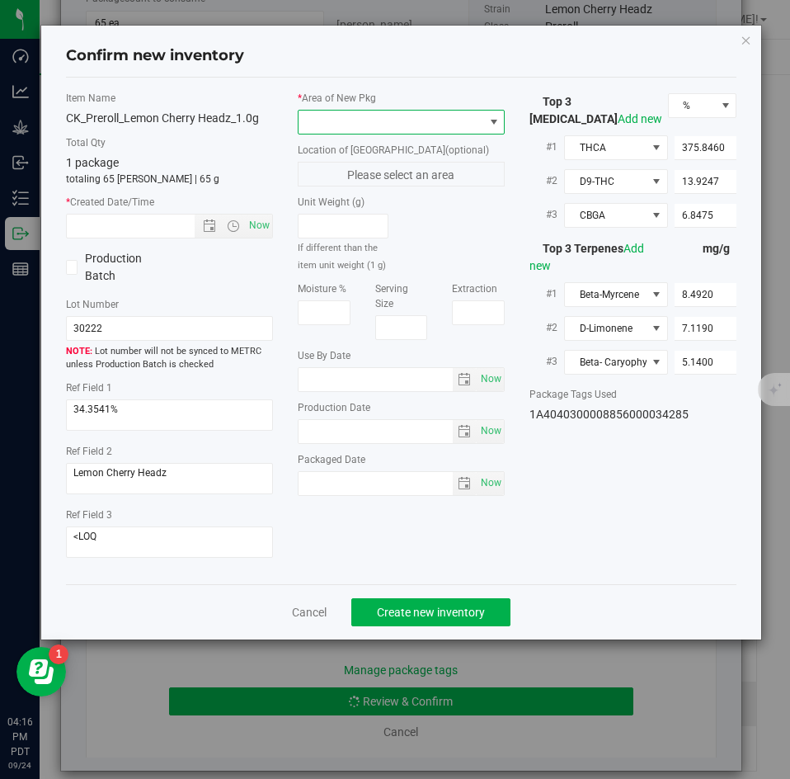
click at [405, 124] on span at bounding box center [391, 122] width 185 height 23
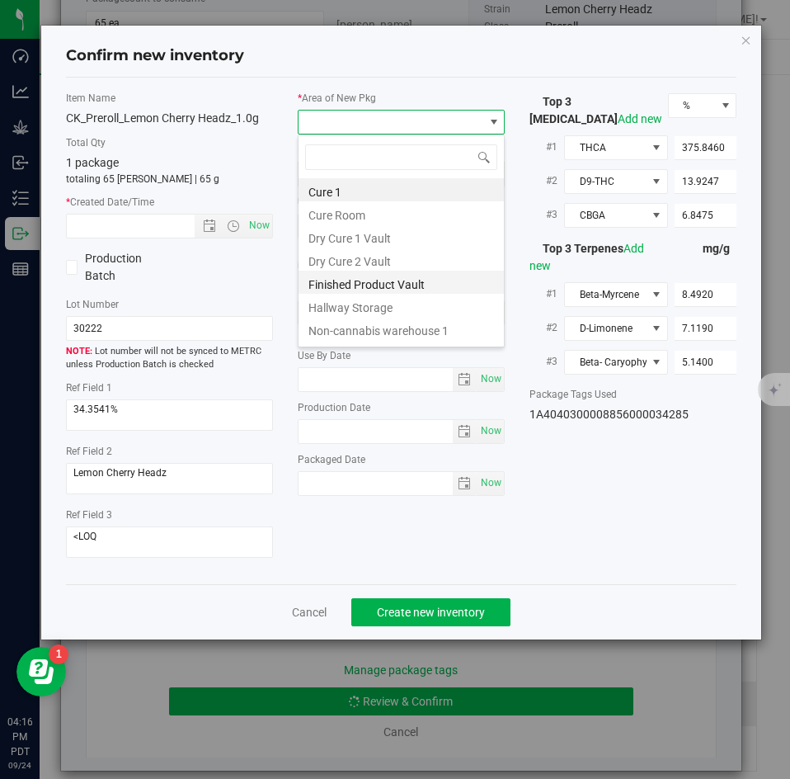
click at [370, 278] on li "Finished Product Vault" at bounding box center [401, 282] width 205 height 23
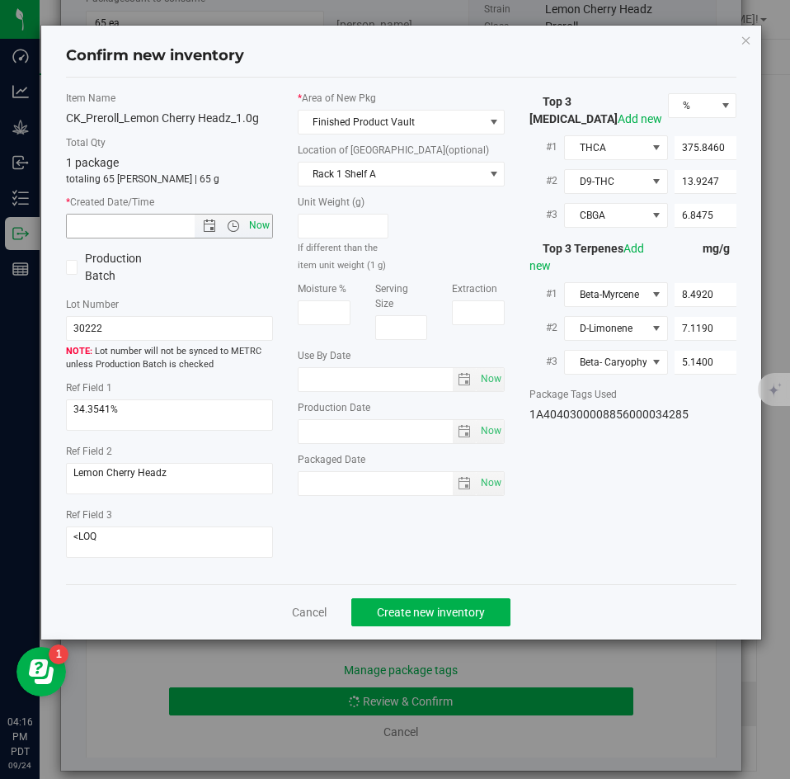
click at [256, 229] on span "Now" at bounding box center [260, 226] width 28 height 24
type input "9/24/2025 4:16 PM"
click at [417, 612] on span "Create new inventory" at bounding box center [431, 612] width 108 height 13
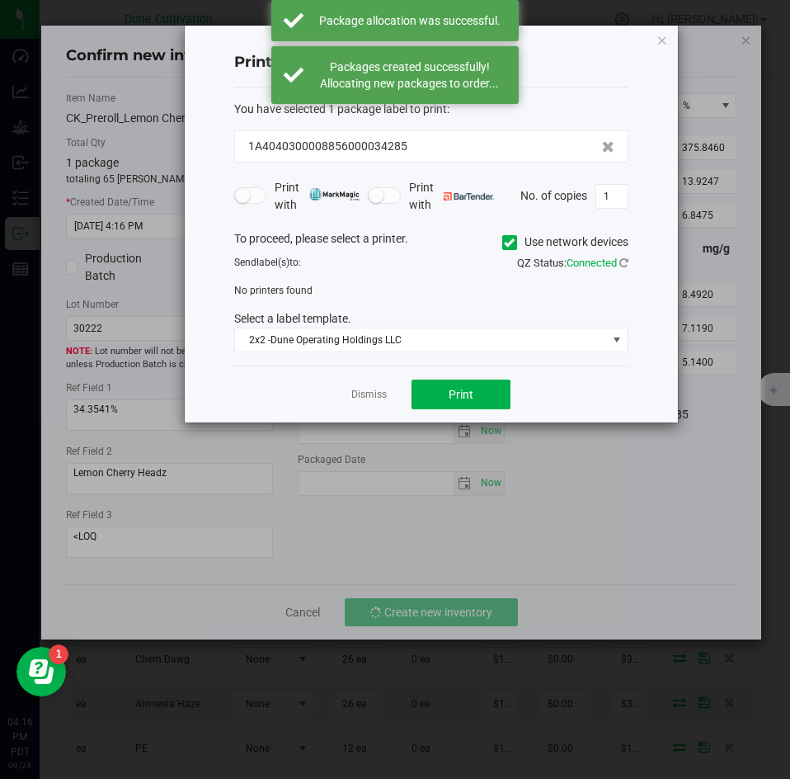
click at [378, 387] on app-cancel-button "Dismiss" at bounding box center [368, 394] width 35 height 17
click at [375, 392] on link "Dismiss" at bounding box center [368, 395] width 35 height 14
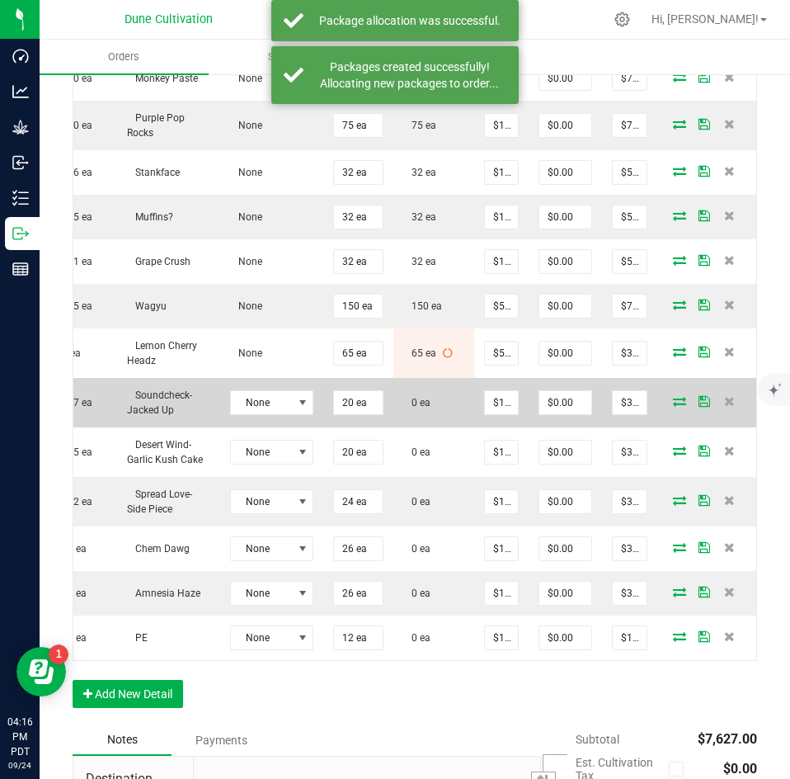
click at [673, 396] on icon at bounding box center [679, 401] width 13 height 10
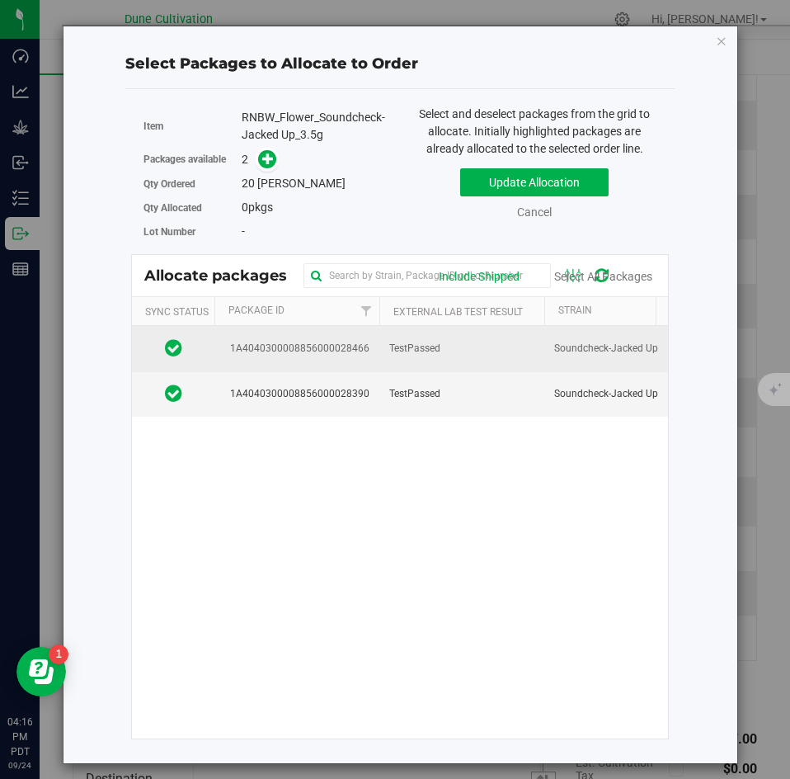
click at [430, 357] on td "TestPassed" at bounding box center [461, 348] width 165 height 45
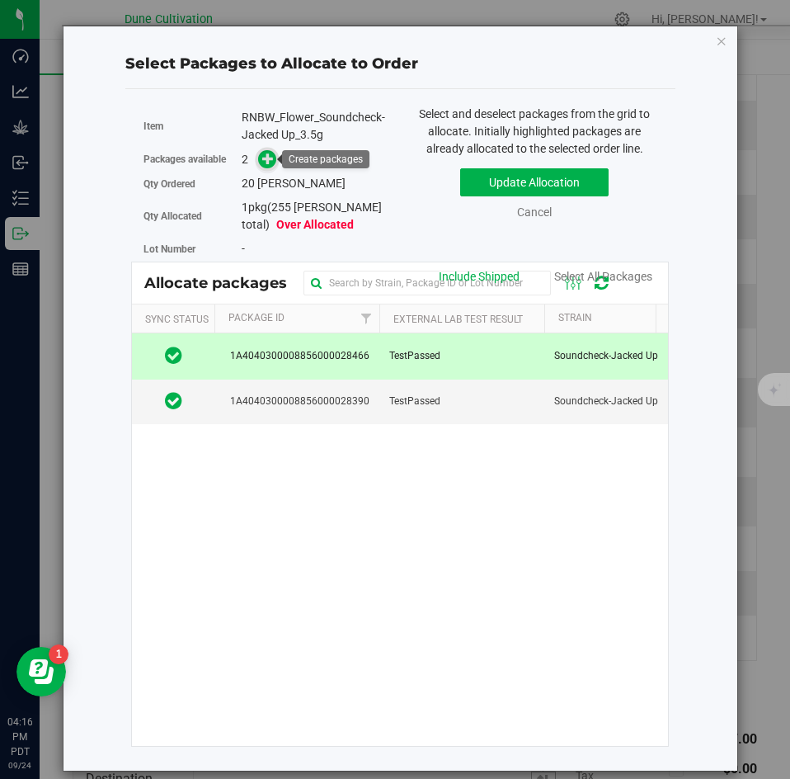
click at [267, 153] on icon at bounding box center [268, 159] width 12 height 12
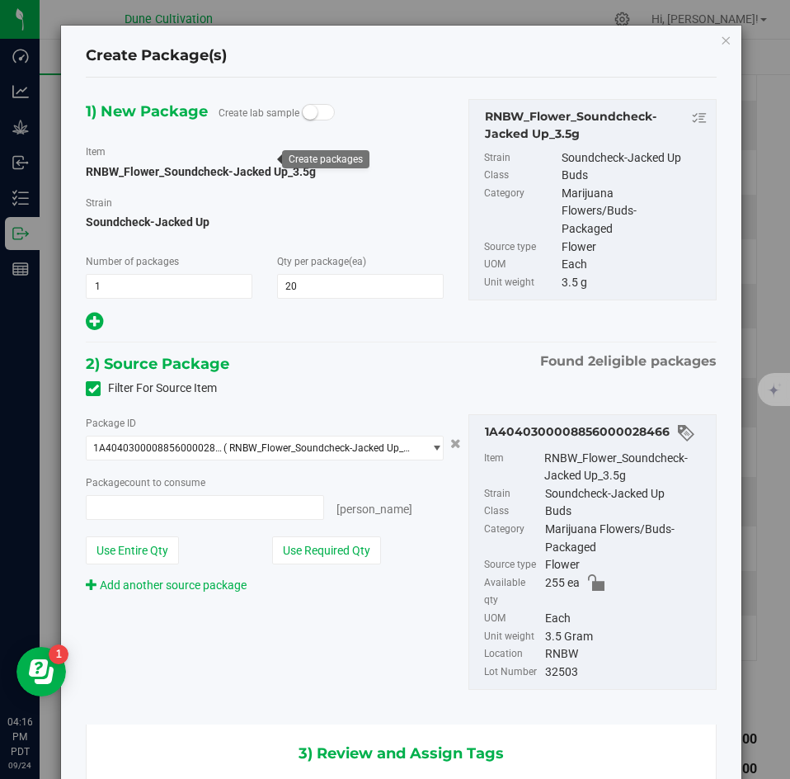
type input "20 ea"
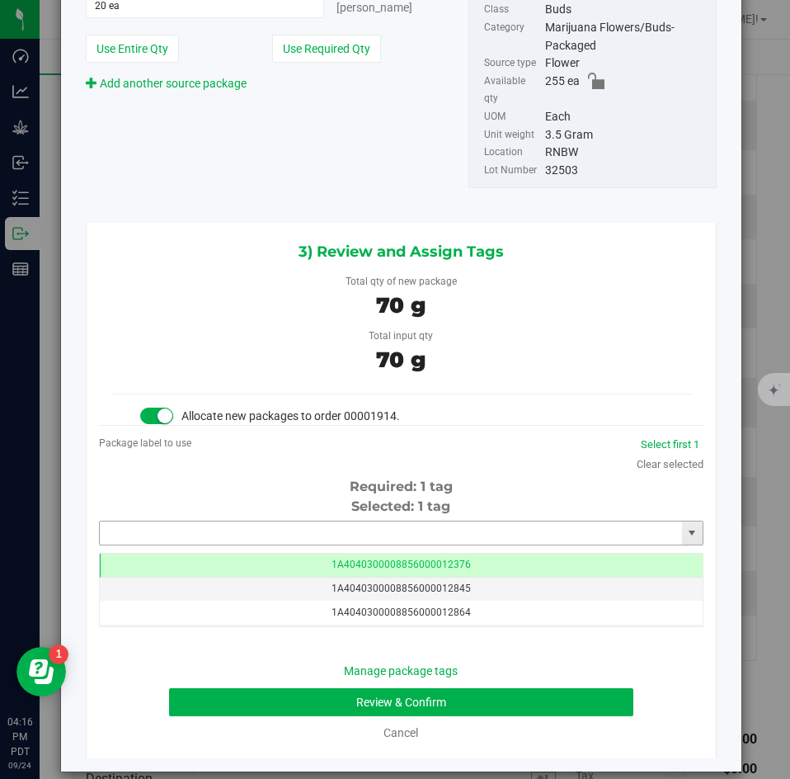
click at [473, 521] on input "text" at bounding box center [391, 532] width 582 height 23
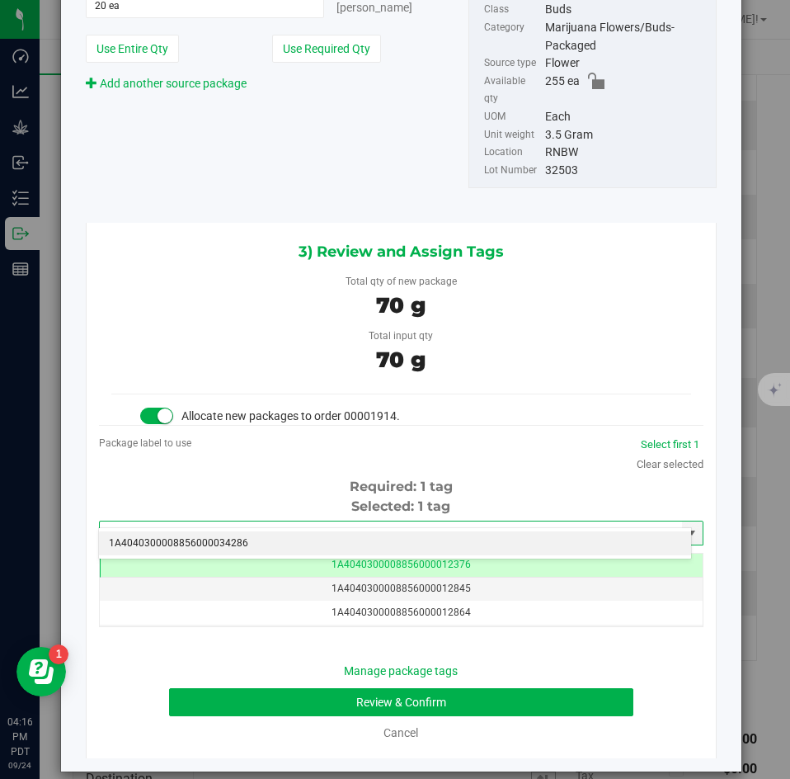
click at [460, 541] on li "1A4040300008856000034286" at bounding box center [395, 543] width 592 height 25
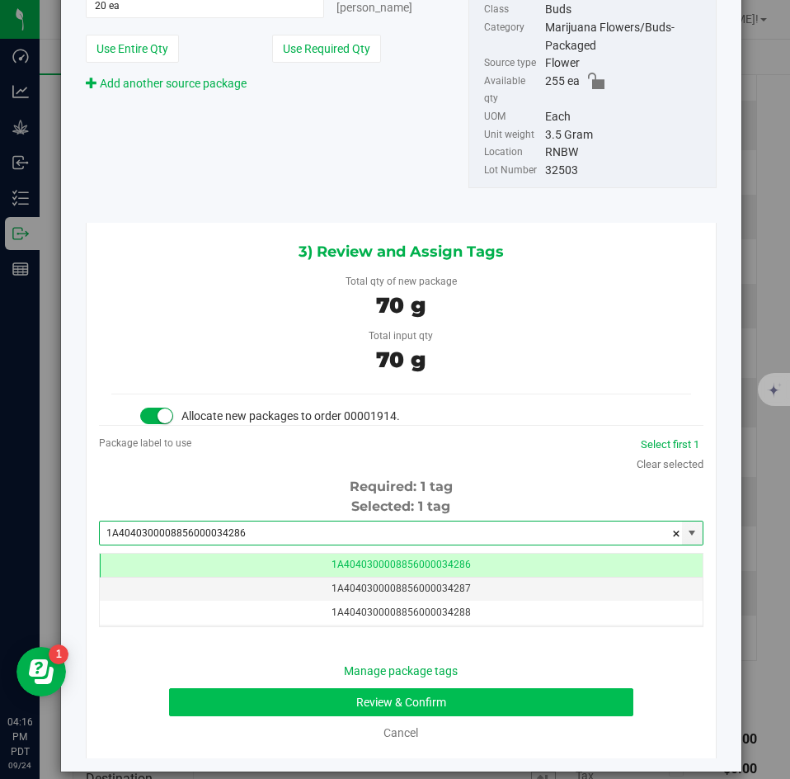
type input "1A4040300008856000034286"
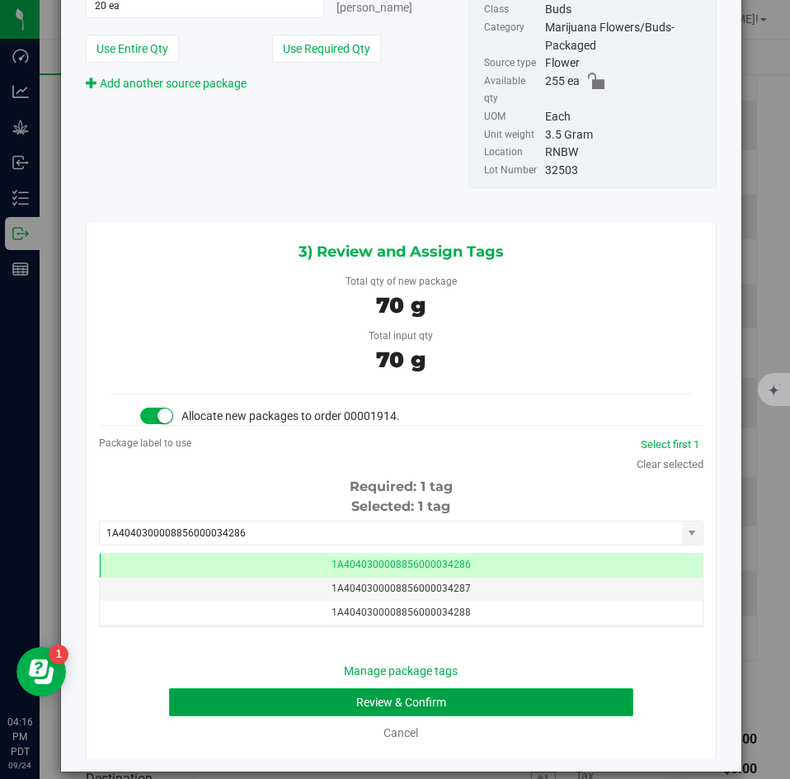
click at [477, 688] on button "Review & Confirm" at bounding box center [401, 702] width 464 height 28
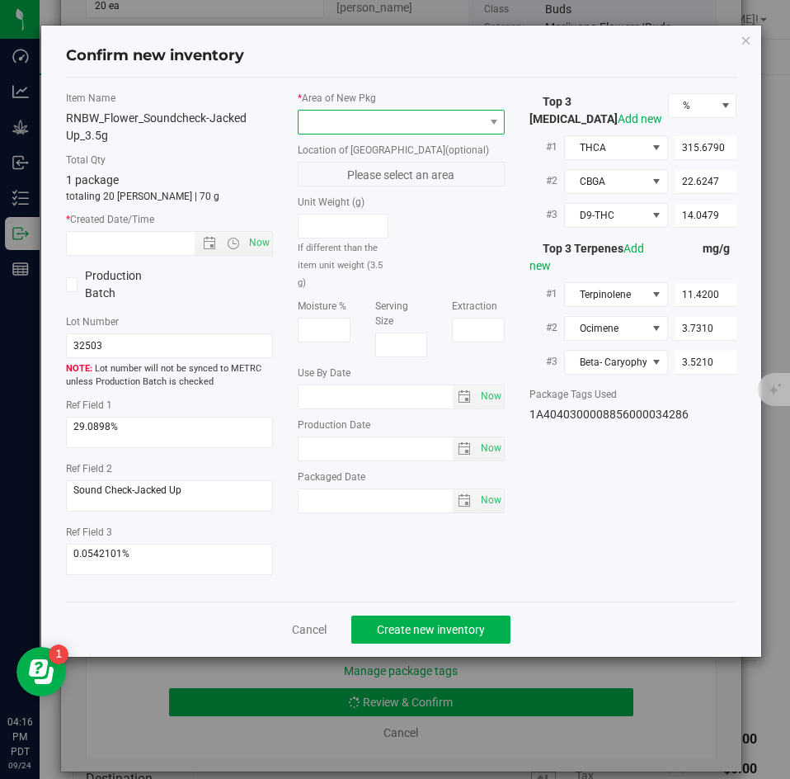
click at [386, 128] on span at bounding box center [391, 122] width 185 height 23
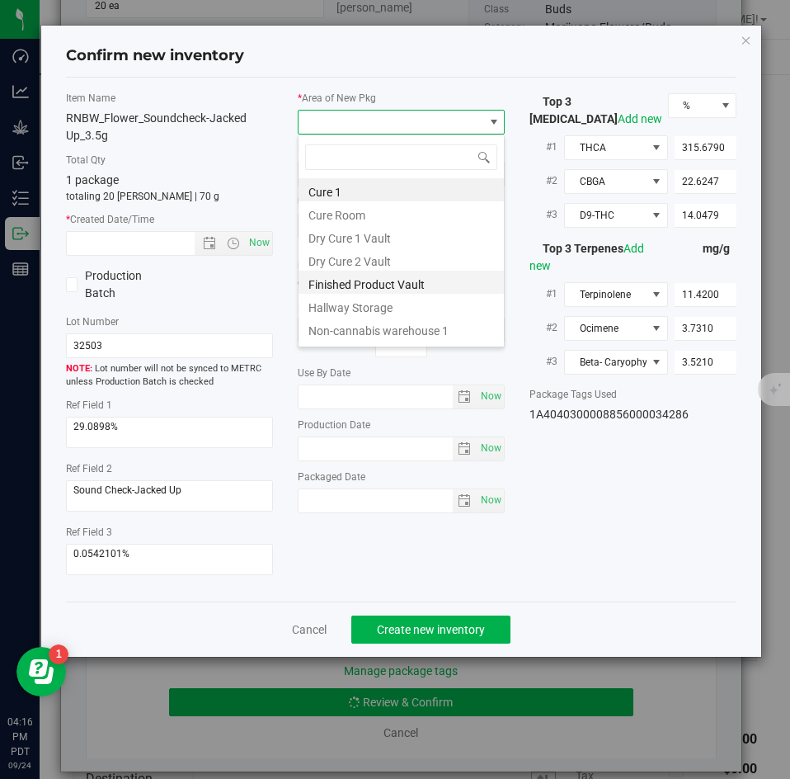
click at [363, 281] on li "Finished Product Vault" at bounding box center [401, 282] width 205 height 23
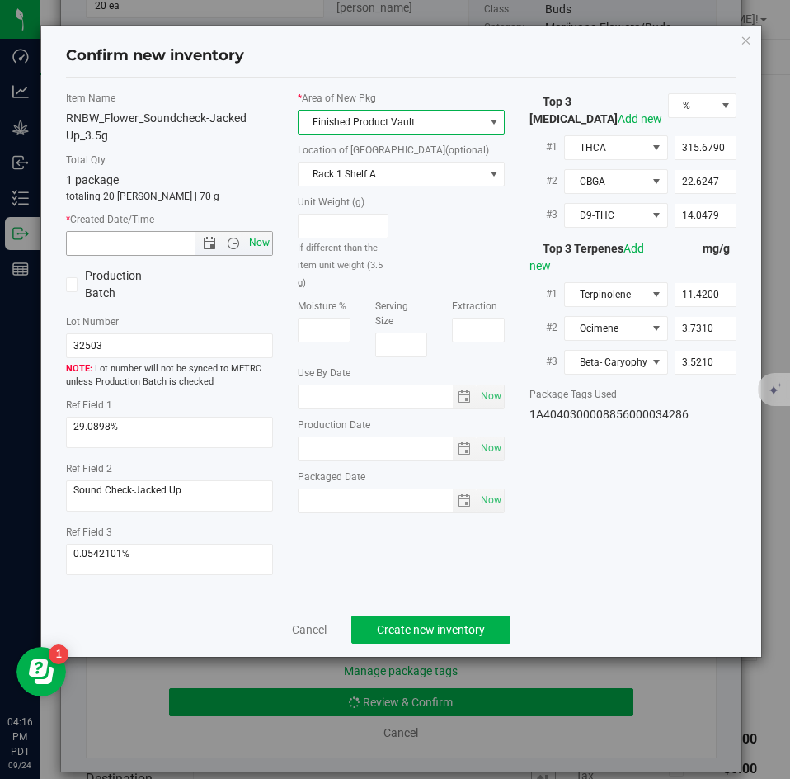
click at [259, 245] on span "Now" at bounding box center [260, 243] width 28 height 24
type input "9/24/2025 4:16 PM"
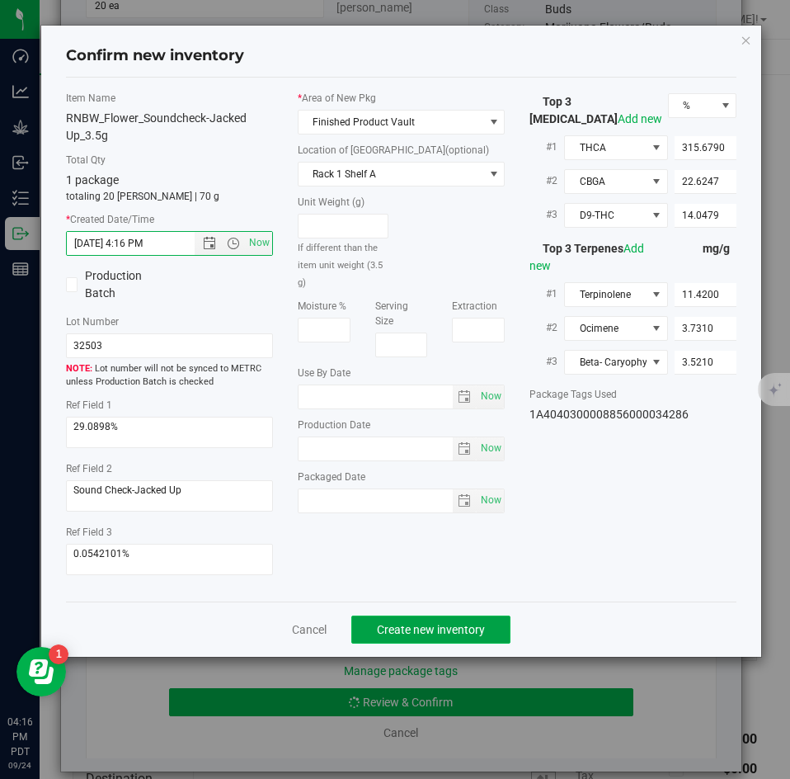
click at [412, 624] on span "Create new inventory" at bounding box center [431, 629] width 108 height 13
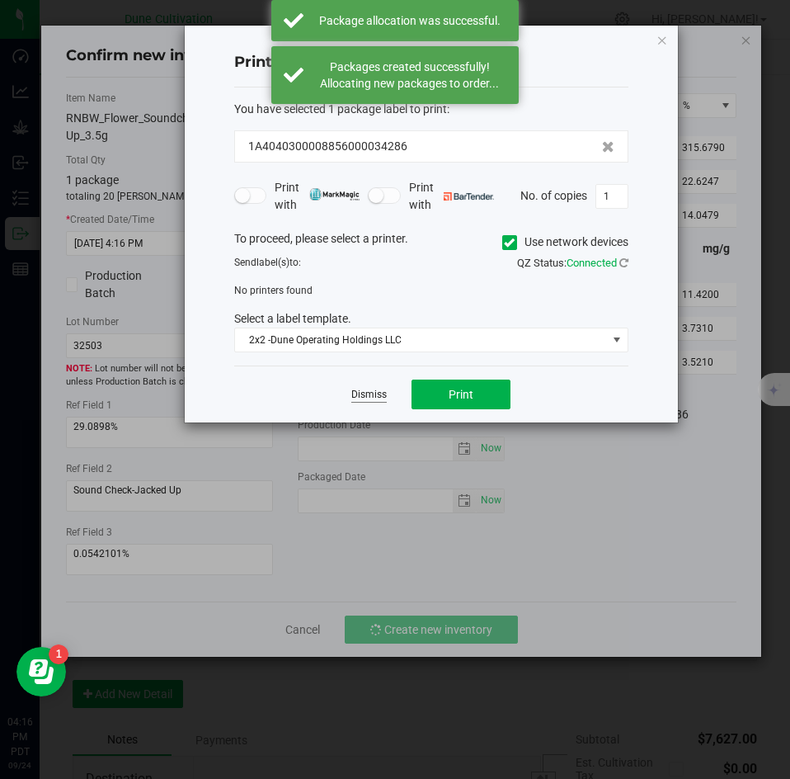
click at [374, 395] on link "Dismiss" at bounding box center [368, 395] width 35 height 14
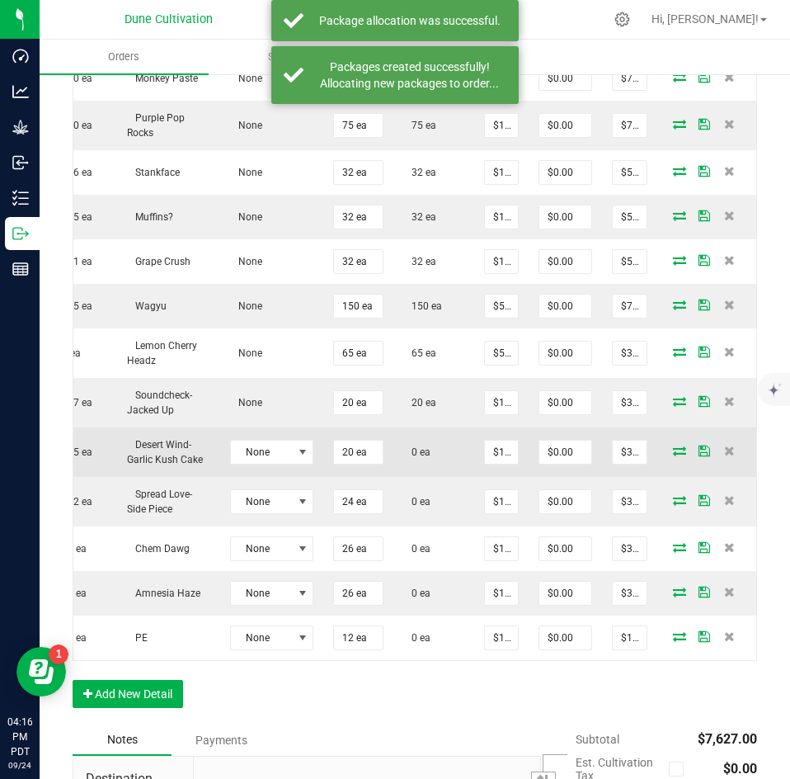
click at [673, 445] on icon at bounding box center [679, 450] width 13 height 10
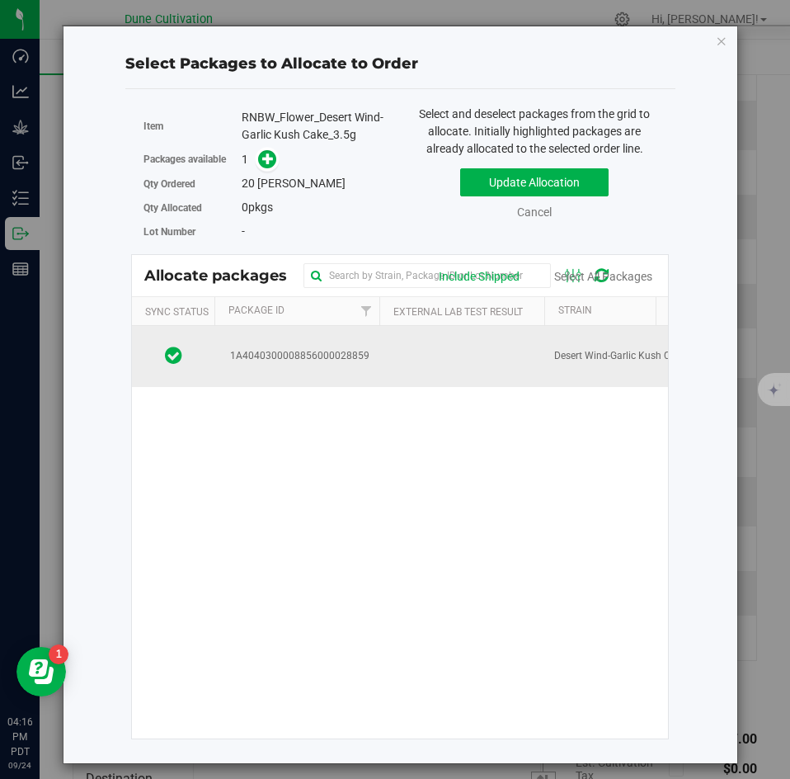
click at [428, 364] on td at bounding box center [461, 356] width 165 height 61
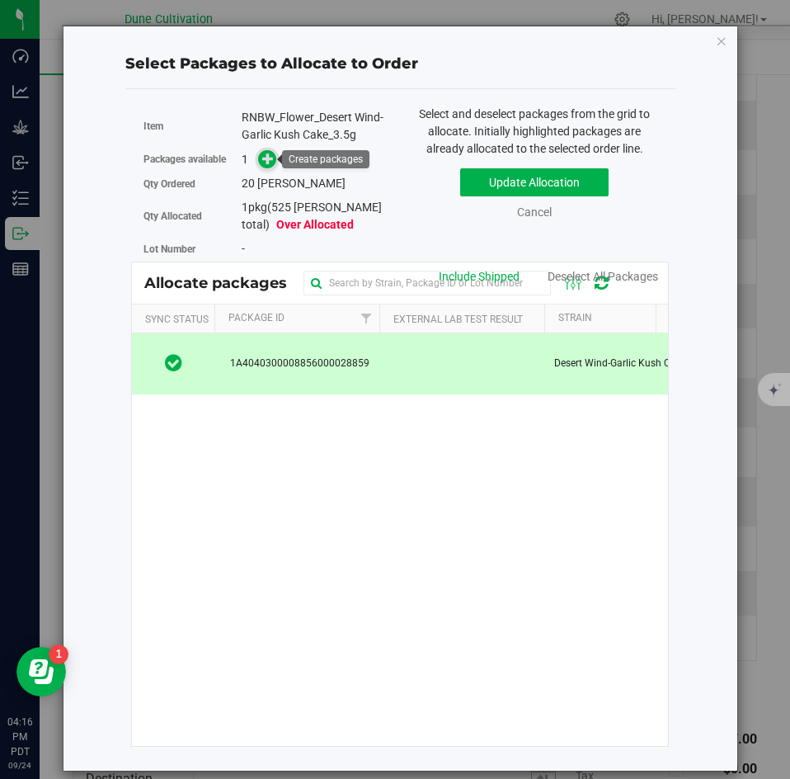
click at [270, 159] on icon at bounding box center [268, 159] width 12 height 12
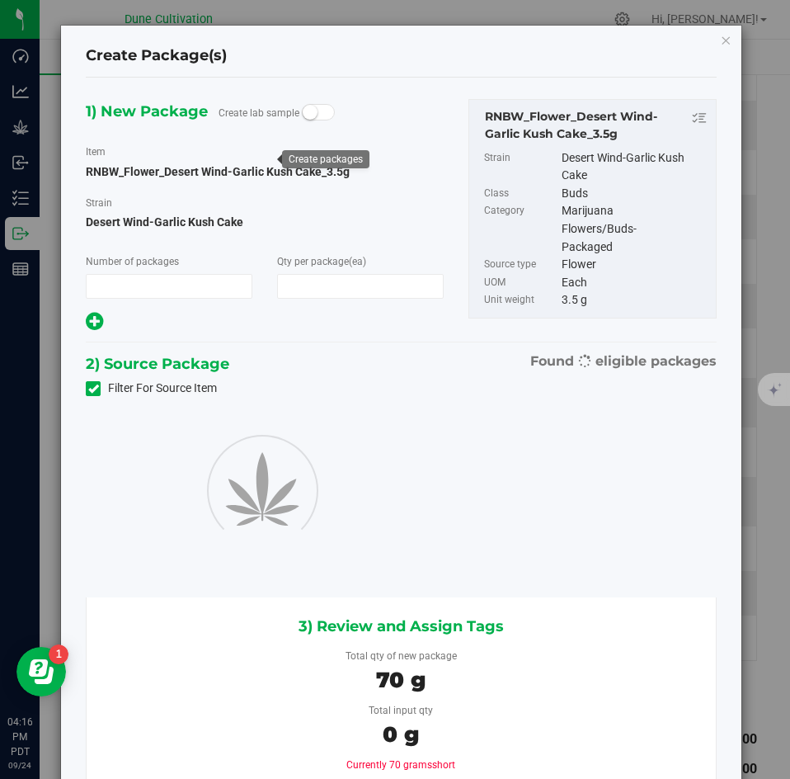
type input "1"
type input "20"
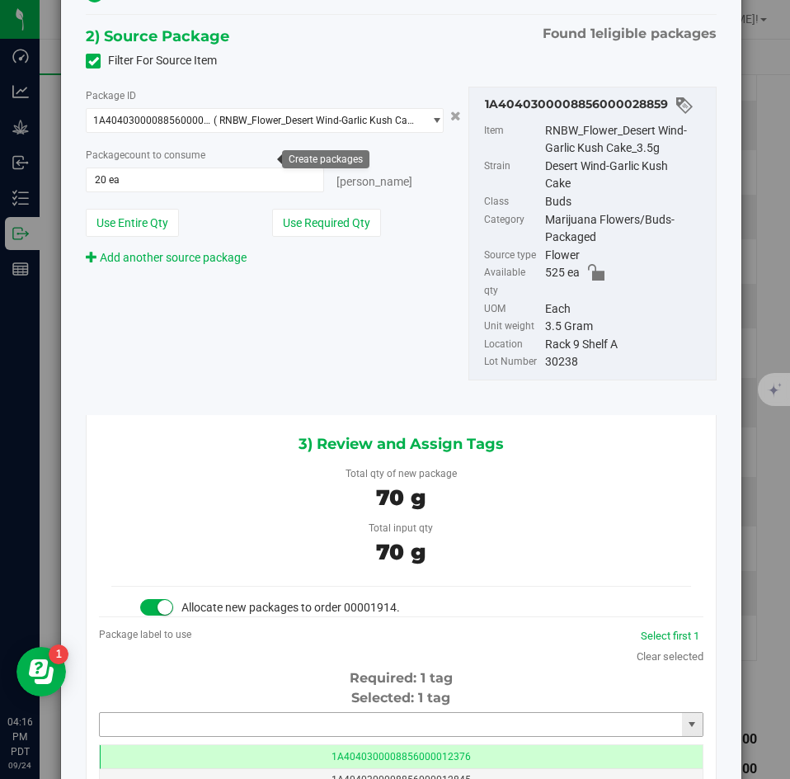
click at [389, 725] on input "text" at bounding box center [391, 724] width 582 height 23
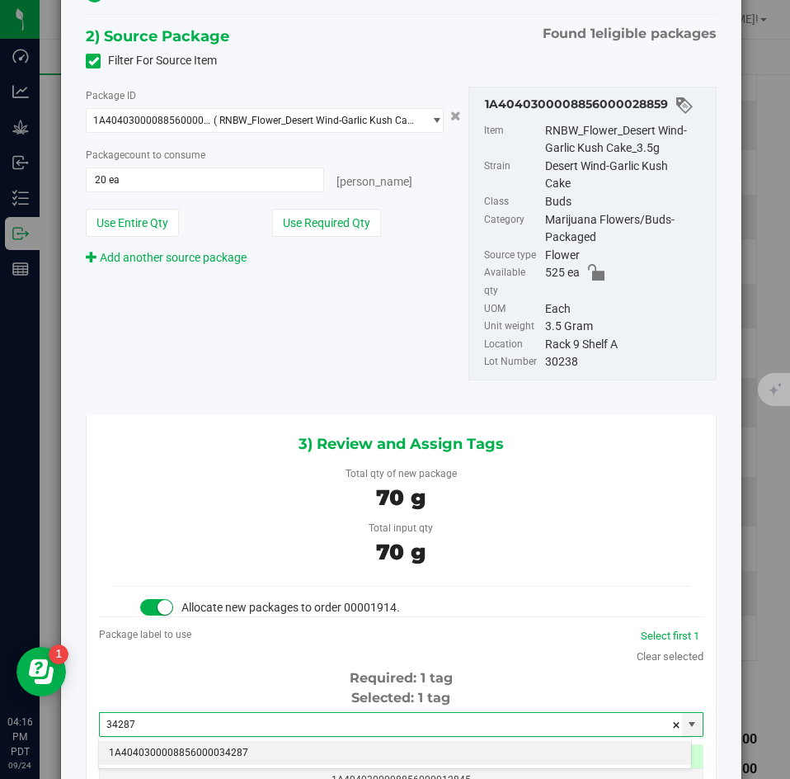
click at [377, 754] on li "1A4040300008856000034287" at bounding box center [395, 753] width 592 height 25
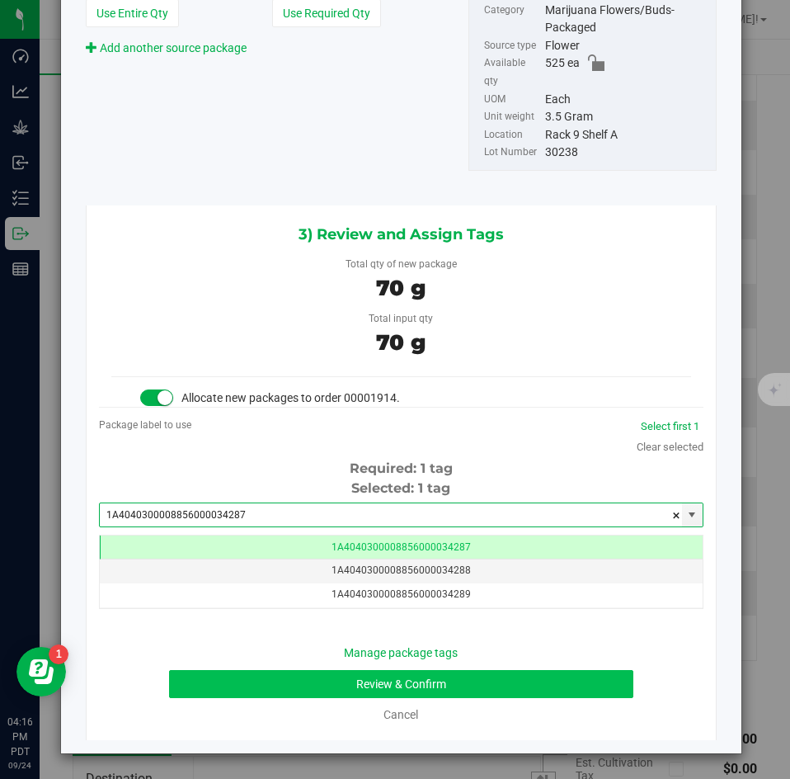
type input "1A4040300008856000034287"
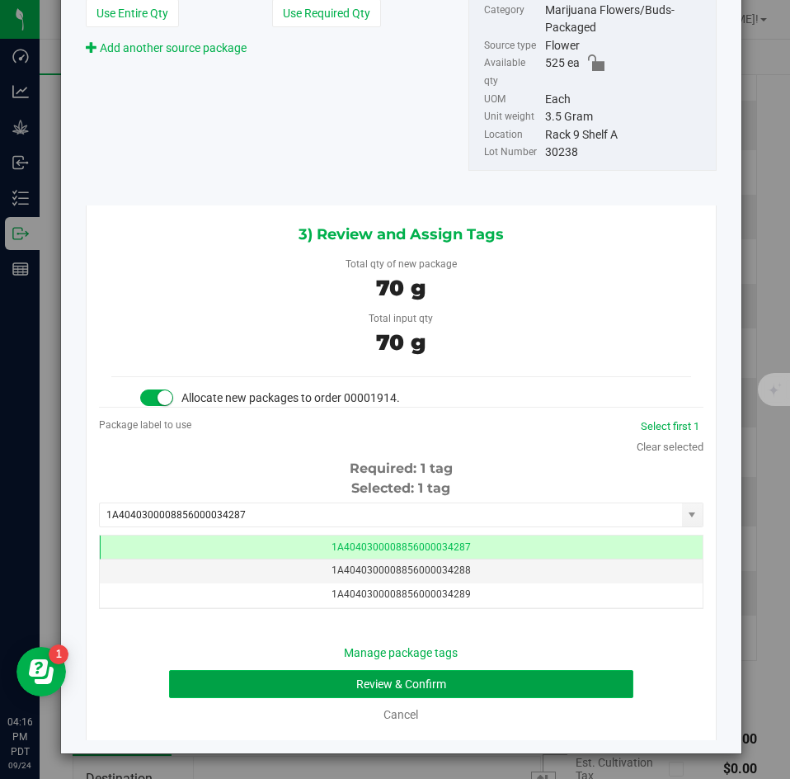
click at [434, 672] on button "Review & Confirm" at bounding box center [401, 684] width 464 height 28
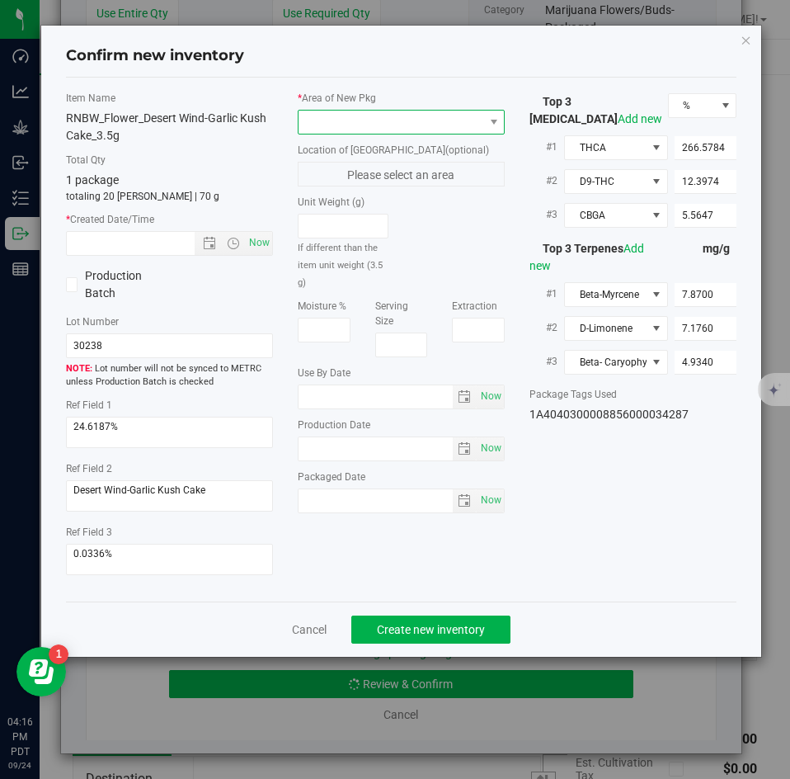
click at [406, 127] on span at bounding box center [391, 122] width 185 height 23
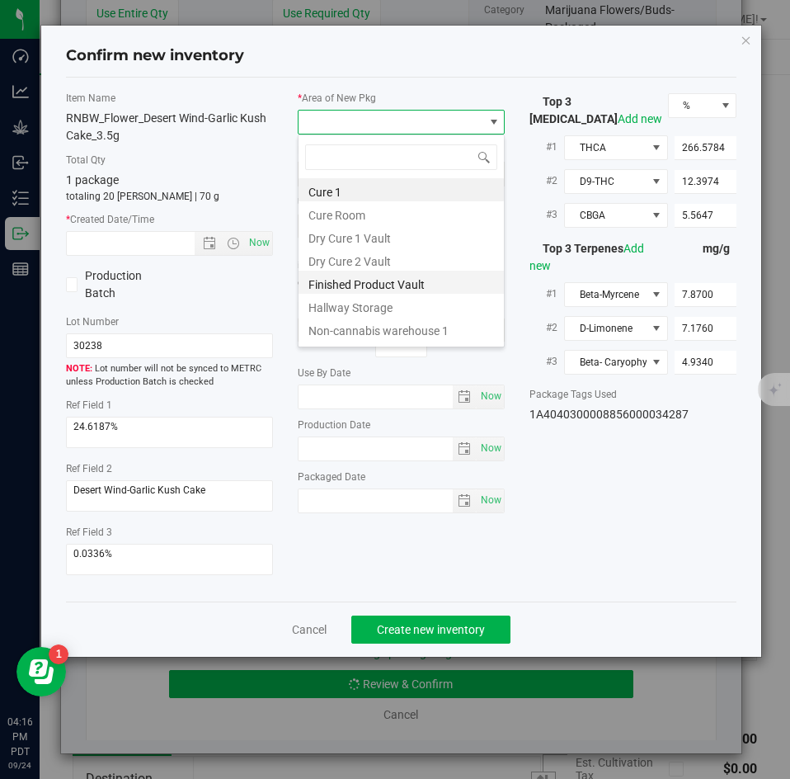
click at [364, 276] on li "Finished Product Vault" at bounding box center [401, 282] width 205 height 23
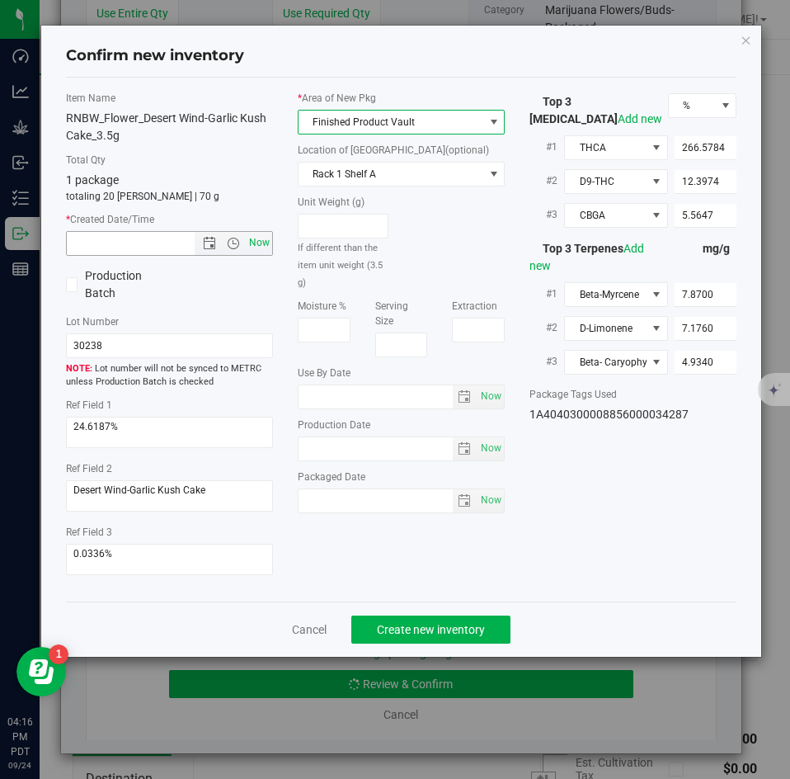
click at [265, 243] on span "Now" at bounding box center [260, 243] width 28 height 24
type input "9/24/2025 4:16 PM"
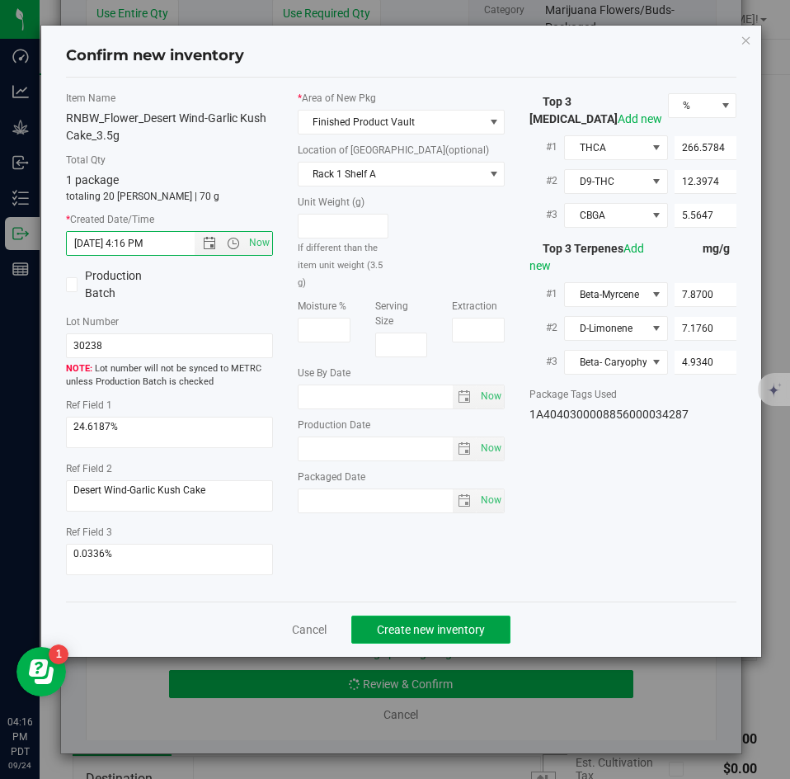
click at [422, 624] on span "Create new inventory" at bounding box center [431, 629] width 108 height 13
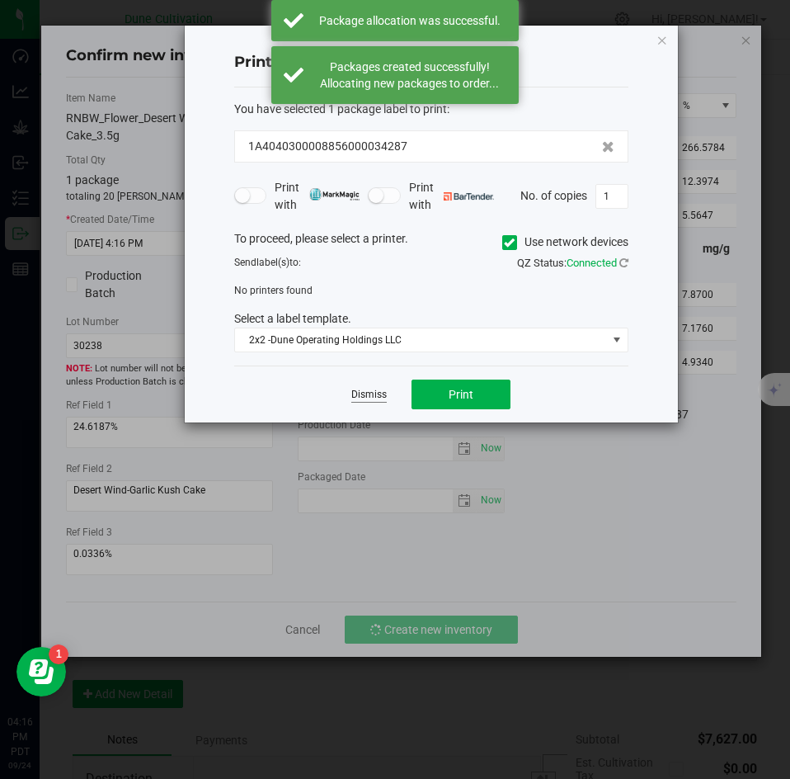
click at [377, 392] on link "Dismiss" at bounding box center [368, 395] width 35 height 14
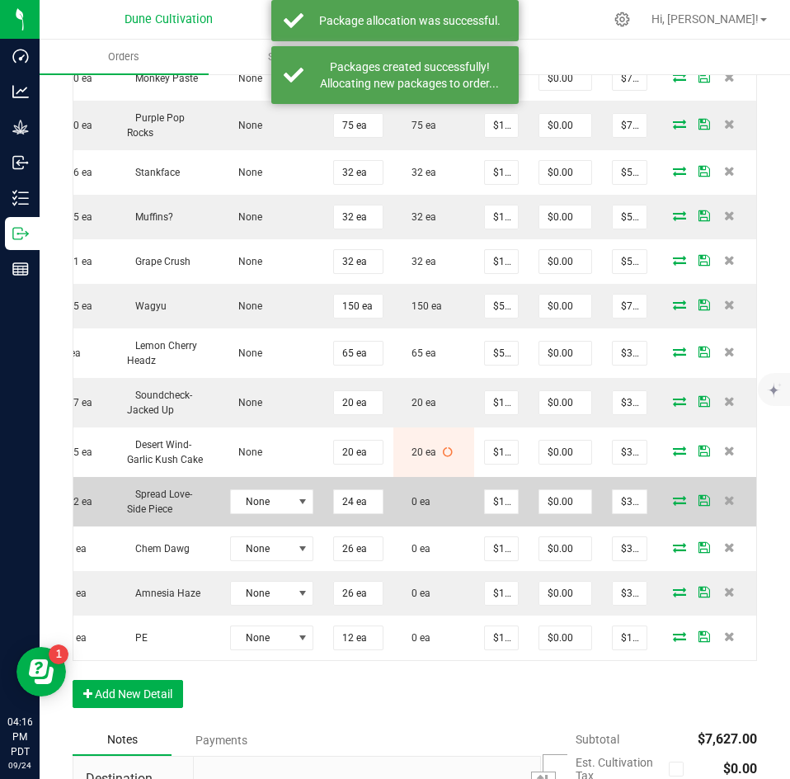
click at [673, 495] on icon at bounding box center [679, 500] width 13 height 10
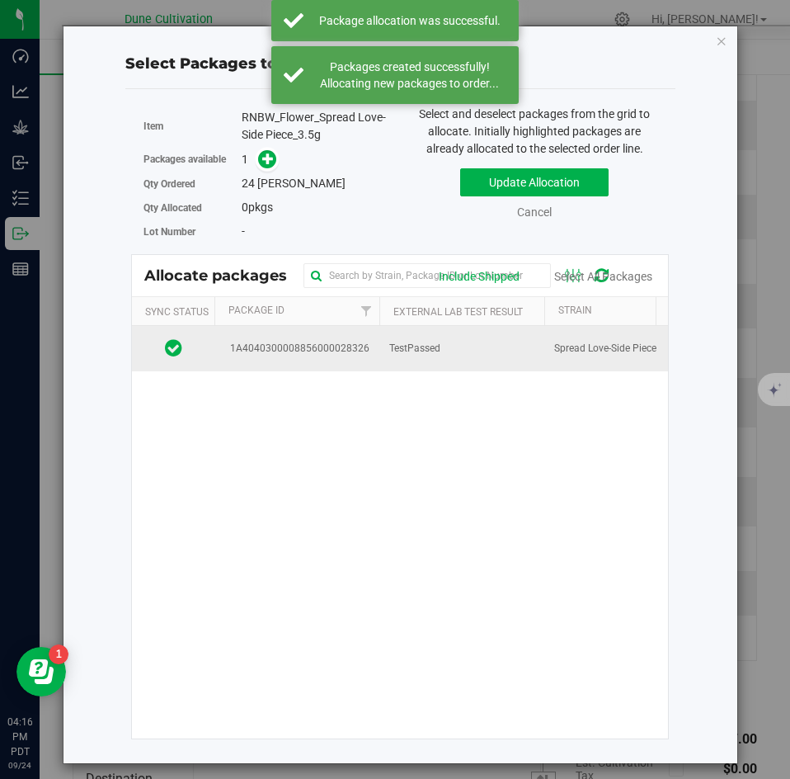
click at [429, 368] on td "TestPassed" at bounding box center [461, 348] width 165 height 45
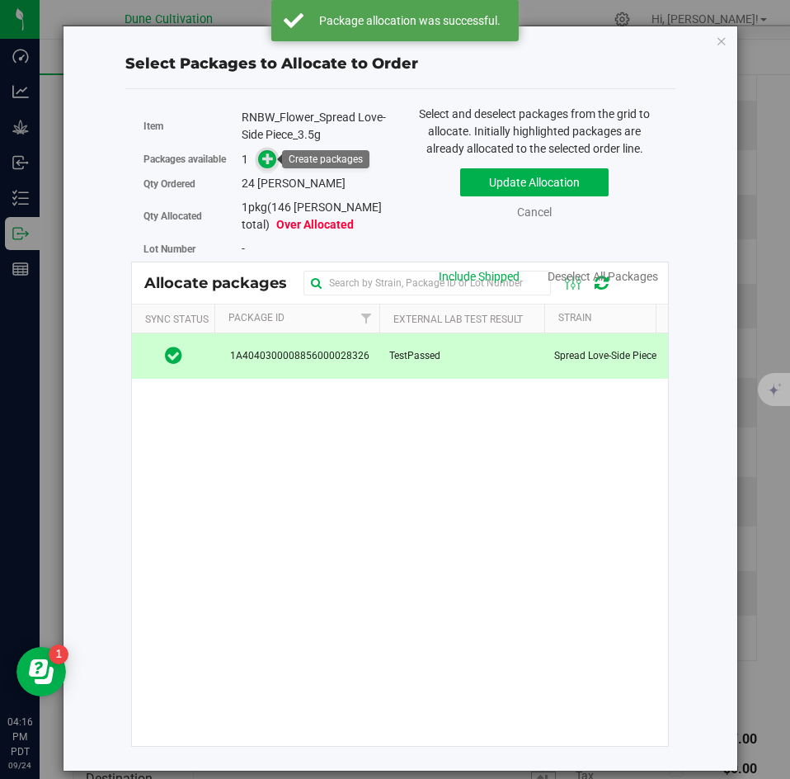
click at [266, 160] on icon at bounding box center [268, 159] width 12 height 12
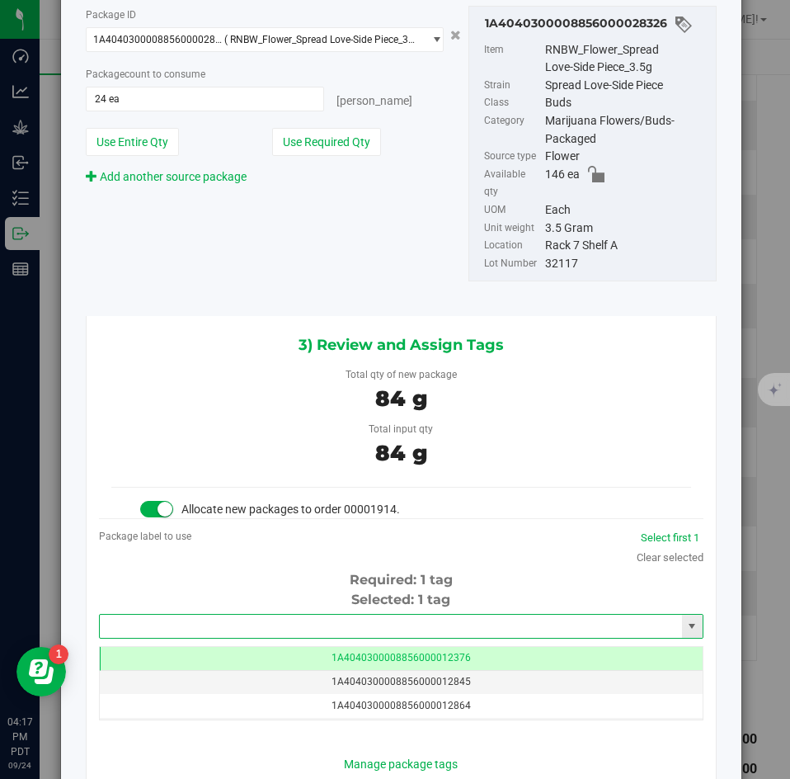
click at [439, 615] on input "text" at bounding box center [391, 626] width 582 height 23
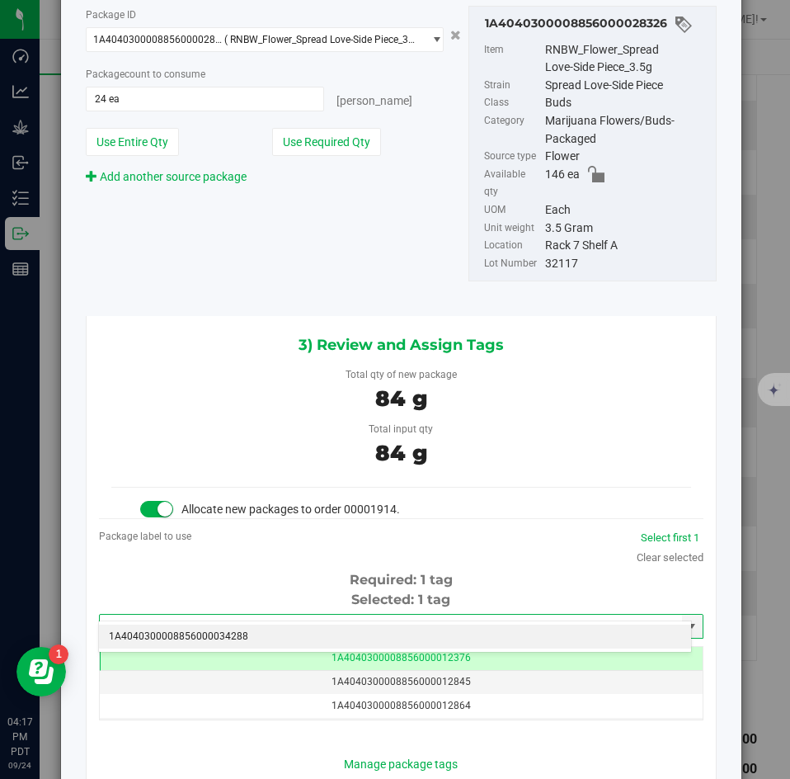
click at [431, 629] on li "1A4040300008856000034288" at bounding box center [395, 636] width 592 height 25
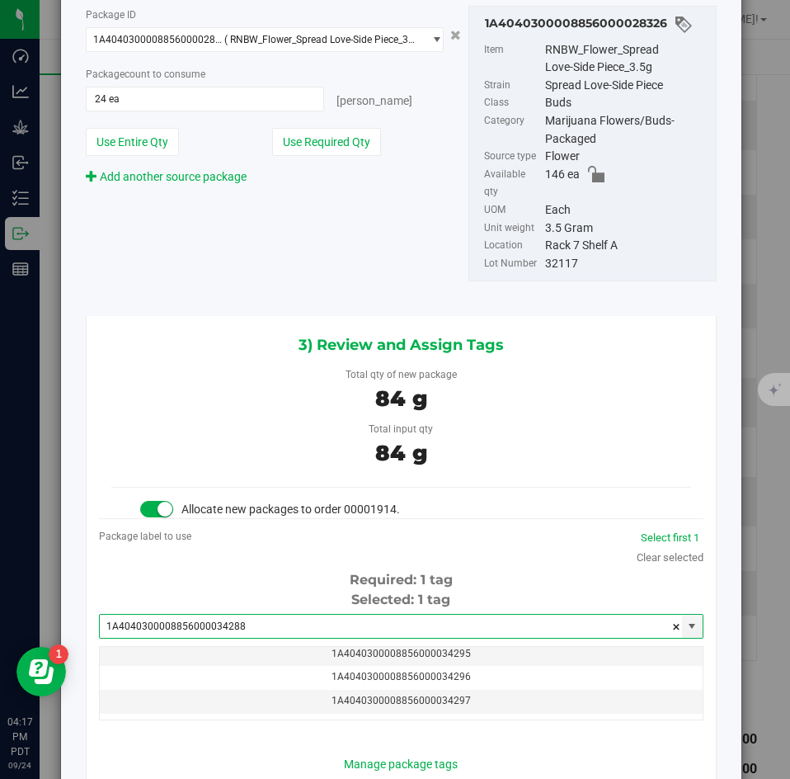
type input "1A4040300008856000034288"
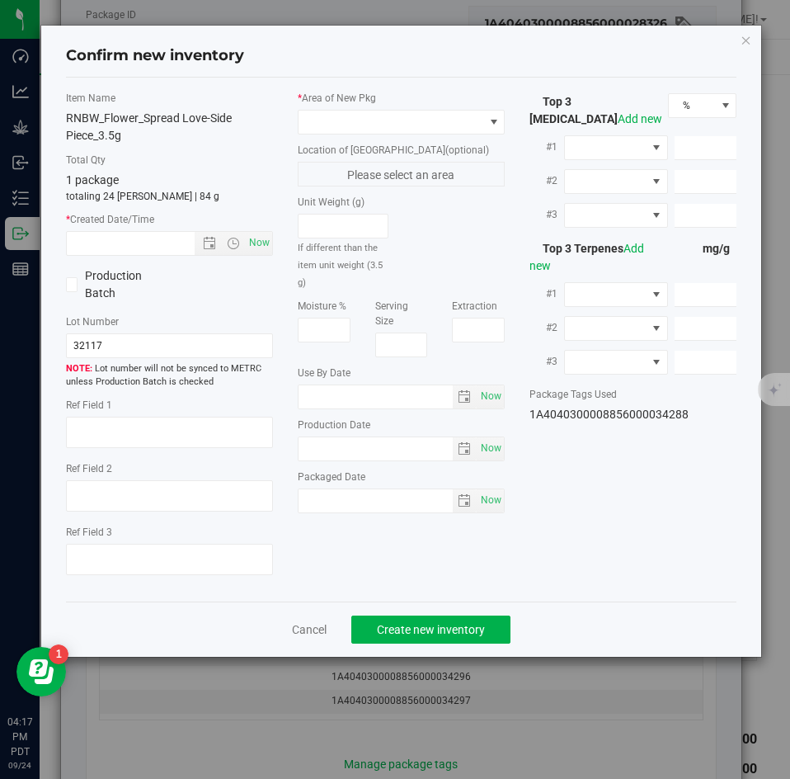
type textarea "24.4964%"
type textarea "HP70"
type textarea "<LOQ"
type input "269.1080"
type input "8.9564"
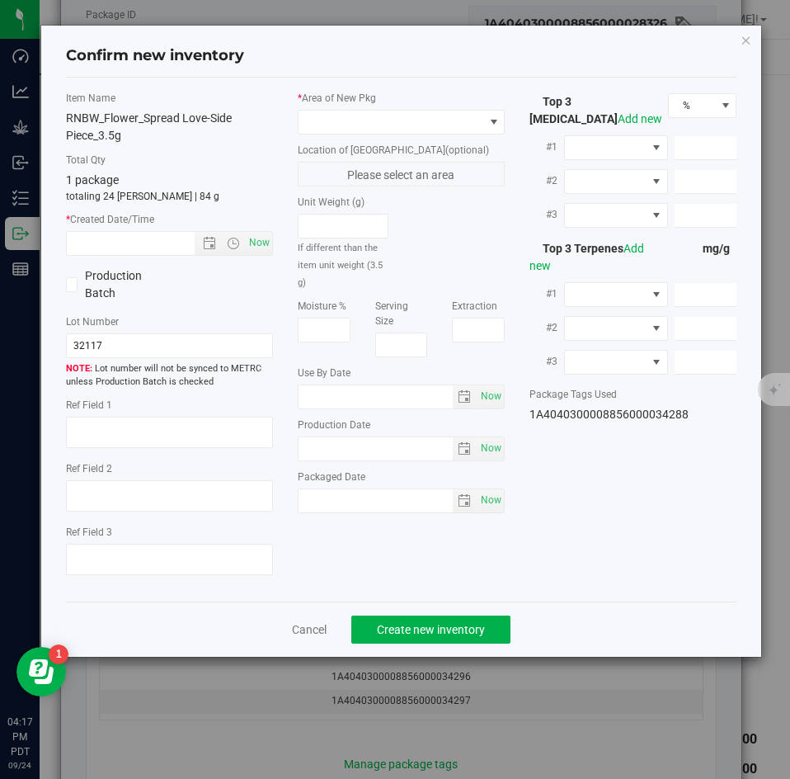
type input "7.0650"
type input "7.9770"
type input "4.8750"
type input "2.3840"
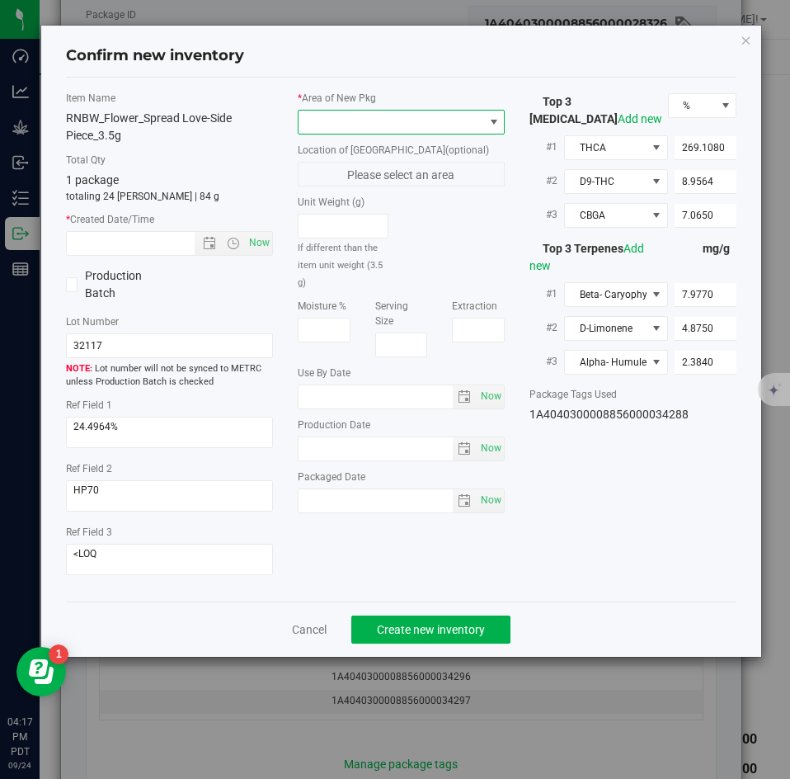
click at [404, 126] on span at bounding box center [391, 122] width 185 height 23
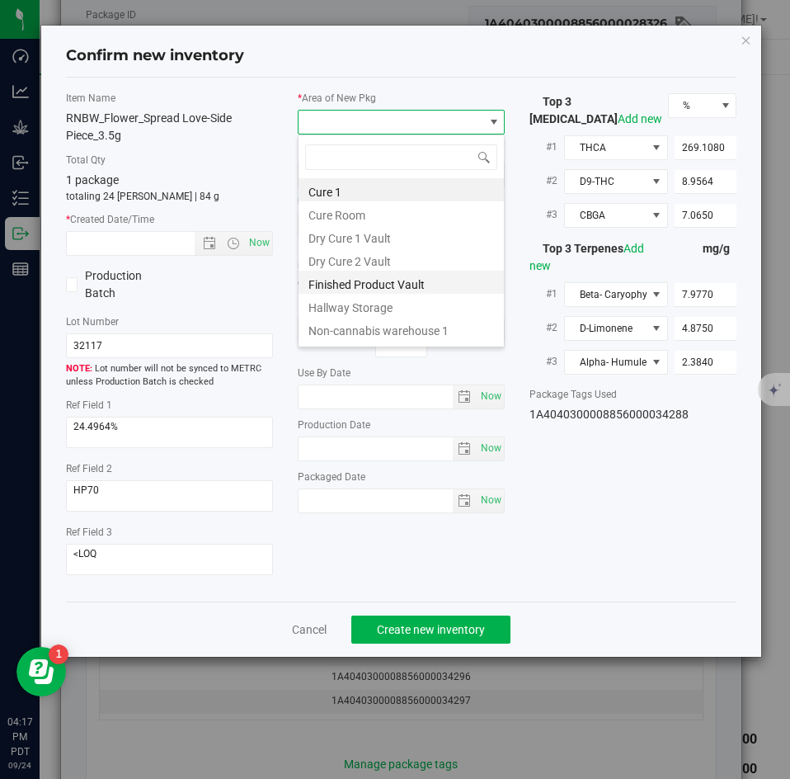
click at [367, 288] on li "Finished Product Vault" at bounding box center [401, 282] width 205 height 23
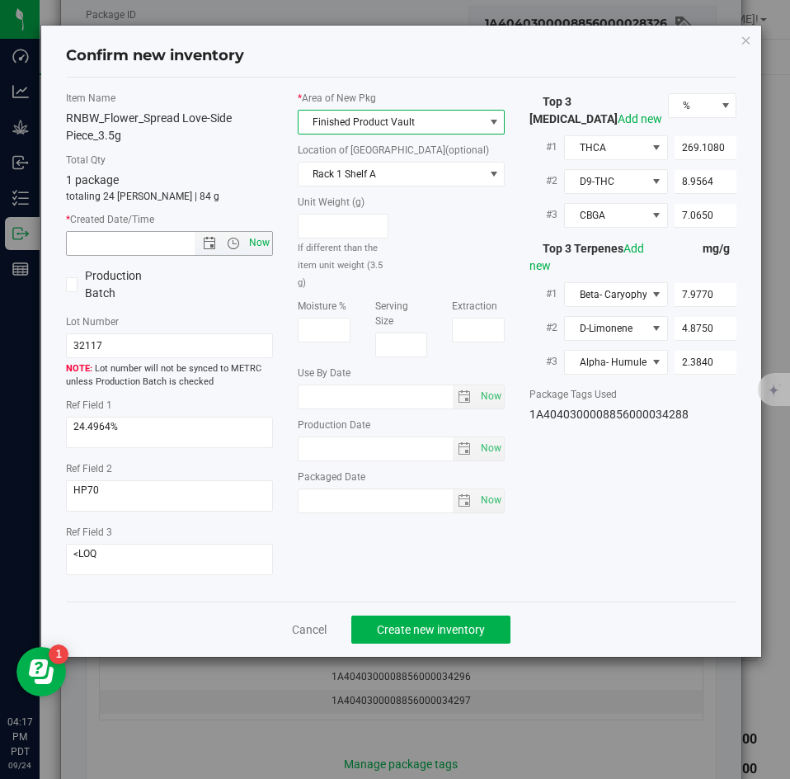
click at [261, 248] on span "Now" at bounding box center [260, 243] width 28 height 24
type input "9/24/2025 4:17 PM"
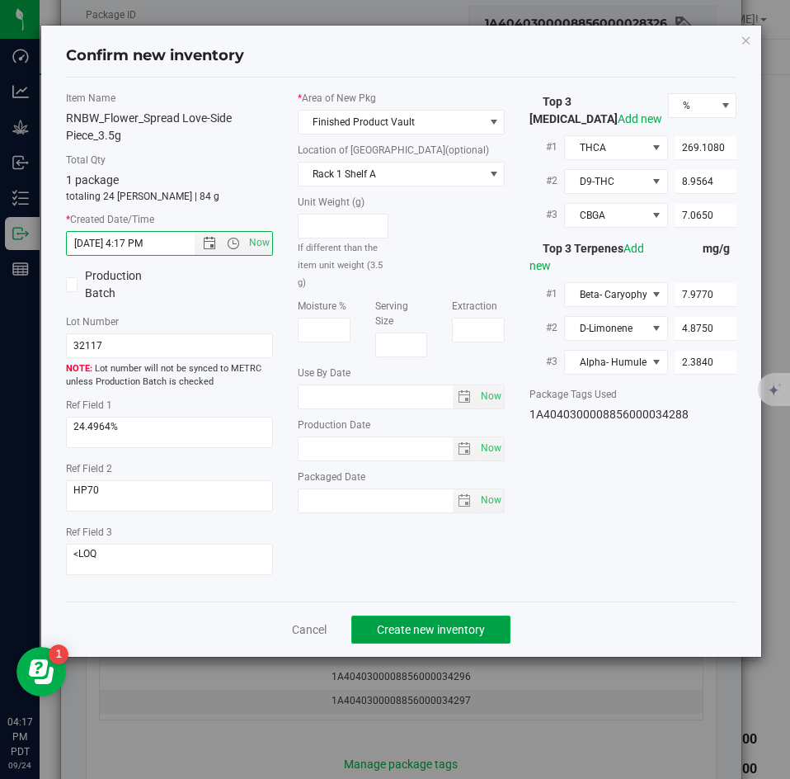
click at [420, 618] on button "Create new inventory" at bounding box center [430, 629] width 159 height 28
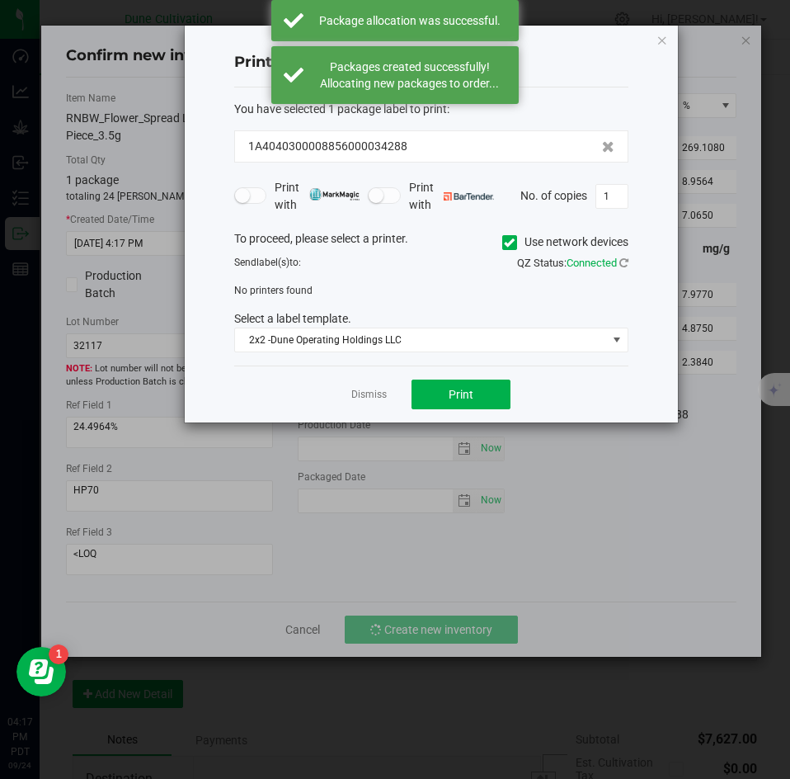
click at [377, 405] on div "Dismiss Print" at bounding box center [431, 393] width 394 height 57
click at [375, 399] on link "Dismiss" at bounding box center [368, 395] width 35 height 14
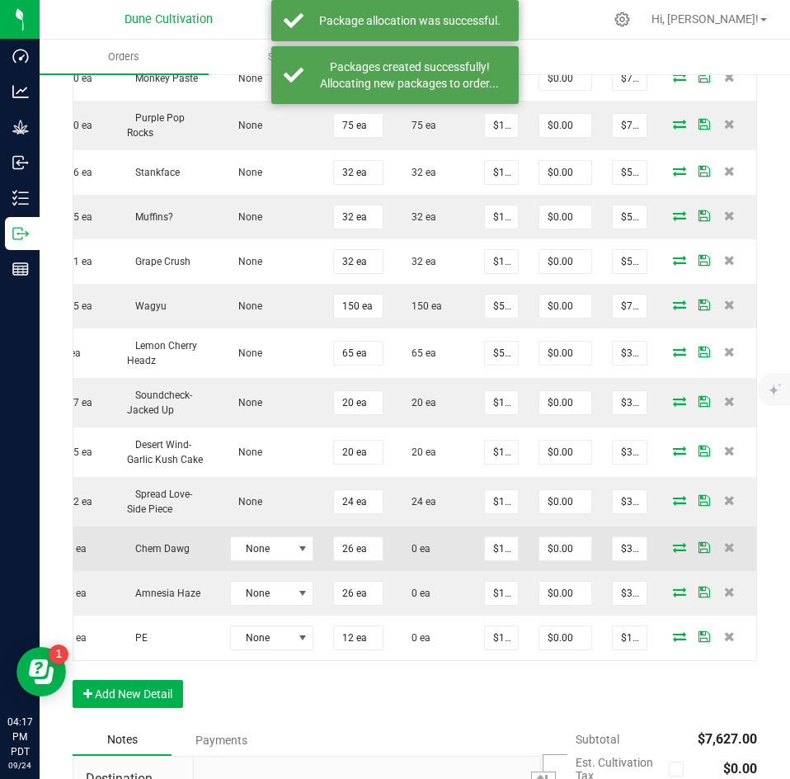
click at [673, 542] on icon at bounding box center [679, 547] width 13 height 10
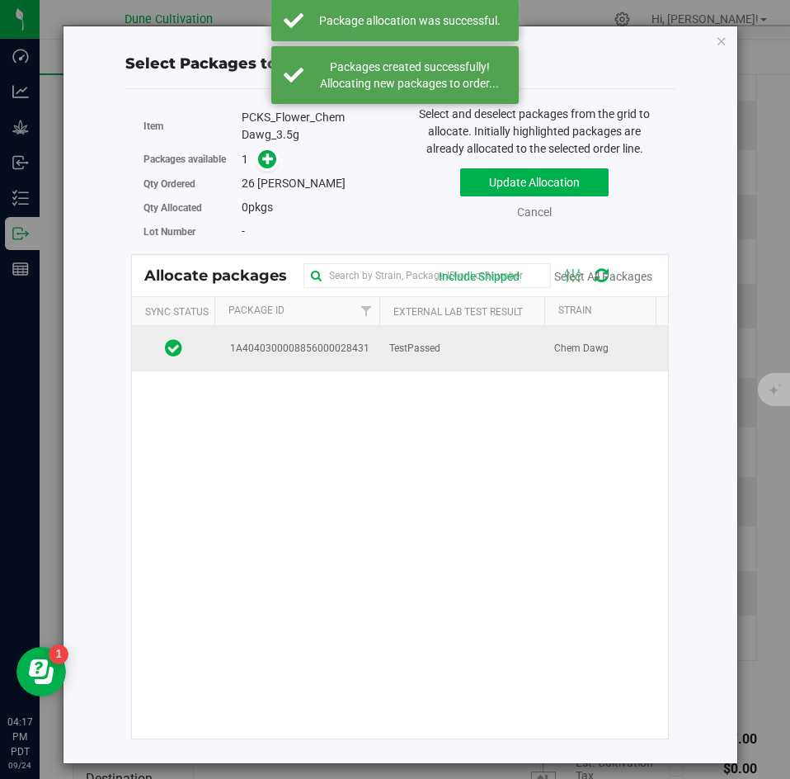
click at [368, 355] on span "1A4040300008856000028431" at bounding box center [296, 349] width 145 height 16
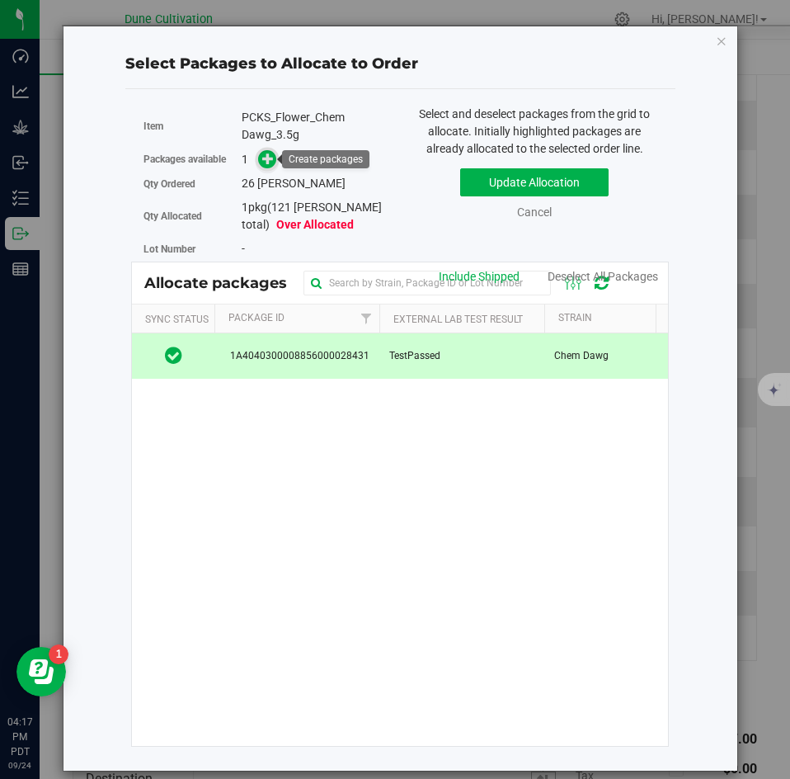
click at [271, 162] on icon at bounding box center [268, 159] width 12 height 12
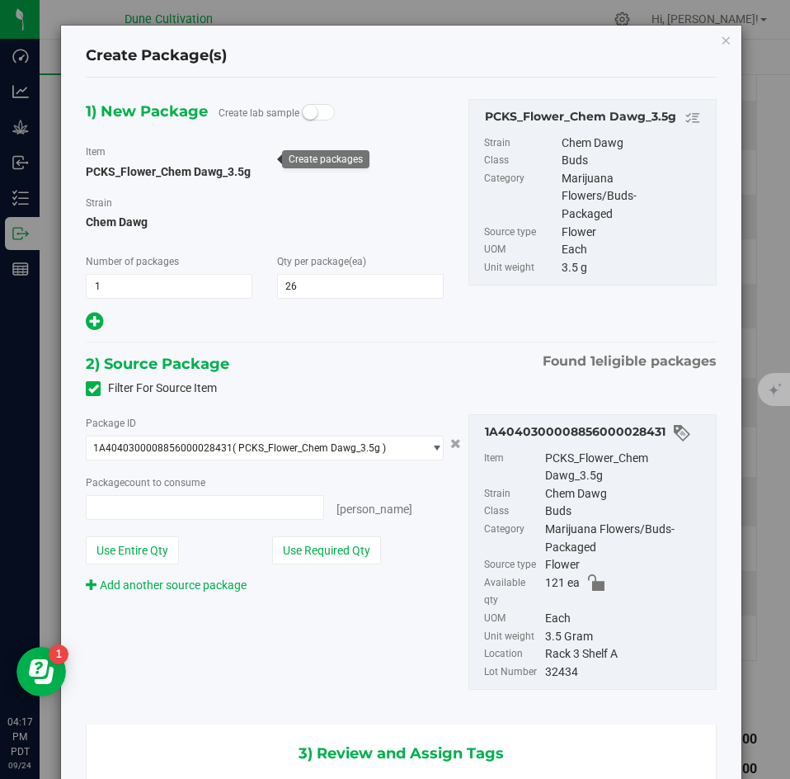
type input "26 ea"
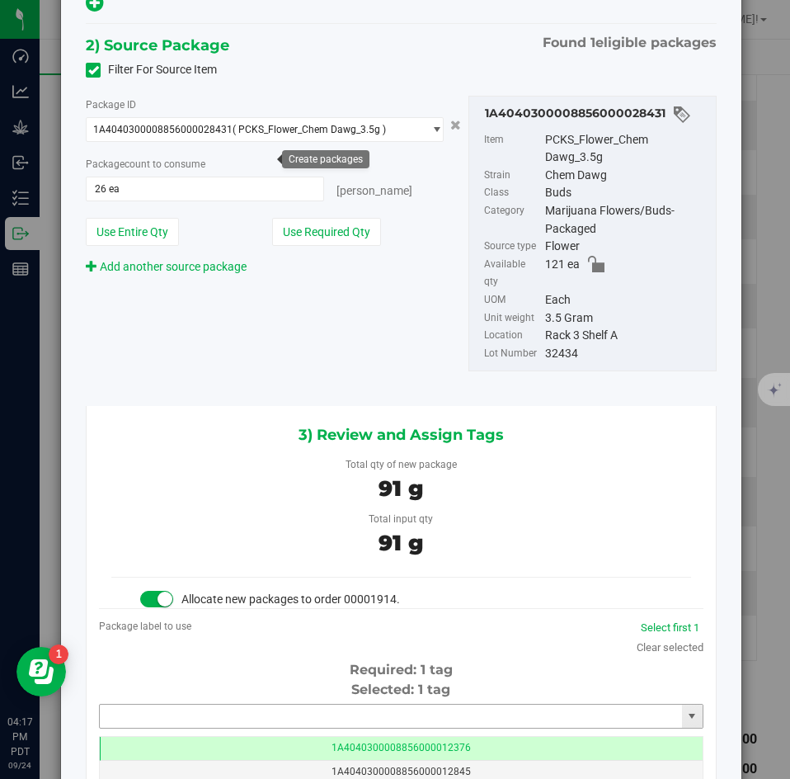
click at [468, 705] on input "text" at bounding box center [391, 716] width 582 height 23
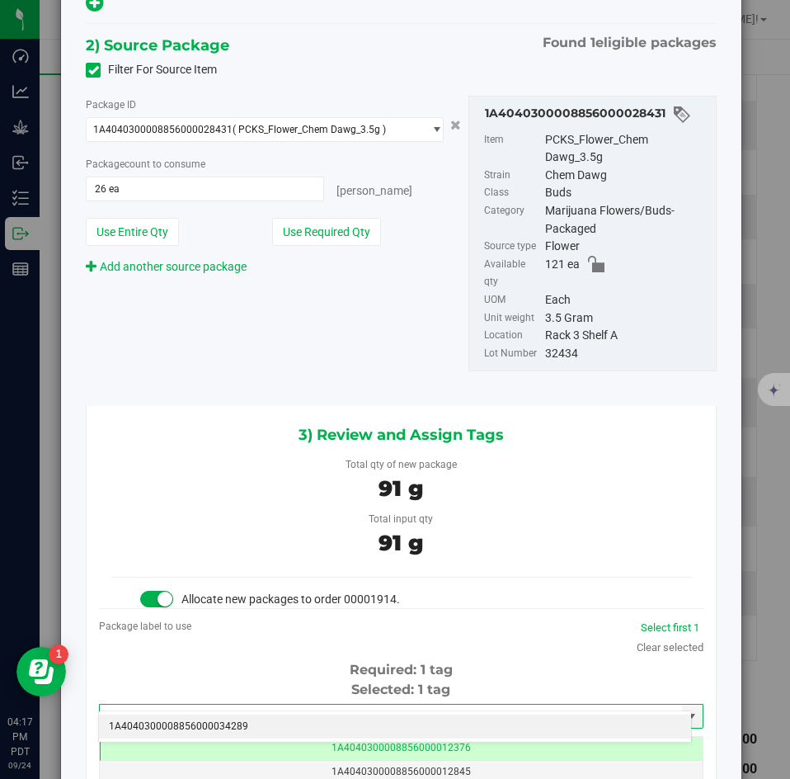
click at [451, 714] on li "1A4040300008856000034289" at bounding box center [395, 726] width 592 height 25
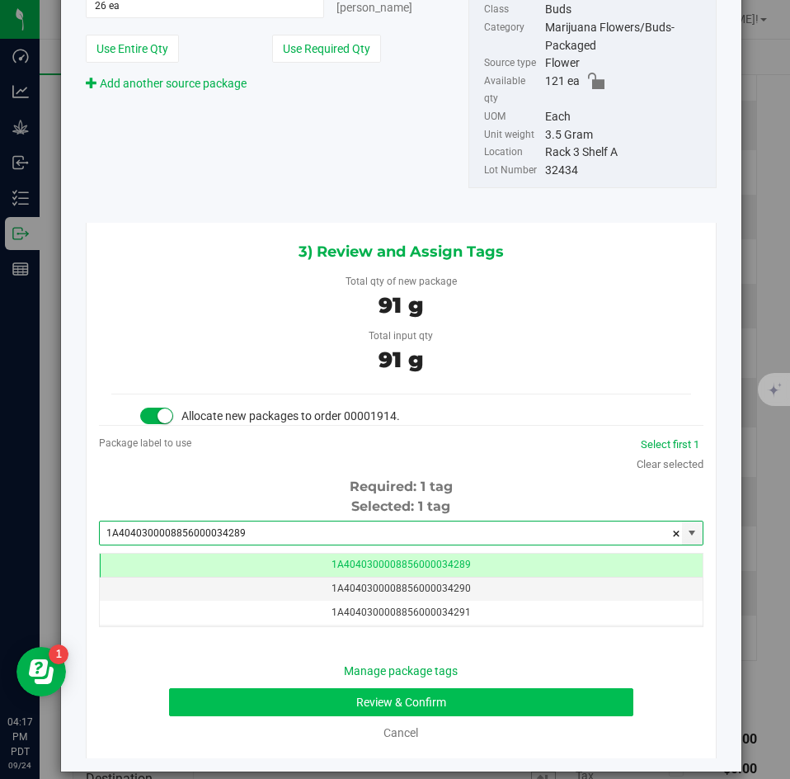
type input "1A4040300008856000034289"
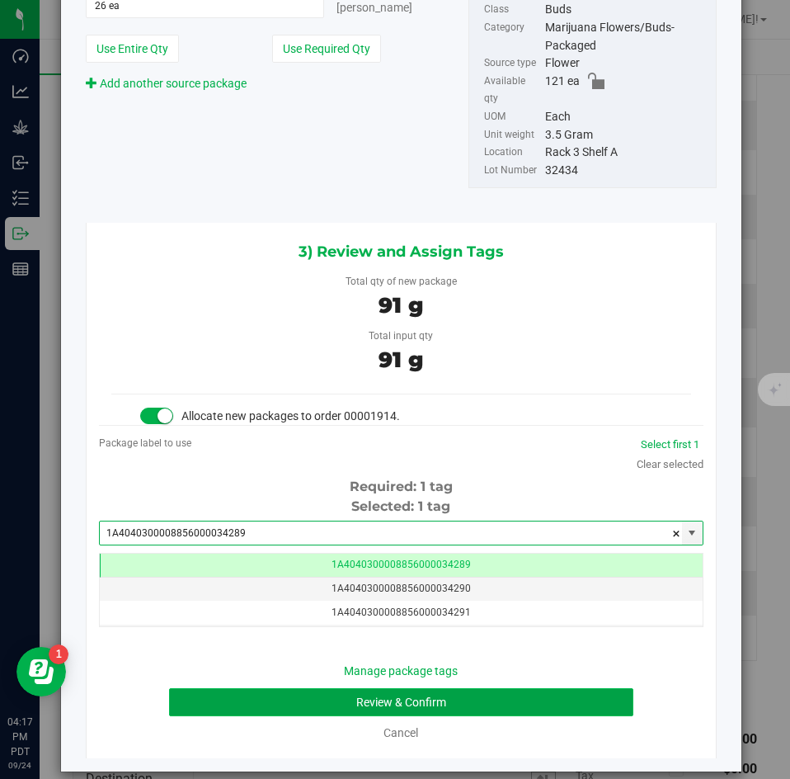
click at [447, 688] on button "Review & Confirm" at bounding box center [401, 702] width 464 height 28
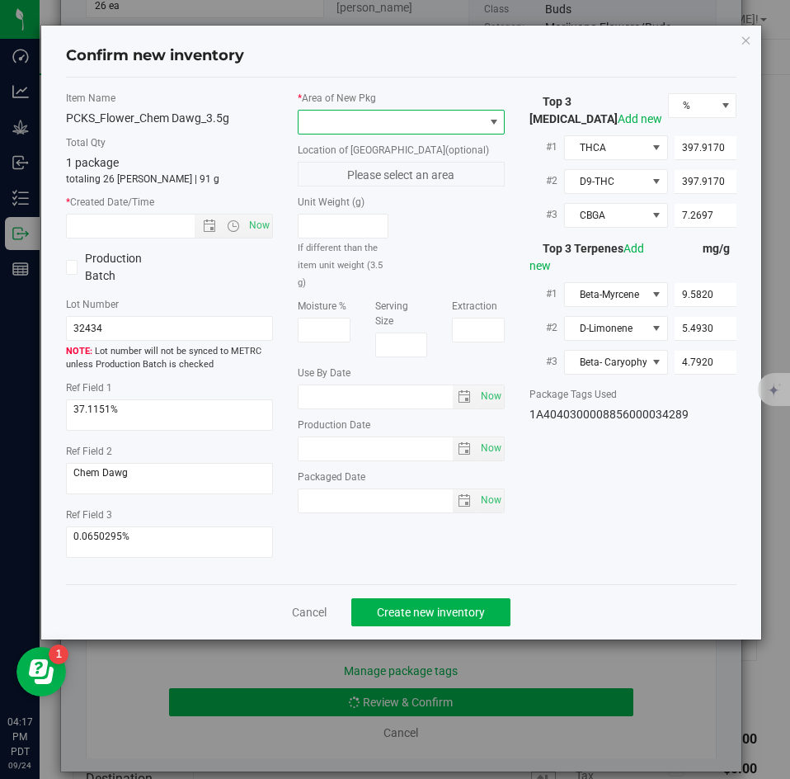
click at [395, 120] on span at bounding box center [391, 122] width 185 height 23
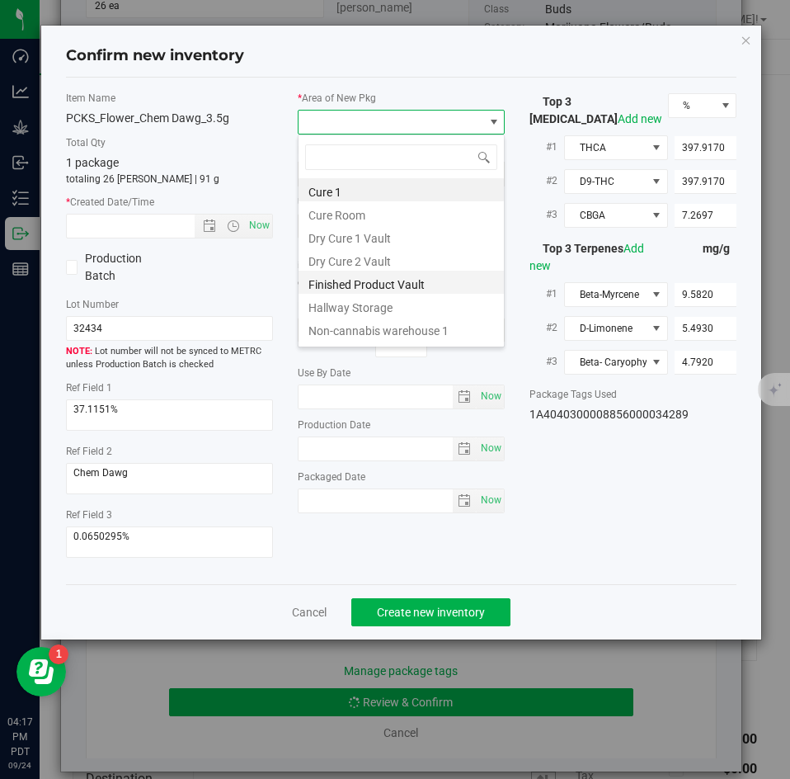
click at [373, 276] on li "Finished Product Vault" at bounding box center [401, 282] width 205 height 23
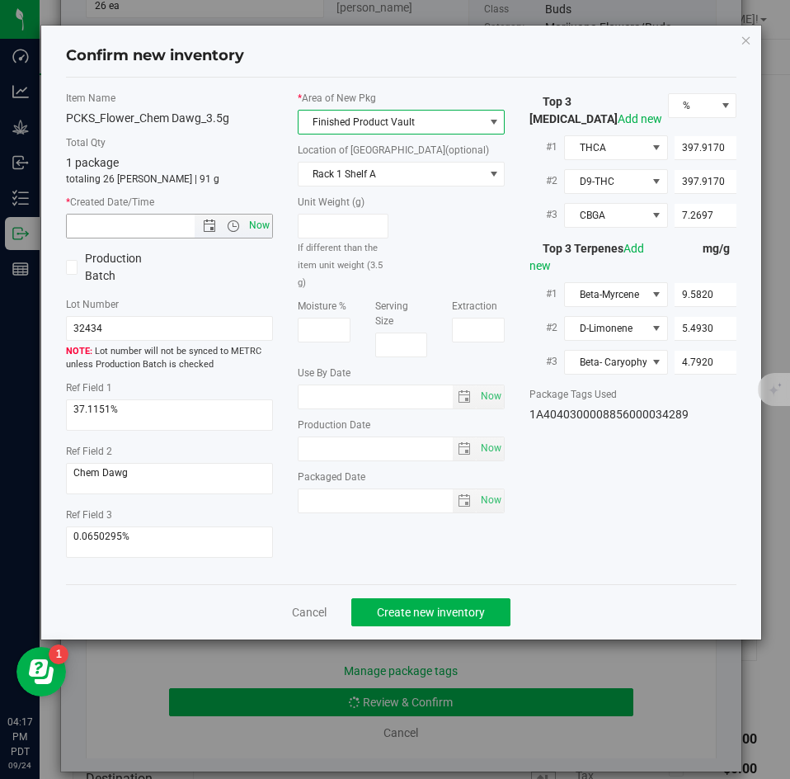
click at [262, 220] on span "Now" at bounding box center [260, 226] width 28 height 24
type input "9/24/2025 4:17 PM"
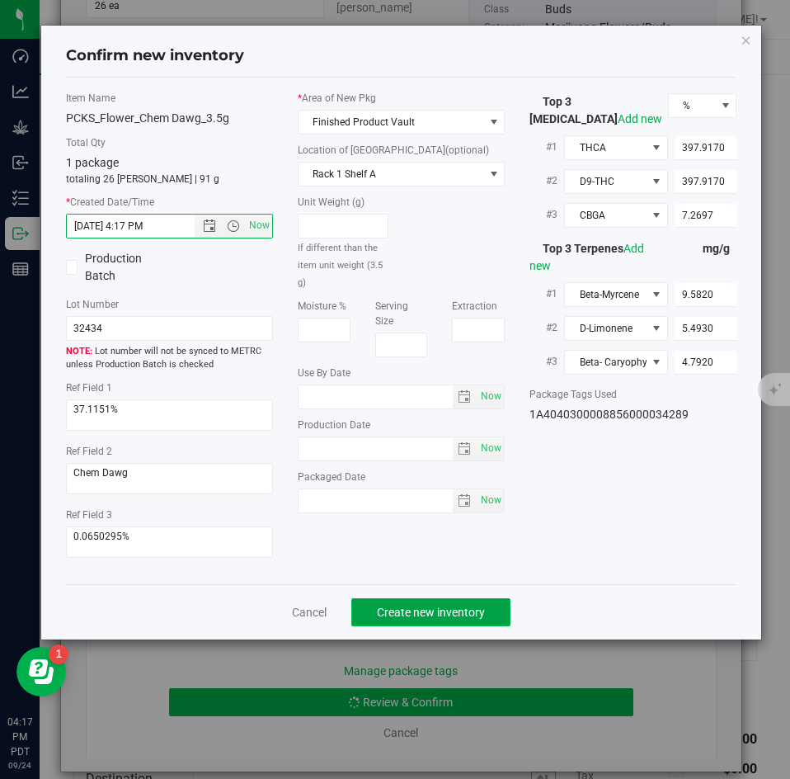
click at [435, 610] on span "Create new inventory" at bounding box center [431, 612] width 108 height 13
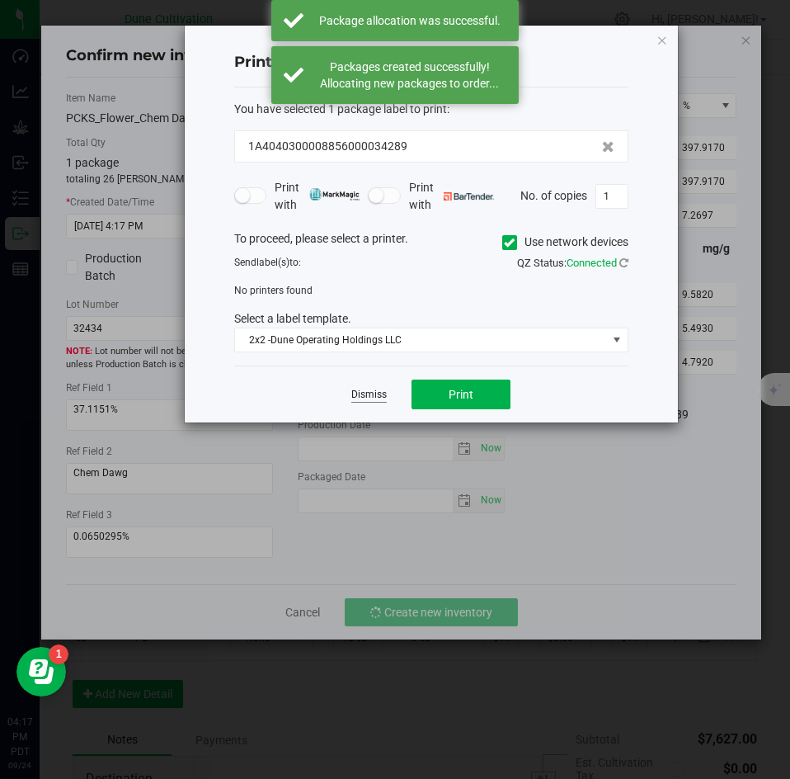
click at [372, 394] on link "Dismiss" at bounding box center [368, 395] width 35 height 14
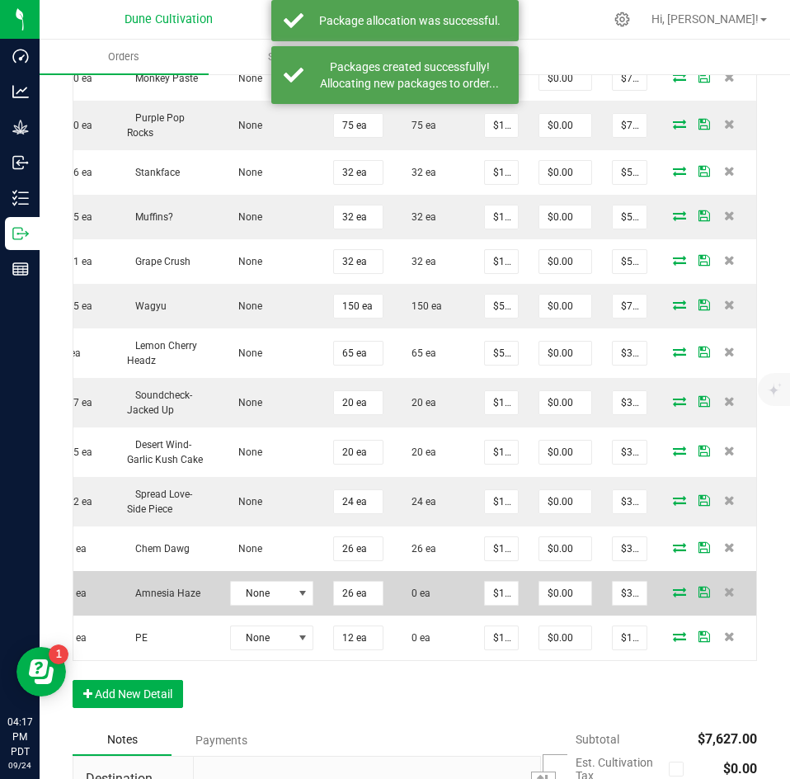
click at [673, 587] on icon at bounding box center [679, 592] width 13 height 10
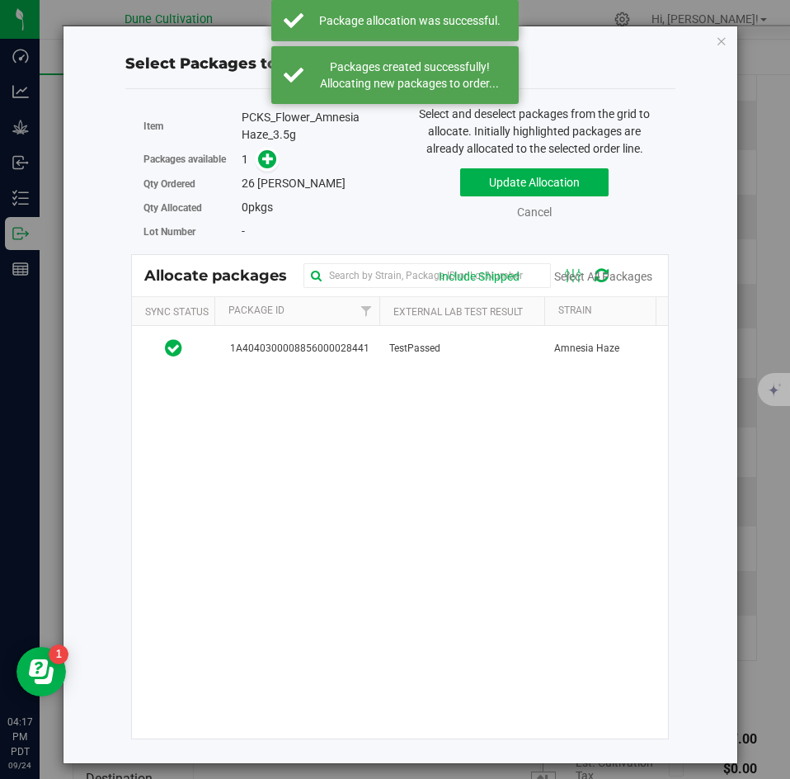
click at [403, 375] on div "1A4040300008856000028441 TestPassed Amnesia Haze 116 ea JCO 08.11.25 FR3 JCO 08…" at bounding box center [400, 532] width 536 height 412
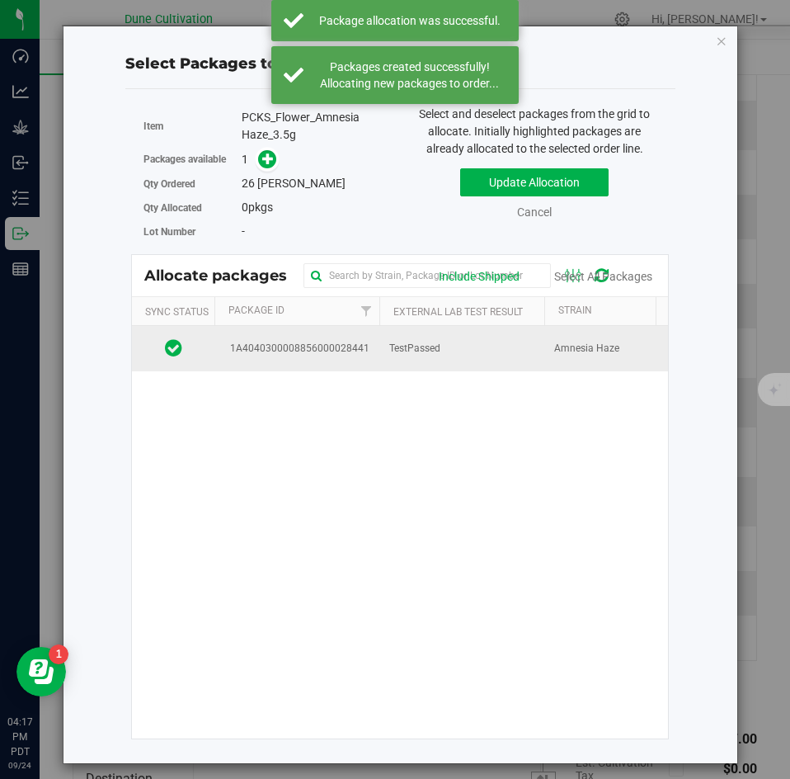
click at [369, 351] on span "1A4040300008856000028441" at bounding box center [296, 349] width 145 height 16
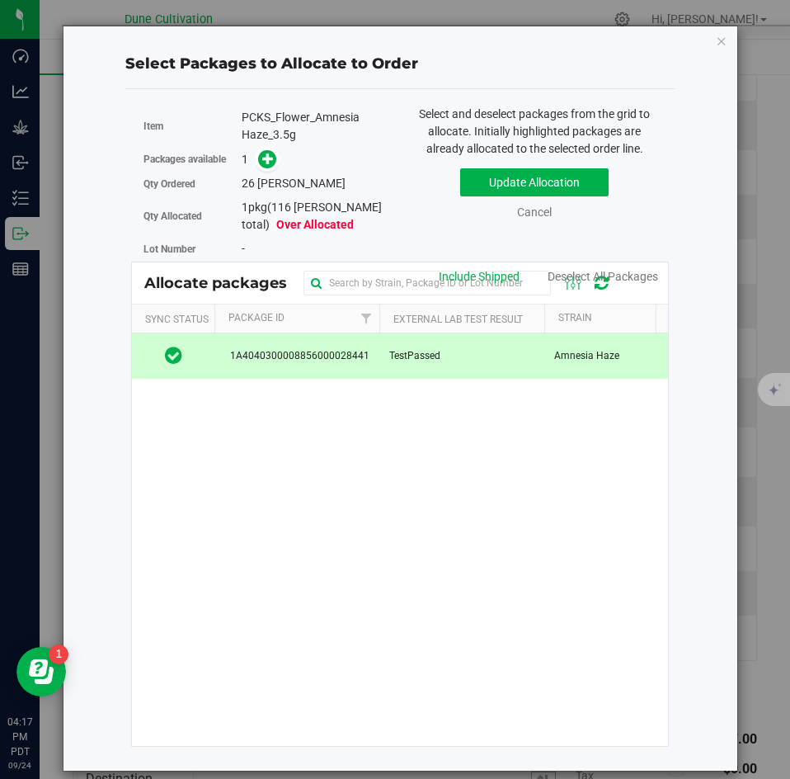
click at [269, 173] on div "Qty Ordered 26 eaches" at bounding box center [266, 184] width 244 height 24
click at [266, 163] on icon at bounding box center [268, 158] width 12 height 12
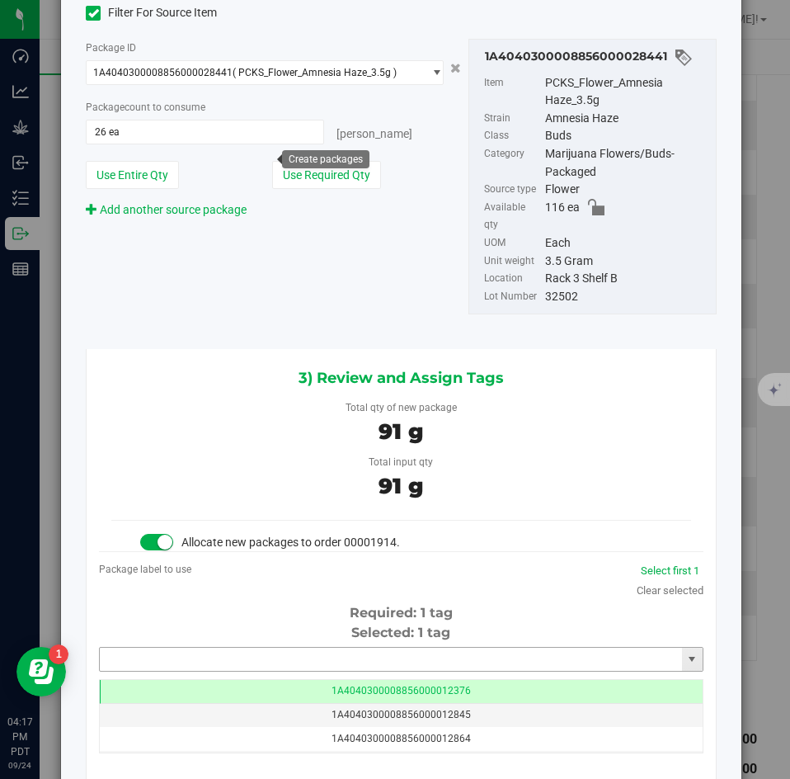
click at [476, 648] on input "text" at bounding box center [391, 659] width 582 height 23
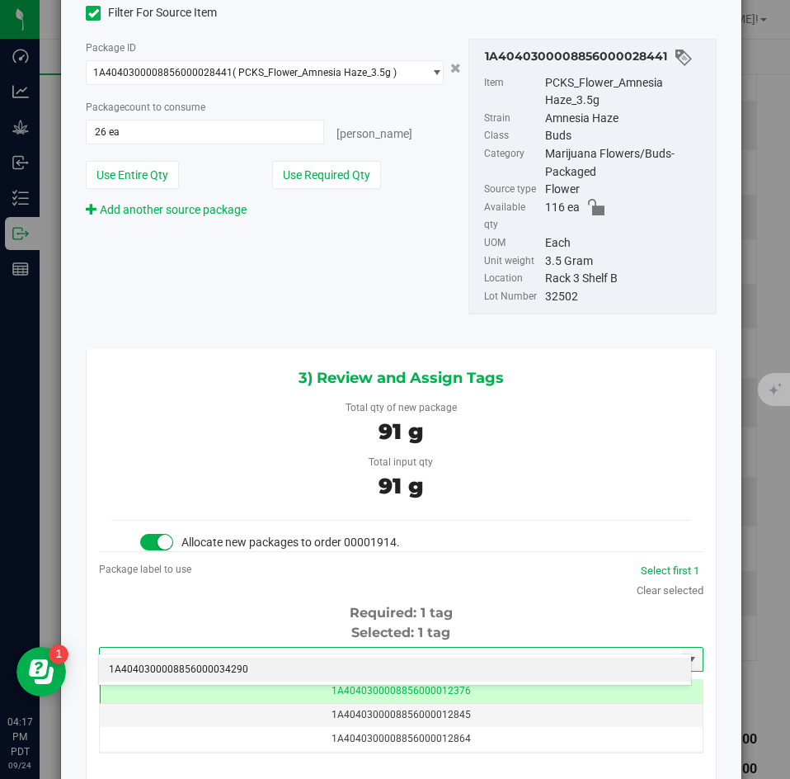
click at [449, 667] on li "1A4040300008856000034290" at bounding box center [395, 669] width 592 height 25
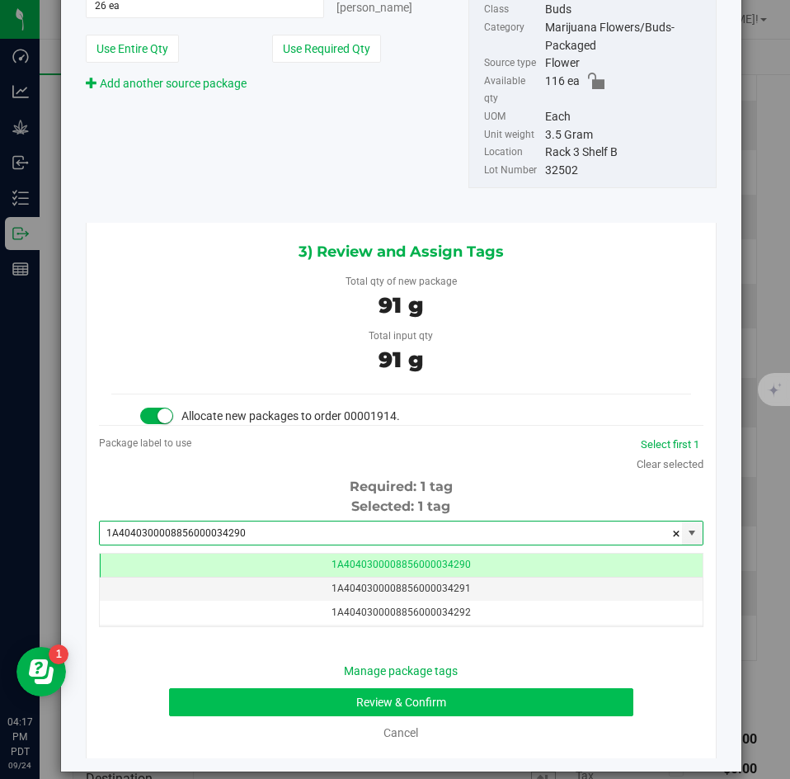
type input "1A4040300008856000034290"
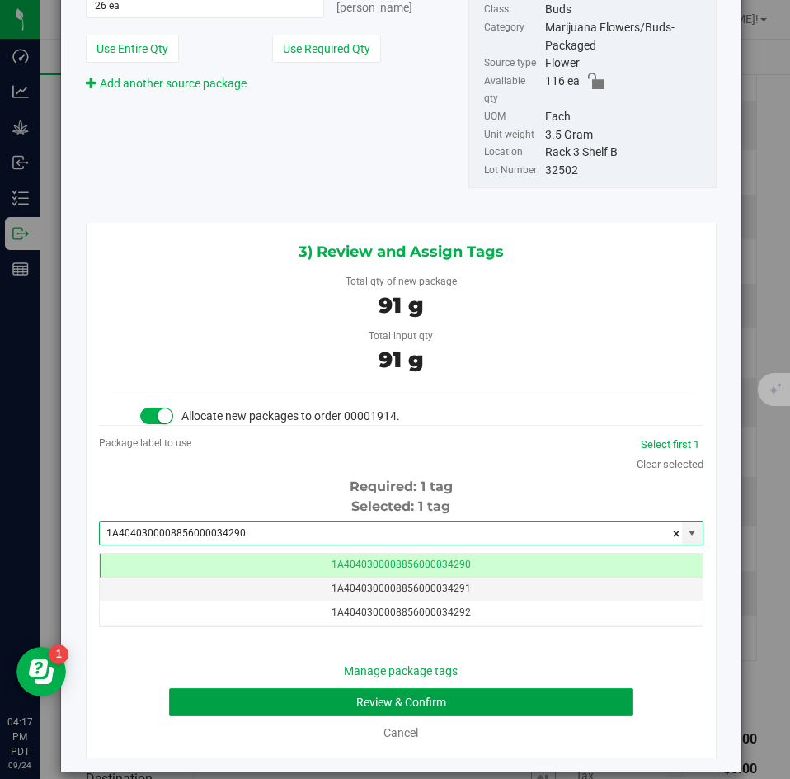
click at [464, 688] on button "Review & Confirm" at bounding box center [401, 702] width 464 height 28
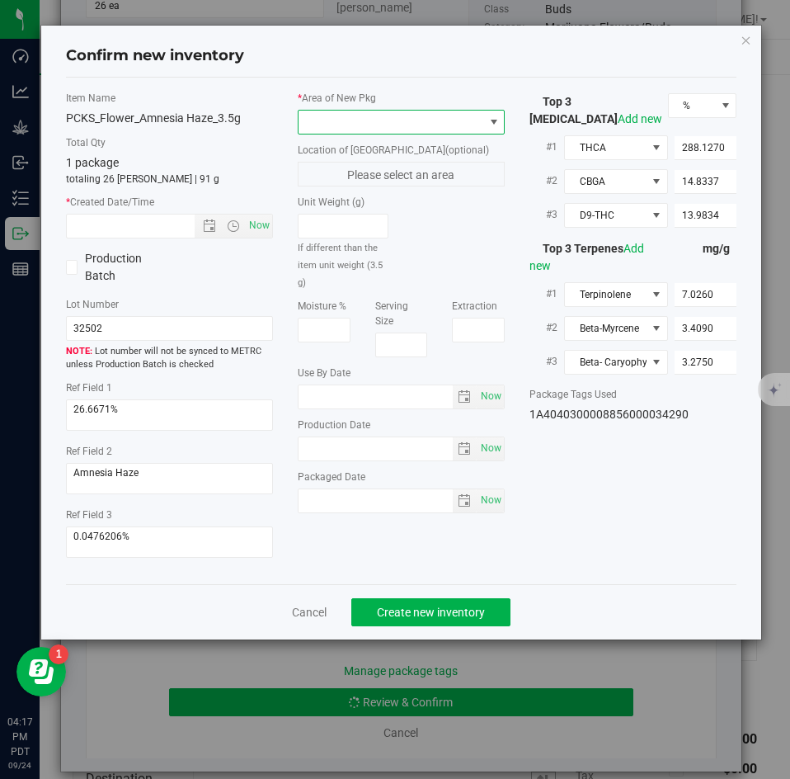
click at [408, 125] on span at bounding box center [391, 122] width 185 height 23
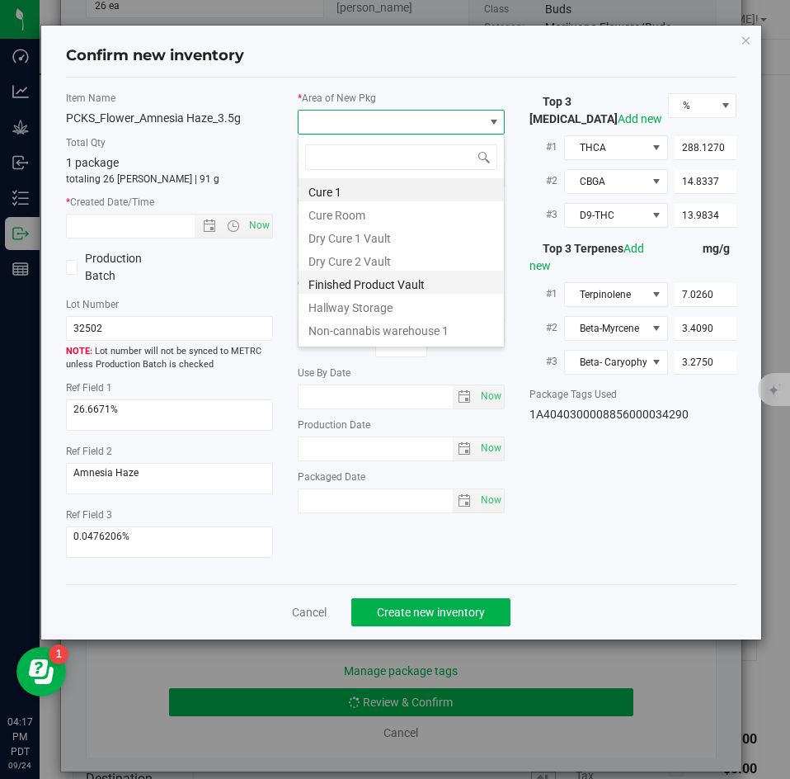
click at [384, 290] on li "Finished Product Vault" at bounding box center [401, 282] width 205 height 23
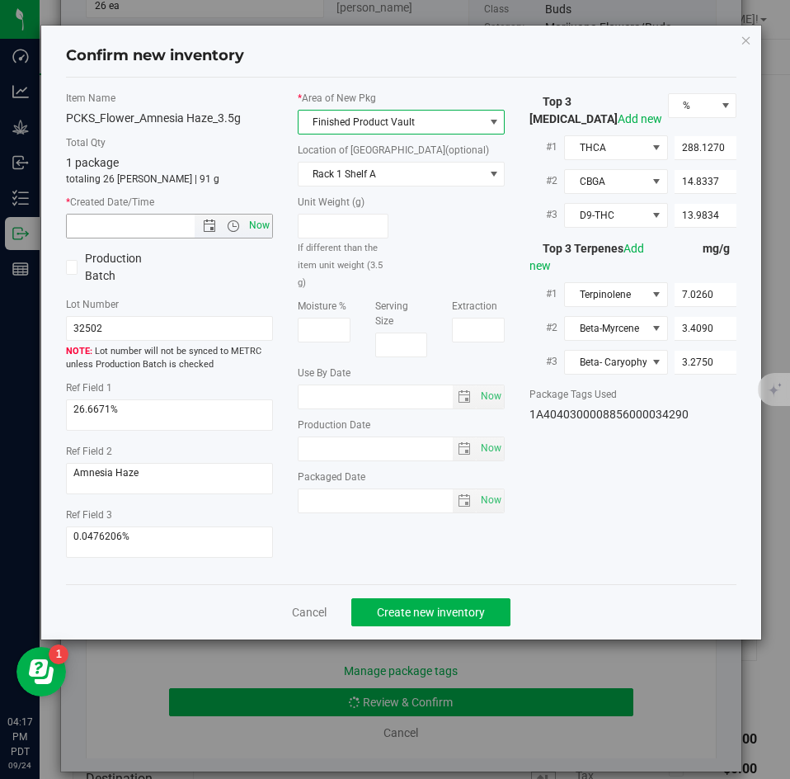
click at [256, 224] on span "Now" at bounding box center [260, 226] width 28 height 24
type input "9/24/2025 4:17 PM"
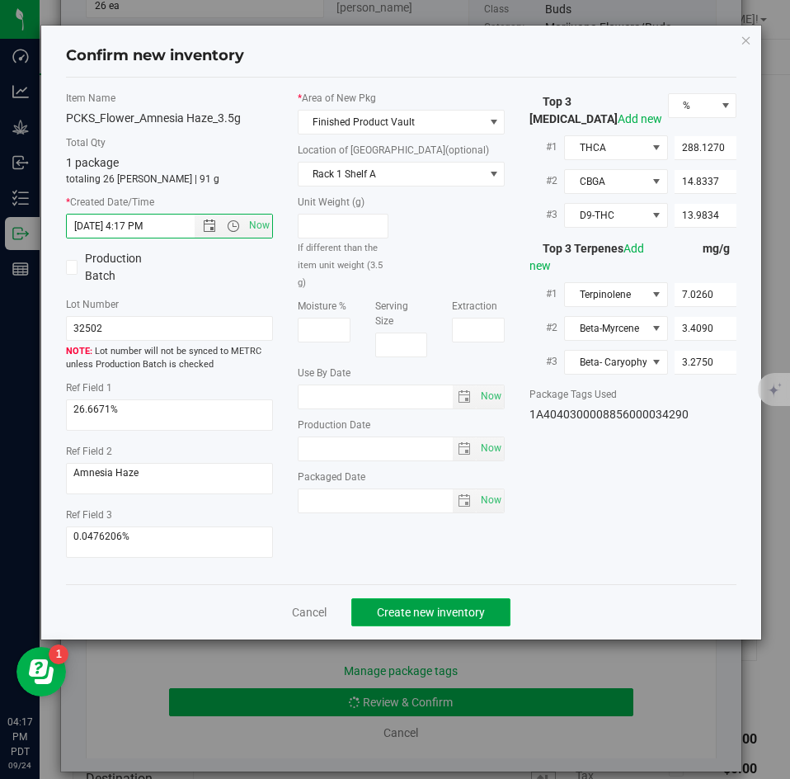
click at [414, 598] on button "Create new inventory" at bounding box center [430, 612] width 159 height 28
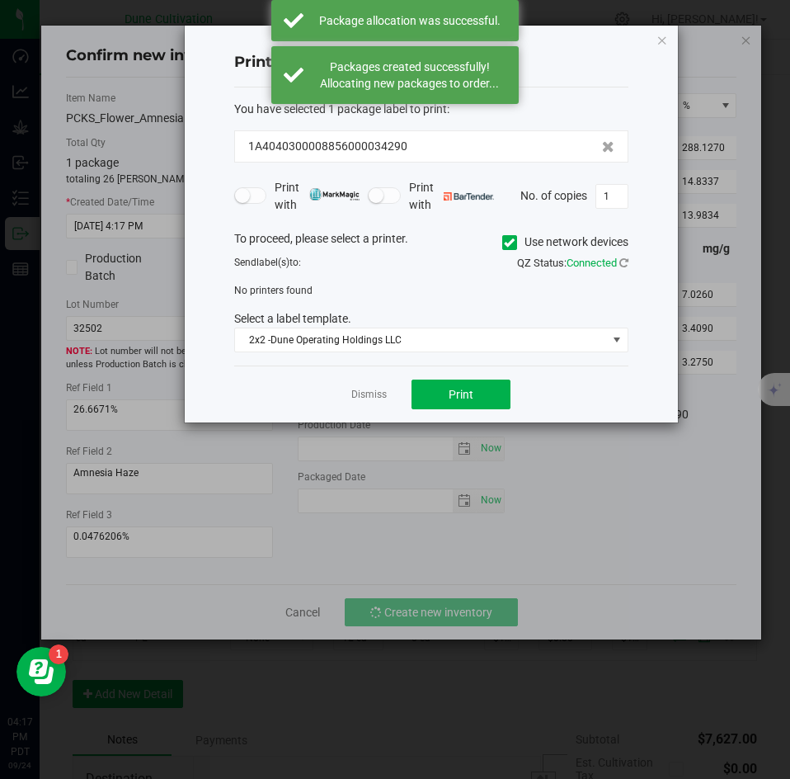
click at [373, 387] on app-cancel-button "Dismiss" at bounding box center [368, 394] width 35 height 17
click at [372, 394] on link "Dismiss" at bounding box center [368, 395] width 35 height 14
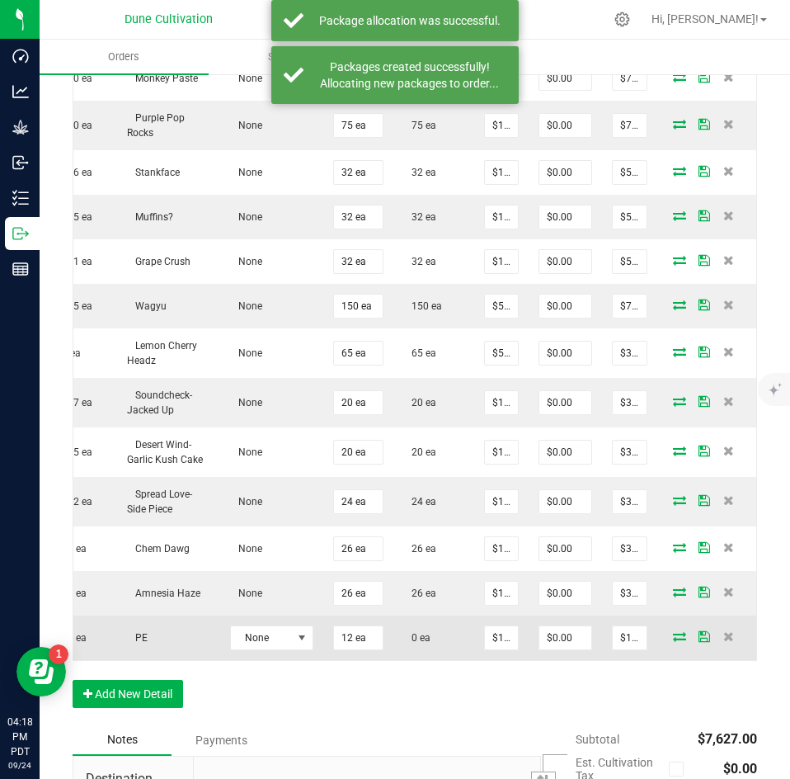
click at [673, 631] on icon at bounding box center [679, 636] width 13 height 10
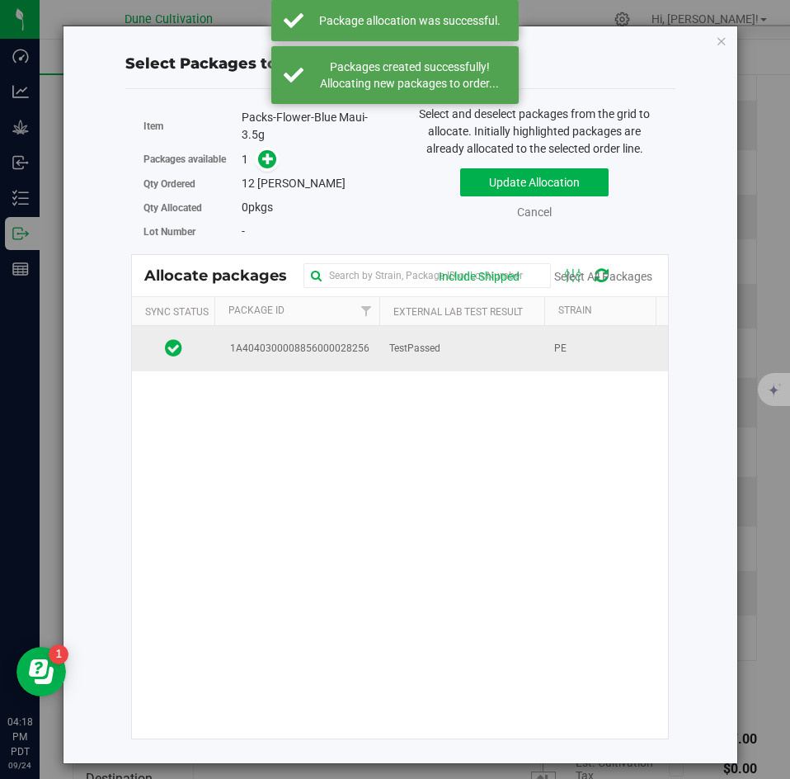
click at [460, 352] on td "TestPassed" at bounding box center [461, 348] width 165 height 45
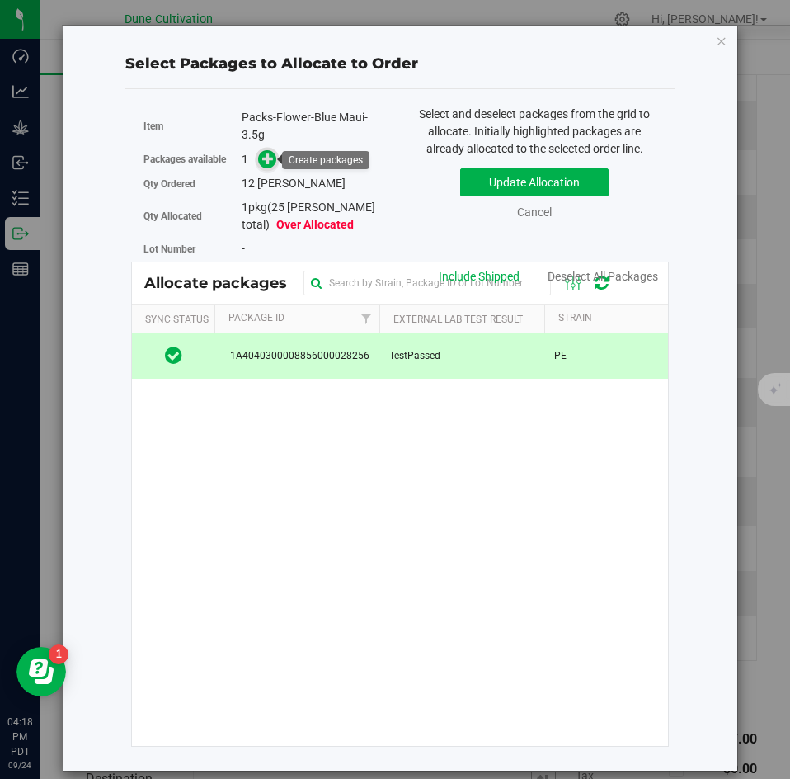
click at [267, 162] on icon at bounding box center [268, 159] width 12 height 12
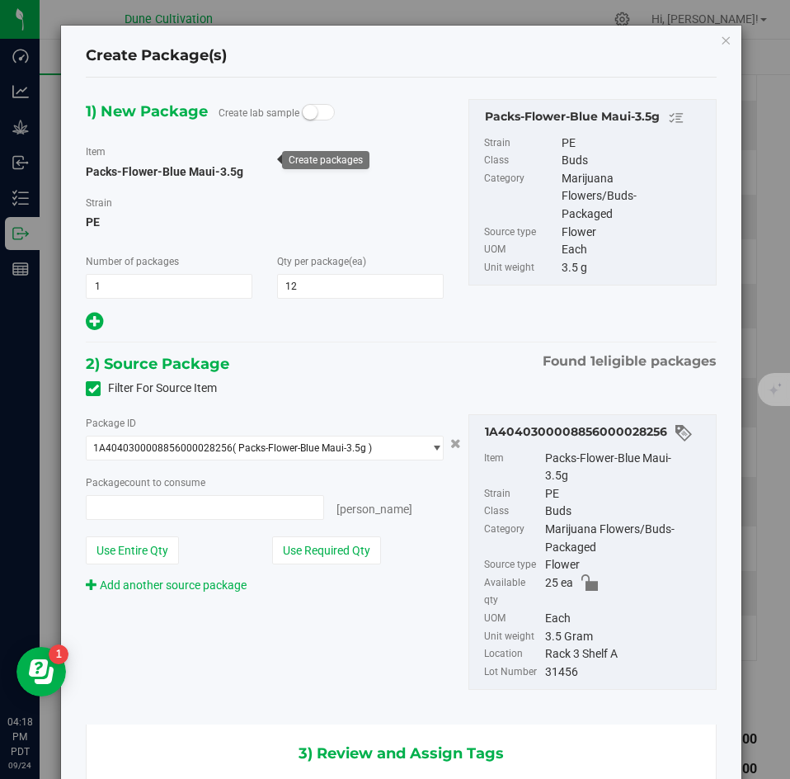
type input "12 ea"
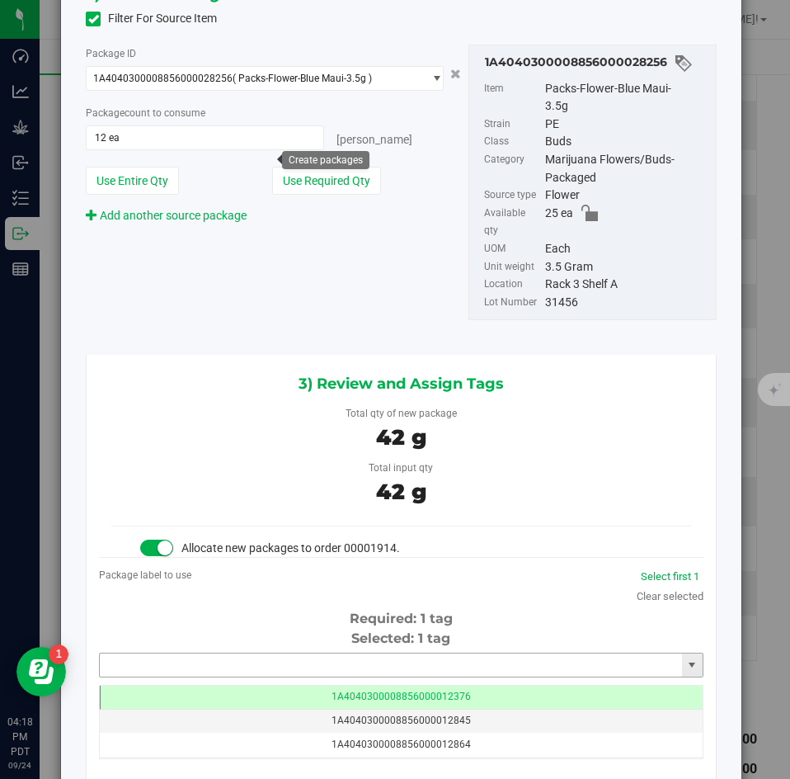
click at [444, 653] on input "text" at bounding box center [391, 664] width 582 height 23
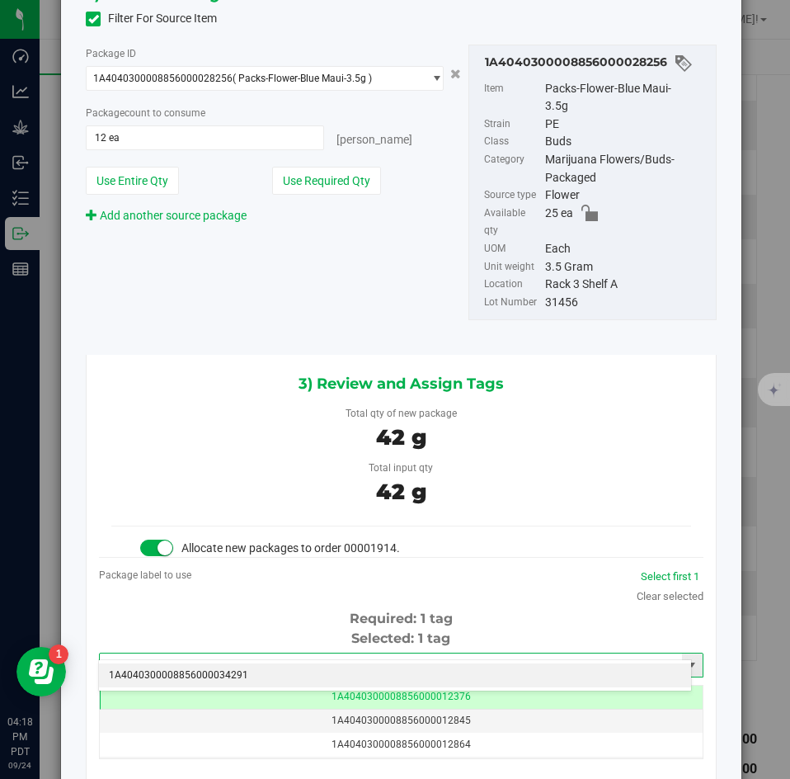
click at [439, 658] on input "34291" at bounding box center [391, 664] width 582 height 23
click at [439, 663] on li "1A4040300008856000034291" at bounding box center [395, 675] width 592 height 25
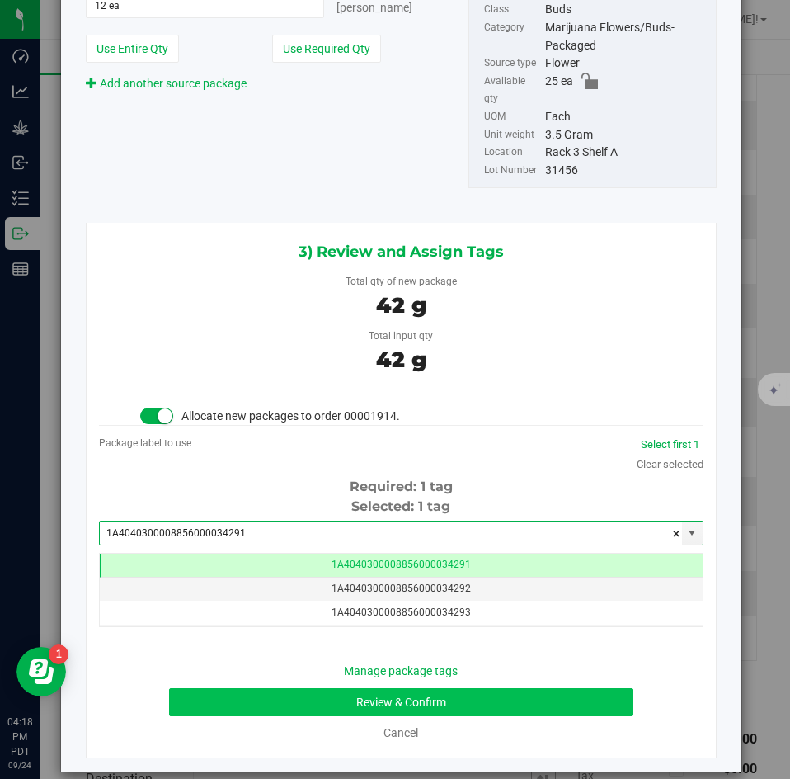
type input "1A4040300008856000034291"
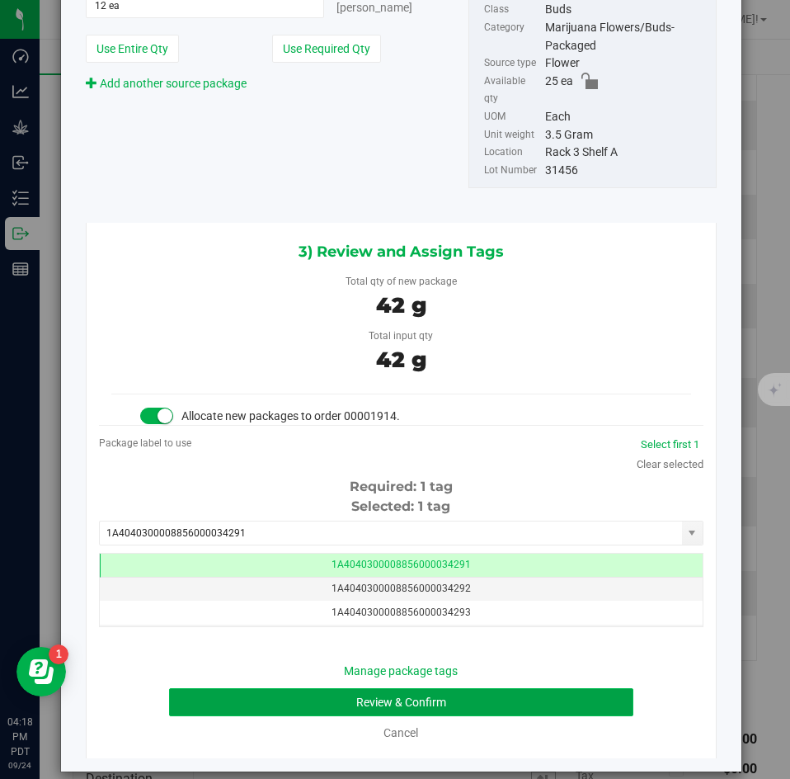
click at [483, 688] on button "Review & Confirm" at bounding box center [401, 702] width 464 height 28
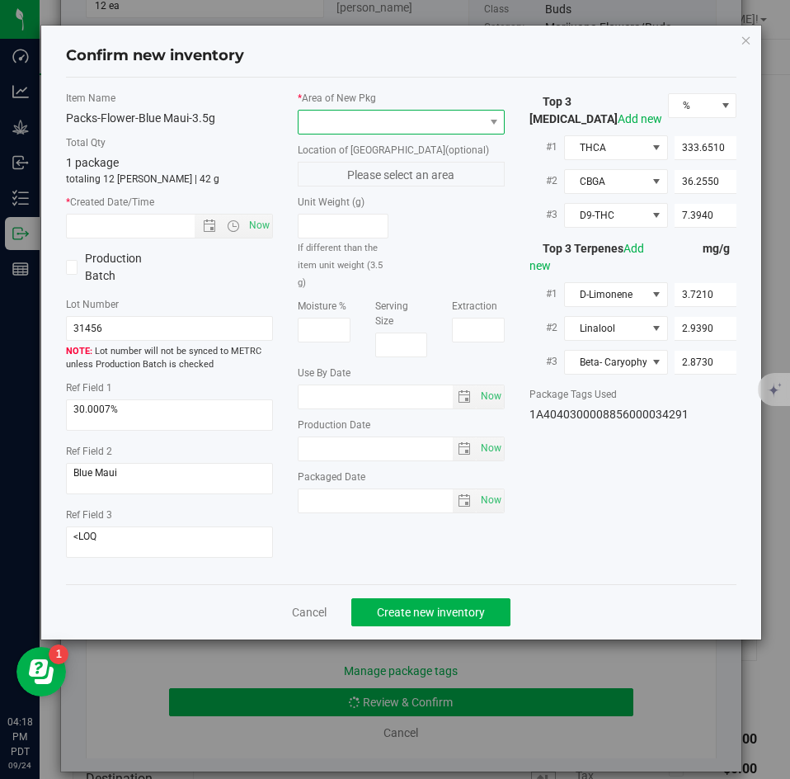
click at [379, 129] on span at bounding box center [391, 122] width 185 height 23
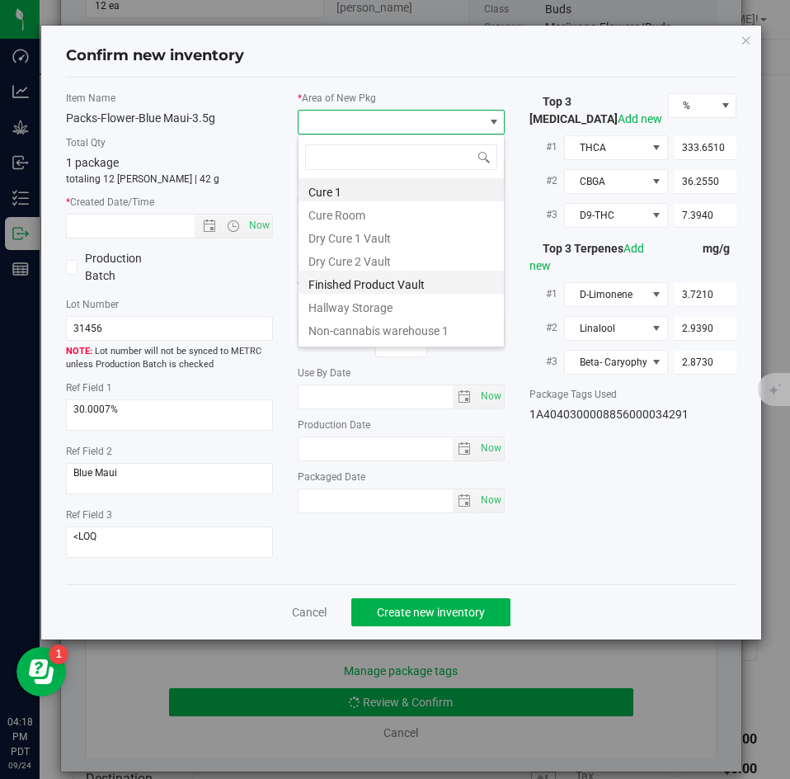
click at [361, 276] on li "Finished Product Vault" at bounding box center [401, 282] width 205 height 23
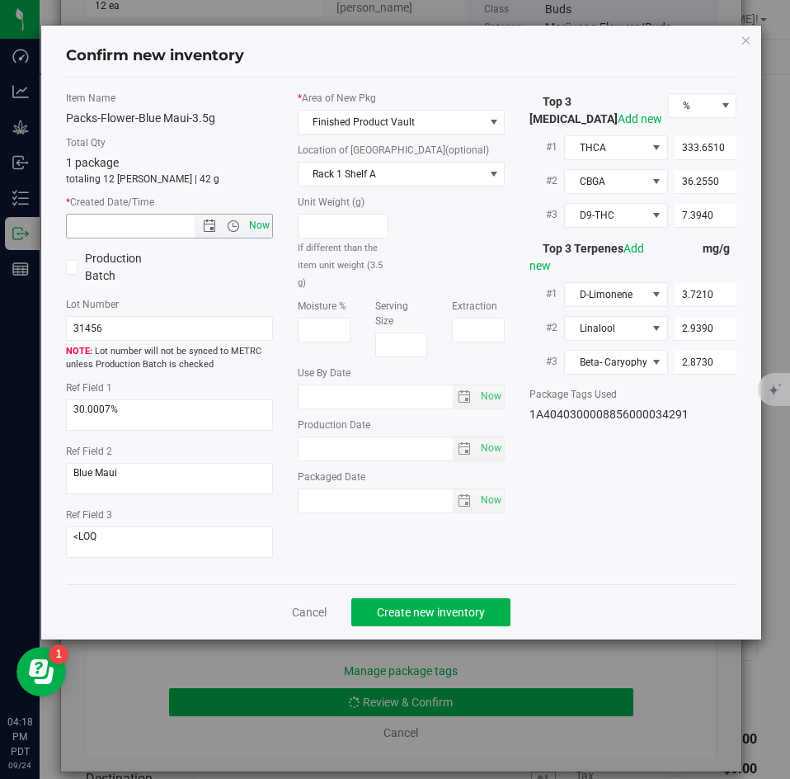
click at [262, 217] on span "Now" at bounding box center [260, 226] width 28 height 24
type input "9/24/2025 4:18 PM"
click at [418, 595] on div "Cancel Create new inventory" at bounding box center [402, 611] width 672 height 55
click at [417, 607] on span "Create new inventory" at bounding box center [431, 612] width 108 height 13
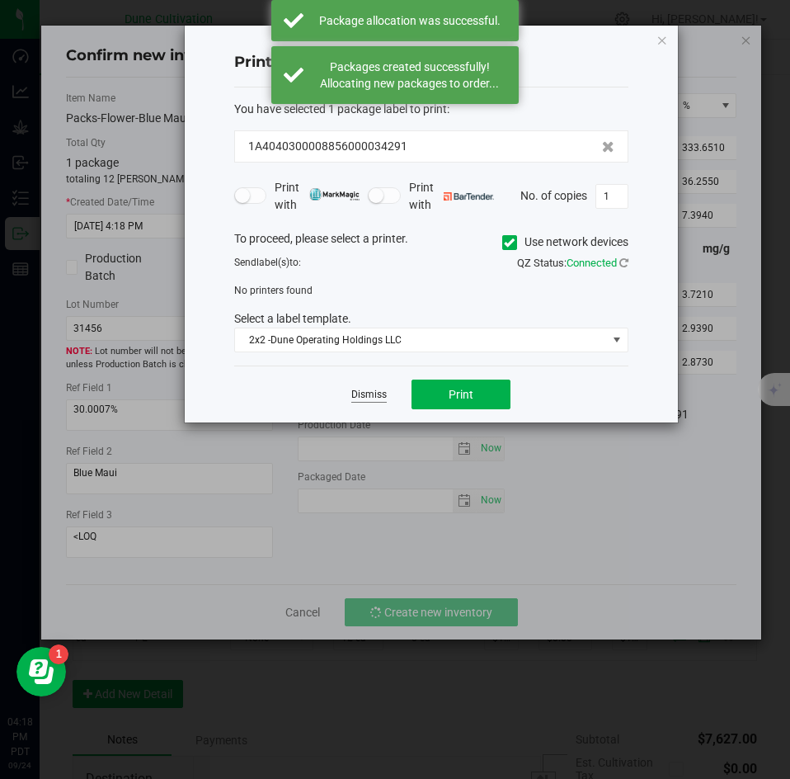
click at [370, 400] on link "Dismiss" at bounding box center [368, 395] width 35 height 14
